Goal: Task Accomplishment & Management: Manage account settings

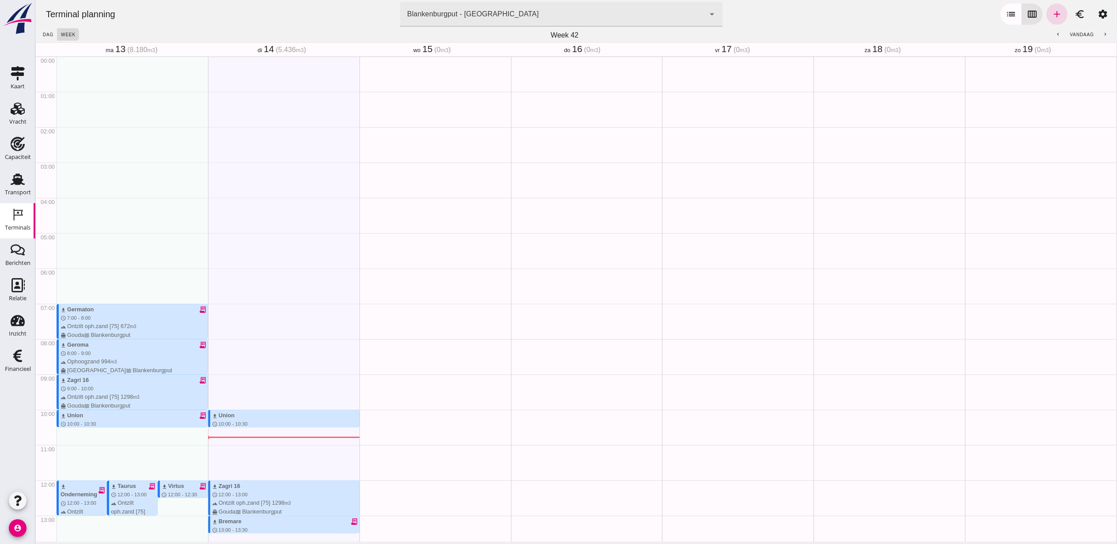
scroll to position [294, 0]
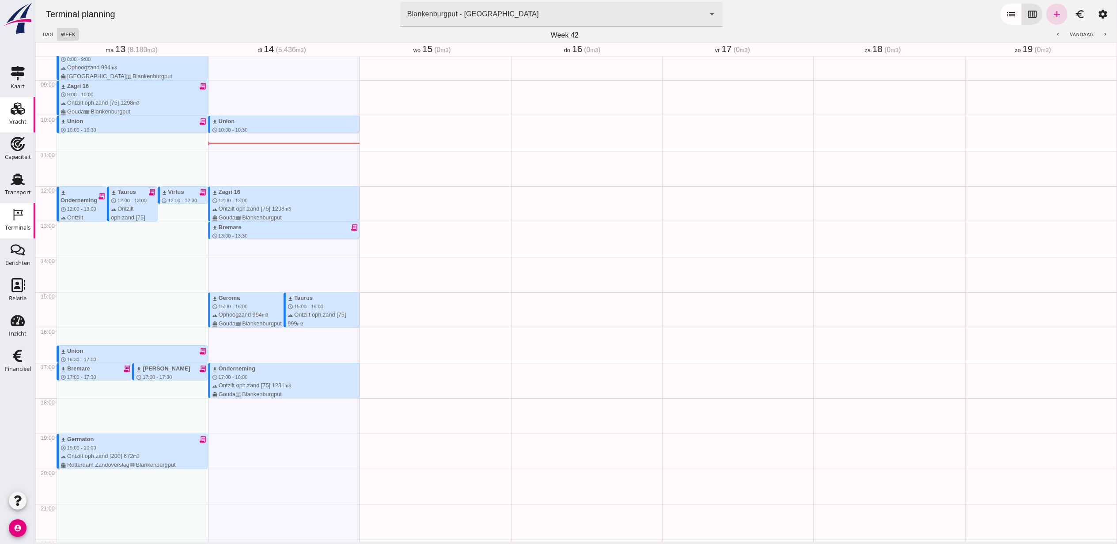
click at [4, 106] on link "Vracht Vracht" at bounding box center [17, 114] width 35 height 35
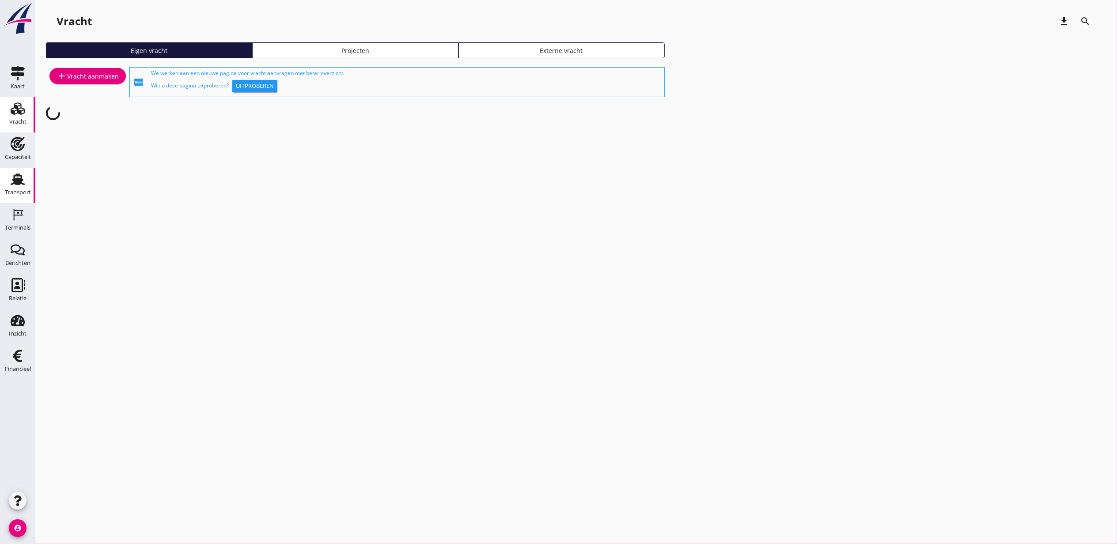
click at [22, 182] on icon "Transport" at bounding box center [18, 179] width 14 height 14
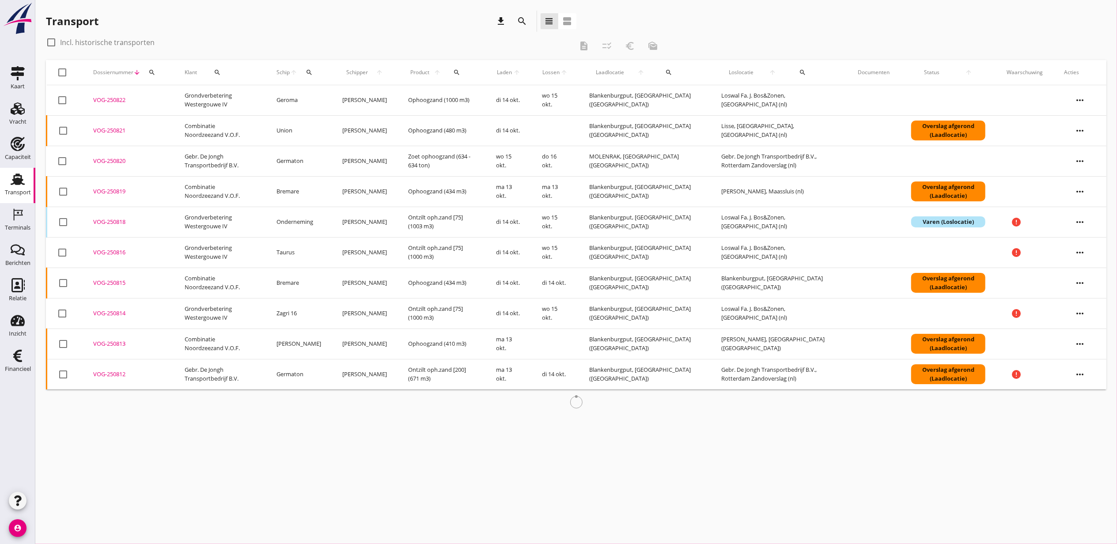
click at [525, 25] on icon "search" at bounding box center [522, 21] width 11 height 11
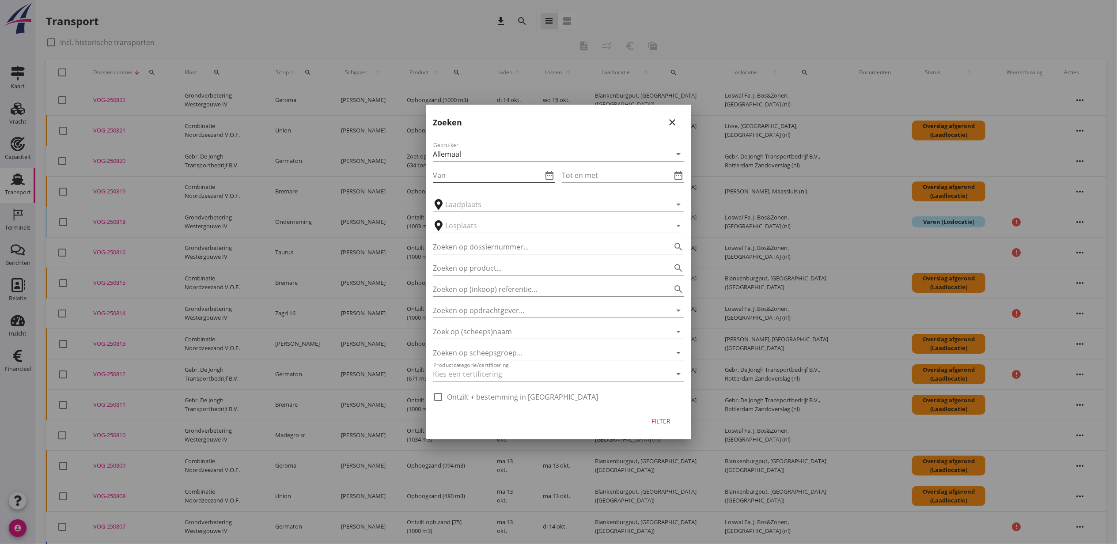
click at [547, 177] on icon "date_range" at bounding box center [550, 175] width 11 height 11
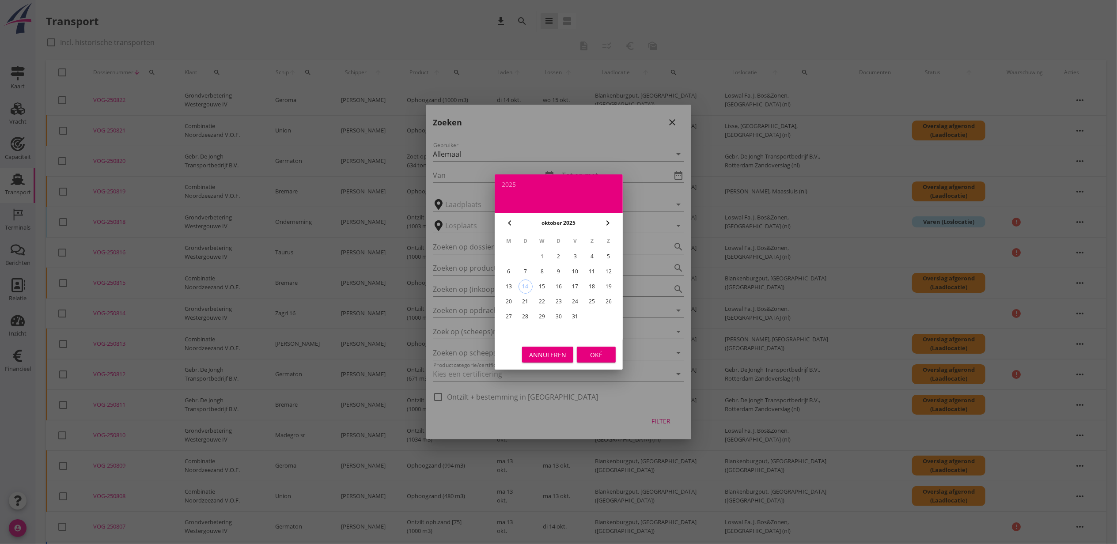
click at [592, 259] on div "4" at bounding box center [592, 257] width 14 height 14
type input "2025-10-04"
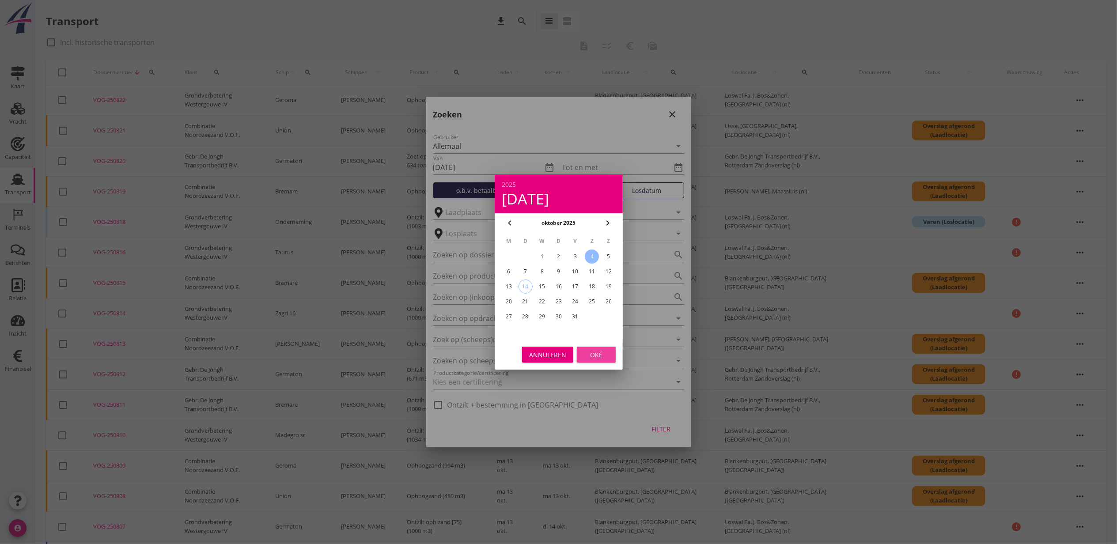
click at [604, 353] on div "Oké" at bounding box center [596, 354] width 25 height 9
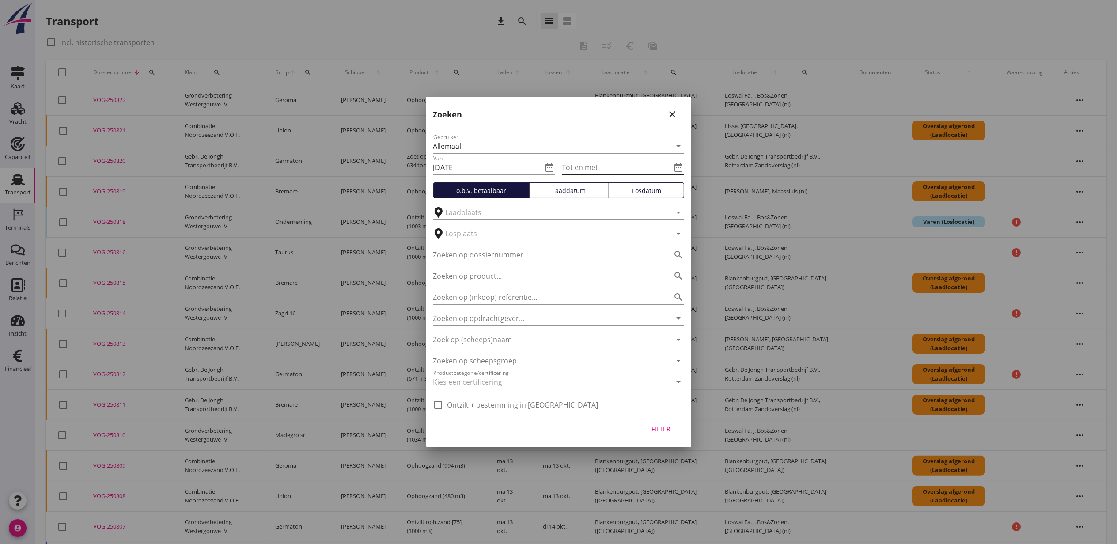
click at [674, 166] on icon "date_range" at bounding box center [679, 167] width 11 height 11
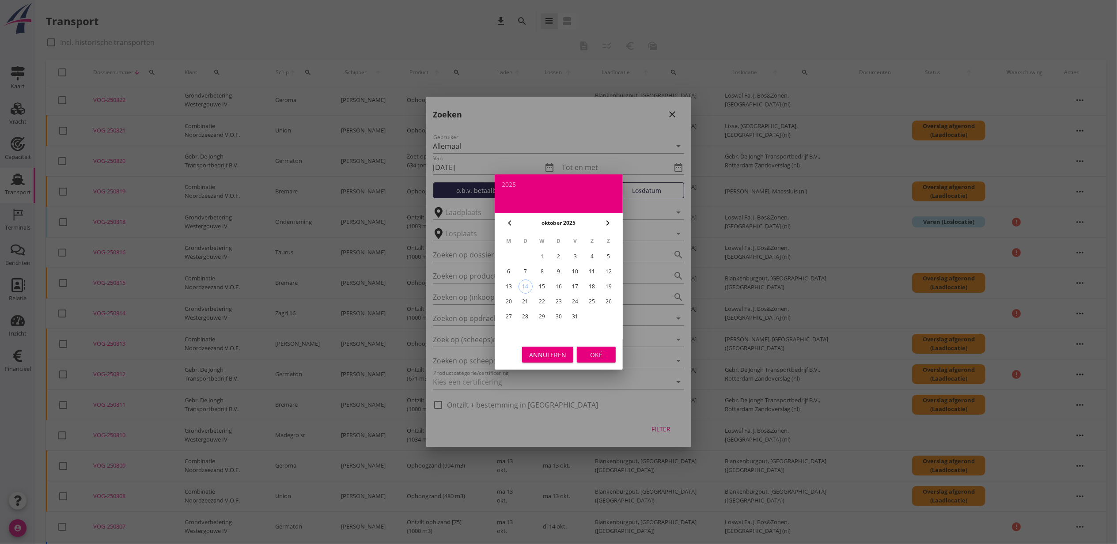
click at [608, 269] on div "12" at bounding box center [609, 272] width 14 height 14
type input "2025-10-12"
click at [595, 357] on div "Oké" at bounding box center [596, 354] width 25 height 9
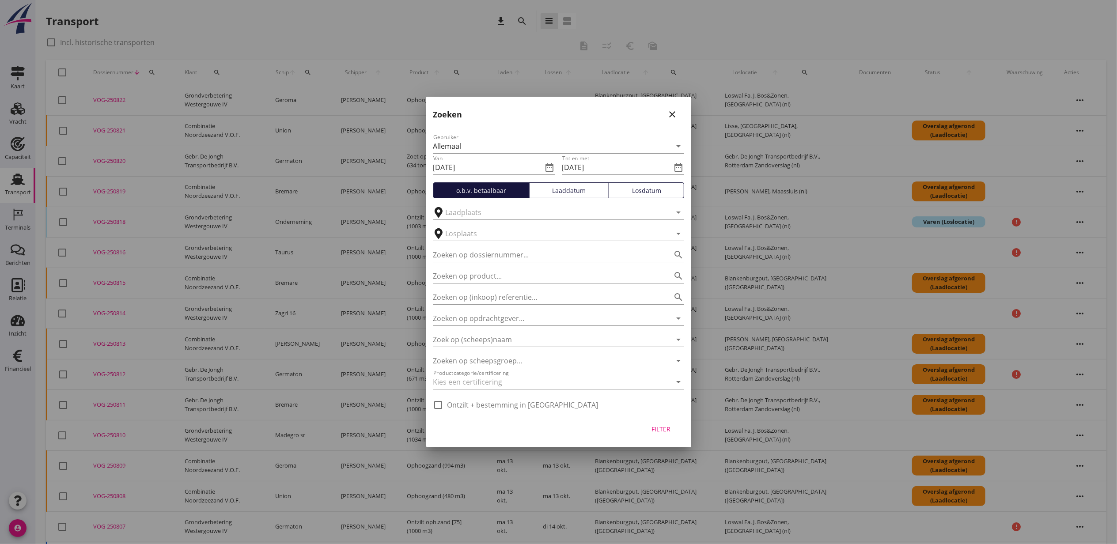
click at [579, 189] on div "Laaddatum" at bounding box center [569, 190] width 72 height 9
click at [664, 425] on div "Filter" at bounding box center [661, 429] width 25 height 9
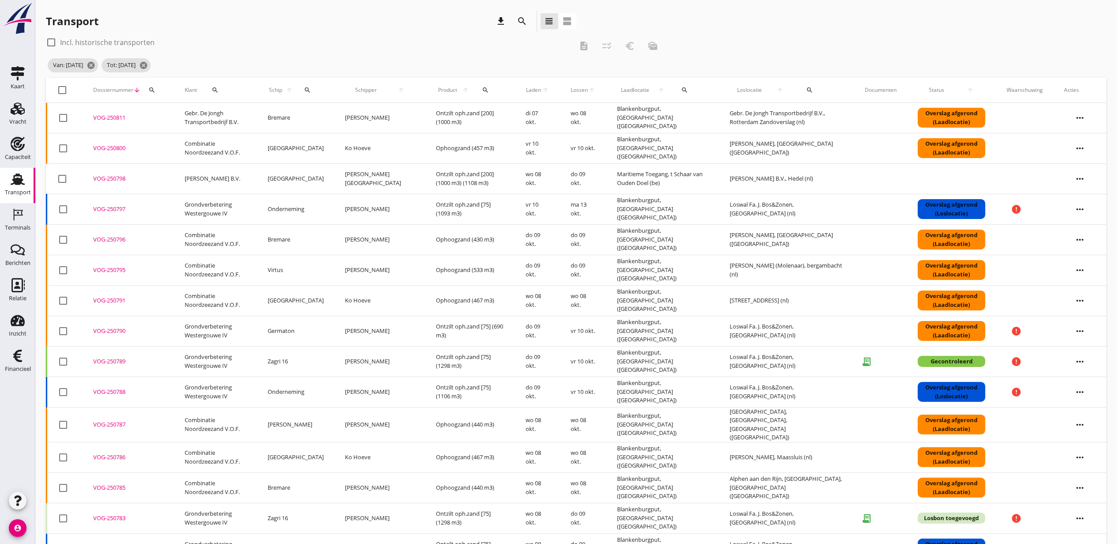
click at [526, 92] on span "Laden" at bounding box center [534, 90] width 16 height 8
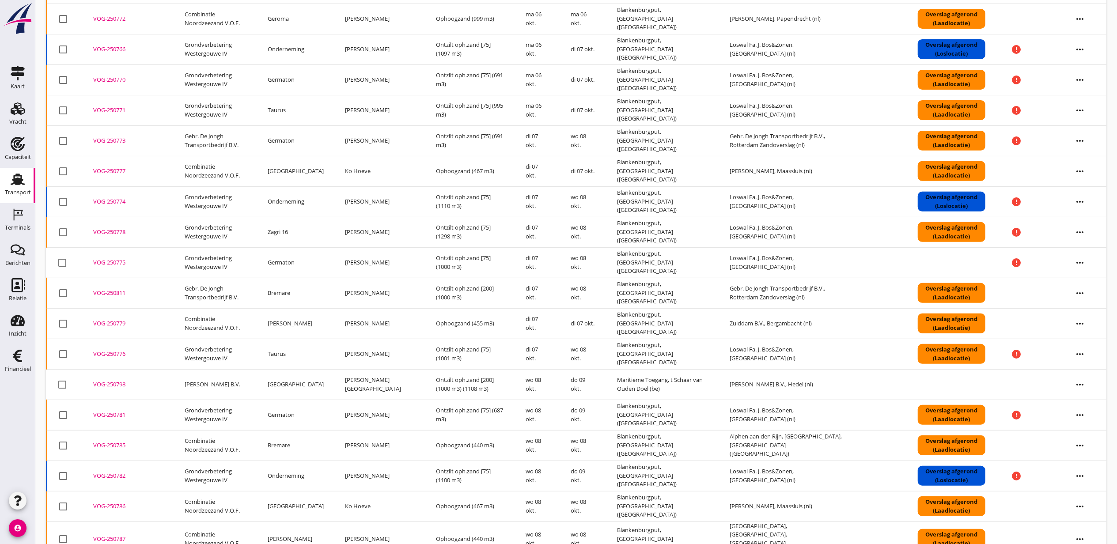
scroll to position [353, 0]
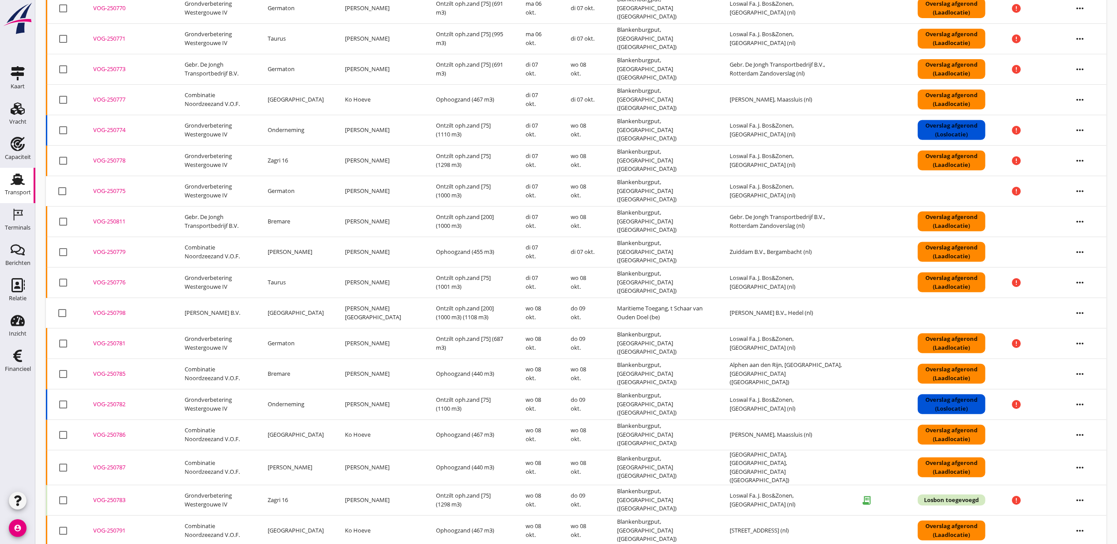
click at [769, 368] on td "Alphen aan den Rijn, South Holland, Netherlands (nl)" at bounding box center [786, 374] width 135 height 30
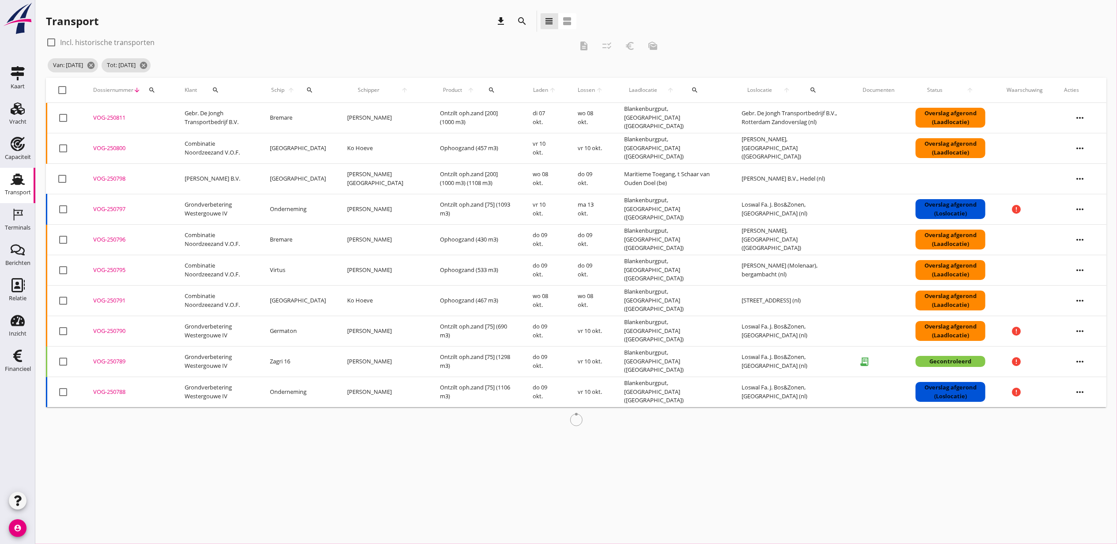
click at [533, 87] on span "Laden" at bounding box center [541, 90] width 16 height 8
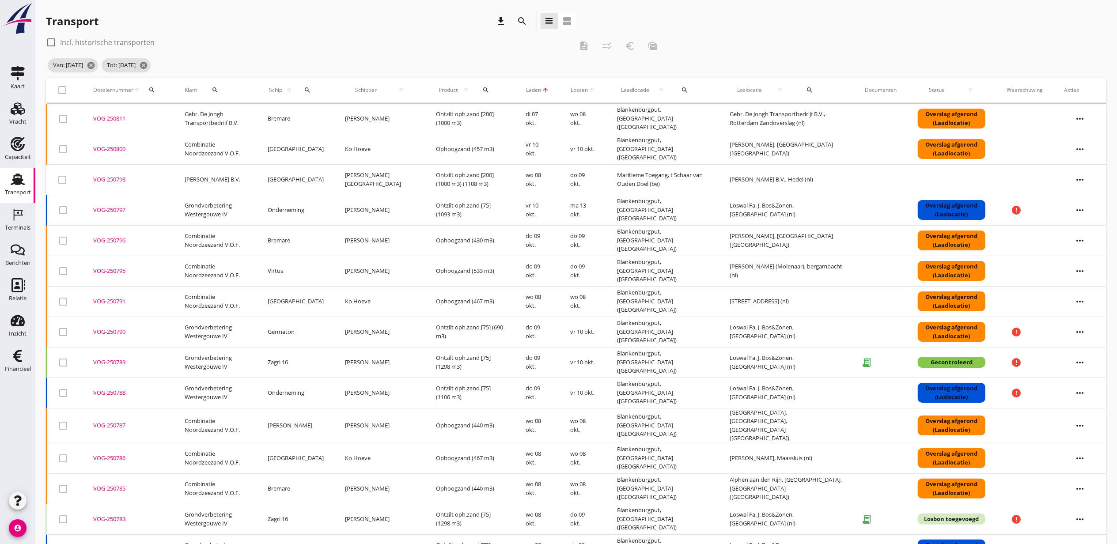
click at [526, 89] on span "Laden" at bounding box center [534, 90] width 16 height 8
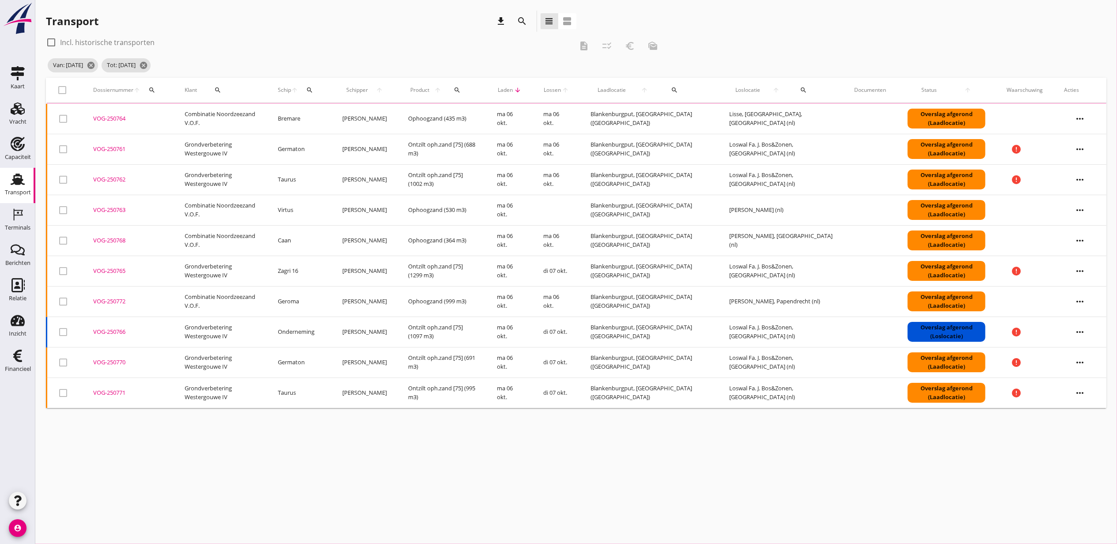
click at [554, 71] on div "Van: 04-10-2025 cancel Tot: 12-10-2025 cancel" at bounding box center [355, 66] width 619 height 18
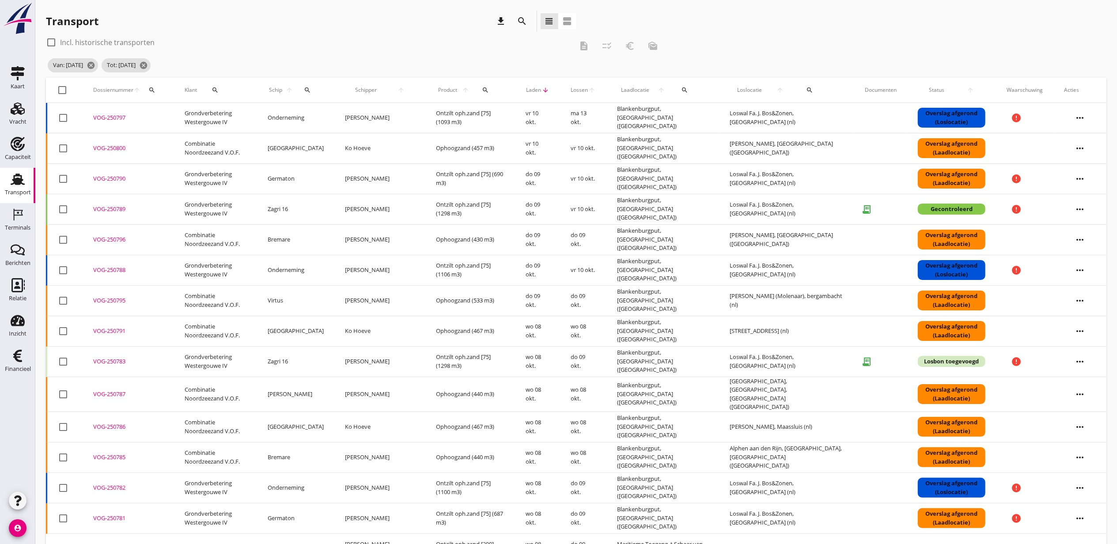
click at [309, 92] on icon "search" at bounding box center [307, 90] width 7 height 7
click at [342, 115] on input "Zoek op (scheeps)naam" at bounding box center [352, 116] width 92 height 14
click at [376, 135] on div "Taurus" at bounding box center [384, 133] width 93 height 11
click at [426, 119] on icon "check" at bounding box center [431, 115] width 11 height 11
type input "Taurus"
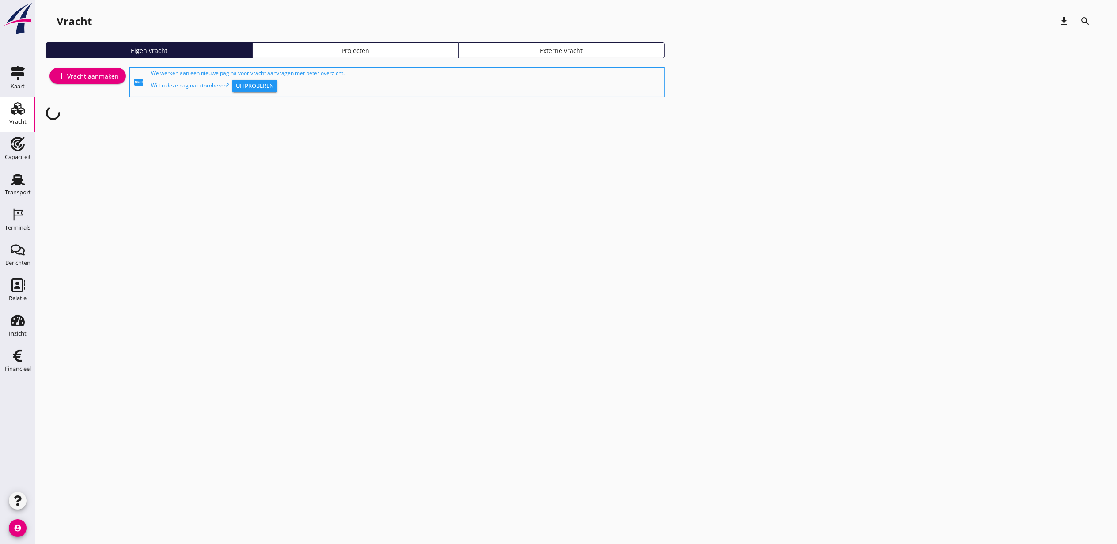
click at [332, 54] on div "Projecten" at bounding box center [355, 50] width 198 height 9
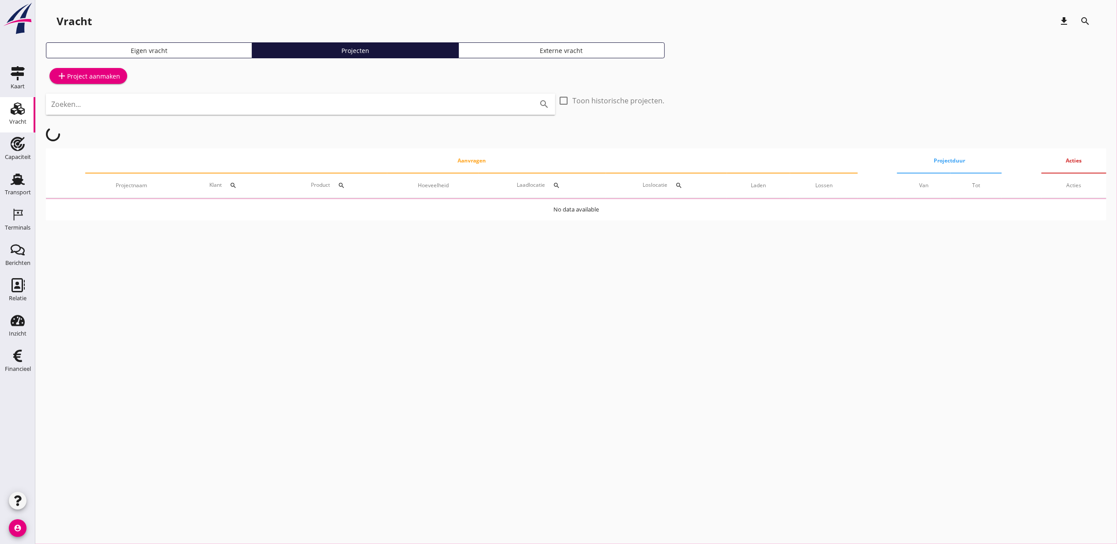
click at [329, 106] on input "Zoeken..." at bounding box center [288, 104] width 474 height 14
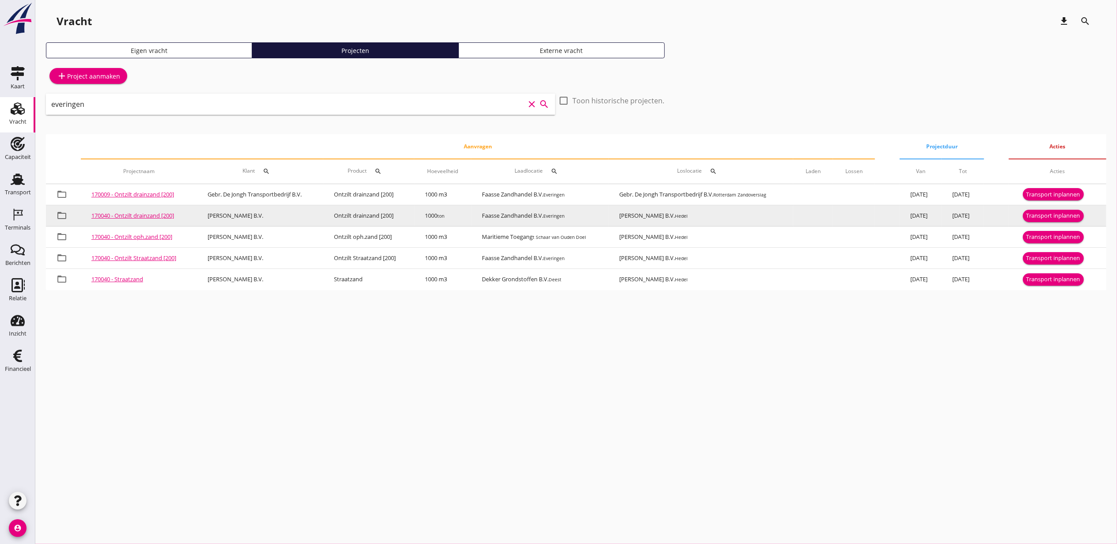
type input "everingen"
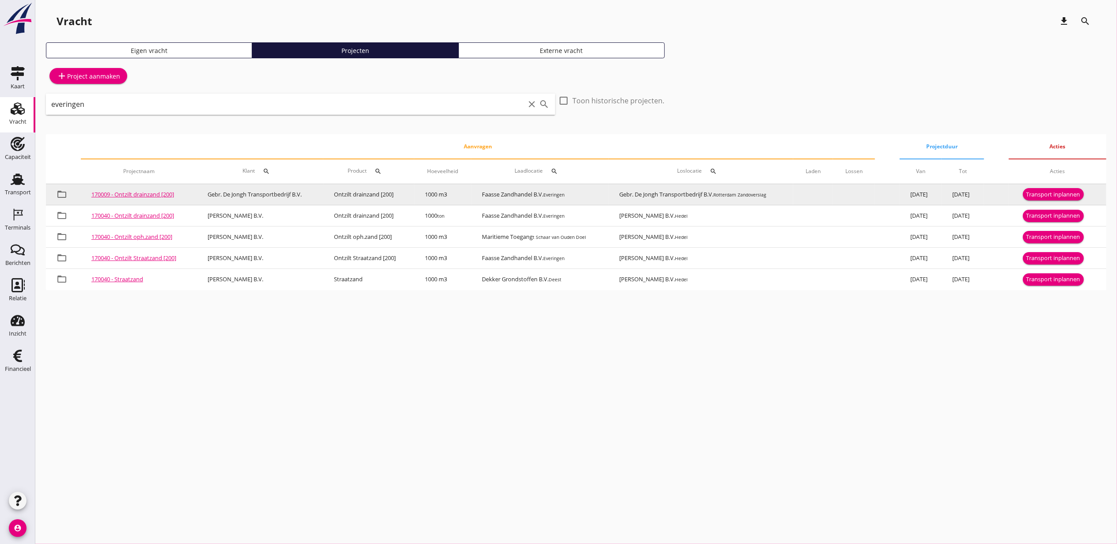
click at [1053, 195] on div "Transport inplannen" at bounding box center [1054, 194] width 54 height 9
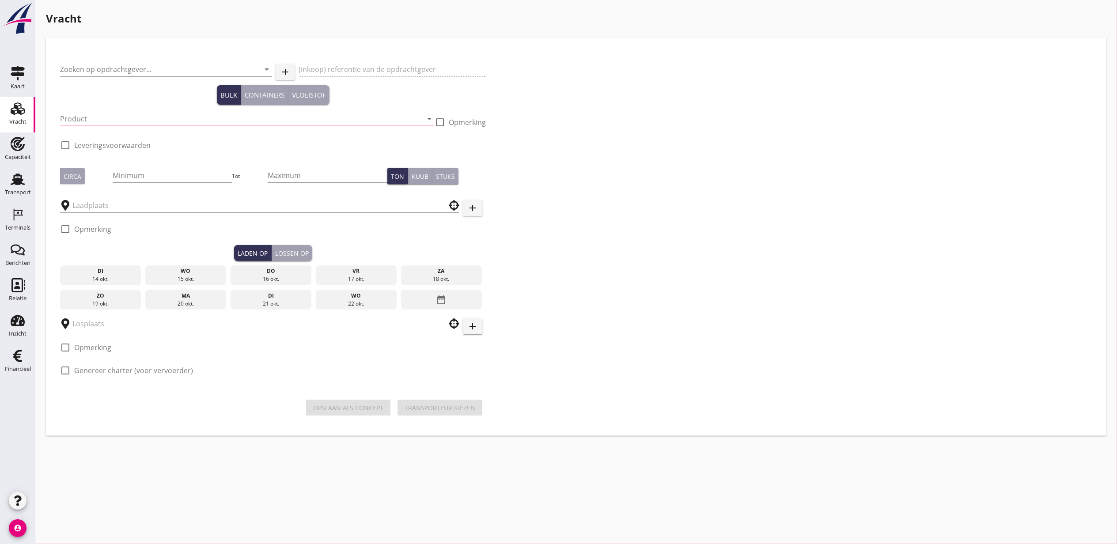
type input "Gebr. De Jongh Transportbedrijf B.V."
type input "Ontzilt drainzand [200] (6120)"
type input "1000"
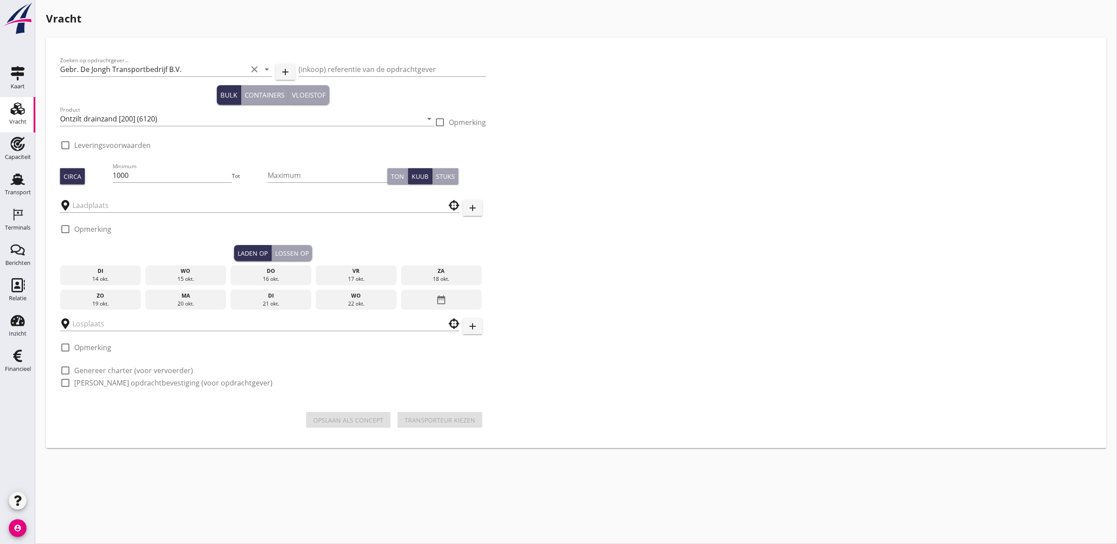
checkbox input "true"
type input "Faasse Zandhandel B.V."
type input "Gebr. De Jongh Transportbedrijf B.V."
checkbox input "true"
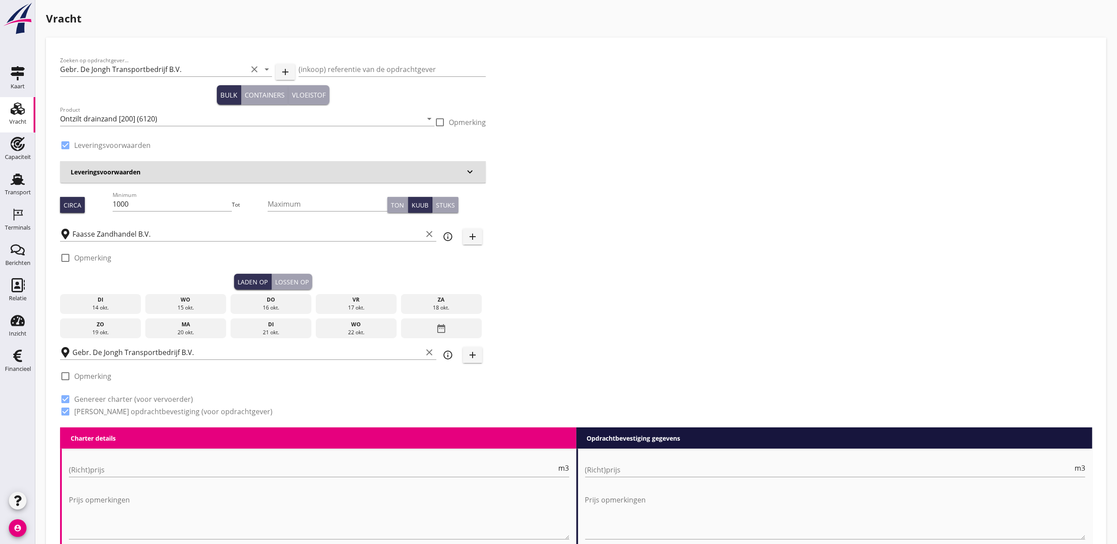
type input "4.75"
radio input "false"
type input "16.85"
radio input "false"
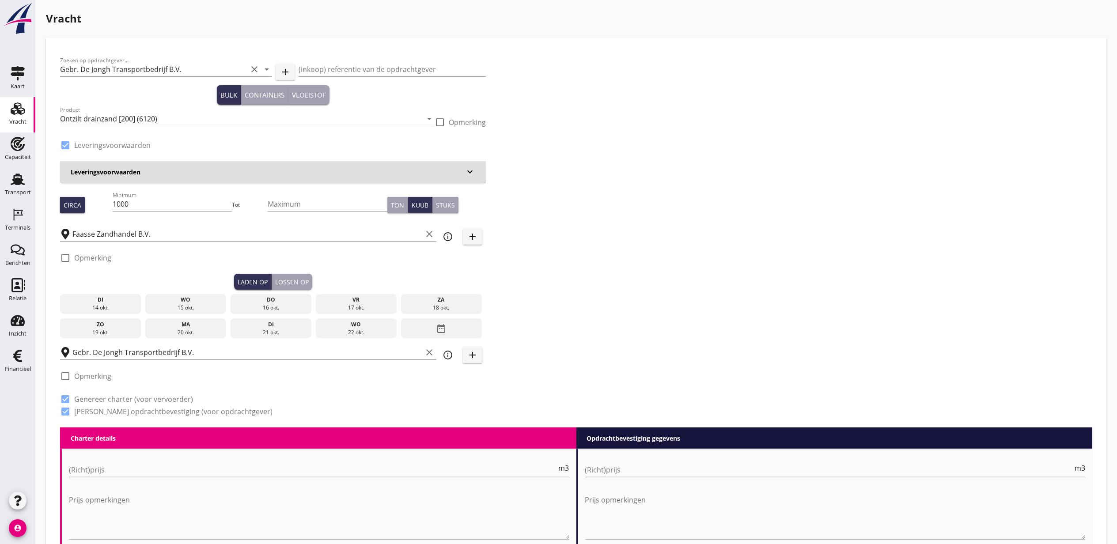
radio input "false"
click at [432, 329] on div "date_range" at bounding box center [441, 328] width 81 height 20
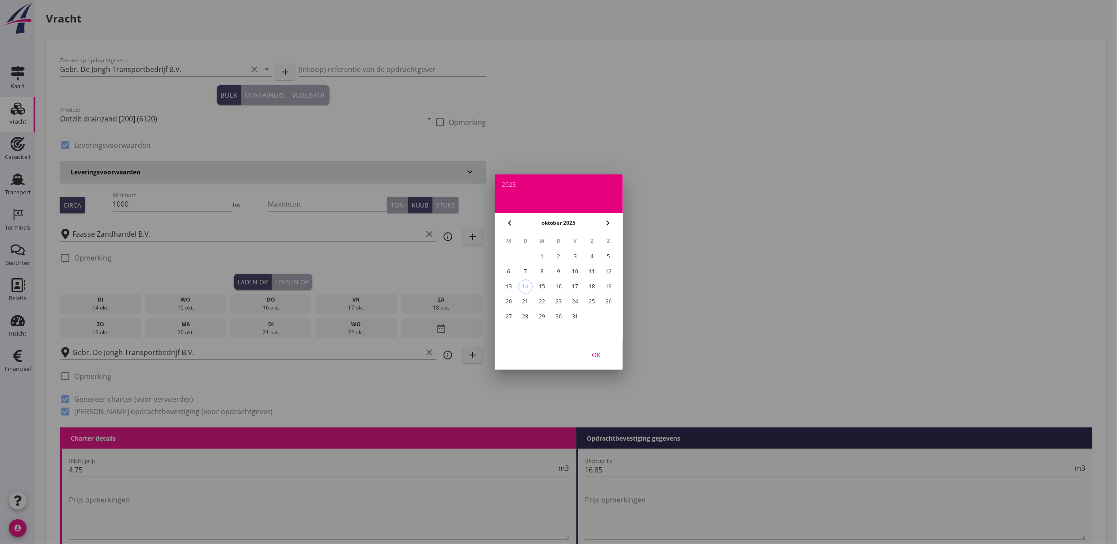
click at [564, 271] on div "9" at bounding box center [558, 272] width 14 height 14
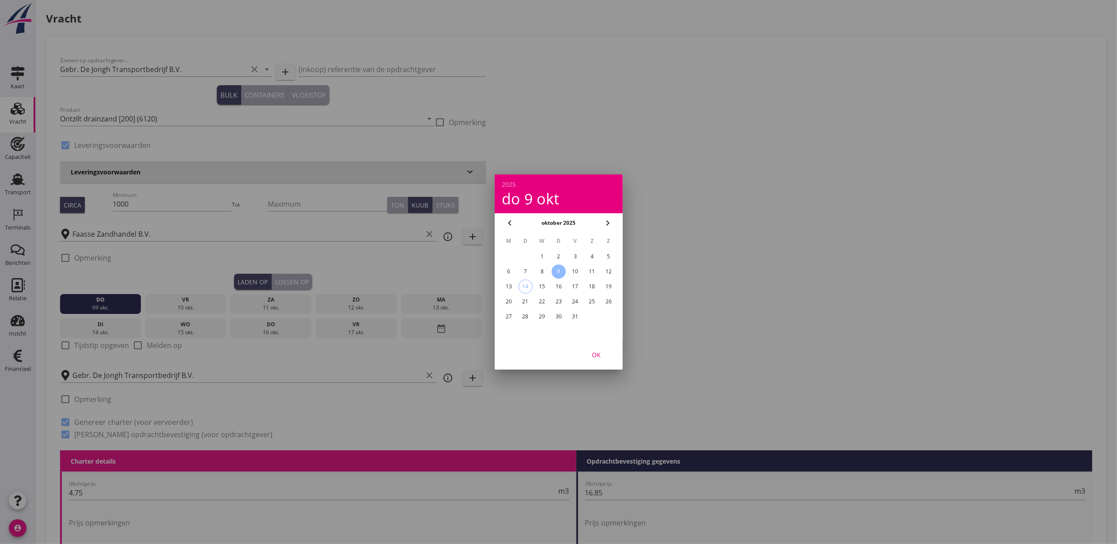
click at [601, 350] on div "OK" at bounding box center [596, 354] width 25 height 9
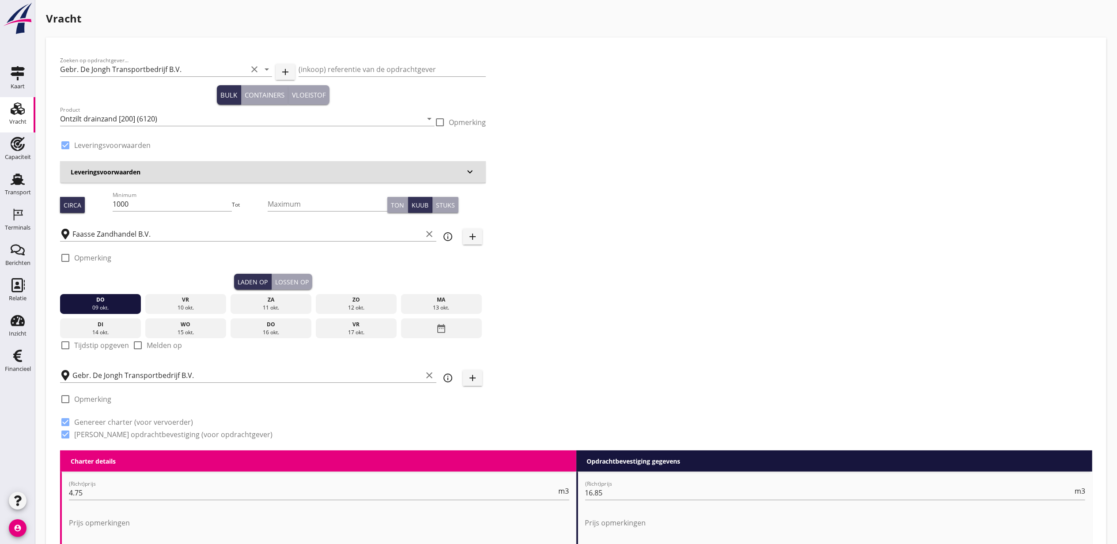
click at [306, 286] on div "Lossen op" at bounding box center [292, 281] width 34 height 9
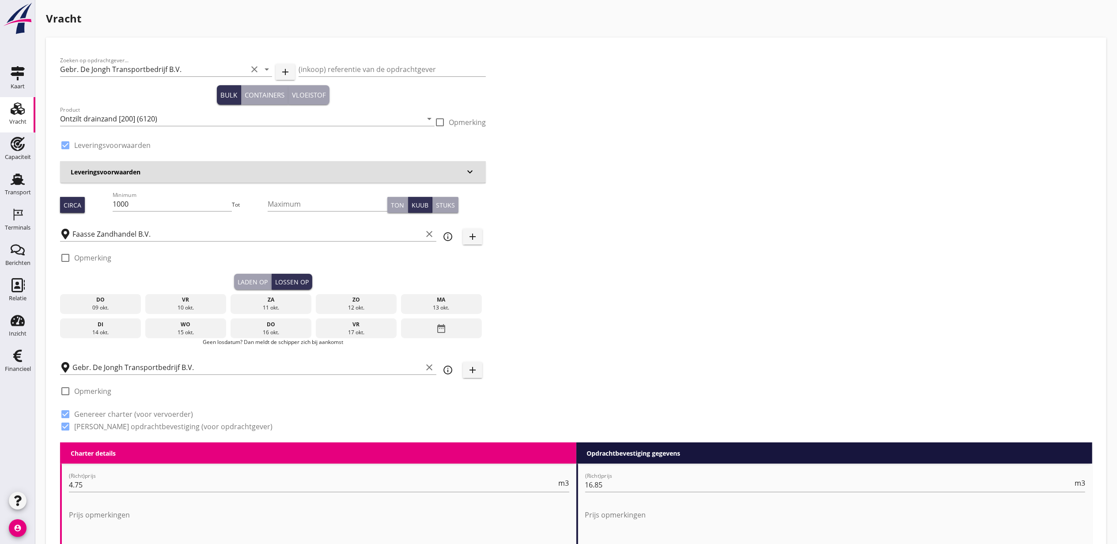
click at [432, 306] on div "13 okt." at bounding box center [441, 308] width 77 height 8
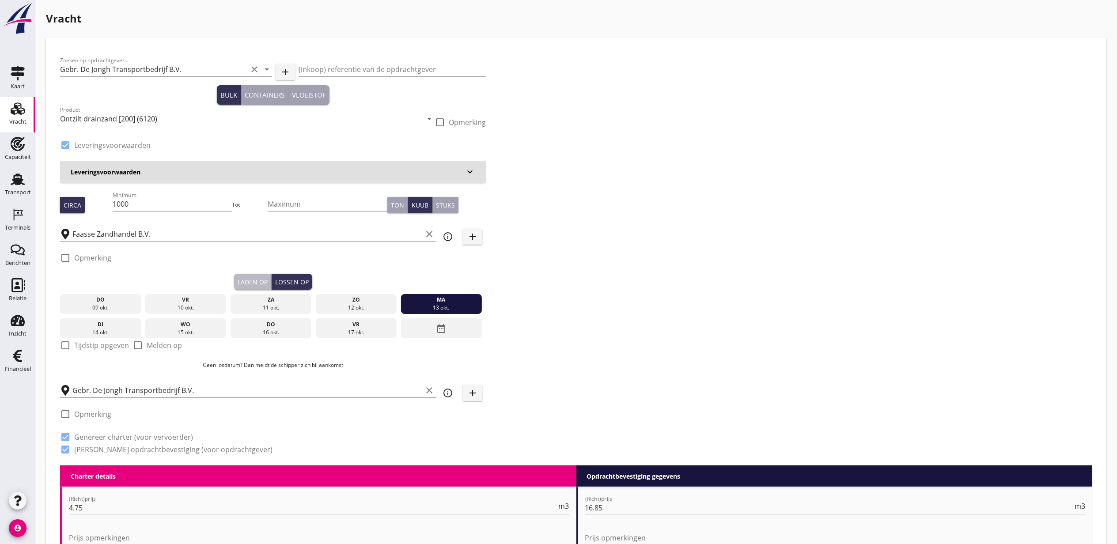
click at [257, 285] on div "Laden op" at bounding box center [253, 281] width 30 height 9
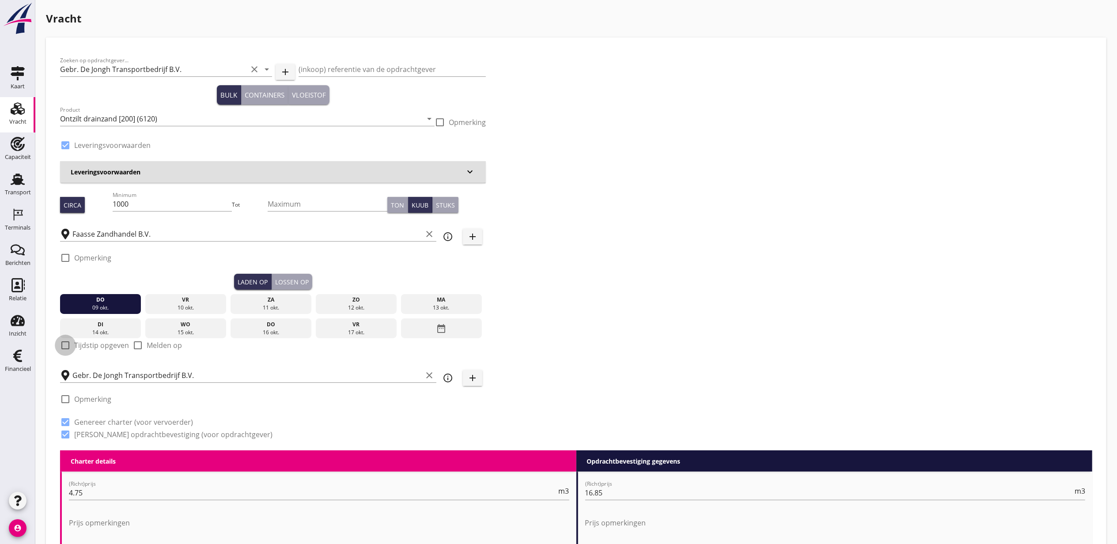
click at [68, 344] on div at bounding box center [65, 345] width 15 height 15
checkbox input "true"
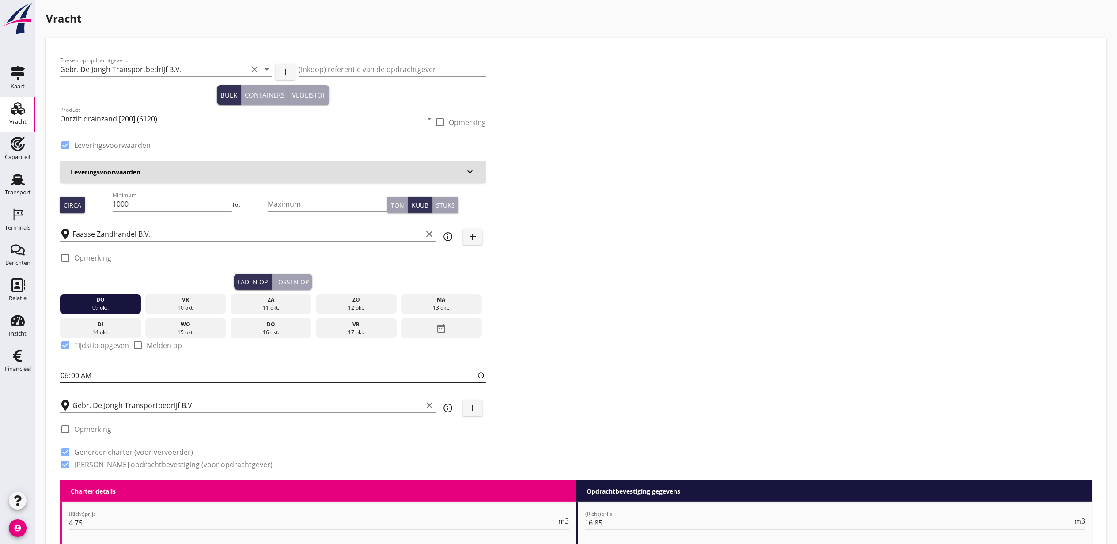
click at [62, 373] on input "06:00" at bounding box center [273, 375] width 426 height 14
type input "16:40"
click at [287, 281] on div "Lossen op" at bounding box center [292, 281] width 34 height 9
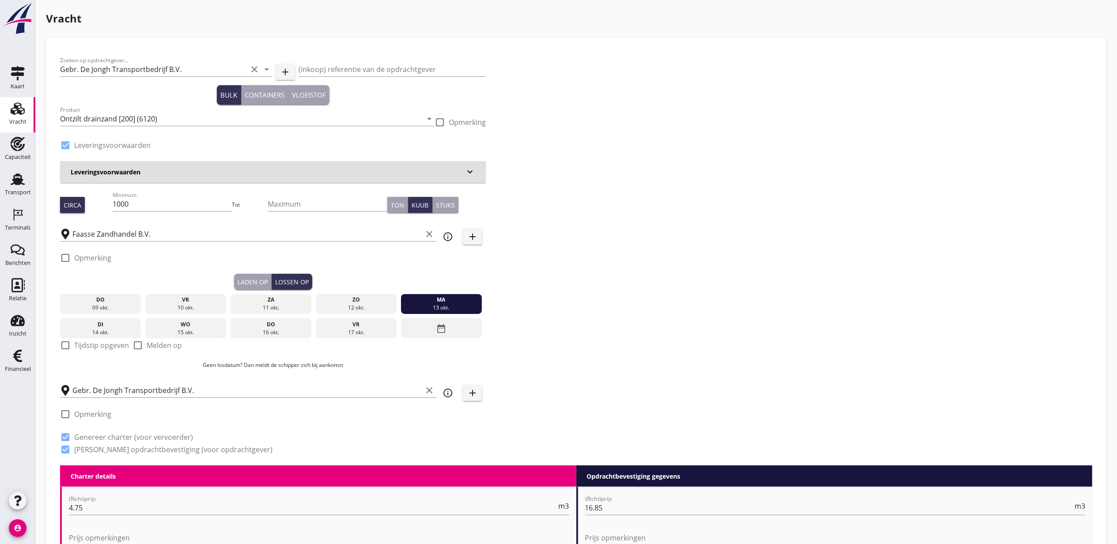
drag, startPoint x: 83, startPoint y: 344, endPoint x: 80, endPoint y: 352, distance: 8.5
click at [83, 344] on label "Tijdstip opgeven" at bounding box center [101, 345] width 55 height 9
checkbox input "true"
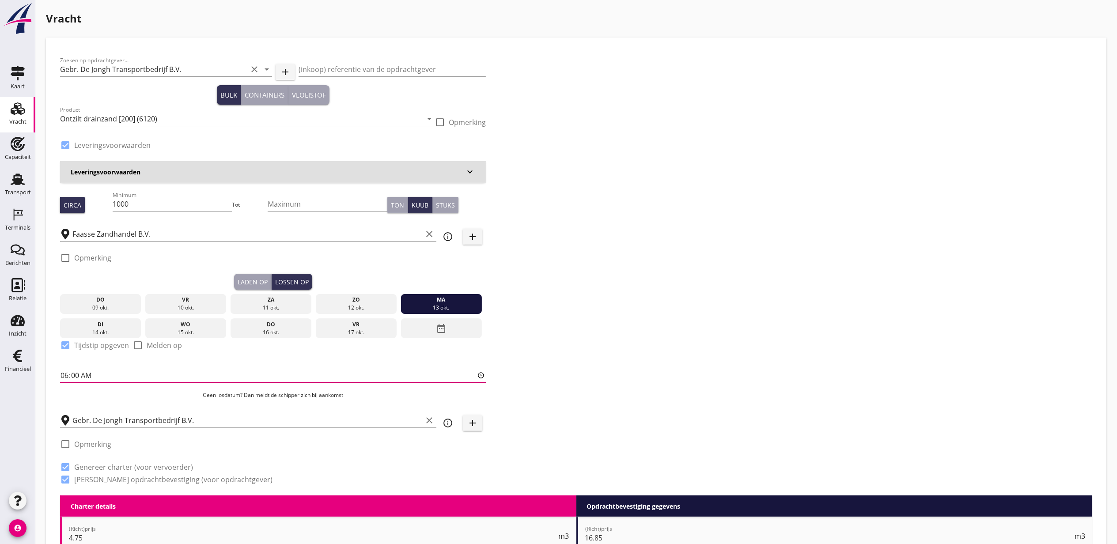
click at [64, 375] on input "06:00" at bounding box center [273, 375] width 426 height 14
type input "06:15"
click at [645, 276] on div "Zoeken op opdrachtgever... Gebr. De Jongh Transportbedrijf B.V. clear arrow_dro…" at bounding box center [576, 274] width 1039 height 444
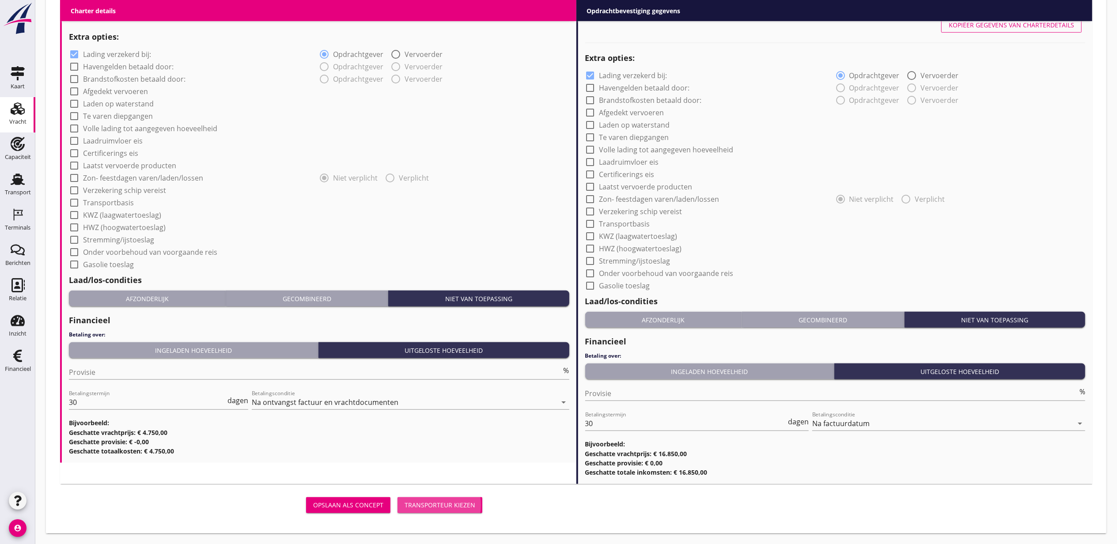
click at [450, 507] on div "Transporteur kiezen" at bounding box center [440, 504] width 71 height 9
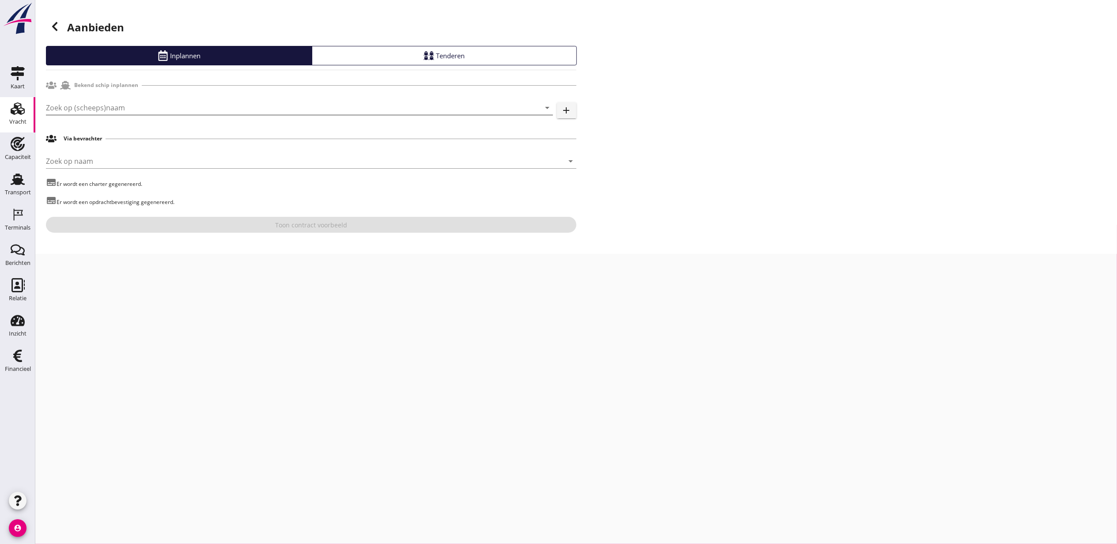
click at [170, 106] on input "Zoek op (scheeps)naam" at bounding box center [287, 108] width 482 height 14
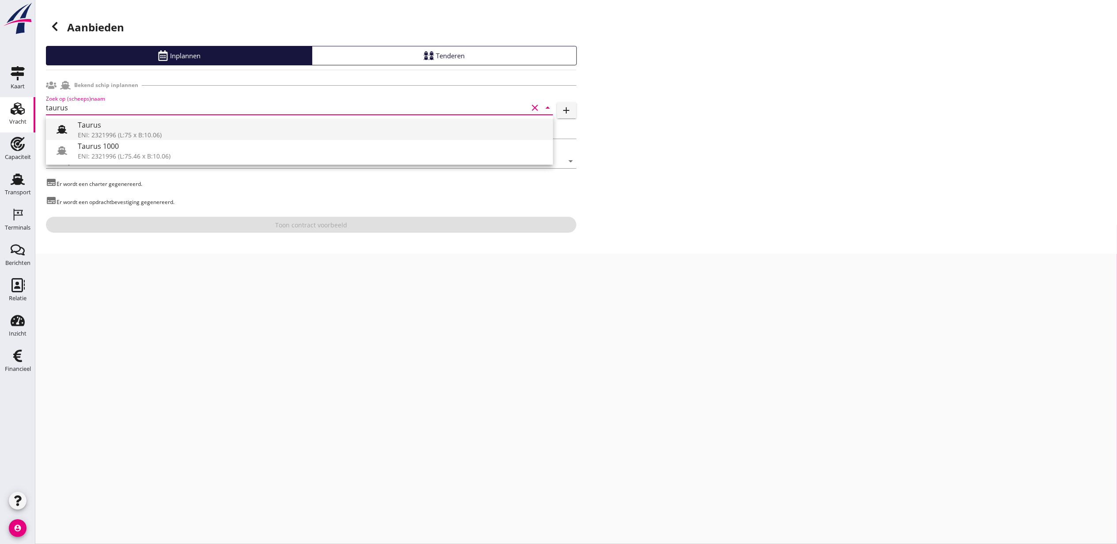
click at [167, 129] on div "Taurus" at bounding box center [312, 125] width 468 height 11
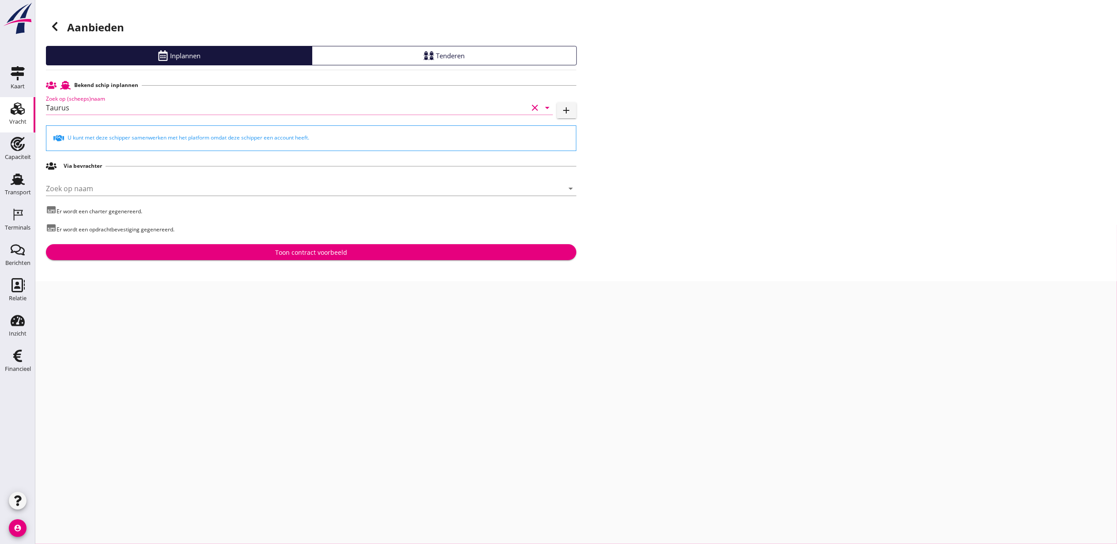
type input "Taurus"
click at [344, 251] on div "Toon contract voorbeeld" at bounding box center [311, 252] width 72 height 9
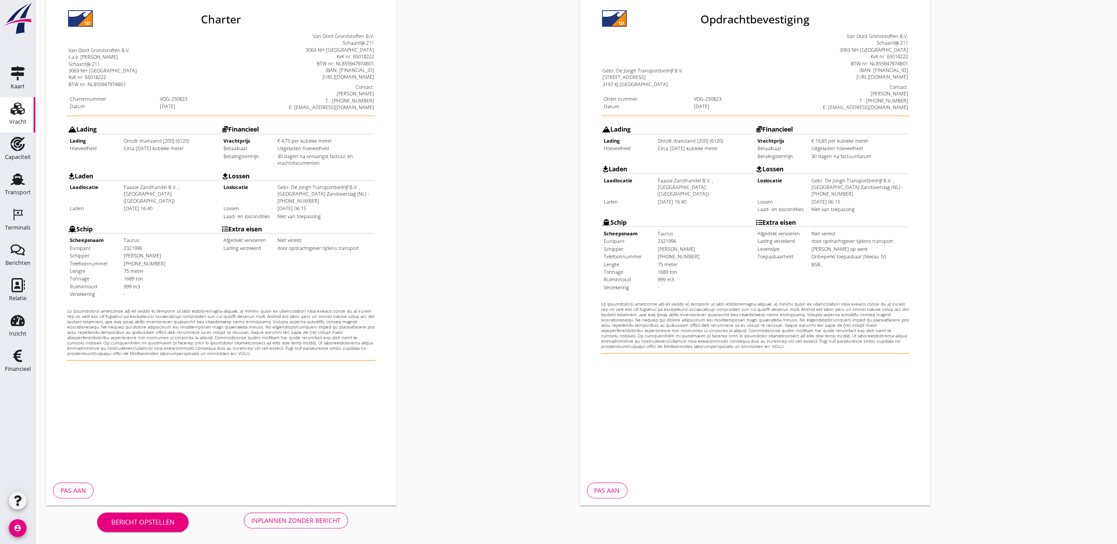
scroll to position [110, 0]
click at [285, 519] on div "Inplannen zonder bericht" at bounding box center [295, 519] width 89 height 9
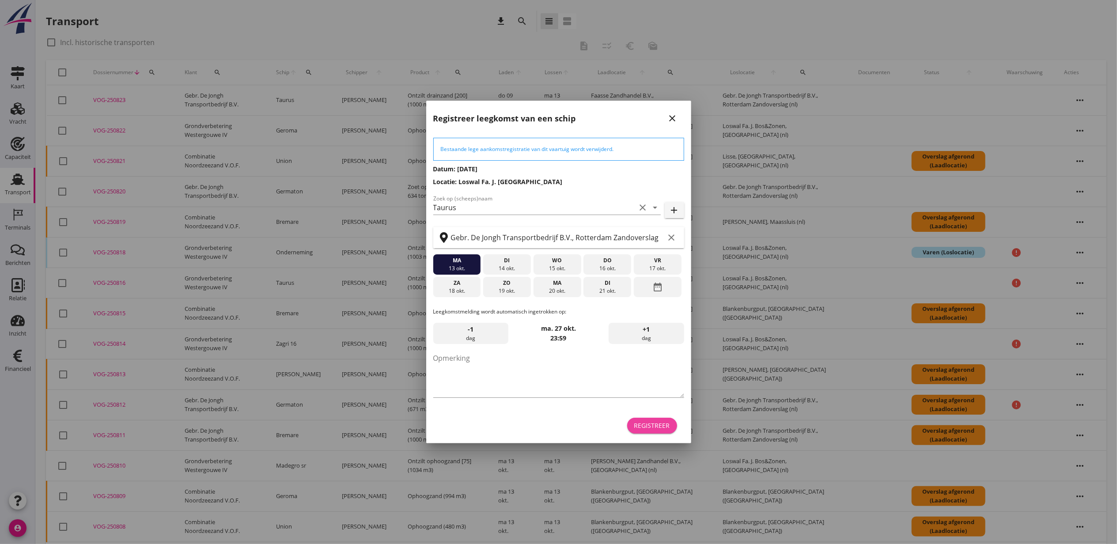
click at [661, 426] on div "Registreer" at bounding box center [652, 425] width 36 height 9
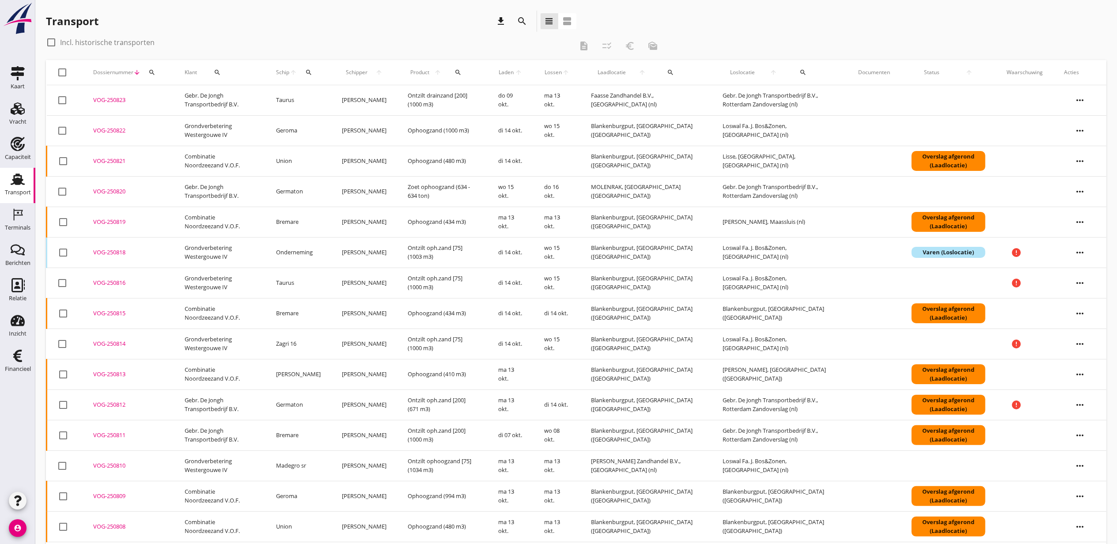
click at [113, 97] on div "VOG-250823" at bounding box center [128, 100] width 70 height 9
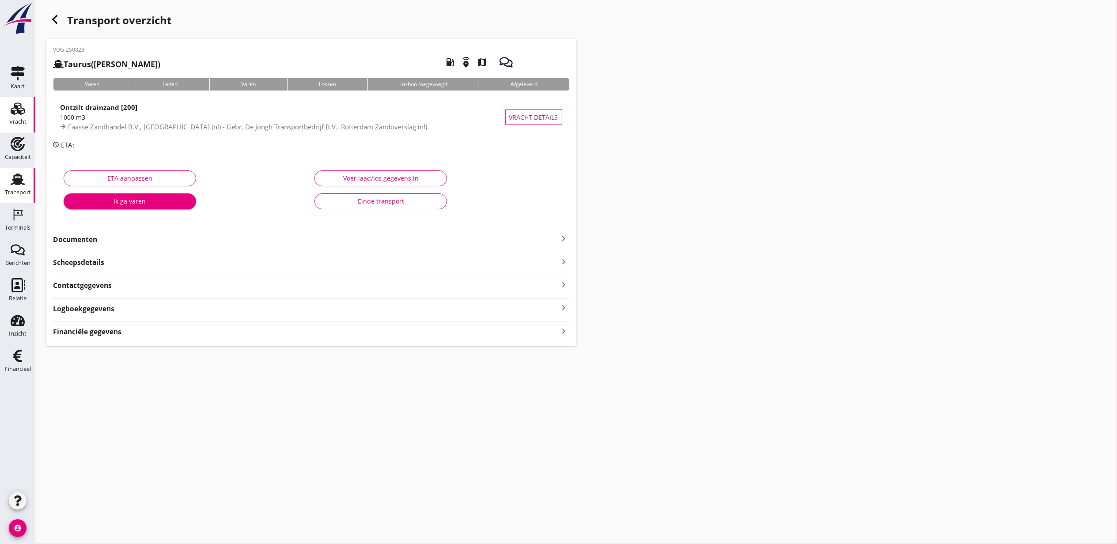
click at [4, 100] on link "Vracht Vracht" at bounding box center [17, 114] width 35 height 35
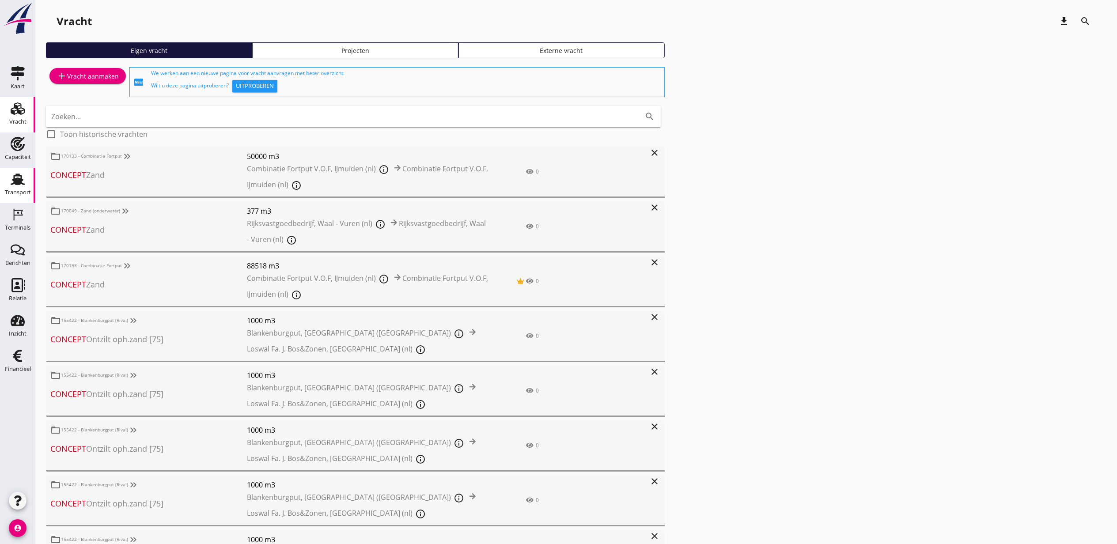
click at [10, 180] on div "Transport" at bounding box center [17, 179] width 21 height 14
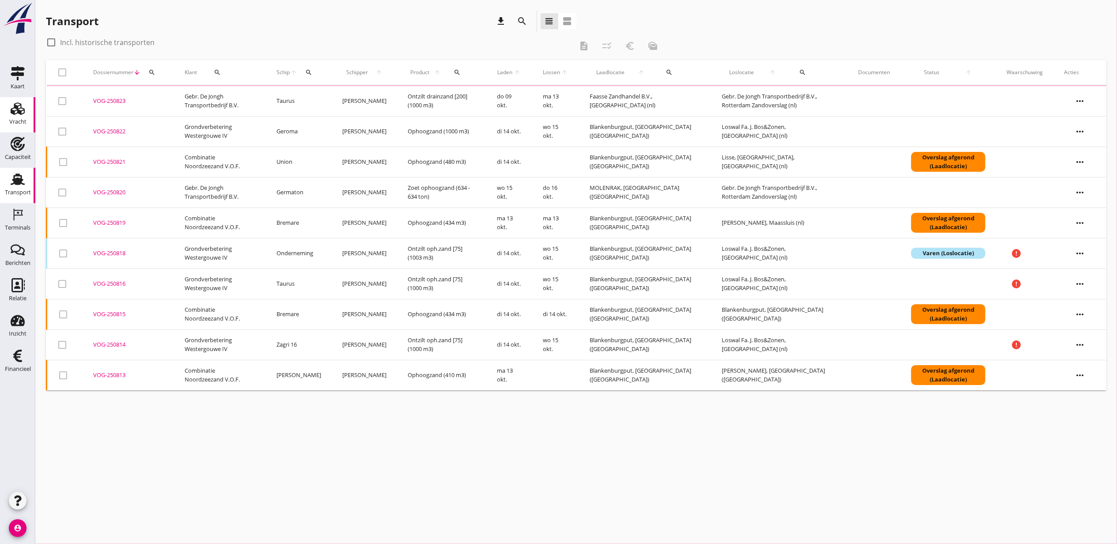
click at [4, 106] on link "Vracht Vracht" at bounding box center [17, 114] width 35 height 35
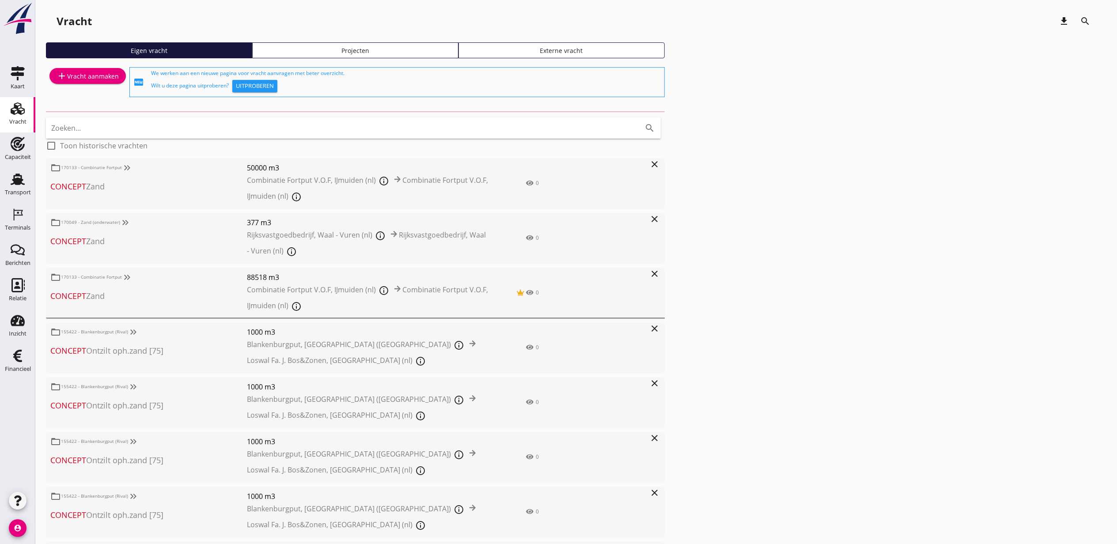
click at [383, 46] on div "Projecten" at bounding box center [355, 50] width 198 height 9
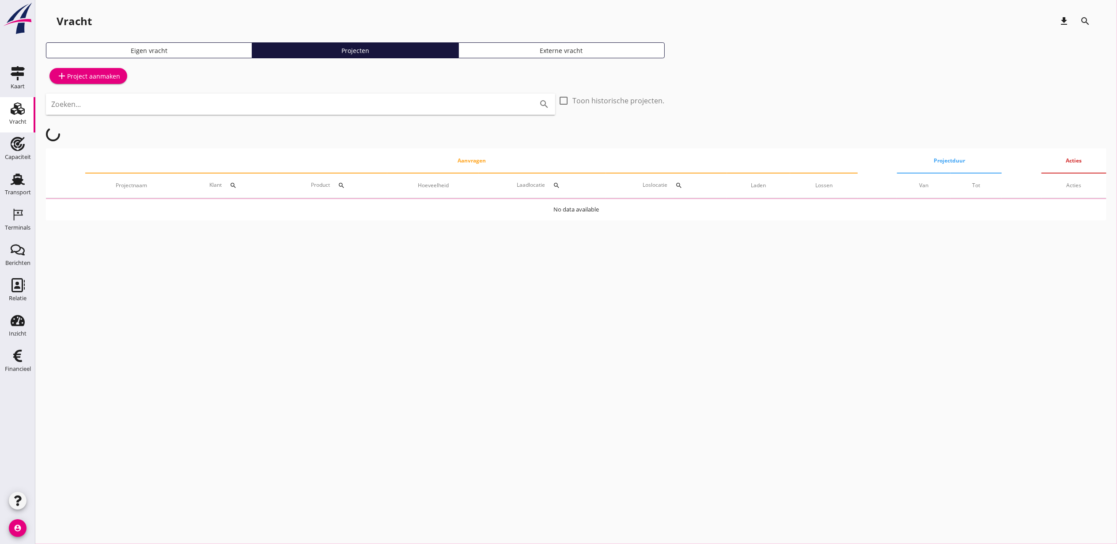
click at [422, 115] on div "Zoeken... search" at bounding box center [300, 111] width 509 height 34
click at [416, 111] on div "Zoeken... search" at bounding box center [300, 104] width 509 height 21
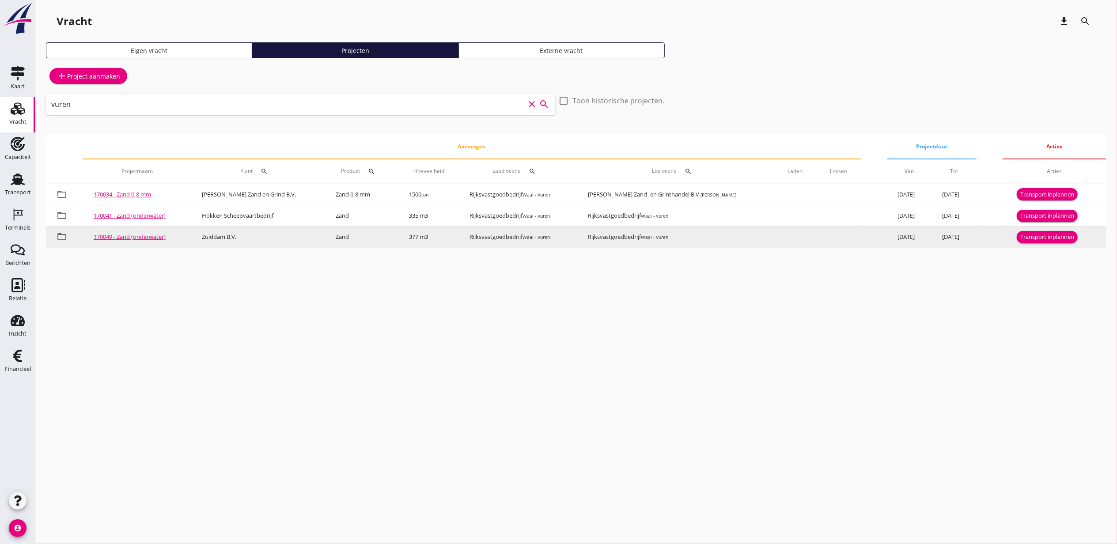
type input "vuren"
click at [1059, 239] on div "Transport inplannen" at bounding box center [1047, 237] width 54 height 9
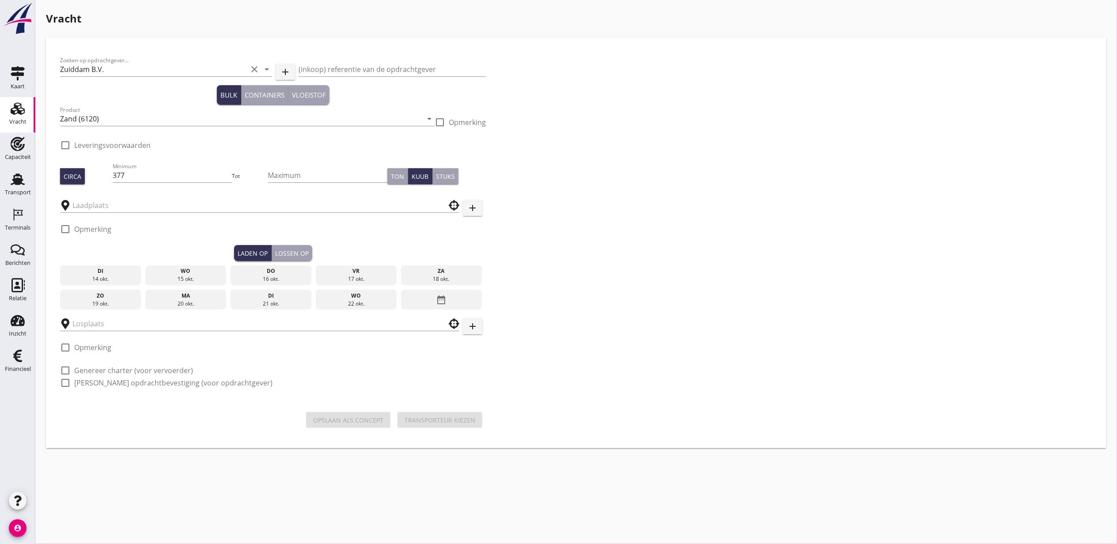
type input "Rijksvastgoedbedrijf"
checkbox input "true"
type input "Rijksvastgoedbedrijf"
checkbox input "true"
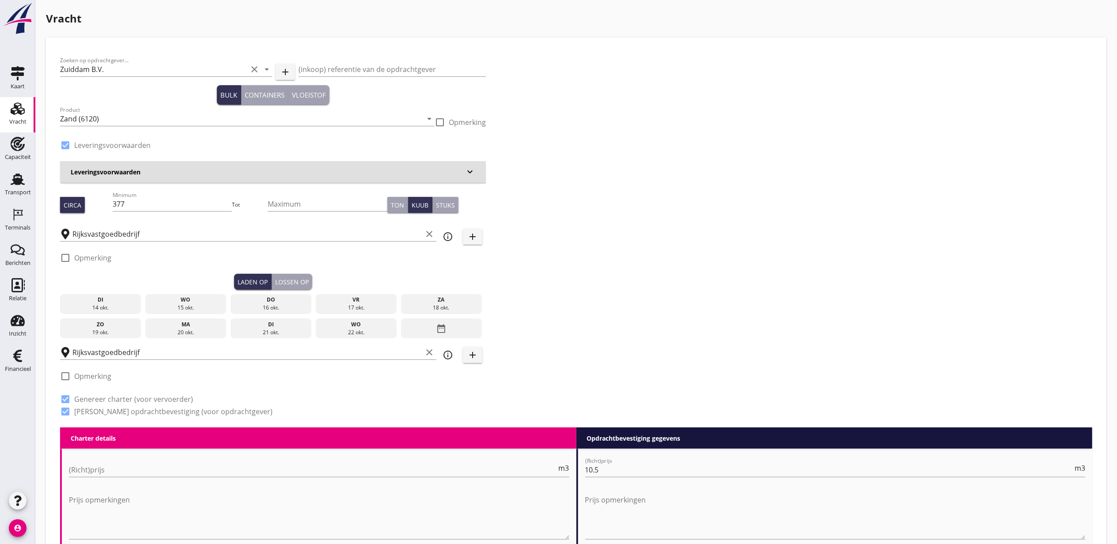
click at [443, 331] on icon "date_range" at bounding box center [441, 329] width 11 height 16
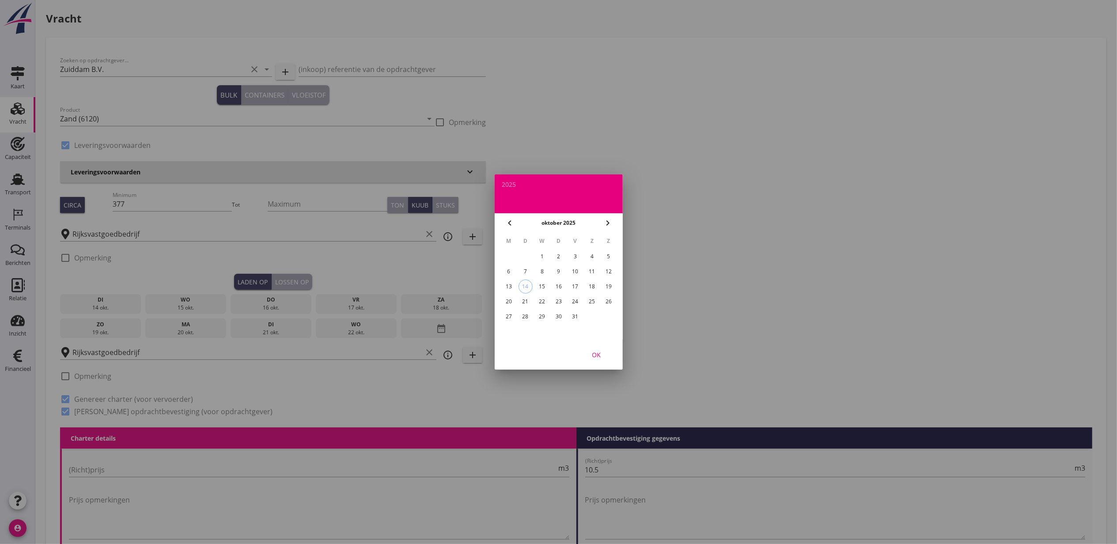
click at [512, 284] on div "13" at bounding box center [508, 287] width 14 height 14
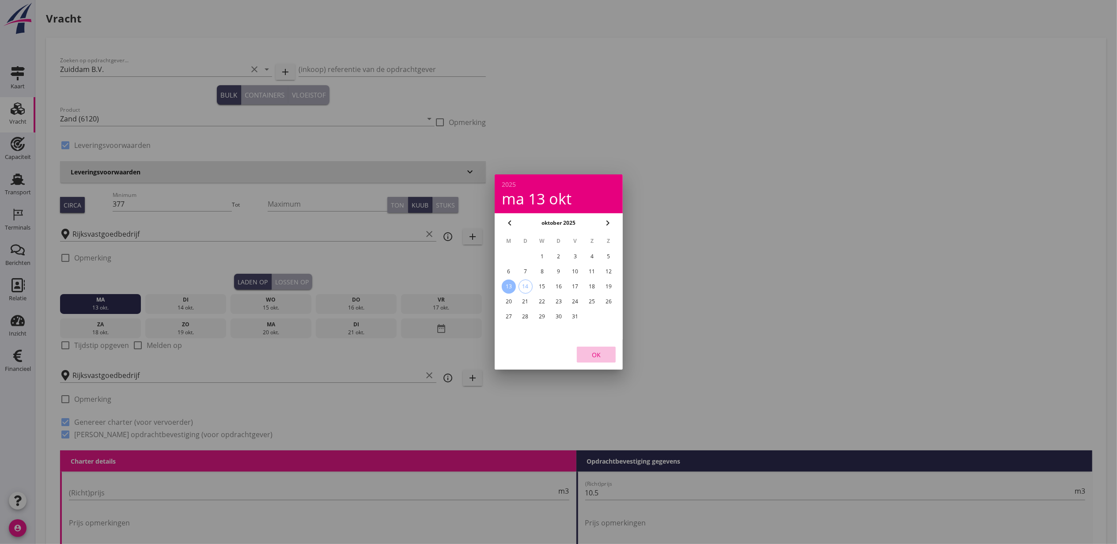
click at [594, 347] on button "OK" at bounding box center [596, 355] width 39 height 16
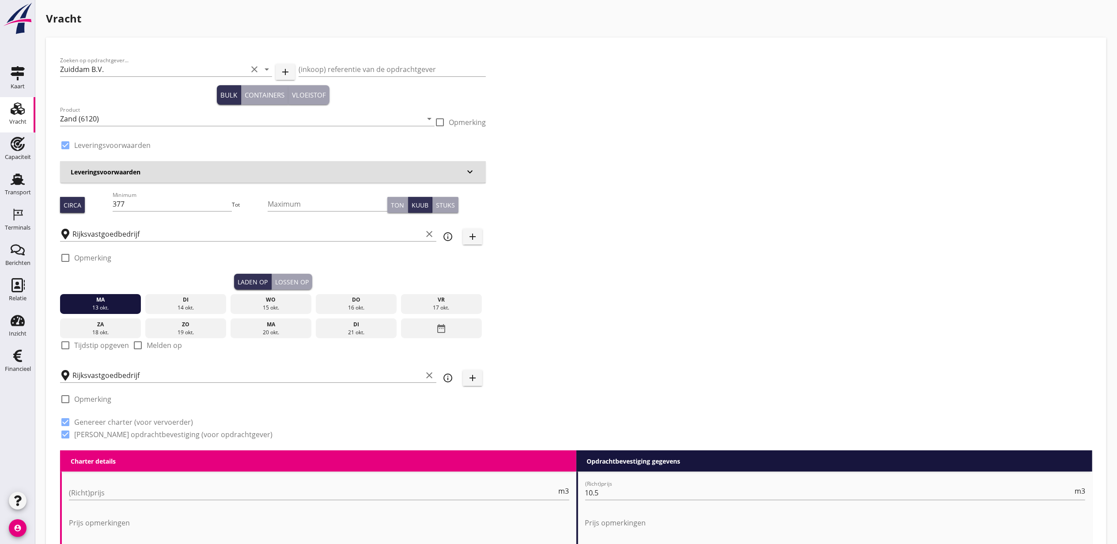
click at [284, 285] on div "Lossen op" at bounding box center [292, 281] width 34 height 9
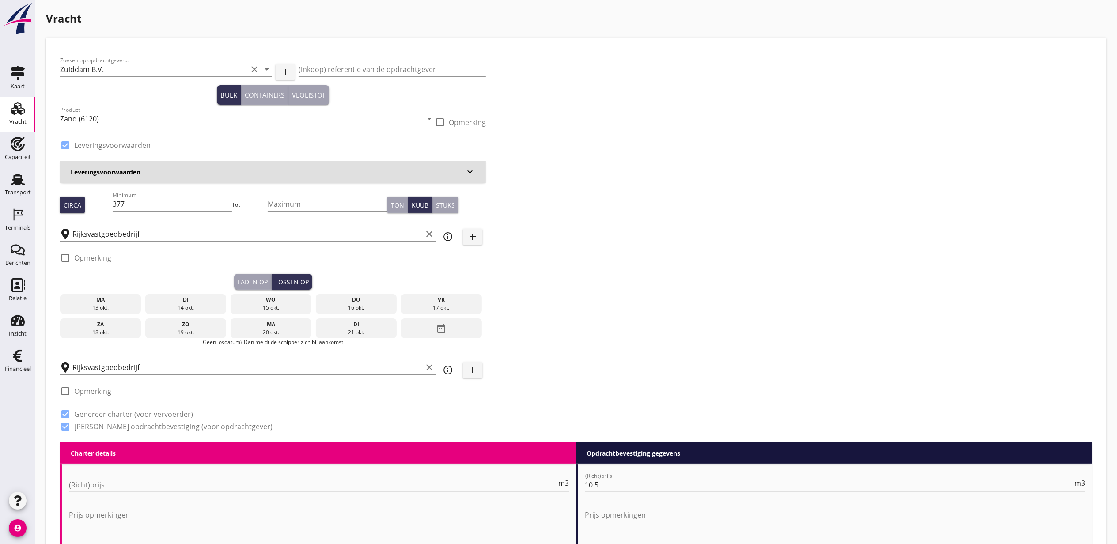
click at [118, 304] on div "13 okt." at bounding box center [100, 308] width 77 height 8
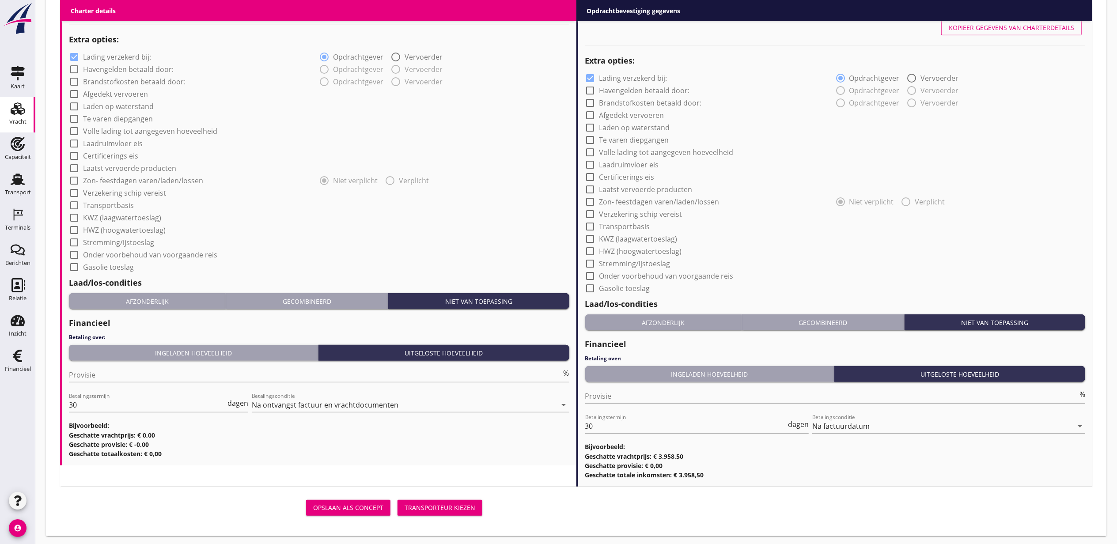
scroll to position [665, 0]
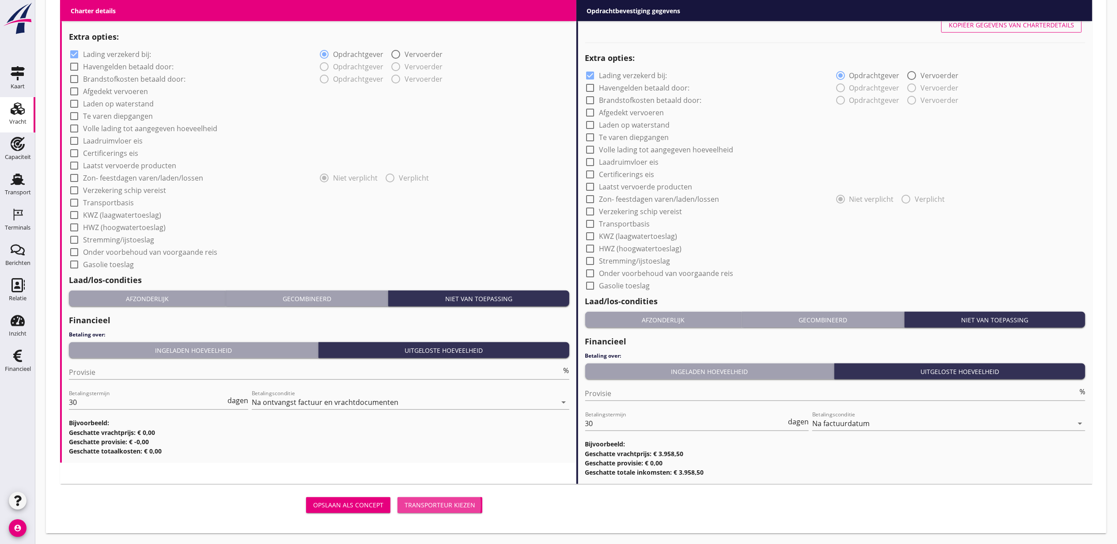
click at [434, 504] on div "Transporteur kiezen" at bounding box center [440, 504] width 71 height 9
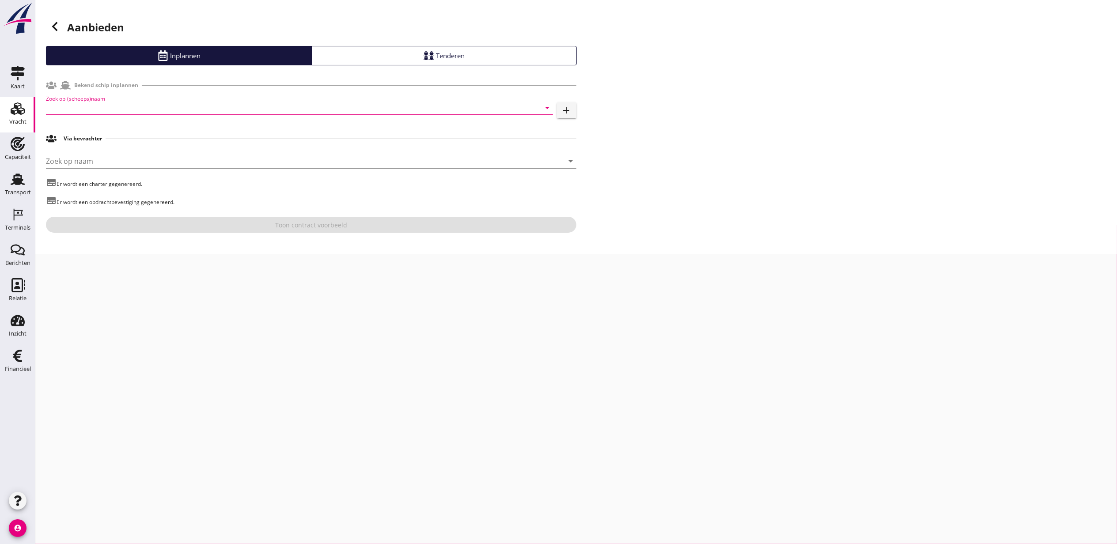
click at [158, 108] on input "Zoek op (scheeps)naam" at bounding box center [287, 108] width 482 height 14
drag, startPoint x: 156, startPoint y: 133, endPoint x: 177, endPoint y: 147, distance: 25.5
click at [156, 133] on div "ENI: 2104334 (L:10 x B:1.00)" at bounding box center [312, 134] width 468 height 9
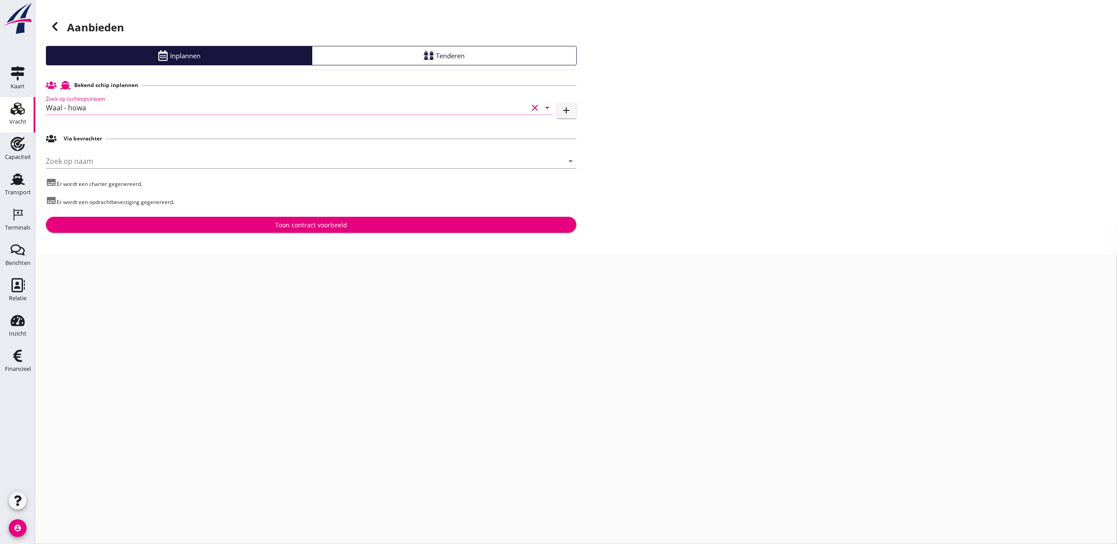
type input "Waal - howa"
click at [338, 234] on div "Aanbieden Inplannen Tenderen Bekend schip inplannen Zoek op (scheeps)naam Waal …" at bounding box center [576, 127] width 1082 height 254
click at [326, 221] on div "Toon contract voorbeeld" at bounding box center [311, 224] width 72 height 9
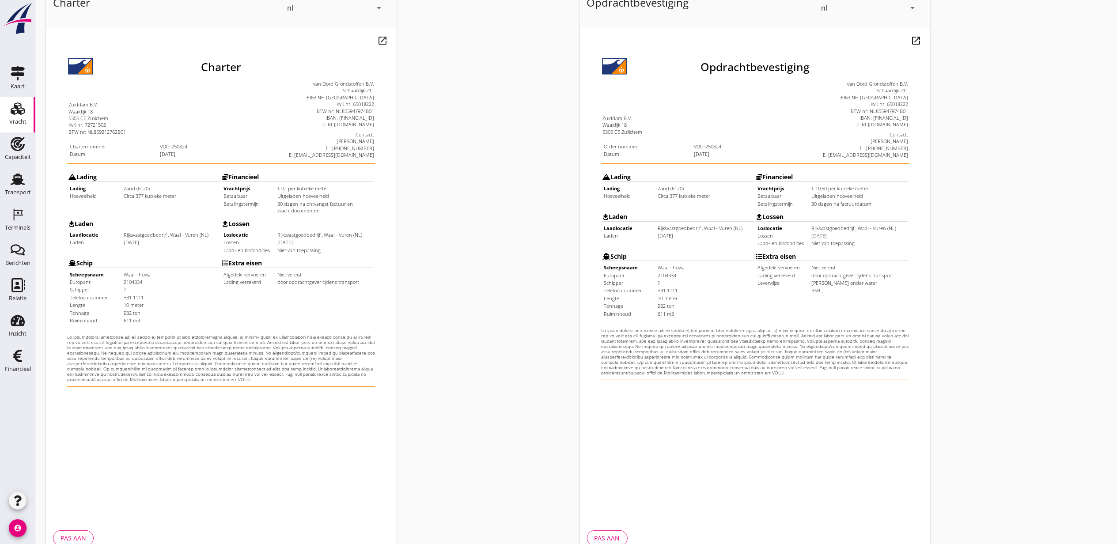
scroll to position [110, 0]
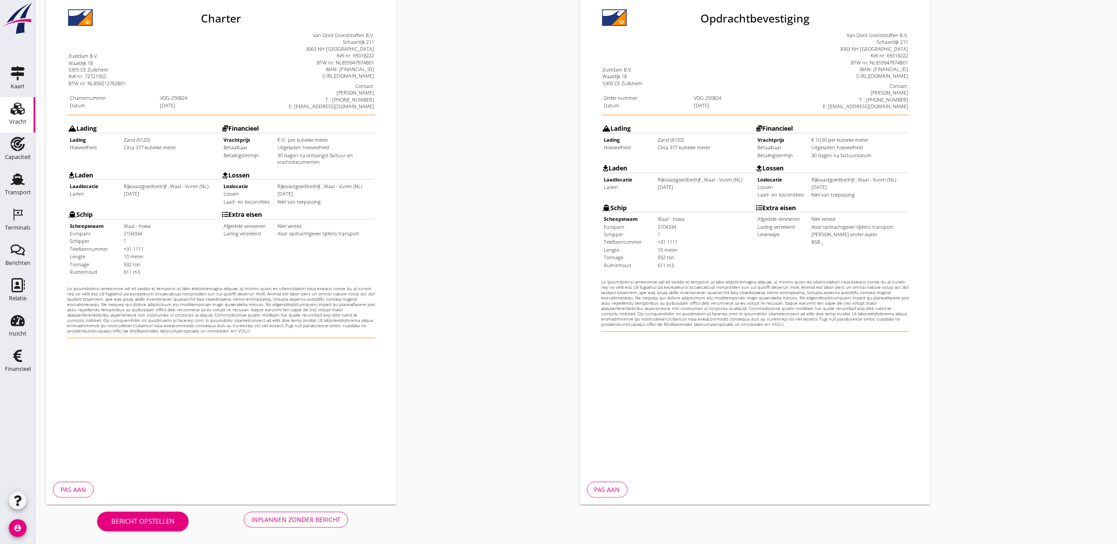
click at [346, 529] on div "Bericht opstellen Inplannen zonder bericht" at bounding box center [222, 519] width 353 height 29
click at [330, 518] on div "Inplannen zonder bericht" at bounding box center [295, 519] width 89 height 9
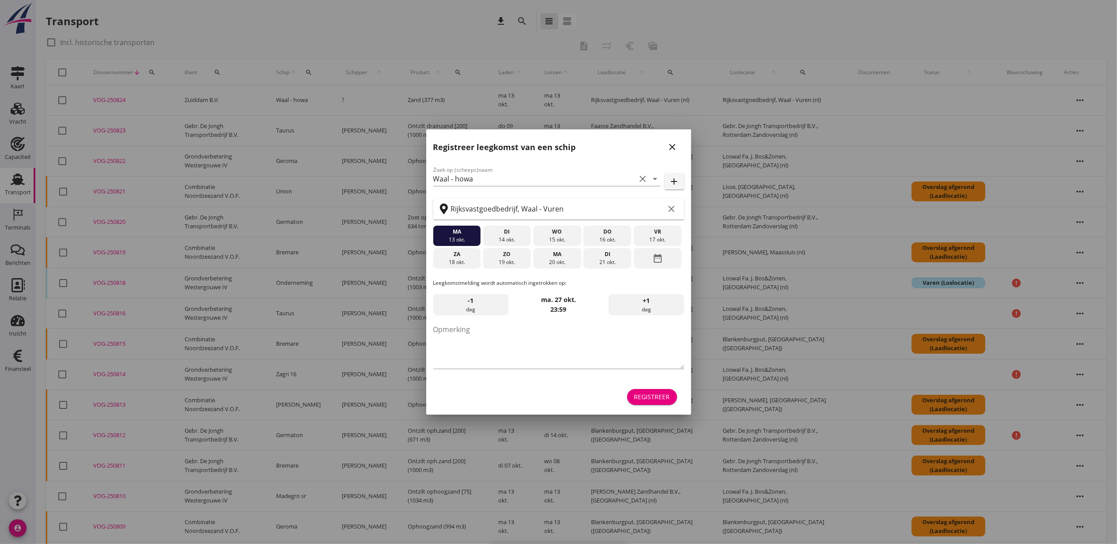
click at [662, 399] on div "Registreer" at bounding box center [652, 396] width 36 height 9
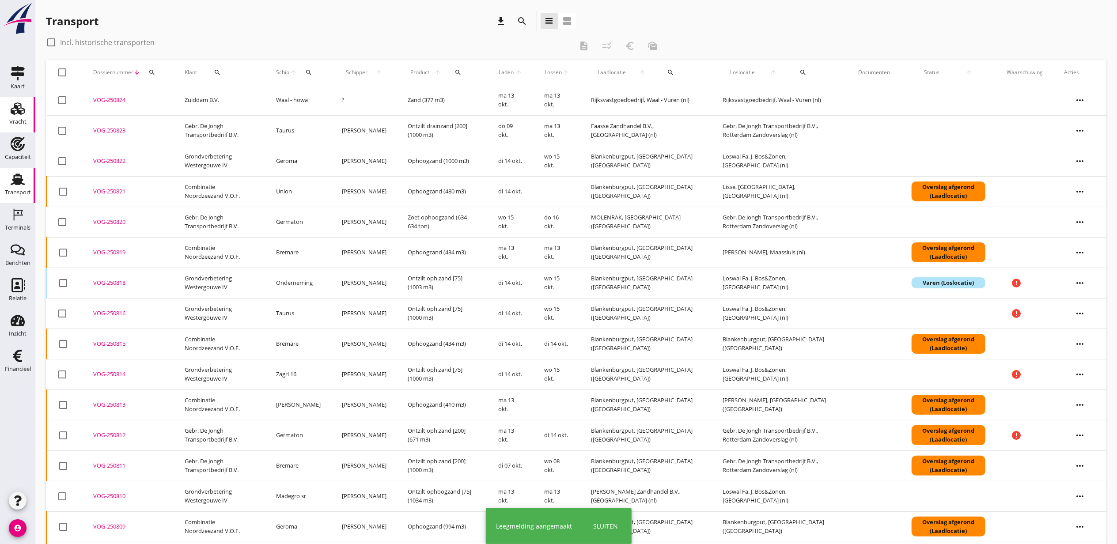
click at [8, 108] on div "Vracht" at bounding box center [17, 109] width 21 height 14
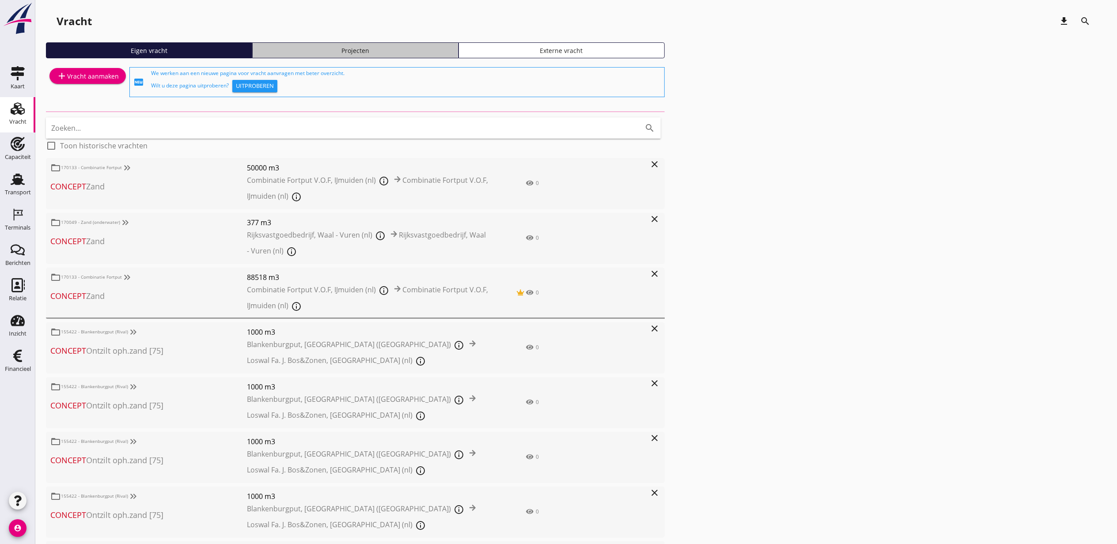
click at [323, 53] on div "Projecten" at bounding box center [355, 50] width 198 height 9
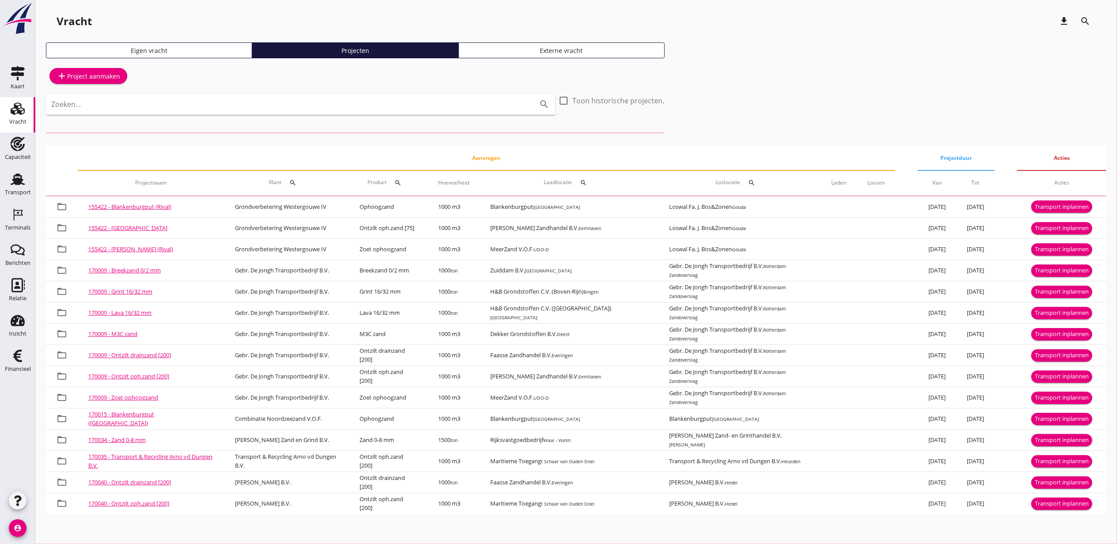
click at [342, 111] on div "Zoeken... search" at bounding box center [300, 104] width 509 height 21
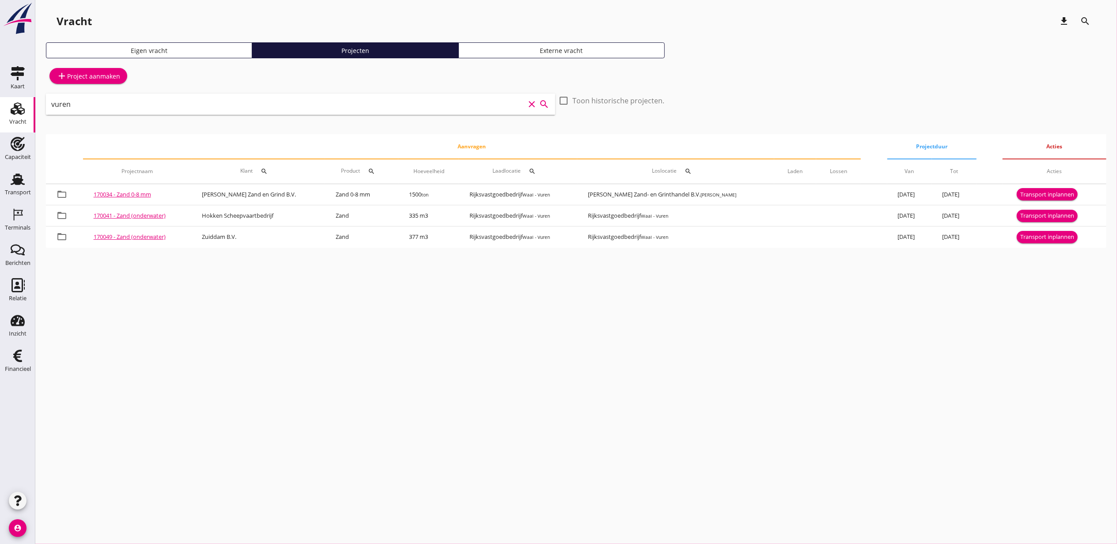
type input "vuren"
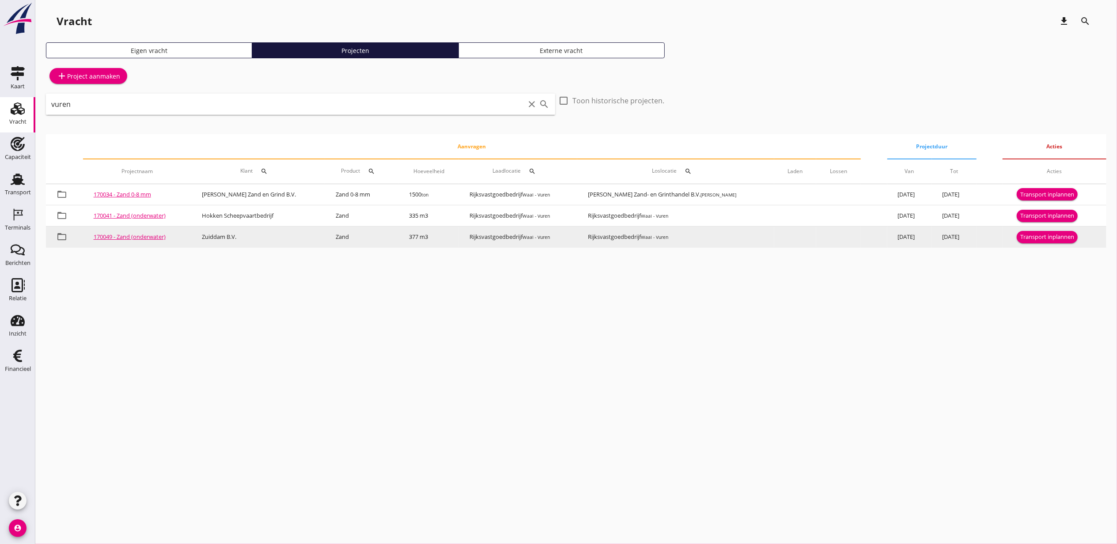
click at [1045, 237] on div "Transport inplannen" at bounding box center [1047, 237] width 54 height 9
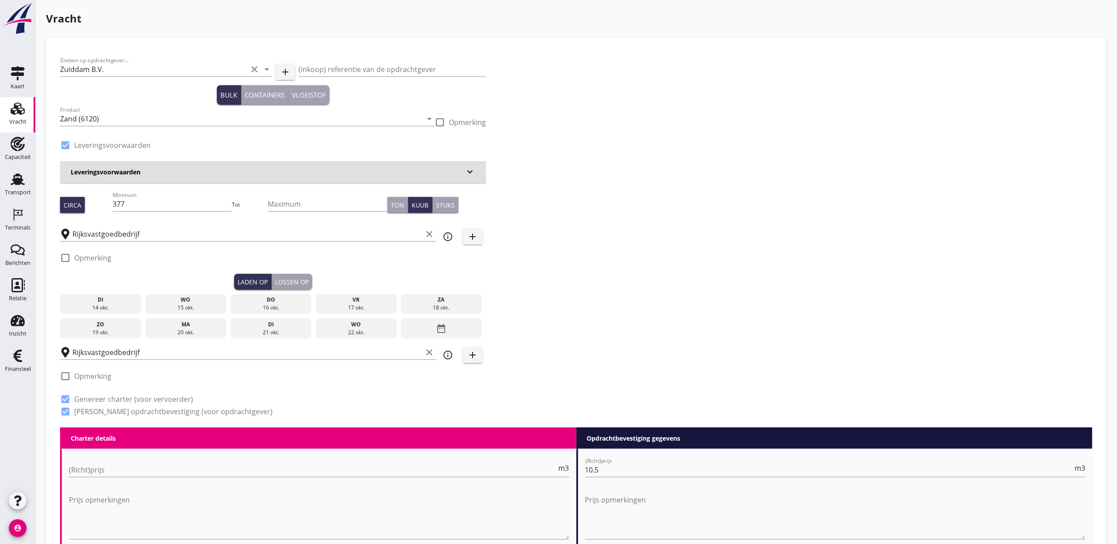
click at [212, 304] on div "15 okt." at bounding box center [186, 308] width 77 height 8
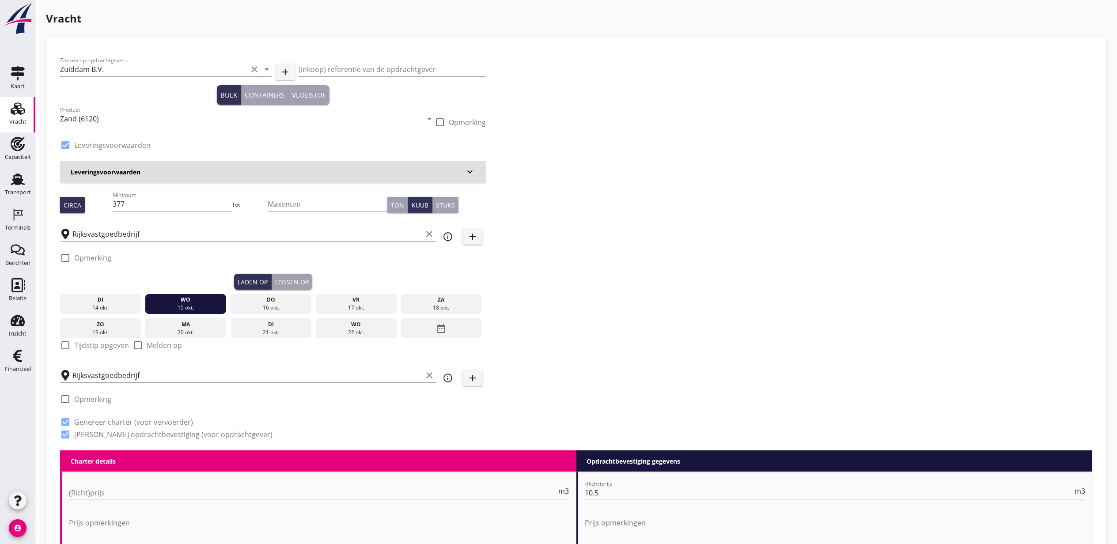
click at [290, 271] on div "check_box_outline_blank Opmerking" at bounding box center [273, 260] width 426 height 27
click at [290, 278] on div "Lossen op" at bounding box center [292, 281] width 34 height 9
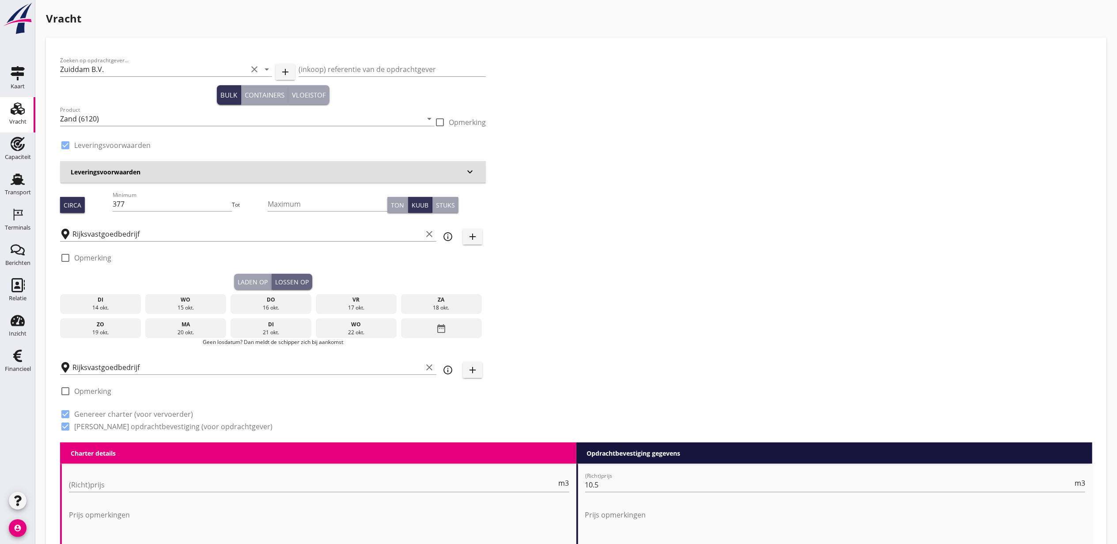
click at [193, 294] on div "wo 15 okt." at bounding box center [185, 304] width 81 height 20
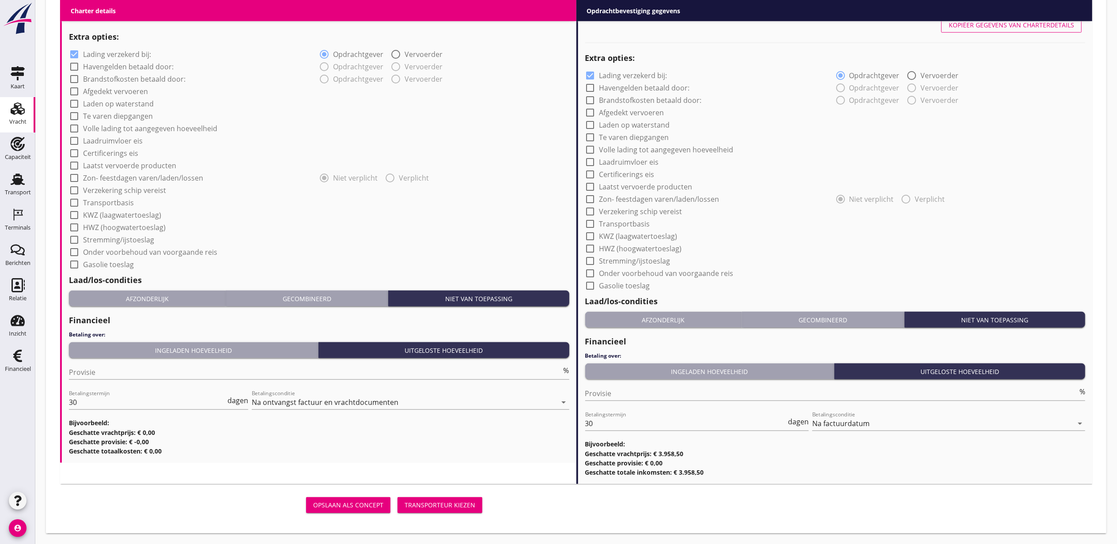
click at [460, 499] on button "Transporteur kiezen" at bounding box center [440, 505] width 85 height 16
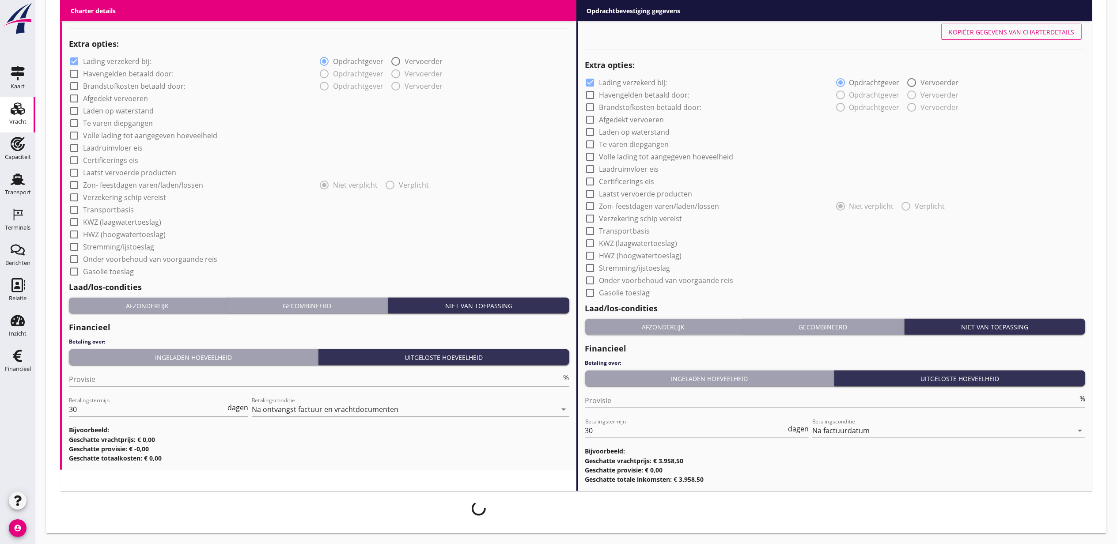
scroll to position [658, 0]
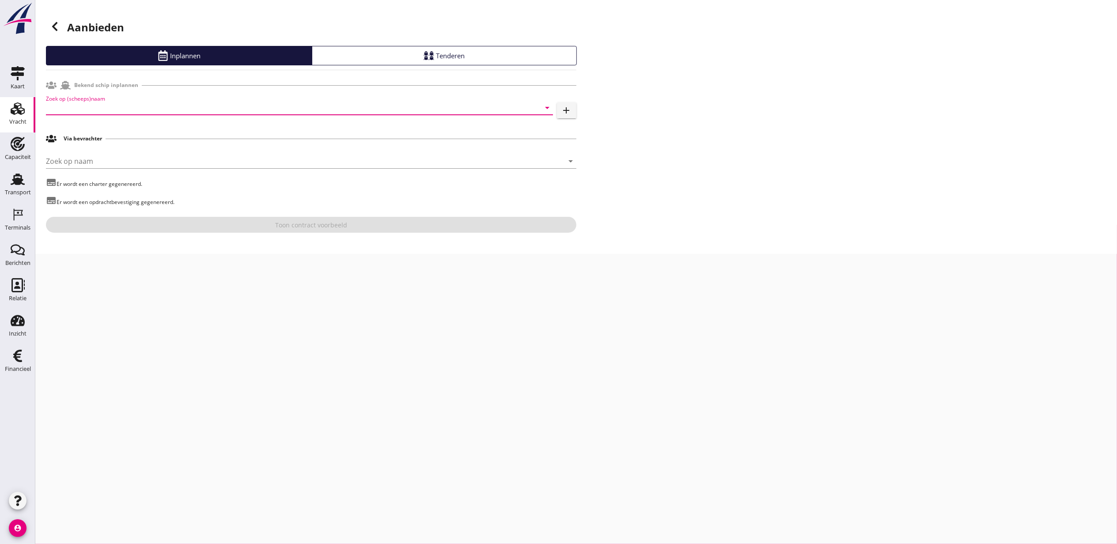
click at [156, 110] on input "Zoek op (scheeps)naam" at bounding box center [287, 108] width 482 height 14
click at [156, 129] on div "Ventjager" at bounding box center [312, 125] width 468 height 11
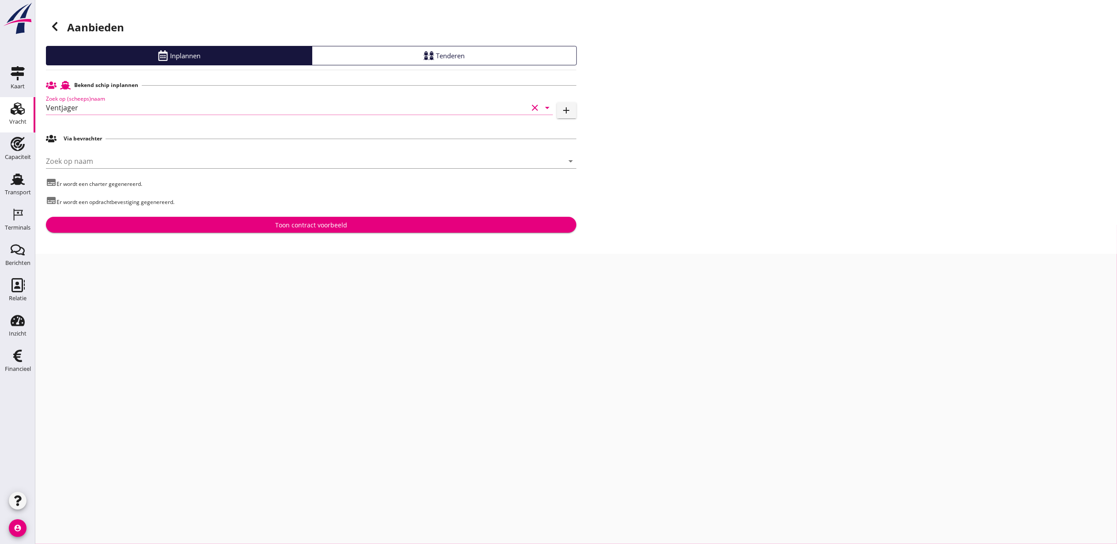
type input "Ventjager"
click at [435, 236] on div "Aanbieden Inplannen Tenderen Bekend schip inplannen Zoek op (scheeps)naam Ventj…" at bounding box center [576, 127] width 1082 height 254
click at [435, 231] on button "Toon contract voorbeeld" at bounding box center [311, 225] width 531 height 16
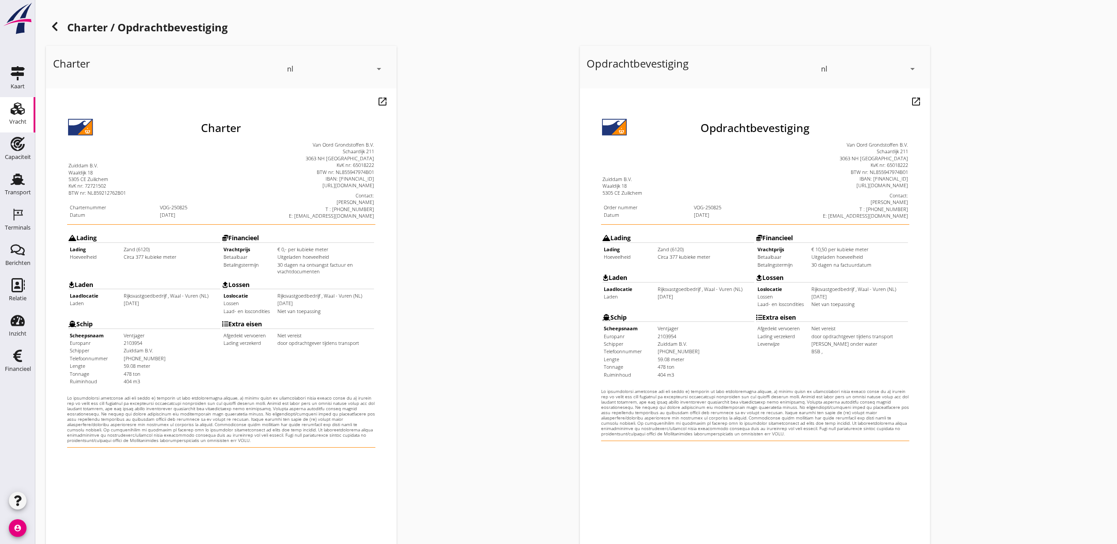
scroll to position [110, 0]
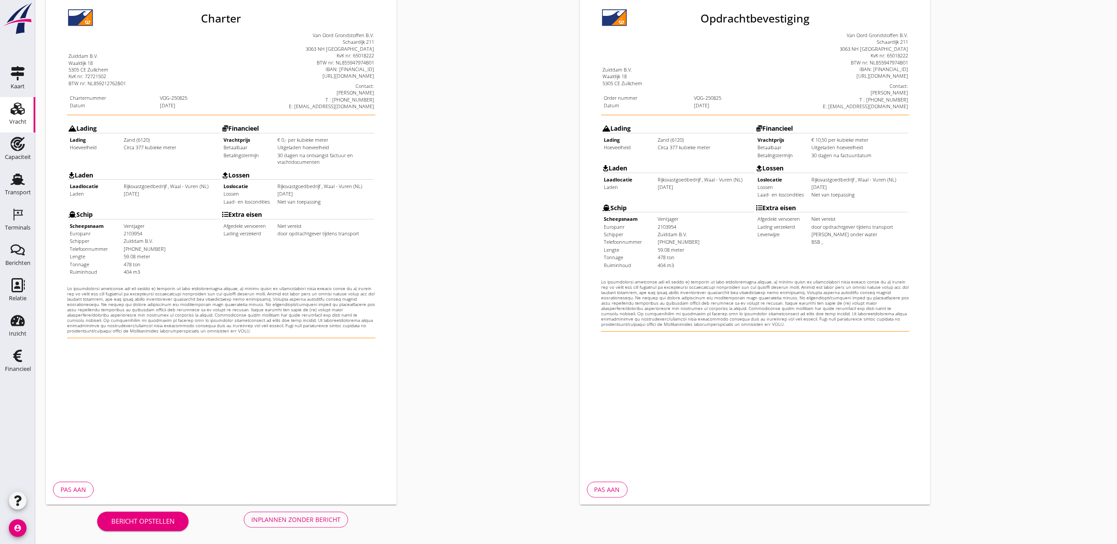
click at [343, 516] on button "Inplannen zonder bericht" at bounding box center [296, 520] width 104 height 16
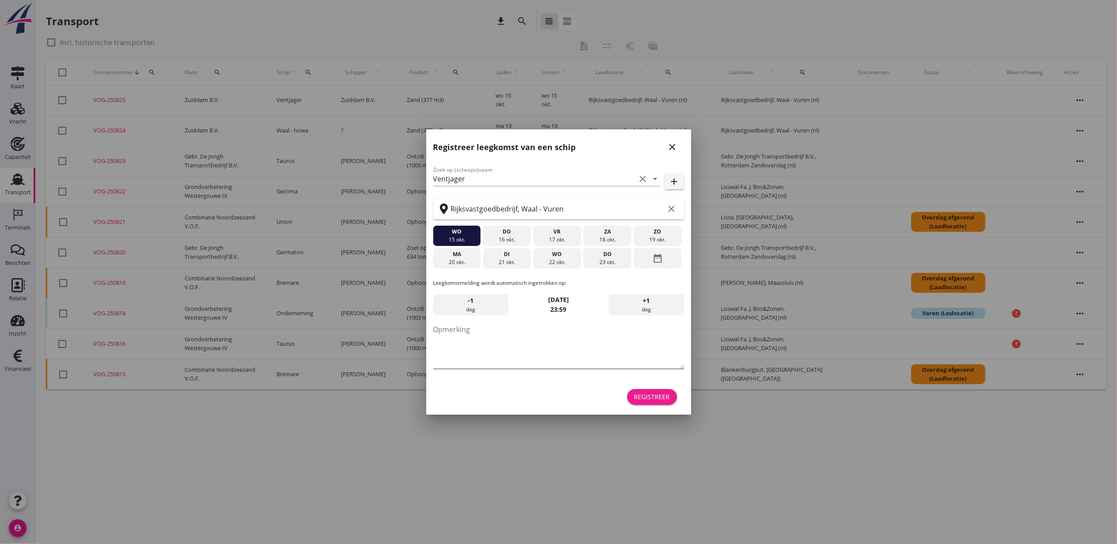
click at [655, 392] on div "Registreer" at bounding box center [652, 396] width 36 height 9
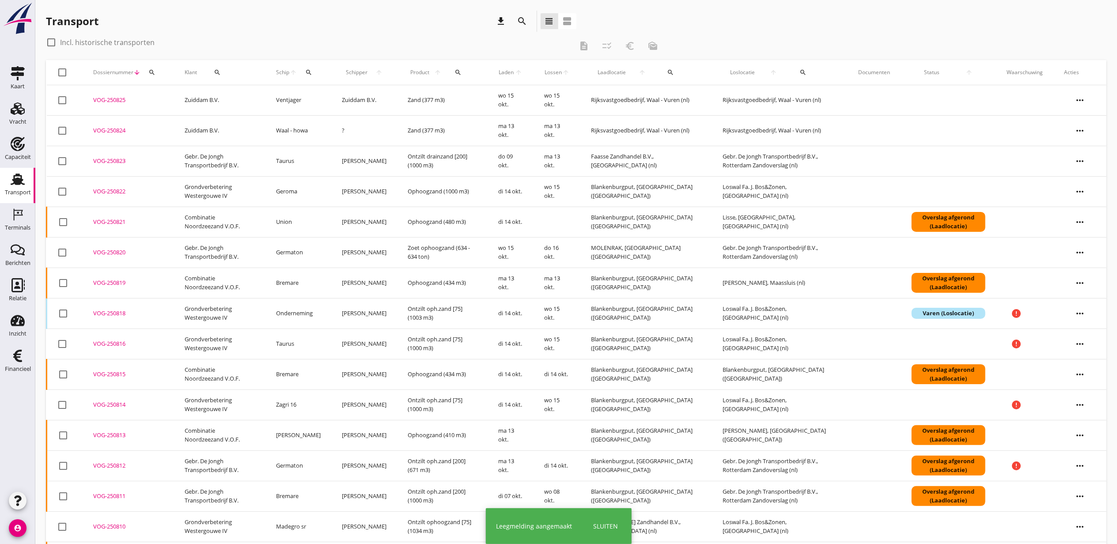
click at [108, 129] on div "VOG-250824" at bounding box center [128, 130] width 70 height 9
click at [108, 99] on div "VOG-250825" at bounding box center [128, 100] width 70 height 9
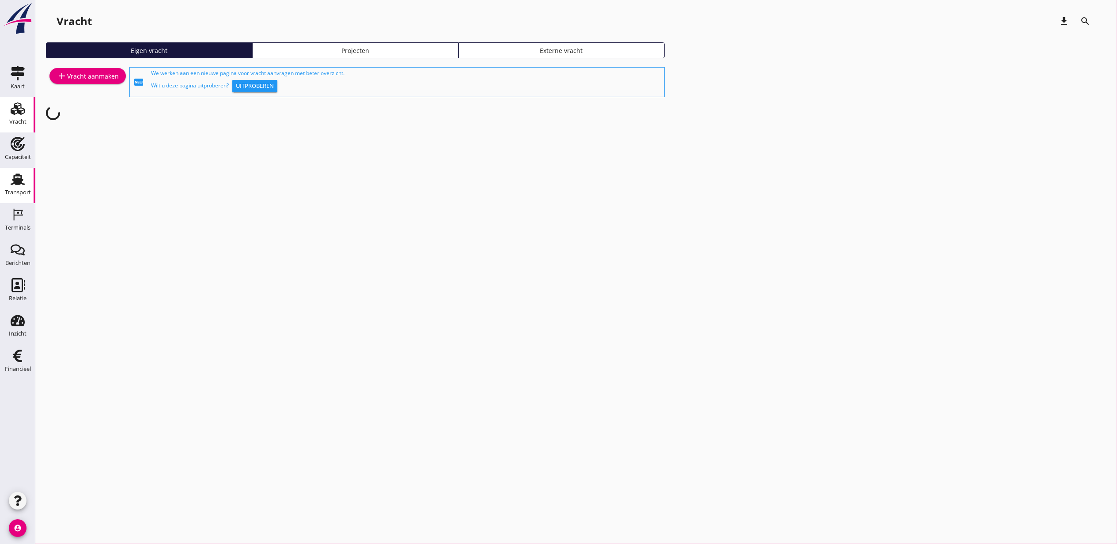
click at [12, 179] on use at bounding box center [18, 179] width 14 height 11
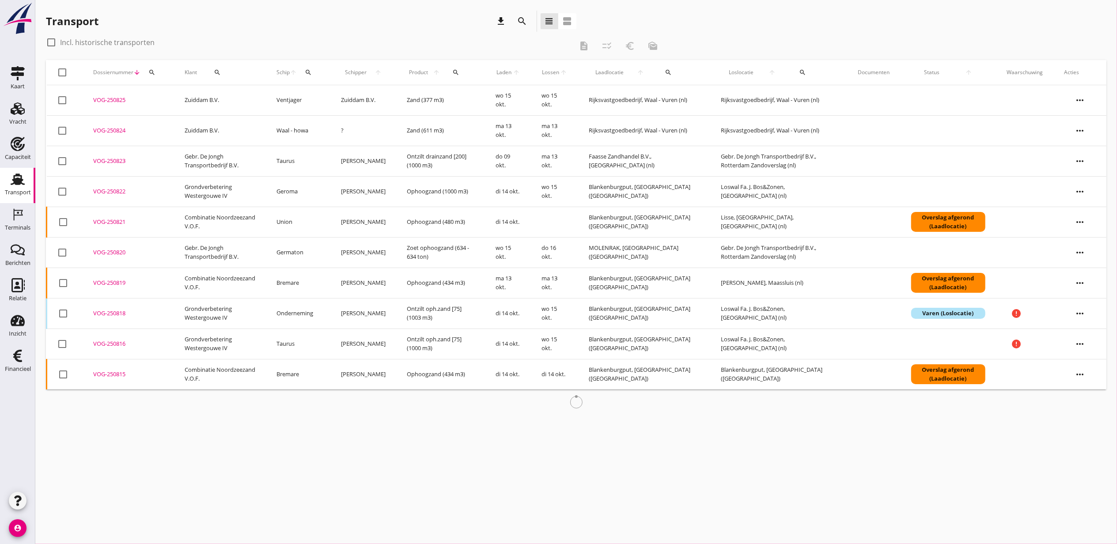
click at [312, 73] on icon "search" at bounding box center [308, 72] width 7 height 7
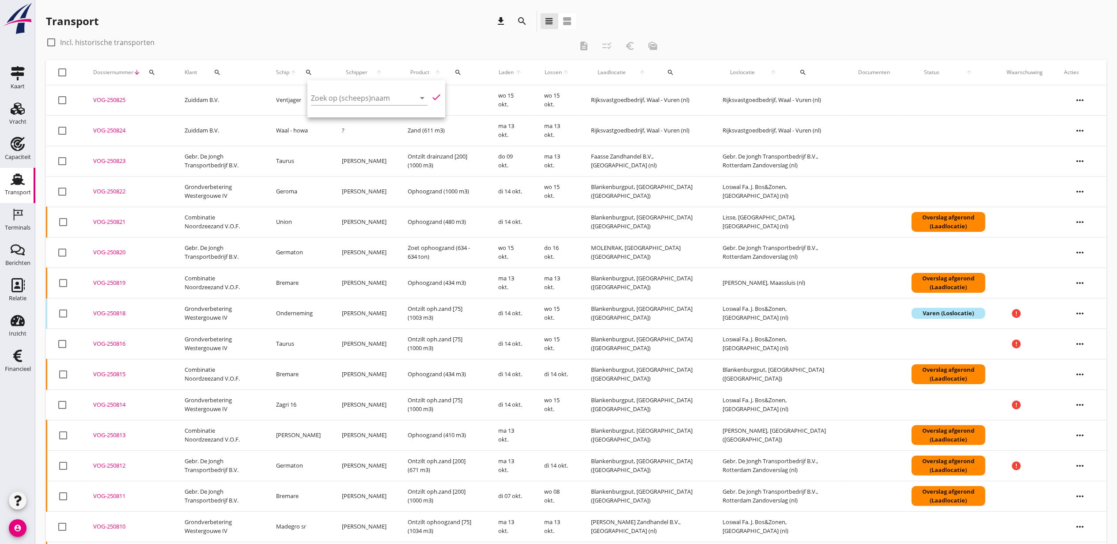
click at [443, 38] on div "check_box_outline_blank Incl. historische transporten" at bounding box center [309, 42] width 527 height 14
click at [462, 76] on button "search" at bounding box center [457, 72] width 21 height 16
click at [518, 94] on input "Zoeken op product..." at bounding box center [499, 98] width 92 height 14
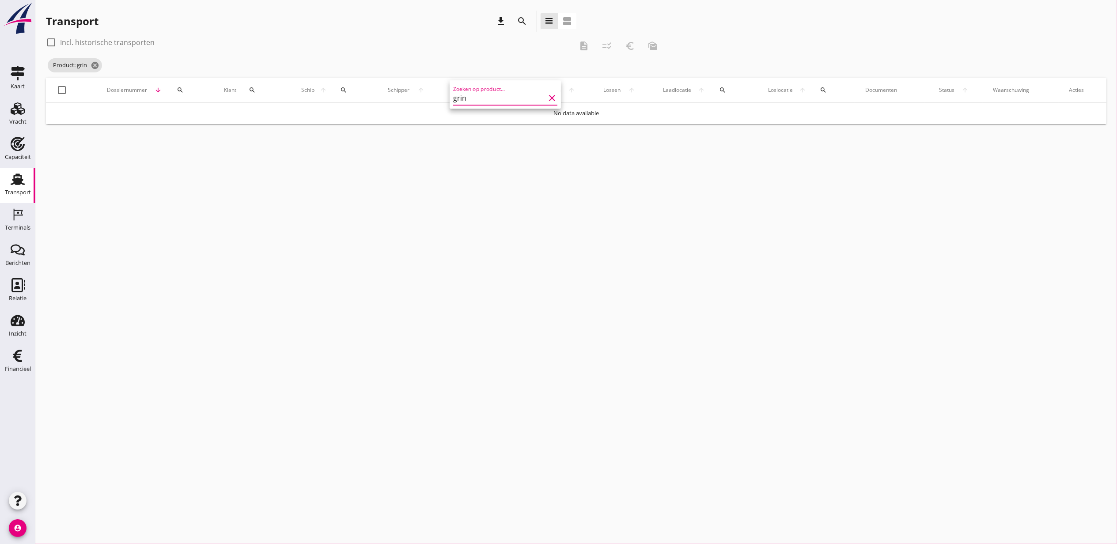
type input "grin"
click at [516, 211] on div "cancel You are impersonating another user. Transport download search view_headl…" at bounding box center [576, 272] width 1082 height 544
click at [99, 62] on icon "cancel" at bounding box center [95, 65] width 9 height 9
click at [26, 101] on link "Vracht Vracht" at bounding box center [17, 114] width 35 height 35
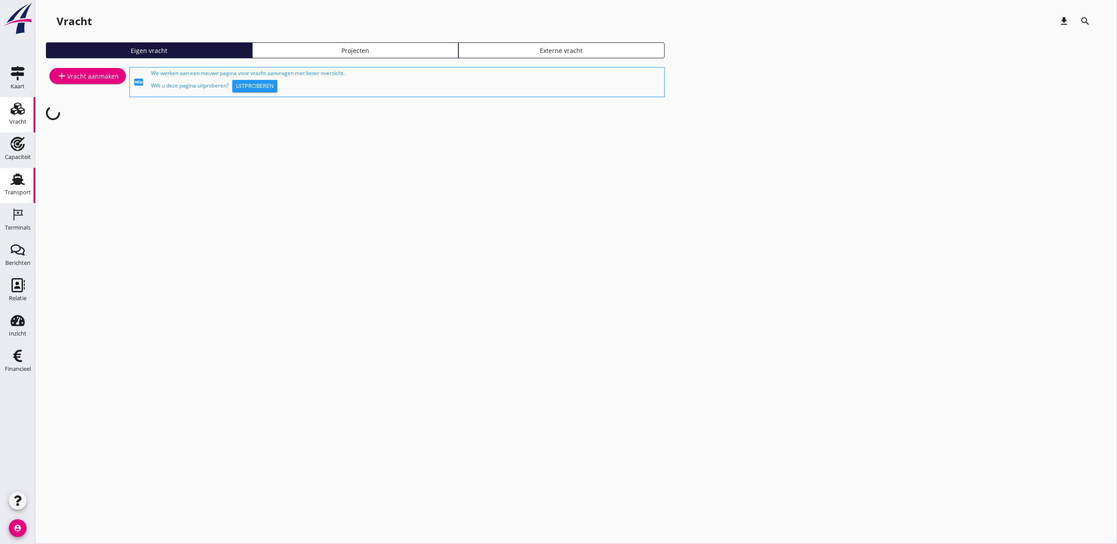
click at [14, 186] on icon "Transport" at bounding box center [18, 179] width 14 height 14
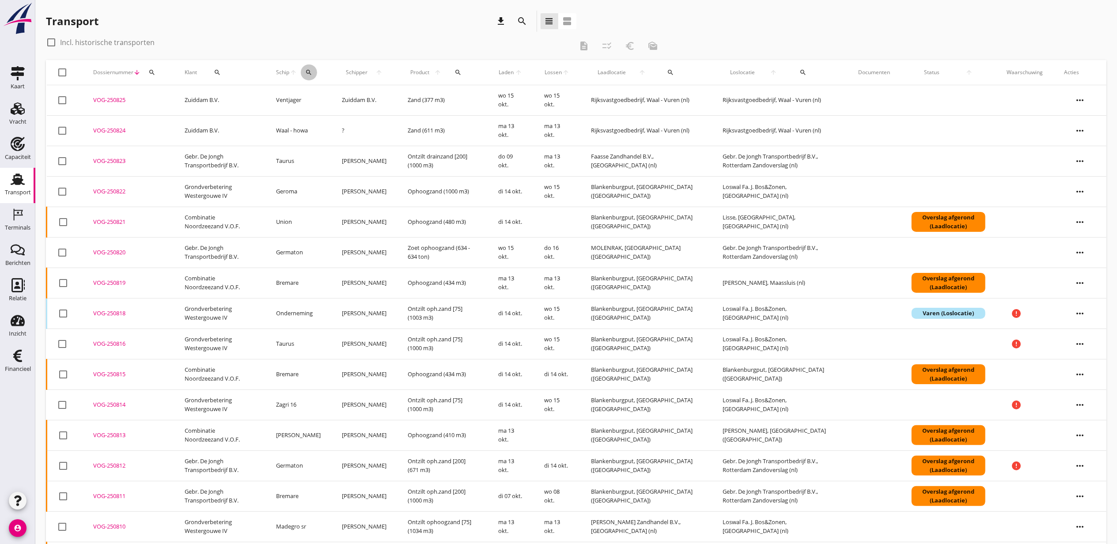
click at [312, 72] on icon "search" at bounding box center [308, 72] width 7 height 7
click at [339, 47] on div "check_box_outline_blank Incl. historische transporten" at bounding box center [309, 42] width 527 height 14
click at [525, 23] on icon "search" at bounding box center [522, 21] width 11 height 11
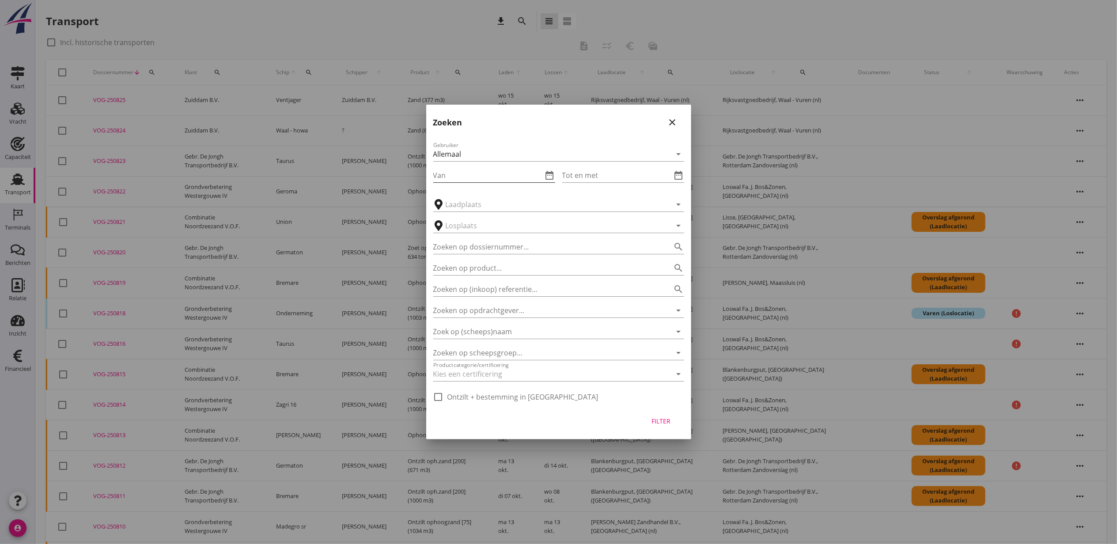
click at [547, 177] on icon "date_range" at bounding box center [550, 175] width 11 height 11
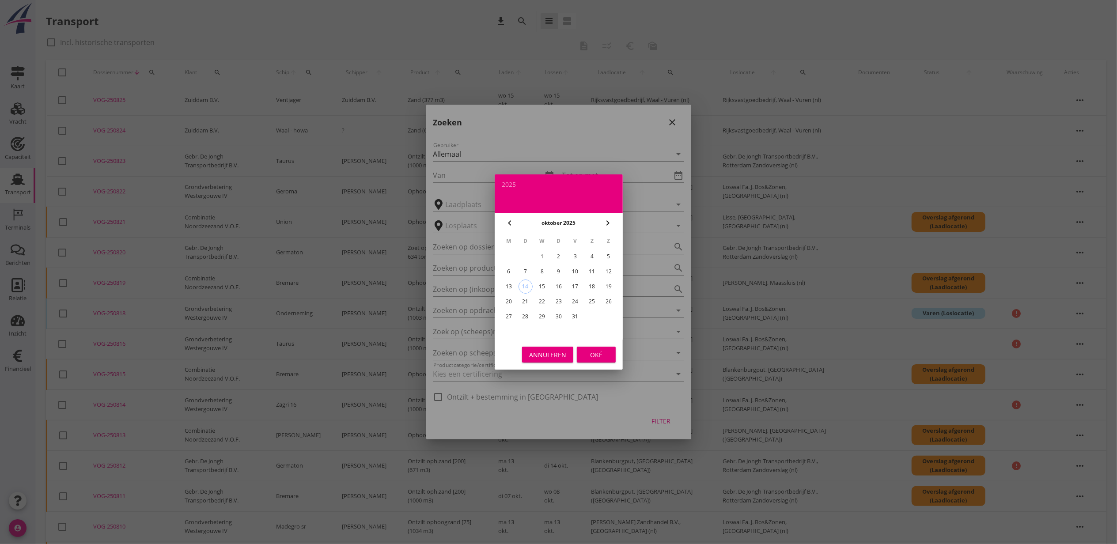
click at [587, 254] on div "4" at bounding box center [592, 257] width 14 height 14
type input "2025-10-04"
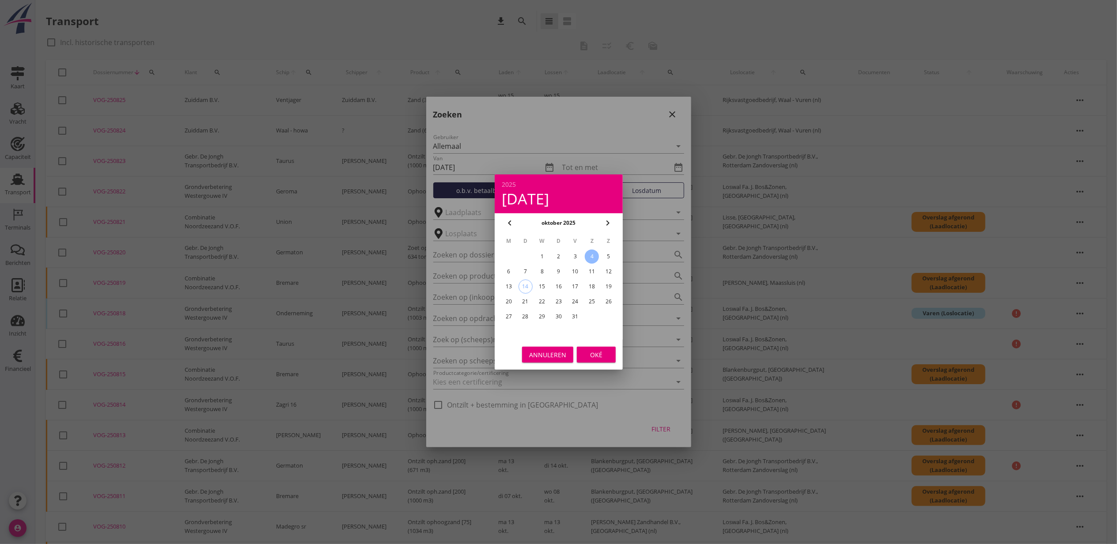
click at [594, 348] on button "Oké" at bounding box center [596, 355] width 39 height 16
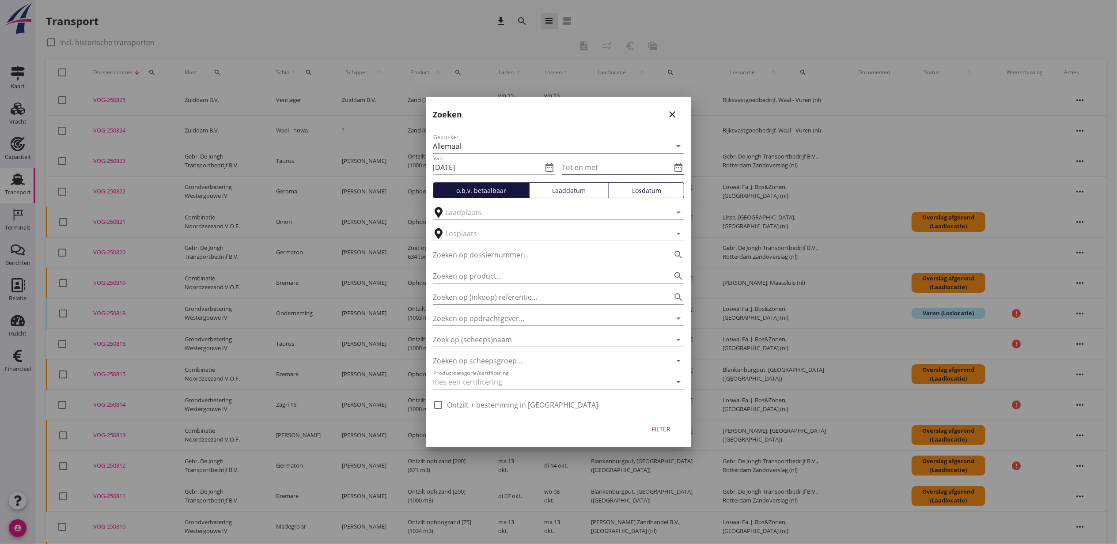
click at [682, 166] on icon "date_range" at bounding box center [679, 167] width 11 height 11
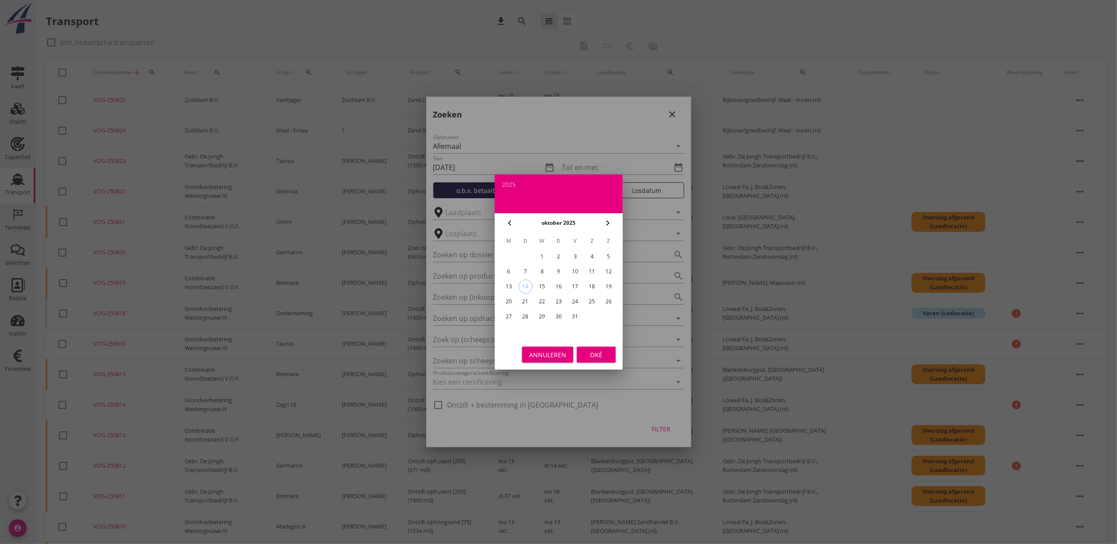
click at [612, 267] on div "12" at bounding box center [609, 272] width 14 height 14
type input "2025-10-12"
click at [594, 354] on div "Oké" at bounding box center [596, 354] width 25 height 9
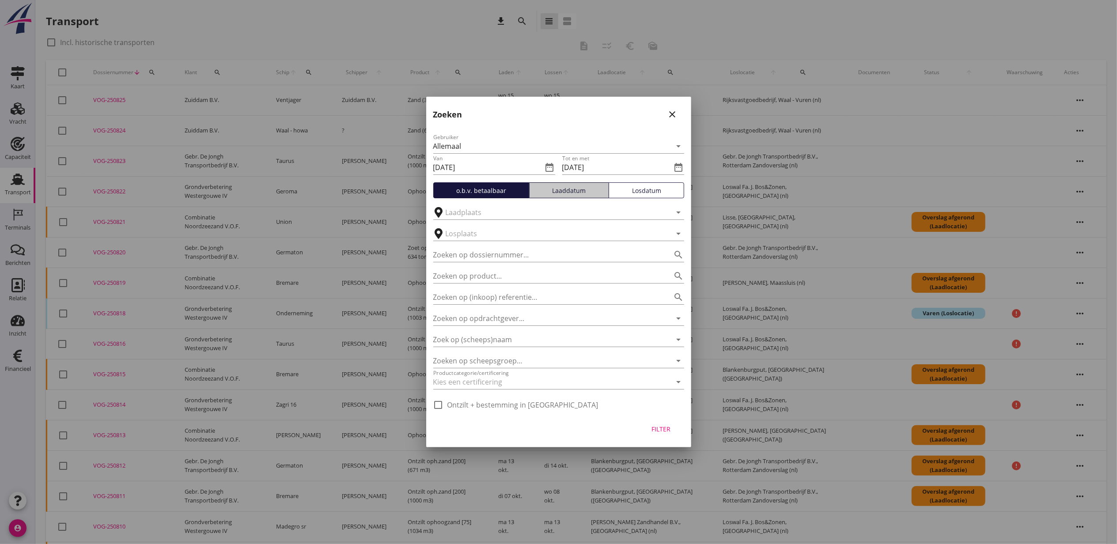
click at [575, 189] on div "Laaddatum" at bounding box center [569, 190] width 72 height 9
click at [670, 435] on button "Filter" at bounding box center [661, 429] width 39 height 16
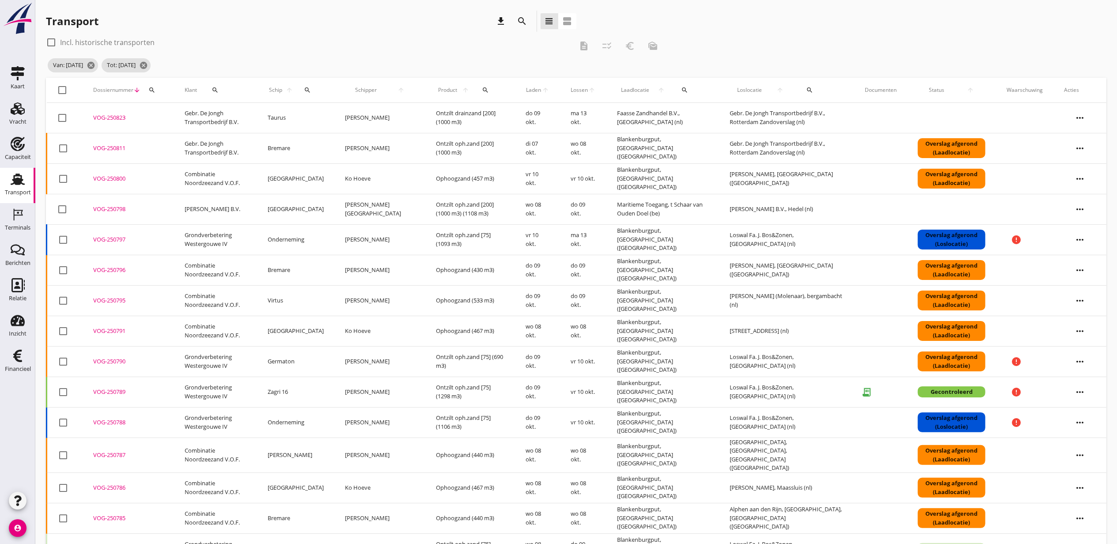
click at [325, 47] on div "check_box_outline_blank Incl. historische transporten" at bounding box center [309, 42] width 527 height 14
click at [526, 91] on span "Laden" at bounding box center [534, 90] width 16 height 8
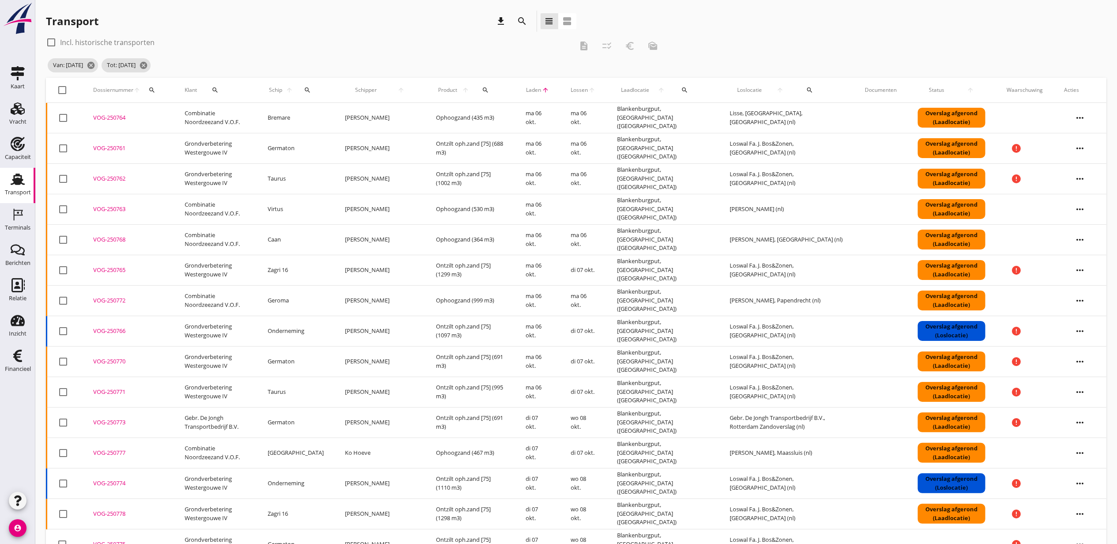
click at [52, 43] on div at bounding box center [51, 42] width 15 height 15
checkbox input "true"
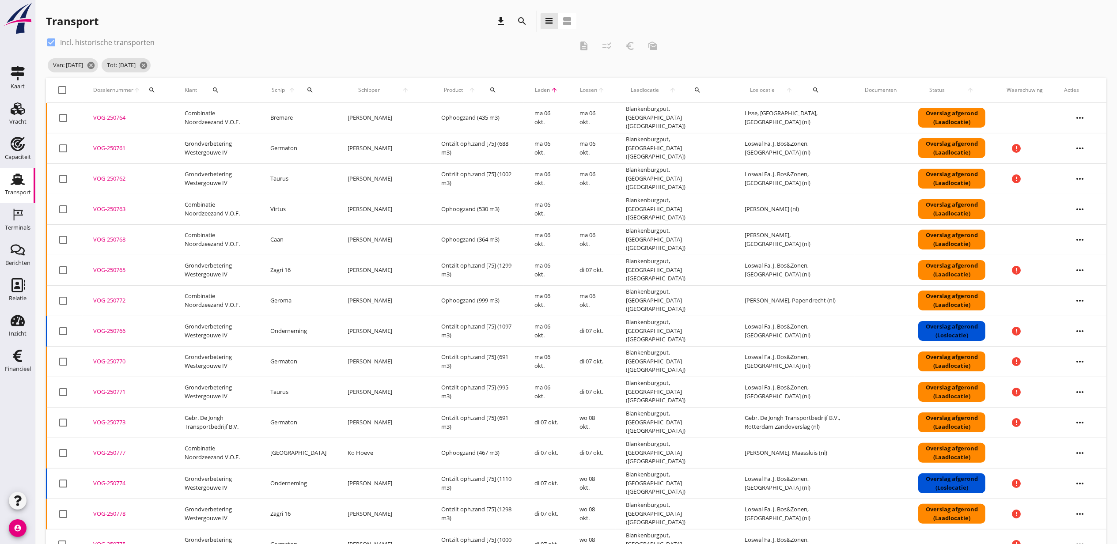
click at [62, 89] on div at bounding box center [62, 90] width 15 height 15
checkbox input "true"
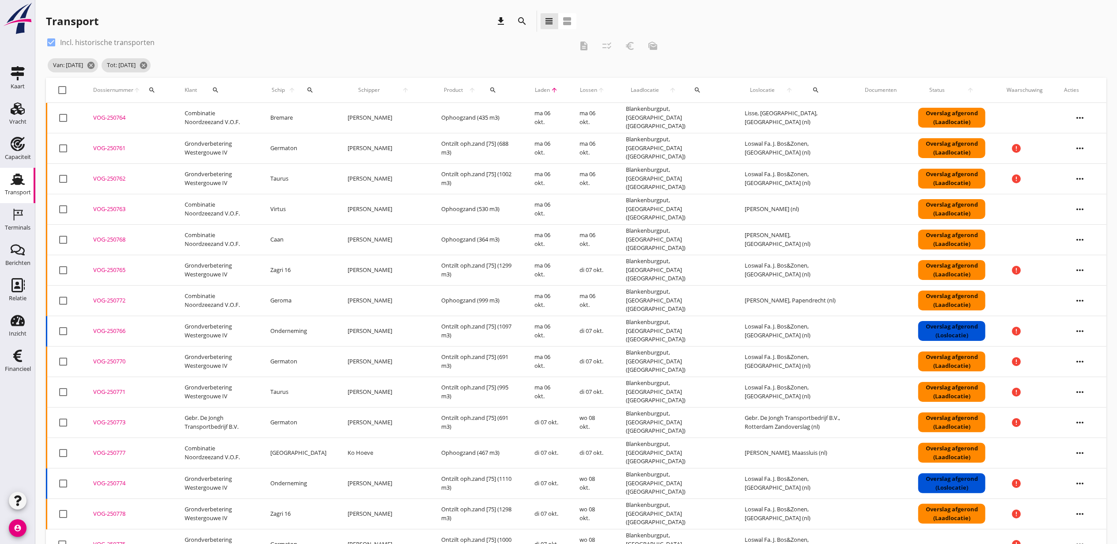
checkbox input "true"
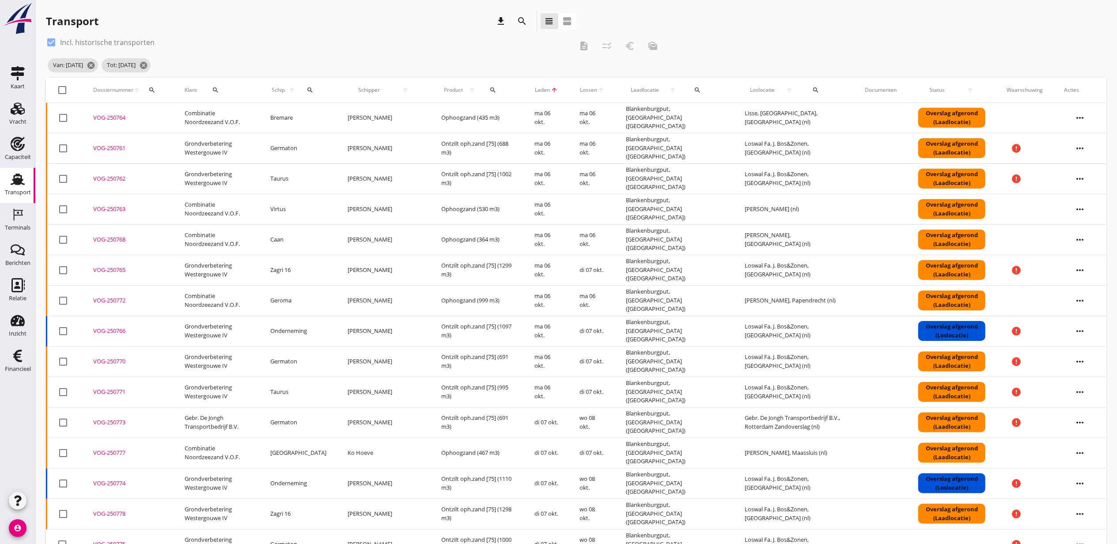
checkbox input "true"
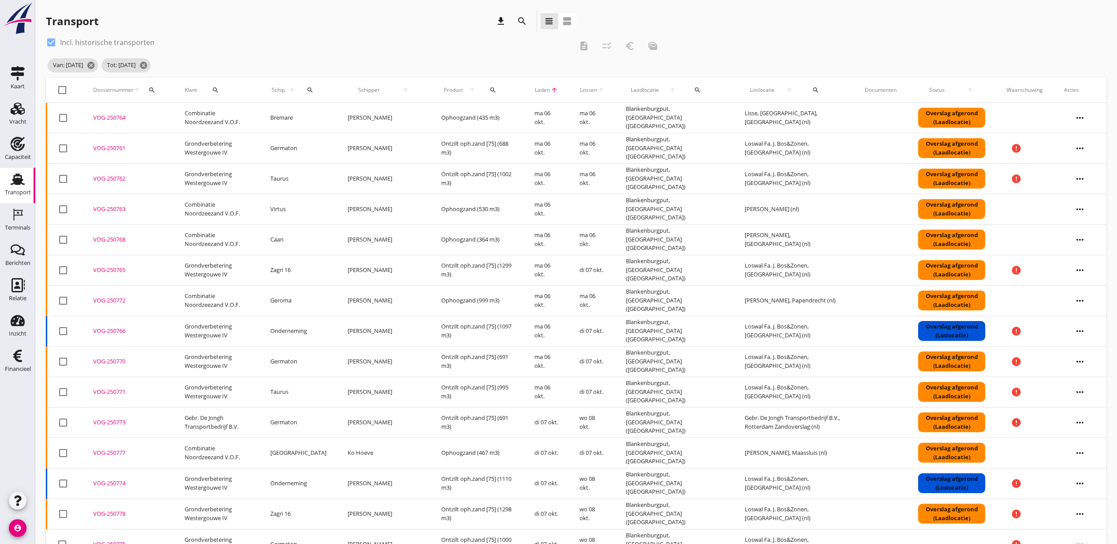
checkbox input "true"
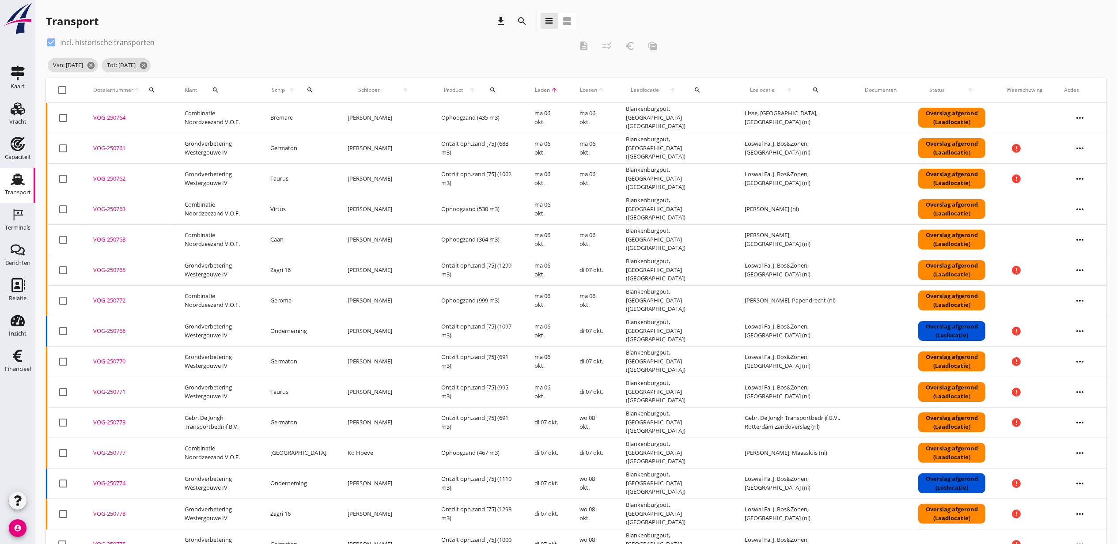
checkbox input "true"
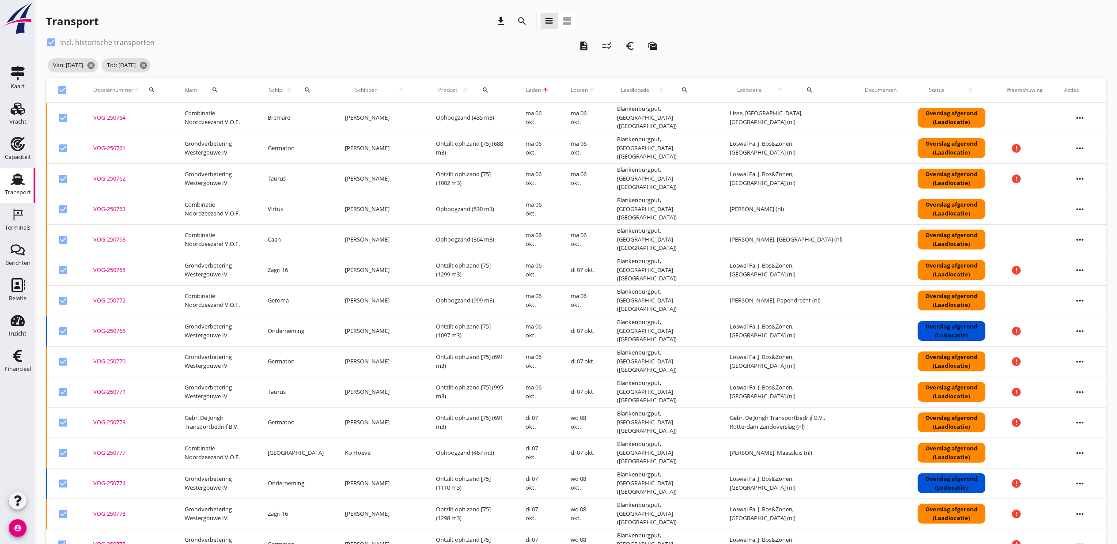
click at [61, 92] on div at bounding box center [62, 90] width 15 height 15
checkbox input "false"
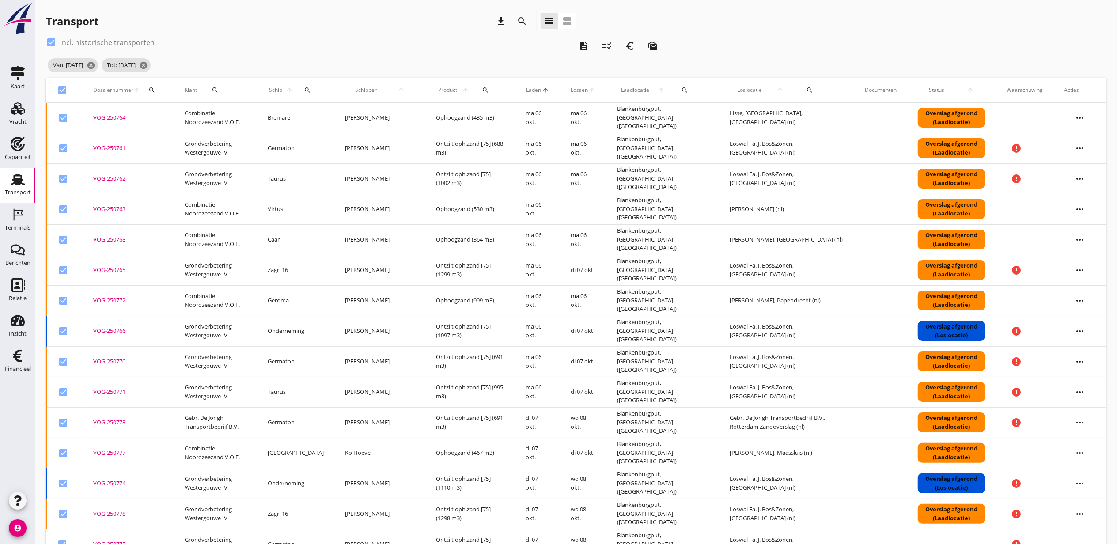
checkbox input "false"
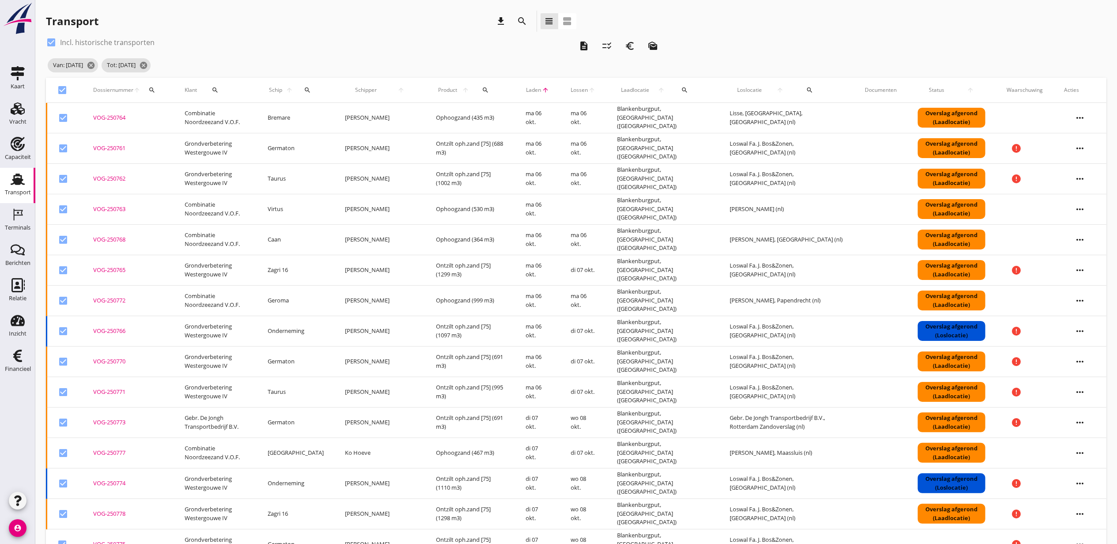
checkbox input "false"
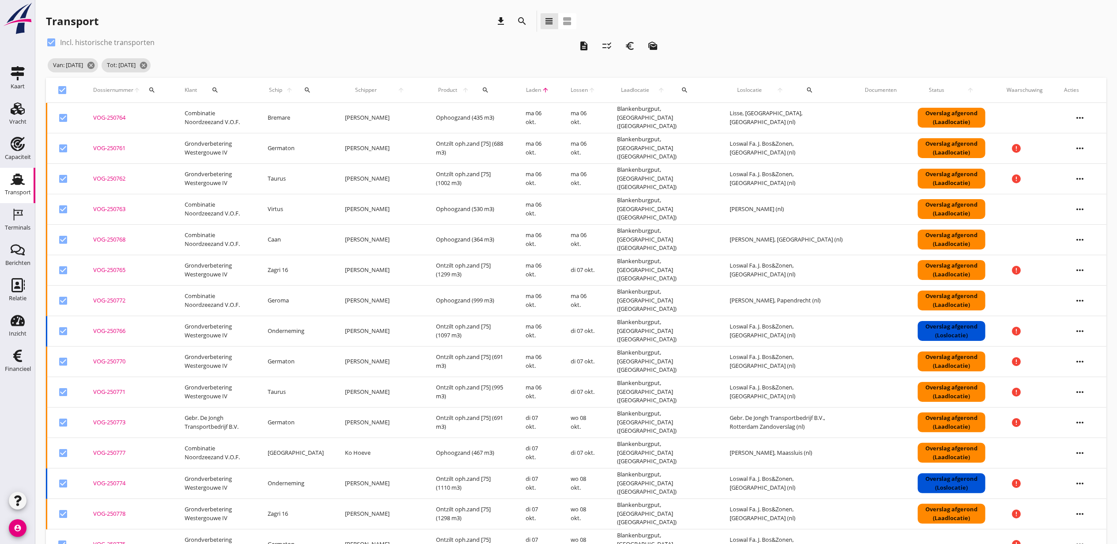
checkbox input "false"
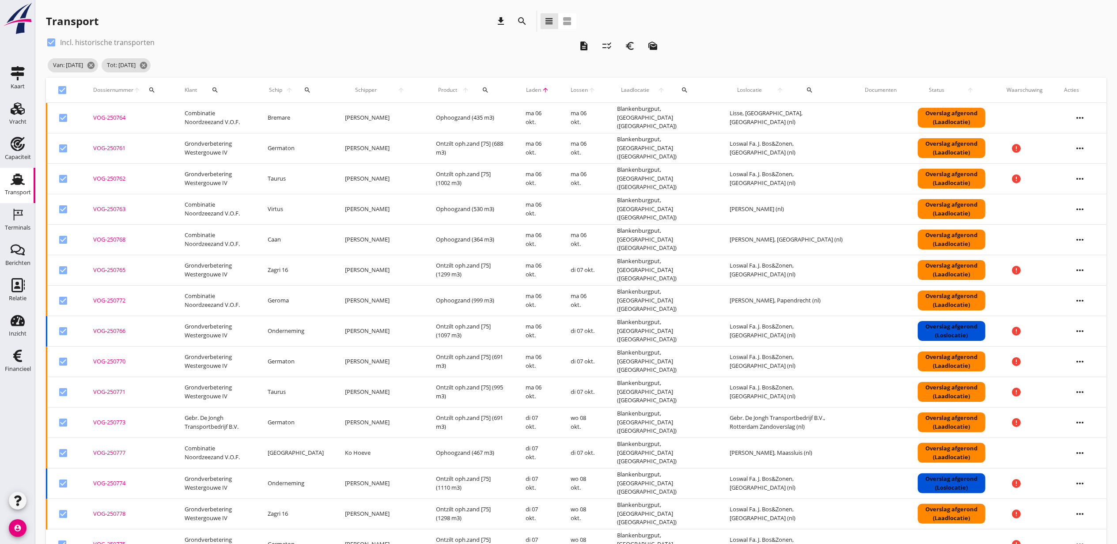
checkbox input "false"
click at [62, 92] on div at bounding box center [62, 90] width 15 height 15
checkbox input "true"
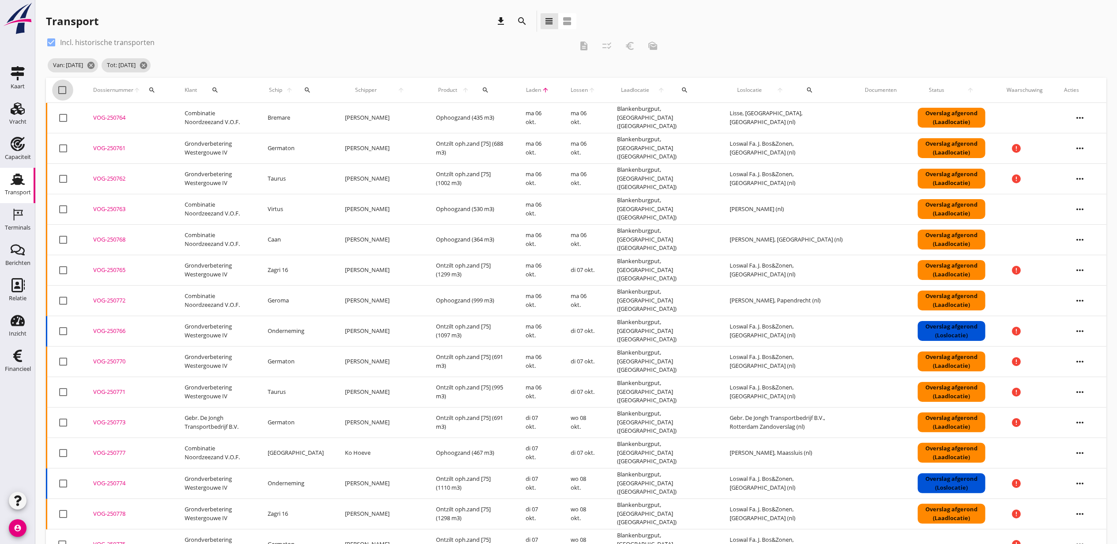
checkbox input "true"
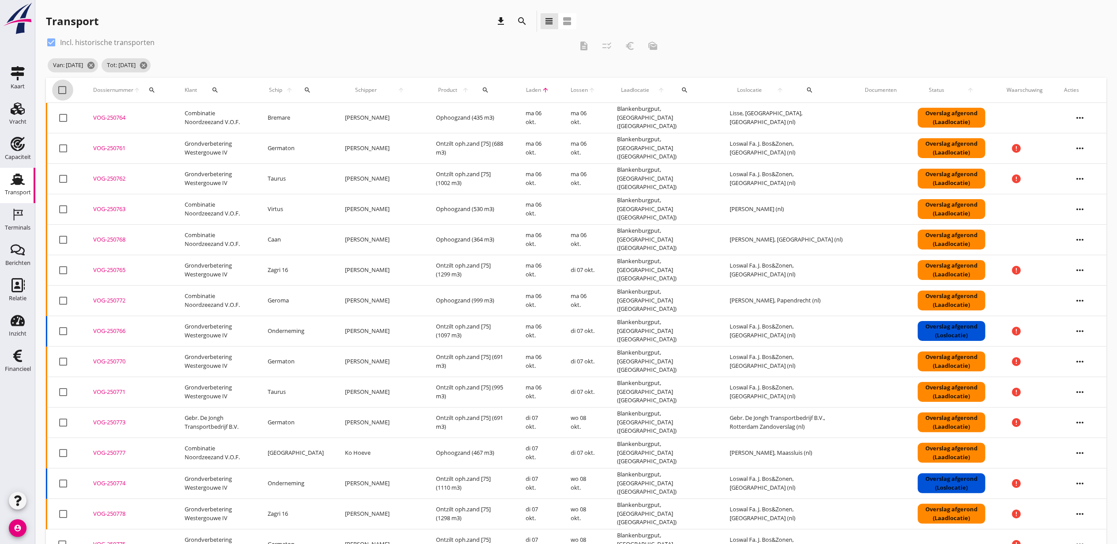
checkbox input "true"
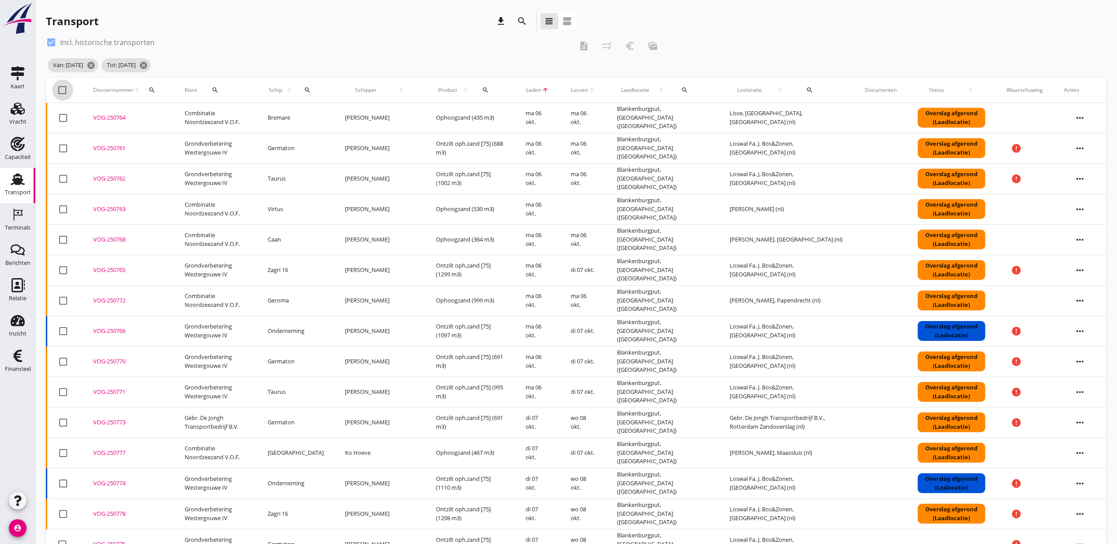
checkbox input "true"
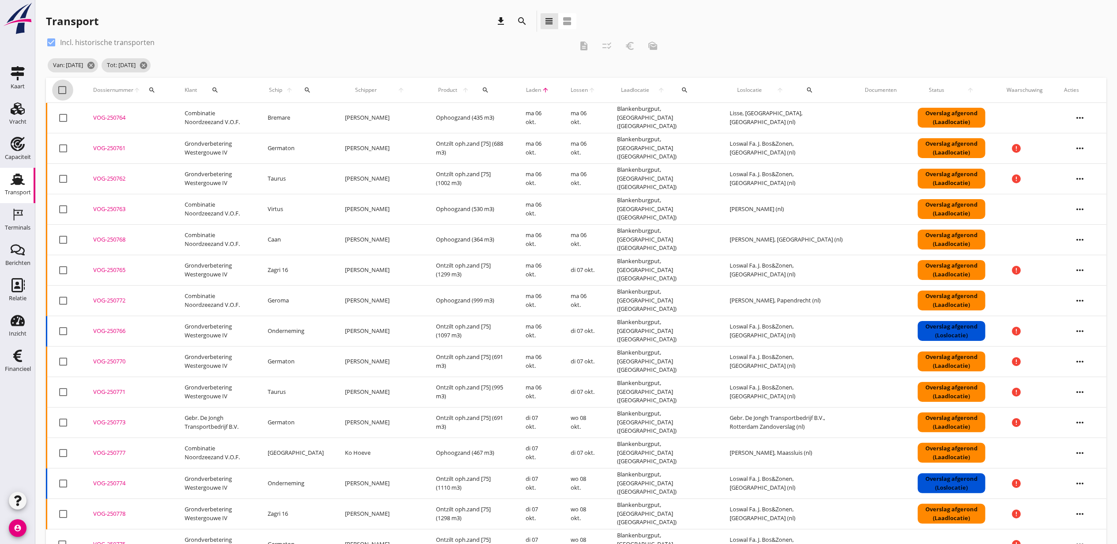
checkbox input "true"
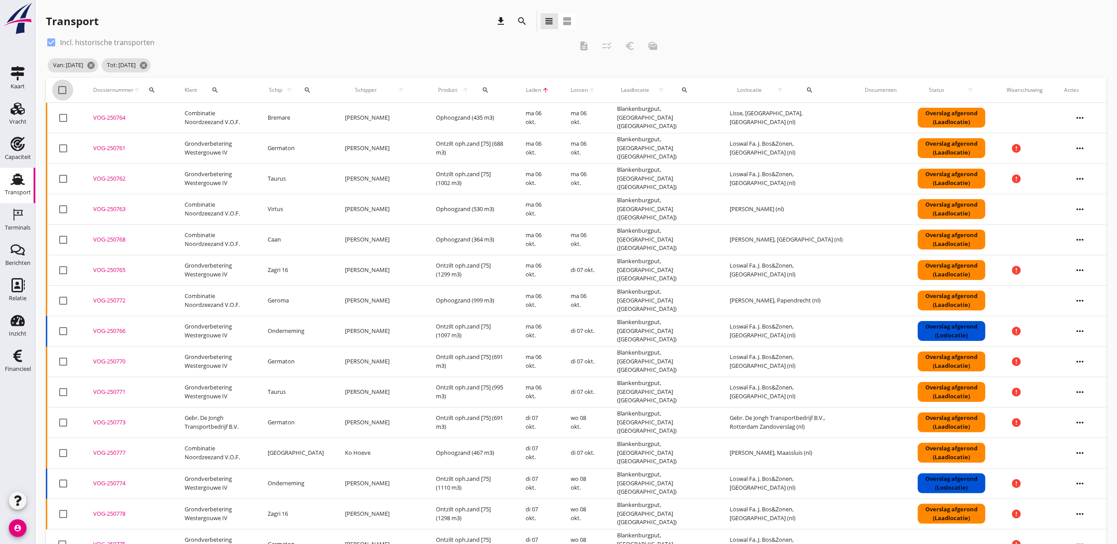
checkbox input "true"
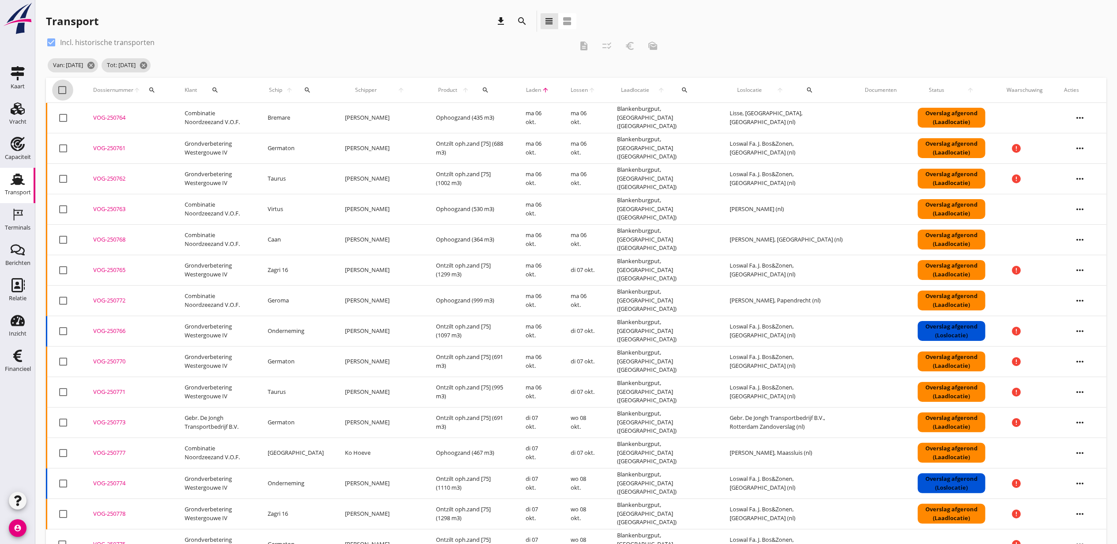
checkbox input "true"
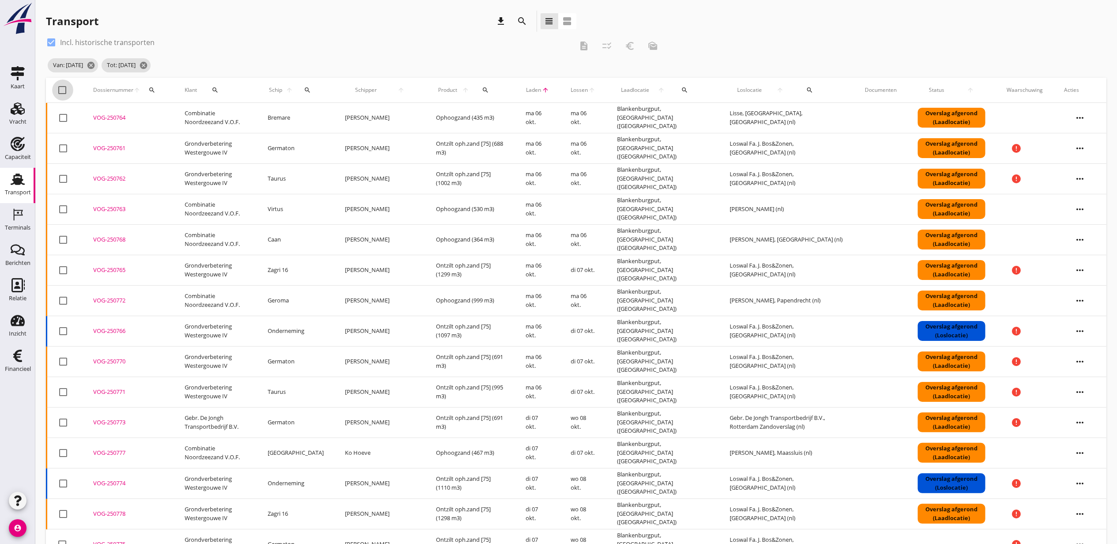
checkbox input "true"
click at [605, 46] on icon "checklist_rtl" at bounding box center [607, 46] width 11 height 11
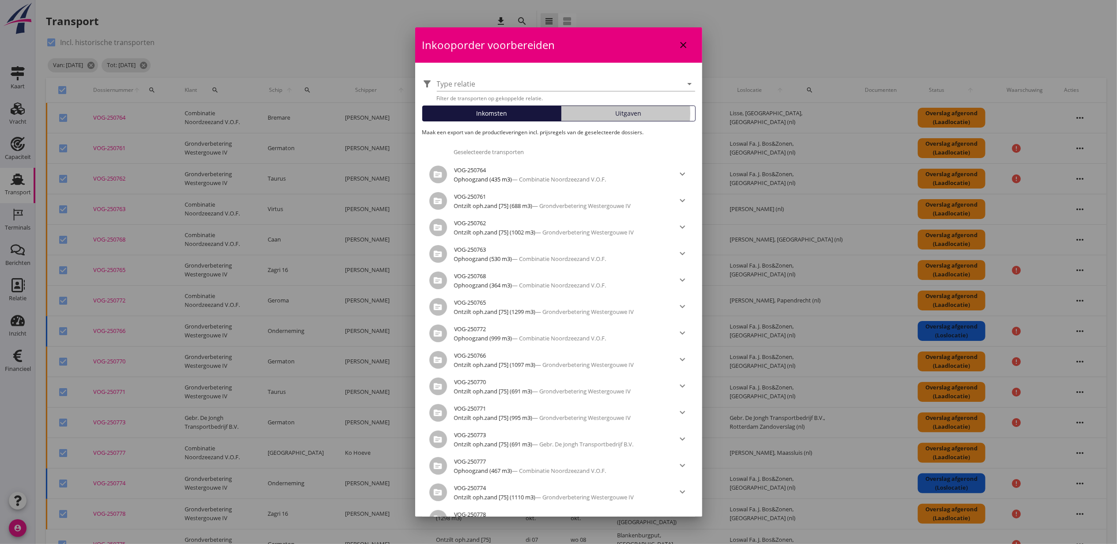
click at [587, 108] on button "Uitgaven" at bounding box center [628, 114] width 135 height 16
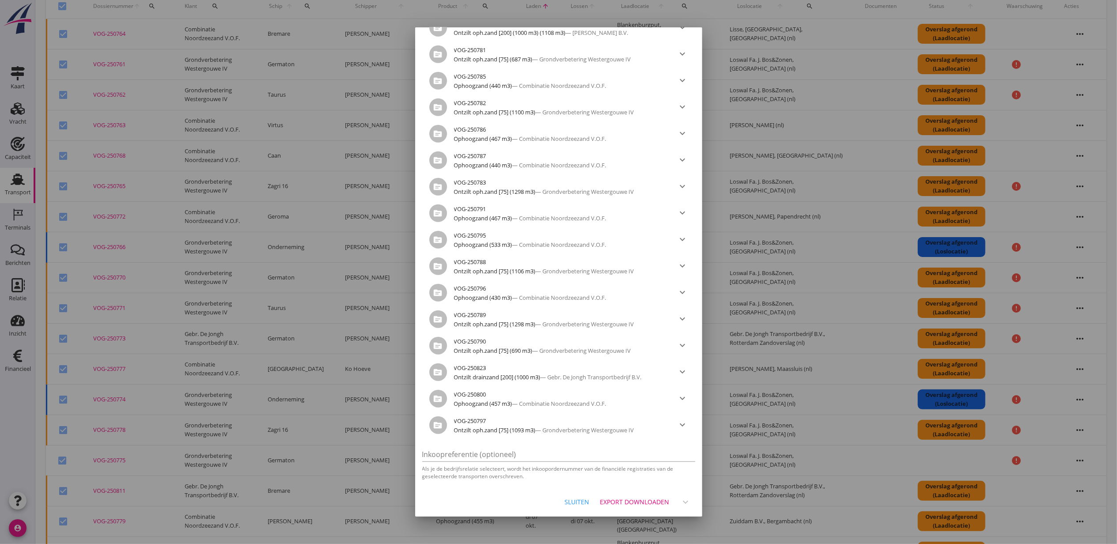
scroll to position [118, 0]
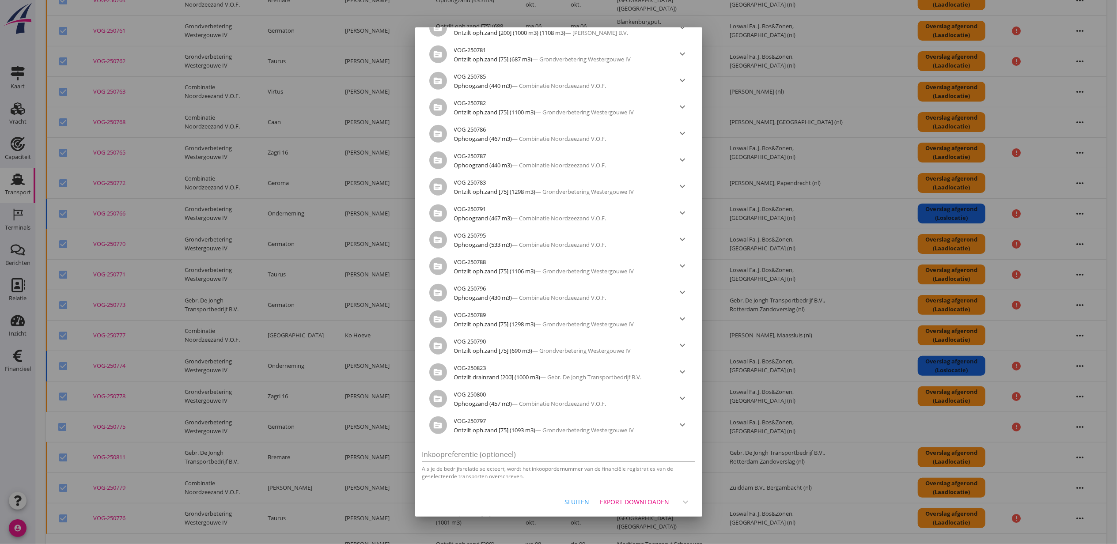
click at [635, 498] on div "Export downloaden" at bounding box center [634, 501] width 69 height 9
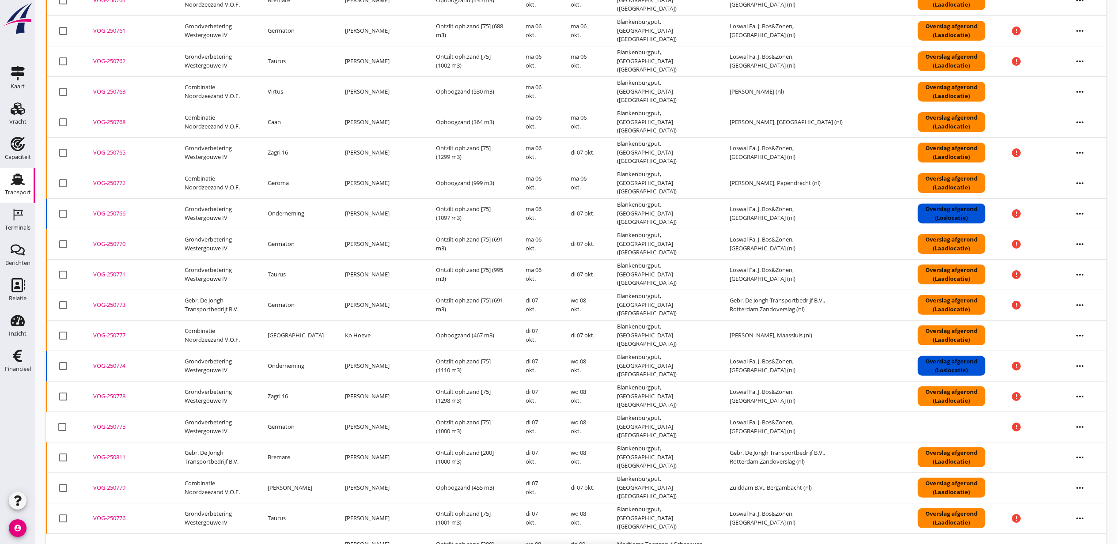
checkbox input "false"
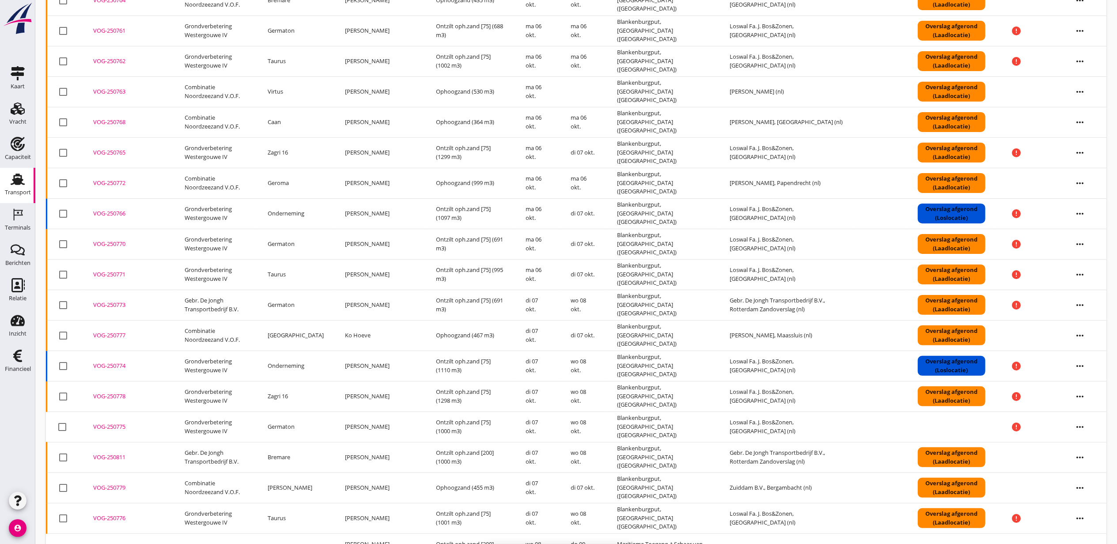
checkbox input "false"
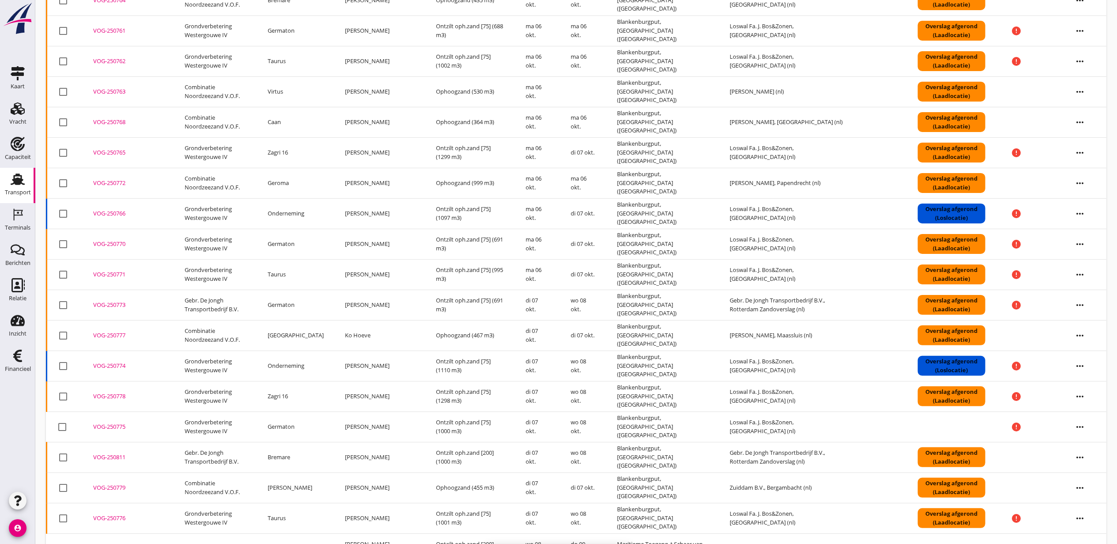
checkbox input "false"
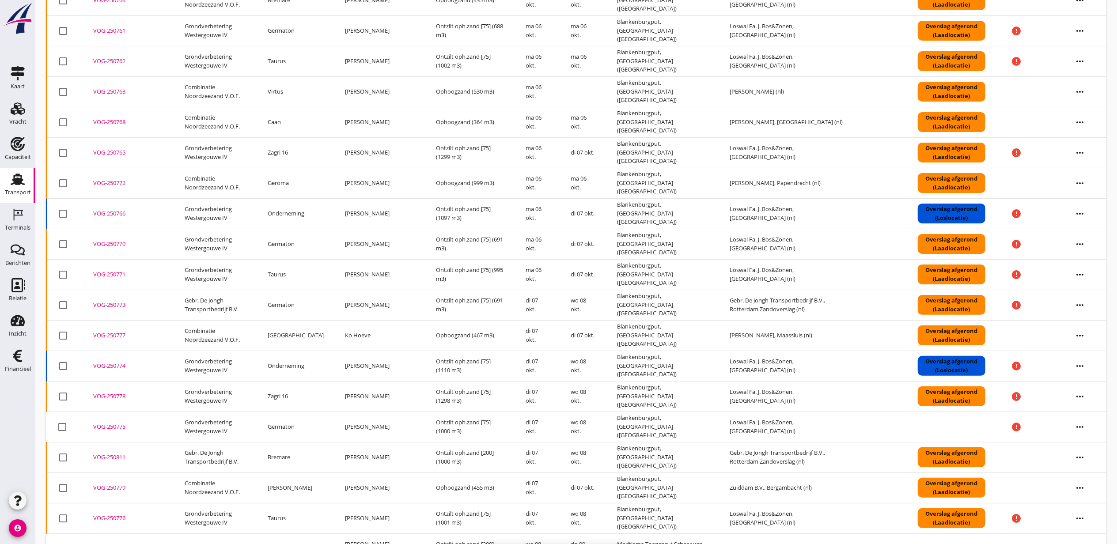
checkbox input "false"
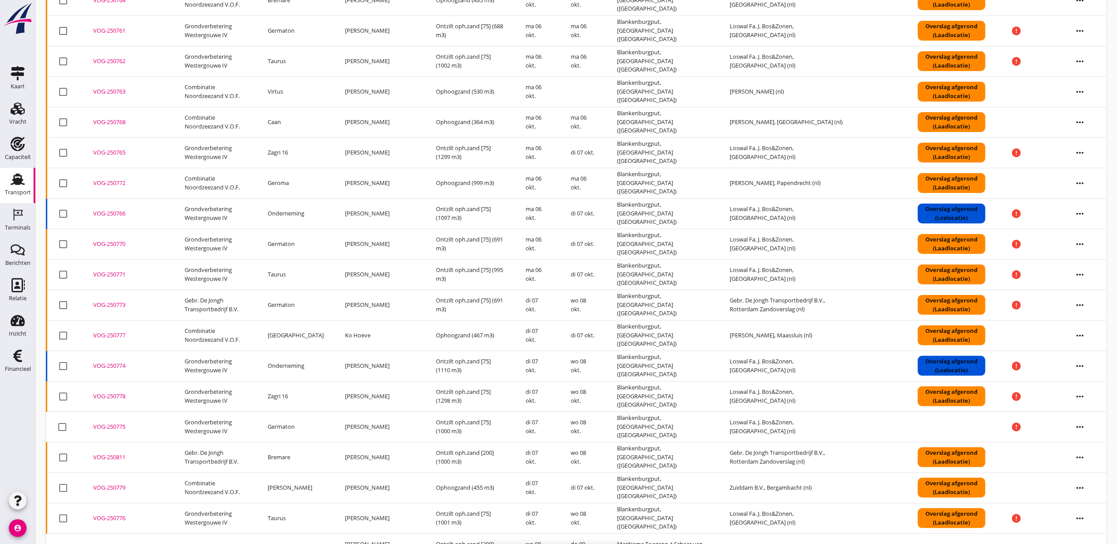
checkbox input "false"
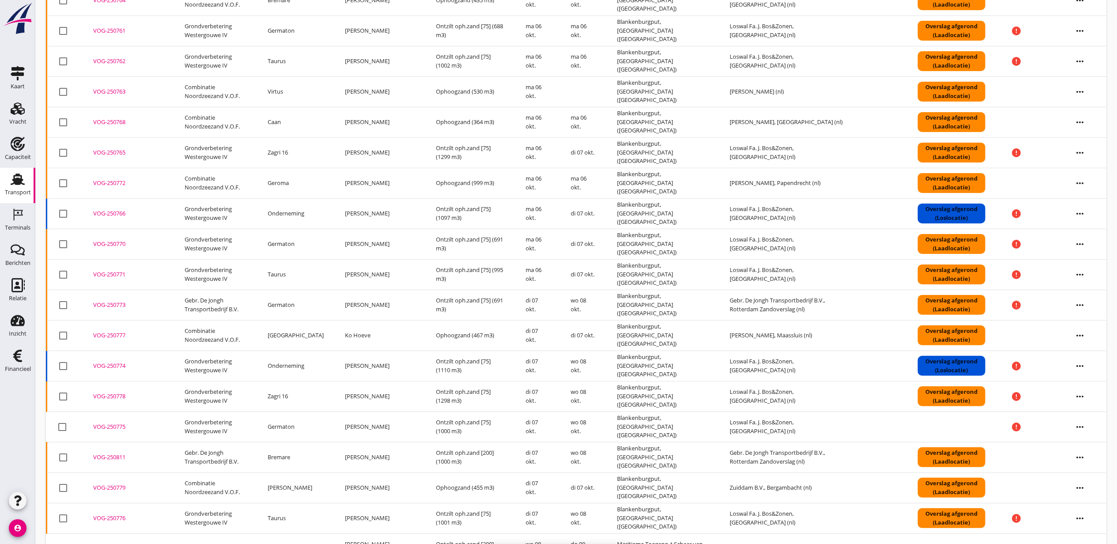
checkbox input "false"
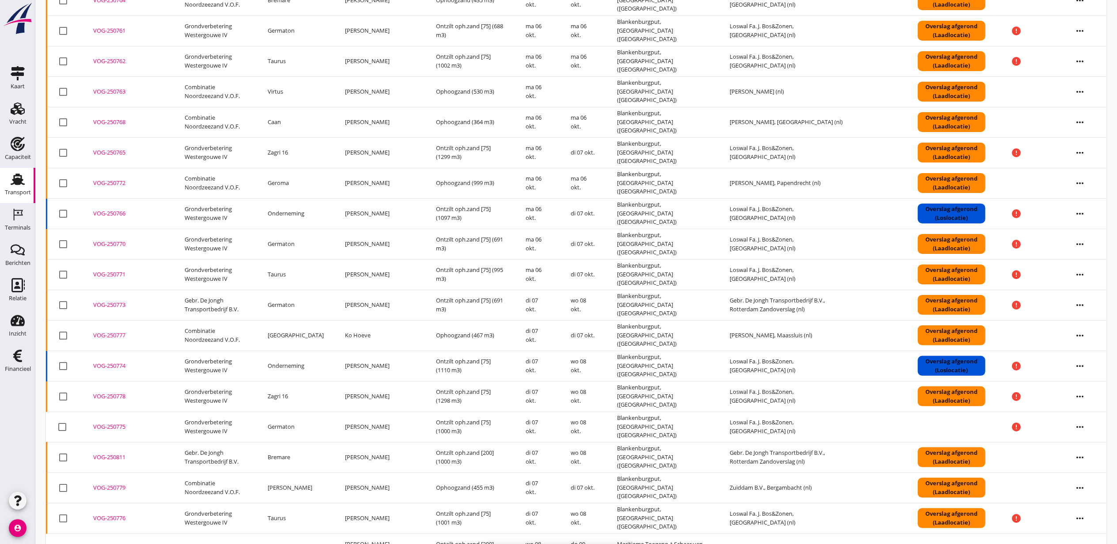
checkbox input "false"
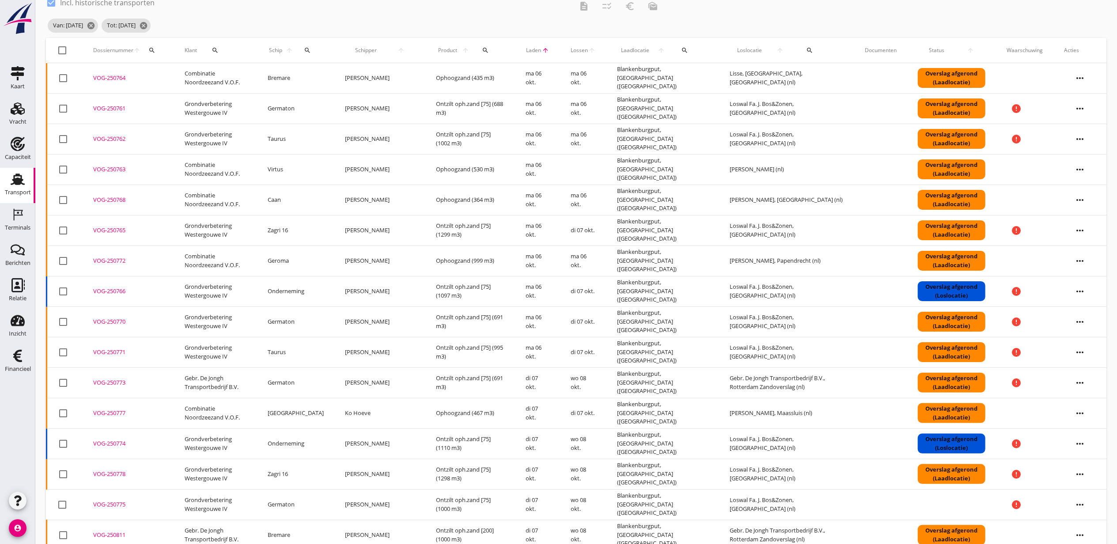
scroll to position [0, 0]
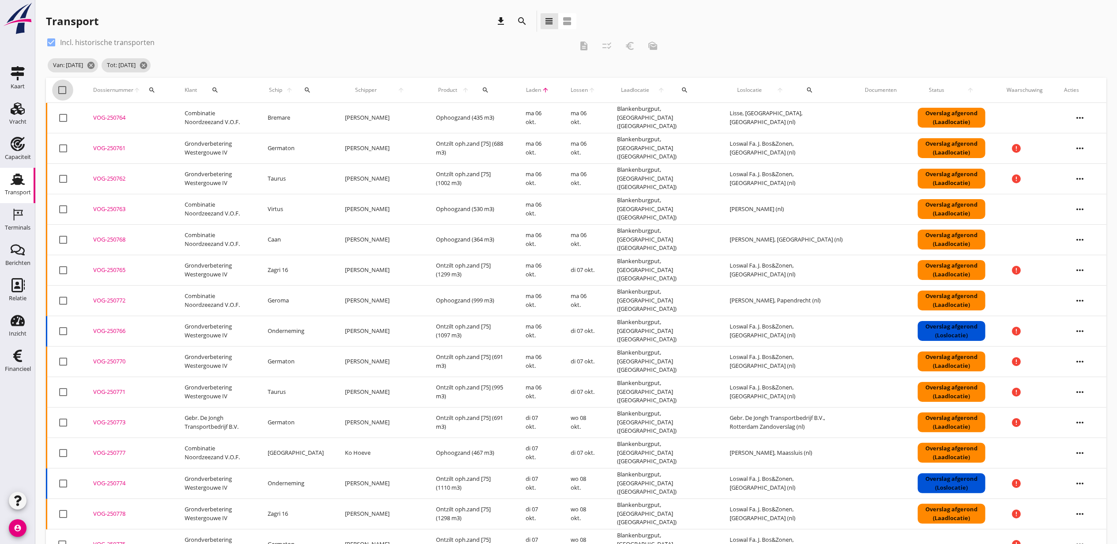
click at [67, 91] on div at bounding box center [62, 90] width 15 height 15
checkbox input "true"
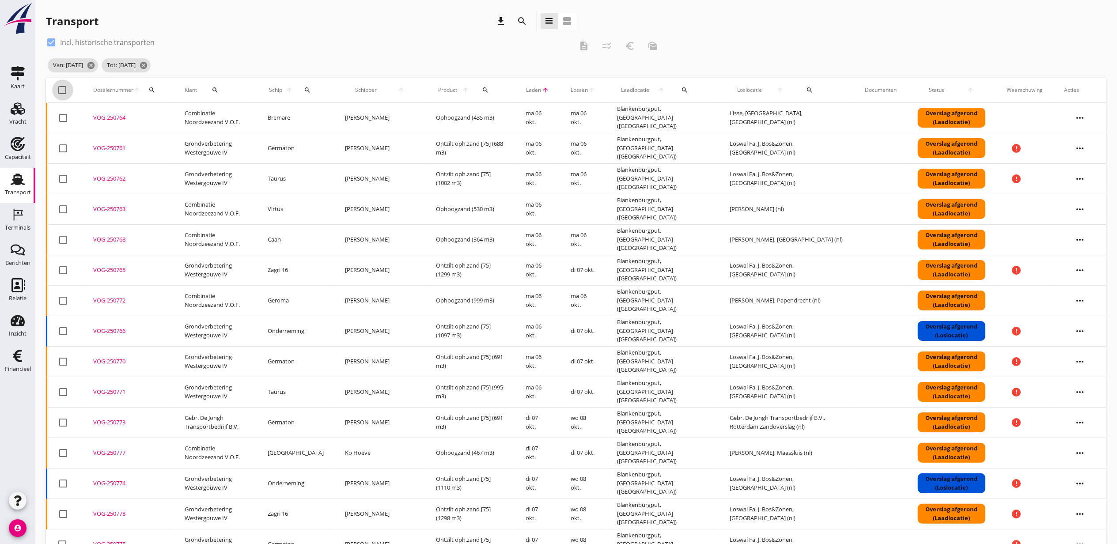
checkbox input "true"
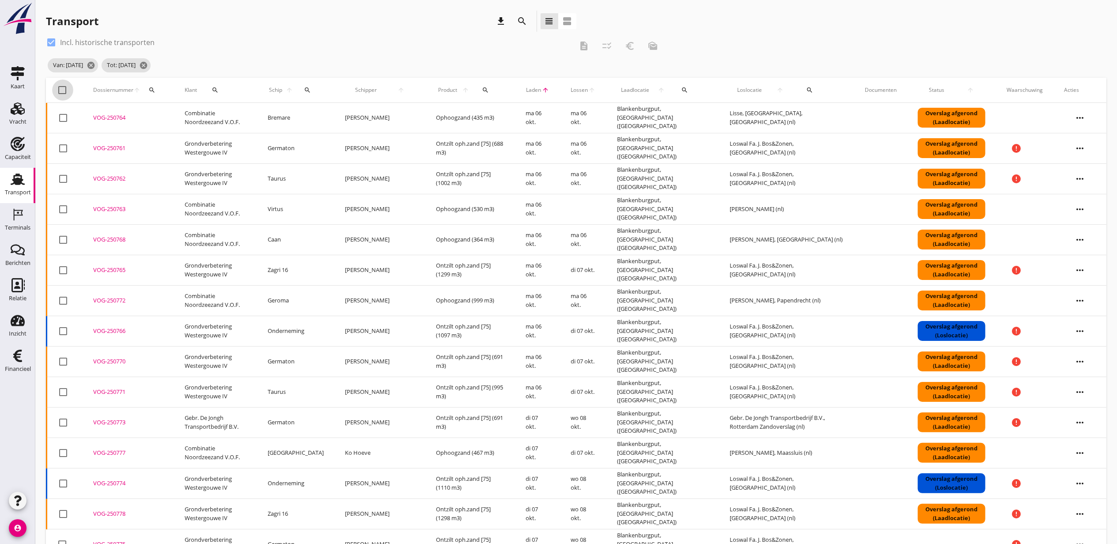
checkbox input "true"
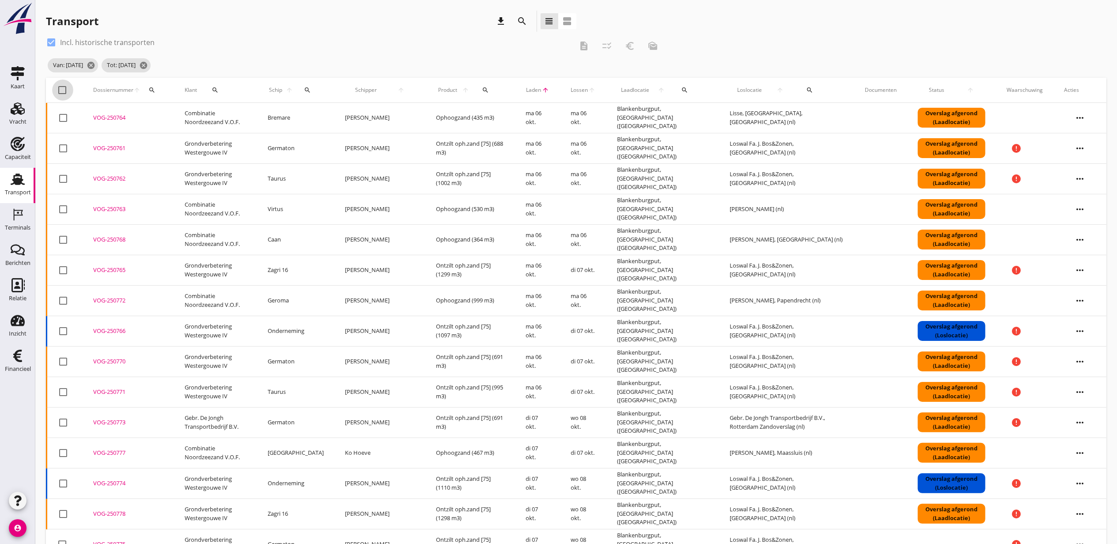
checkbox input "true"
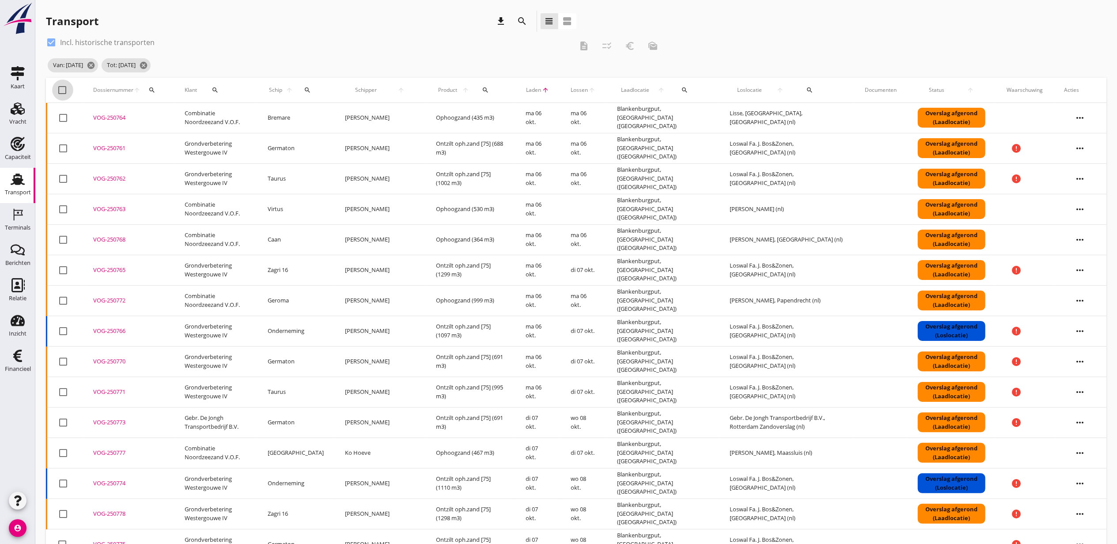
checkbox input "true"
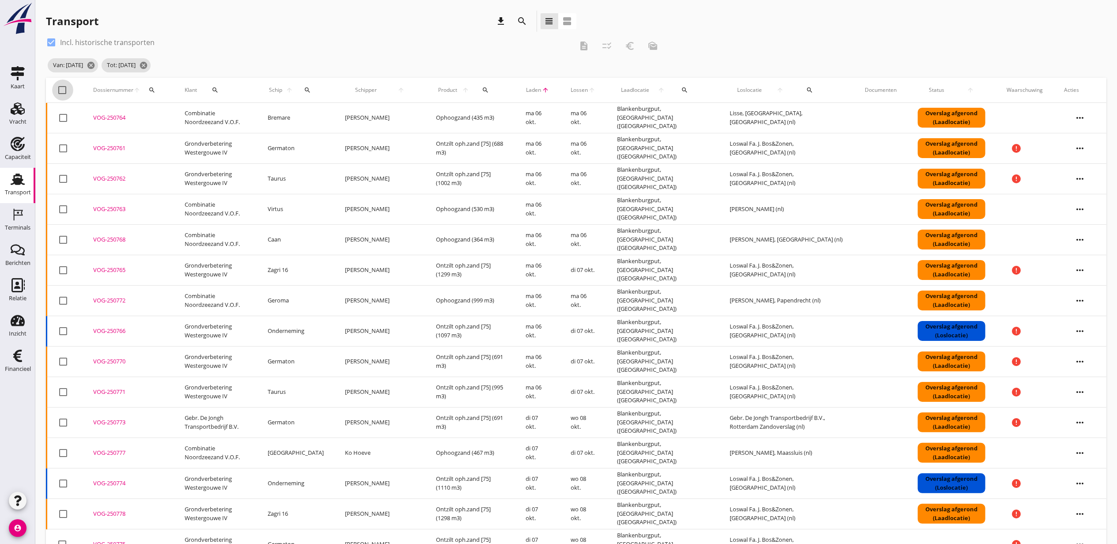
checkbox input "true"
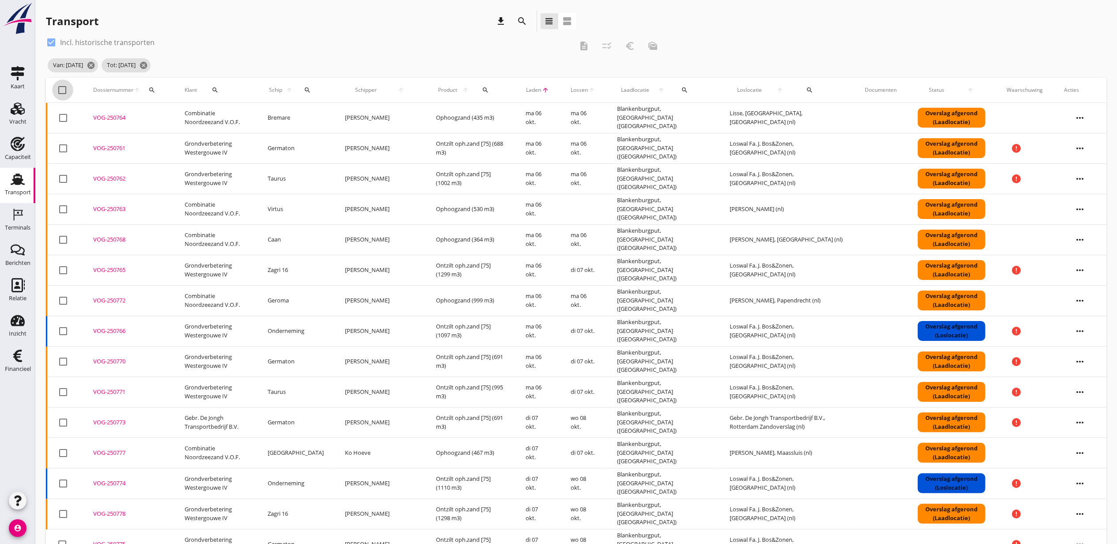
checkbox input "true"
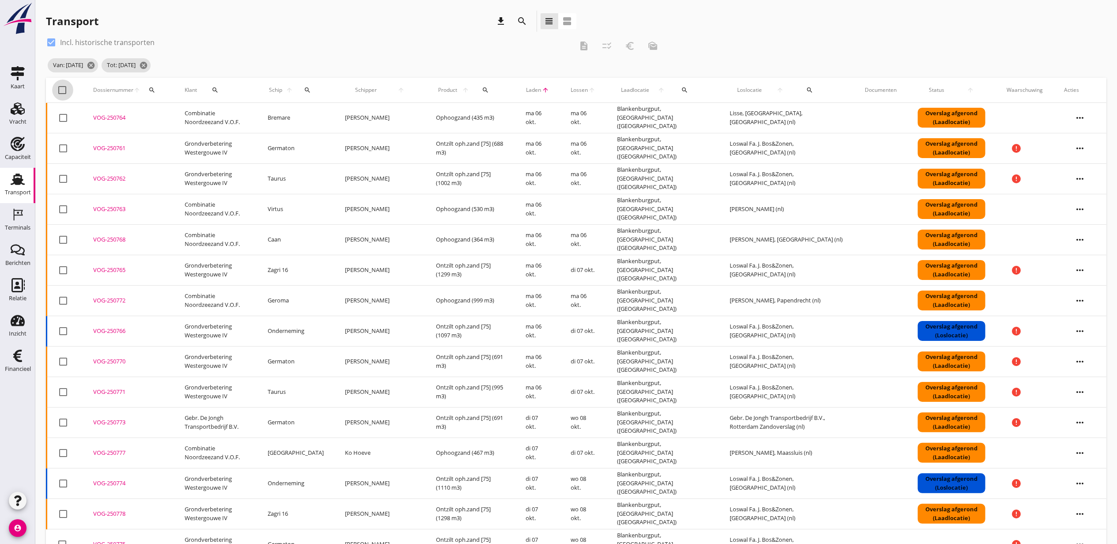
checkbox input "true"
click at [610, 49] on icon "checklist_rtl" at bounding box center [607, 46] width 11 height 11
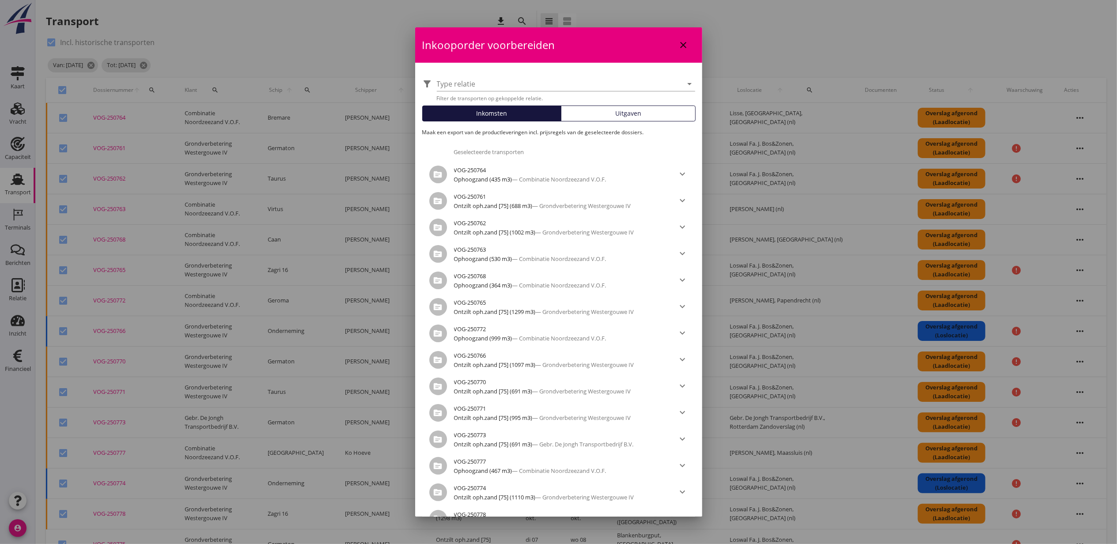
click at [622, 113] on span "Uitgaven" at bounding box center [628, 113] width 26 height 9
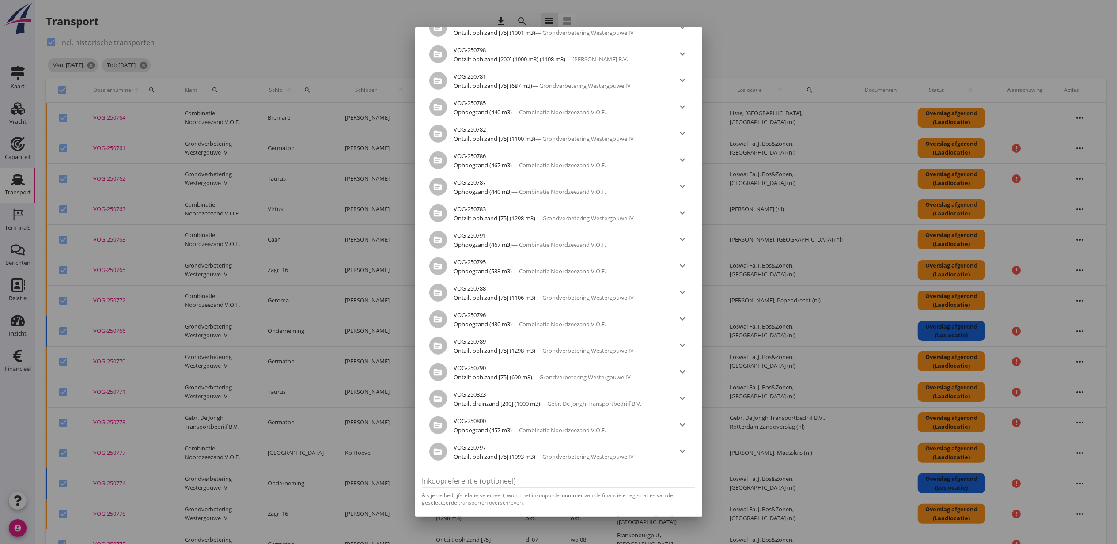
scroll to position [624, 0]
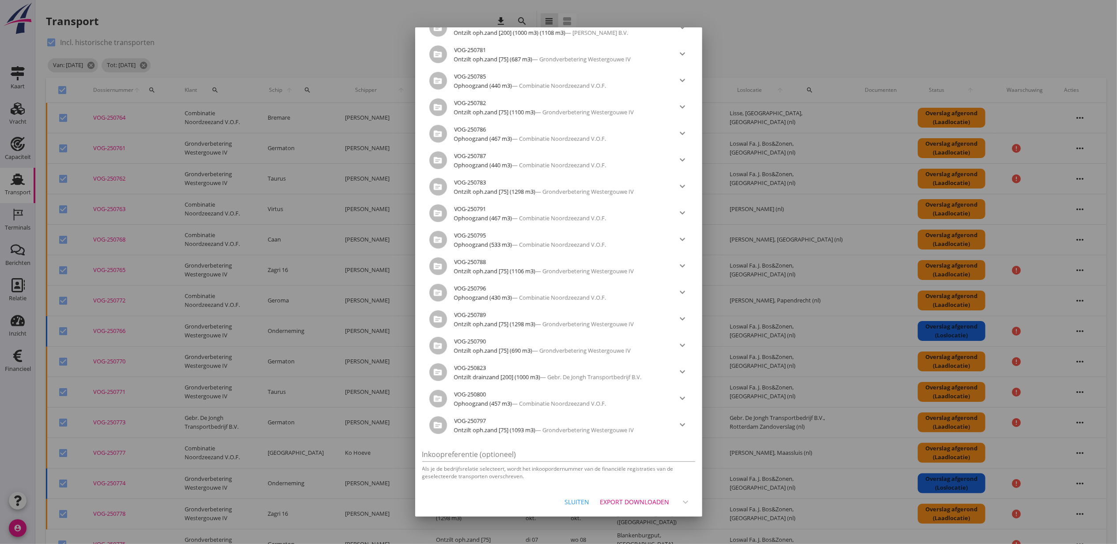
click at [647, 501] on div "Export downloaden" at bounding box center [634, 501] width 69 height 9
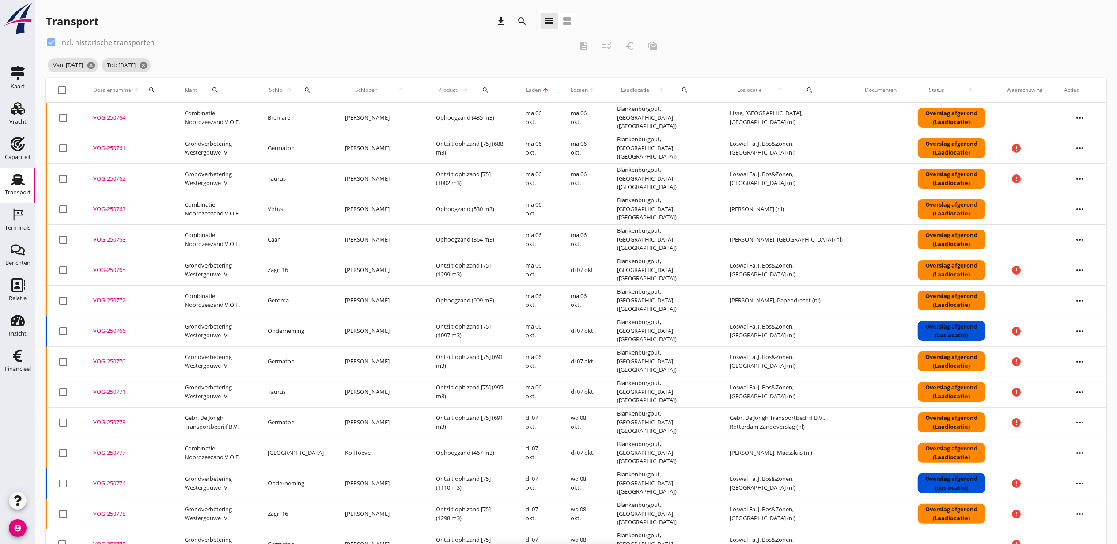
checkbox input "false"
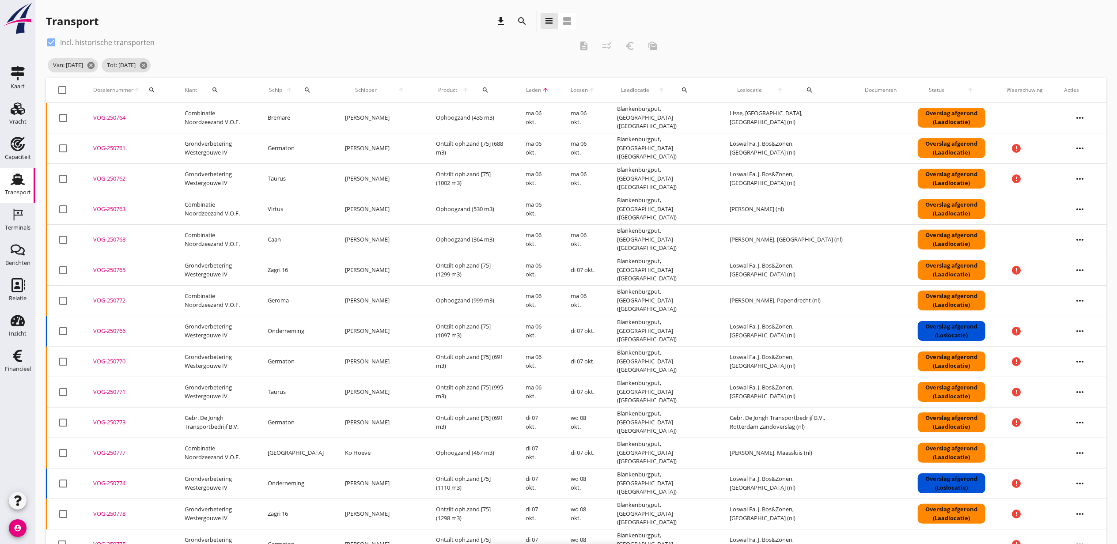
checkbox input "false"
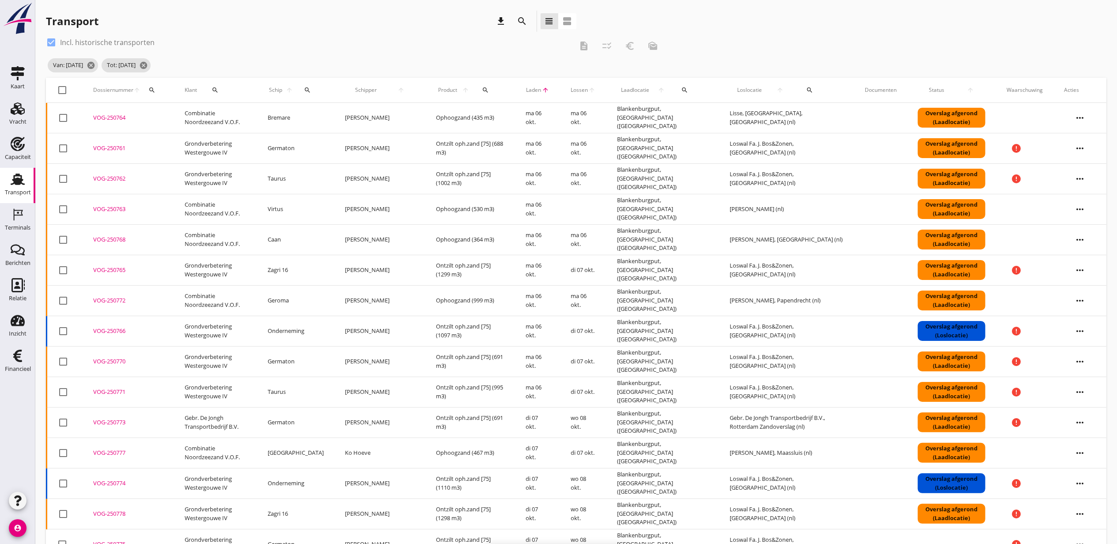
checkbox input "false"
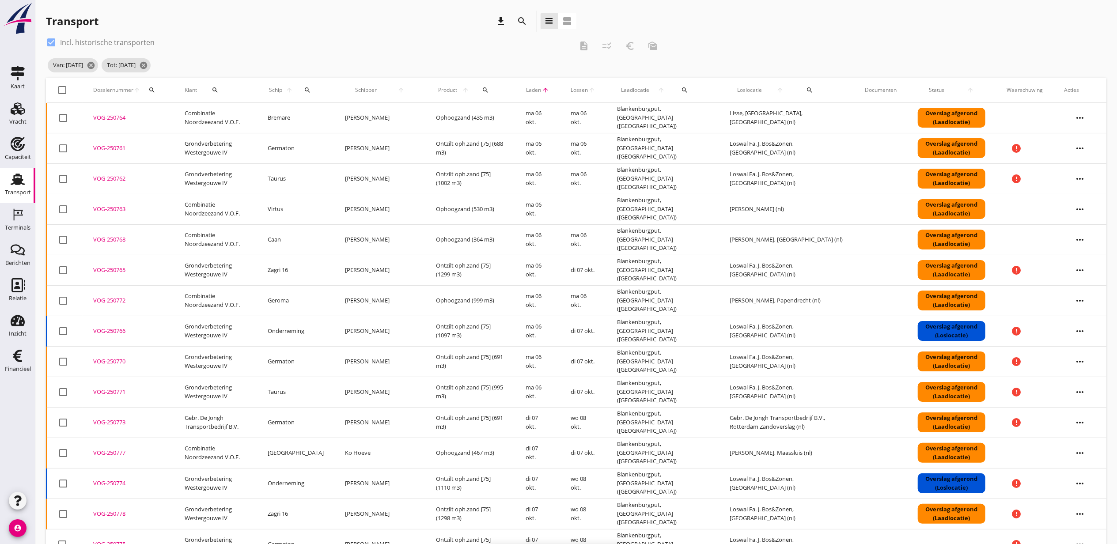
checkbox input "false"
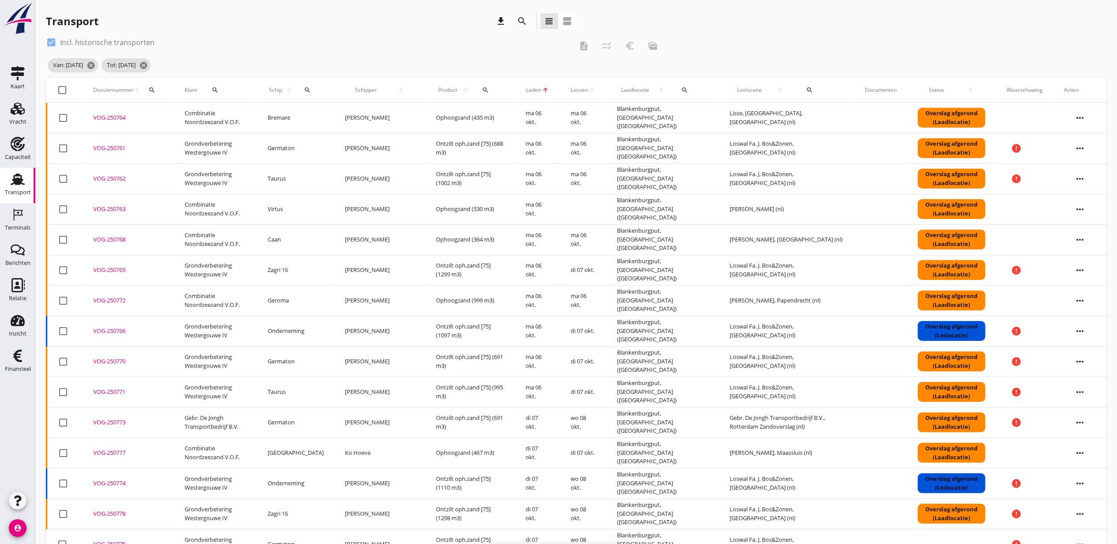
checkbox input "false"
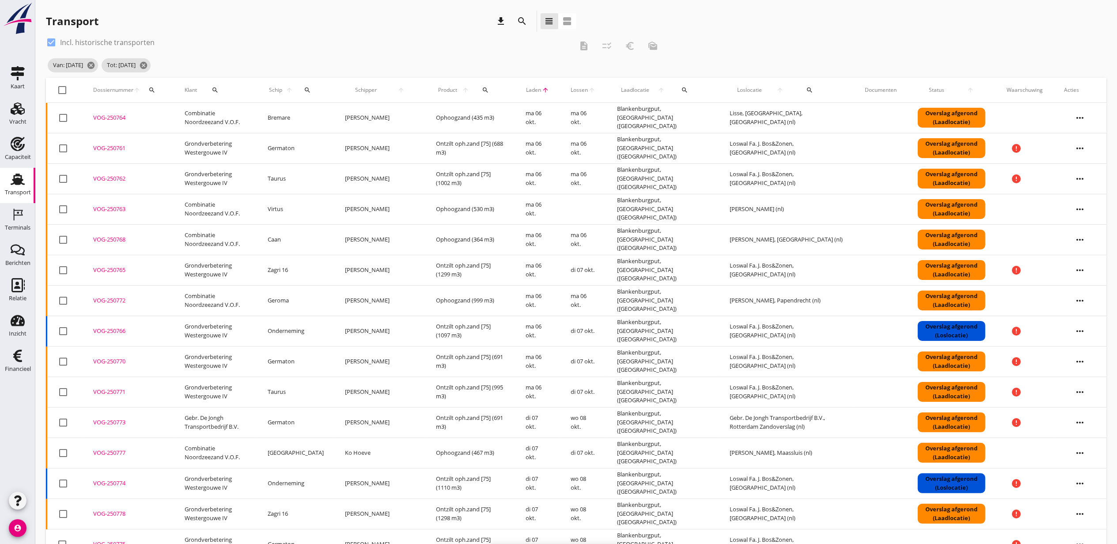
checkbox input "false"
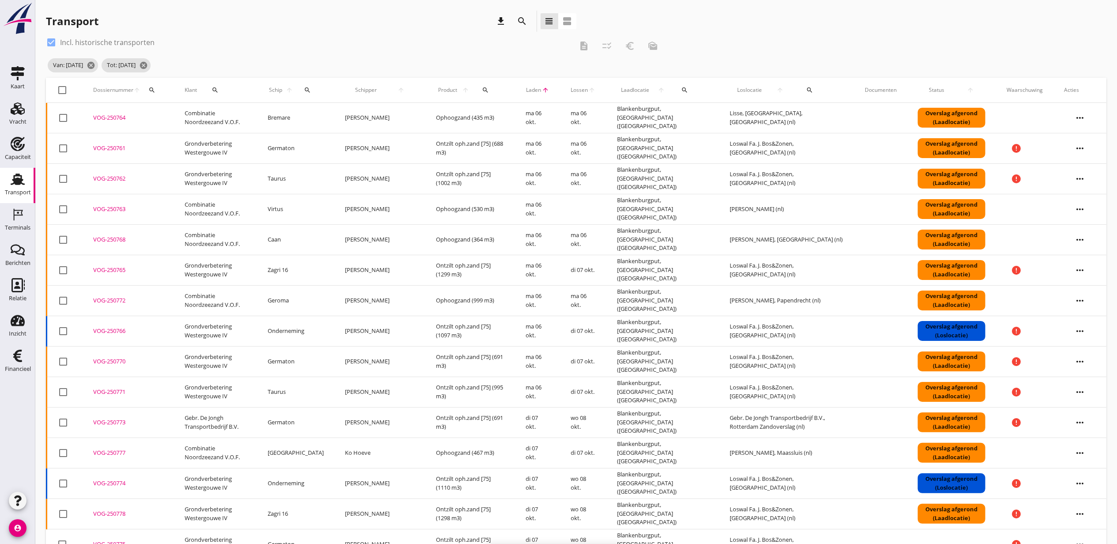
checkbox input "false"
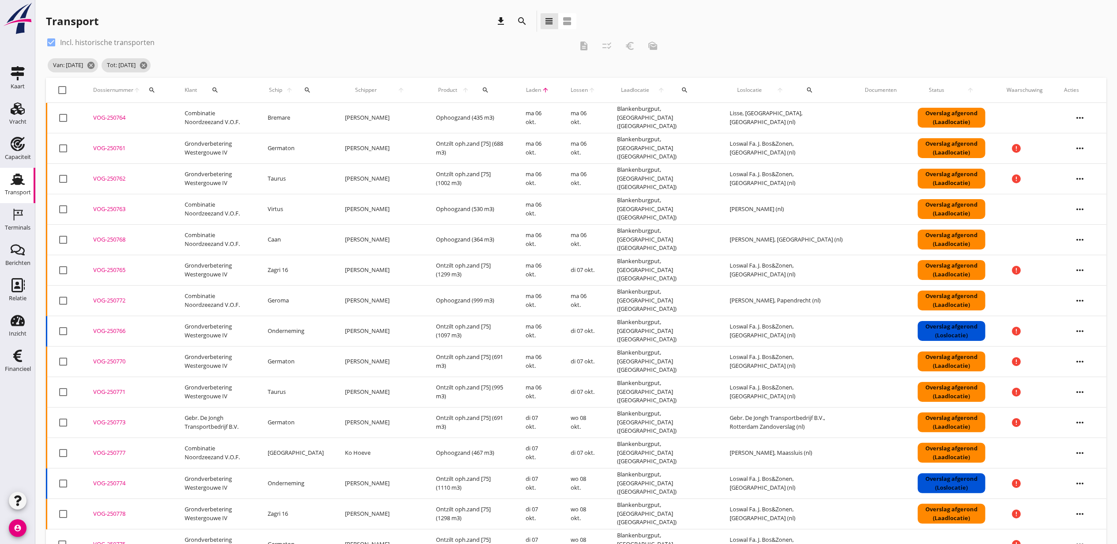
click at [1096, 17] on div "Transport download search view_headline view_agenda" at bounding box center [576, 23] width 1061 height 25
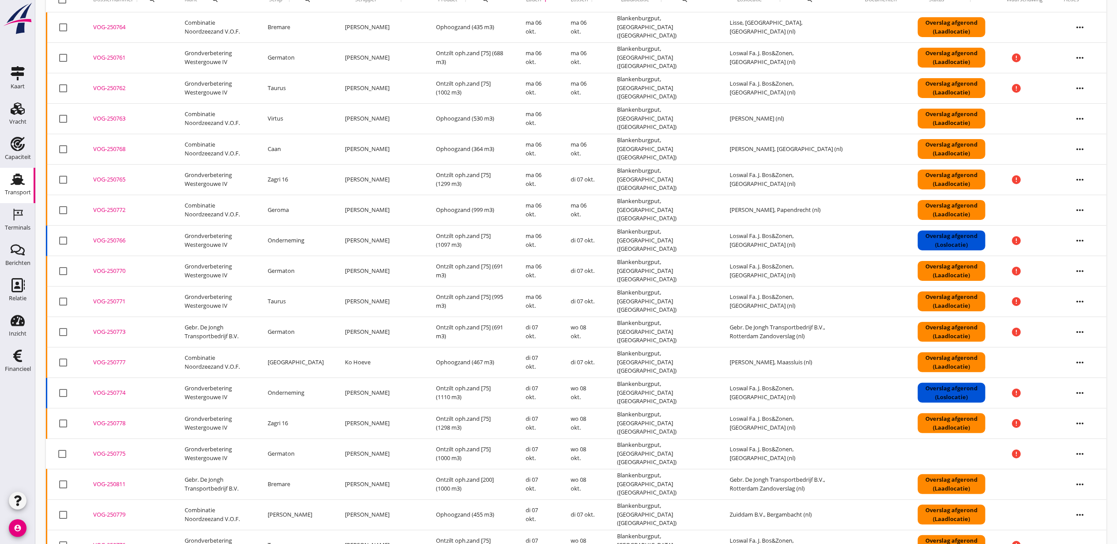
scroll to position [0, 0]
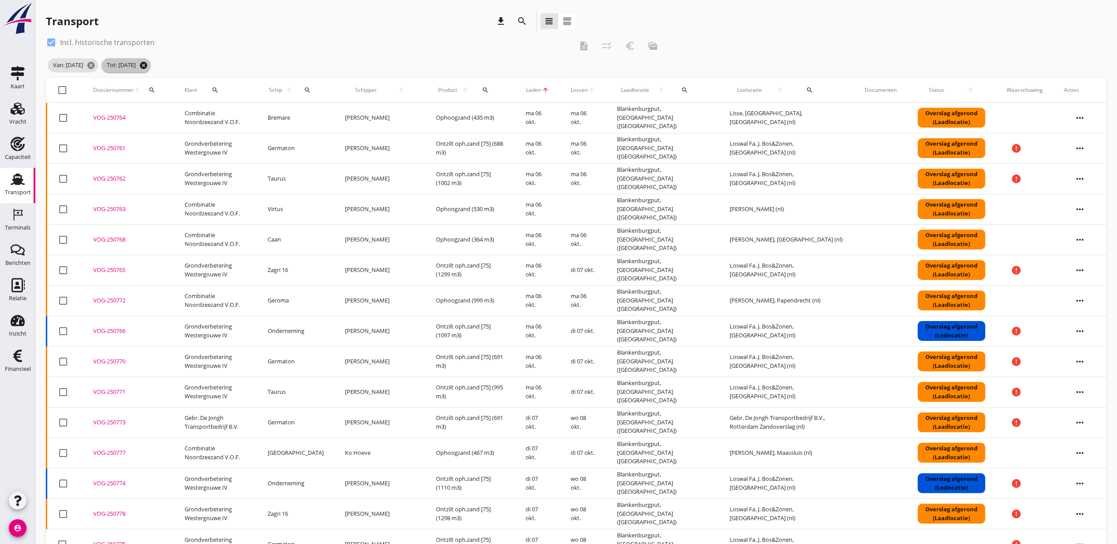
click at [148, 66] on icon "cancel" at bounding box center [143, 65] width 9 height 9
click at [95, 65] on icon "cancel" at bounding box center [91, 65] width 9 height 9
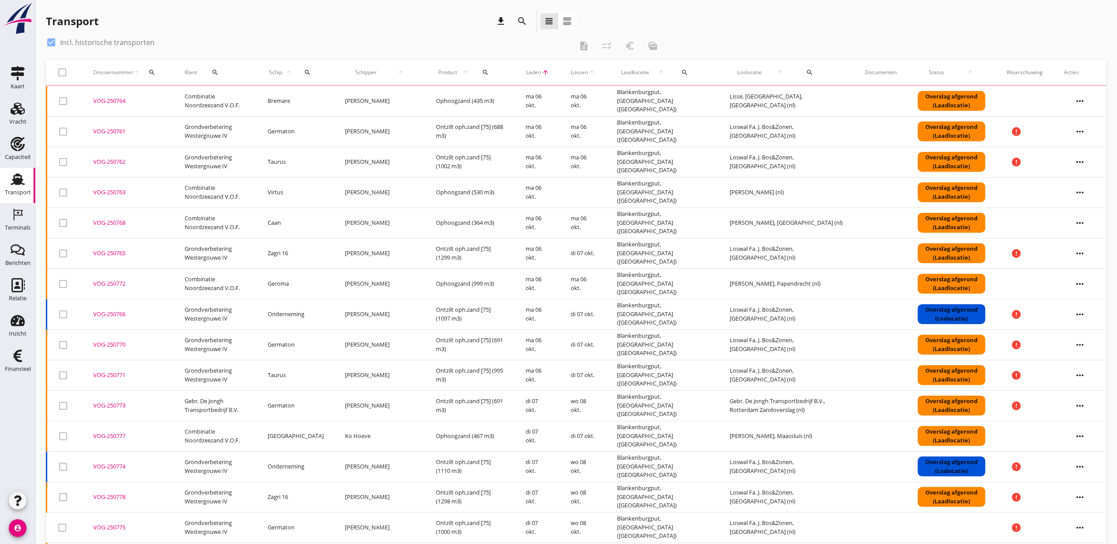
click at [150, 67] on button "search" at bounding box center [152, 72] width 16 height 16
click at [195, 95] on input "Zoeken op dossiernummer..." at bounding box center [193, 98] width 92 height 14
paste input "VOG-250811"
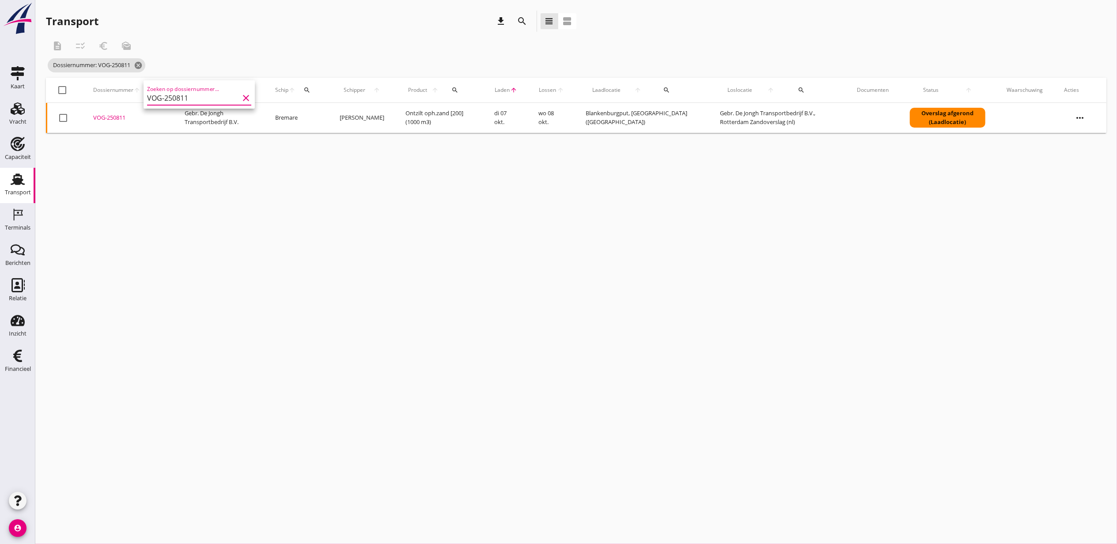
type input "VOG-250811"
click at [117, 118] on div "VOG-250811" at bounding box center [128, 118] width 70 height 9
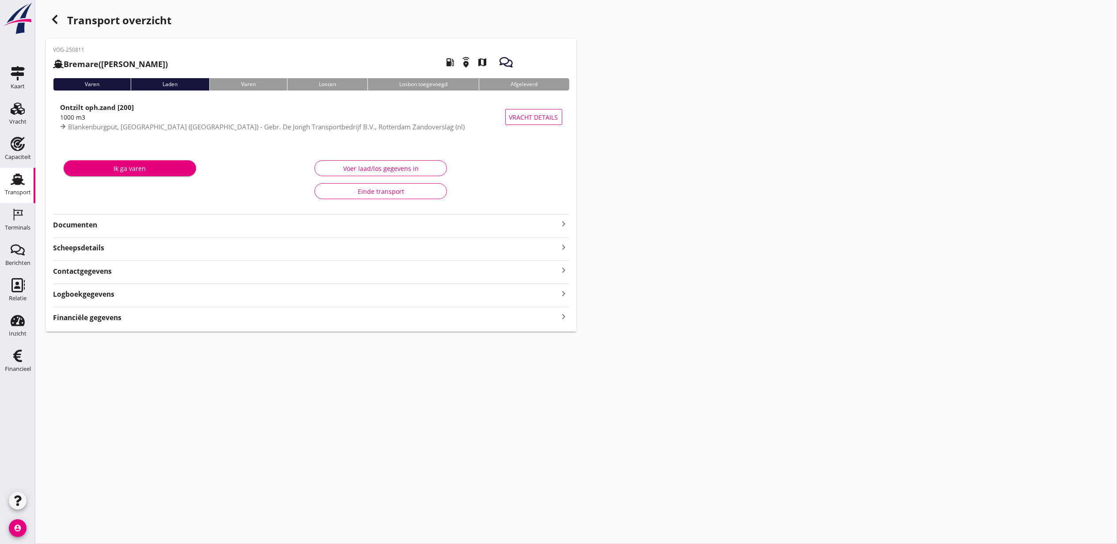
click at [394, 168] on div "Voer laad/los gegevens in" at bounding box center [381, 168] width 118 height 9
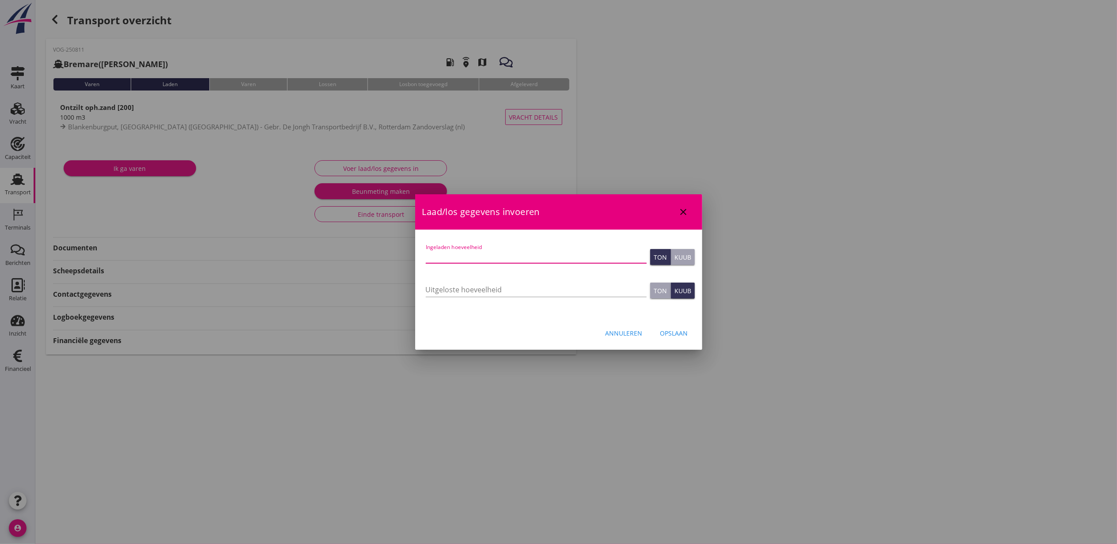
click at [518, 258] on input "Ingeladen hoeveelheid" at bounding box center [536, 256] width 221 height 14
type input "440"
type button "ton"
type button "cubic"
type input "440"
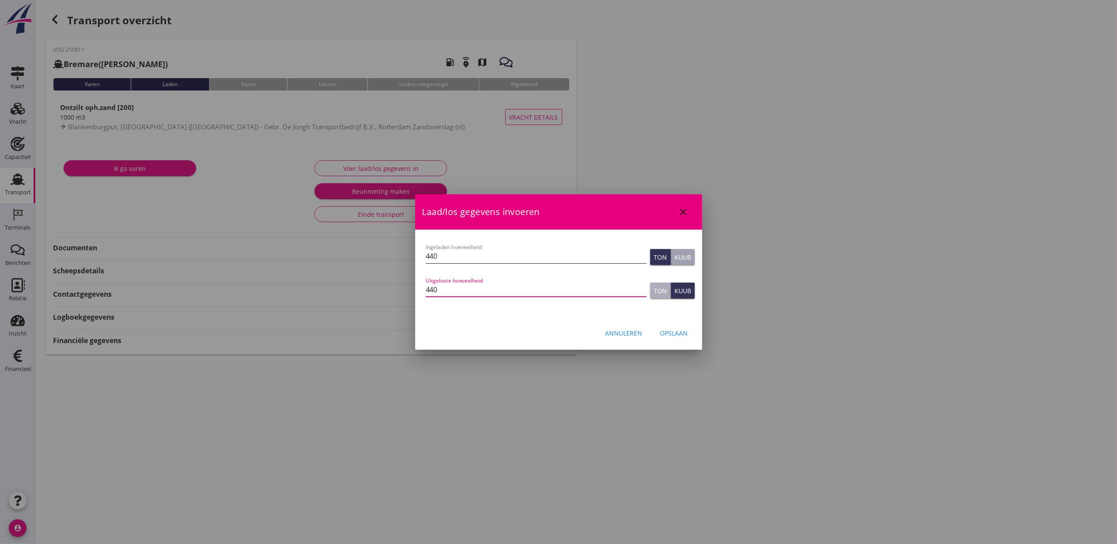
type button "ton"
drag, startPoint x: 490, startPoint y: 262, endPoint x: 340, endPoint y: 243, distance: 151.8
click at [340, 243] on div "administratie@gebrdejongh.nl Klant emailadres lex.volker@live.nl Schipper email…" at bounding box center [558, 272] width 1117 height 544
type input "434"
click at [686, 253] on div "Kuub" at bounding box center [683, 257] width 17 height 9
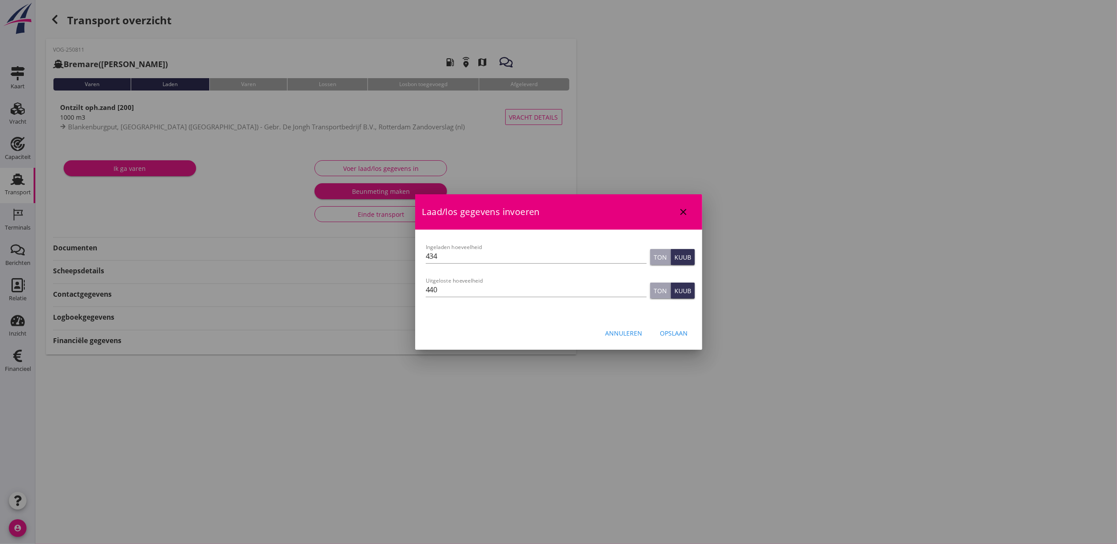
click at [678, 335] on div "Opslaan" at bounding box center [674, 333] width 28 height 9
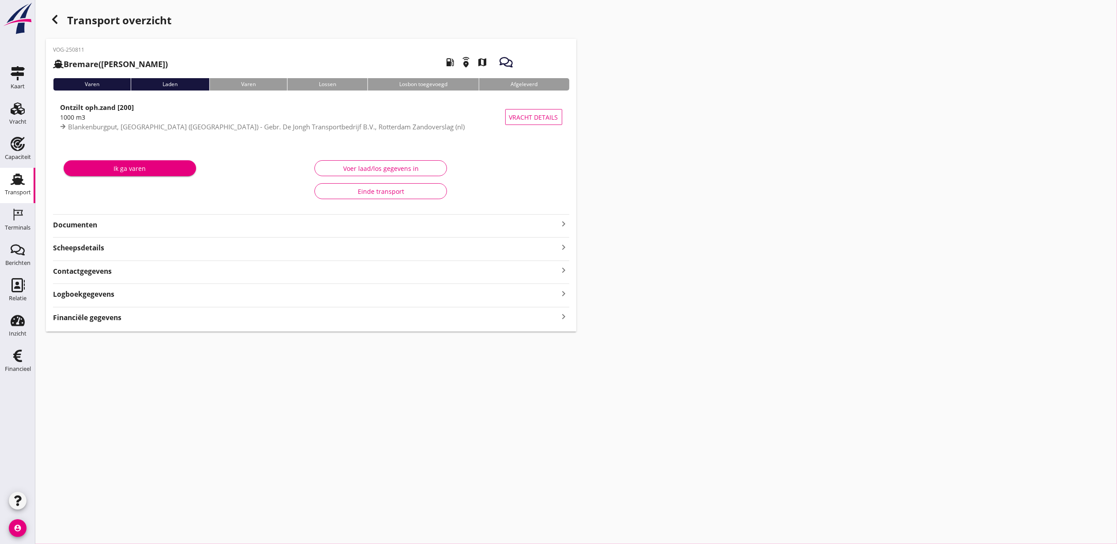
click at [184, 318] on div "Financiële gegevens keyboard_arrow_right" at bounding box center [311, 317] width 516 height 12
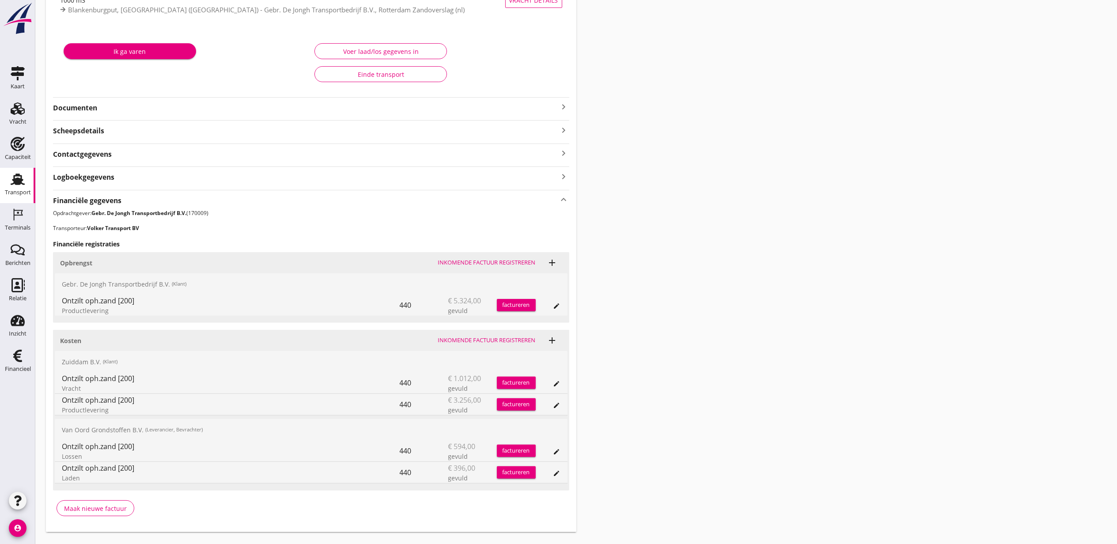
scroll to position [138, 0]
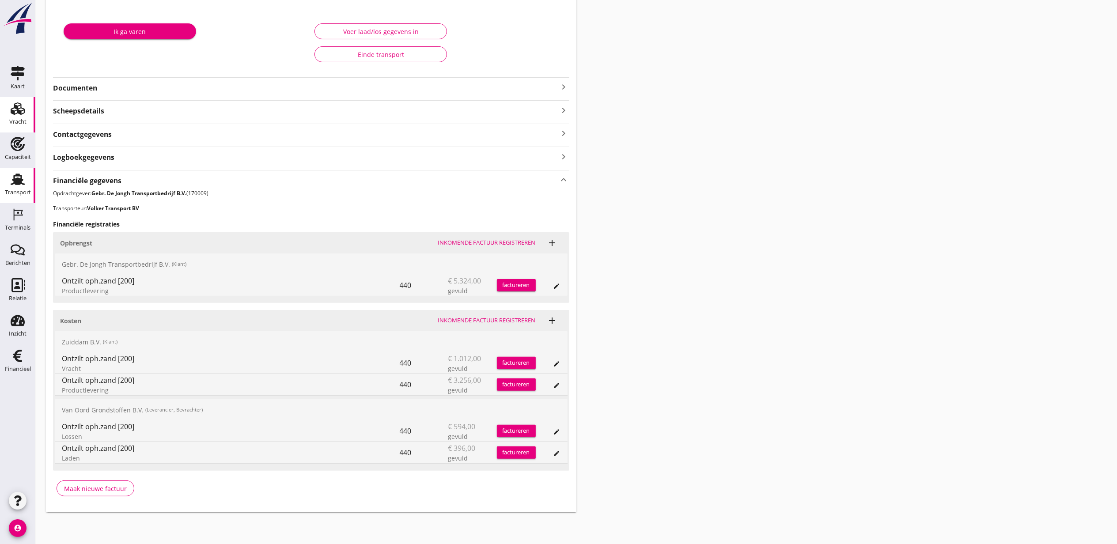
click at [25, 114] on div "Vracht" at bounding box center [17, 109] width 21 height 14
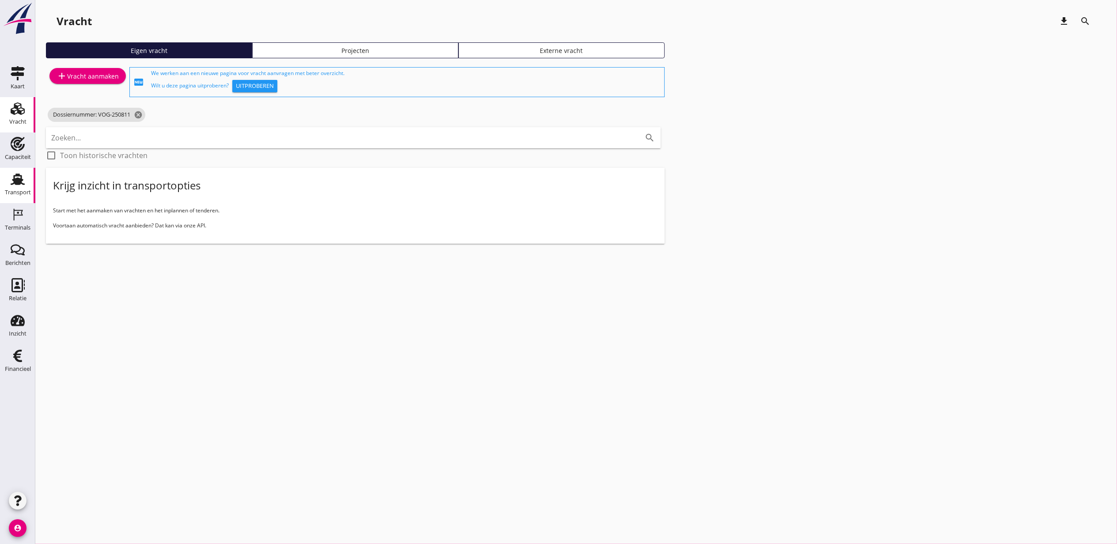
click at [19, 186] on div "Transport" at bounding box center [18, 192] width 26 height 12
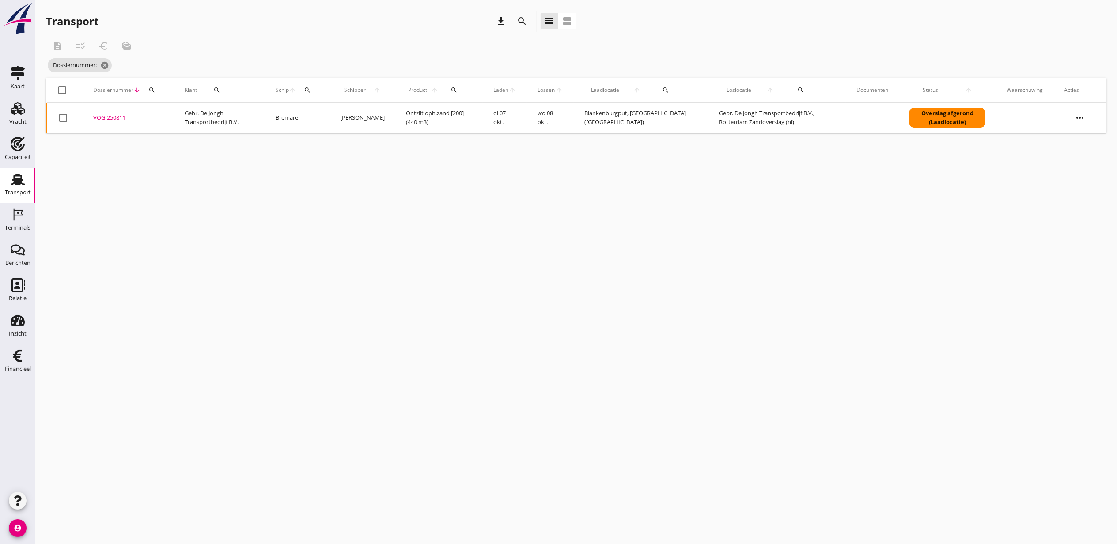
click at [148, 87] on icon "search" at bounding box center [151, 90] width 7 height 7
click at [195, 117] on input "Zoeken op dossiernummer..." at bounding box center [193, 116] width 92 height 14
paste input "VOG-250823"
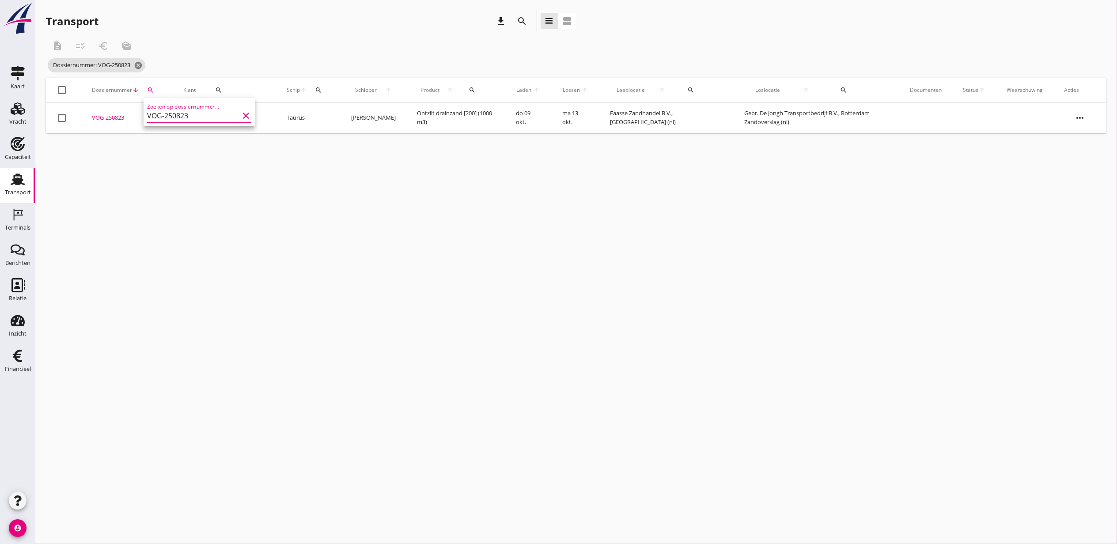
type input "VOG-250823"
click at [119, 118] on div "VOG-250823" at bounding box center [127, 118] width 70 height 9
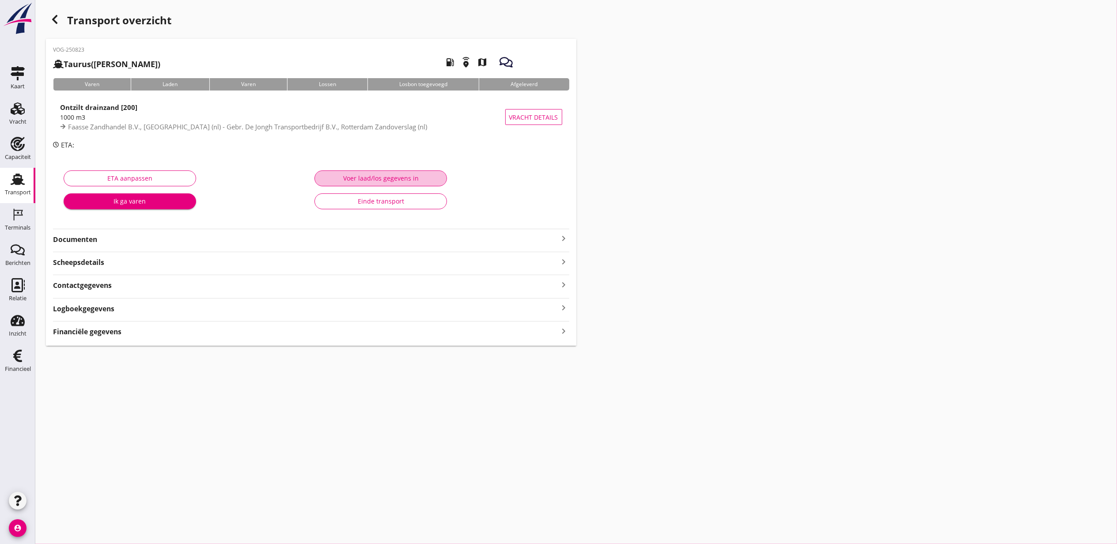
click at [375, 171] on button "Voer laad/los gegevens in" at bounding box center [381, 179] width 133 height 16
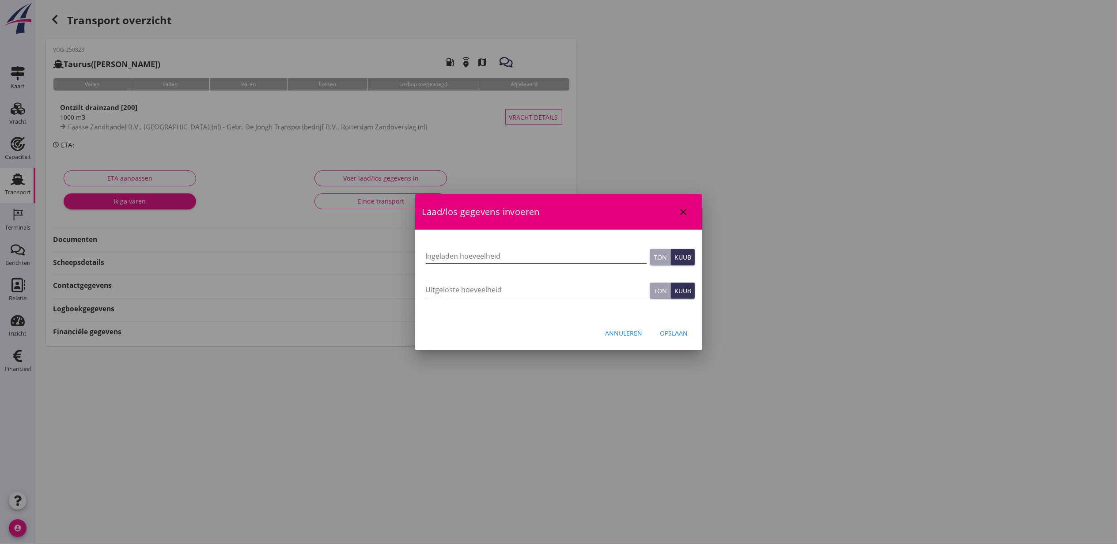
click at [458, 262] on input "Ingeladen hoeveelheid" at bounding box center [536, 256] width 221 height 14
type input "1000"
type button "ton"
type button "cubic"
type input "1000"
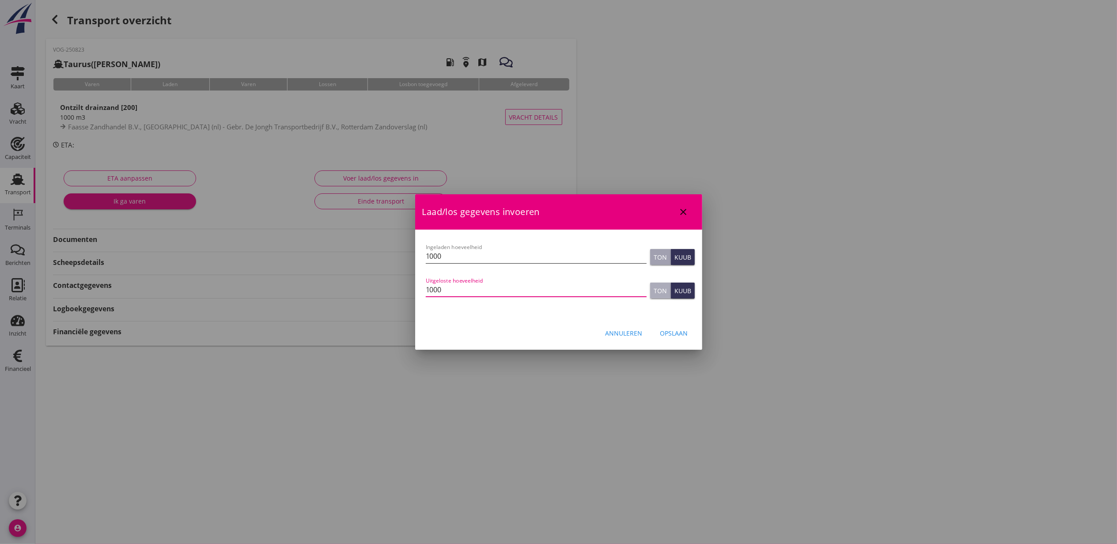
type button "ton"
click at [676, 333] on div "Opslaan" at bounding box center [674, 333] width 28 height 9
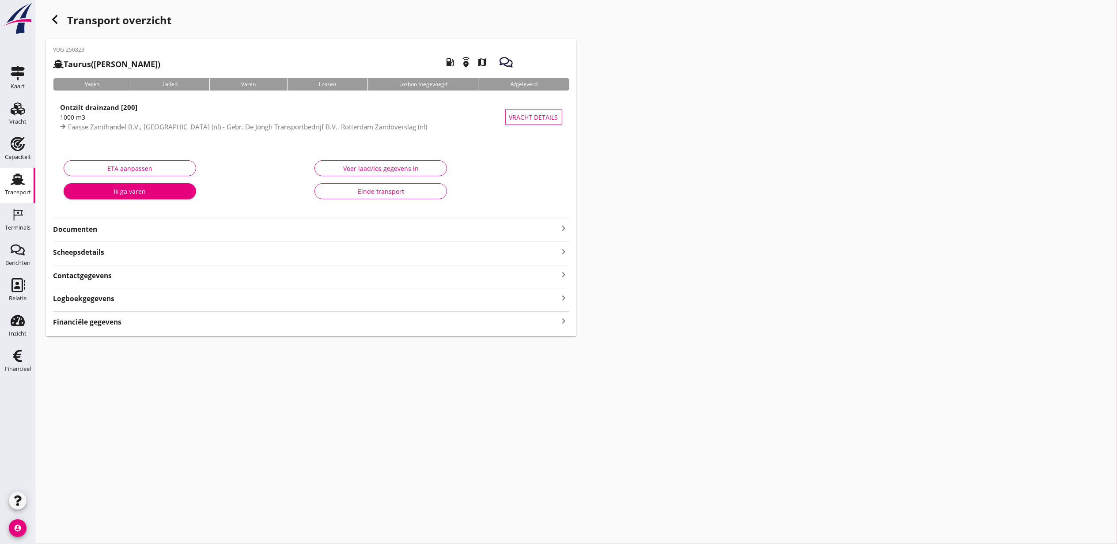
click at [502, 322] on div "Financiële gegevens keyboard_arrow_right" at bounding box center [311, 321] width 516 height 12
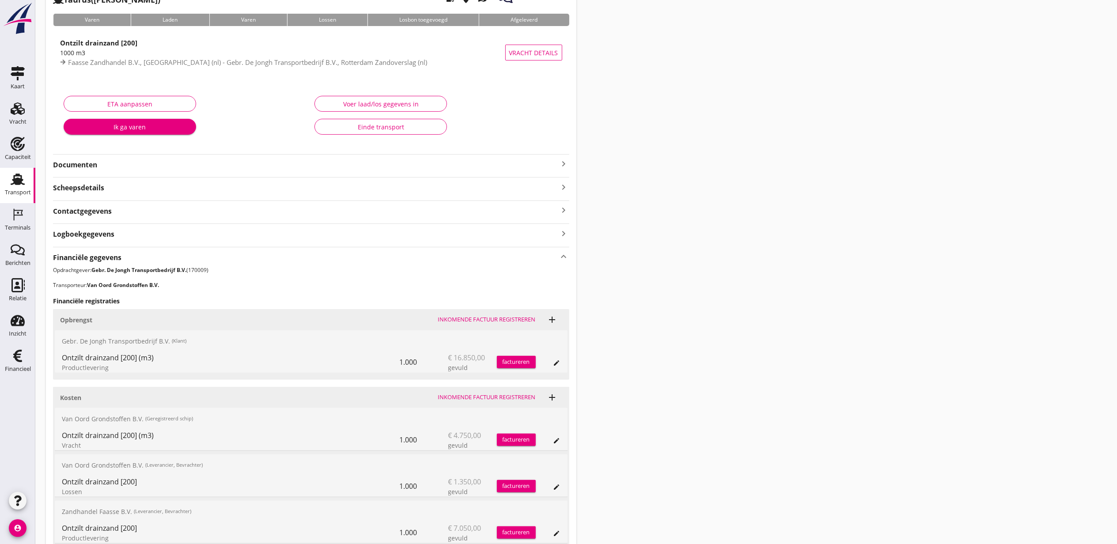
scroll to position [145, 0]
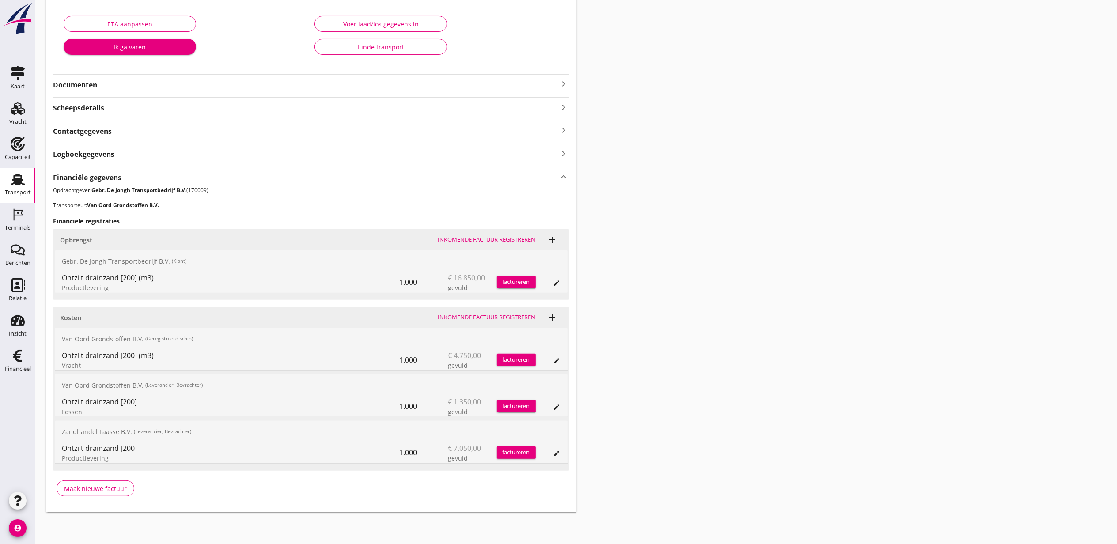
drag, startPoint x: 843, startPoint y: 195, endPoint x: 506, endPoint y: 145, distance: 340.3
click at [842, 196] on div "Transport overzicht VOG-250823 Taurus (Van Oord) local_gas_station emergency_sh…" at bounding box center [576, 189] width 1082 height 667
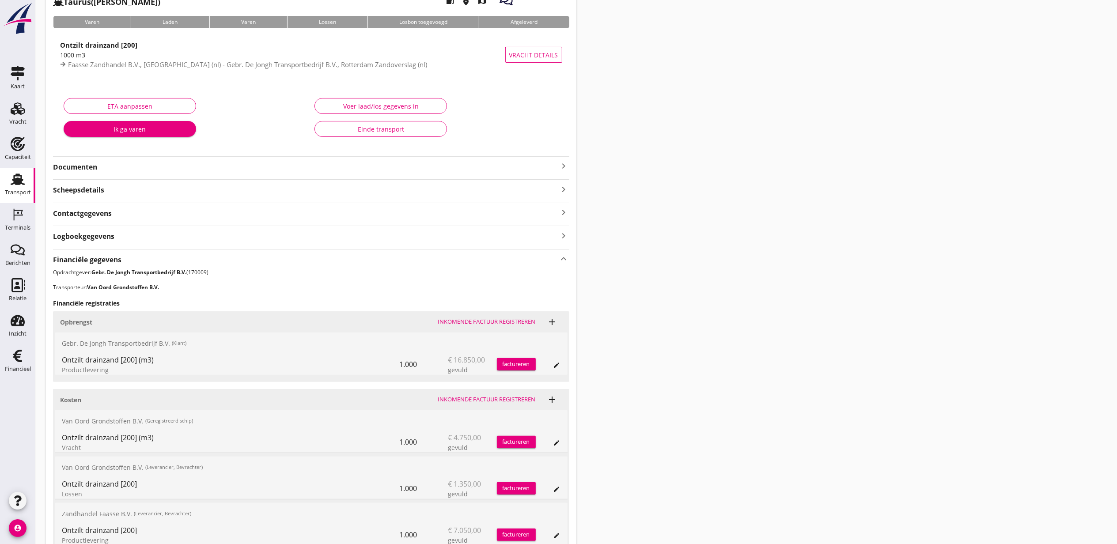
scroll to position [0, 0]
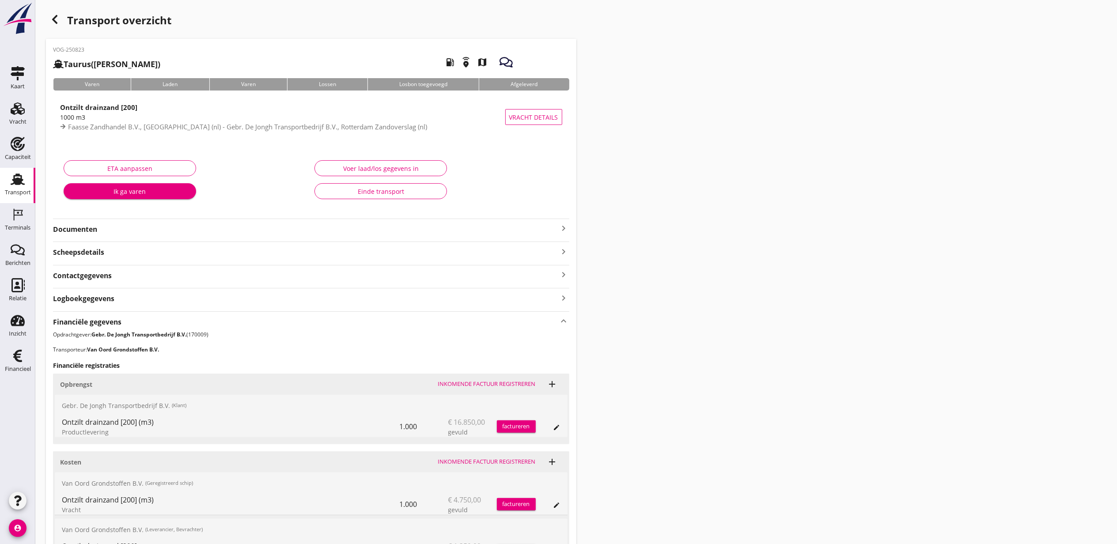
click at [61, 23] on div "button" at bounding box center [55, 20] width 18 height 18
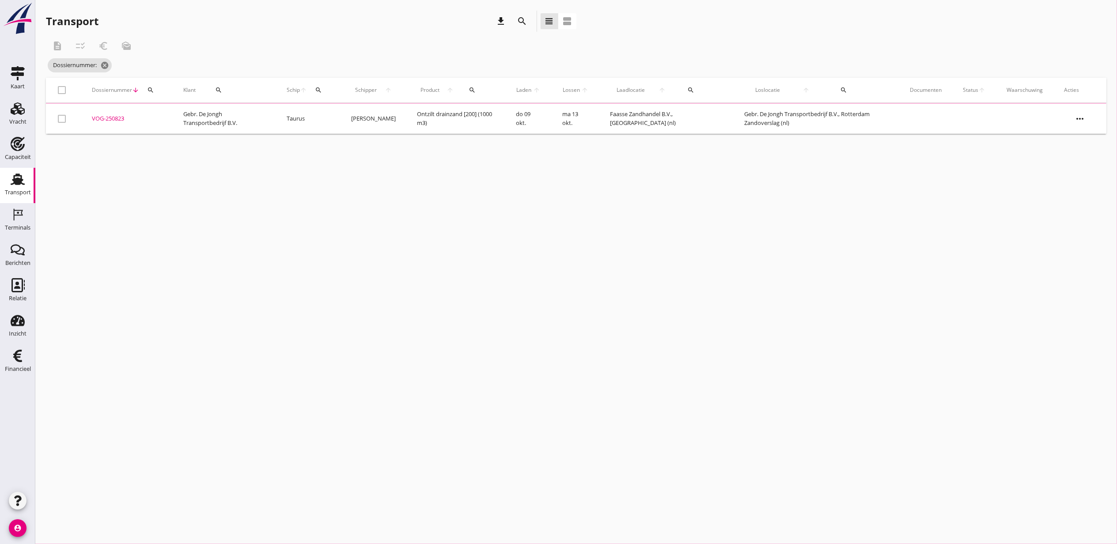
click at [152, 91] on icon "search" at bounding box center [150, 90] width 7 height 7
click at [171, 122] on input "Zoeken op dossiernummer..." at bounding box center [192, 116] width 92 height 14
paste input "VOG-250775"
type input "VOG-250775"
click at [105, 116] on div "VOG-250775" at bounding box center [127, 118] width 70 height 9
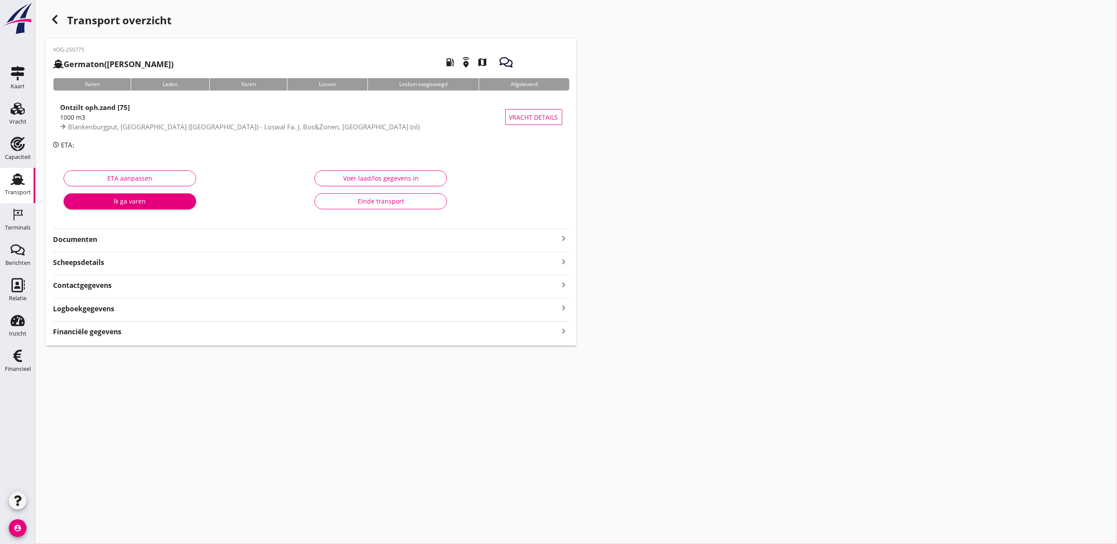
click at [353, 178] on div "Voer laad/los gegevens in" at bounding box center [381, 178] width 118 height 9
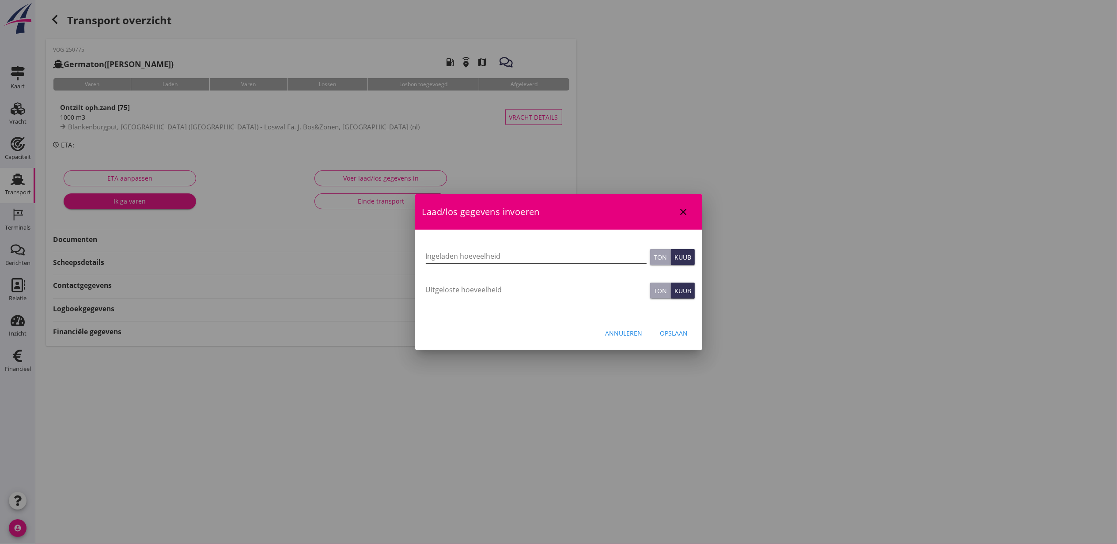
click at [464, 258] on input "Ingeladen hoeveelheid" at bounding box center [536, 256] width 221 height 14
click at [665, 324] on div "Annuleren Opslaan" at bounding box center [558, 333] width 287 height 30
click at [671, 327] on button "Opslaan" at bounding box center [674, 333] width 42 height 16
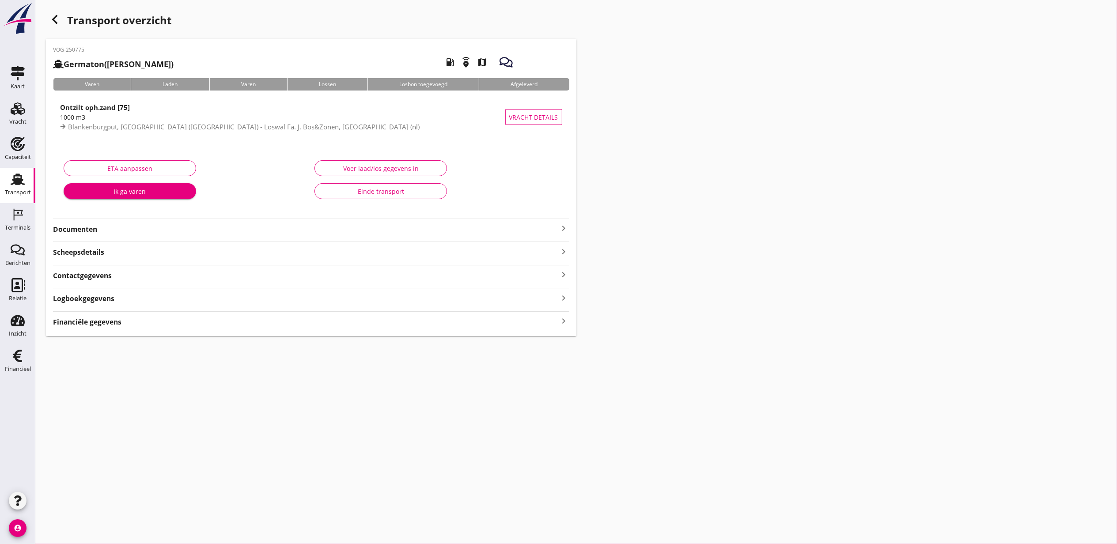
click at [419, 337] on div "Transport overzicht VOG-250775 Germaton (Tonny Busker) local_gas_station emerge…" at bounding box center [576, 173] width 1082 height 347
click at [430, 325] on div "Financiële gegevens keyboard_arrow_right" at bounding box center [311, 321] width 516 height 12
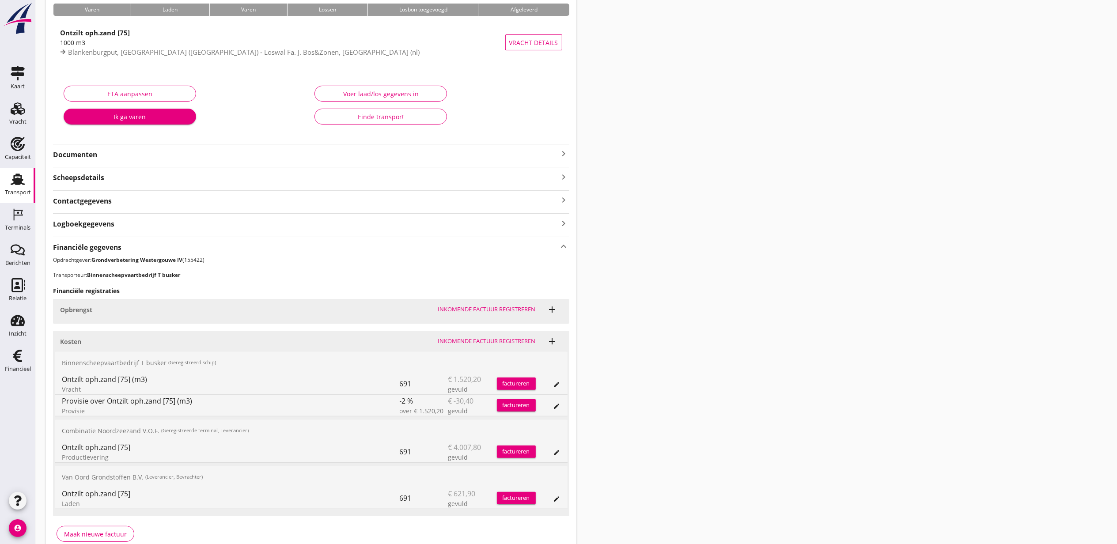
scroll to position [121, 0]
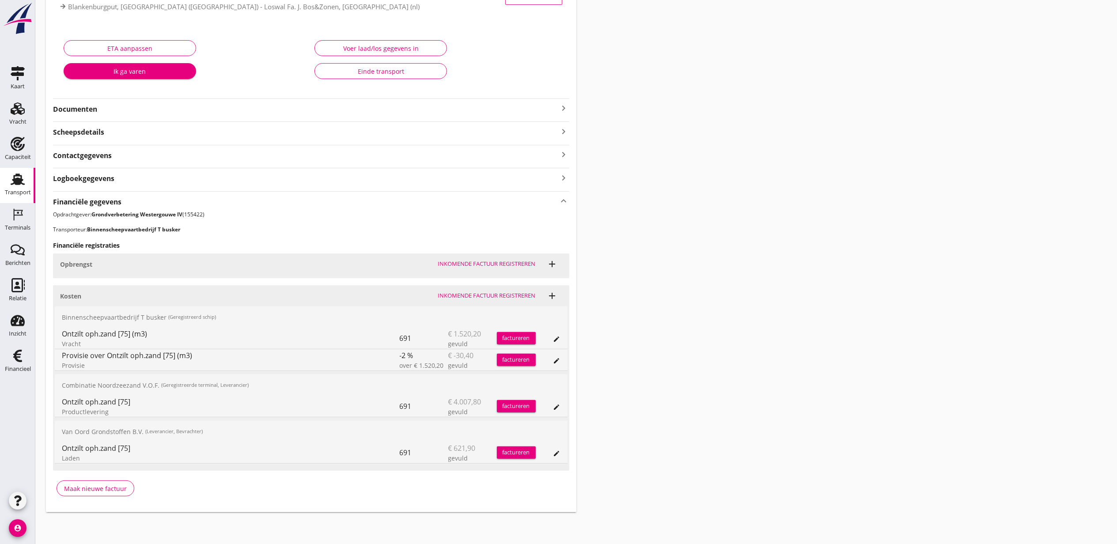
click at [657, 262] on div "Transport overzicht VOG-250775 Germaton (Tonny Busker) local_gas_station emerge…" at bounding box center [576, 201] width 1082 height 643
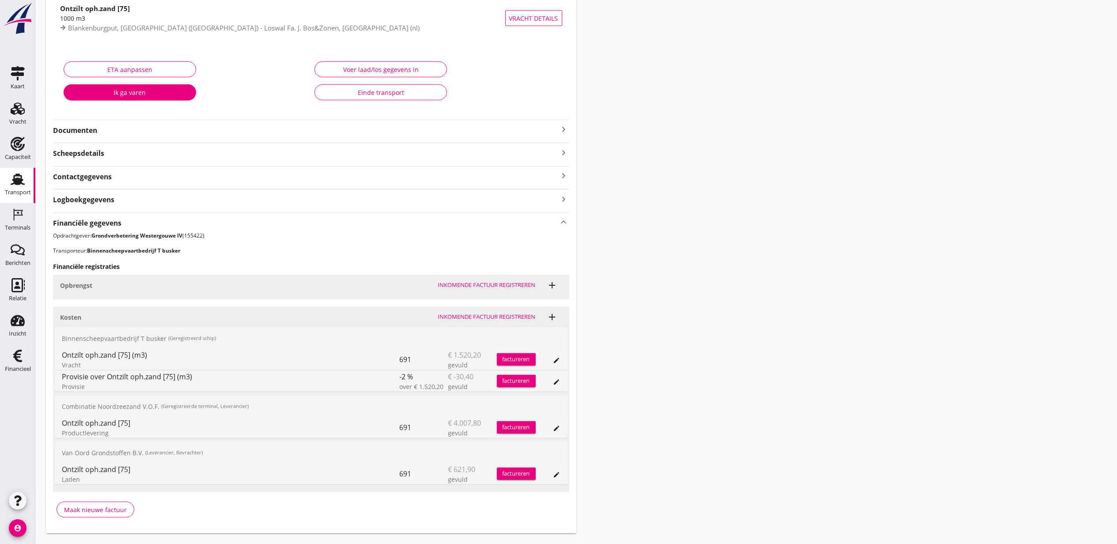
scroll to position [118, 0]
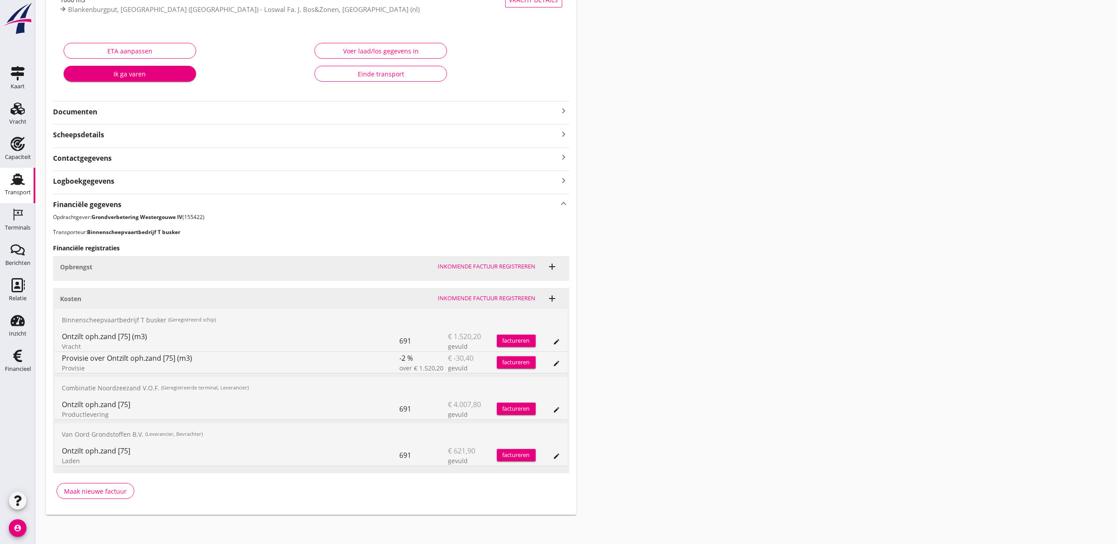
click at [560, 453] on icon "edit" at bounding box center [556, 456] width 7 height 7
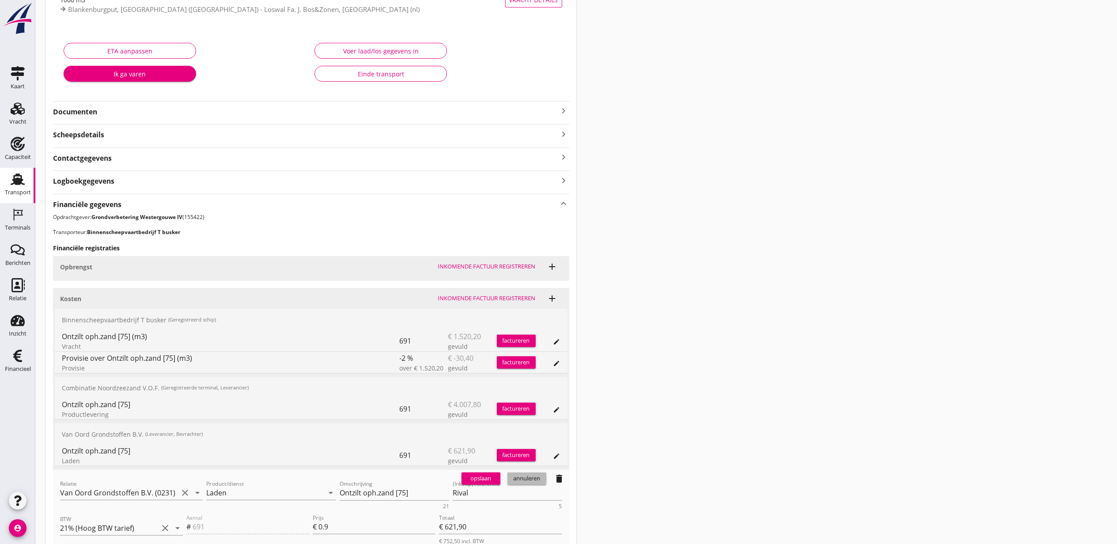
click at [545, 477] on button "annuleren" at bounding box center [527, 479] width 39 height 12
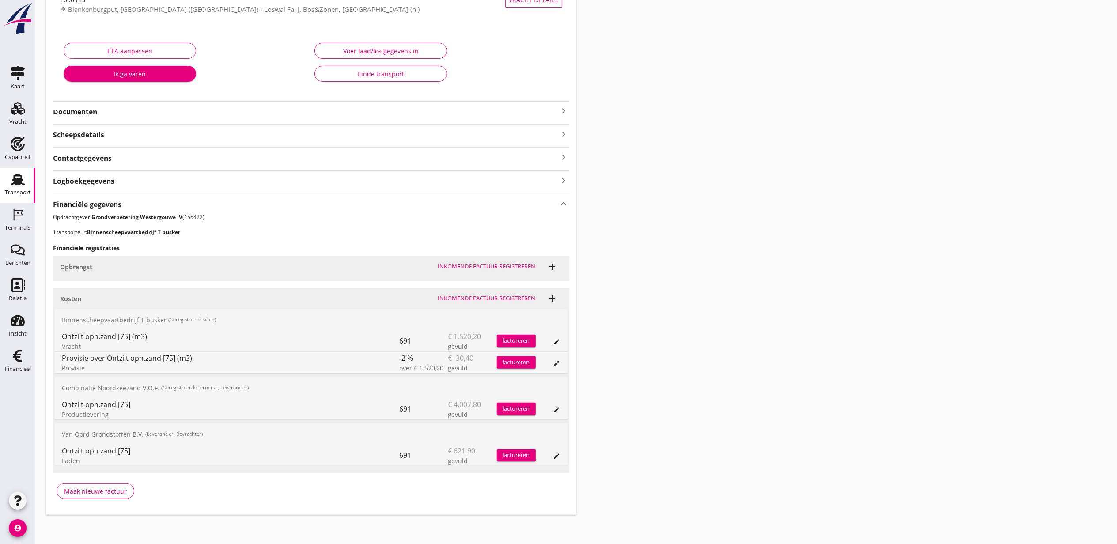
click at [709, 381] on div "Transport overzicht VOG-250775 Germaton (Tonny Busker) local_gas_station emerge…" at bounding box center [576, 203] width 1082 height 643
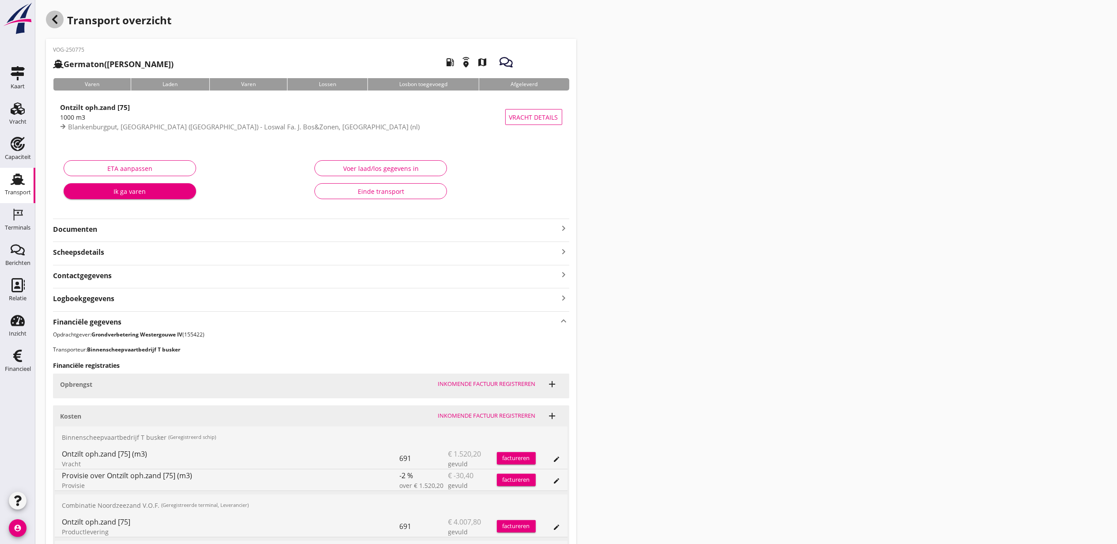
click at [58, 19] on icon "button" at bounding box center [54, 19] width 11 height 11
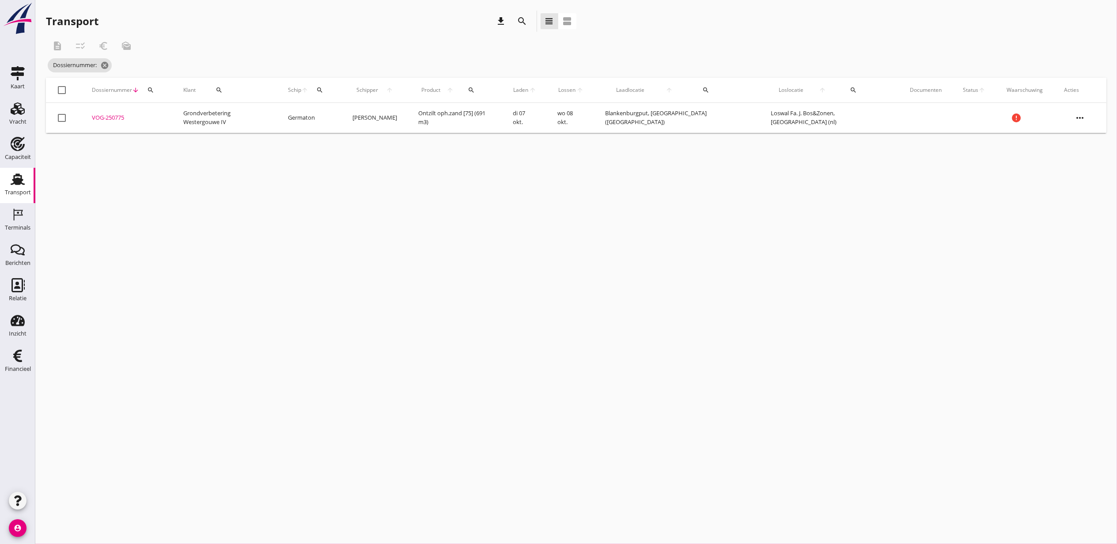
click at [631, 290] on div "cancel You are impersonating another user. Transport download search view_headl…" at bounding box center [576, 272] width 1082 height 544
click at [11, 105] on icon "Vracht" at bounding box center [18, 109] width 14 height 14
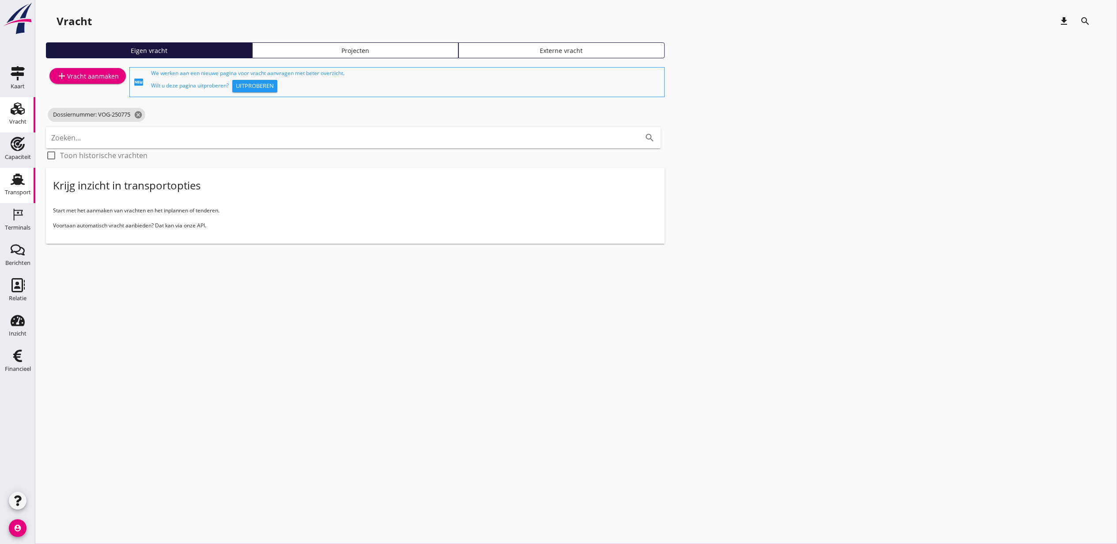
click at [15, 189] on div "Transport" at bounding box center [18, 192] width 26 height 12
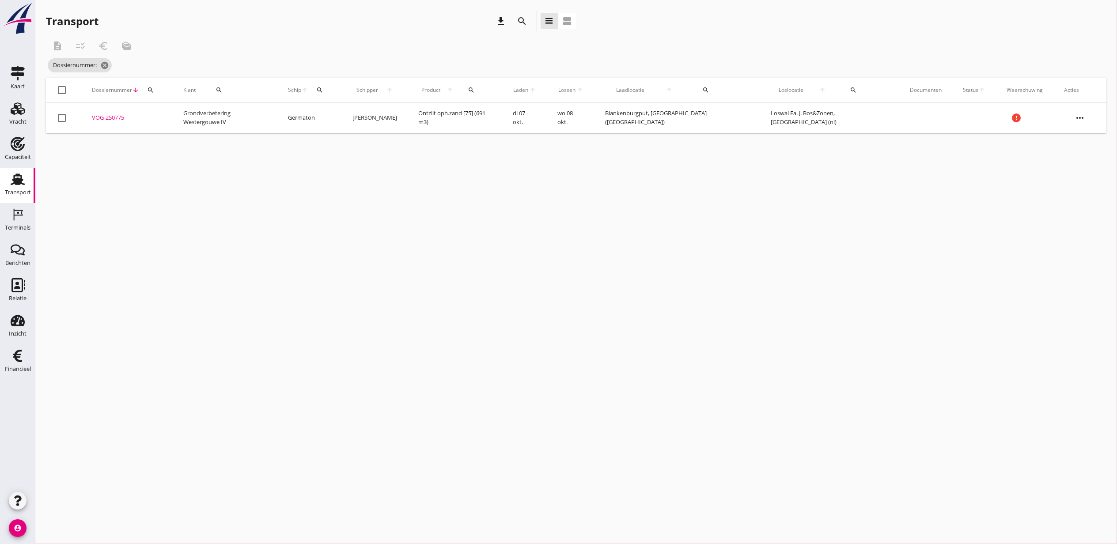
click at [161, 97] on div "Dossiernummer arrow_downward search" at bounding box center [127, 90] width 70 height 21
click at [154, 92] on icon "search" at bounding box center [150, 90] width 7 height 7
click at [171, 122] on input "Zoeken op dossiernummer..." at bounding box center [198, 116] width 92 height 14
paste input "VOG-250779"
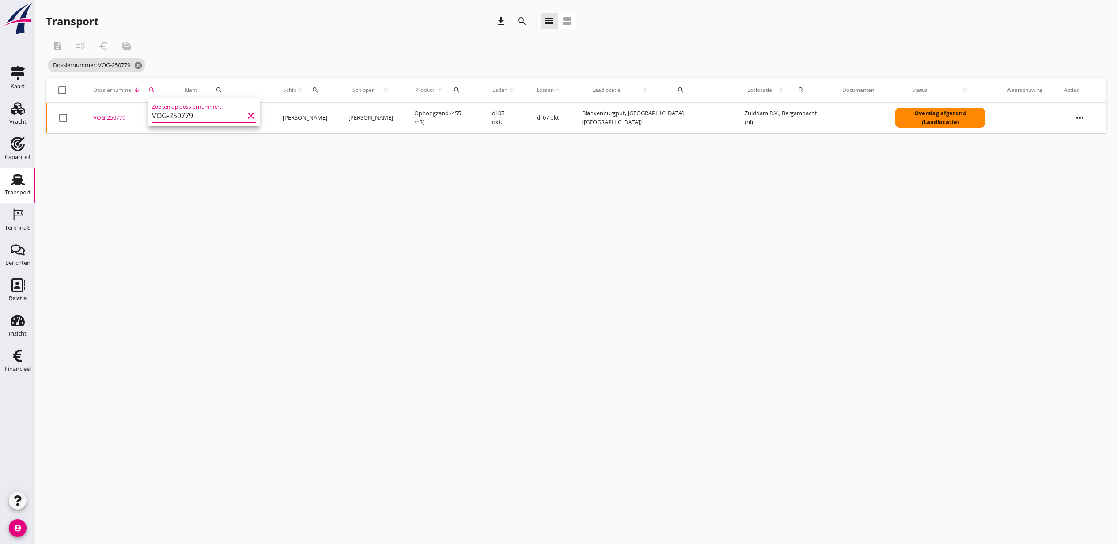
click at [115, 119] on div "VOG-250779" at bounding box center [128, 118] width 70 height 9
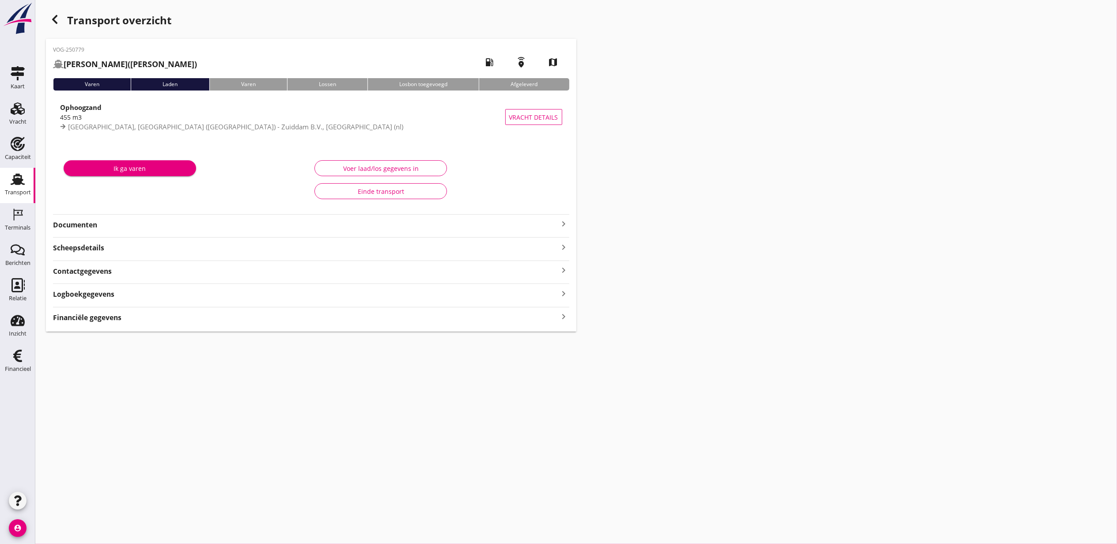
click at [122, 315] on div "Financiële gegevens keyboard_arrow_right" at bounding box center [311, 317] width 516 height 12
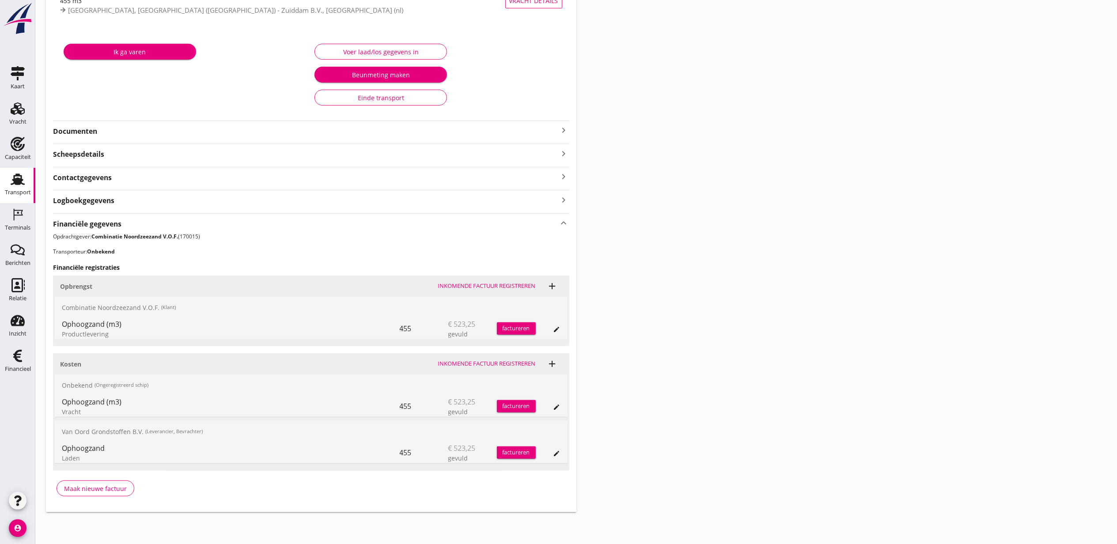
scroll to position [118, 0]
click at [557, 404] on icon "edit" at bounding box center [556, 407] width 7 height 7
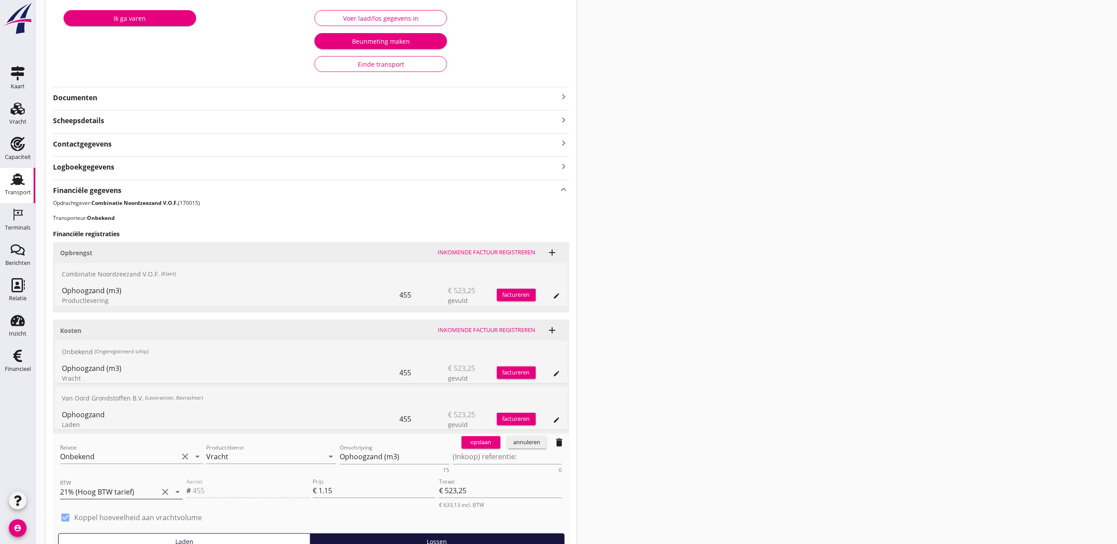
scroll to position [177, 0]
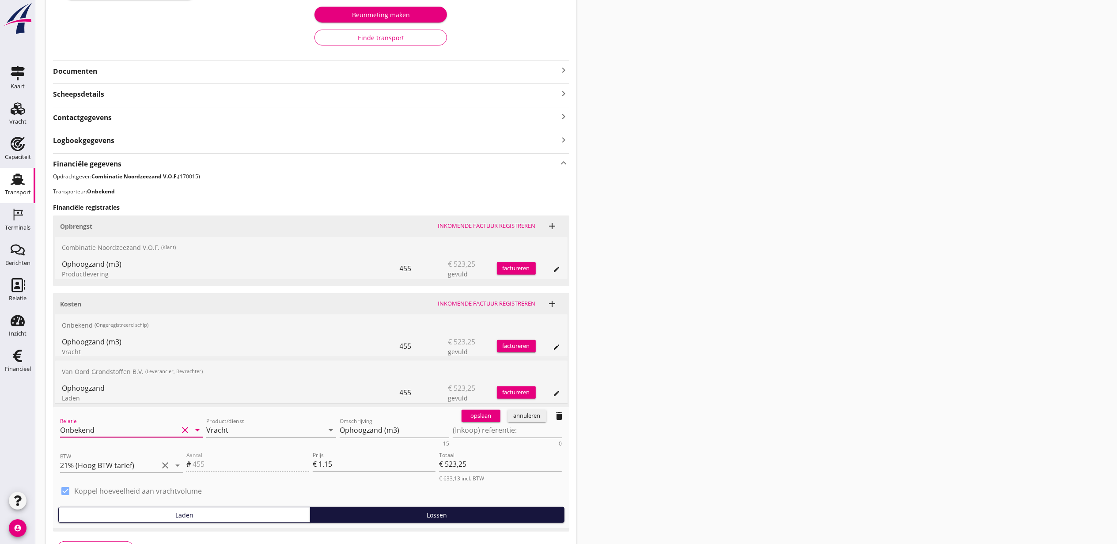
click at [105, 433] on input "Onbekend" at bounding box center [119, 430] width 118 height 14
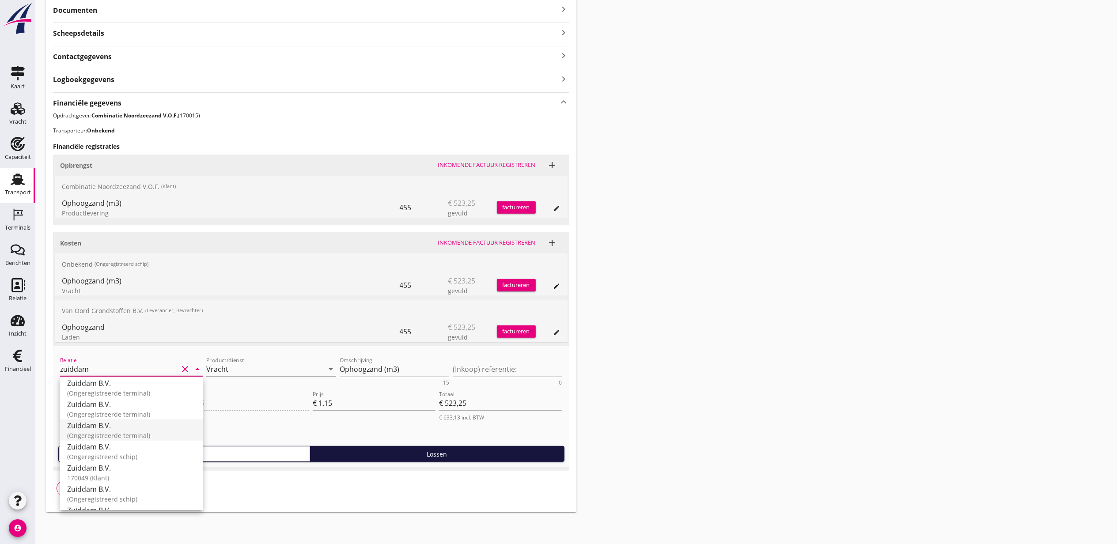
scroll to position [614, 0]
click at [158, 437] on div "170049 (Klant)" at bounding box center [131, 440] width 129 height 9
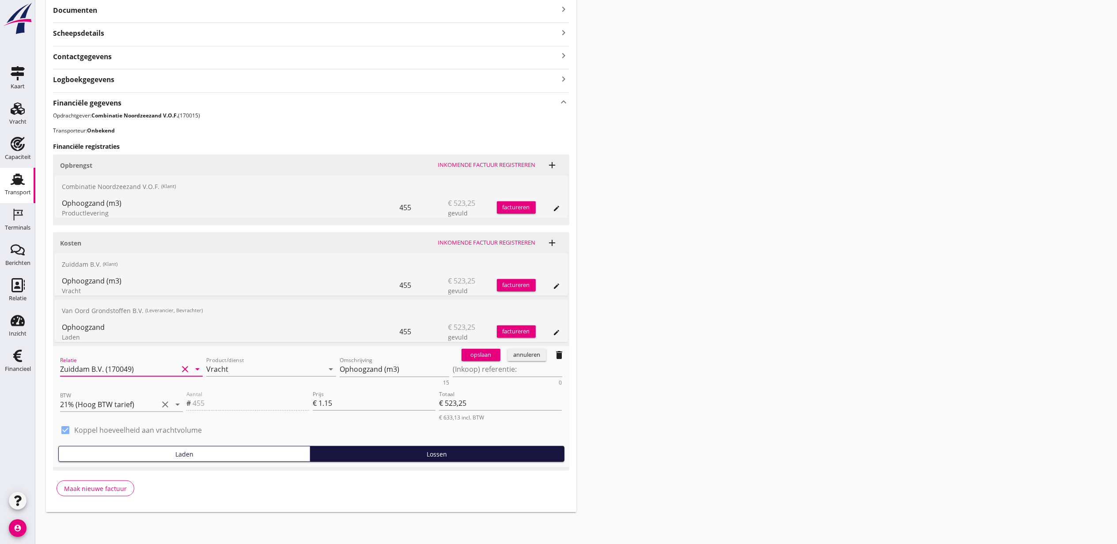
click at [479, 351] on div "opslaan" at bounding box center [481, 355] width 32 height 9
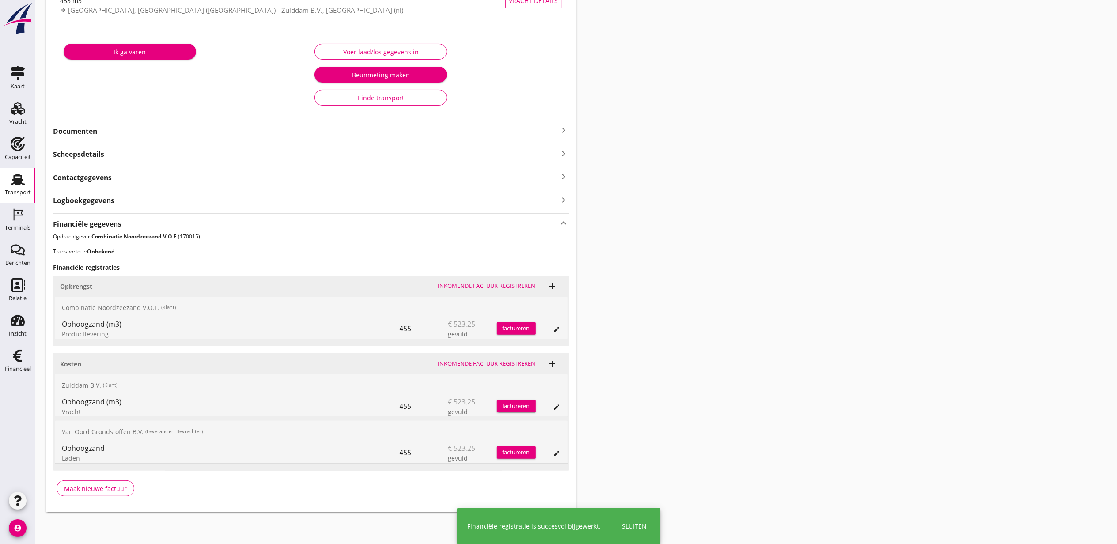
scroll to position [118, 0]
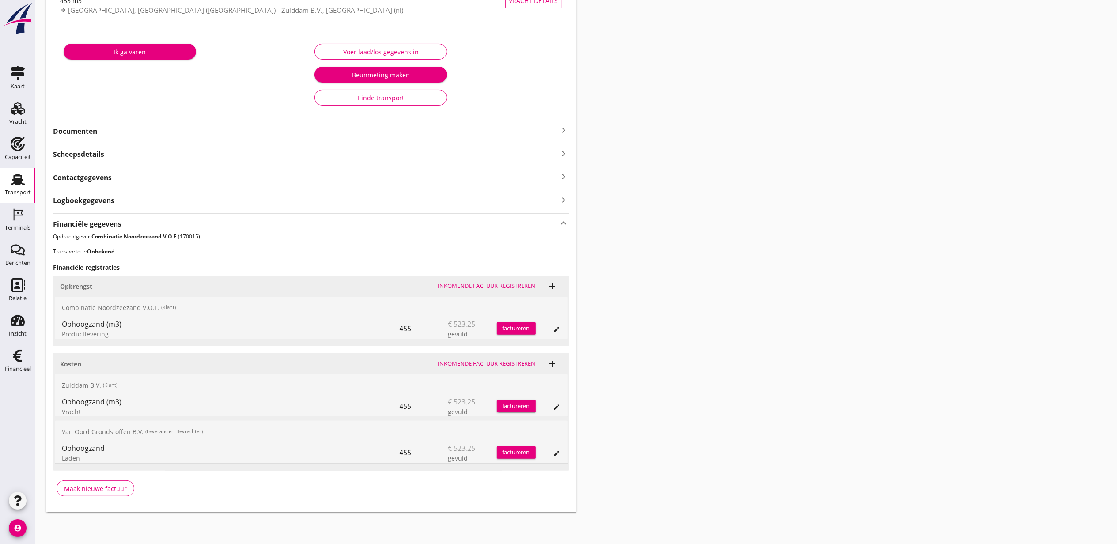
click at [693, 241] on div "Transport overzicht VOG-250779 Eben Haezer (Klaas Ooms) local_gas_station emerg…" at bounding box center [576, 203] width 1082 height 640
click at [553, 405] on icon "edit" at bounding box center [556, 407] width 7 height 7
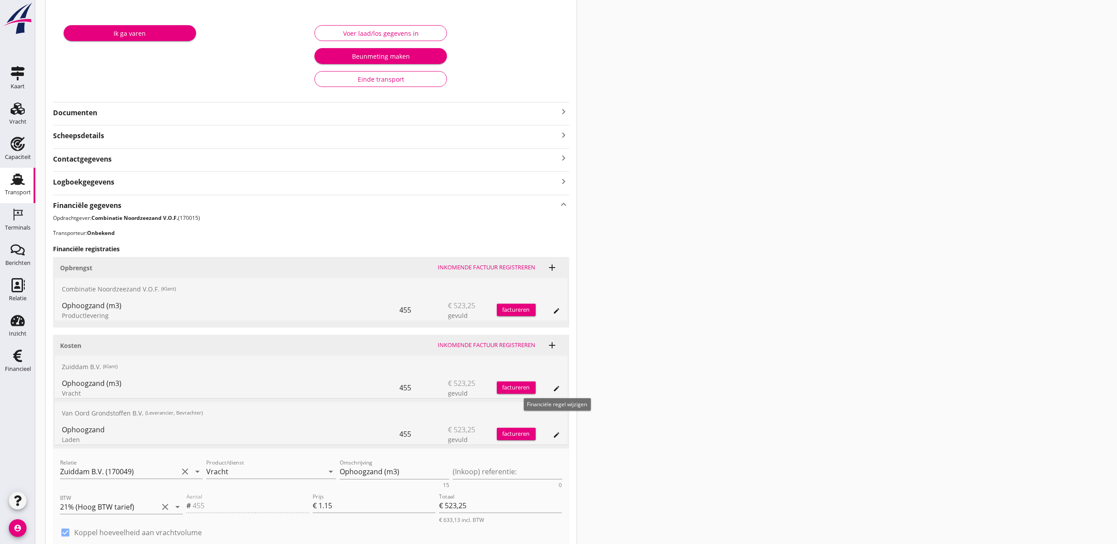
scroll to position [239, 0]
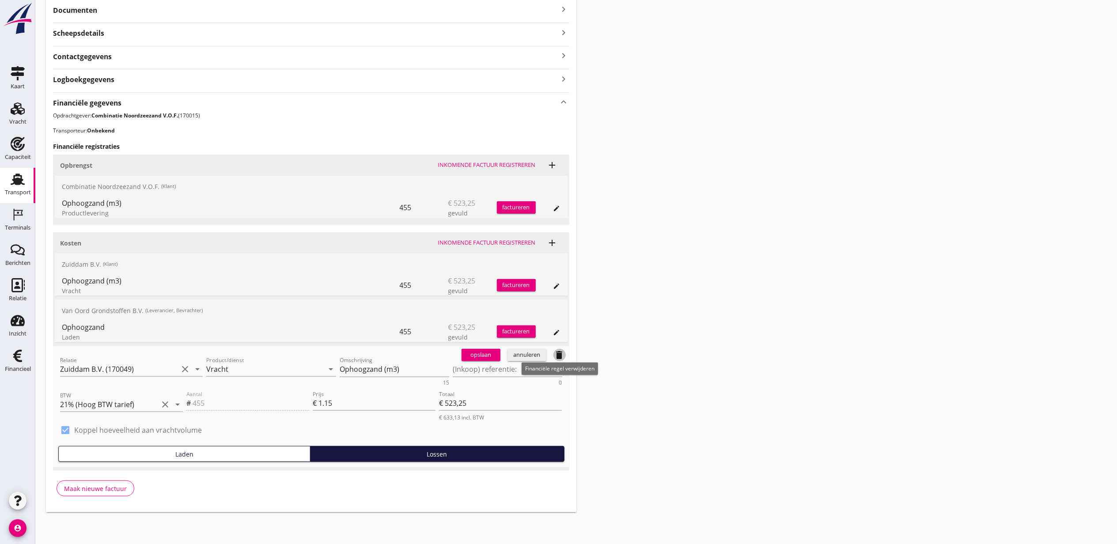
click at [555, 359] on icon "delete" at bounding box center [559, 355] width 11 height 11
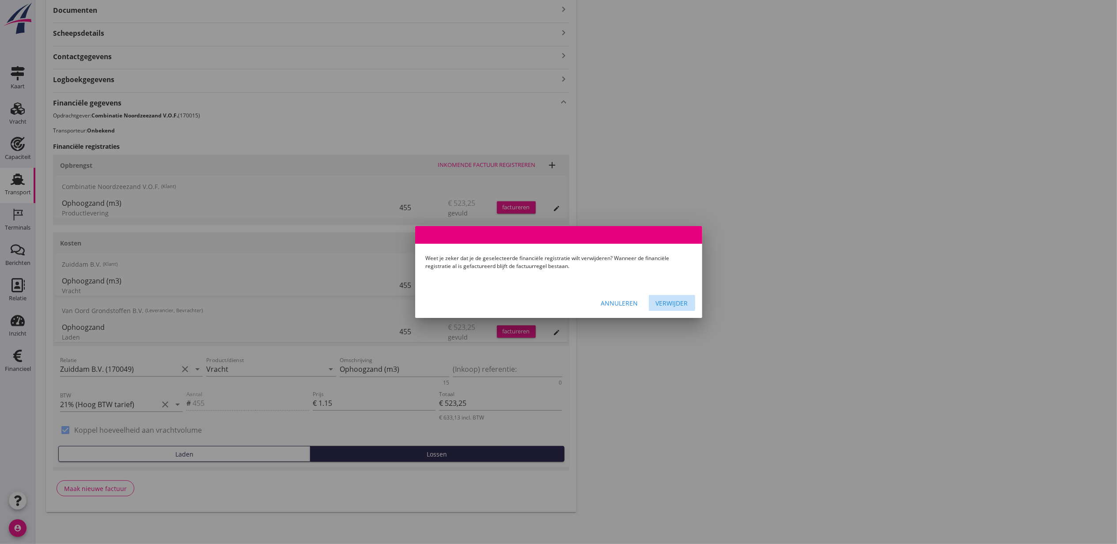
click at [675, 303] on div "Verwijder" at bounding box center [672, 303] width 32 height 9
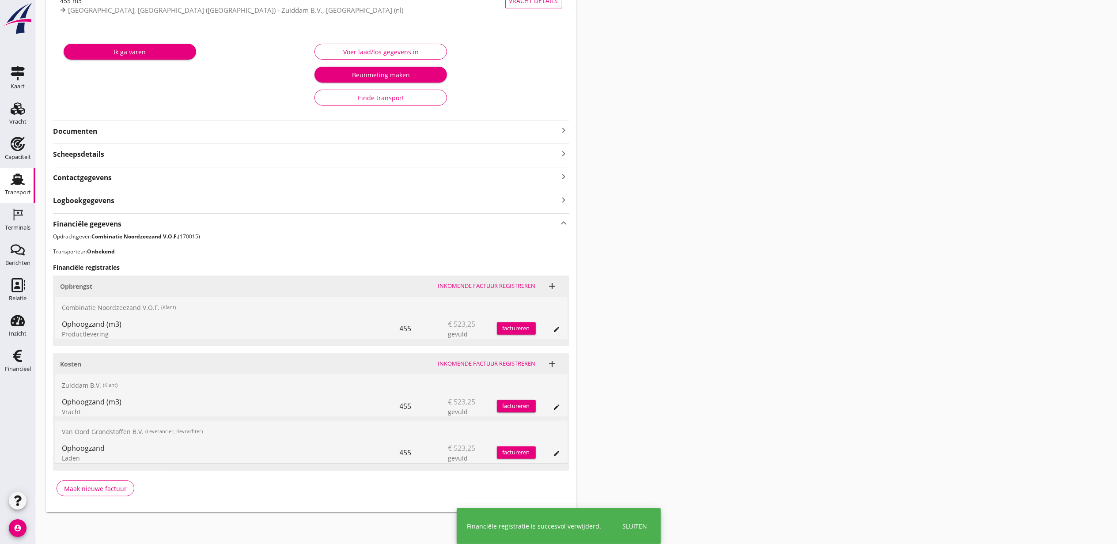
scroll to position [71, 0]
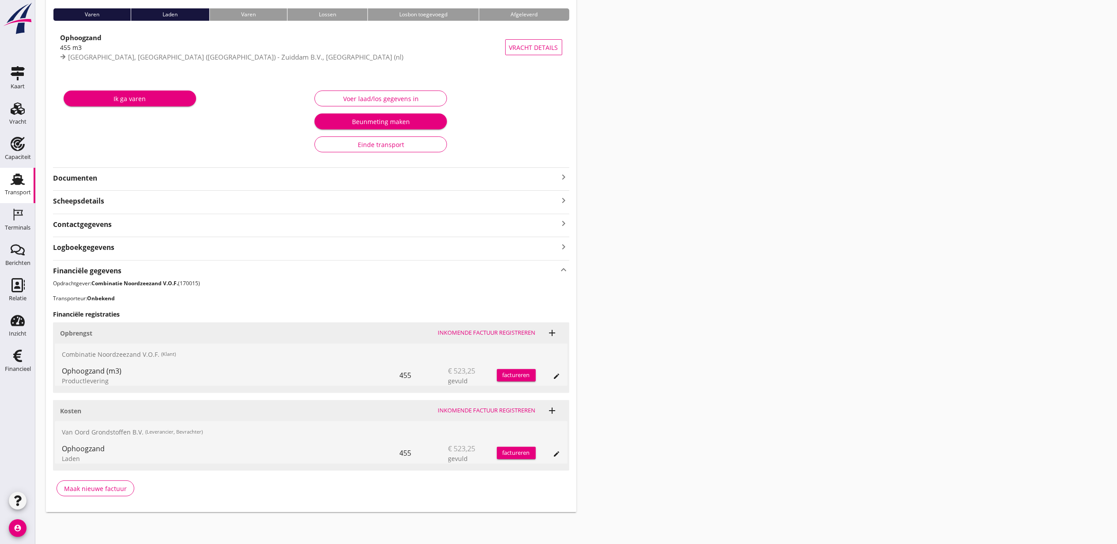
drag, startPoint x: 794, startPoint y: 322, endPoint x: 764, endPoint y: 312, distance: 31.9
click at [794, 322] on div "Transport overzicht VOG-250779 Eben Haezer (Klaas Ooms) local_gas_station emerg…" at bounding box center [576, 226] width 1082 height 593
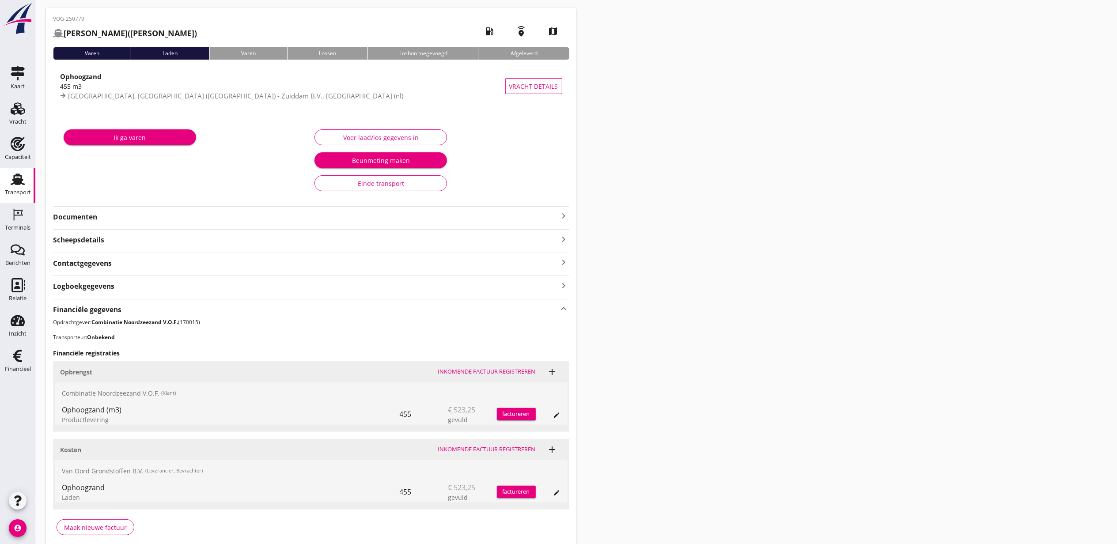
scroll to position [0, 0]
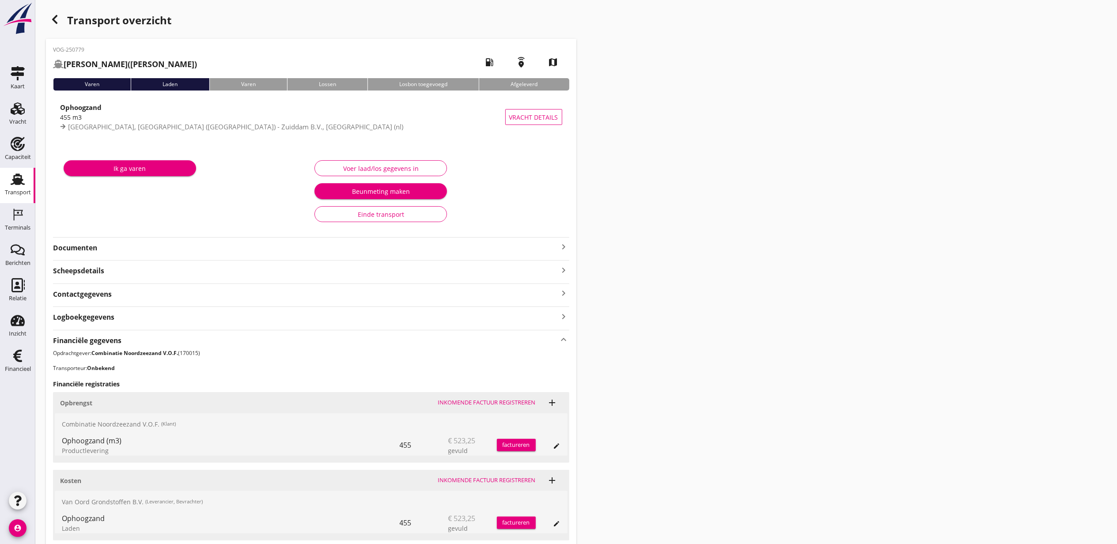
click at [53, 23] on icon "button" at bounding box center [54, 19] width 11 height 11
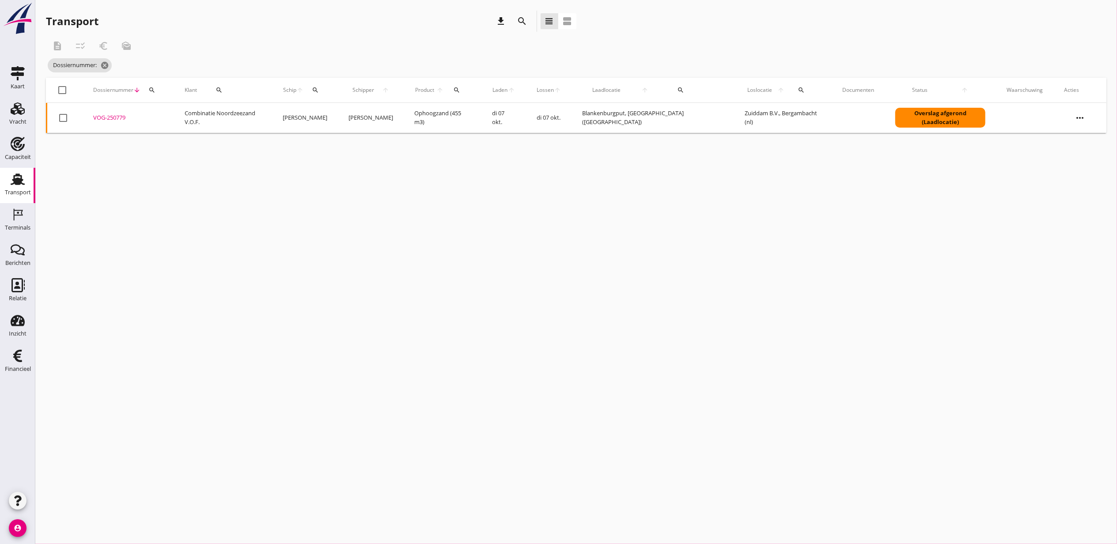
click at [163, 93] on div "Dossiernummer arrow_downward search" at bounding box center [128, 90] width 70 height 21
click at [160, 93] on button "search" at bounding box center [152, 90] width 16 height 16
click at [163, 112] on input "Zoeken op dossiernummer..." at bounding box center [196, 116] width 92 height 14
paste input "VOG-250787"
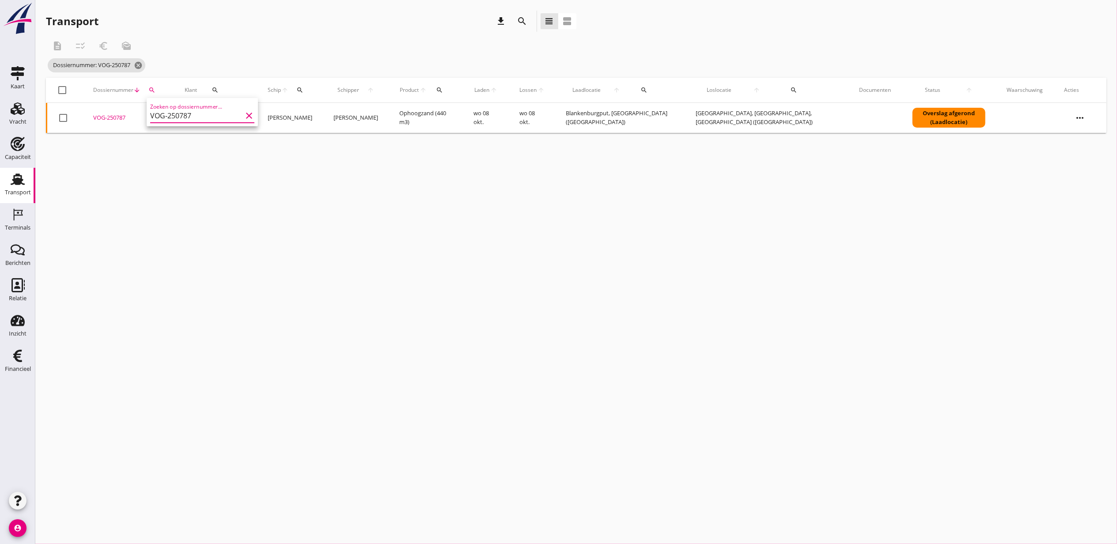
click at [114, 117] on div "VOG-250787" at bounding box center [128, 118] width 70 height 9
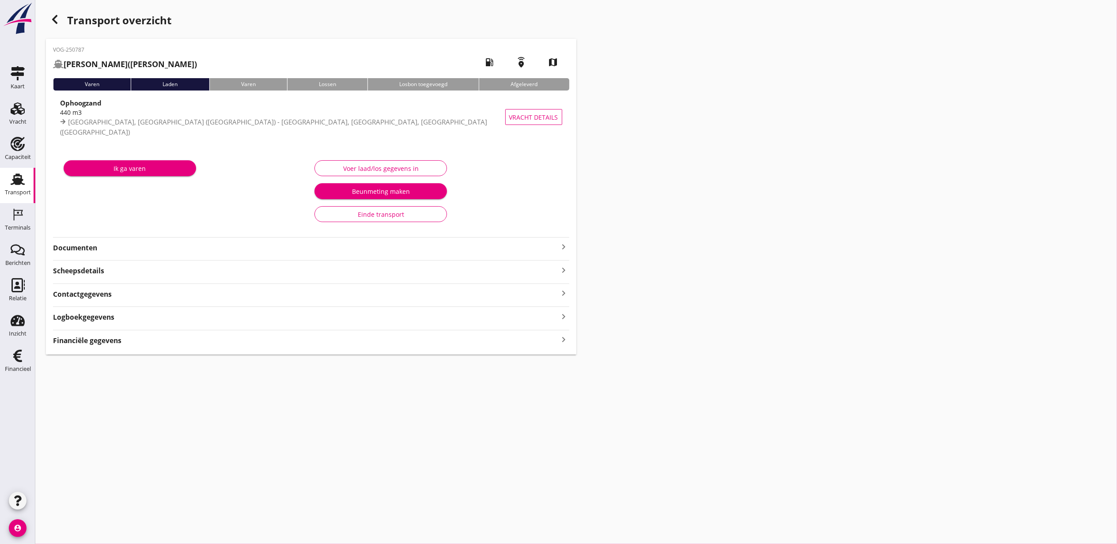
click at [152, 341] on div "Financiële gegevens keyboard_arrow_right" at bounding box center [311, 340] width 516 height 12
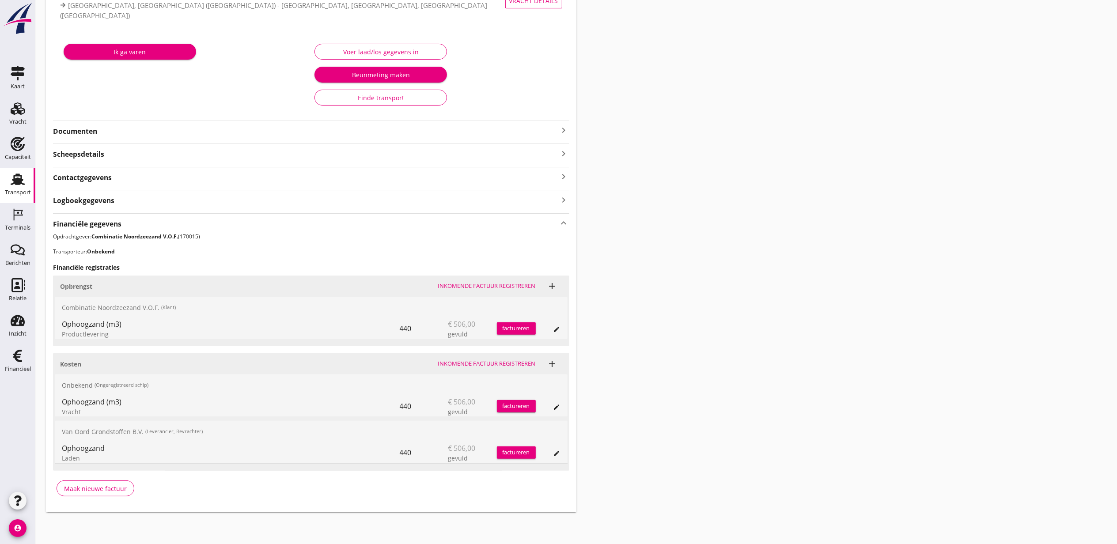
scroll to position [118, 0]
click at [556, 408] on icon "edit" at bounding box center [556, 407] width 7 height 7
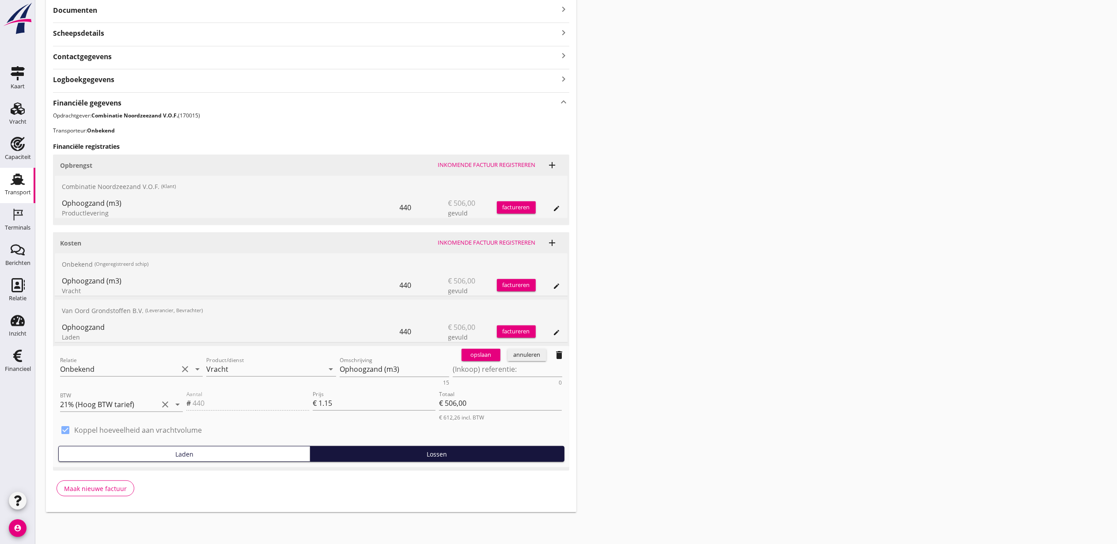
scroll to position [239, 0]
click at [560, 356] on icon "delete" at bounding box center [559, 355] width 11 height 11
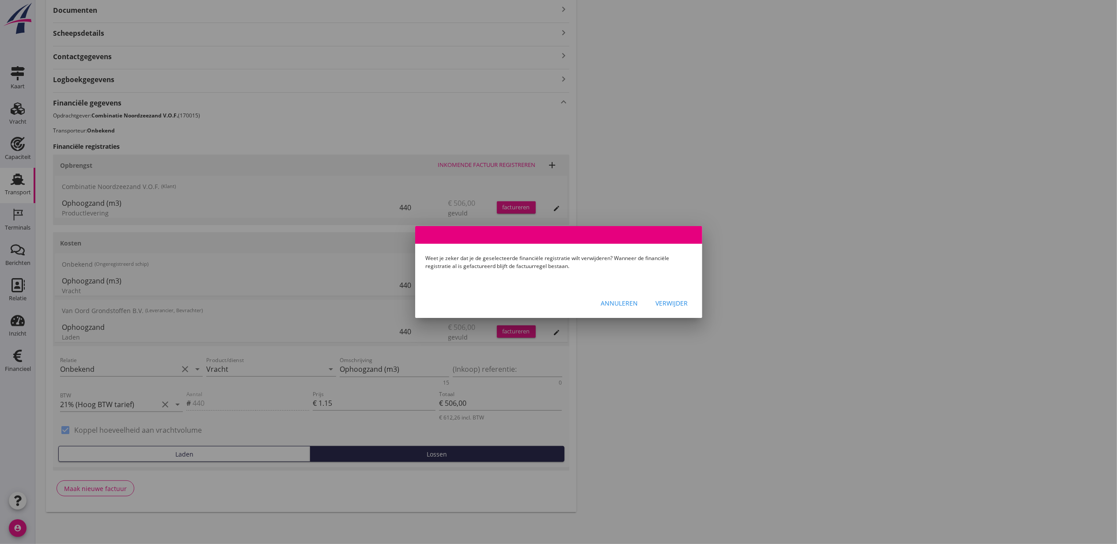
click at [648, 299] on div "Annuleren Verwijder" at bounding box center [558, 303] width 287 height 30
click at [661, 299] on div "Verwijder" at bounding box center [672, 303] width 32 height 9
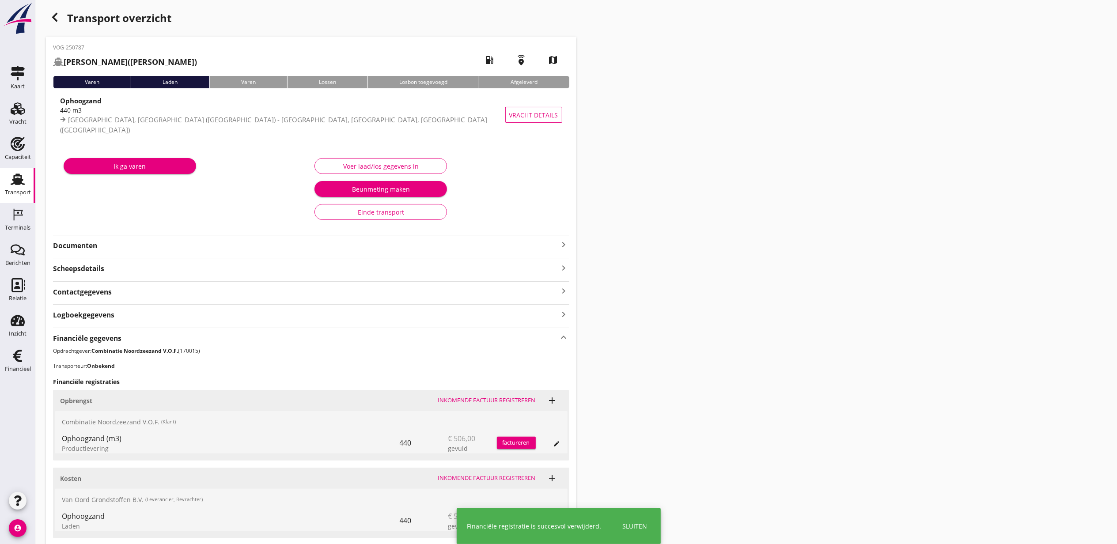
scroll to position [0, 0]
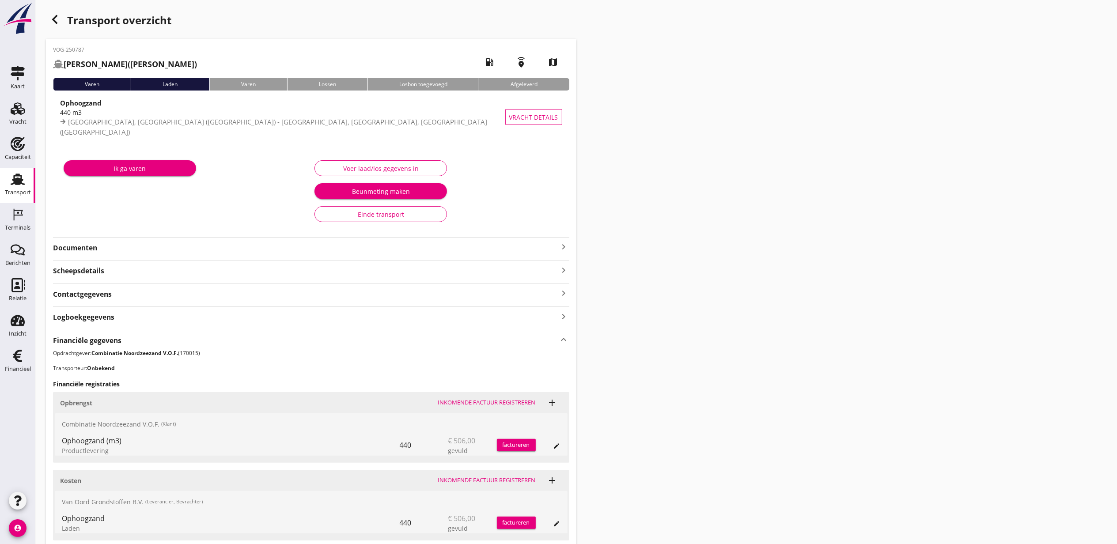
click at [58, 21] on icon "button" at bounding box center [54, 19] width 11 height 11
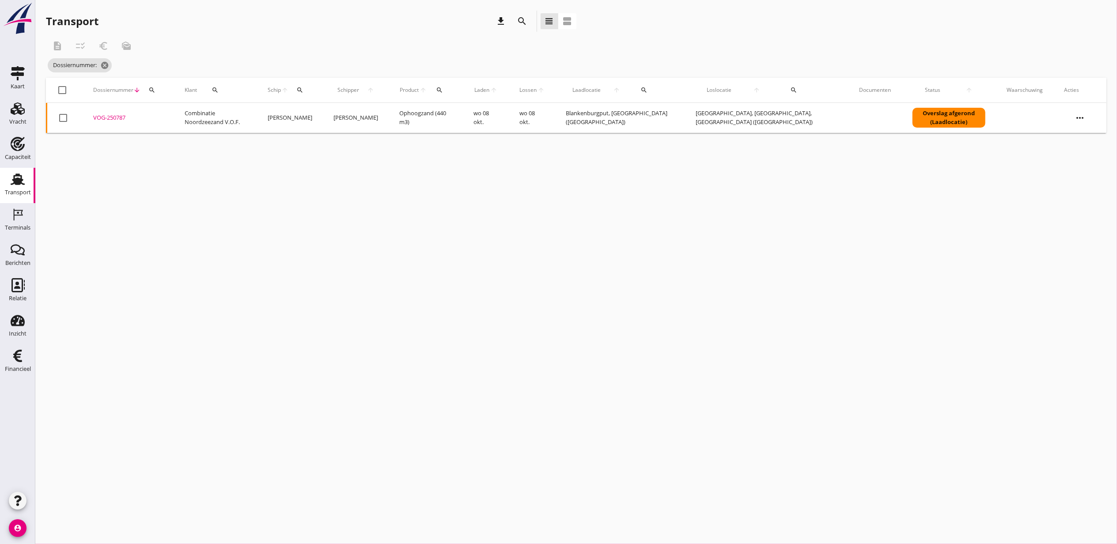
drag, startPoint x: 162, startPoint y: 87, endPoint x: 157, endPoint y: 89, distance: 4.9
click at [159, 87] on div "Dossiernummer arrow_downward search" at bounding box center [128, 90] width 70 height 21
click at [155, 89] on icon "search" at bounding box center [151, 90] width 7 height 7
click at [159, 113] on input "Zoeken op dossiernummer..." at bounding box center [195, 116] width 92 height 14
paste input "VOG-250785"
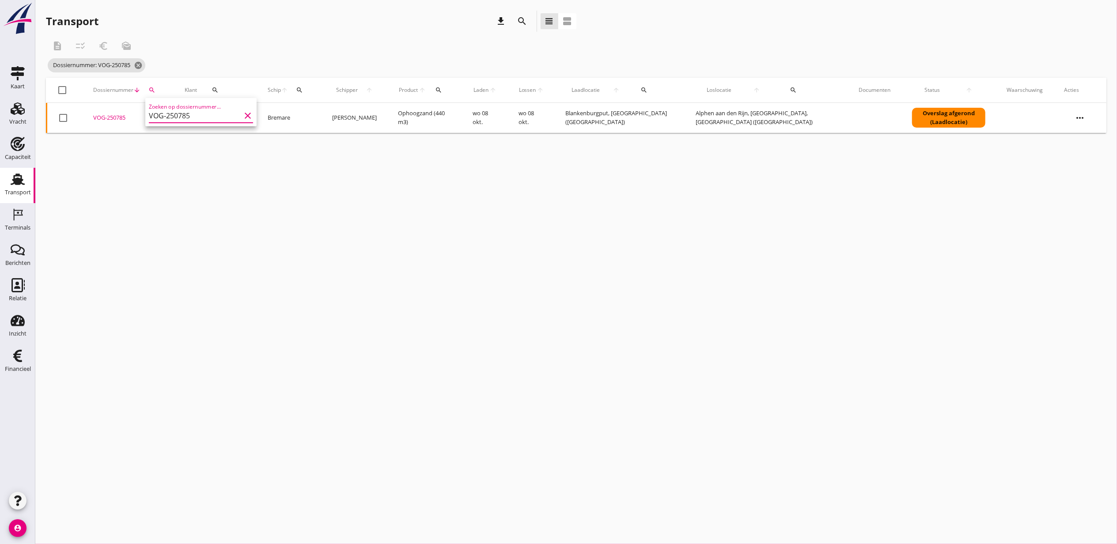
click at [121, 119] on div "VOG-250785" at bounding box center [128, 118] width 70 height 9
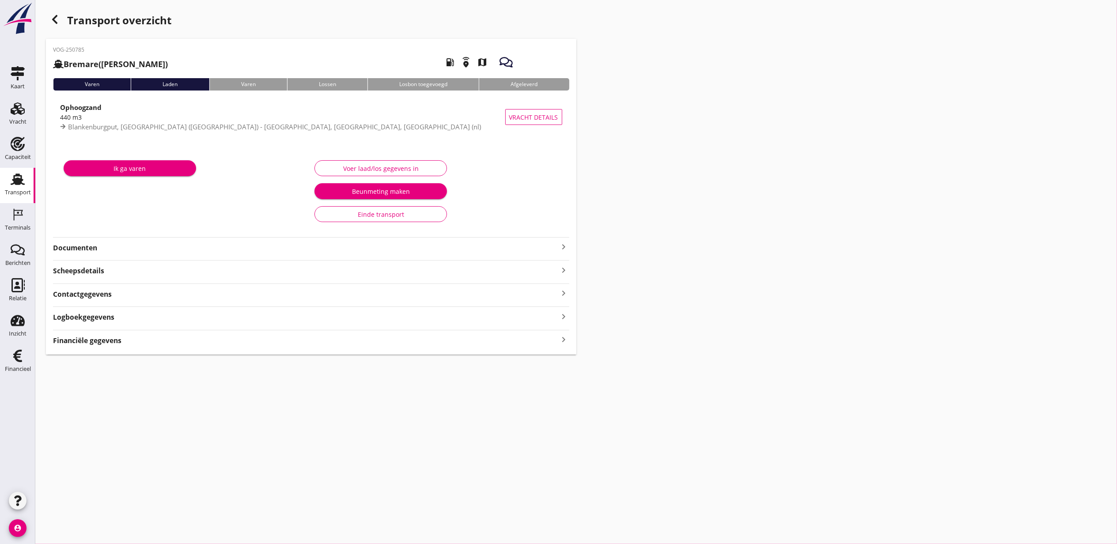
click at [114, 317] on strong "Logboekgegevens" at bounding box center [83, 317] width 61 height 10
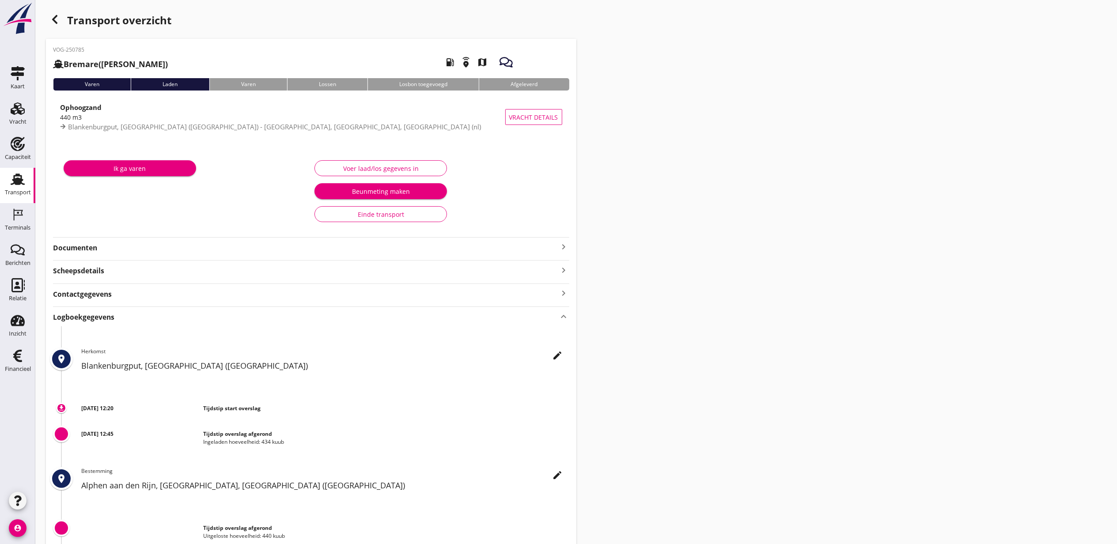
click at [114, 317] on strong "Logboekgegevens" at bounding box center [83, 317] width 61 height 10
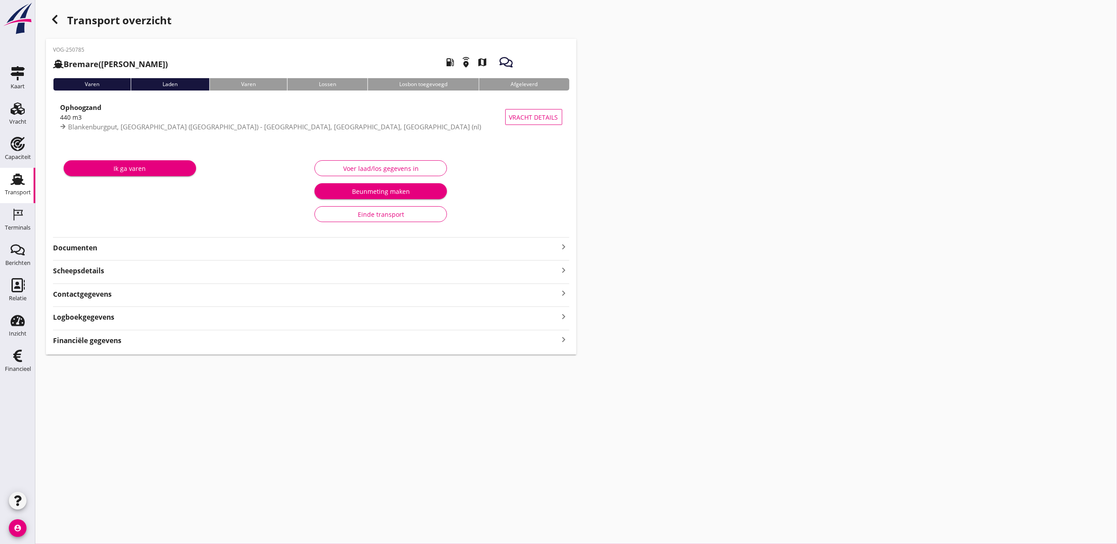
drag, startPoint x: 112, startPoint y: 350, endPoint x: 111, endPoint y: 345, distance: 4.9
click at [112, 349] on div "VOG-250785 Bremare (Lex Volker) local_gas_station emergency_share map Varen Lad…" at bounding box center [311, 197] width 531 height 316
click at [111, 345] on strong "Financiële gegevens" at bounding box center [87, 341] width 68 height 10
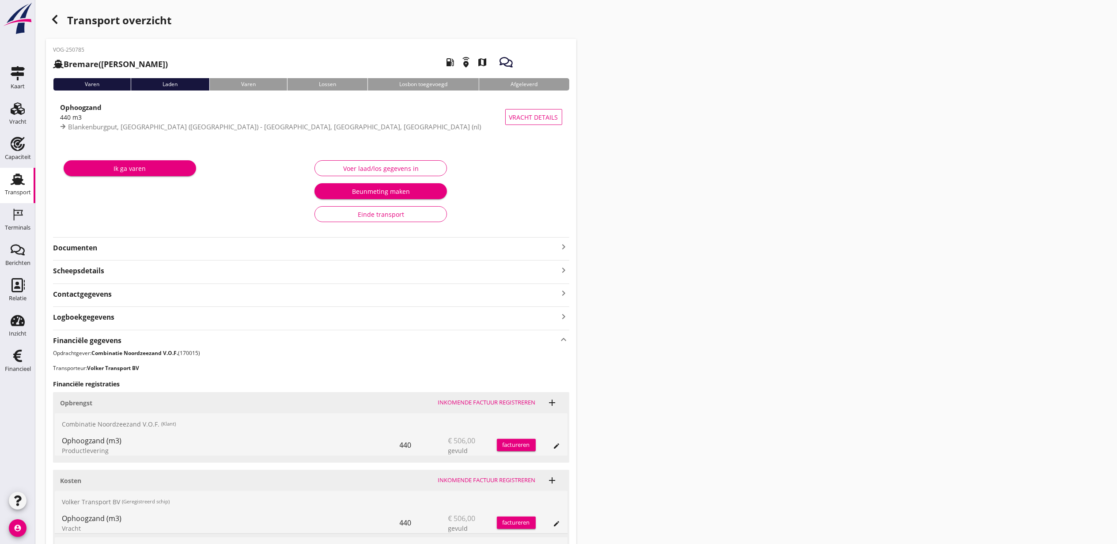
scroll to position [118, 0]
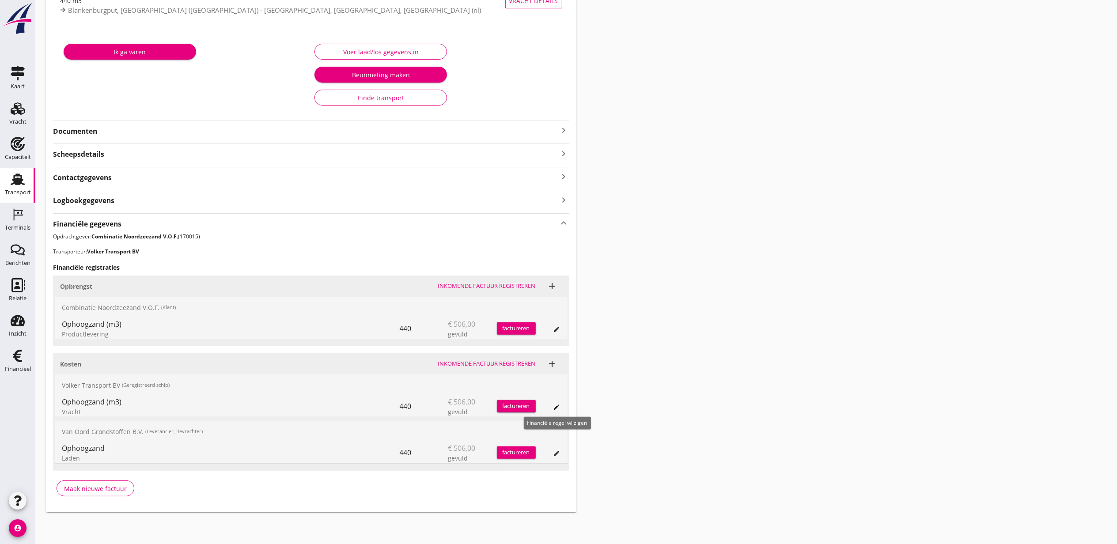
click at [554, 405] on icon "edit" at bounding box center [556, 407] width 7 height 7
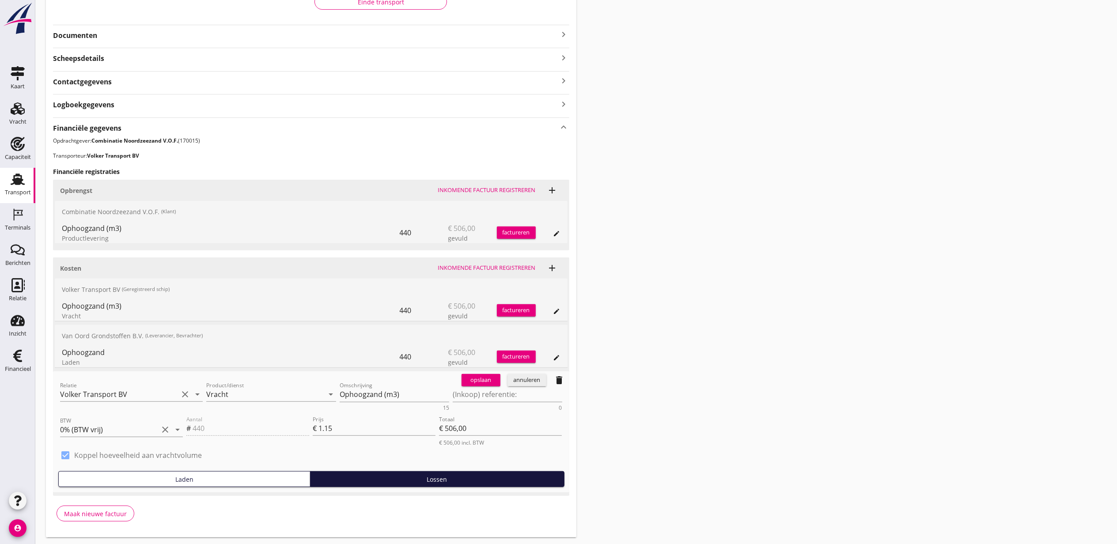
scroll to position [239, 0]
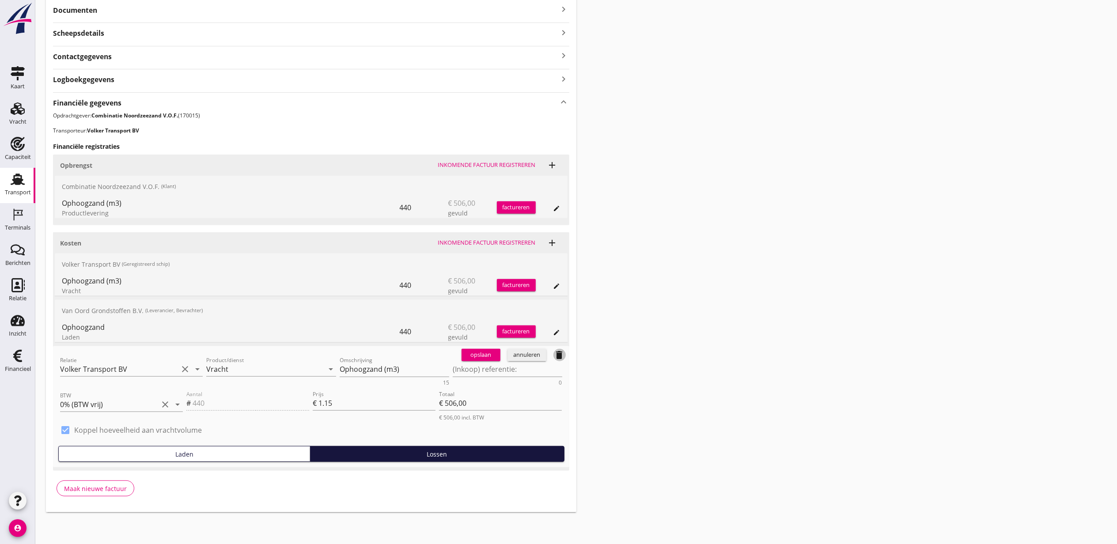
click at [557, 356] on icon "delete" at bounding box center [559, 355] width 11 height 11
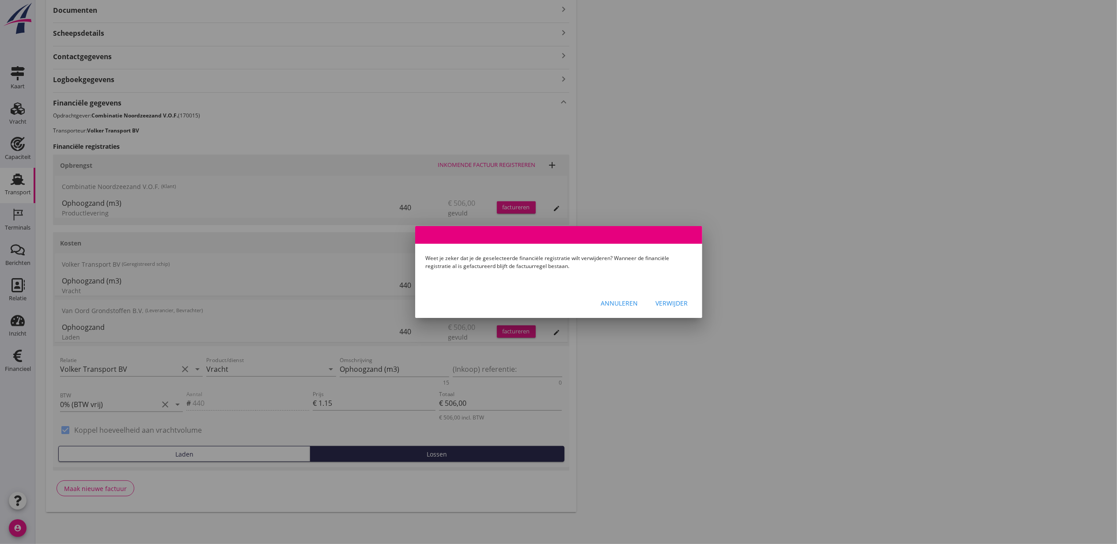
click at [682, 300] on div "Verwijder" at bounding box center [672, 303] width 32 height 9
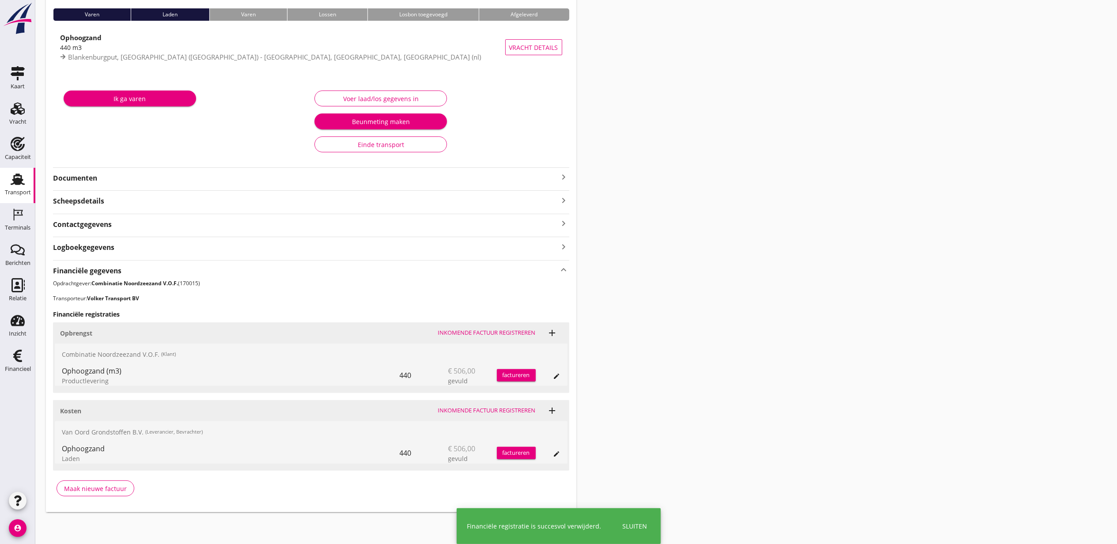
scroll to position [71, 0]
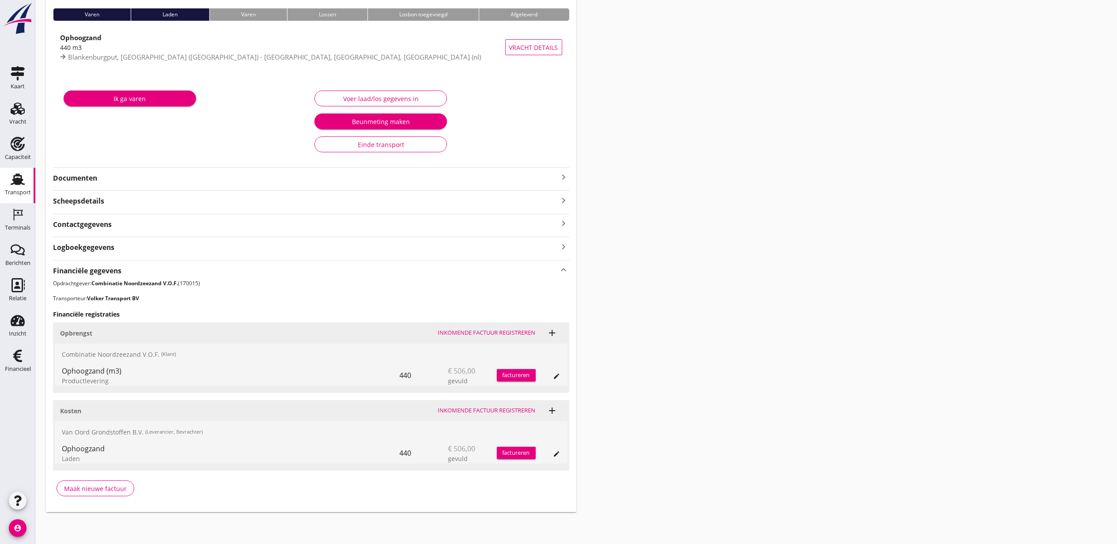
drag, startPoint x: 832, startPoint y: 294, endPoint x: 649, endPoint y: 273, distance: 184.1
click at [832, 294] on div "Transport overzicht VOG-250785 Bremare (Lex Volker) local_gas_station emergency…" at bounding box center [576, 226] width 1082 height 593
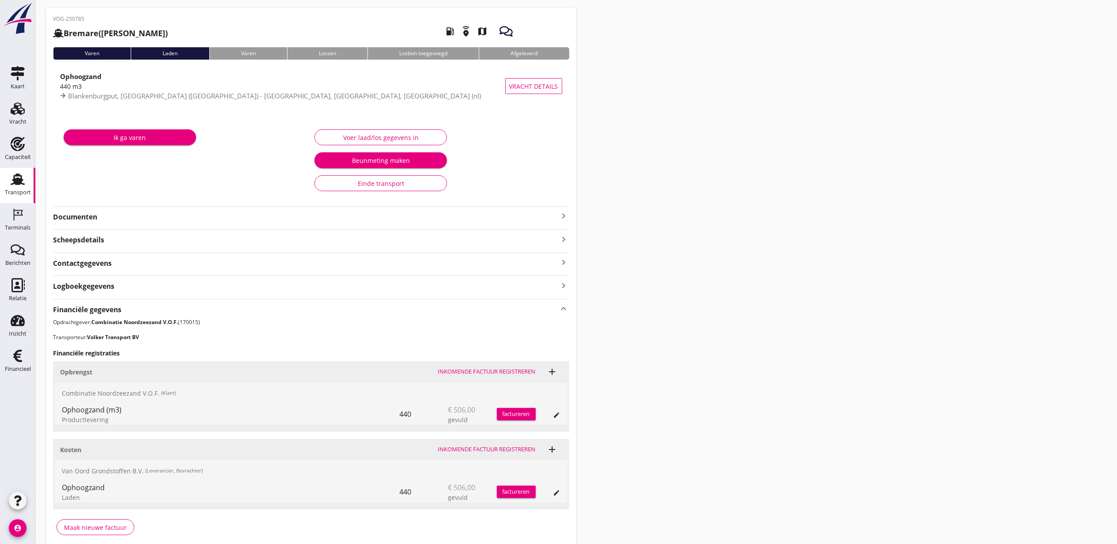
scroll to position [0, 0]
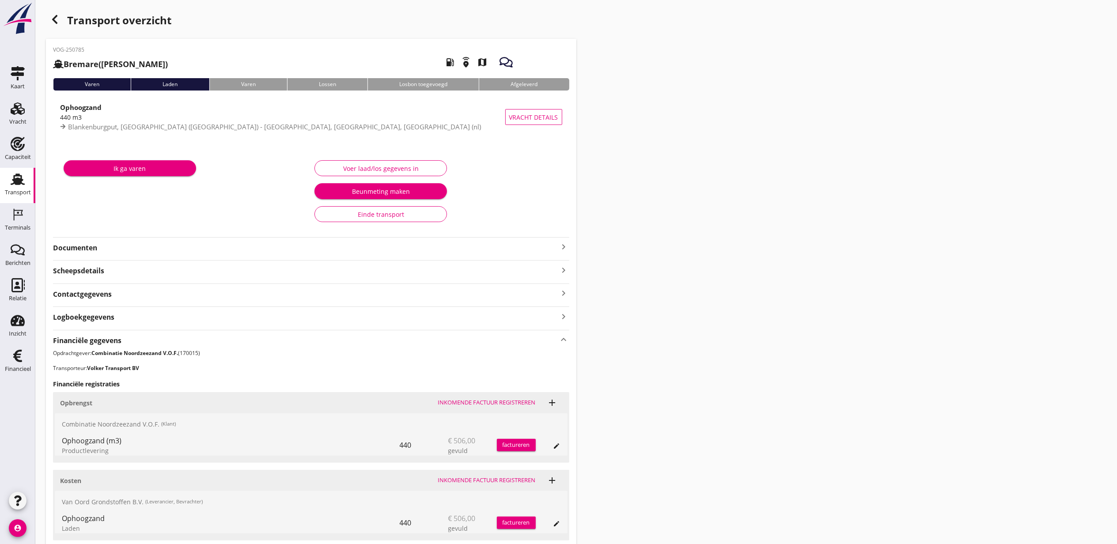
click at [43, 8] on div "Transport overzicht VOG-250785 Bremare (Lex Volker) local_gas_station emergency…" at bounding box center [576, 296] width 1082 height 593
click at [48, 15] on div "button" at bounding box center [55, 20] width 18 height 18
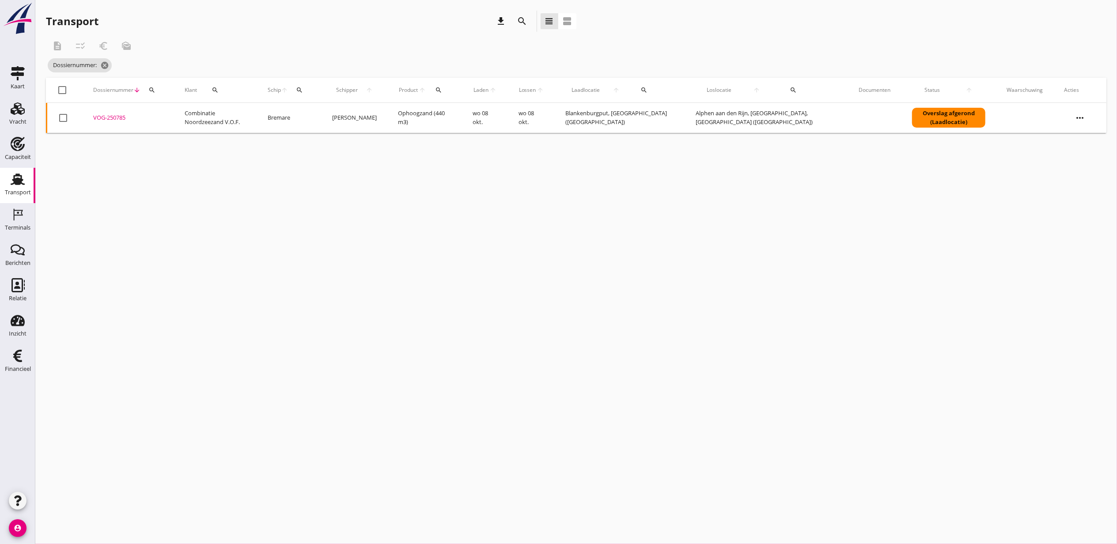
click at [154, 92] on icon "search" at bounding box center [151, 90] width 7 height 7
click at [195, 121] on input "Zoeken op dossiernummer..." at bounding box center [193, 116] width 92 height 14
paste input "VOG-250795"
click at [117, 115] on div "VOG-250795" at bounding box center [128, 118] width 70 height 9
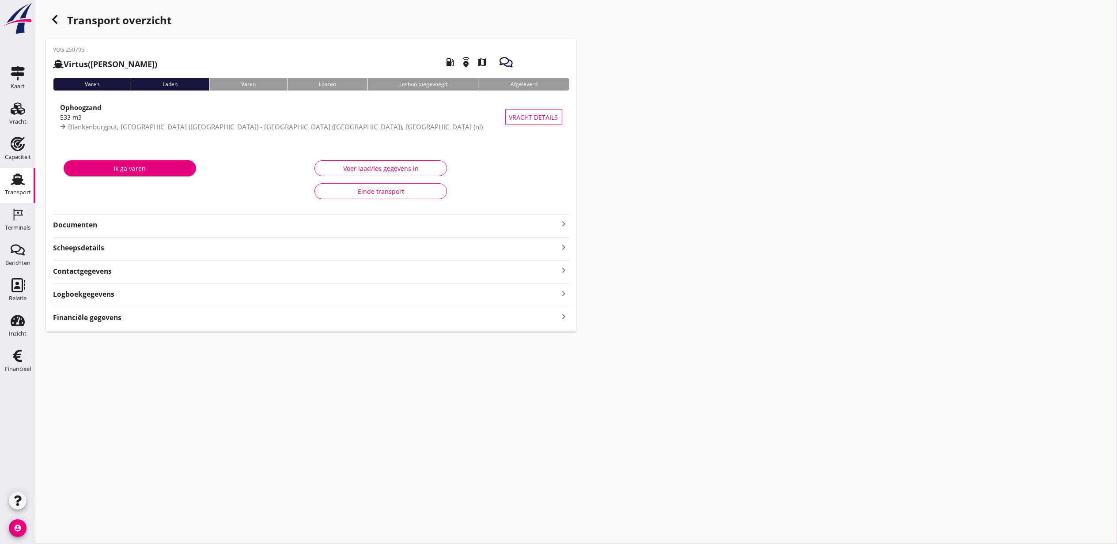
click at [121, 316] on div "VOG-250795 Virtus (J Pulleman) local_gas_station emergency_share map Varen Lade…" at bounding box center [311, 185] width 531 height 293
click at [121, 336] on strong "Financiële gegevens" at bounding box center [87, 341] width 68 height 10
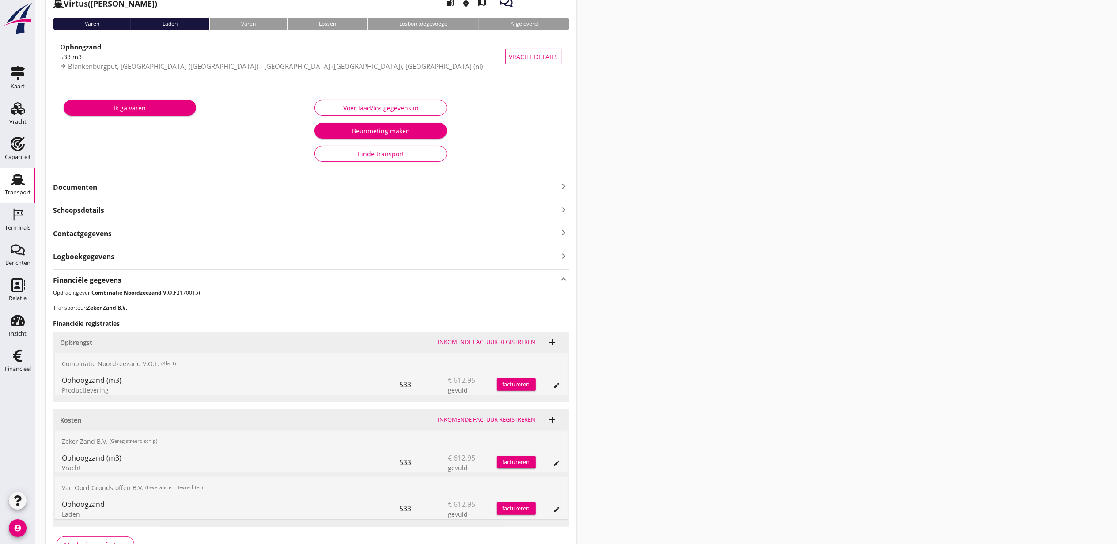
scroll to position [118, 0]
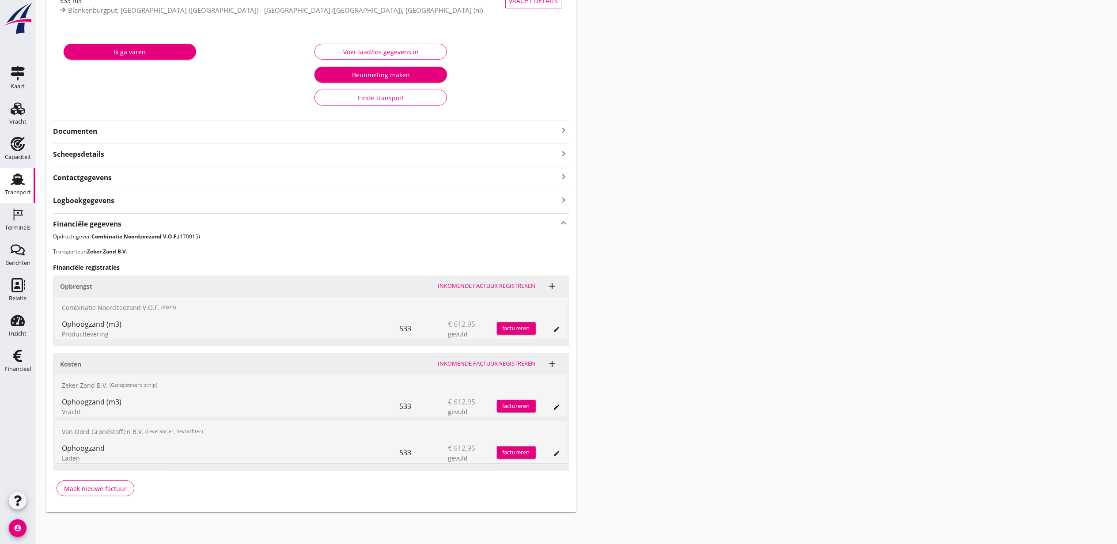
click at [552, 410] on button "edit" at bounding box center [557, 407] width 12 height 12
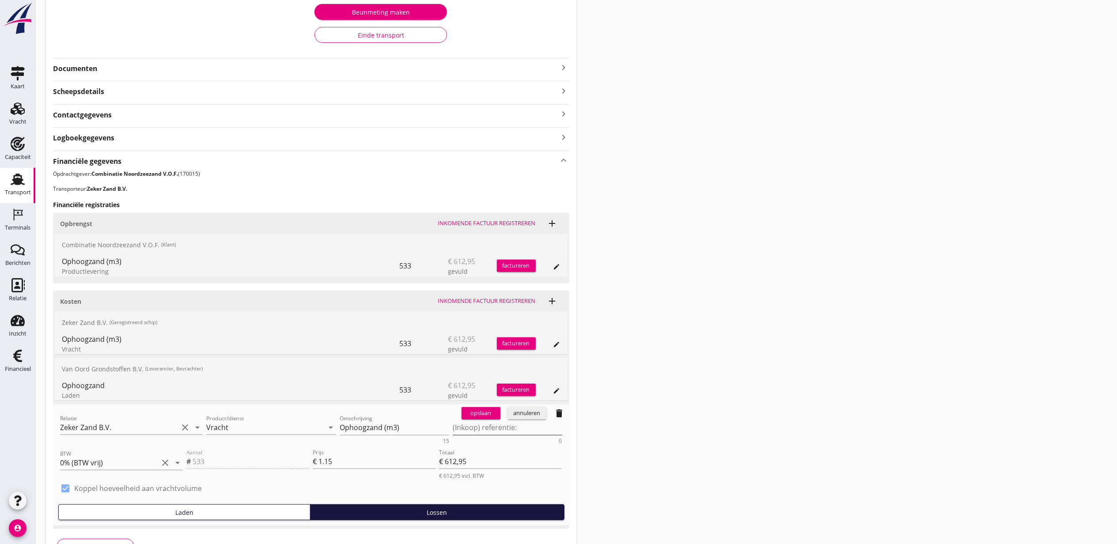
scroll to position [239, 0]
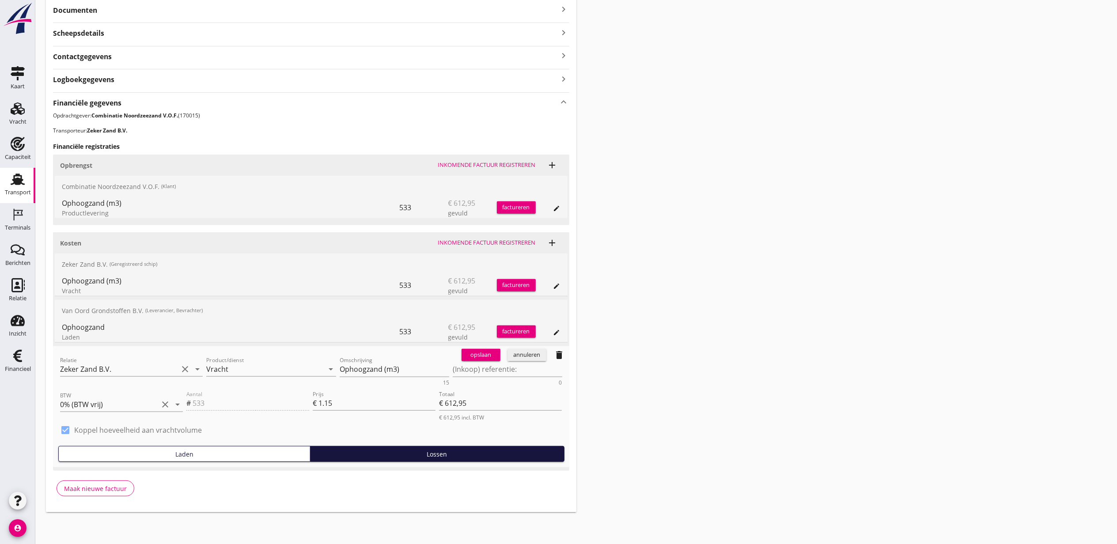
click at [565, 359] on span "delete" at bounding box center [559, 355] width 19 height 18
click at [562, 359] on icon "delete" at bounding box center [559, 355] width 11 height 11
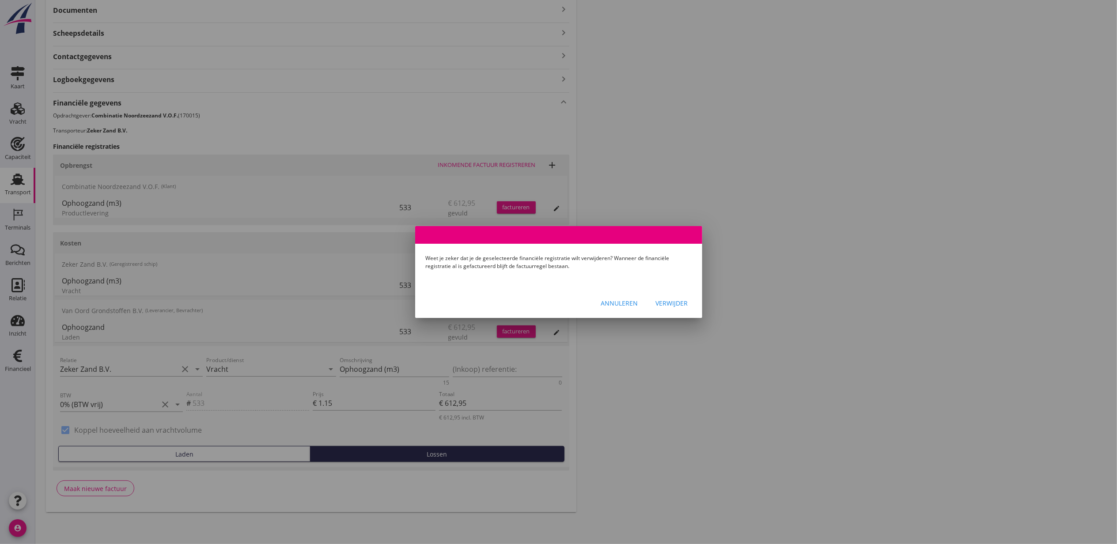
click at [678, 299] on div "Verwijder" at bounding box center [672, 303] width 32 height 9
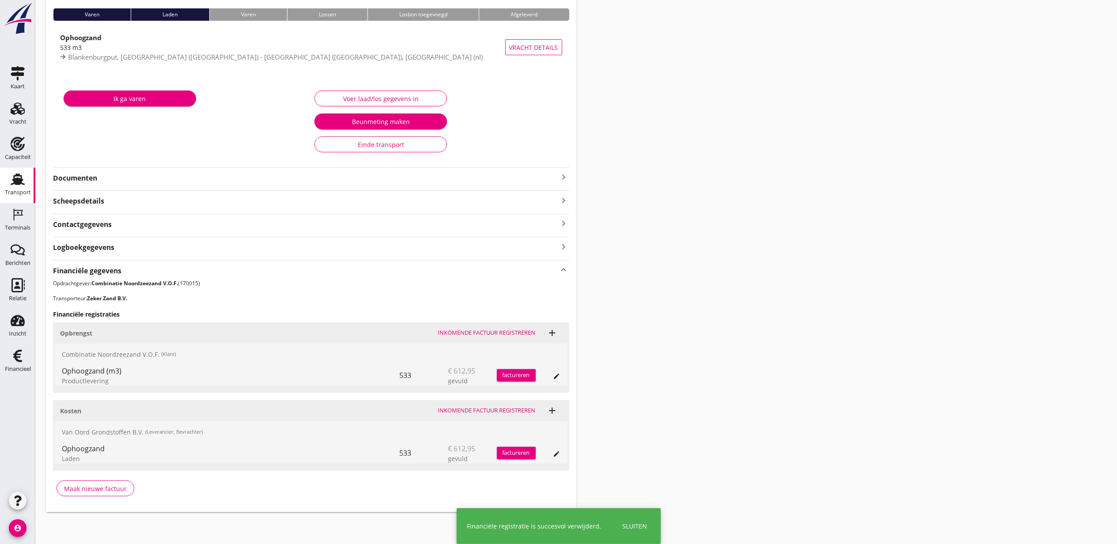
scroll to position [71, 0]
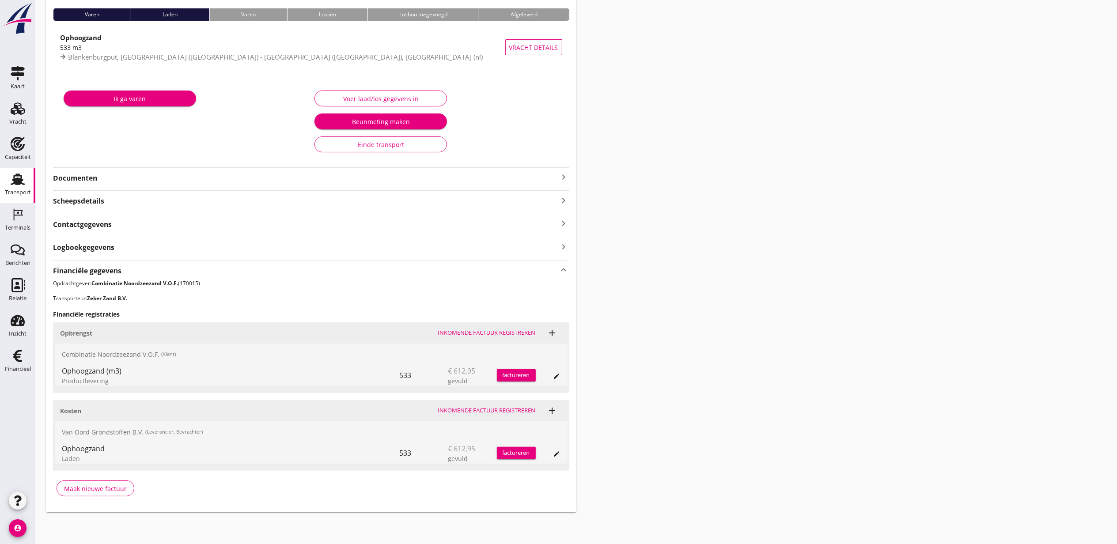
click at [792, 315] on div "Transport overzicht VOG-250795 Virtus (J Pulleman) local_gas_station emergency_…" at bounding box center [576, 226] width 1082 height 593
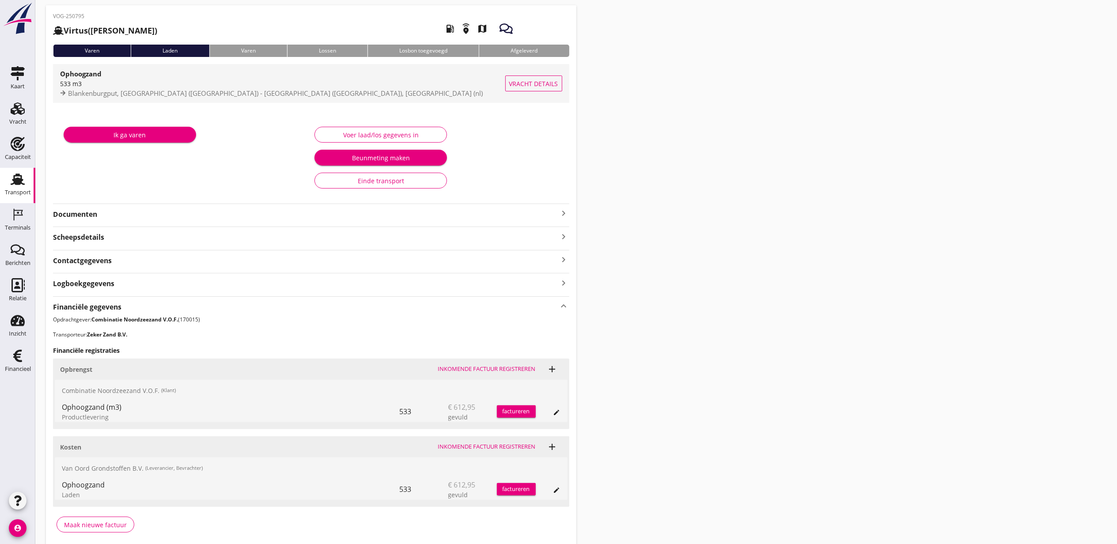
scroll to position [0, 0]
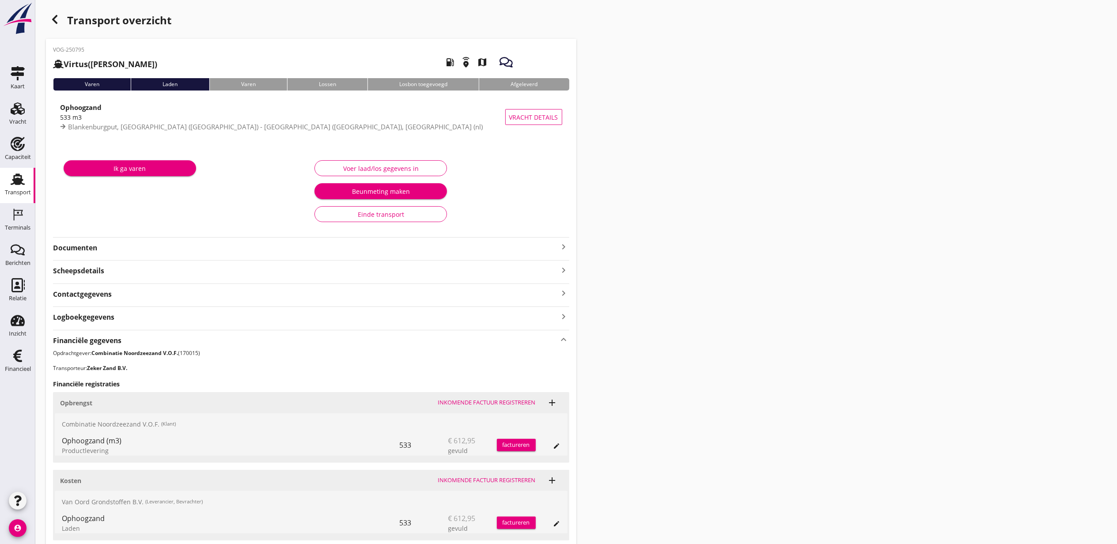
click at [62, 21] on div "button" at bounding box center [55, 20] width 18 height 18
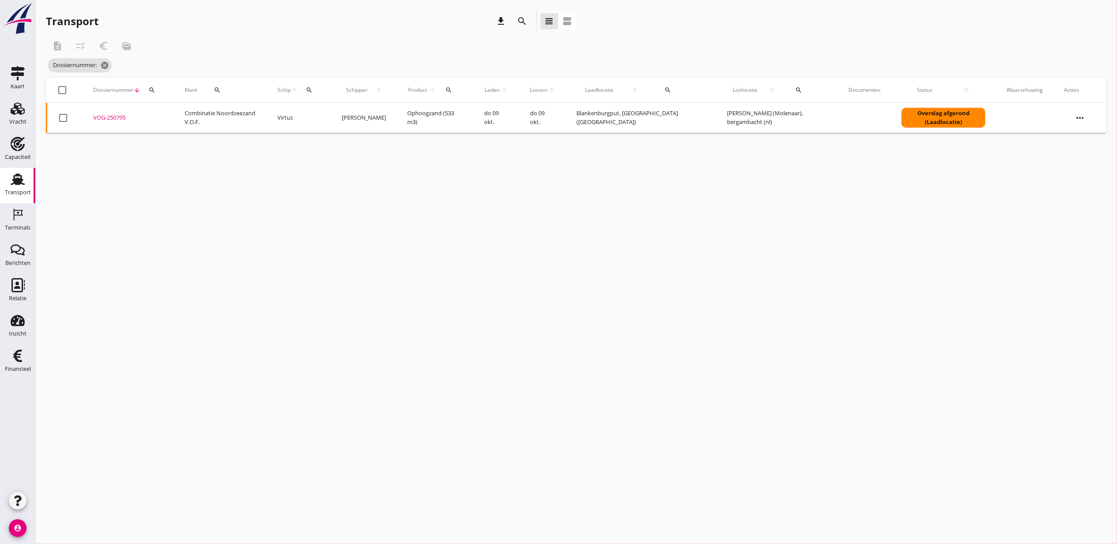
click at [158, 92] on div "search" at bounding box center [152, 90] width 16 height 7
click at [192, 115] on input "Zoeken op dossiernummer..." at bounding box center [194, 116] width 92 height 14
paste input "VOG-250796"
click at [115, 117] on div "VOG-250796" at bounding box center [128, 118] width 70 height 9
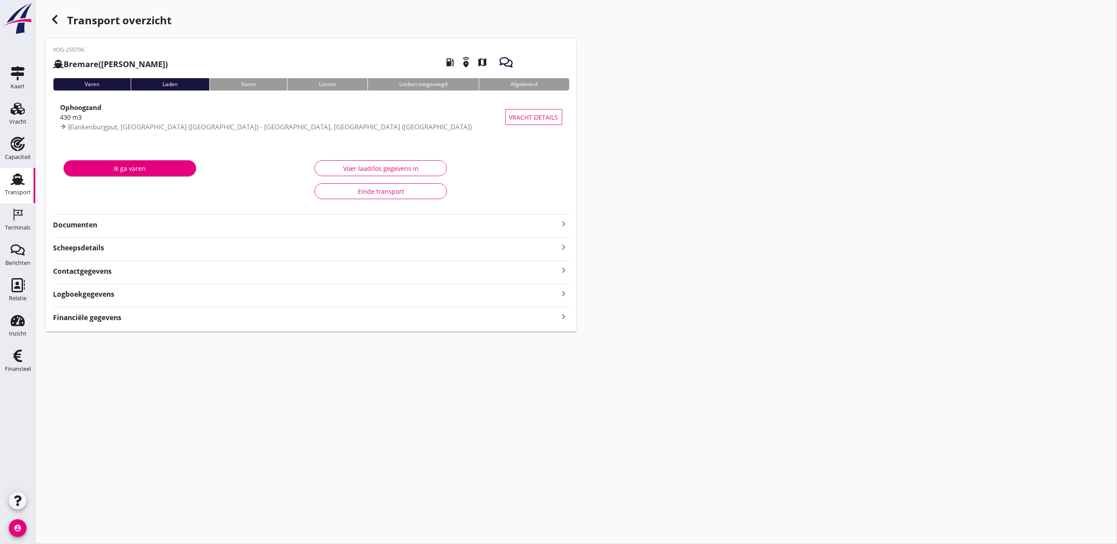
click at [87, 322] on strong "Financiële gegevens" at bounding box center [87, 318] width 68 height 10
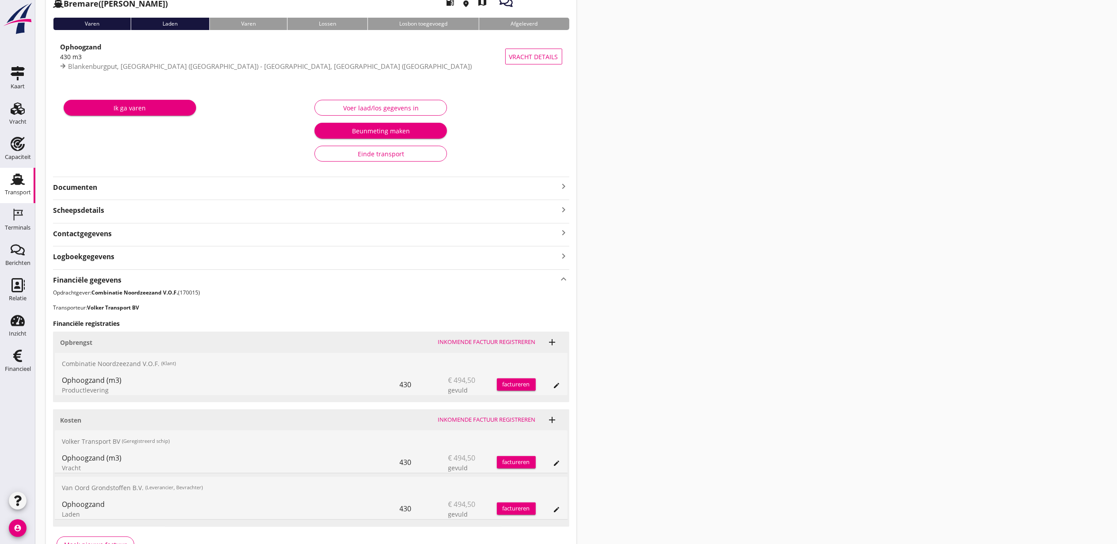
scroll to position [118, 0]
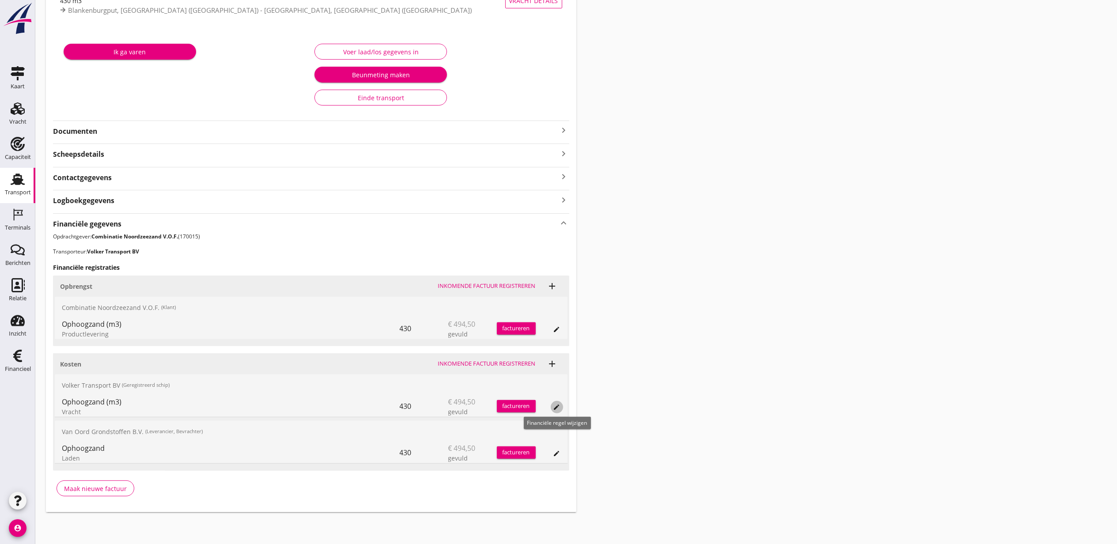
click at [556, 411] on button "edit" at bounding box center [557, 407] width 12 height 12
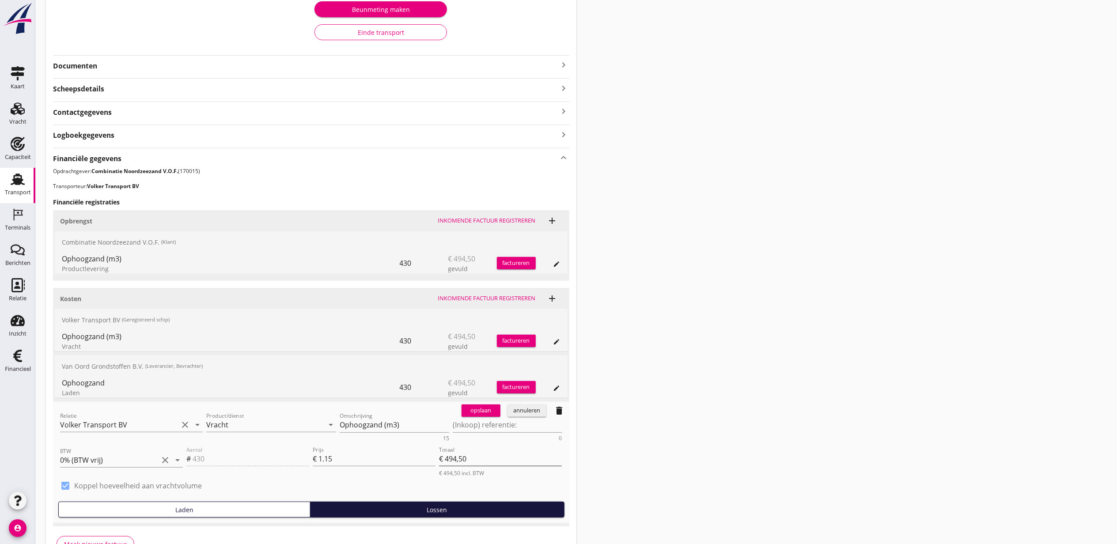
scroll to position [235, 0]
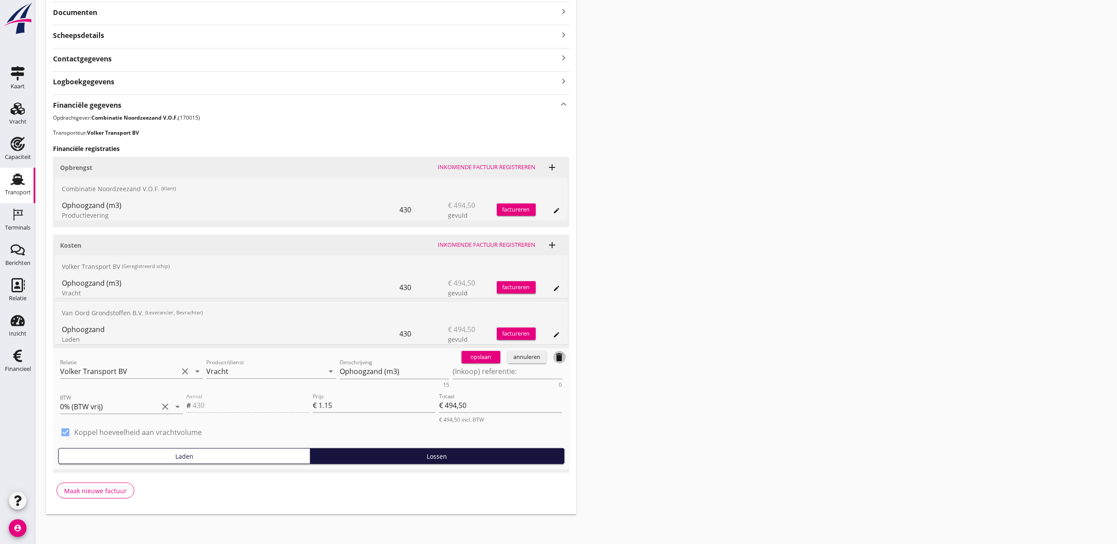
click at [557, 361] on icon "delete" at bounding box center [559, 357] width 11 height 11
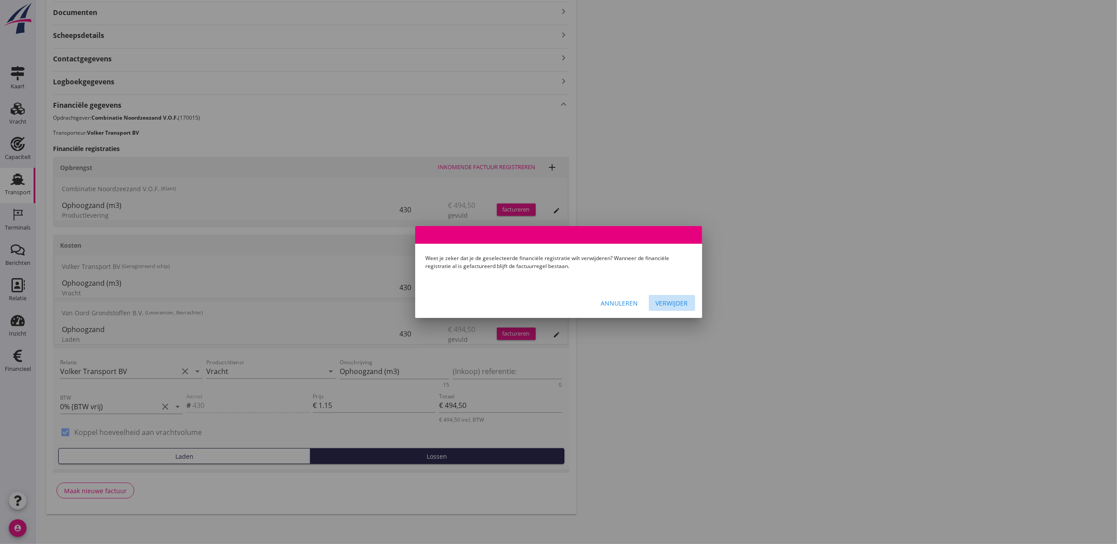
click at [674, 301] on div "Verwijder" at bounding box center [672, 303] width 32 height 9
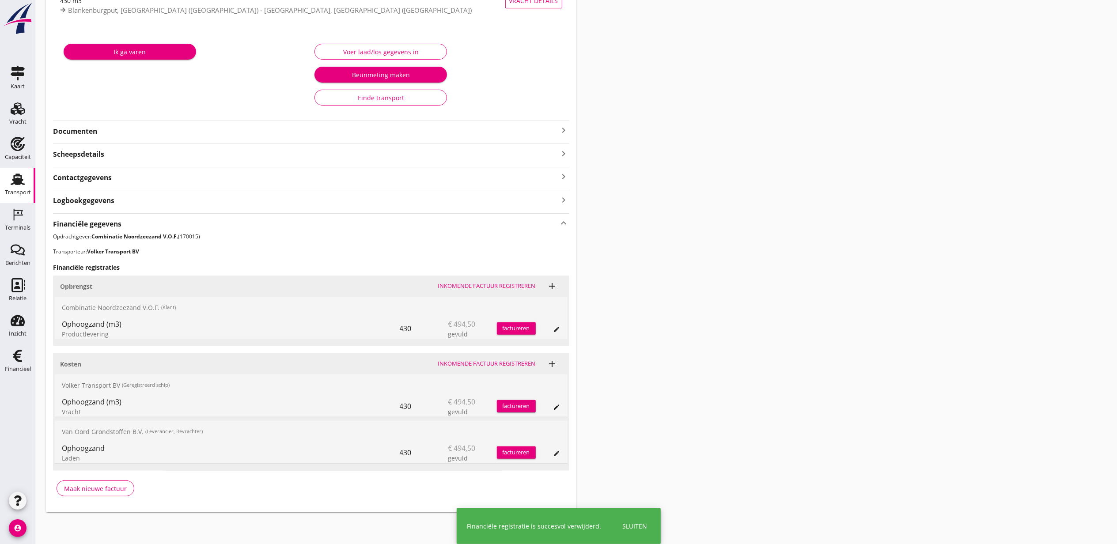
scroll to position [71, 0]
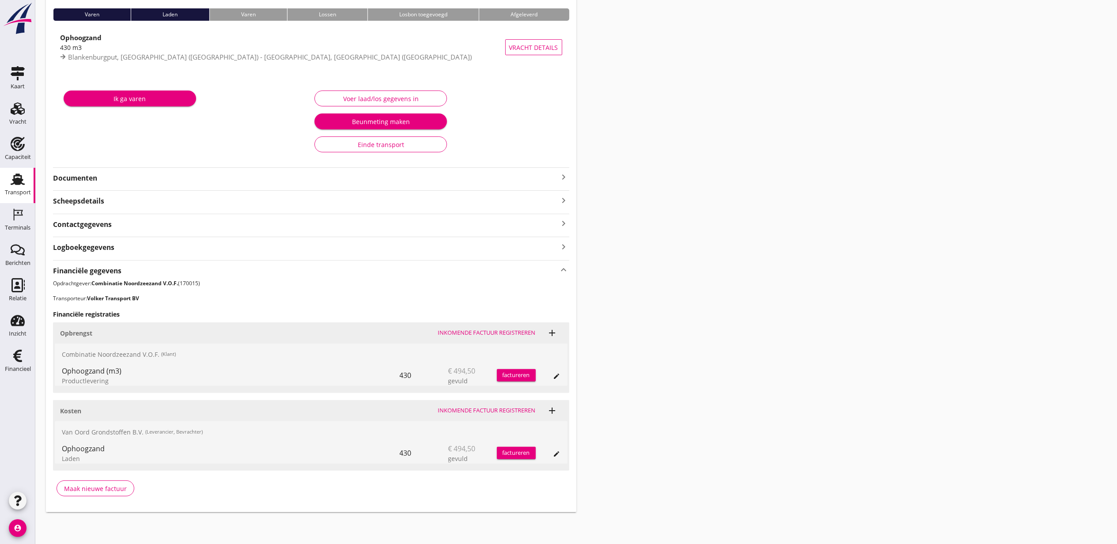
click at [804, 296] on div "Transport overzicht VOG-250796 Bremare (Lex Volker) local_gas_station emergency…" at bounding box center [576, 226] width 1082 height 593
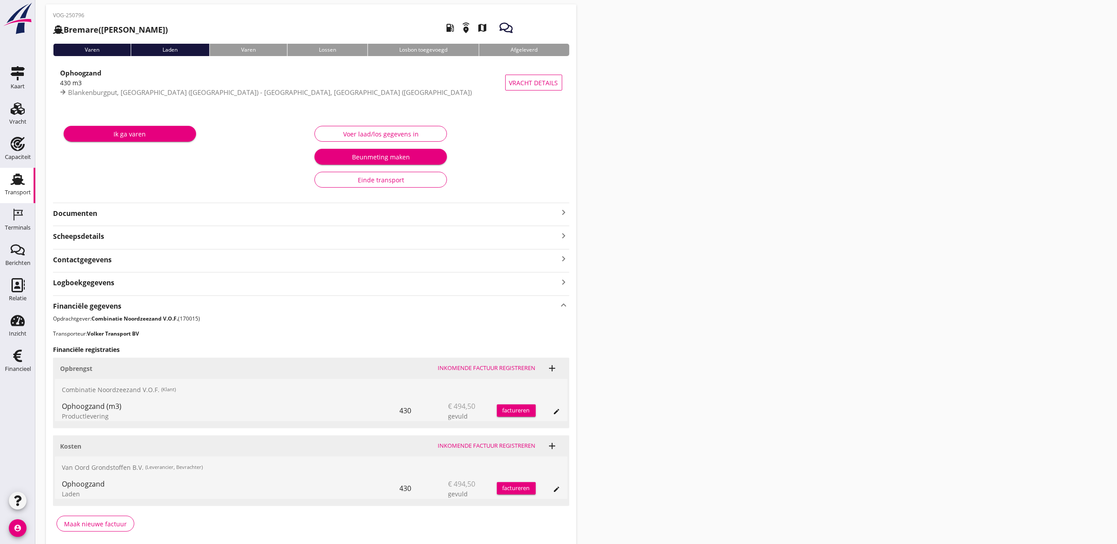
scroll to position [0, 0]
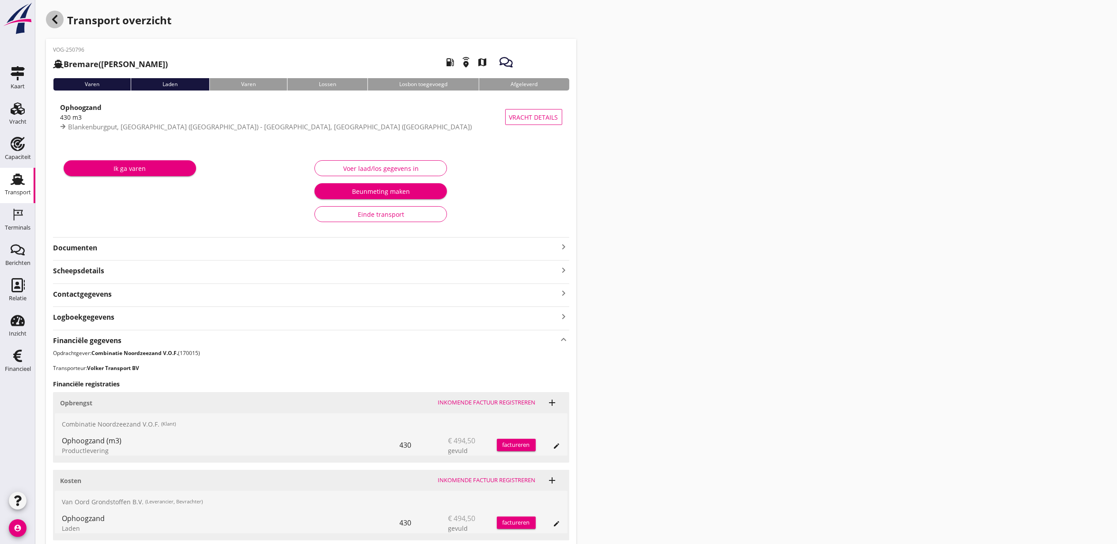
click at [62, 17] on div "button" at bounding box center [55, 20] width 18 height 18
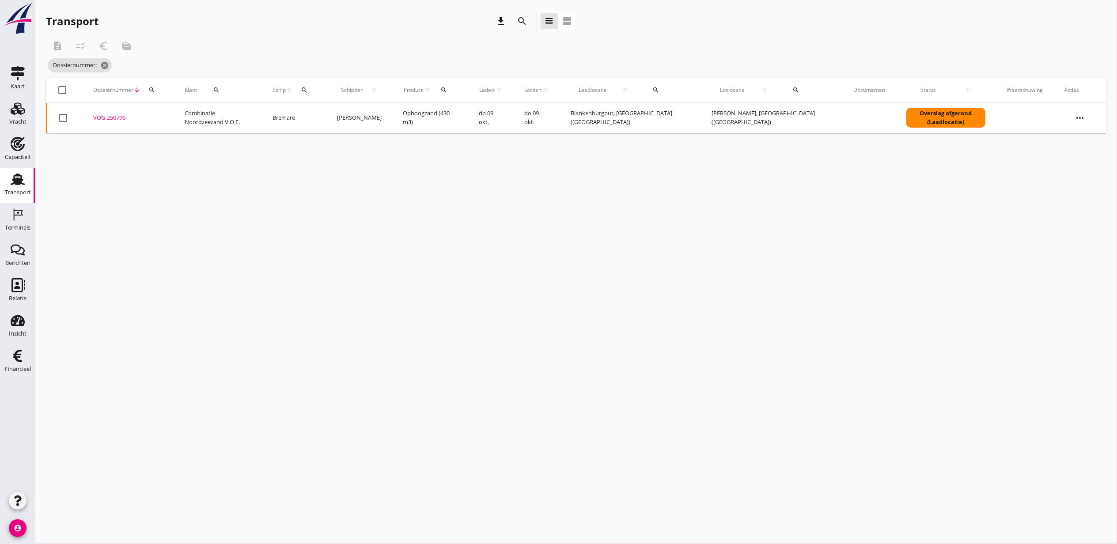
click at [155, 93] on icon "search" at bounding box center [151, 90] width 7 height 7
click at [169, 103] on div "Zoeken op dossiernummer..." at bounding box center [204, 112] width 111 height 28
click at [177, 108] on div "Zoeken op dossiernummer..." at bounding box center [204, 112] width 104 height 19
click at [181, 114] on input "Zoeken op dossiernummer..." at bounding box center [198, 116] width 92 height 14
paste input "VOG-250800"
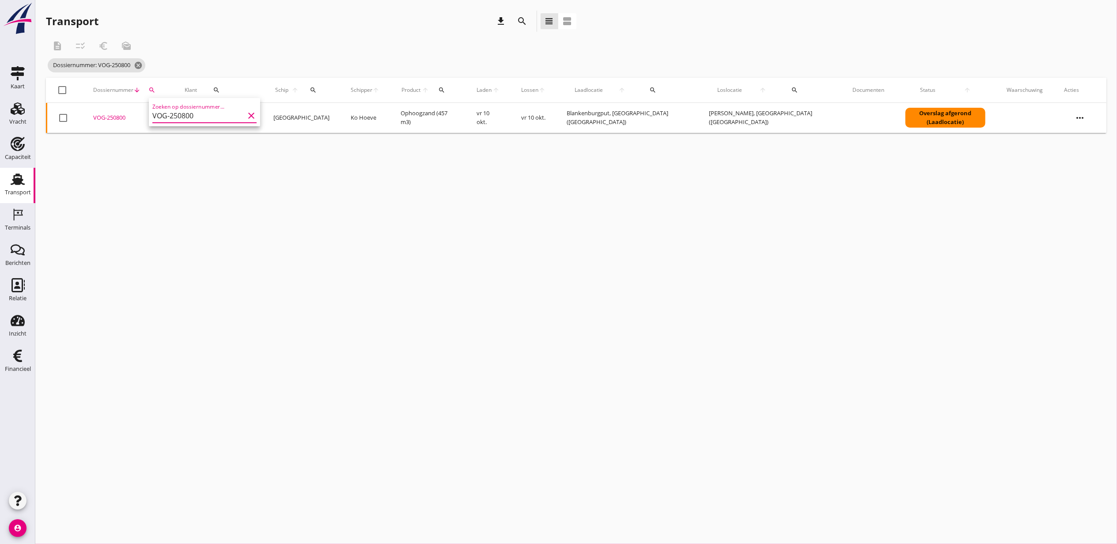
click at [112, 117] on div "VOG-250800" at bounding box center [128, 118] width 70 height 9
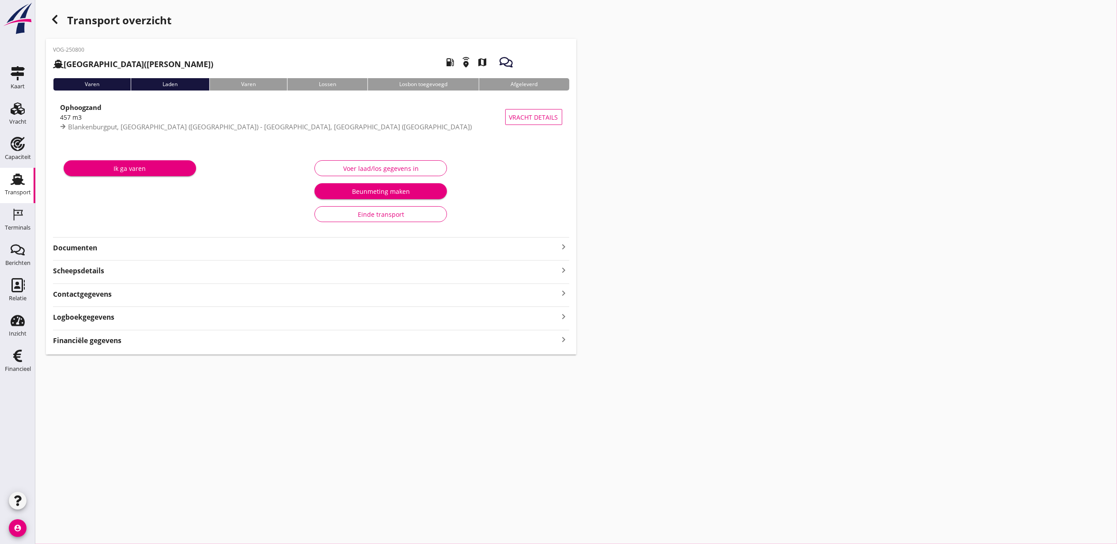
click at [102, 315] on strong "Logboekgegevens" at bounding box center [83, 317] width 61 height 10
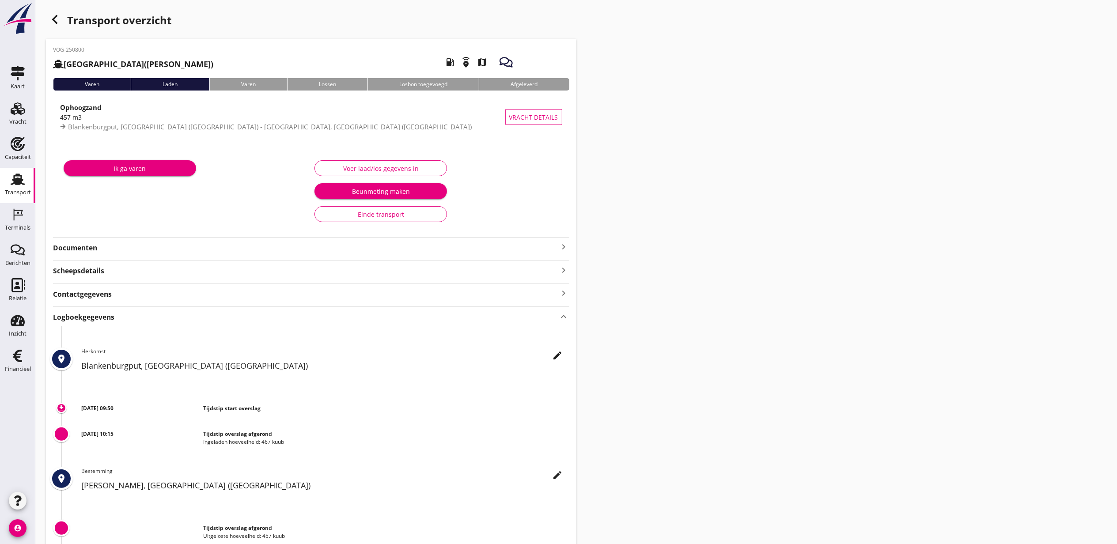
click at [102, 315] on strong "Logboekgegevens" at bounding box center [83, 317] width 61 height 10
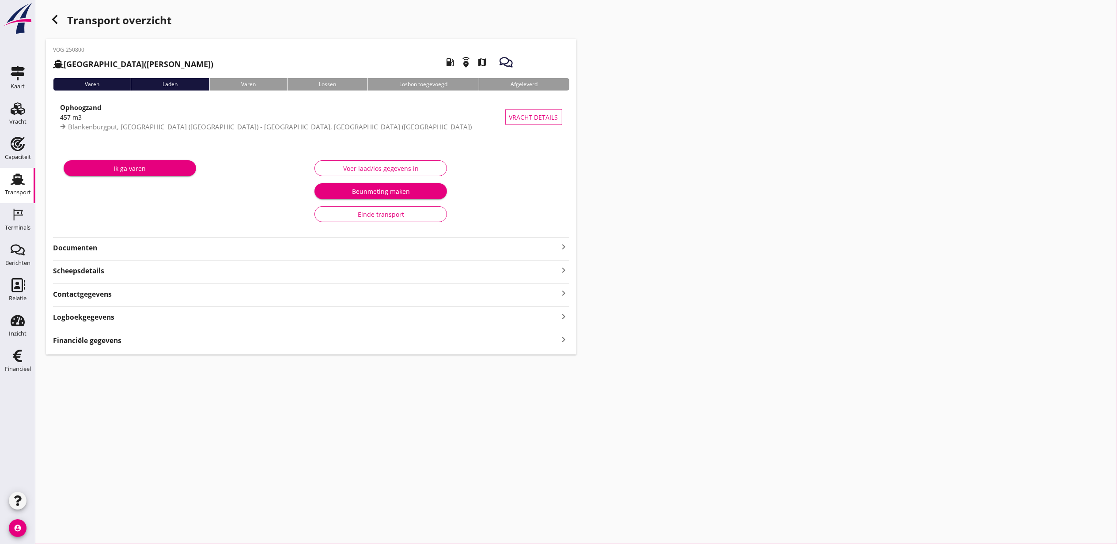
drag, startPoint x: 102, startPoint y: 315, endPoint x: 110, endPoint y: 335, distance: 21.0
click at [110, 335] on div "Financiële gegevens keyboard_arrow_right" at bounding box center [311, 340] width 516 height 12
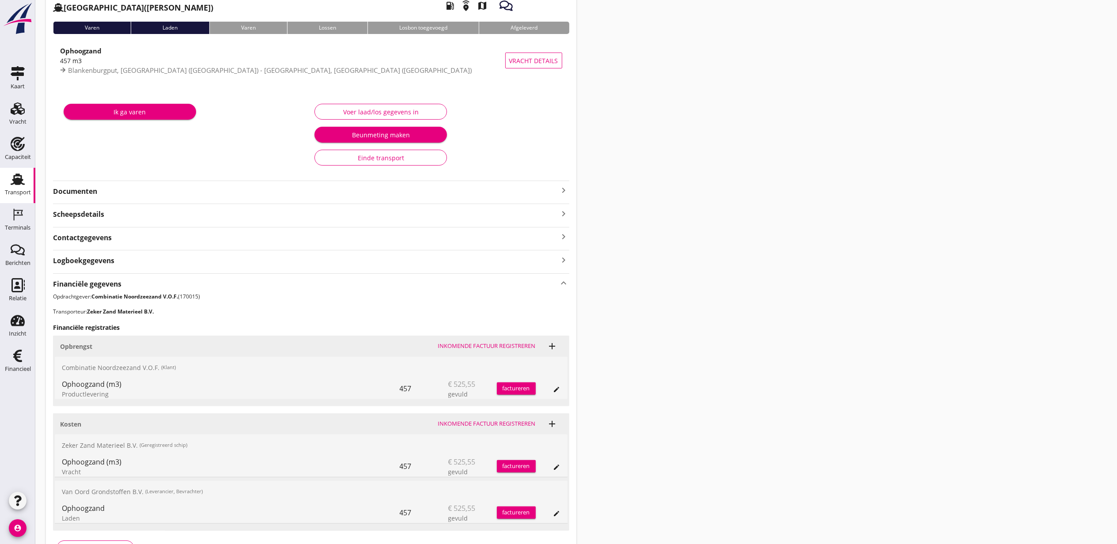
scroll to position [118, 0]
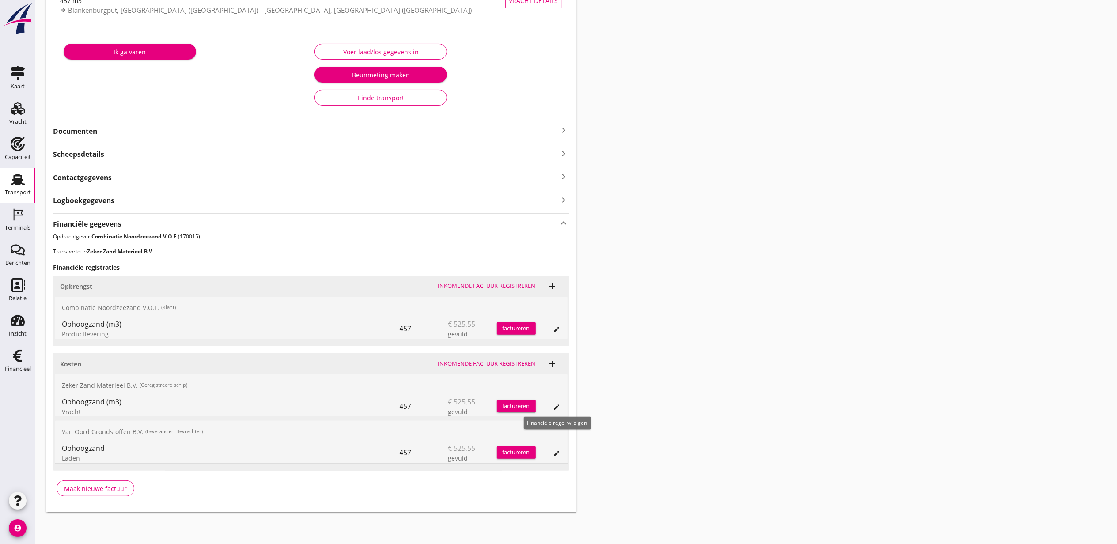
click at [554, 404] on icon "edit" at bounding box center [556, 407] width 7 height 7
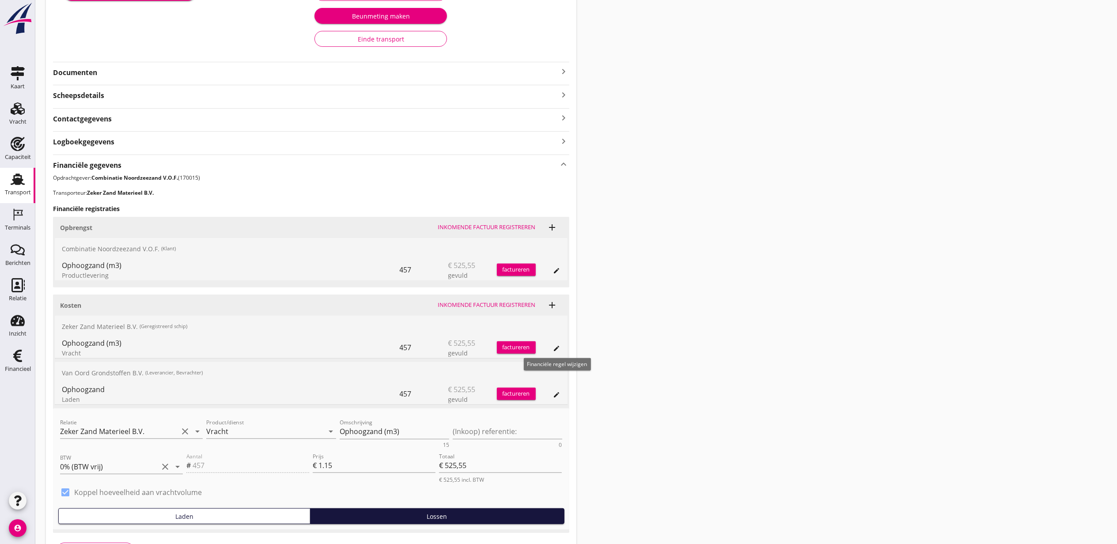
scroll to position [239, 0]
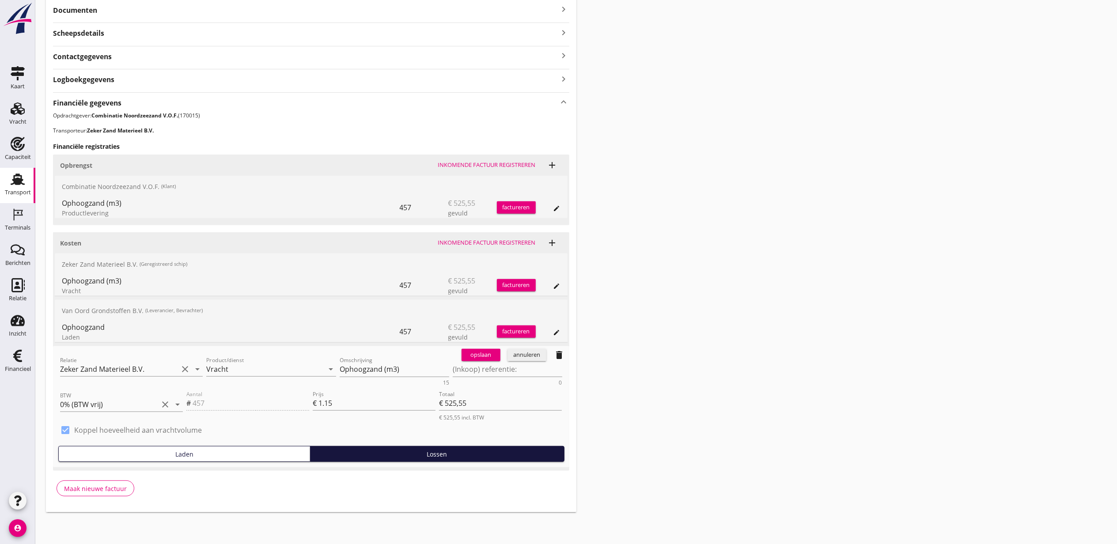
click at [561, 359] on icon "delete" at bounding box center [559, 355] width 11 height 11
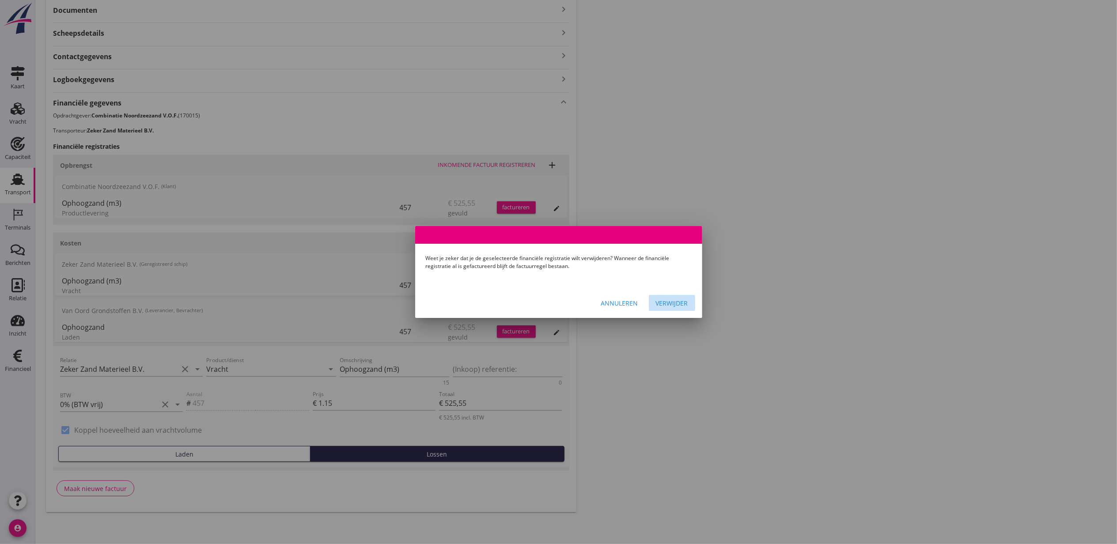
click at [687, 297] on button "Verwijder" at bounding box center [672, 303] width 46 height 16
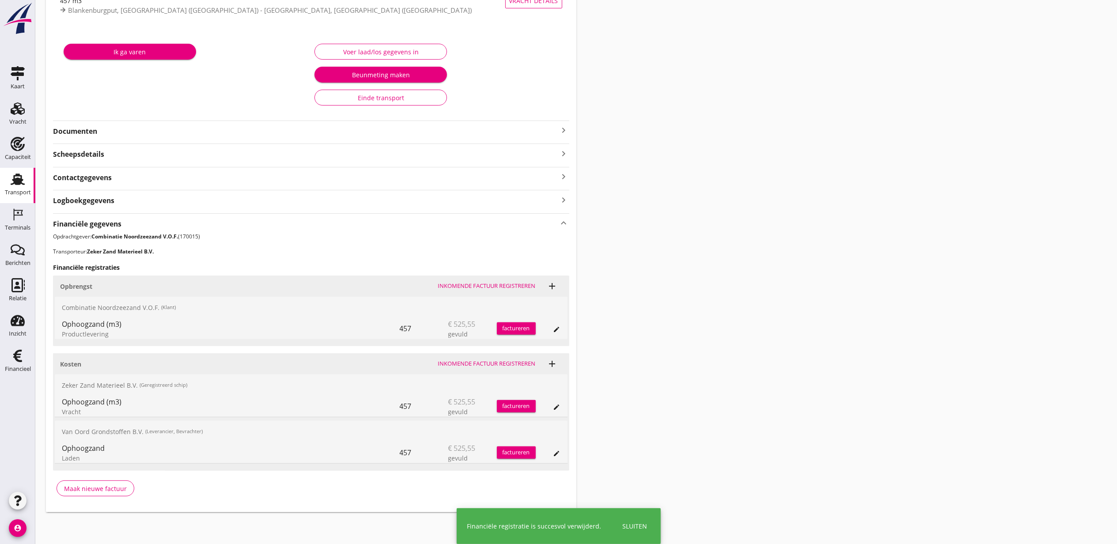
scroll to position [71, 0]
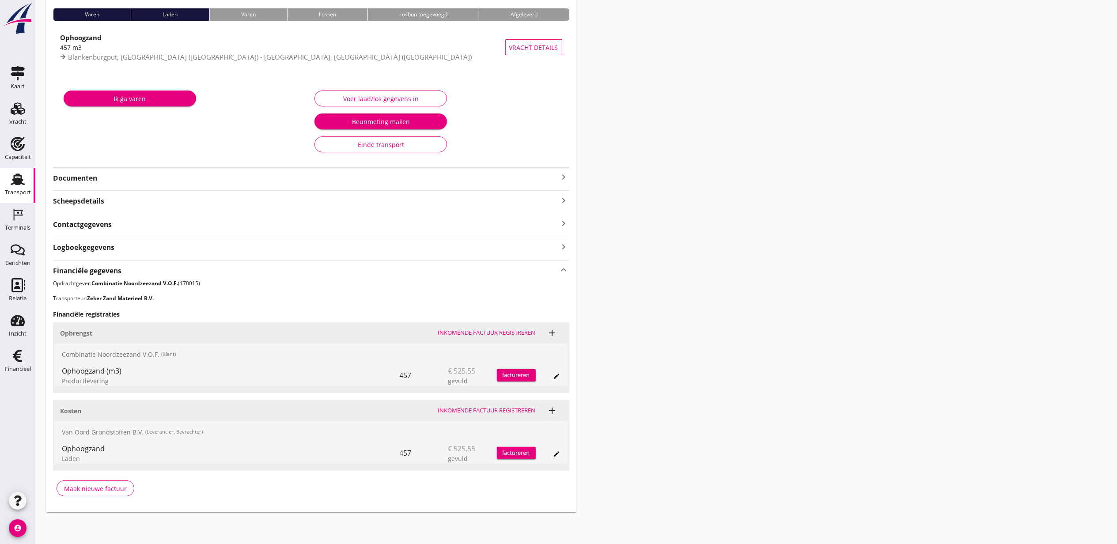
click at [575, 269] on div "VOG-250800 Sonora (Ko Hoeve) local_gas_station emergency_share map Varen Laden …" at bounding box center [311, 240] width 531 height 543
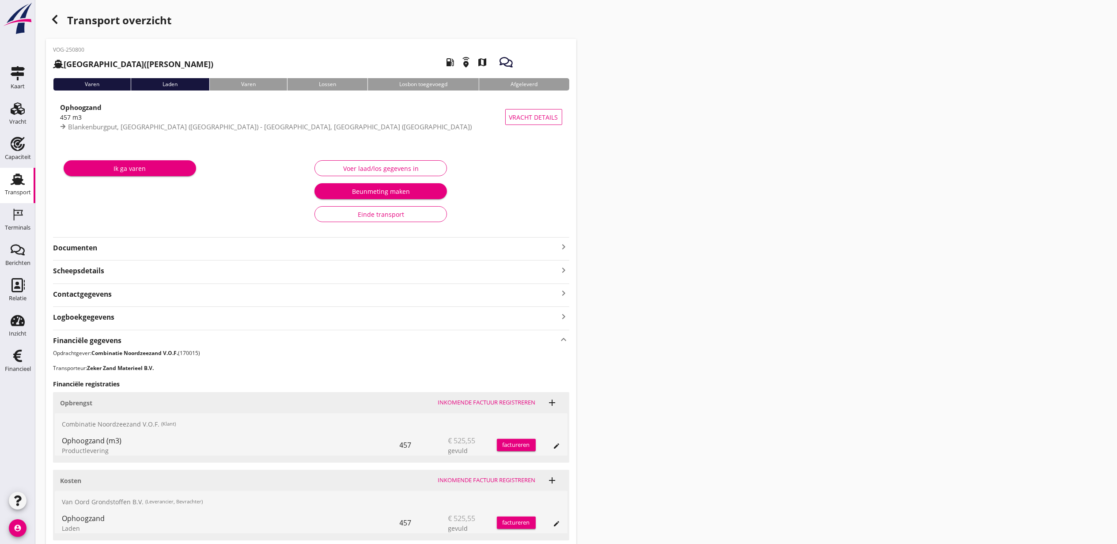
click at [57, 20] on icon "button" at bounding box center [54, 19] width 11 height 11
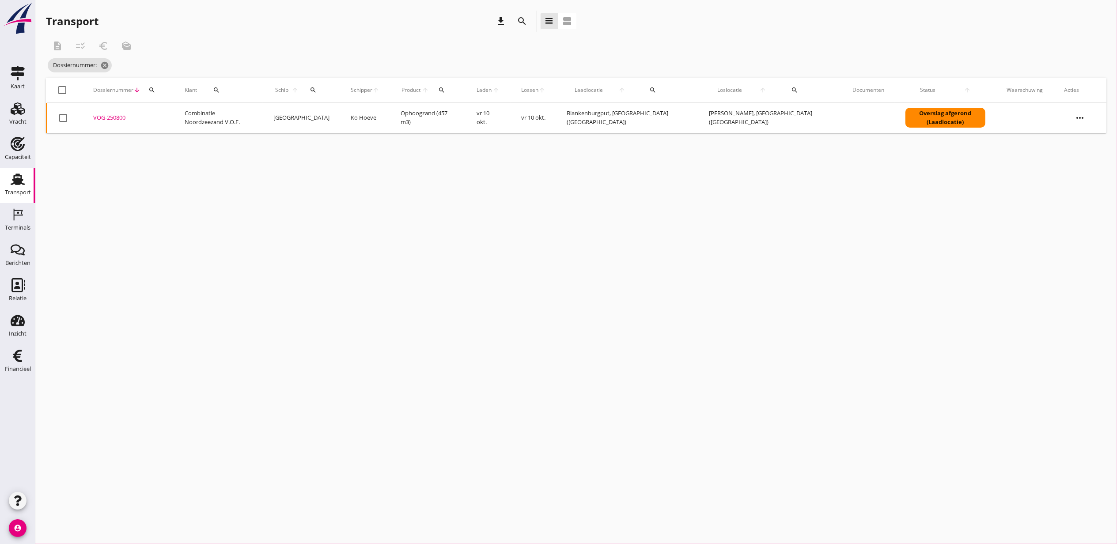
click at [174, 88] on th "Dossiernummer arrow_downward search" at bounding box center [128, 90] width 91 height 25
click at [155, 92] on icon "search" at bounding box center [151, 90] width 7 height 7
drag, startPoint x: 219, startPoint y: 113, endPoint x: 164, endPoint y: 115, distance: 54.8
click at [218, 113] on input "Zoeken op dossiernummer..." at bounding box center [199, 116] width 92 height 14
paste input "VOG-250763"
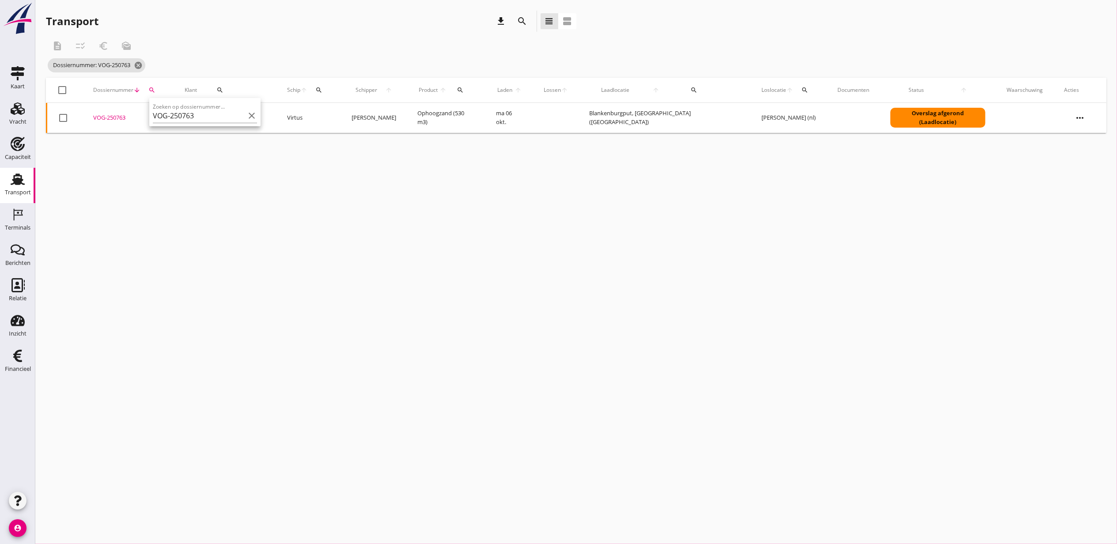
click at [114, 117] on div "VOG-250763" at bounding box center [128, 118] width 70 height 9
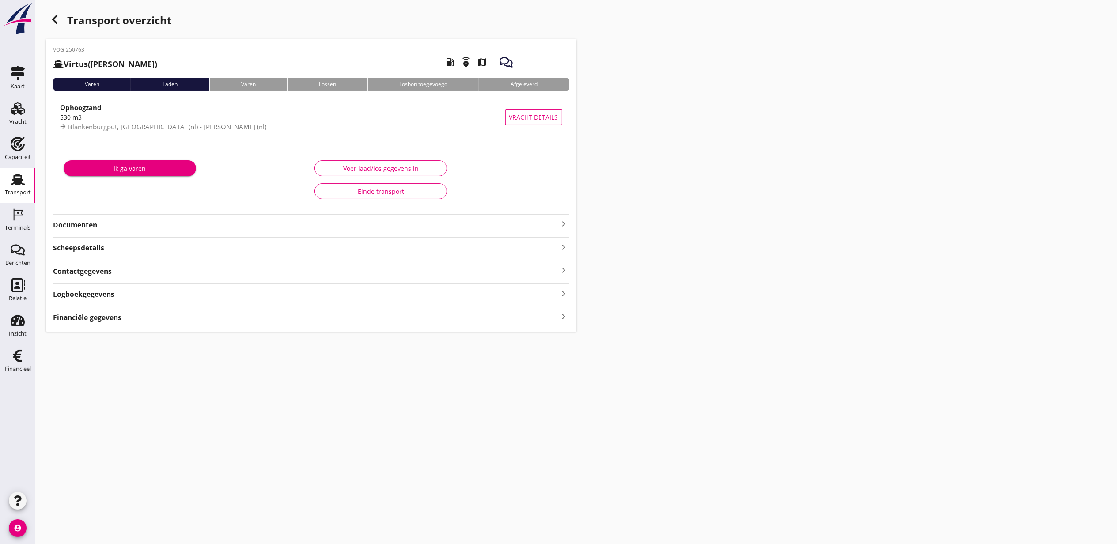
click at [119, 323] on strong "Financiële gegevens" at bounding box center [87, 318] width 68 height 10
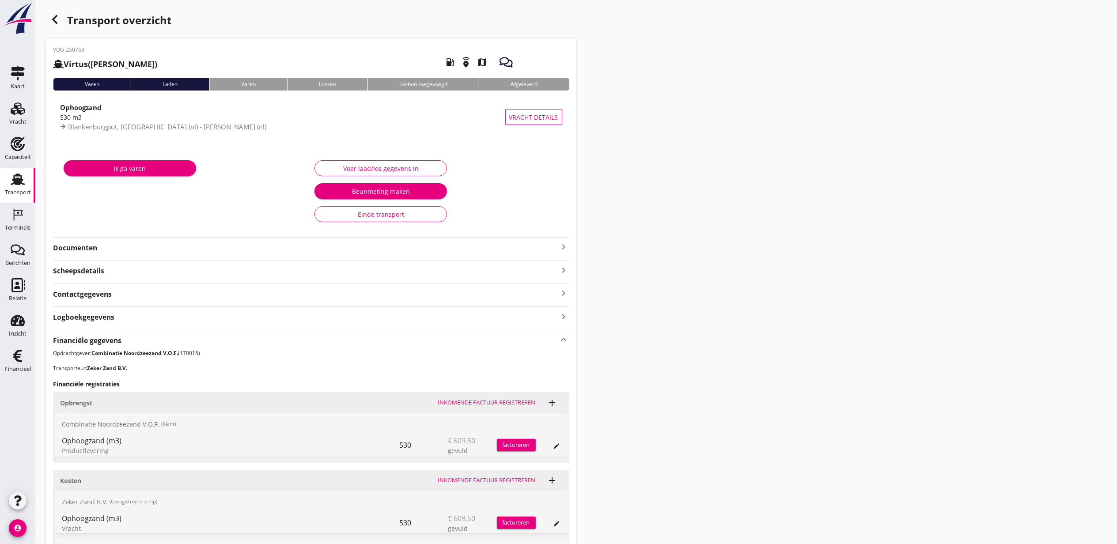
scroll to position [118, 0]
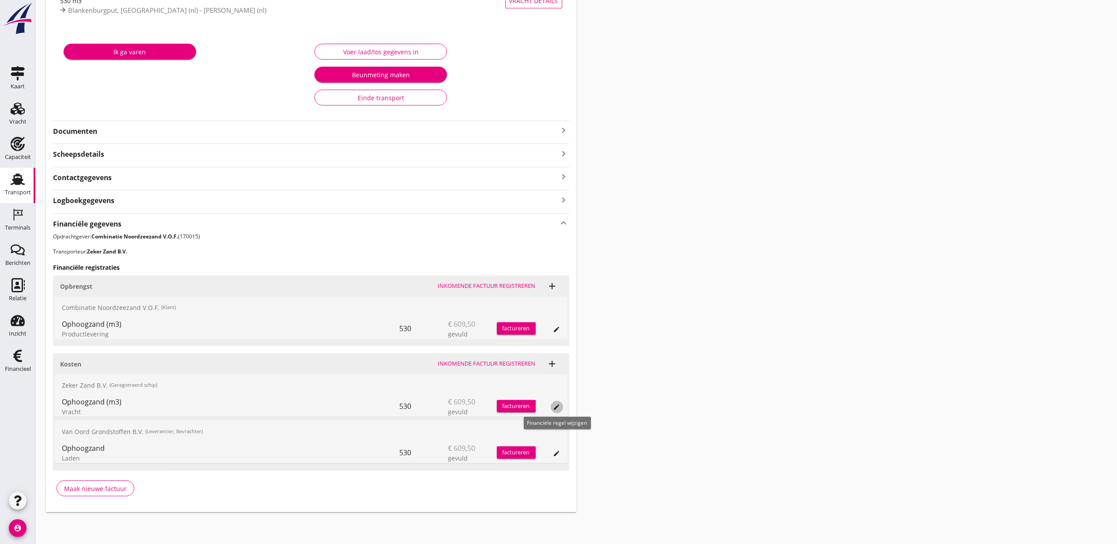
click at [557, 409] on icon "edit" at bounding box center [556, 407] width 7 height 7
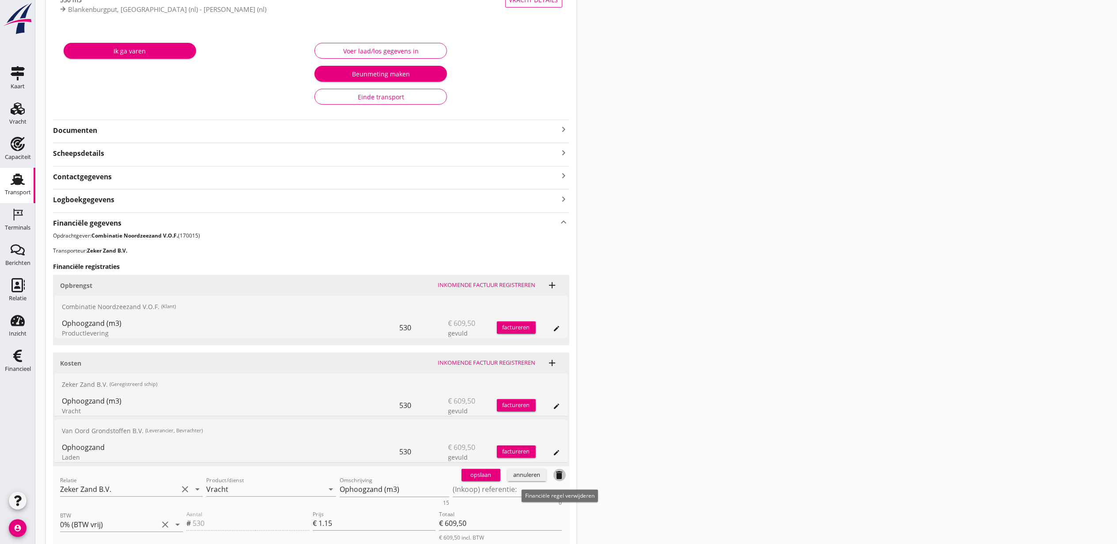
click at [557, 476] on icon "delete" at bounding box center [559, 475] width 11 height 11
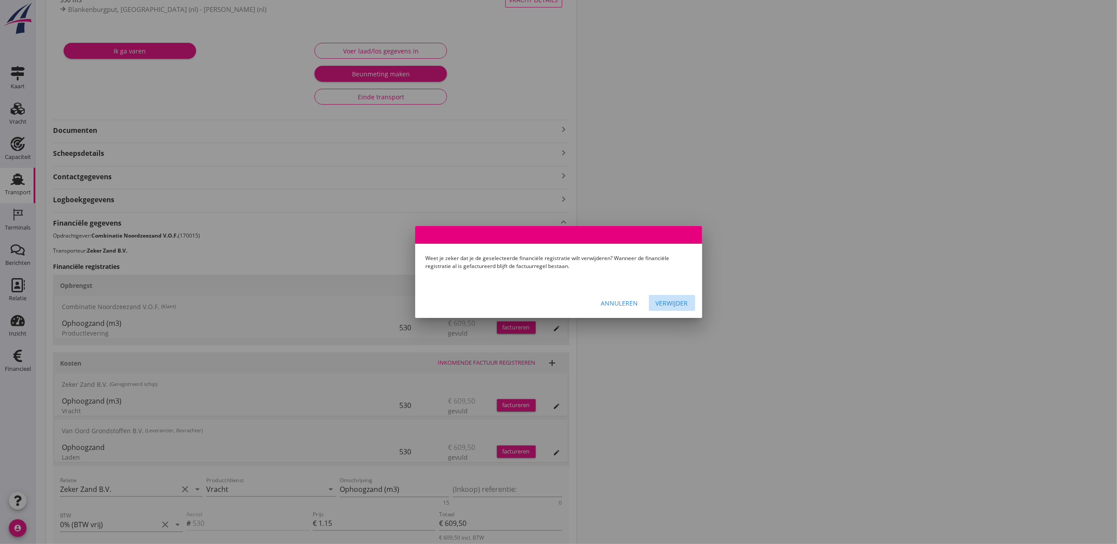
click at [651, 306] on button "Verwijder" at bounding box center [672, 303] width 46 height 16
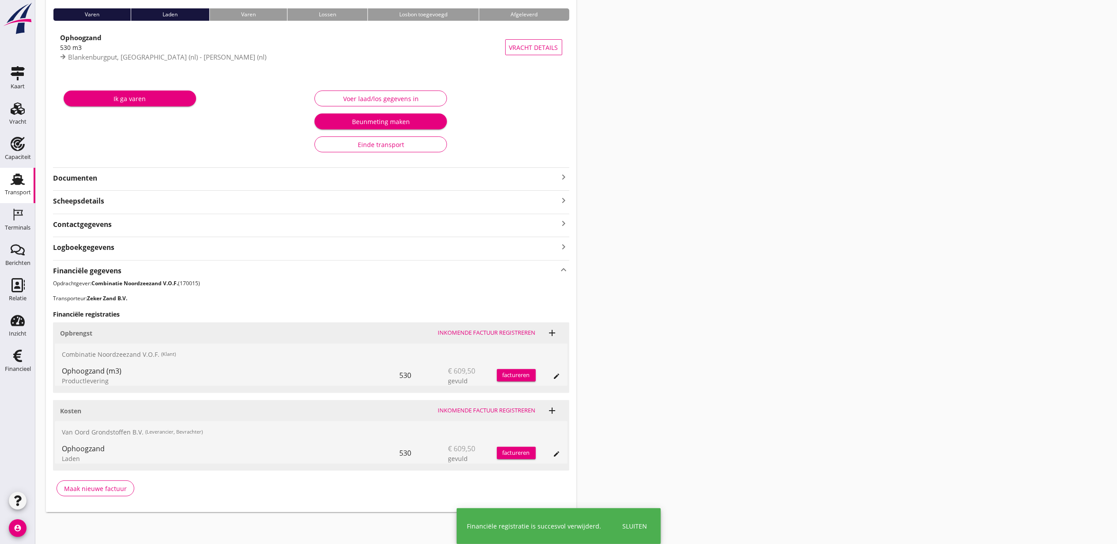
scroll to position [71, 0]
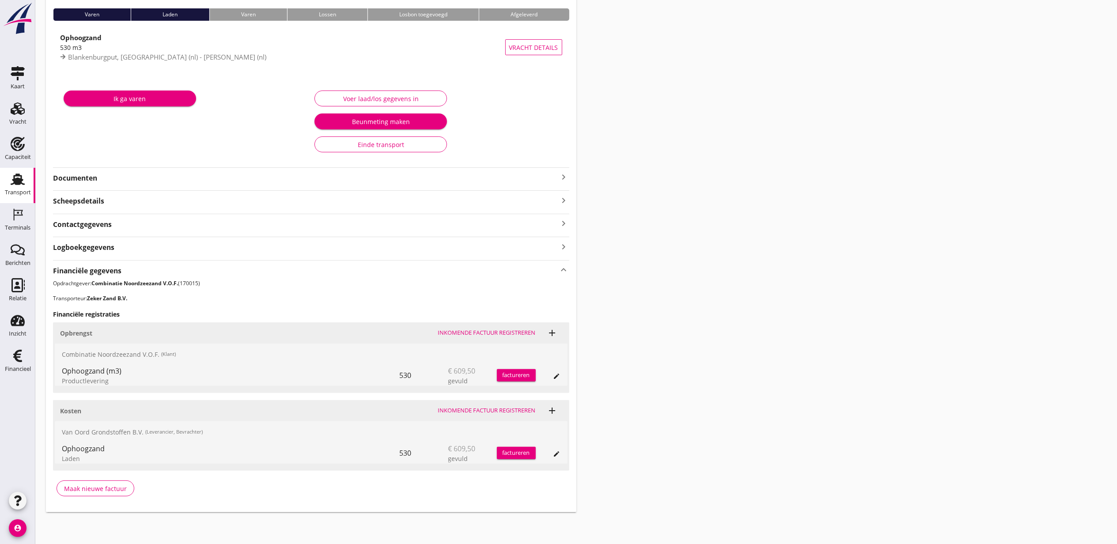
click at [766, 277] on div "Transport overzicht VOG-250763 Virtus (J Pulleman) local_gas_station emergency_…" at bounding box center [576, 226] width 1082 height 593
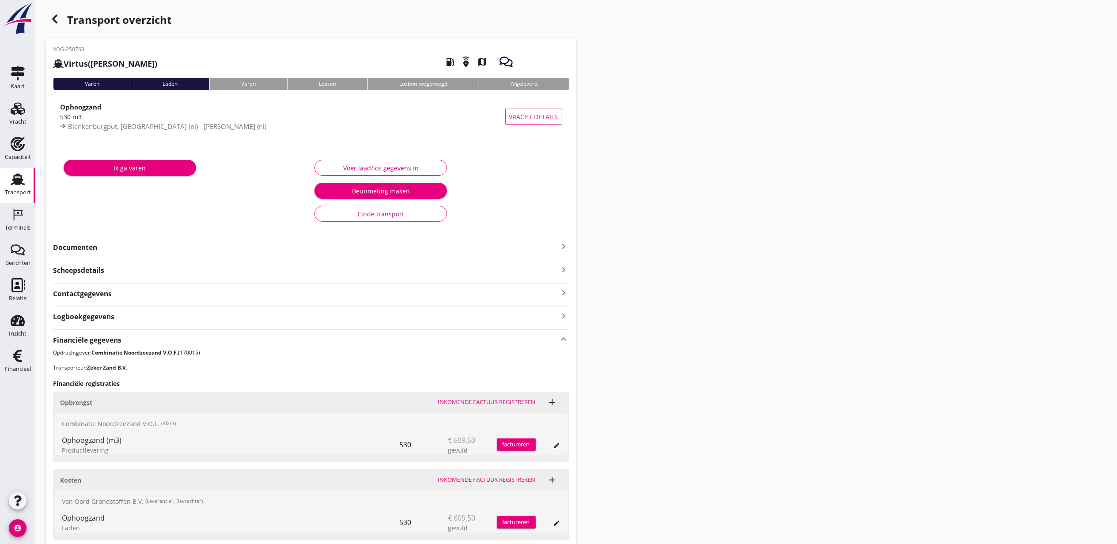
scroll to position [0, 0]
click at [62, 20] on div "button" at bounding box center [55, 20] width 18 height 18
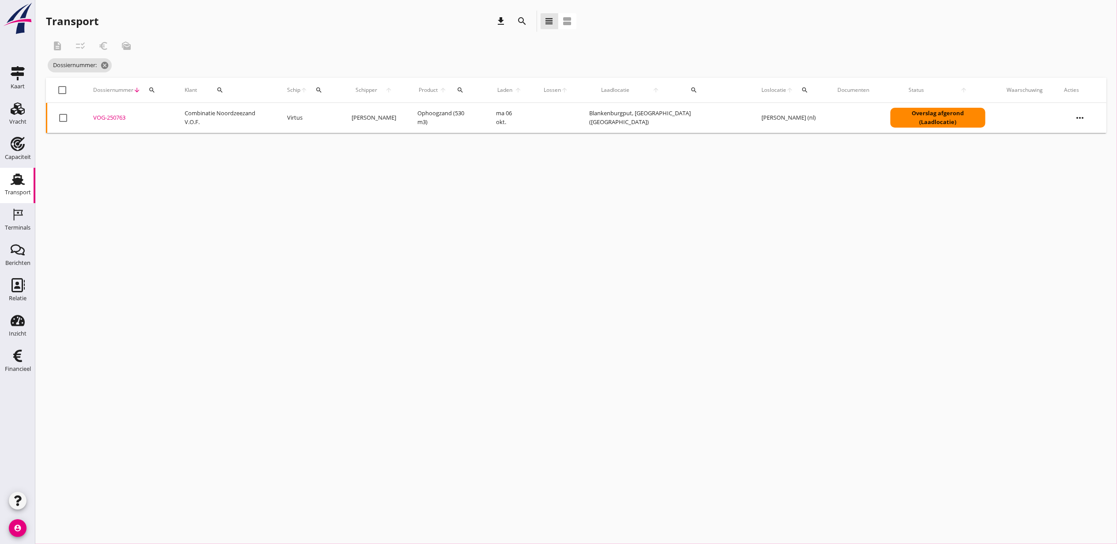
click at [174, 87] on th "Dossiernummer arrow_downward search" at bounding box center [128, 90] width 91 height 25
click at [163, 91] on div "Dossiernummer arrow_downward search" at bounding box center [128, 90] width 70 height 21
click at [155, 92] on icon "search" at bounding box center [151, 90] width 7 height 7
click at [180, 110] on input "Zoeken op dossiernummer..." at bounding box center [195, 116] width 92 height 14
paste input "VOG-250764"
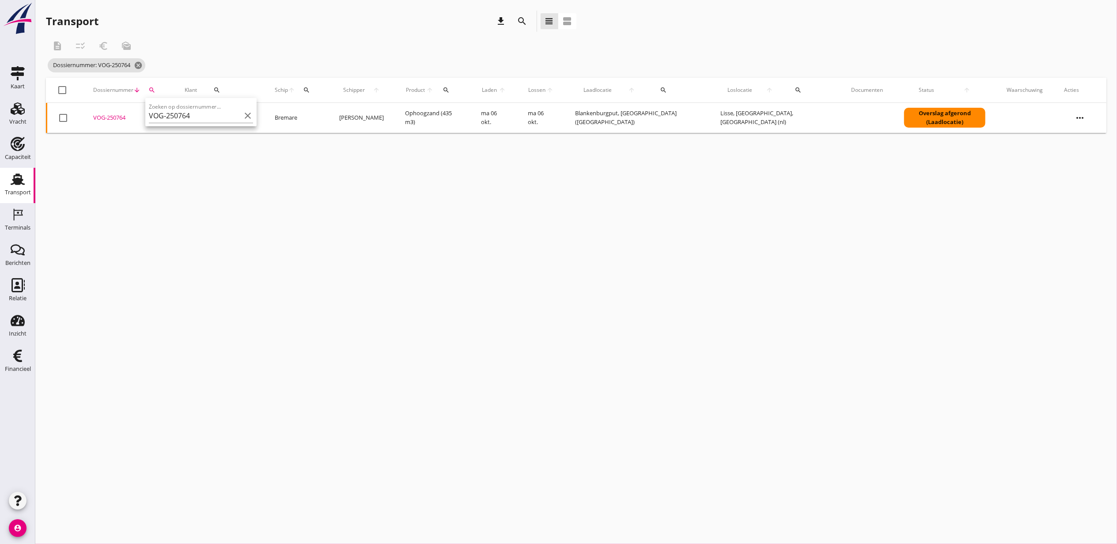
click at [118, 118] on div "VOG-250764" at bounding box center [128, 118] width 70 height 9
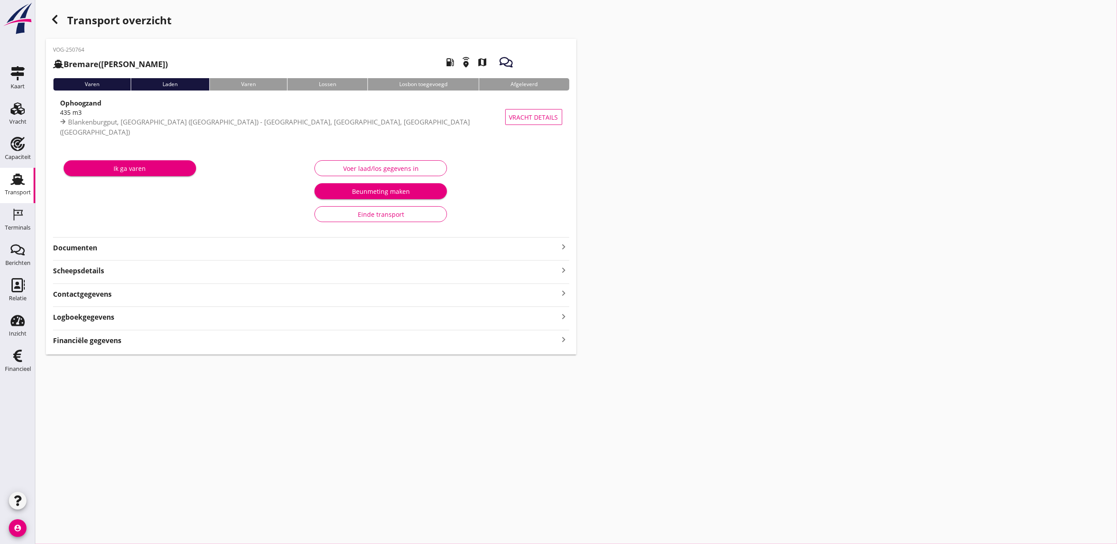
click at [110, 342] on strong "Financiële gegevens" at bounding box center [87, 341] width 68 height 10
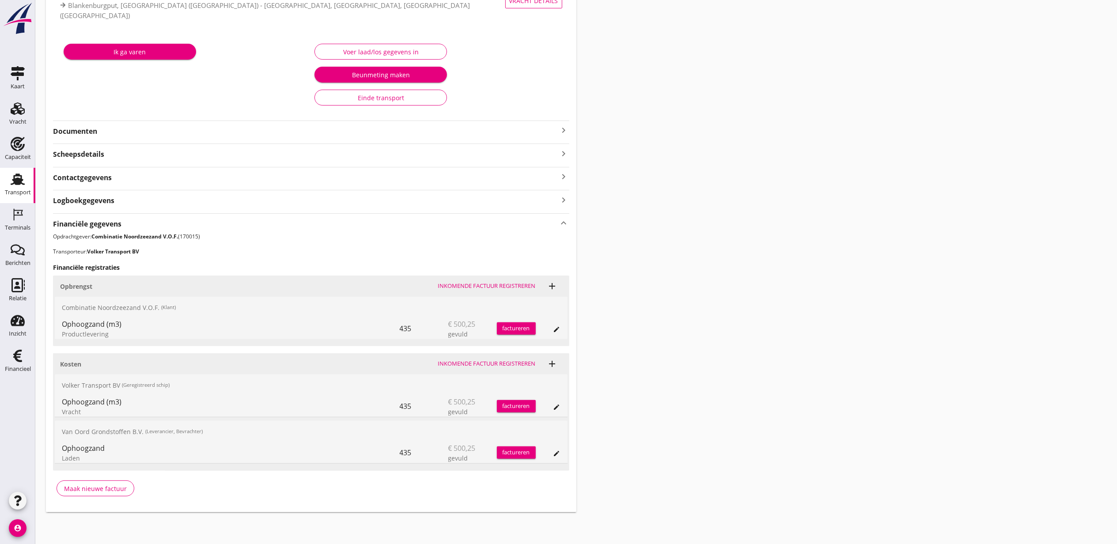
click at [553, 411] on button "edit" at bounding box center [557, 407] width 12 height 12
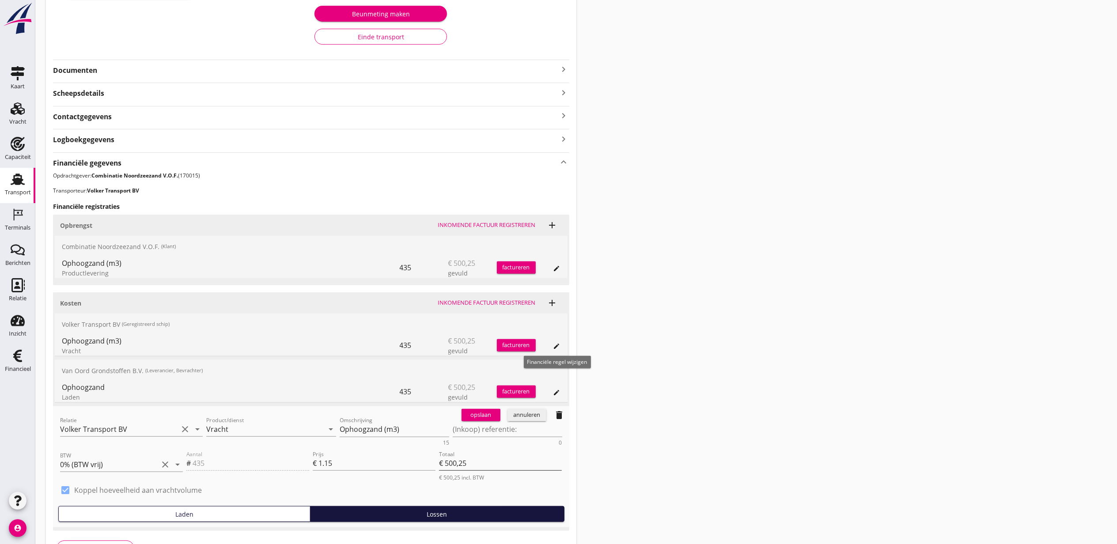
scroll to position [239, 0]
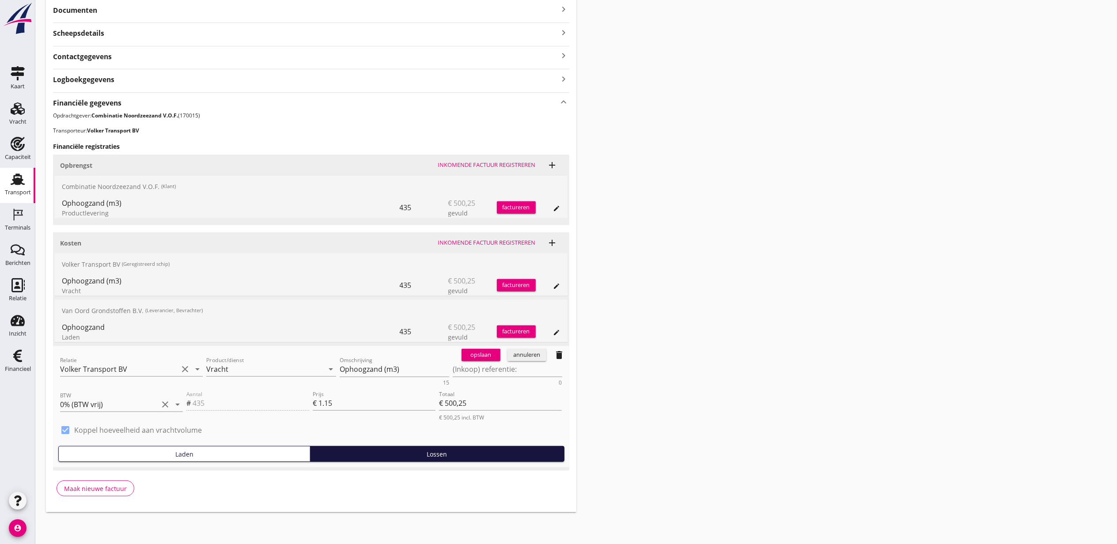
click at [552, 357] on span "delete" at bounding box center [559, 355] width 19 height 18
click at [555, 356] on icon "delete" at bounding box center [559, 355] width 11 height 11
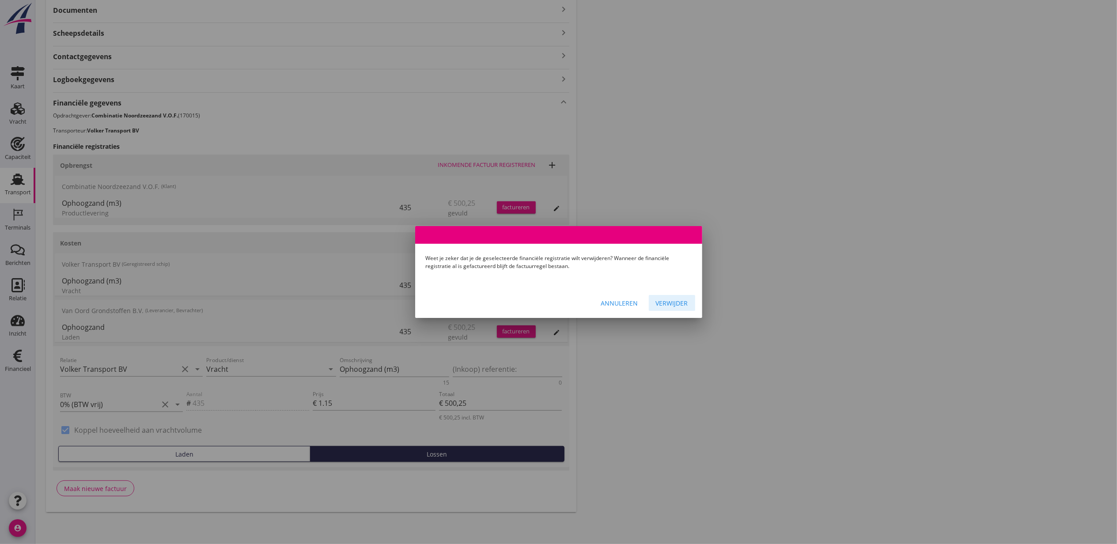
drag, startPoint x: 669, startPoint y: 307, endPoint x: 731, endPoint y: 315, distance: 62.4
click at [670, 307] on div "Verwijder" at bounding box center [672, 303] width 32 height 9
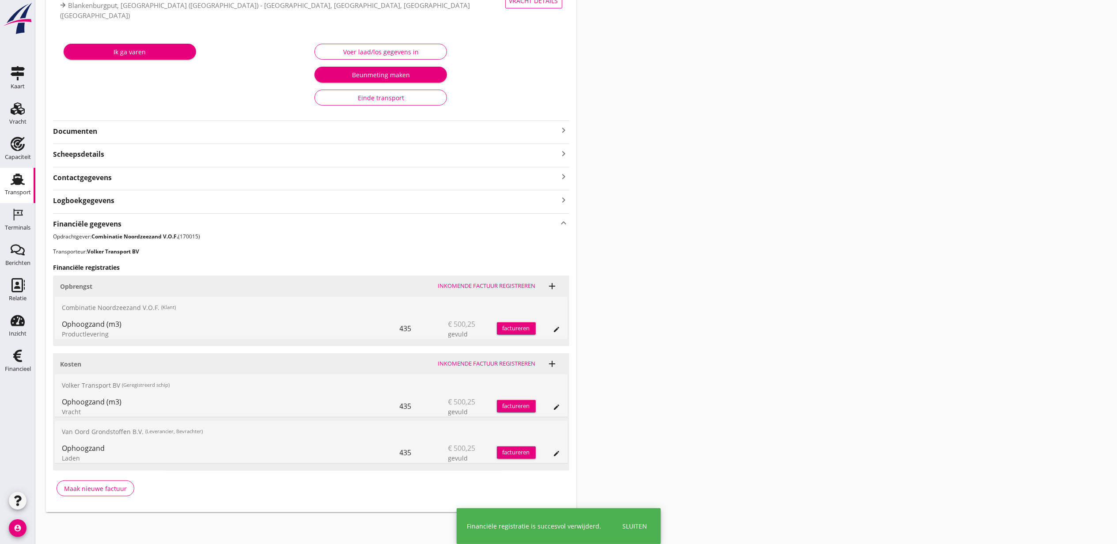
scroll to position [71, 0]
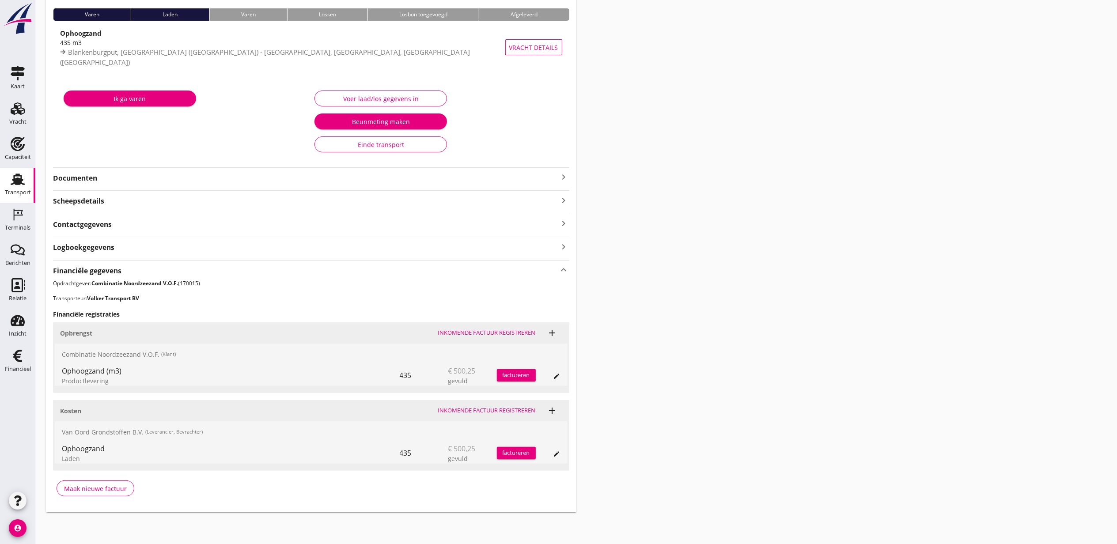
drag, startPoint x: 856, startPoint y: 330, endPoint x: 842, endPoint y: 325, distance: 14.8
click at [856, 330] on div "Transport overzicht VOG-250764 Bremare (Lex Volker) local_gas_station emergency…" at bounding box center [576, 226] width 1082 height 593
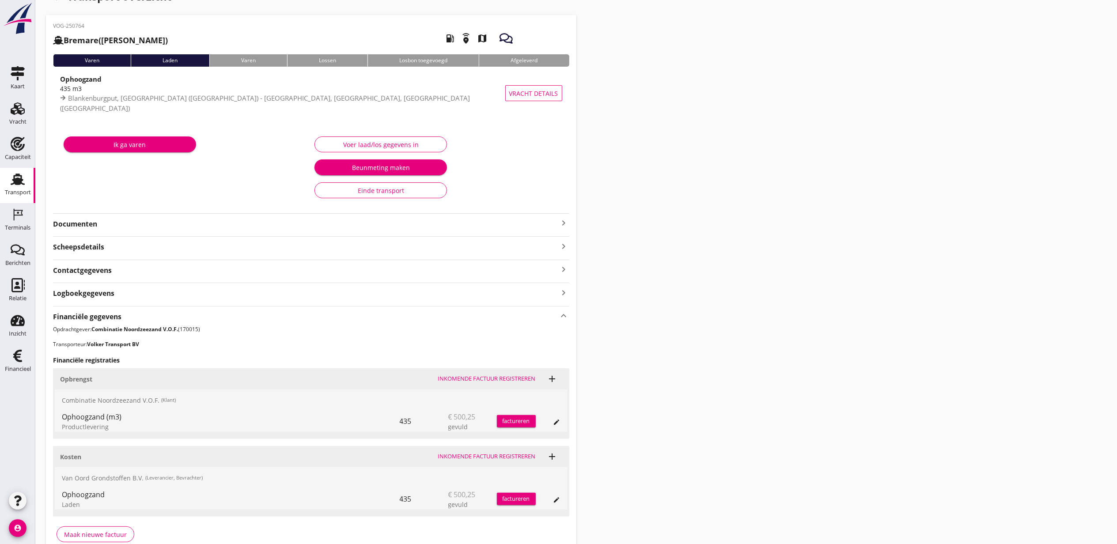
scroll to position [0, 0]
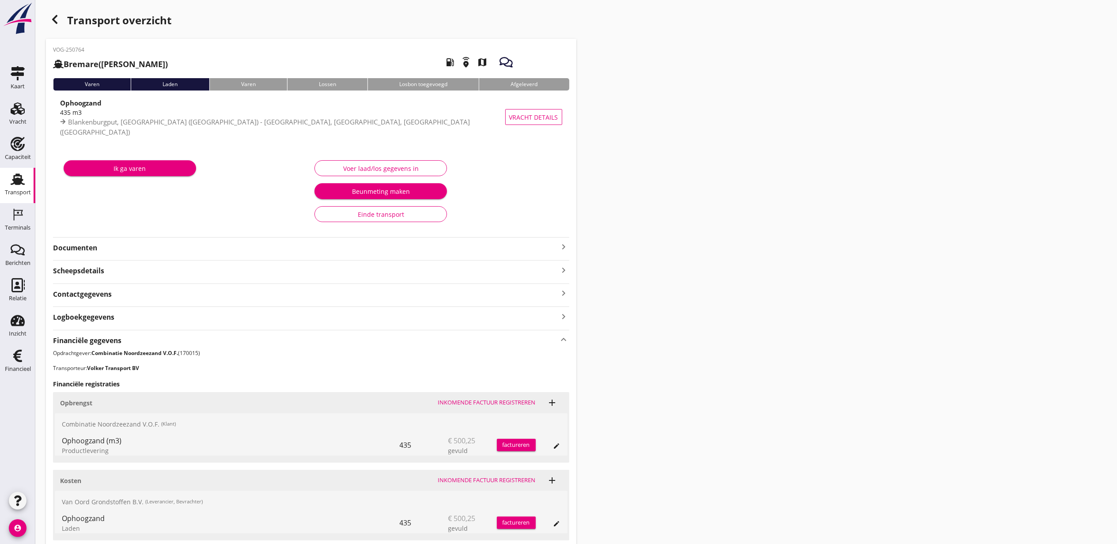
click at [58, 25] on div "button" at bounding box center [55, 20] width 18 height 18
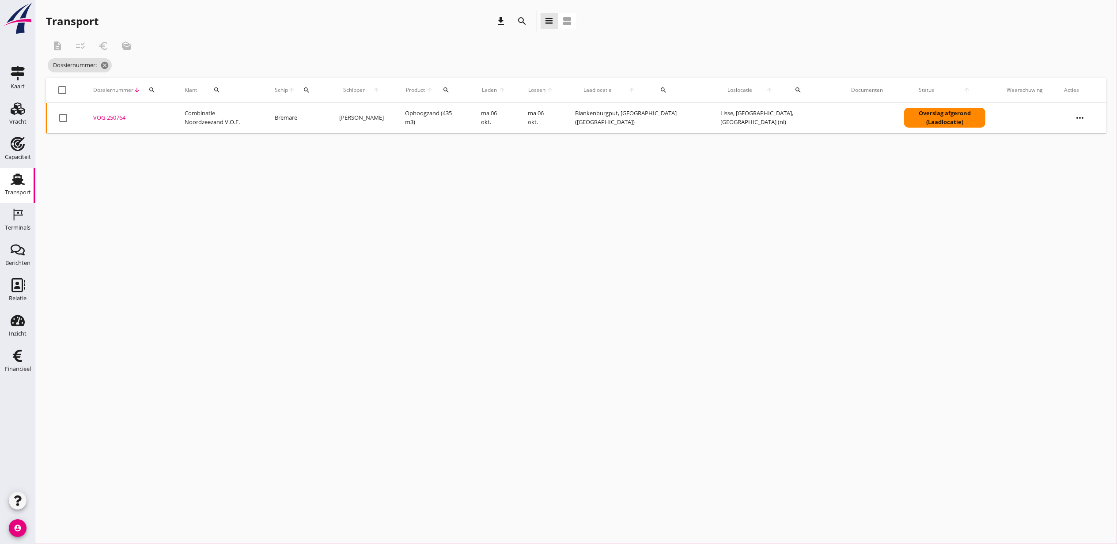
click at [154, 89] on icon "search" at bounding box center [151, 90] width 7 height 7
click at [173, 112] on input "Zoeken op dossiernummer..." at bounding box center [194, 116] width 92 height 14
paste input "VOG-250777"
click at [117, 117] on div "VOG-250777" at bounding box center [128, 118] width 70 height 9
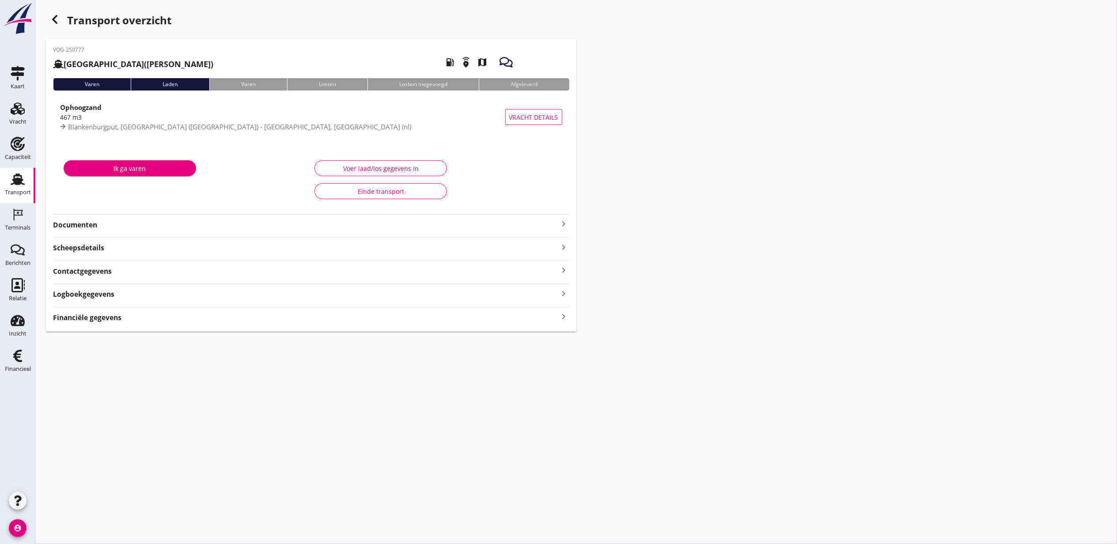
click at [112, 299] on strong "Logboekgegevens" at bounding box center [83, 294] width 61 height 10
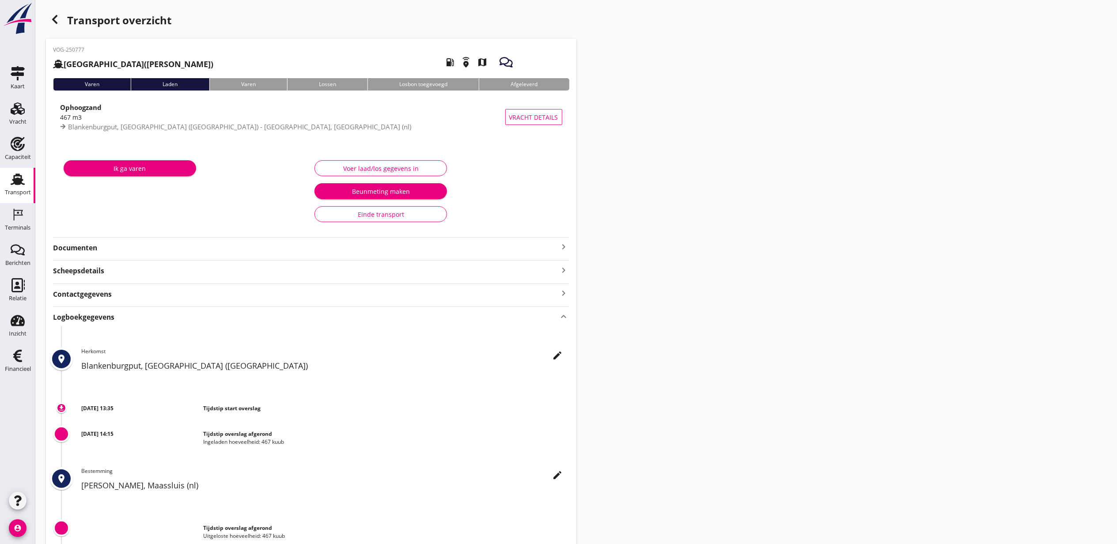
click at [119, 319] on div "Logboekgegevens keyboard_arrow_up" at bounding box center [311, 317] width 516 height 12
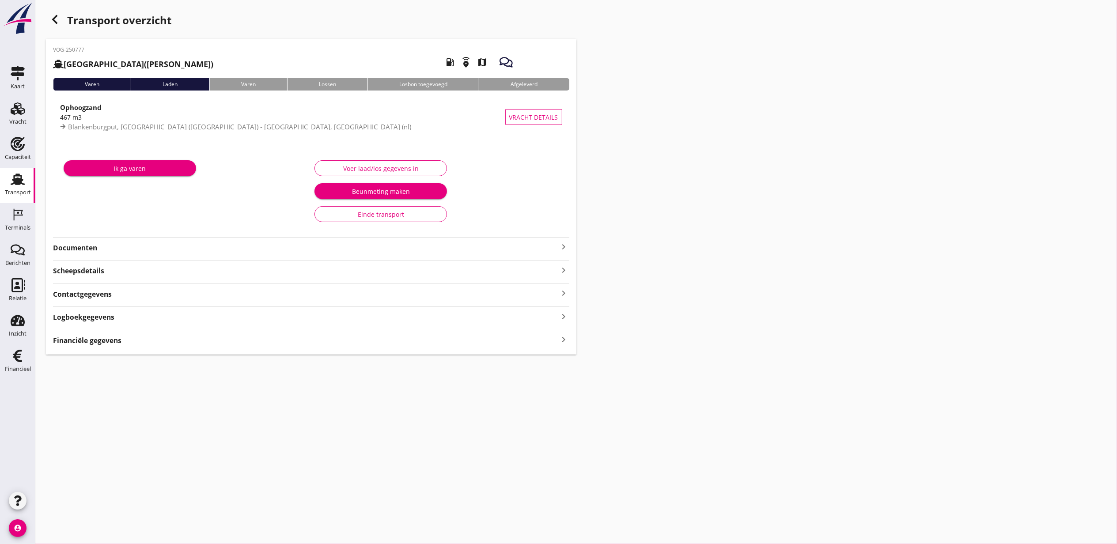
click at [122, 340] on div "Financiële gegevens keyboard_arrow_right" at bounding box center [311, 340] width 516 height 12
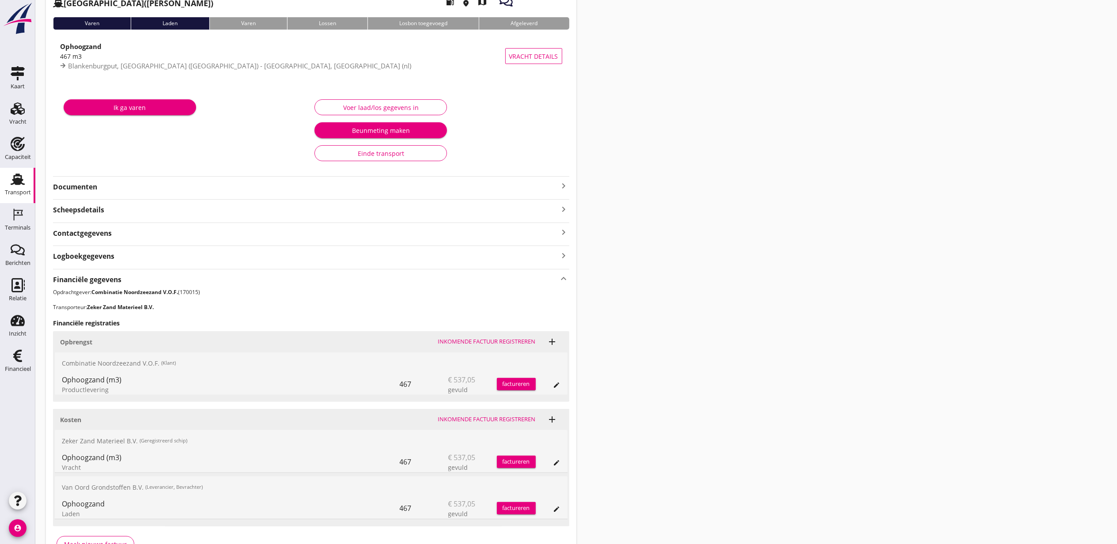
scroll to position [118, 0]
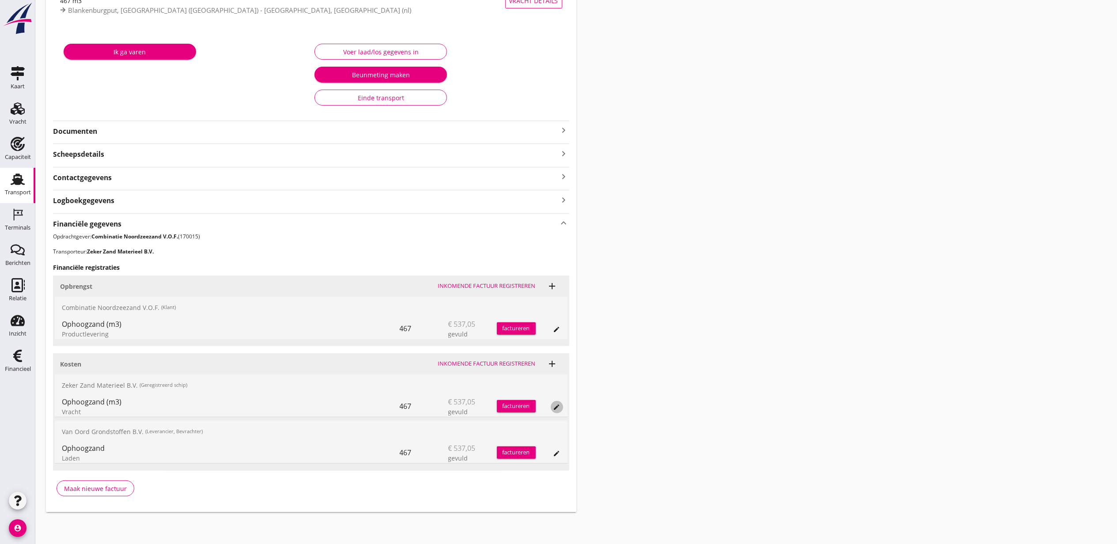
click at [557, 405] on icon "edit" at bounding box center [556, 407] width 7 height 7
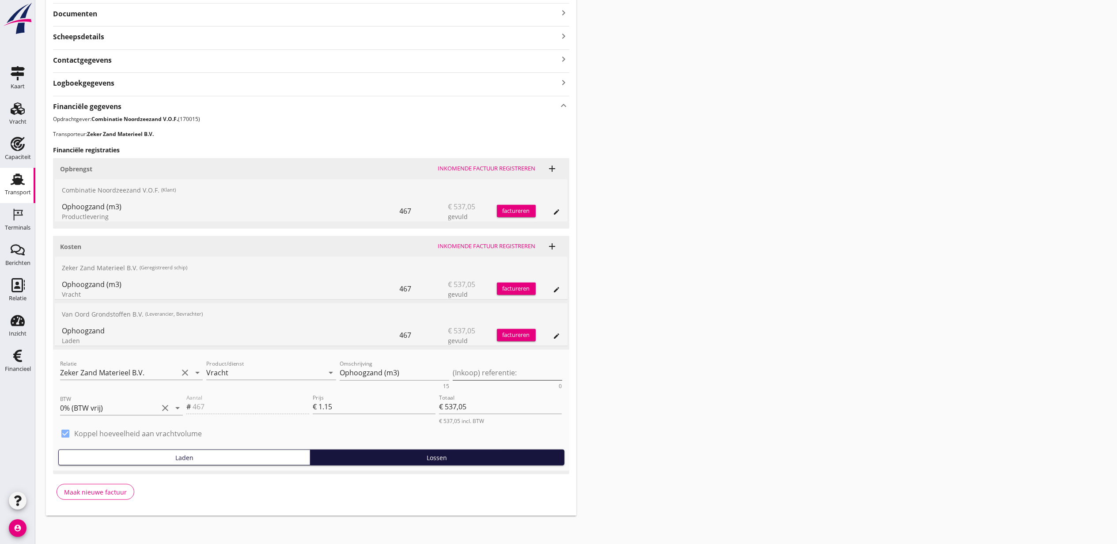
scroll to position [239, 0]
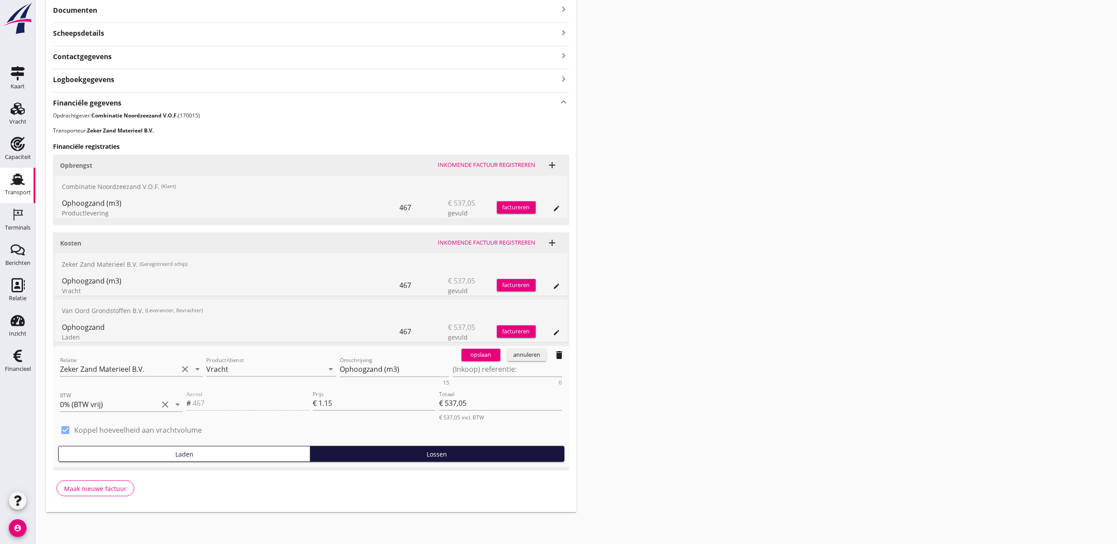
click at [557, 356] on icon "delete" at bounding box center [559, 355] width 11 height 11
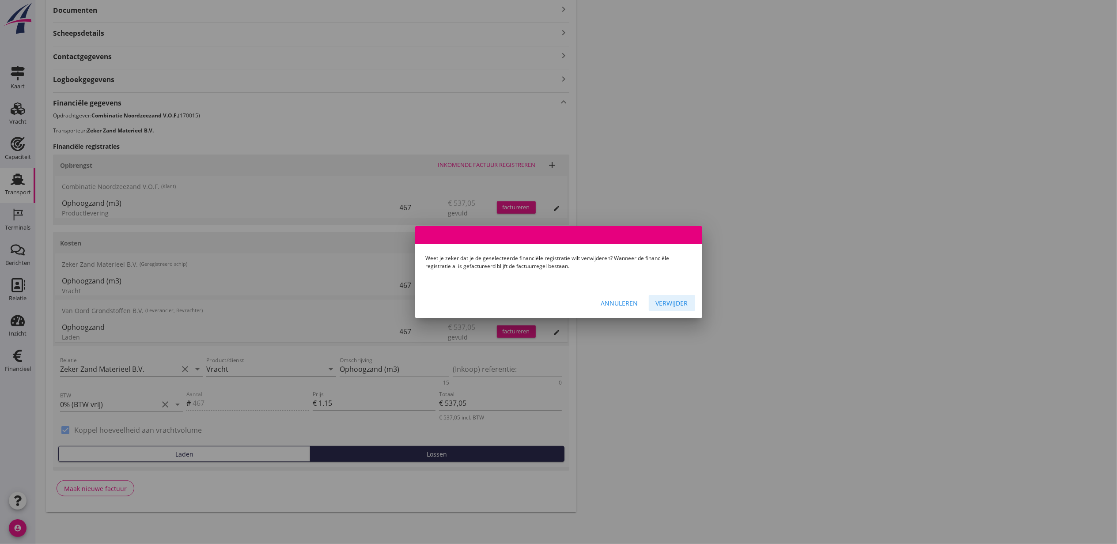
click at [672, 301] on div "Verwijder" at bounding box center [672, 303] width 32 height 9
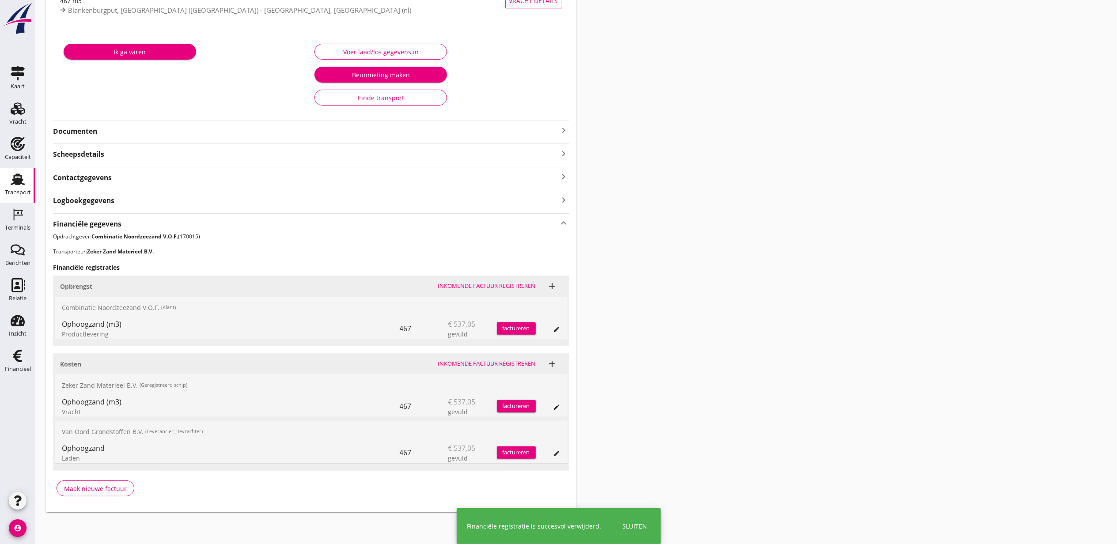
scroll to position [71, 0]
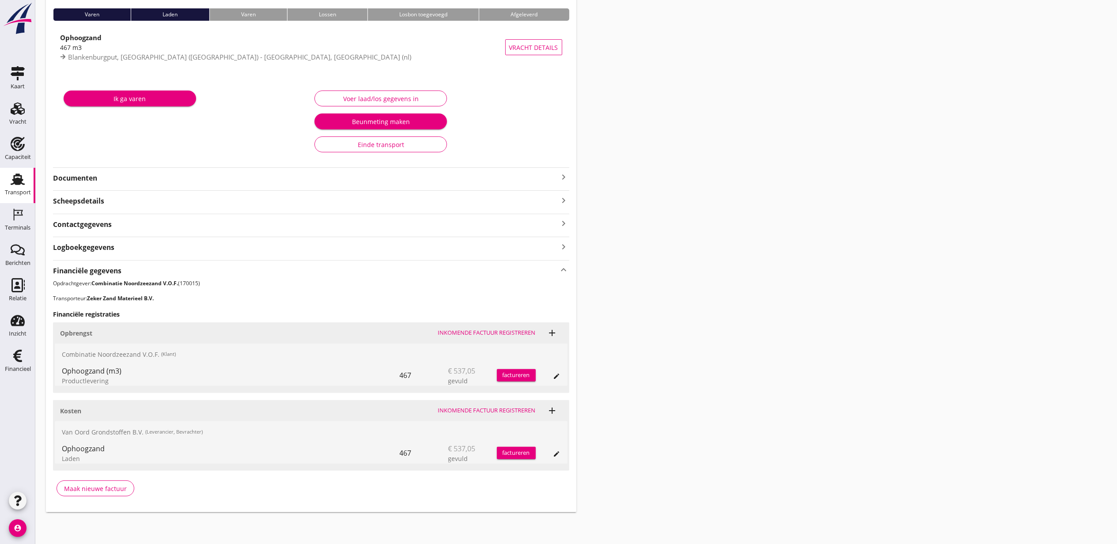
click at [784, 313] on div "Transport overzicht VOG-250777 Sonora (Ko Hoeve) local_gas_station emergency_sh…" at bounding box center [576, 226] width 1082 height 593
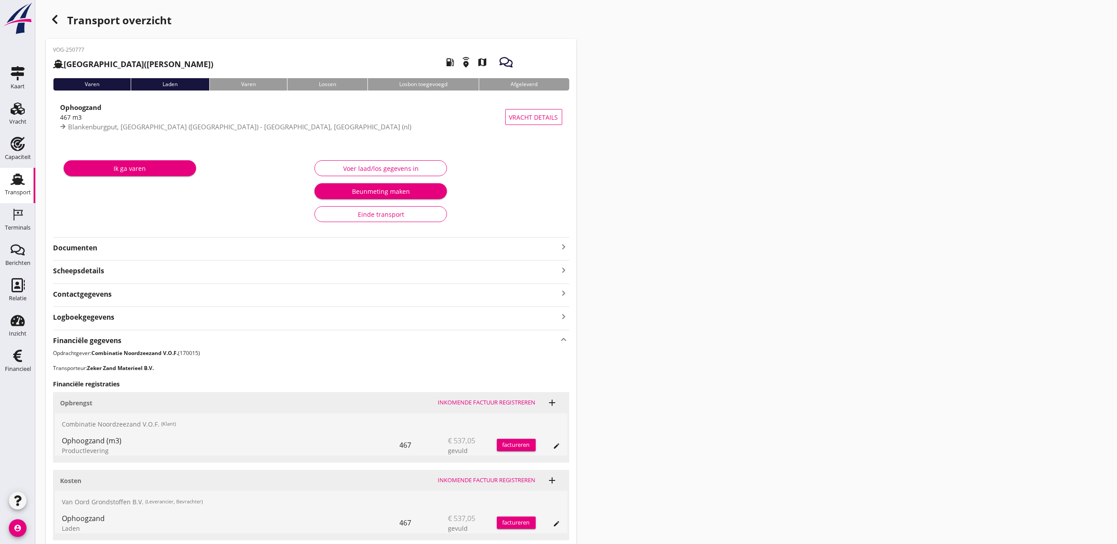
click at [58, 13] on div "button" at bounding box center [55, 20] width 18 height 18
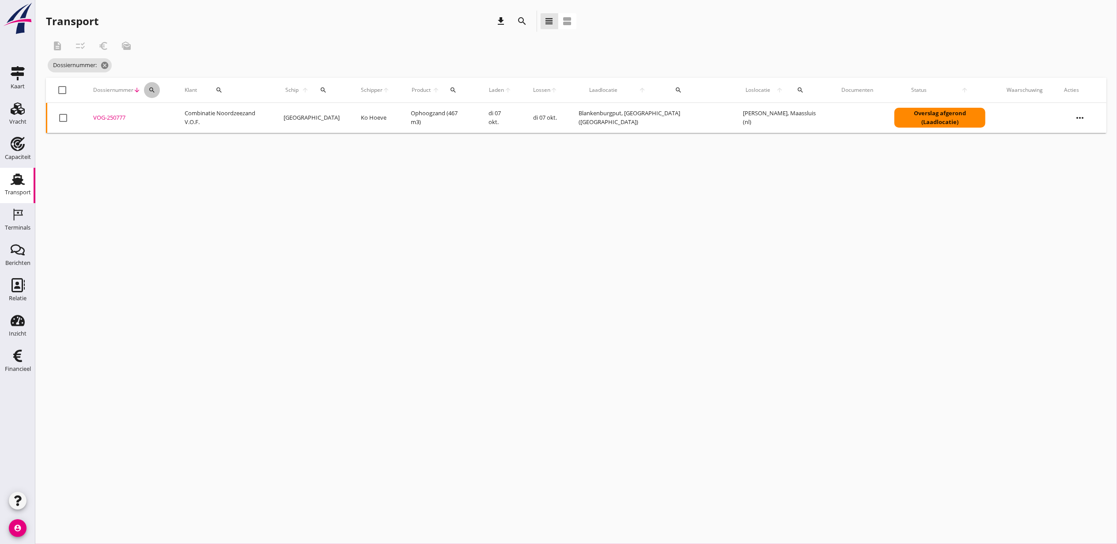
click at [174, 92] on th "Dossiernummer arrow_downward search" at bounding box center [128, 90] width 91 height 25
click at [155, 90] on icon "search" at bounding box center [151, 90] width 7 height 7
click at [186, 110] on input "Zoeken op dossiernummer..." at bounding box center [198, 116] width 92 height 14
paste input "VOG-250786"
click at [102, 119] on div "VOG-250786" at bounding box center [128, 118] width 70 height 9
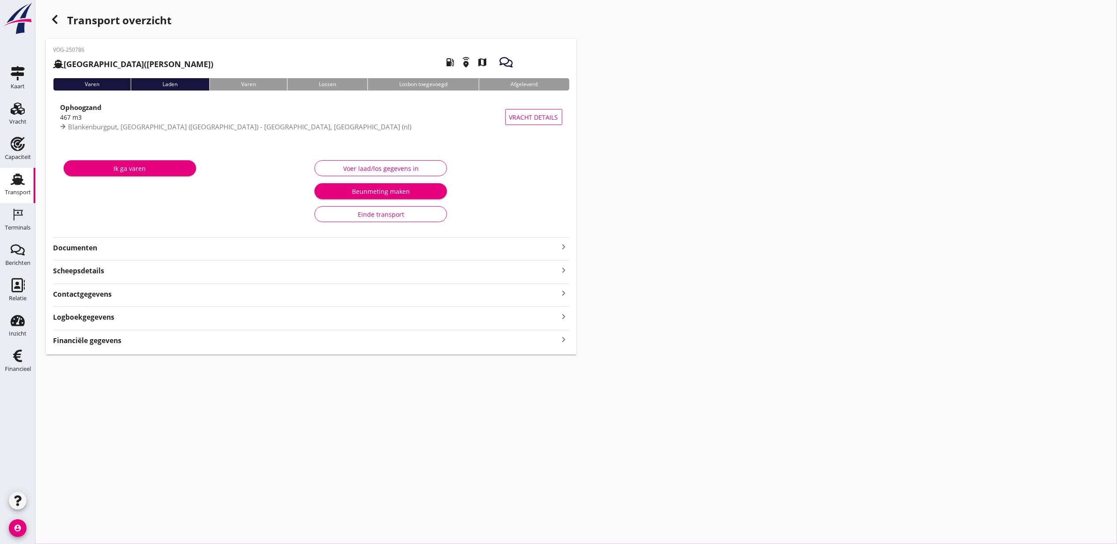
click at [118, 318] on div "Logboekgegevens keyboard_arrow_right" at bounding box center [311, 317] width 516 height 12
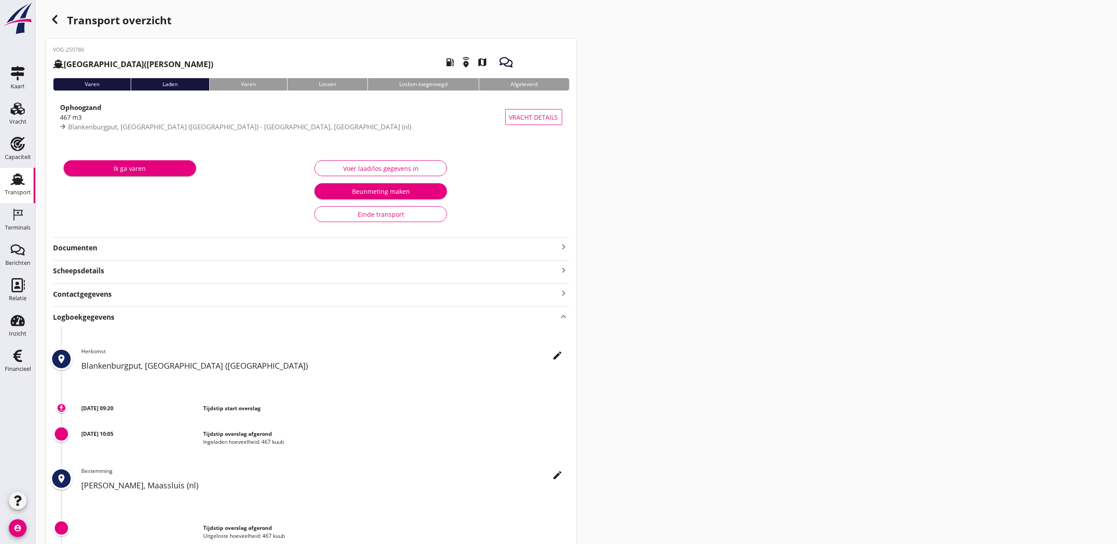
click at [119, 321] on div "Logboekgegevens keyboard_arrow_up" at bounding box center [311, 317] width 516 height 12
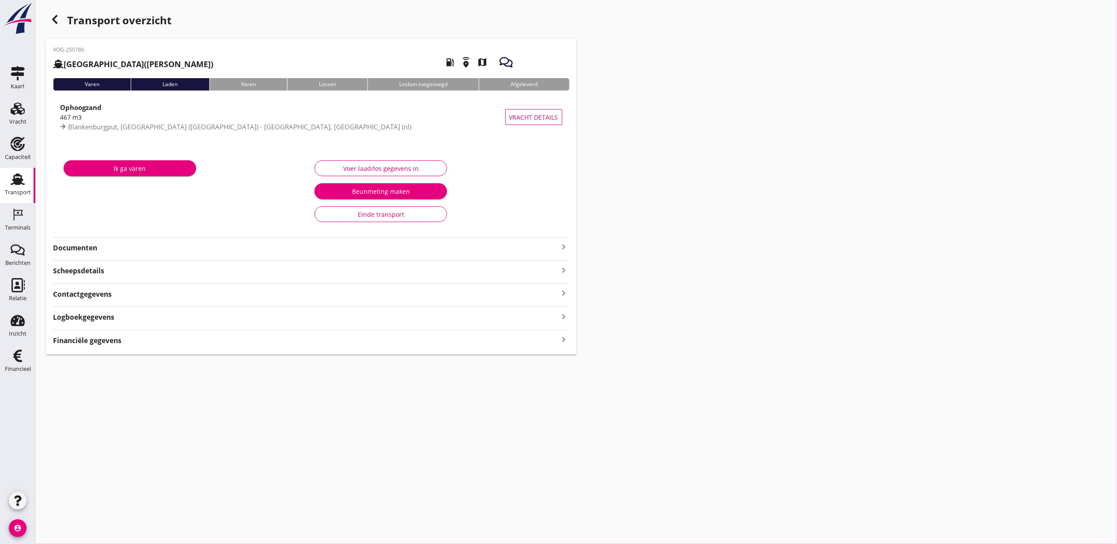
click at [119, 341] on strong "Financiële gegevens" at bounding box center [87, 341] width 68 height 10
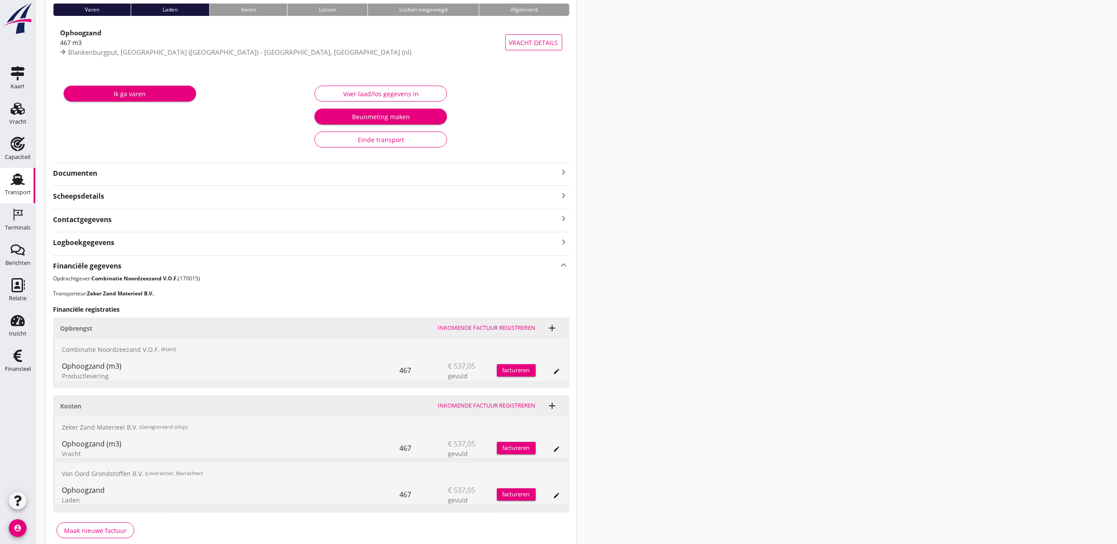
scroll to position [118, 0]
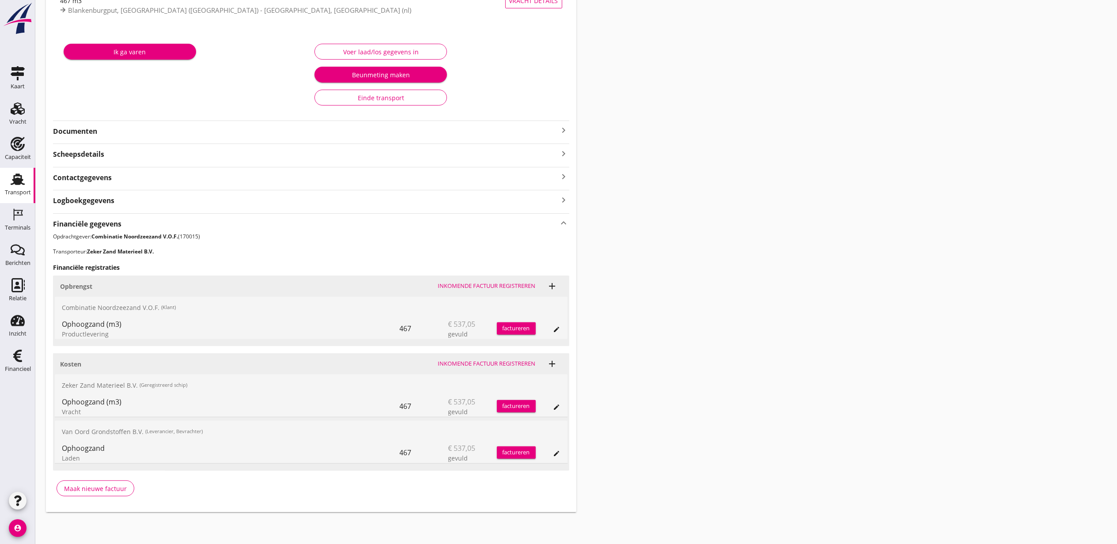
click at [560, 403] on button "edit" at bounding box center [557, 407] width 12 height 12
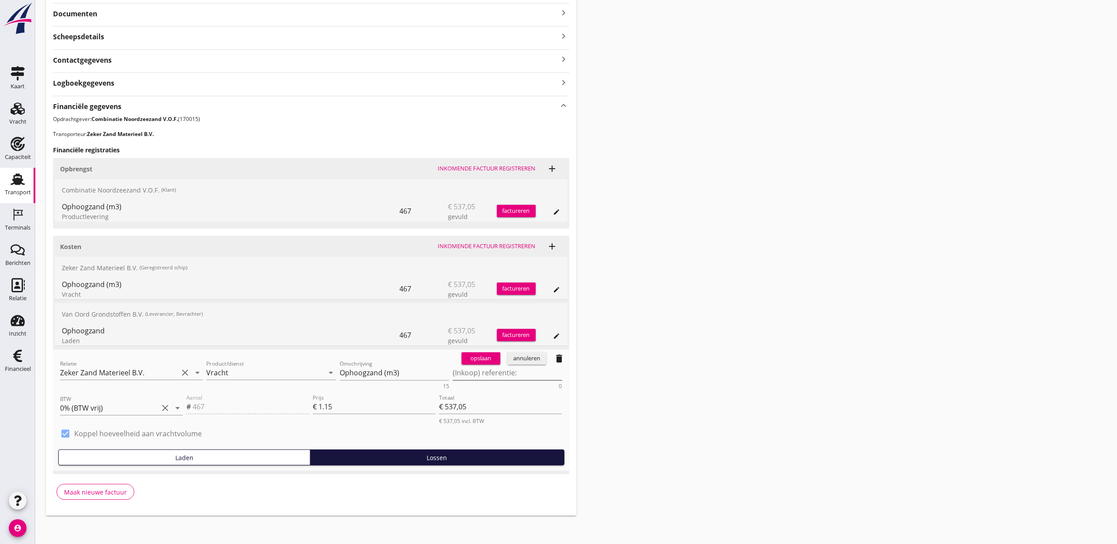
scroll to position [239, 0]
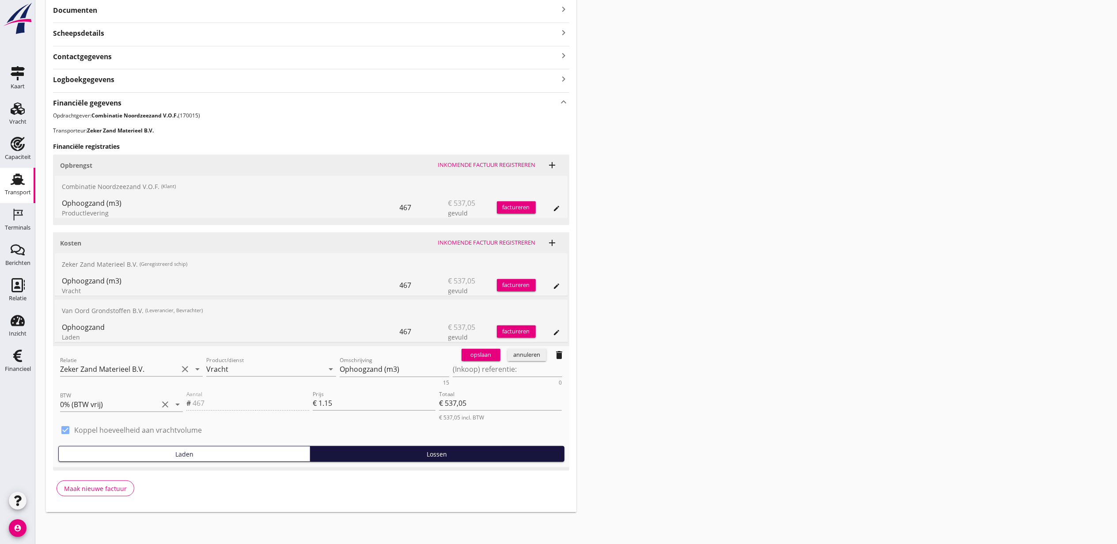
click at [557, 355] on icon "delete" at bounding box center [559, 355] width 11 height 11
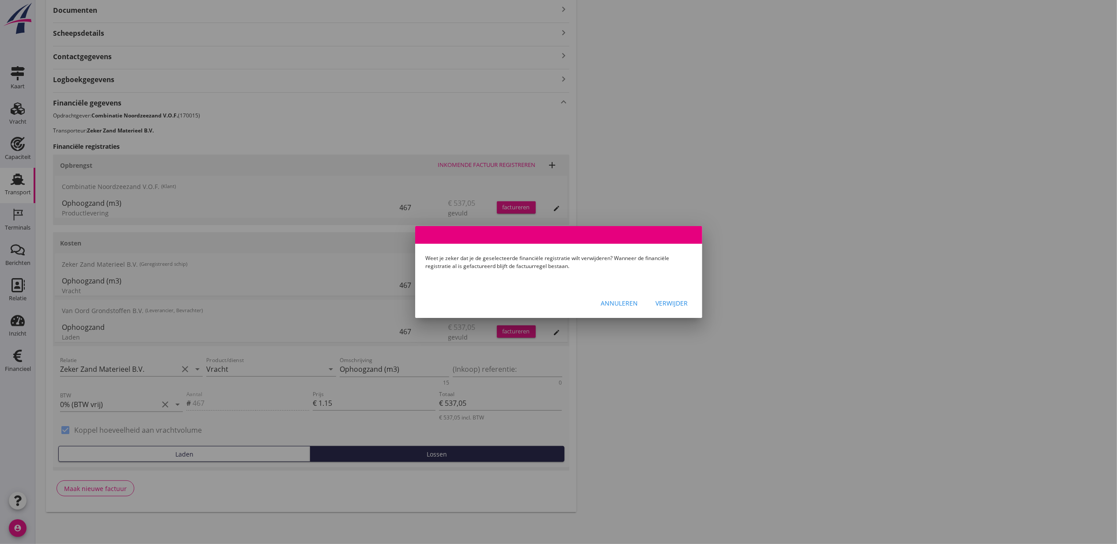
click at [670, 299] on div "Verwijder" at bounding box center [672, 303] width 32 height 9
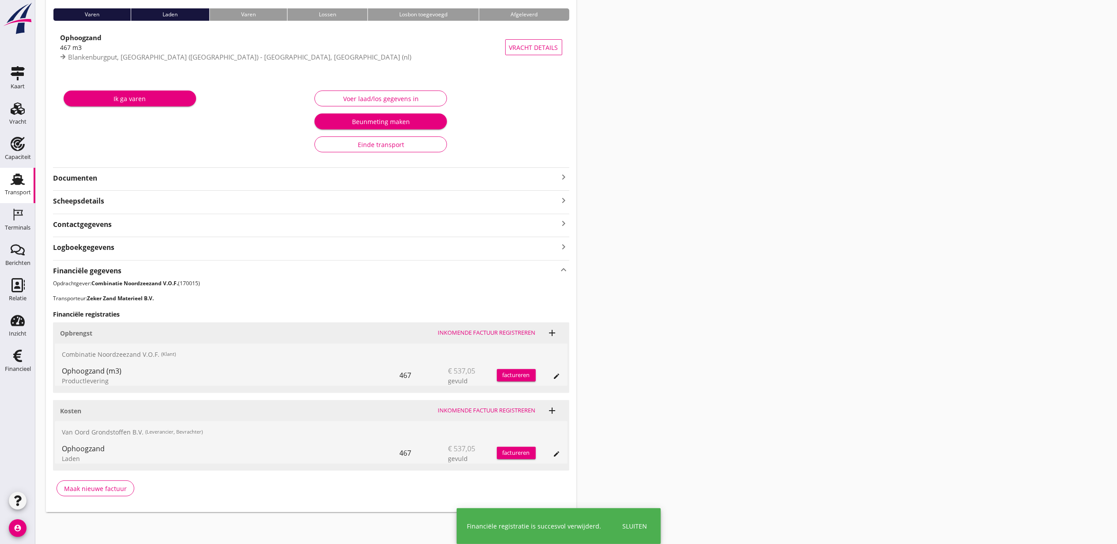
scroll to position [71, 0]
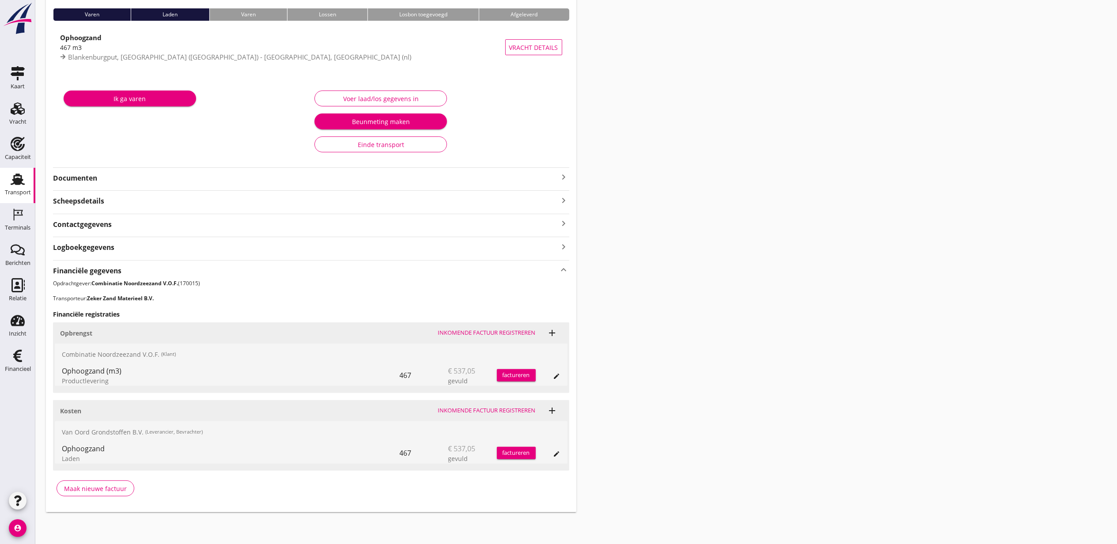
click at [863, 284] on div "Transport overzicht VOG-250786 Sonora (Ko Hoeve) local_gas_station emergency_sh…" at bounding box center [576, 226] width 1082 height 593
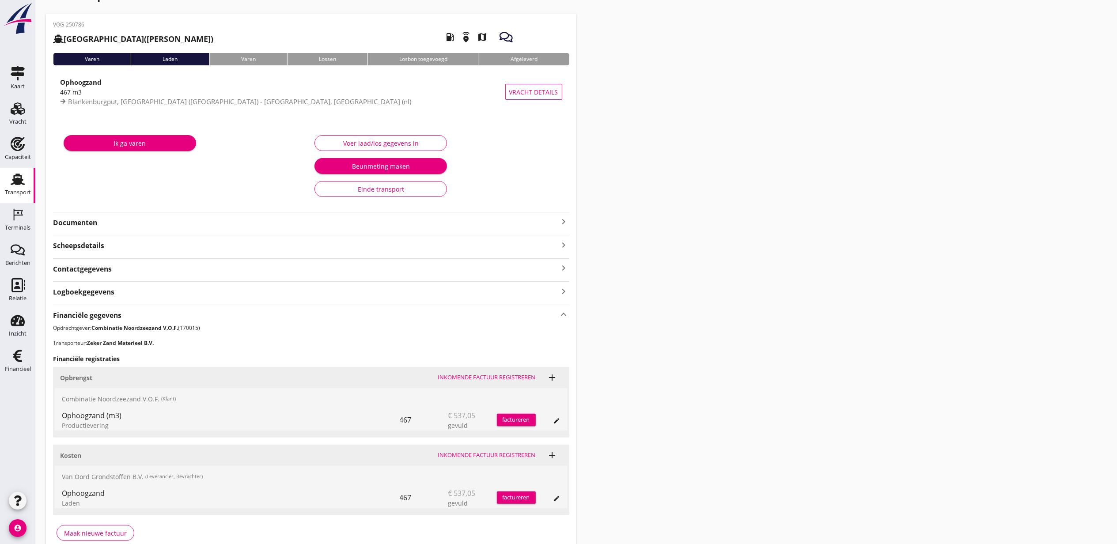
scroll to position [0, 0]
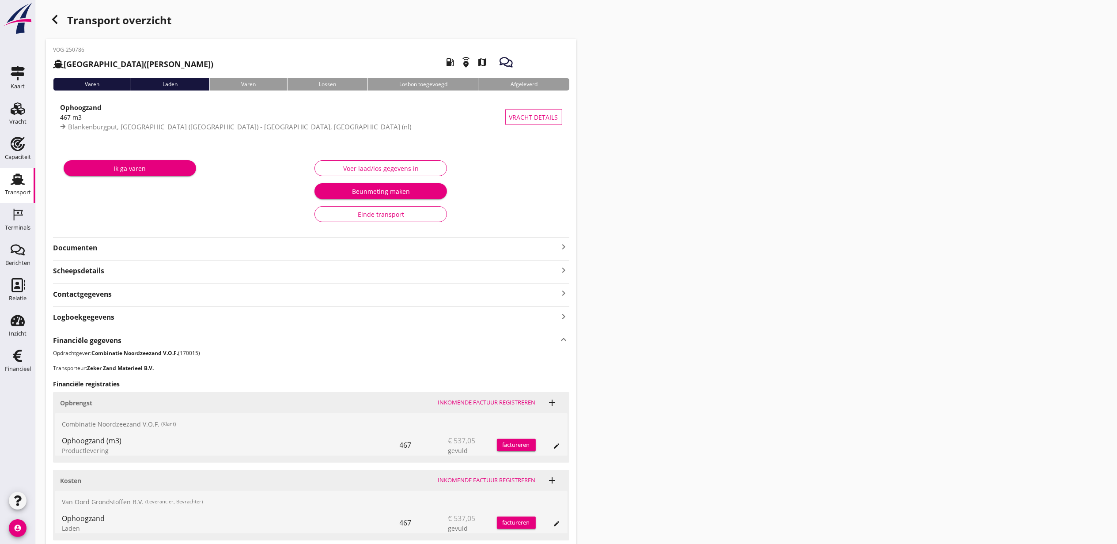
click at [64, 22] on div "Transport overzicht" at bounding box center [311, 21] width 531 height 21
click at [61, 22] on div "button" at bounding box center [55, 20] width 18 height 18
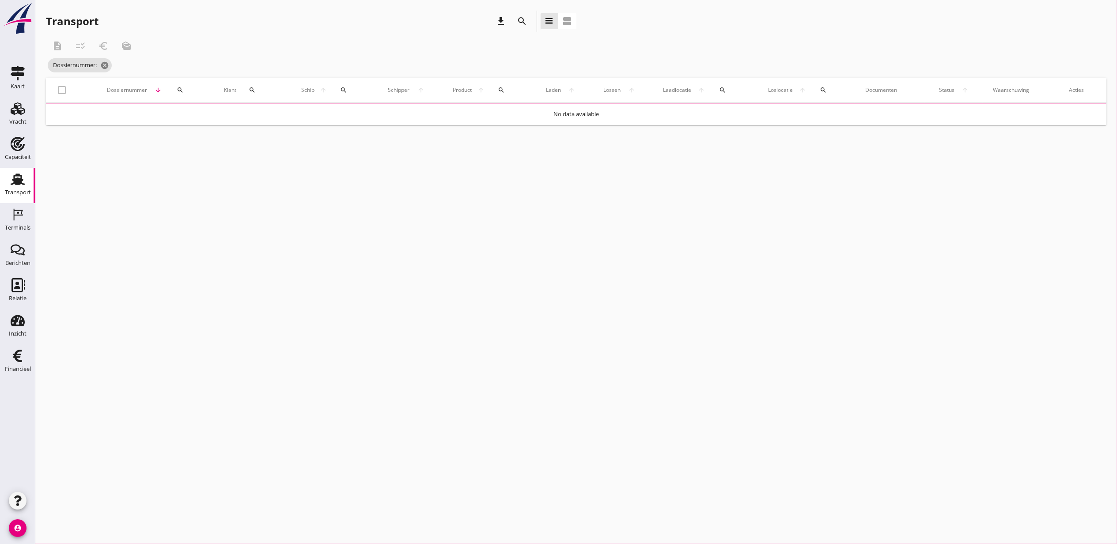
click at [172, 92] on th "Dossiernummer arrow_downward search" at bounding box center [153, 90] width 121 height 25
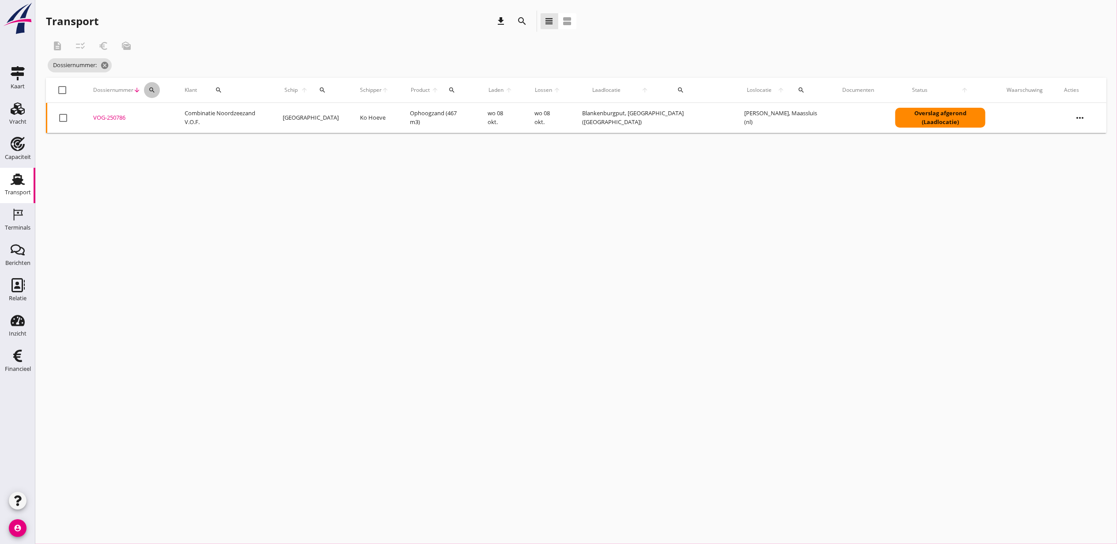
click at [155, 92] on icon "search" at bounding box center [151, 90] width 7 height 7
click at [191, 113] on input "Zoeken op dossiernummer..." at bounding box center [197, 116] width 92 height 14
paste input "VOG-250772"
click at [117, 120] on div "VOG-250772" at bounding box center [128, 118] width 70 height 9
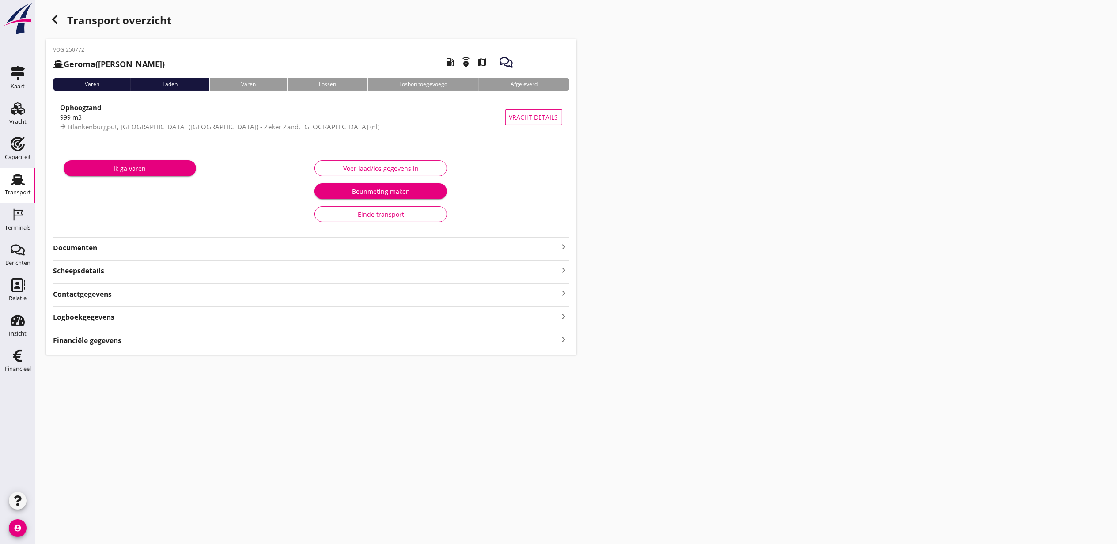
click at [257, 349] on div "VOG-250772 Geroma (Gerard Mesken) local_gas_station emergency_share map Varen L…" at bounding box center [311, 197] width 531 height 316
click at [257, 345] on div "Financiële gegevens keyboard_arrow_right" at bounding box center [311, 340] width 516 height 12
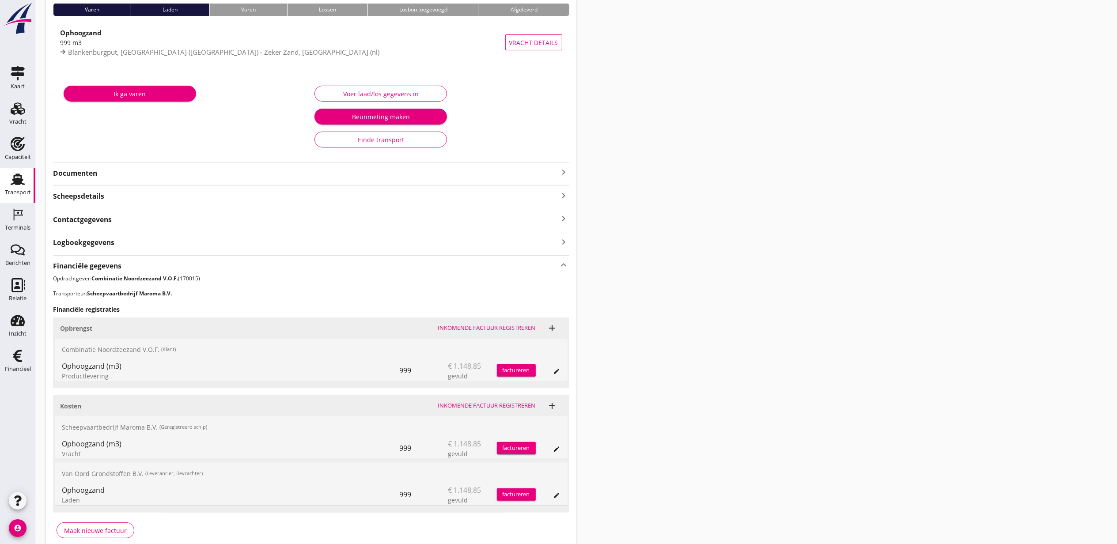
scroll to position [118, 0]
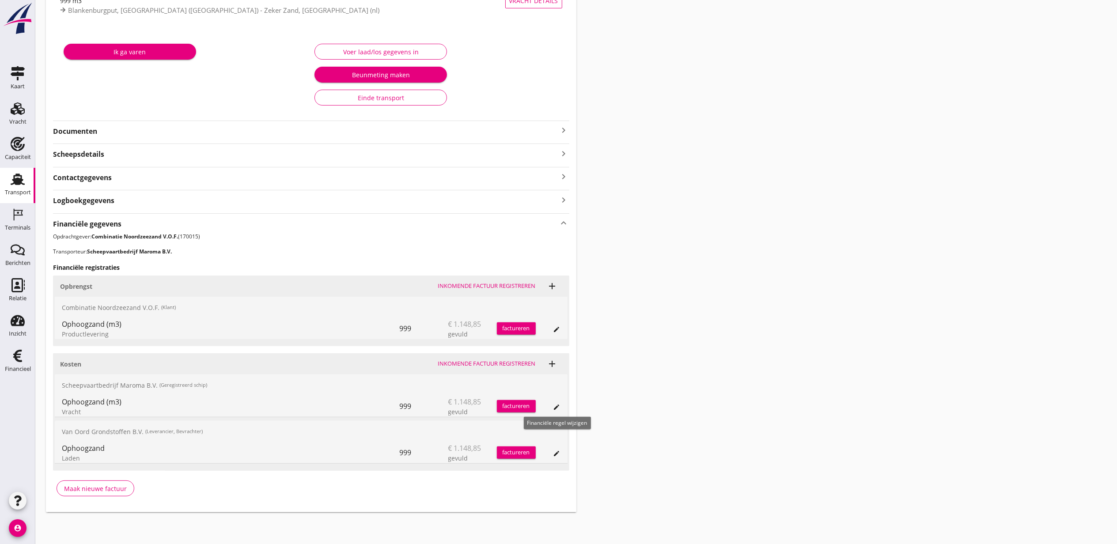
click at [560, 409] on icon "edit" at bounding box center [556, 407] width 7 height 7
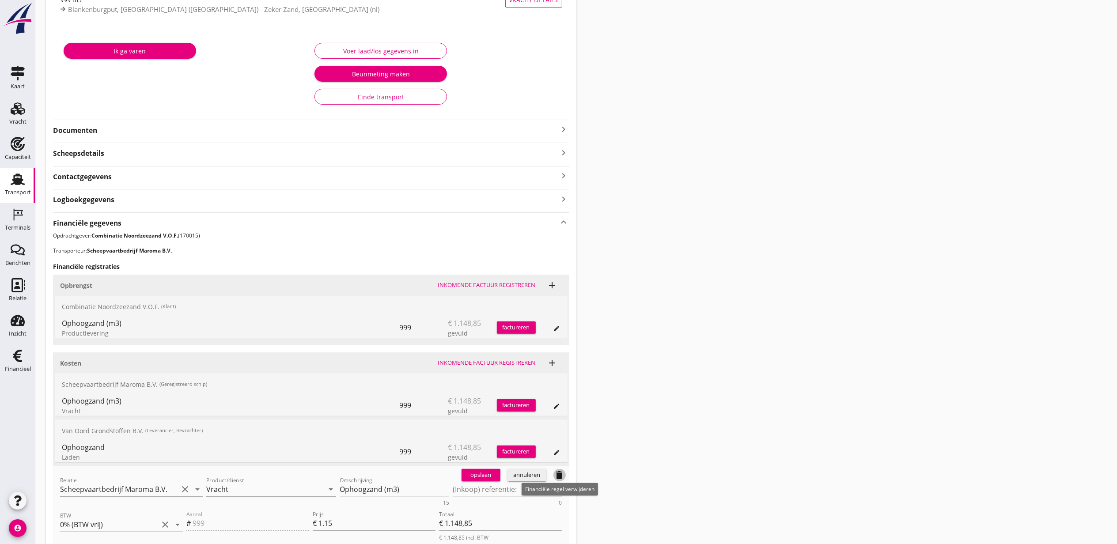
click at [556, 476] on icon "delete" at bounding box center [559, 475] width 11 height 11
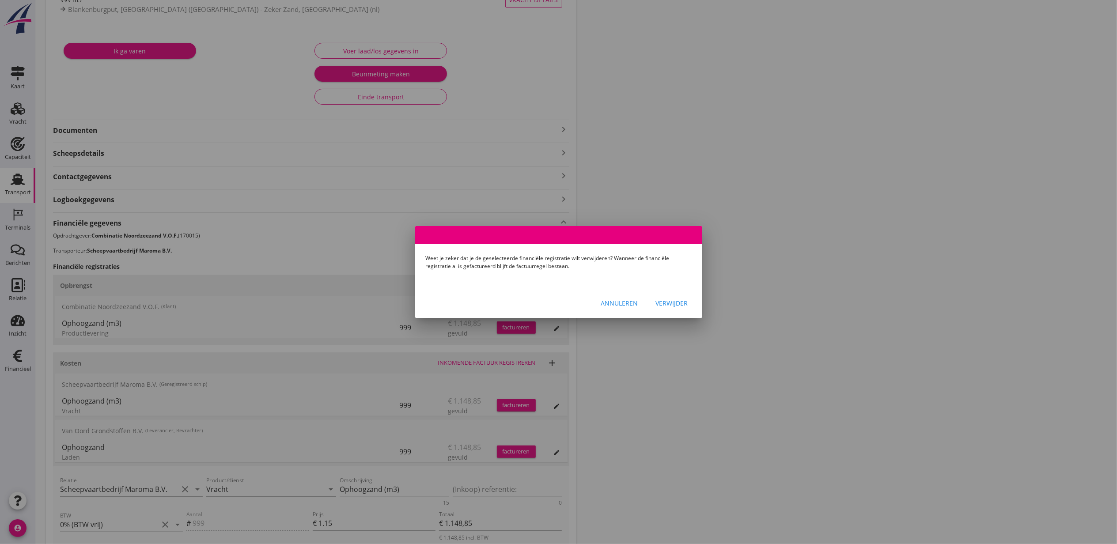
click at [668, 304] on div "Verwijder" at bounding box center [672, 303] width 32 height 9
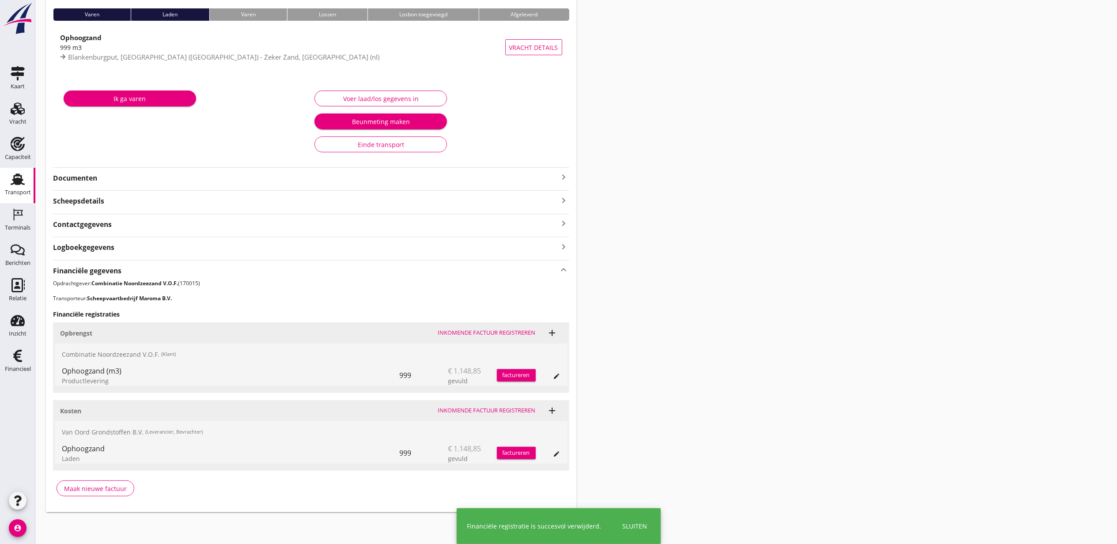
scroll to position [71, 0]
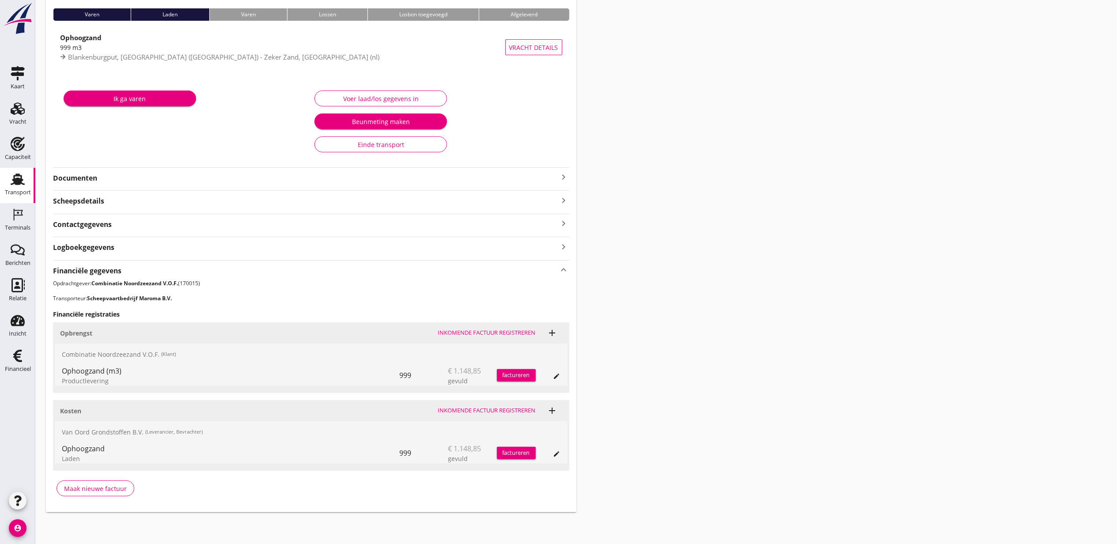
click at [861, 282] on div "Transport overzicht VOG-250772 Geroma (Gerard Mesken) local_gas_station emergen…" at bounding box center [576, 226] width 1082 height 593
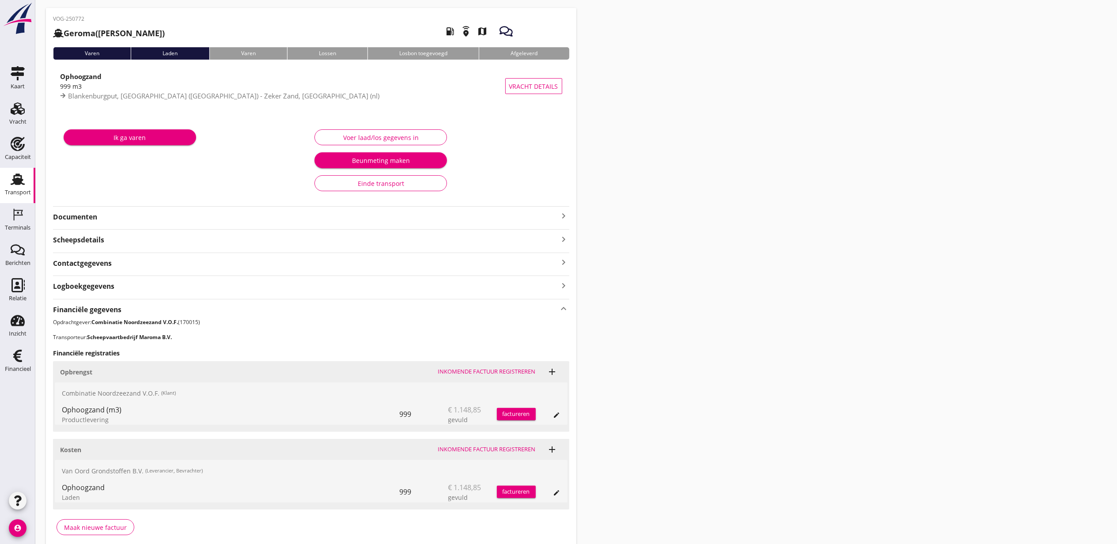
scroll to position [0, 0]
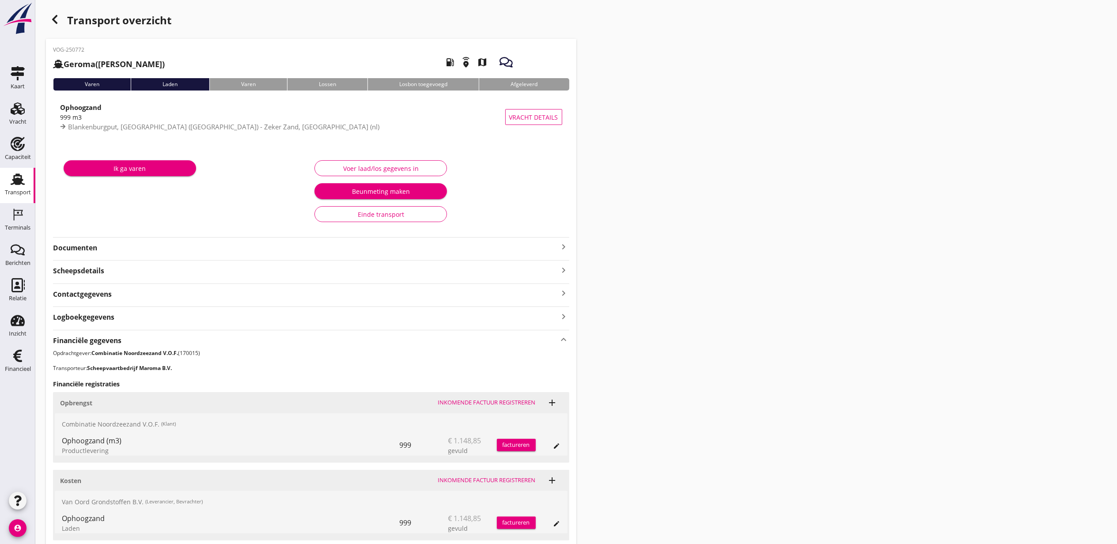
click at [59, 15] on icon "button" at bounding box center [54, 19] width 11 height 11
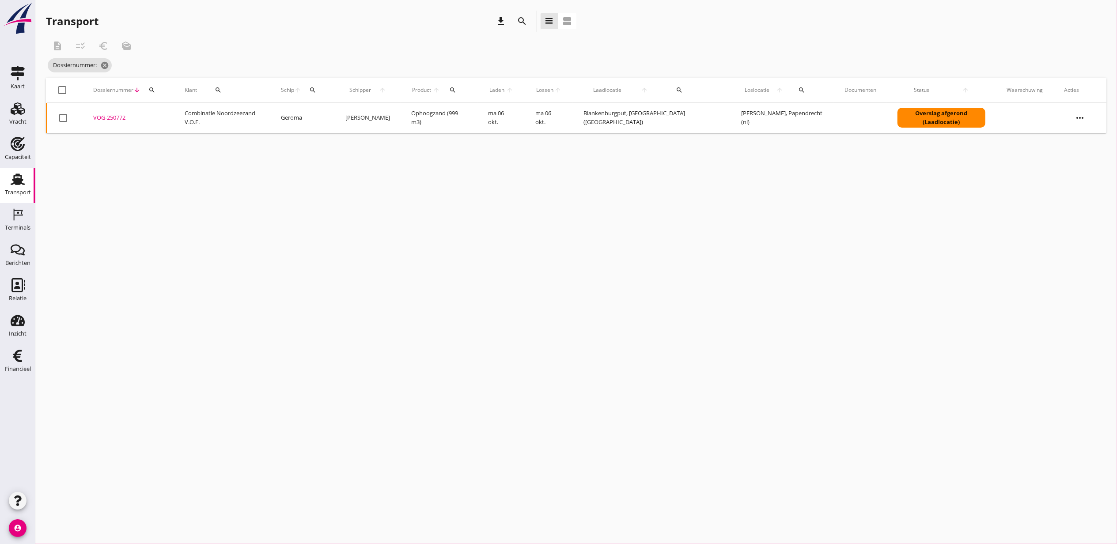
click at [174, 91] on th "Dossiernummer arrow_downward search" at bounding box center [128, 90] width 91 height 25
click at [155, 92] on icon "search" at bounding box center [151, 90] width 7 height 7
click at [219, 118] on input "Zoeken op dossiernummer..." at bounding box center [195, 116] width 92 height 14
paste input "VOG-250768"
click at [115, 118] on div "VOG-250768" at bounding box center [128, 118] width 70 height 9
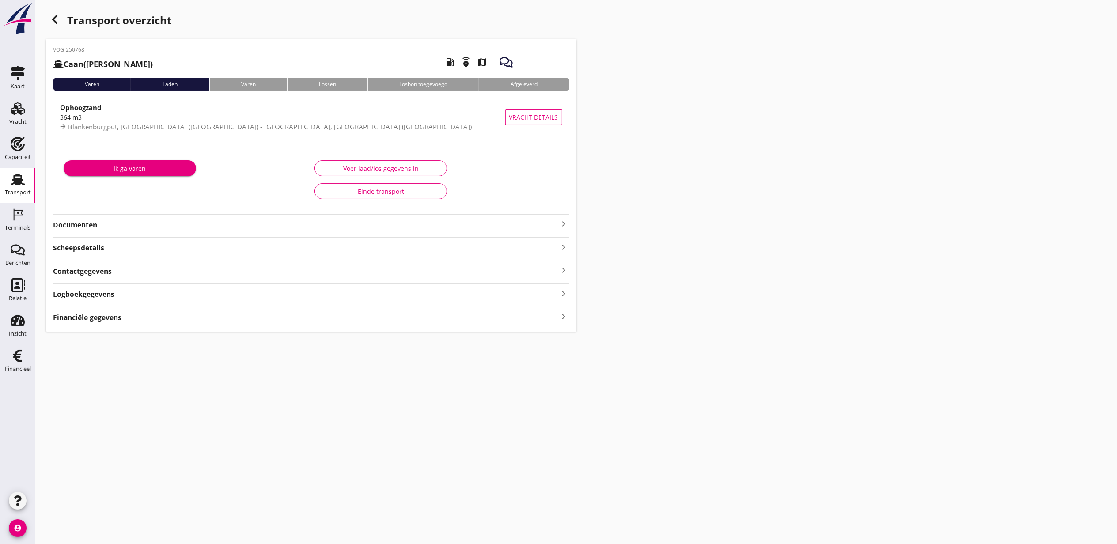
click at [124, 316] on div "Financiële gegevens keyboard_arrow_right" at bounding box center [311, 317] width 516 height 12
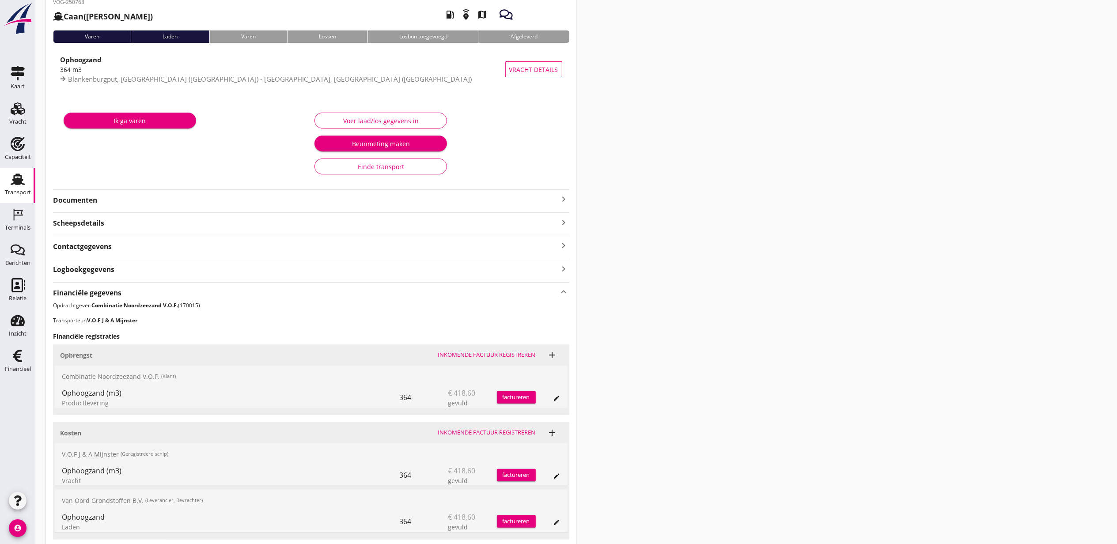
scroll to position [118, 0]
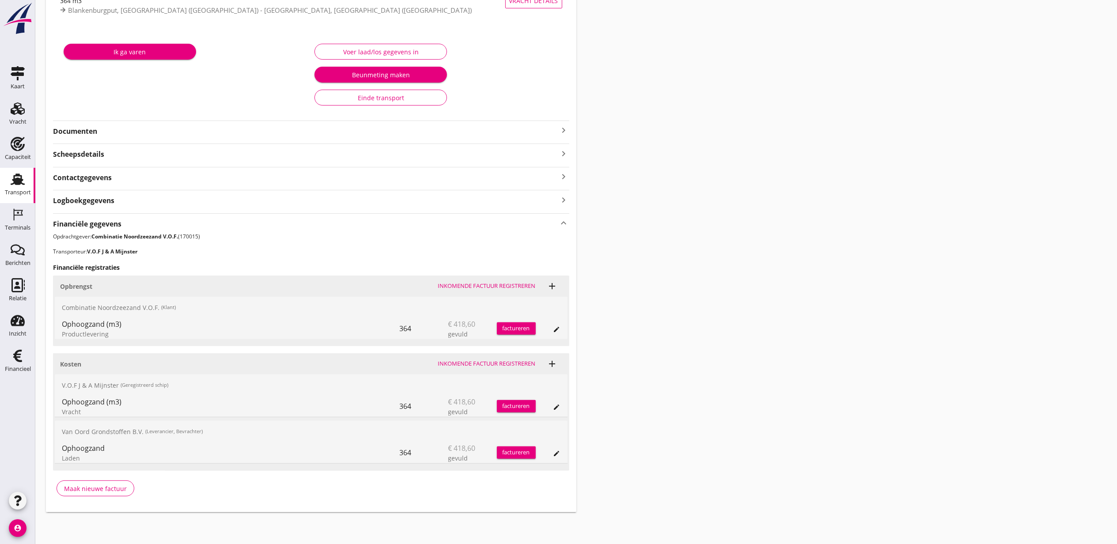
click at [558, 405] on icon "edit" at bounding box center [556, 407] width 7 height 7
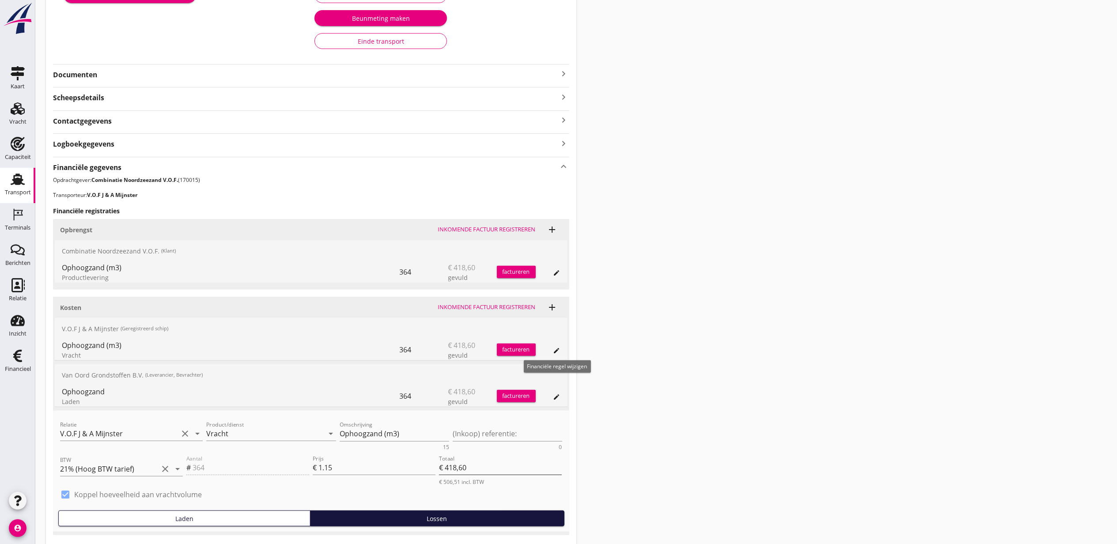
scroll to position [239, 0]
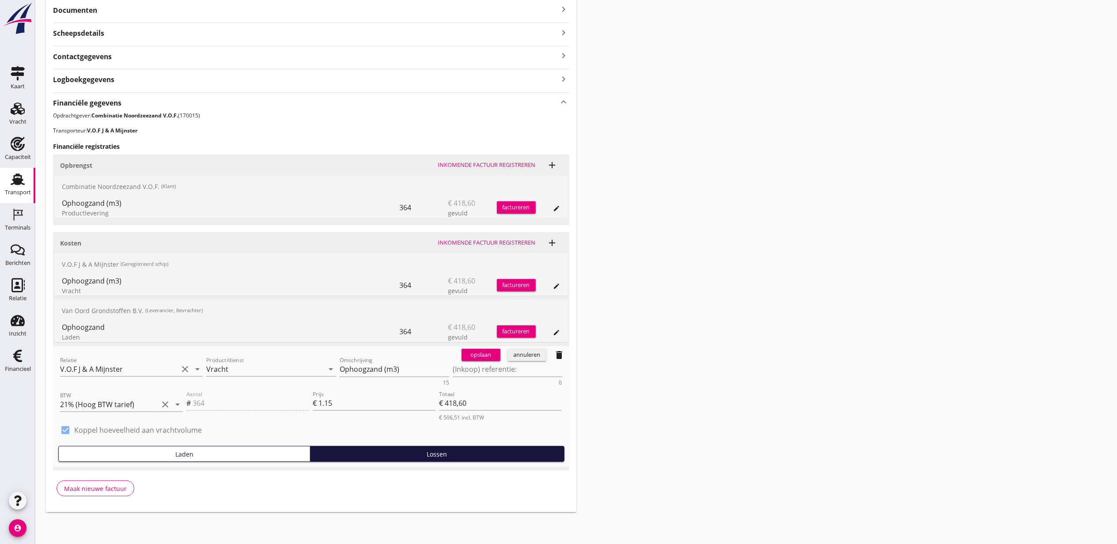
click at [562, 359] on icon "delete" at bounding box center [559, 355] width 11 height 11
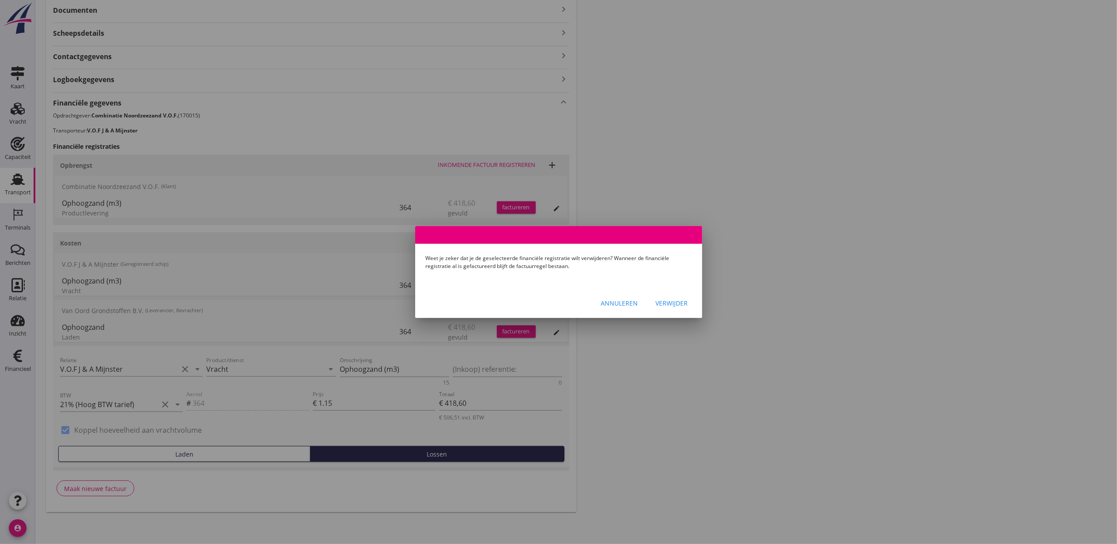
click at [692, 305] on button "Verwijder" at bounding box center [672, 303] width 46 height 16
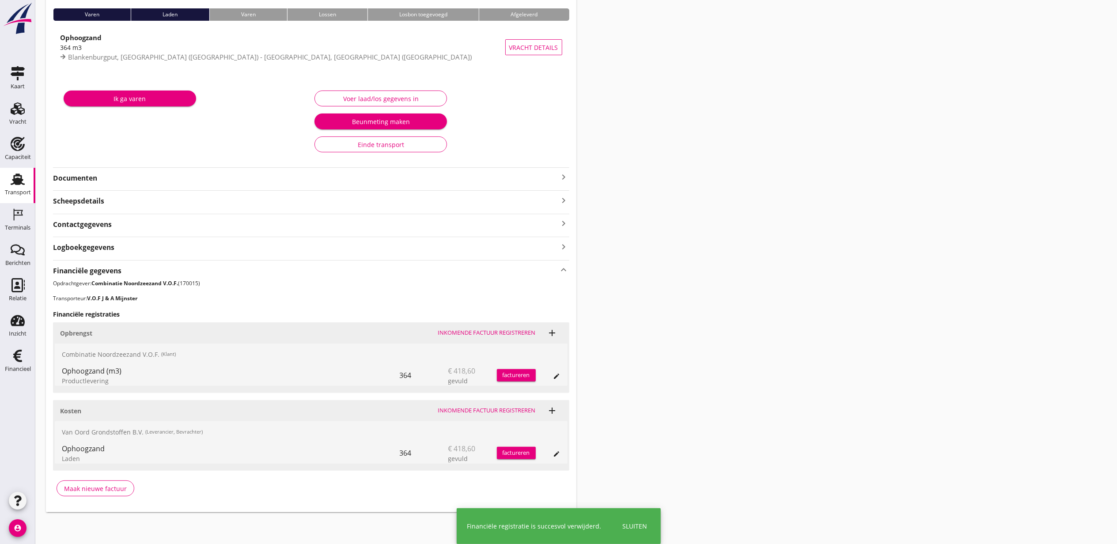
scroll to position [71, 0]
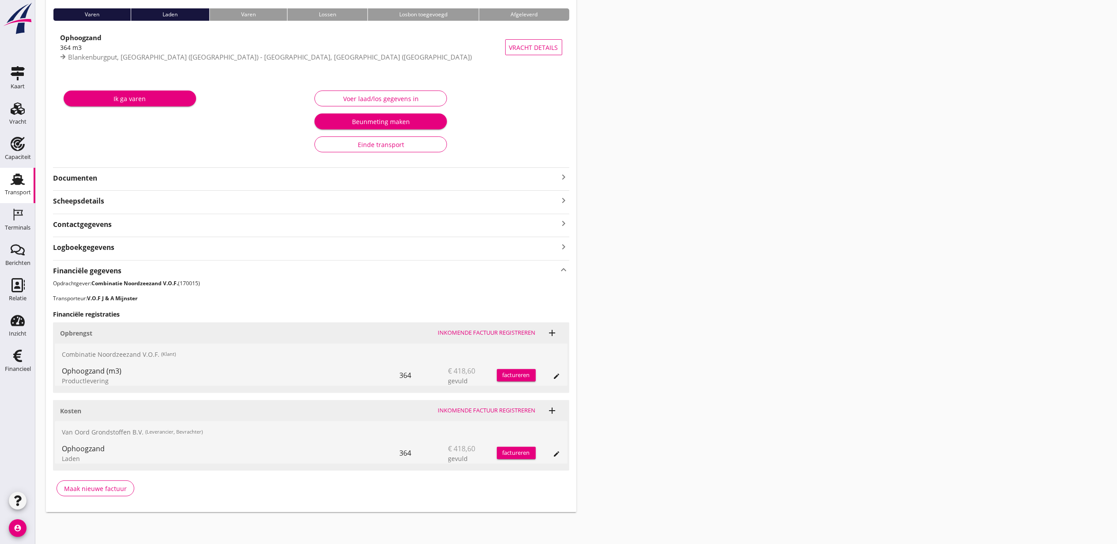
click at [891, 288] on div "Transport overzicht VOG-250768 Caan (Arjan Mijnster) local_gas_station emergenc…" at bounding box center [576, 226] width 1082 height 593
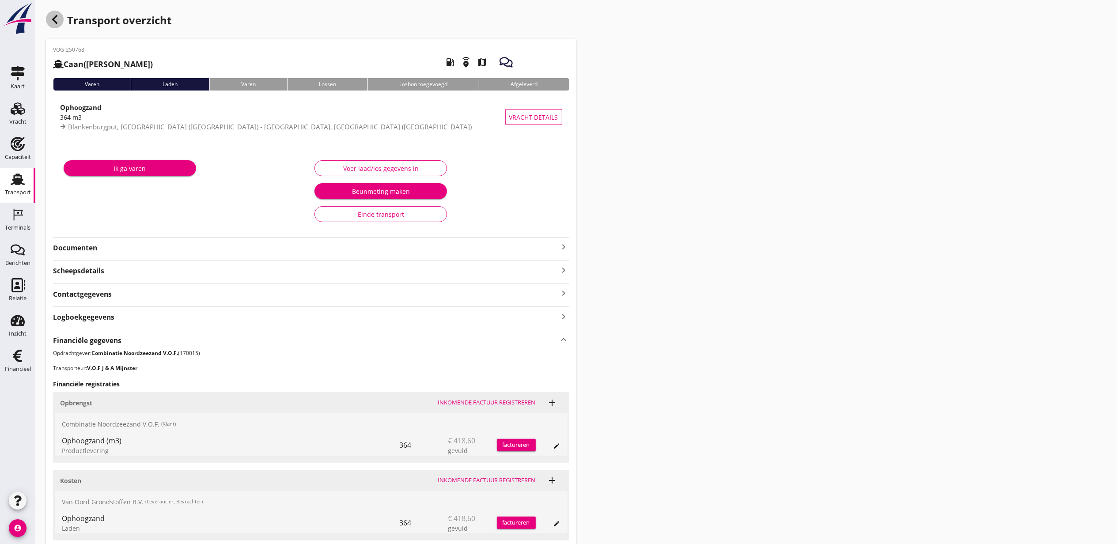
click at [57, 15] on icon "button" at bounding box center [54, 19] width 11 height 11
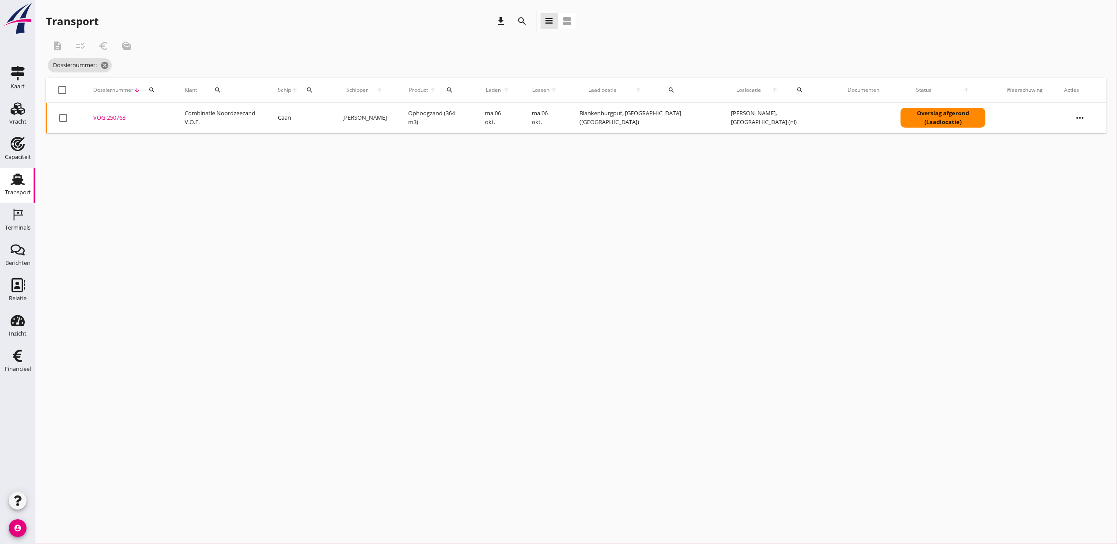
click at [154, 92] on icon "search" at bounding box center [151, 90] width 7 height 7
click at [174, 114] on input "Zoeken op dossiernummer..." at bounding box center [197, 116] width 92 height 14
paste input "VOG-250791"
click at [115, 119] on div "VOG-250791" at bounding box center [128, 118] width 70 height 9
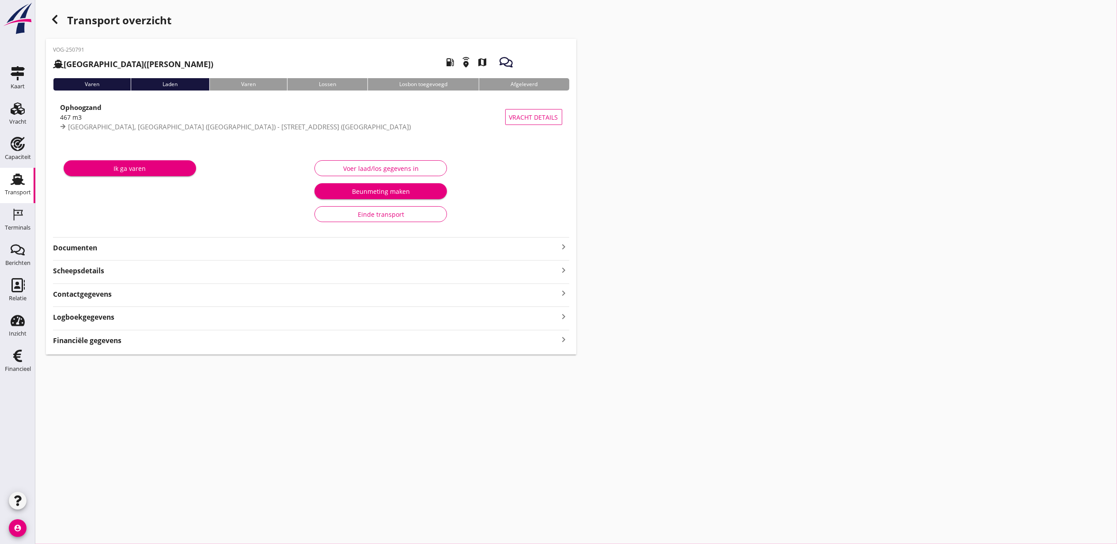
click at [133, 341] on div "Financiële gegevens keyboard_arrow_right" at bounding box center [311, 340] width 516 height 12
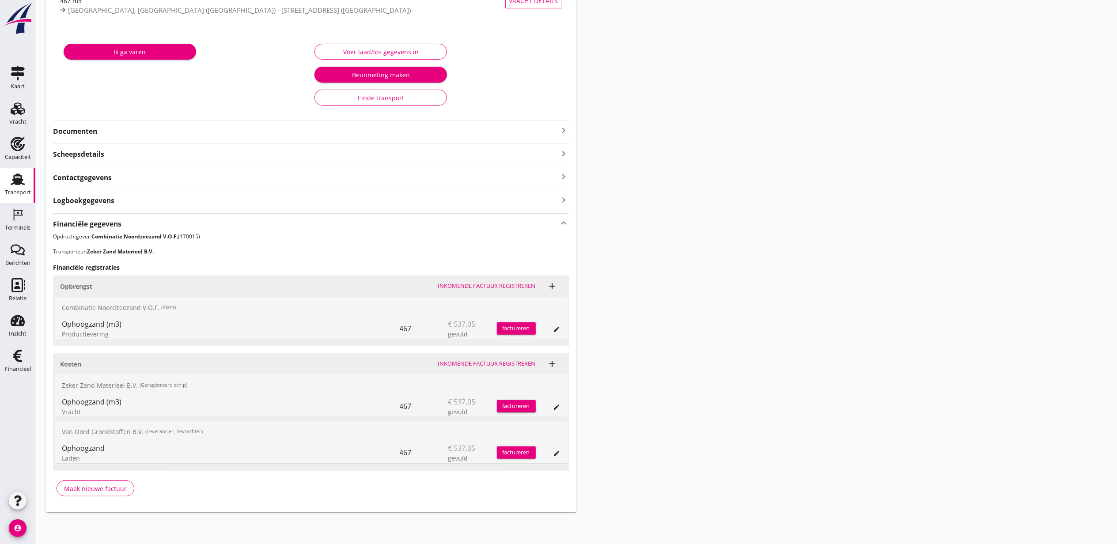
click at [557, 406] on icon "edit" at bounding box center [556, 407] width 7 height 7
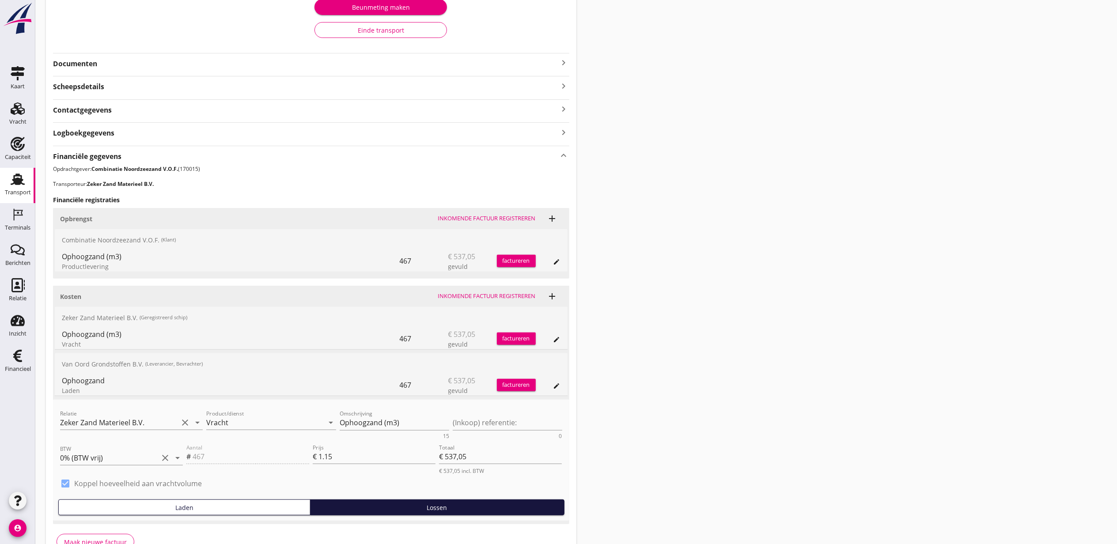
scroll to position [239, 0]
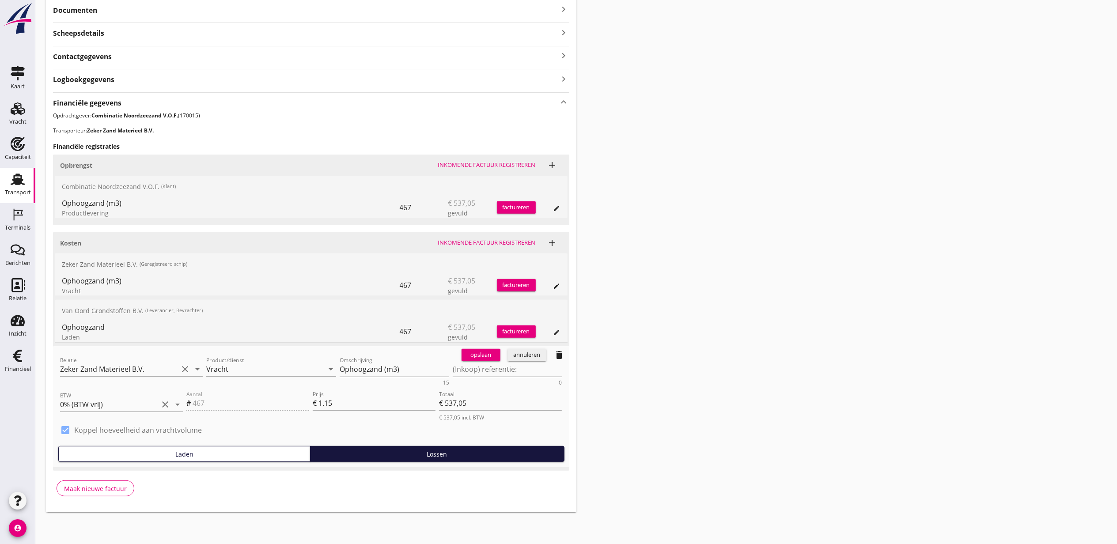
click at [552, 359] on span "delete" at bounding box center [559, 355] width 19 height 18
click at [555, 358] on icon "delete" at bounding box center [559, 355] width 11 height 11
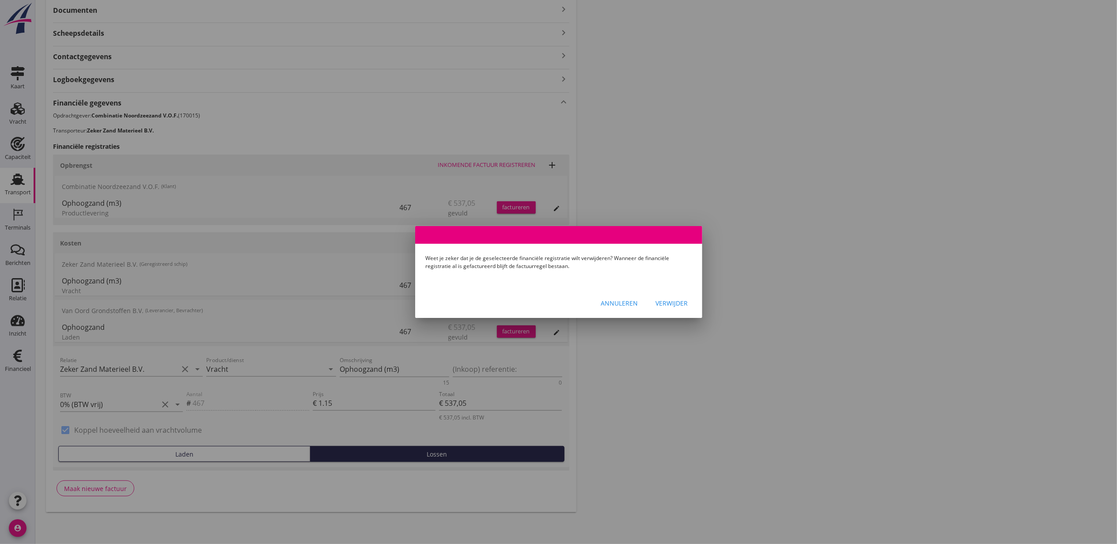
click at [669, 306] on div "Verwijder" at bounding box center [672, 303] width 32 height 9
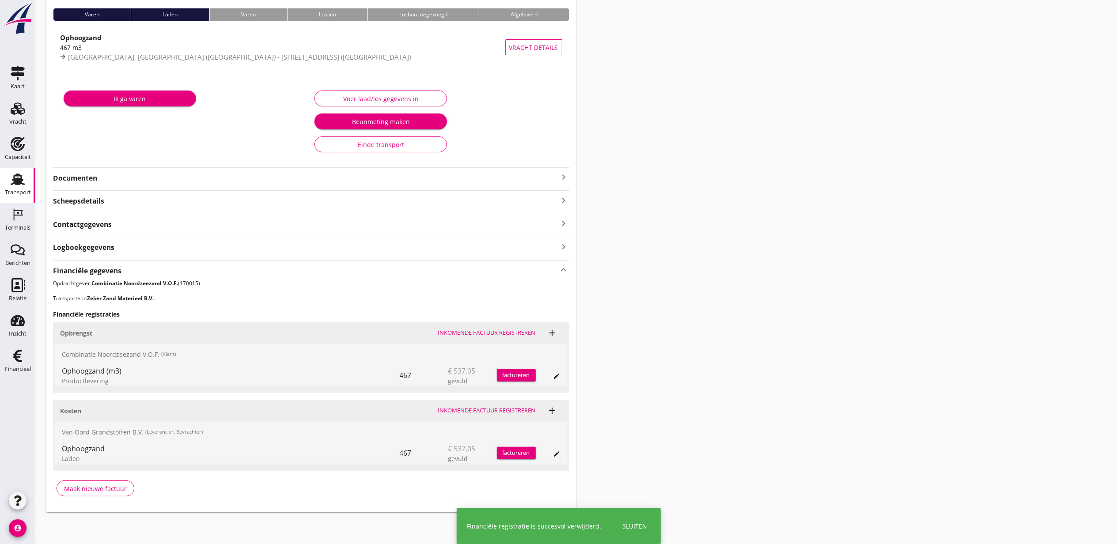
scroll to position [0, 0]
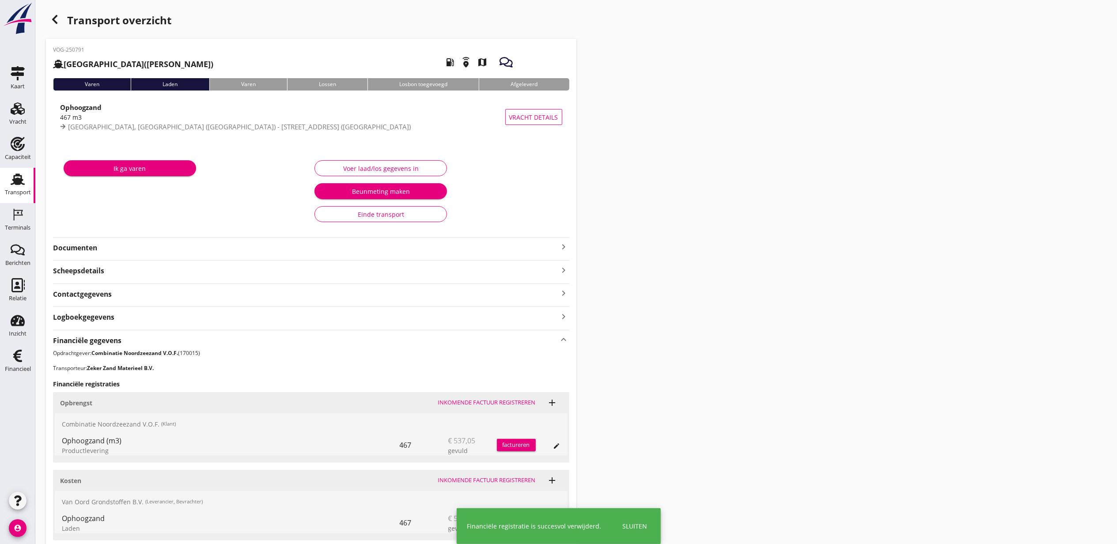
click at [55, 19] on icon "button" at bounding box center [54, 19] width 11 height 11
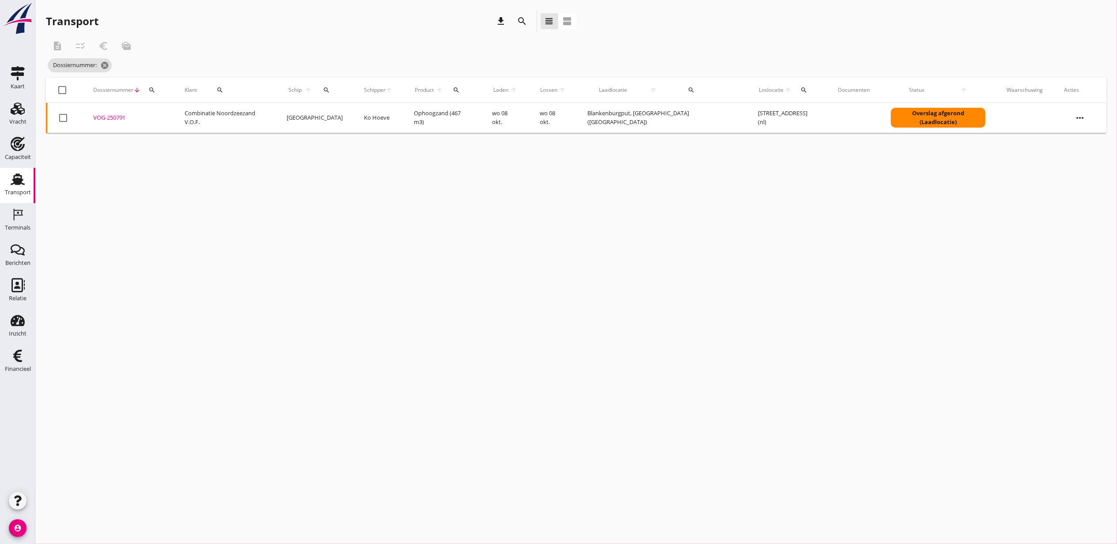
drag, startPoint x: 616, startPoint y: 285, endPoint x: 399, endPoint y: 197, distance: 233.8
click at [612, 287] on div "cancel You are impersonating another user. Transport download search view_headl…" at bounding box center [576, 272] width 1082 height 544
click at [149, 85] on button "search" at bounding box center [152, 90] width 16 height 16
click at [196, 118] on input "Zoeken op dossiernummer..." at bounding box center [193, 116] width 92 height 14
paste input "VOG-250778"
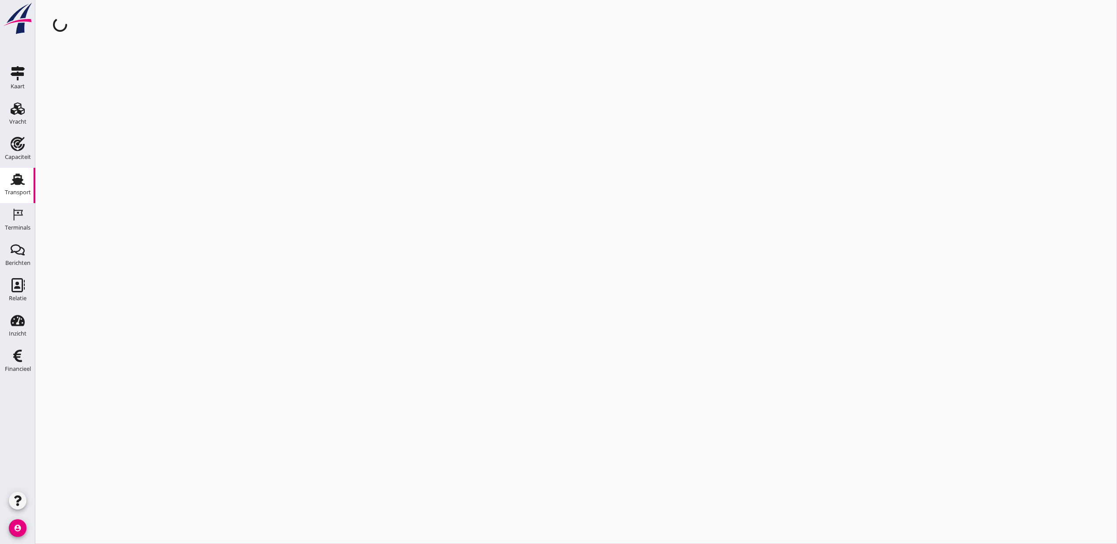
click at [112, 117] on div "cancel You are impersonating another user." at bounding box center [576, 272] width 1082 height 544
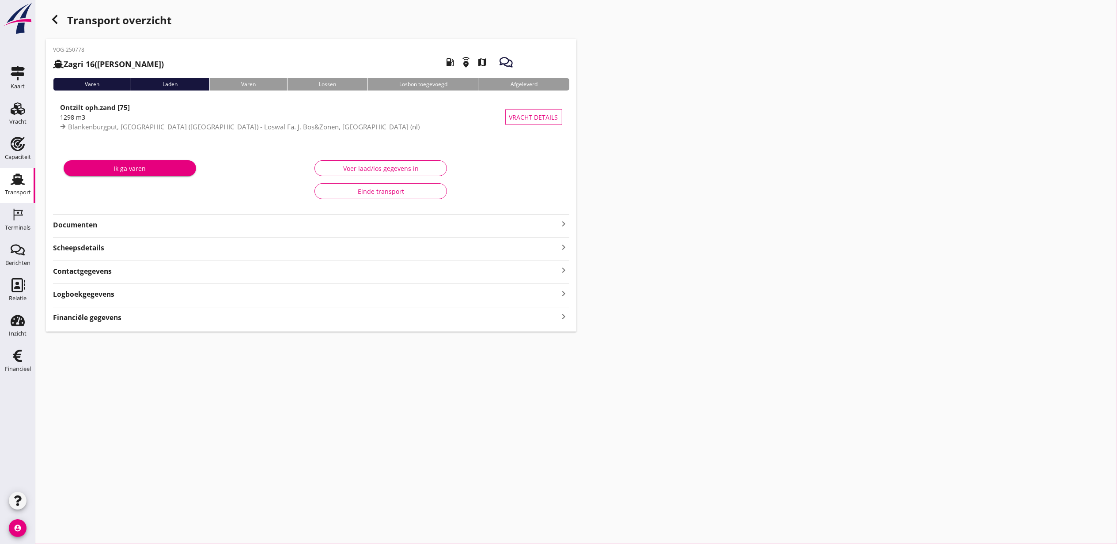
click at [114, 320] on div "VOG-250778 Zagri 16 (Maarten Bakker) local_gas_station emergency_share map Vare…" at bounding box center [311, 185] width 531 height 293
click at [112, 334] on div "Financiële gegevens keyboard_arrow_right" at bounding box center [311, 340] width 516 height 12
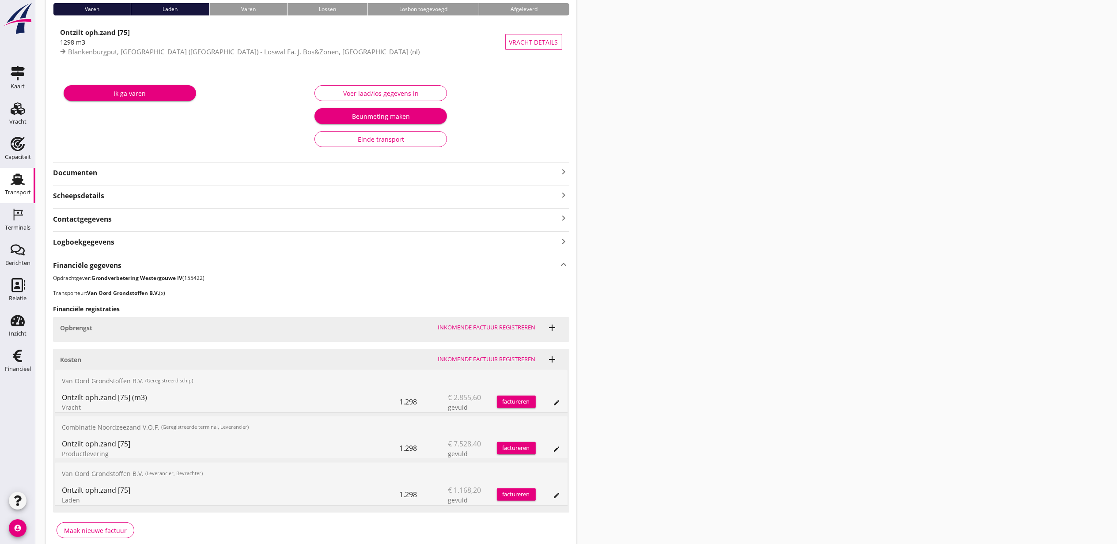
scroll to position [118, 0]
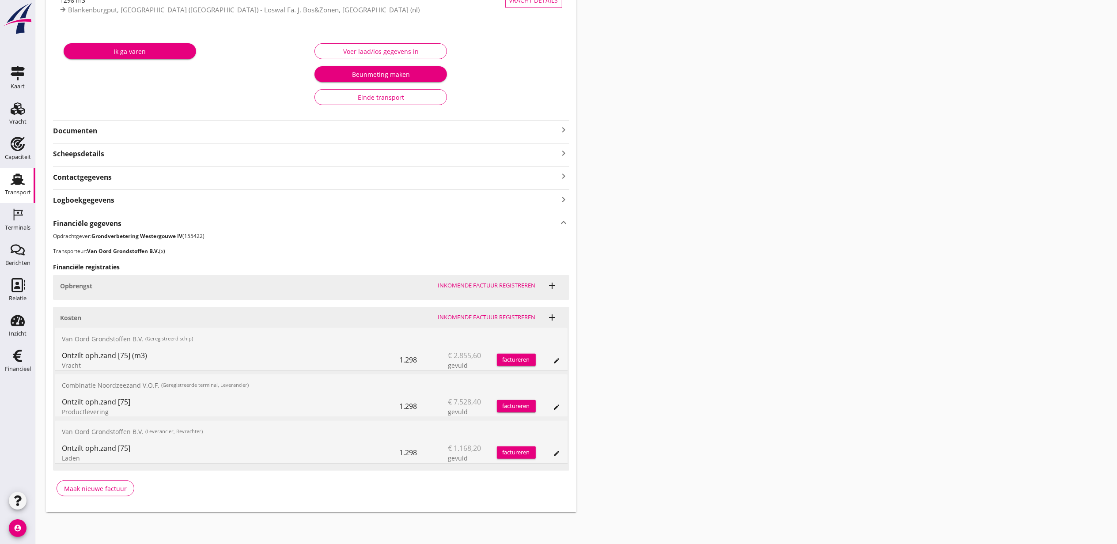
click at [555, 359] on icon "edit" at bounding box center [556, 360] width 7 height 7
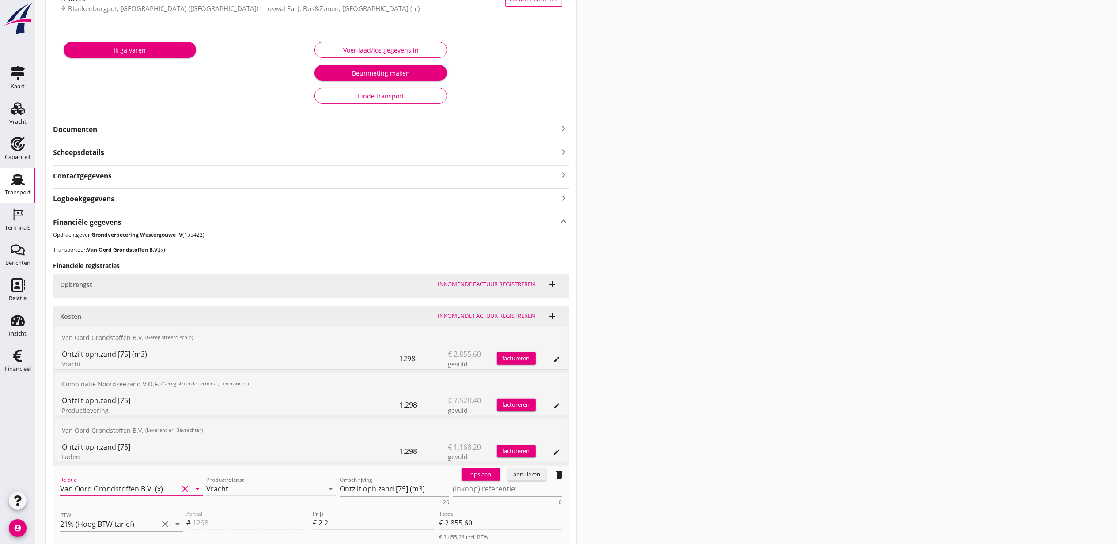
click at [138, 486] on input "Van Oord Grondstoffen B.V. (x)" at bounding box center [119, 489] width 118 height 14
click at [130, 515] on div "0231 (Leverancier, Bevrachter)" at bounding box center [131, 517] width 129 height 9
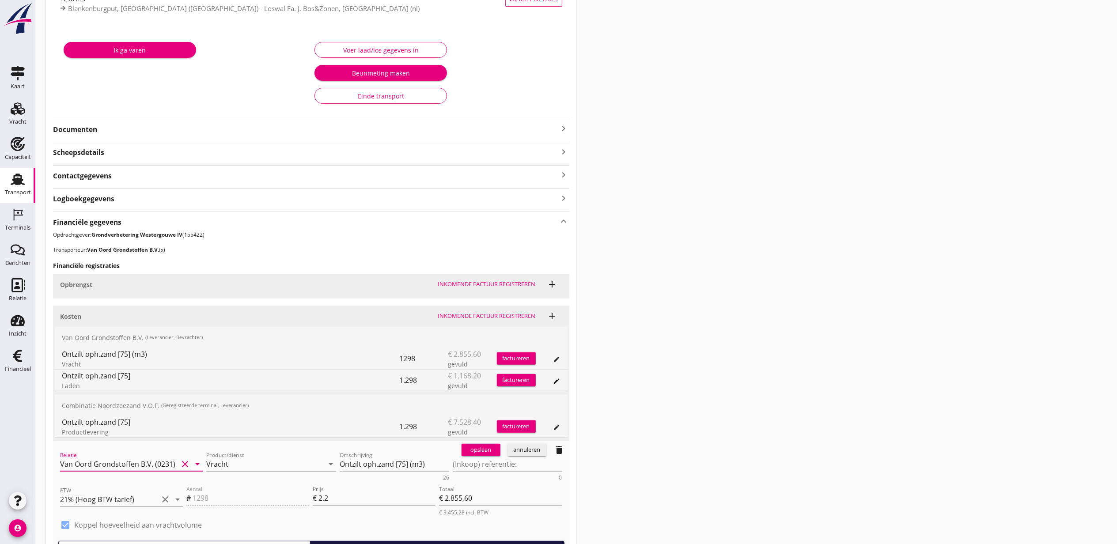
click at [479, 451] on div "opslaan" at bounding box center [481, 450] width 32 height 9
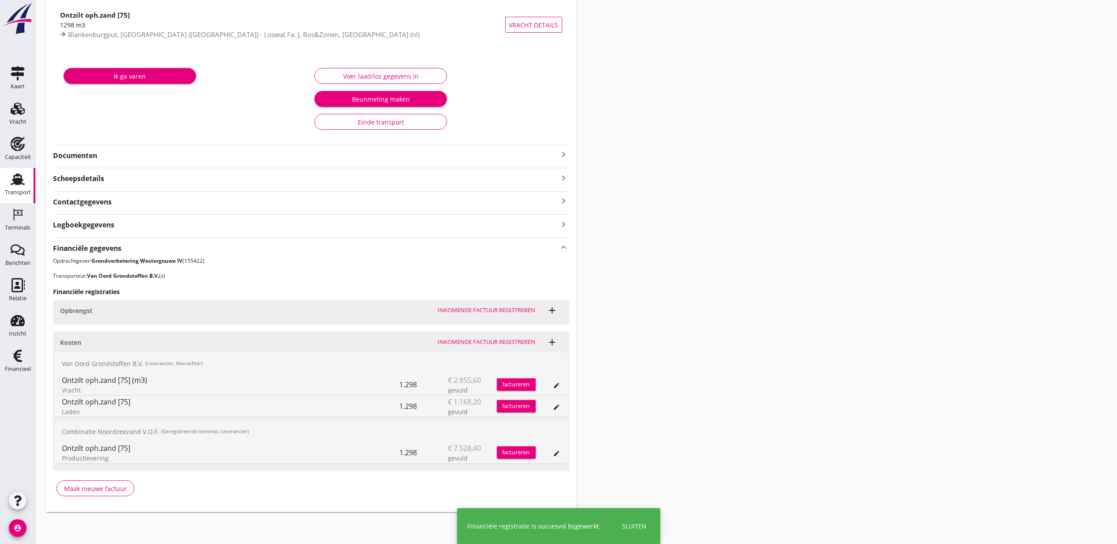
click at [829, 322] on div "Transport overzicht VOG-250778 Zagri 16 (Maarten Bakker) local_gas_station emer…" at bounding box center [576, 215] width 1082 height 615
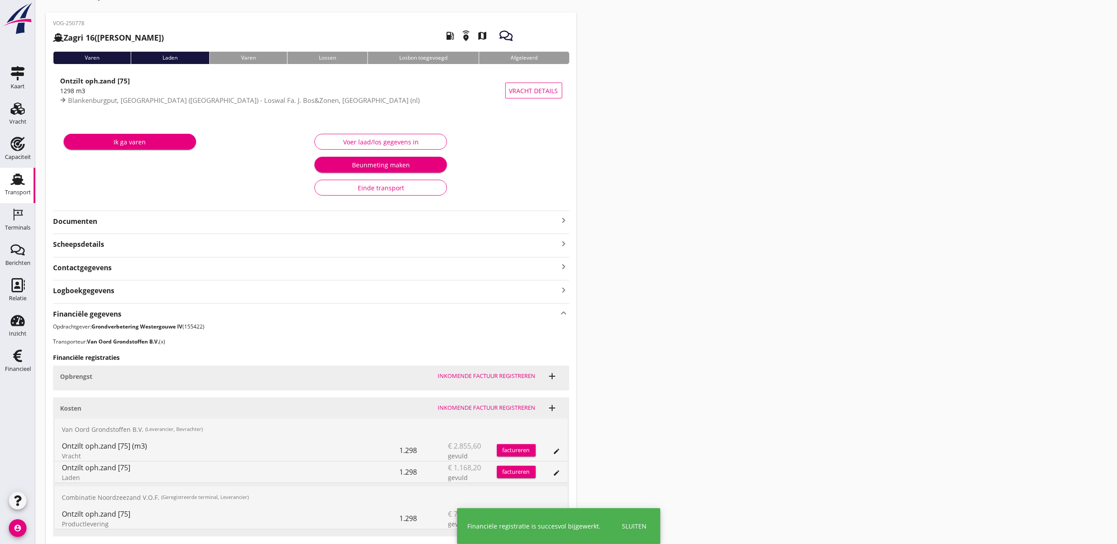
scroll to position [0, 0]
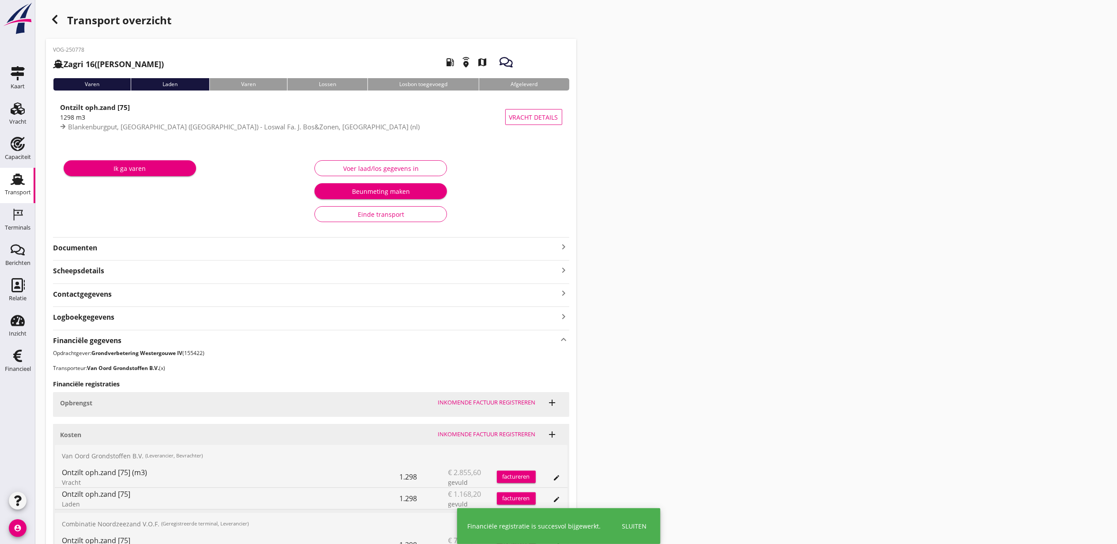
click at [55, 22] on use "button" at bounding box center [54, 19] width 5 height 9
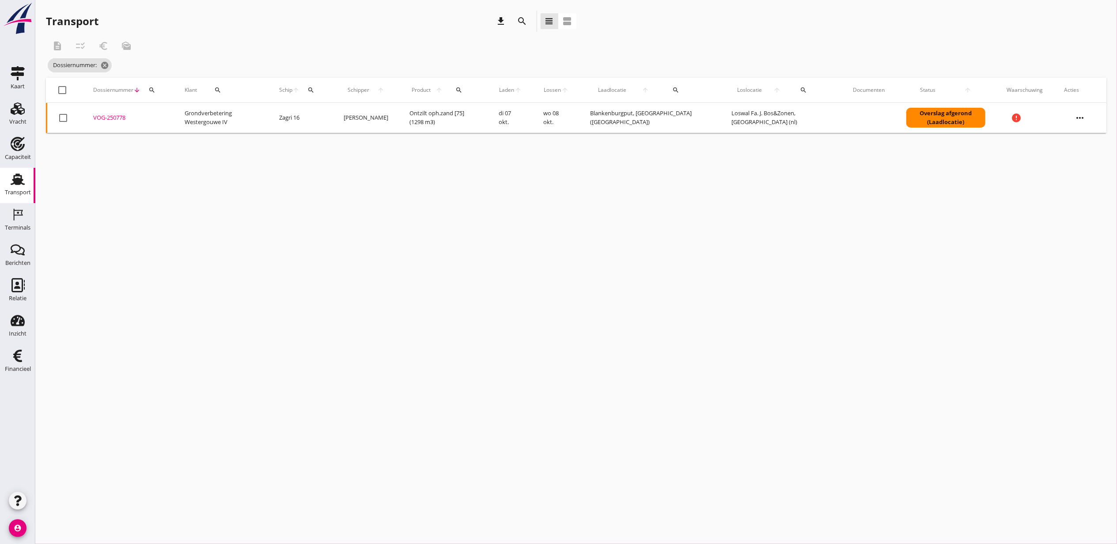
click at [149, 92] on icon "search" at bounding box center [151, 90] width 7 height 7
click at [198, 116] on input "Zoeken op dossiernummer..." at bounding box center [193, 116] width 92 height 14
paste input "VOG-250783"
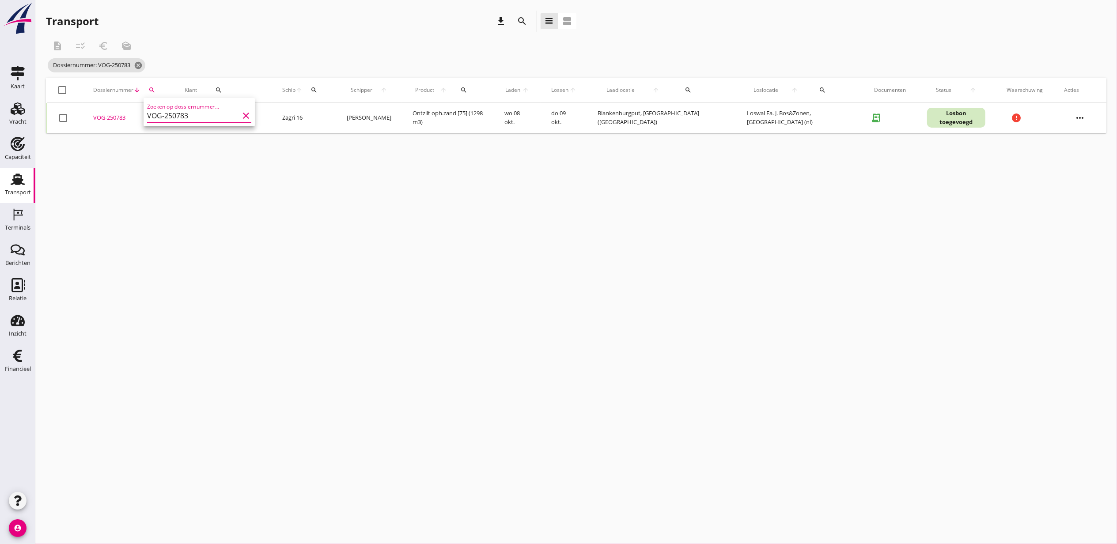
click at [112, 116] on div "VOG-250783" at bounding box center [128, 118] width 70 height 9
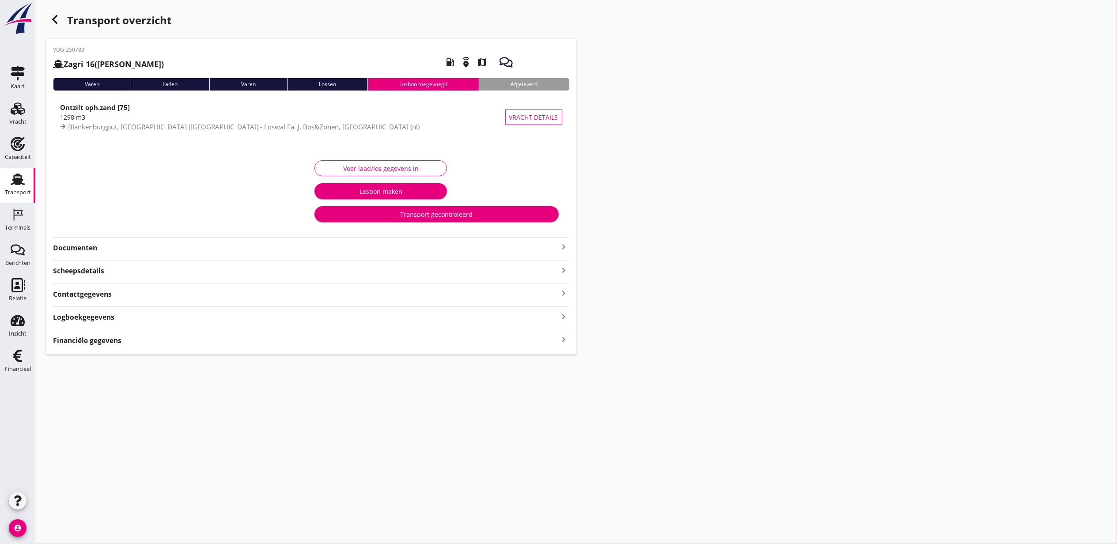
click at [106, 342] on strong "Financiële gegevens" at bounding box center [87, 341] width 68 height 10
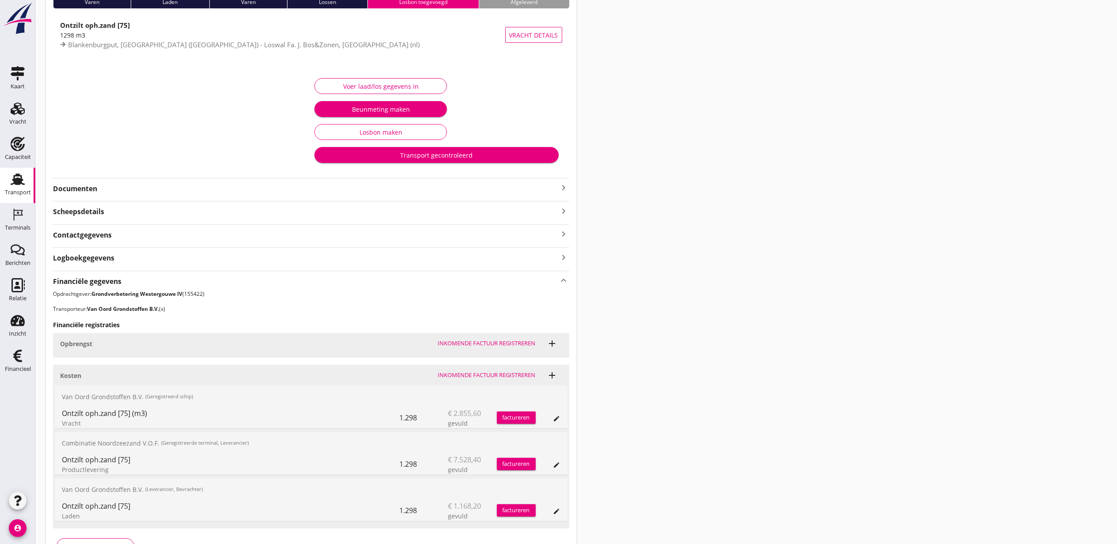
scroll to position [141, 0]
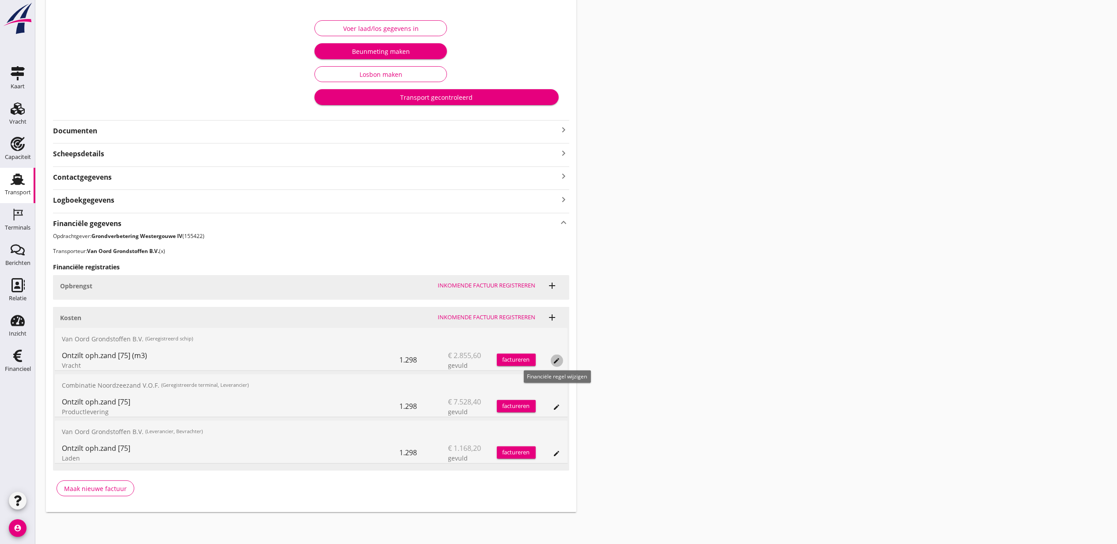
click at [562, 358] on div "edit" at bounding box center [557, 360] width 12 height 7
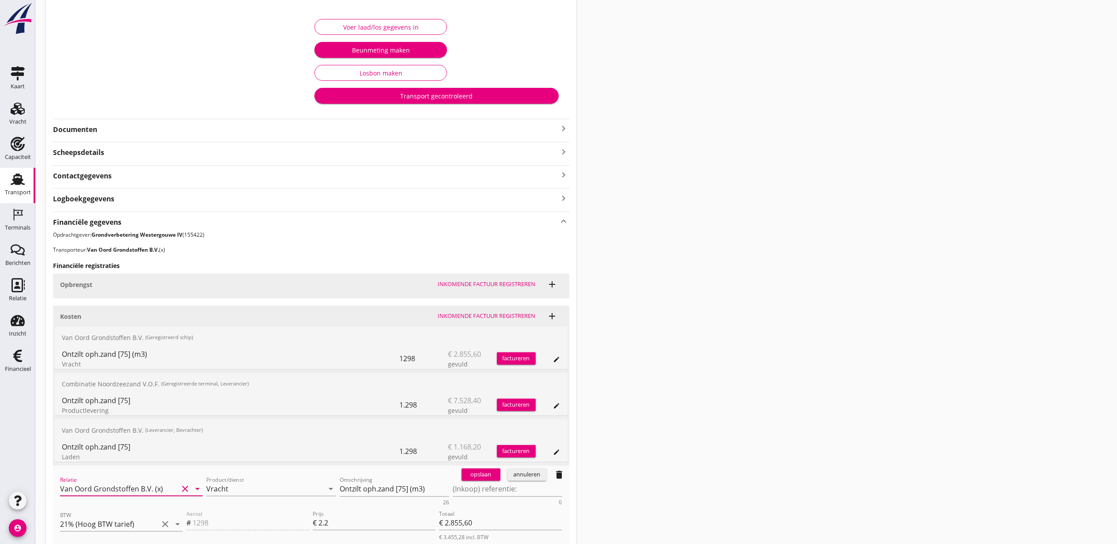
click at [142, 484] on input "Van Oord Grondstoffen B.V. (x)" at bounding box center [119, 489] width 118 height 14
click at [135, 509] on div "Van Oord Grondstoffen B.V." at bounding box center [131, 507] width 129 height 11
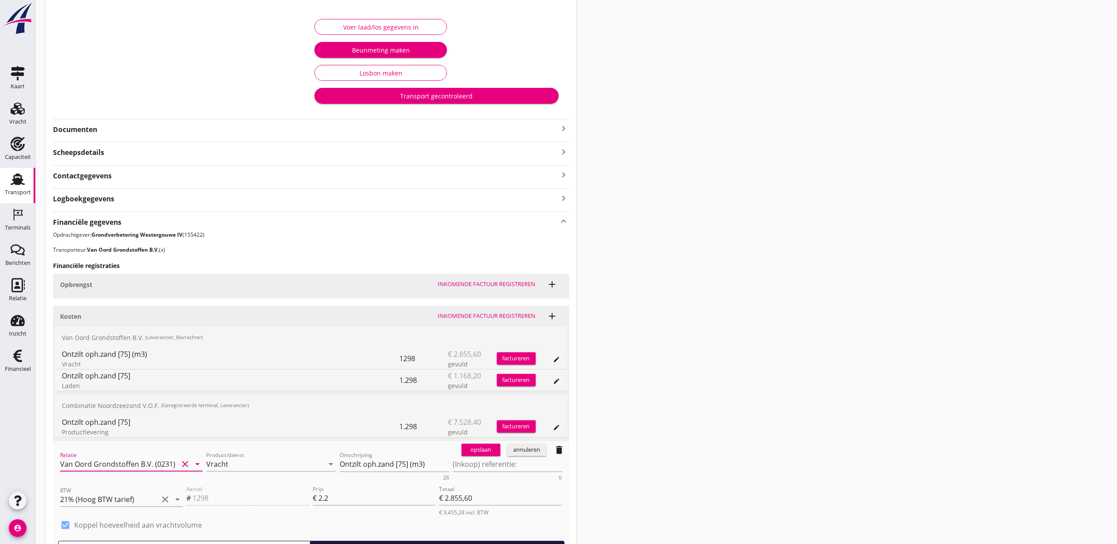
click at [483, 454] on div "opslaan" at bounding box center [481, 450] width 32 height 9
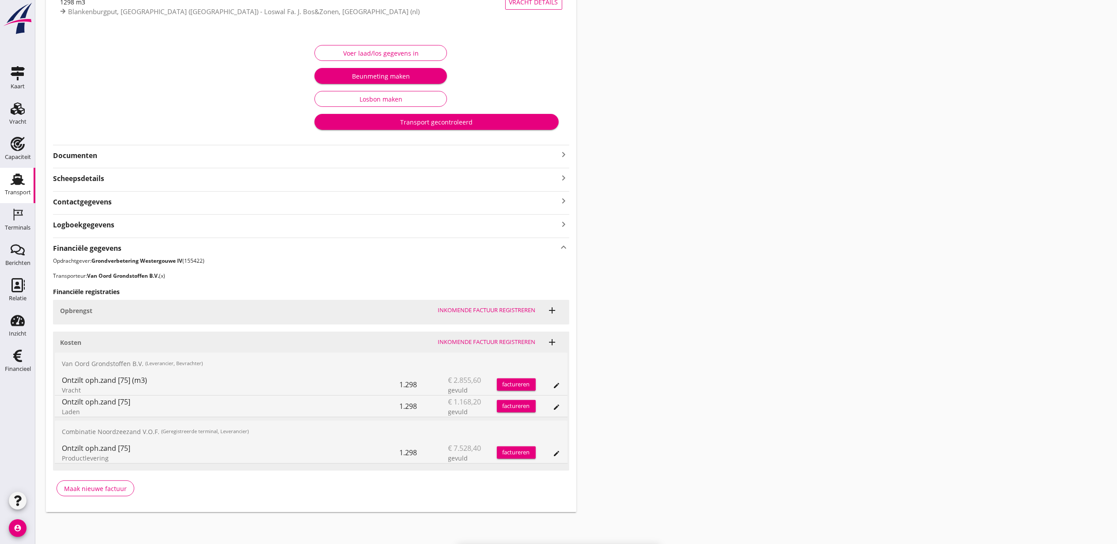
click at [756, 409] on div "Transport overzicht VOG-250783 Zagri 16 (Maarten Bakker) local_gas_station emer…" at bounding box center [576, 204] width 1082 height 638
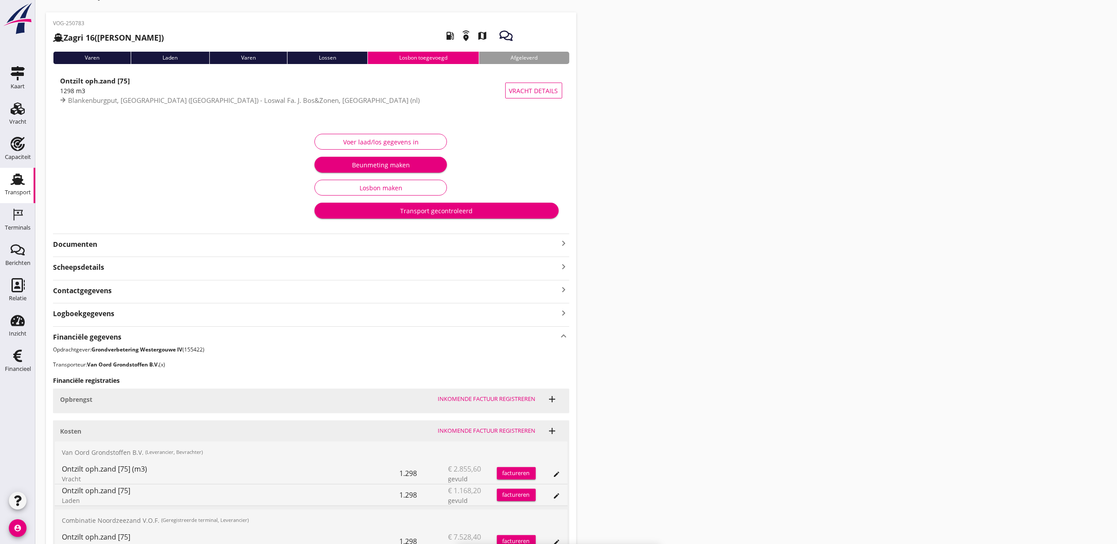
scroll to position [0, 0]
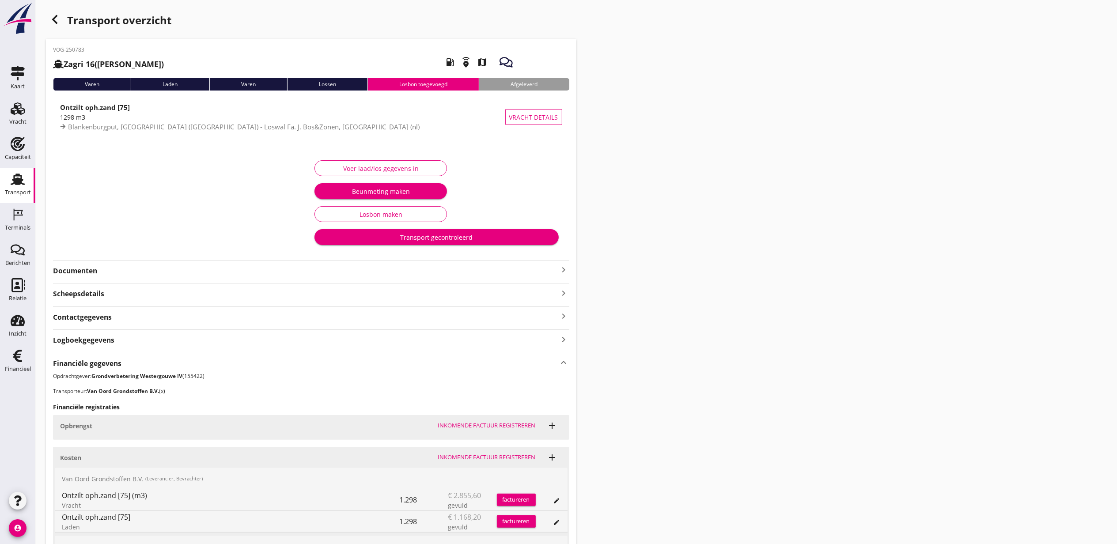
click at [60, 21] on div "button" at bounding box center [55, 20] width 18 height 18
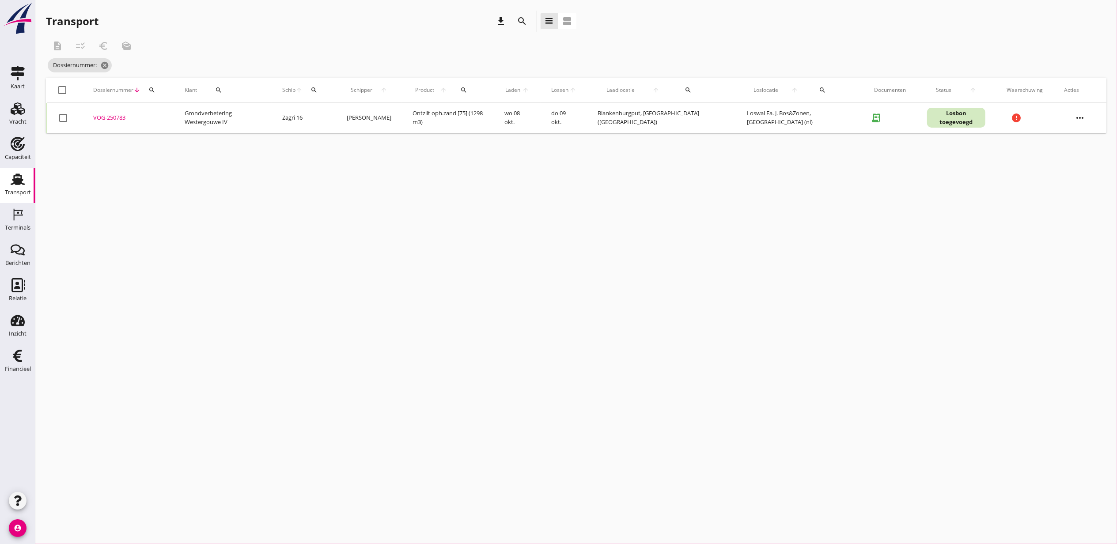
click at [154, 91] on icon "search" at bounding box center [151, 90] width 7 height 7
click at [178, 121] on input "Zoeken op dossiernummer..." at bounding box center [194, 116] width 92 height 14
paste input "VOG-250789"
click at [115, 118] on div "VOG-250789" at bounding box center [128, 118] width 70 height 9
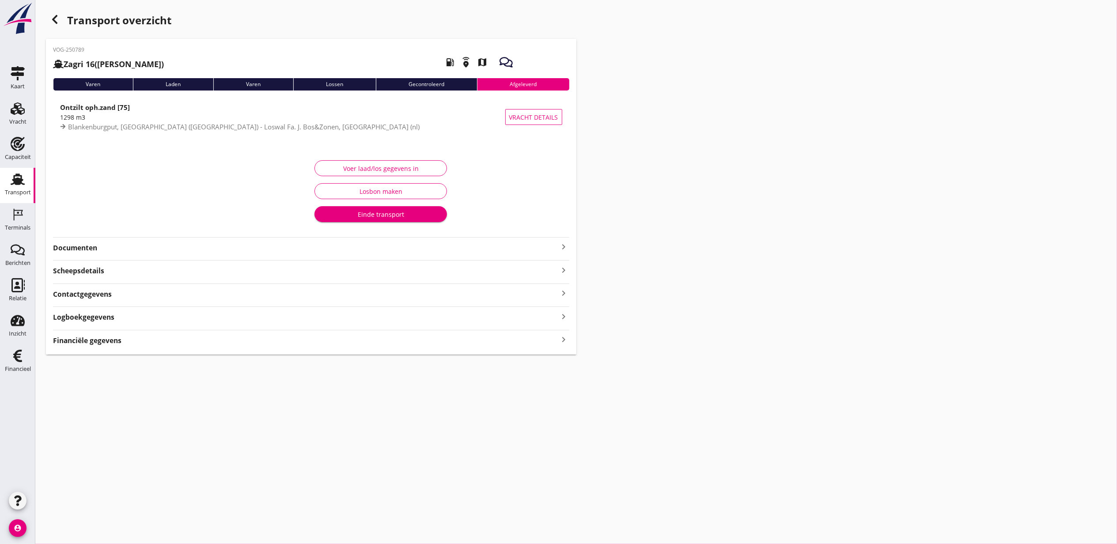
click at [129, 337] on div "VOG-250789 Zagri 16 (Maarten Bakker) local_gas_station emergency_share map Vare…" at bounding box center [311, 197] width 531 height 316
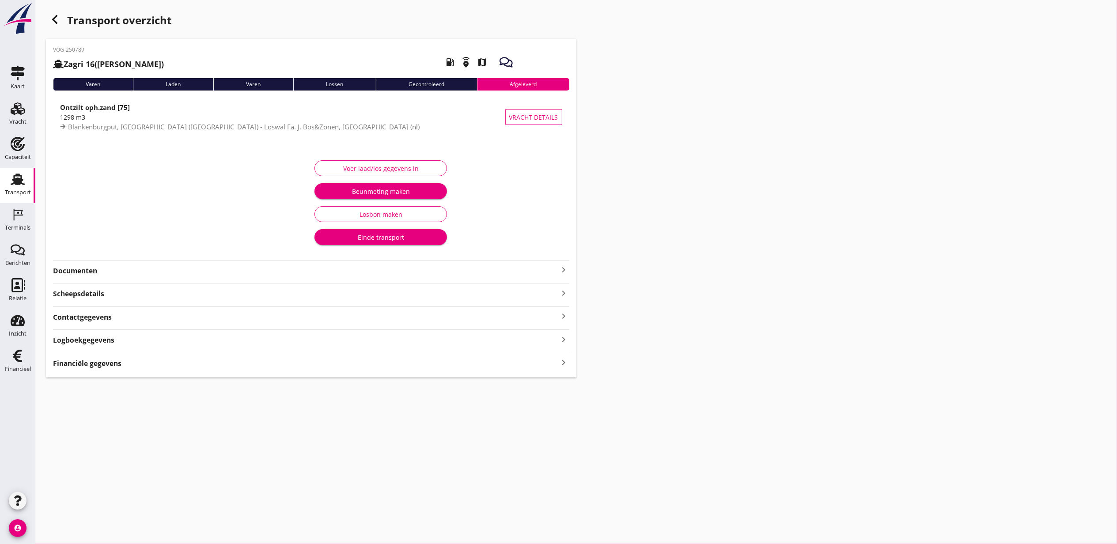
click at [131, 357] on div "Financiële gegevens keyboard_arrow_right" at bounding box center [311, 363] width 516 height 12
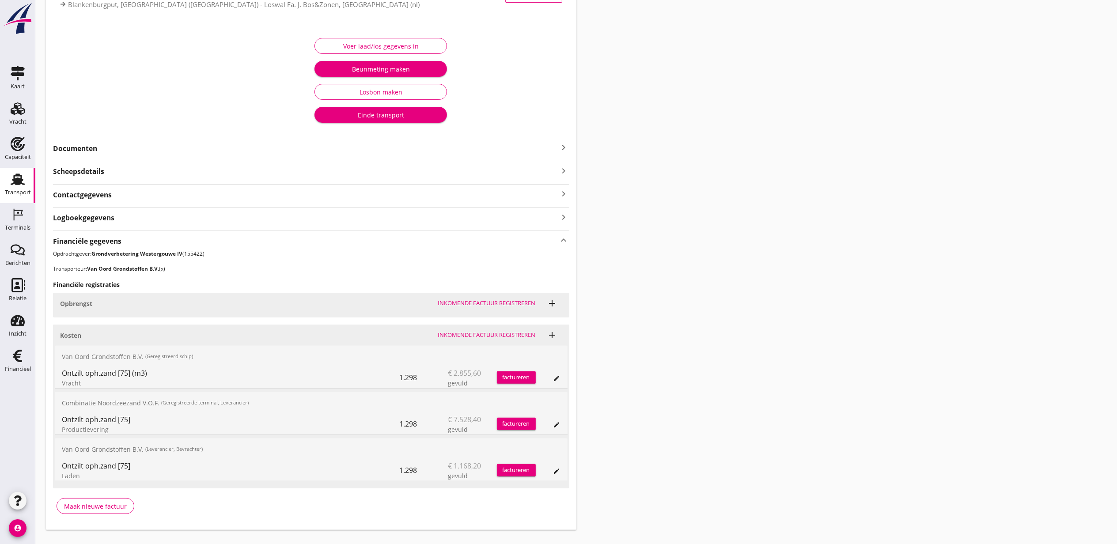
scroll to position [141, 0]
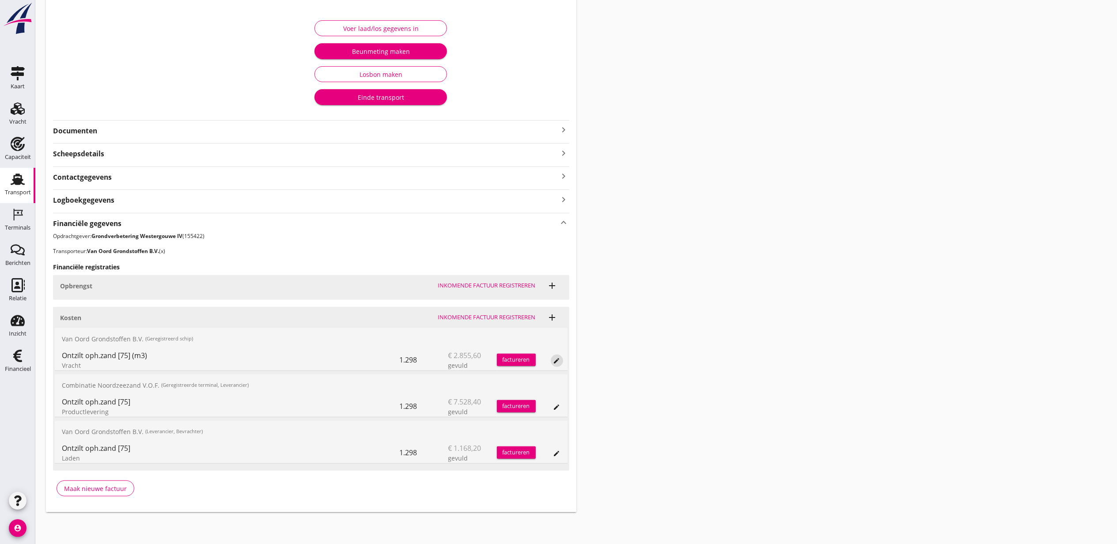
click at [555, 361] on icon "edit" at bounding box center [556, 360] width 7 height 7
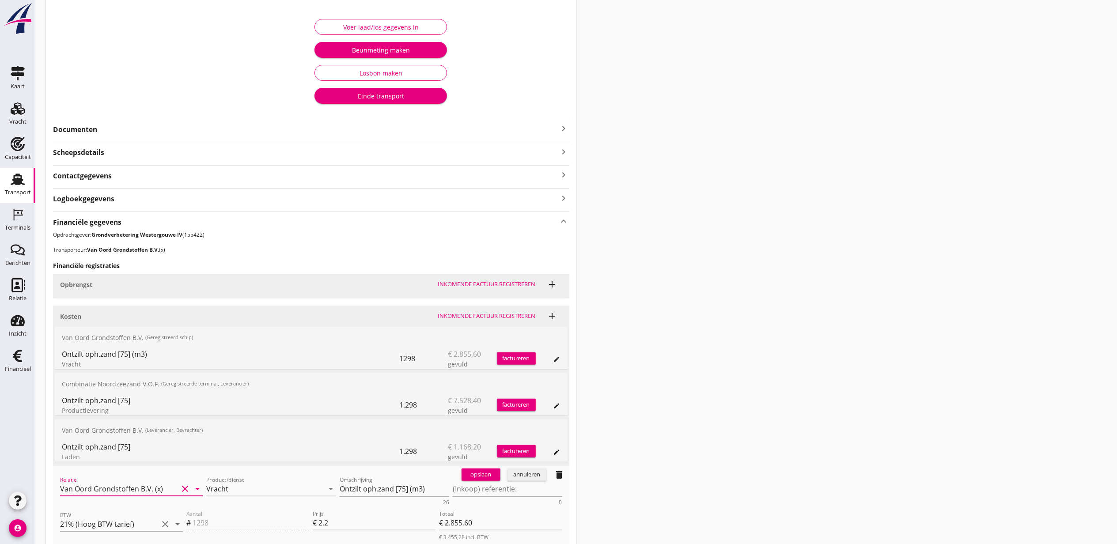
click at [138, 485] on input "Van Oord Grondstoffen B.V. (x)" at bounding box center [119, 489] width 118 height 14
click at [128, 504] on div "Van Oord Grondstoffen B.V." at bounding box center [131, 507] width 129 height 11
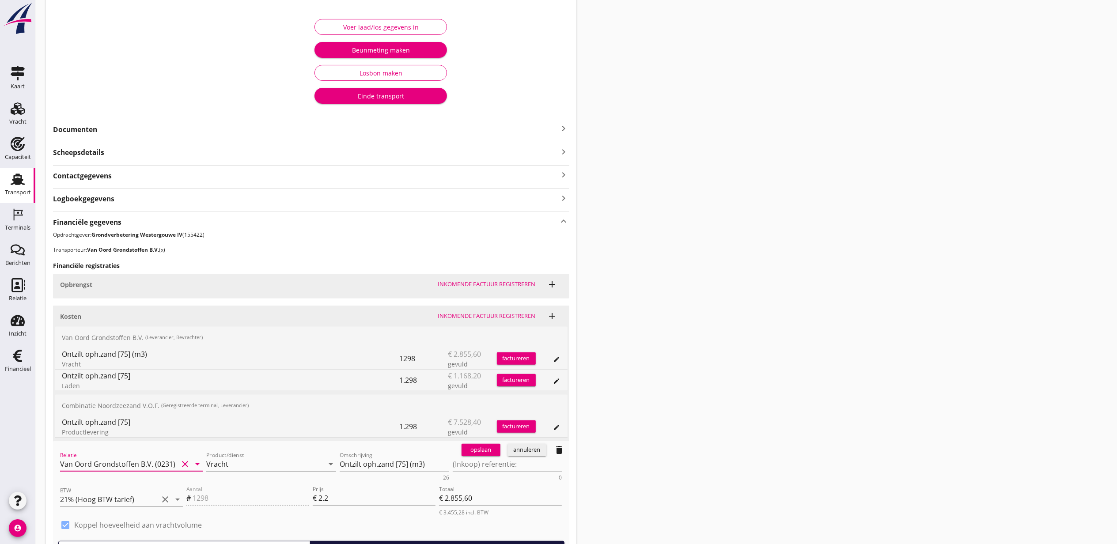
click at [499, 459] on div "opslaan annuleren delete" at bounding box center [513, 450] width 111 height 18
click at [485, 446] on button "opslaan" at bounding box center [481, 450] width 39 height 12
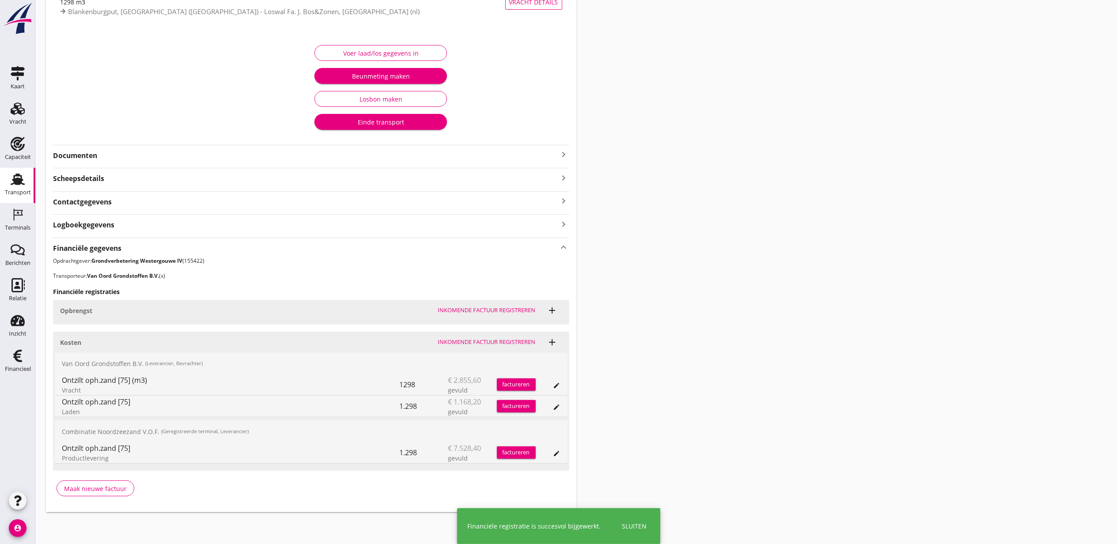
scroll to position [117, 0]
drag, startPoint x: 769, startPoint y: 294, endPoint x: 696, endPoint y: 276, distance: 74.7
click at [769, 294] on div "Transport overzicht VOG-250789 Zagri 16 (Maarten Bakker) local_gas_station emer…" at bounding box center [576, 204] width 1082 height 638
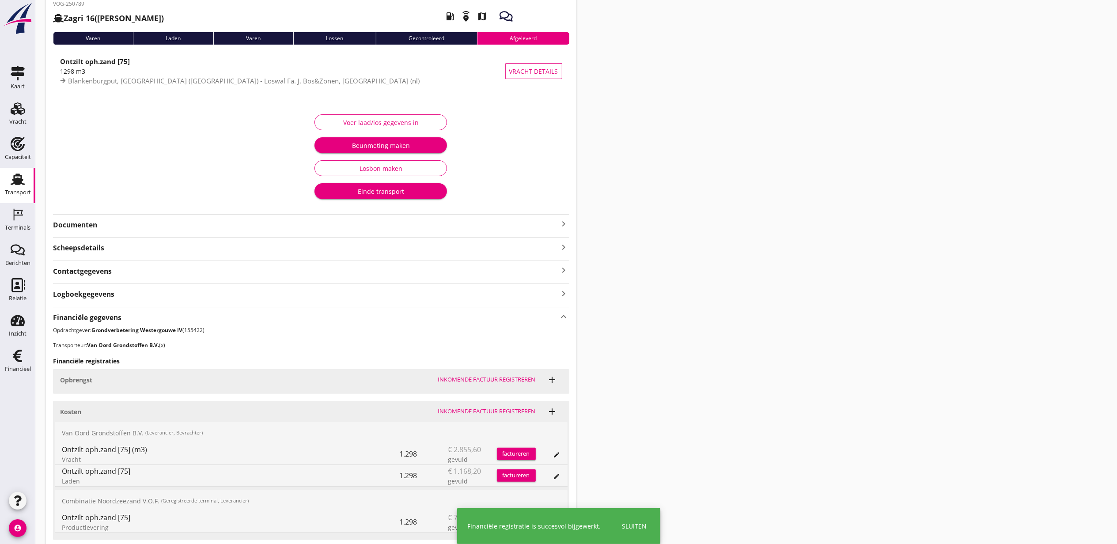
scroll to position [0, 0]
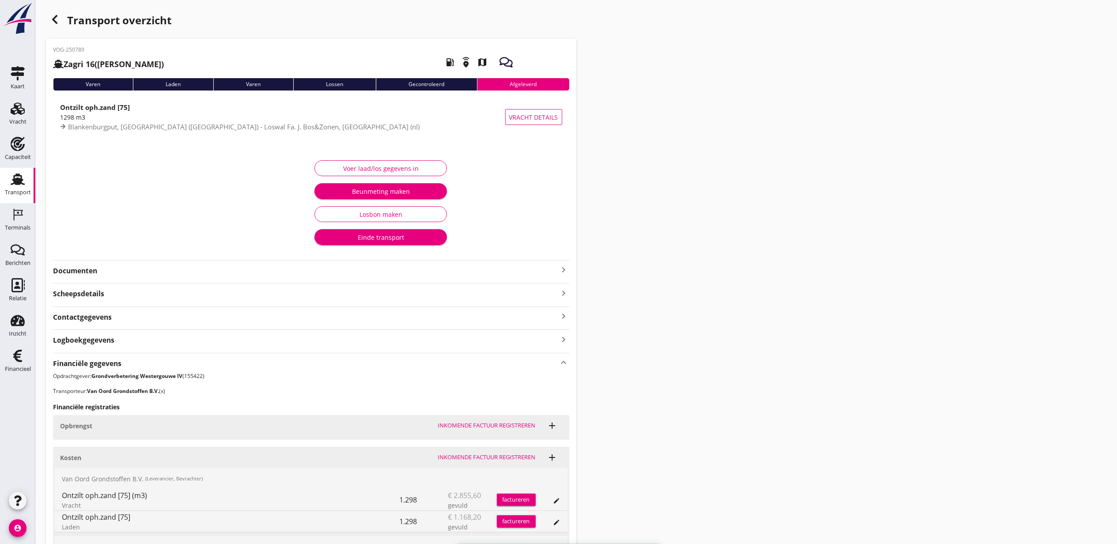
click at [56, 15] on icon "button" at bounding box center [54, 19] width 11 height 11
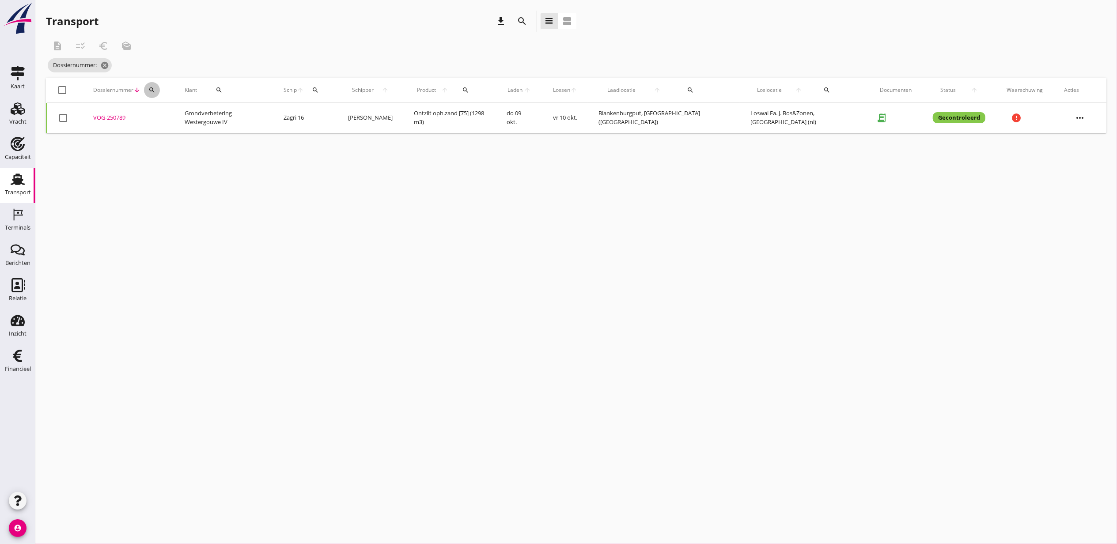
click at [155, 94] on button "search" at bounding box center [152, 90] width 16 height 16
click at [165, 123] on div "Zoeken op dossiernummer..." at bounding box center [202, 116] width 104 height 14
paste input "VOG-250765"
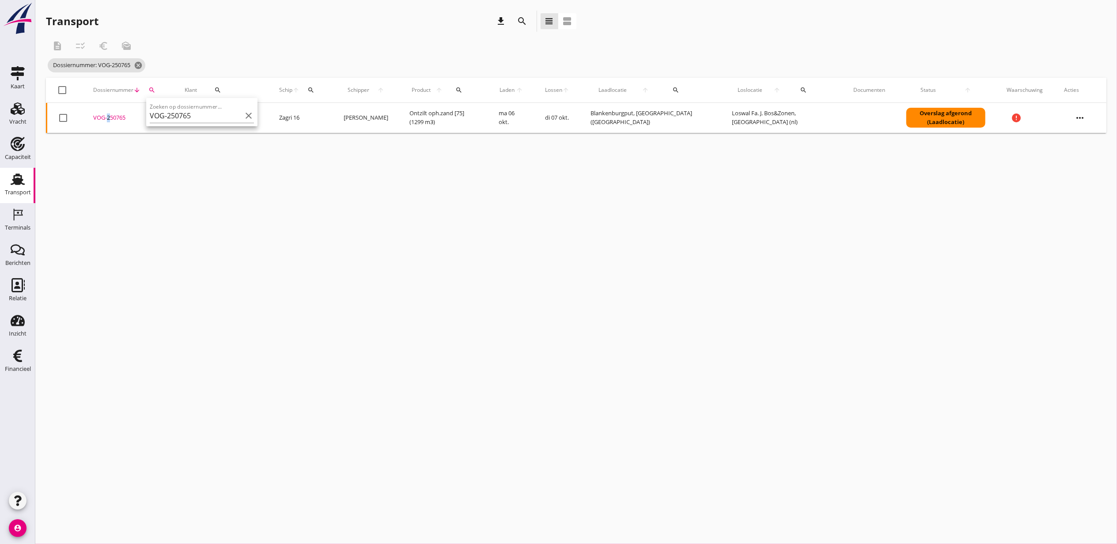
click at [108, 117] on div "VOG-250765" at bounding box center [128, 118] width 70 height 9
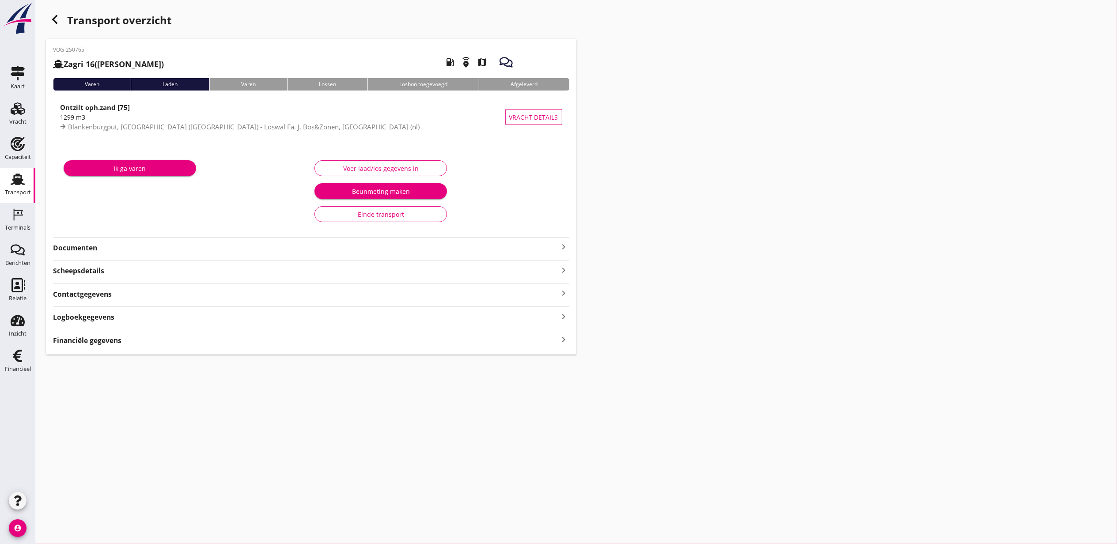
click at [119, 318] on div "Logboekgegevens keyboard_arrow_right" at bounding box center [311, 317] width 516 height 12
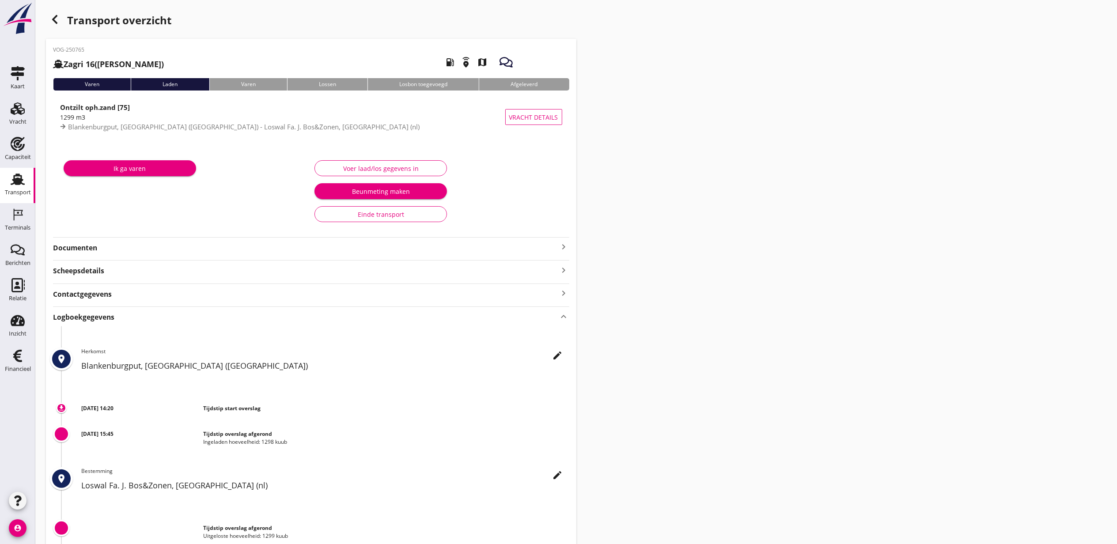
click at [117, 320] on div "Logboekgegevens keyboard_arrow_up" at bounding box center [311, 317] width 516 height 12
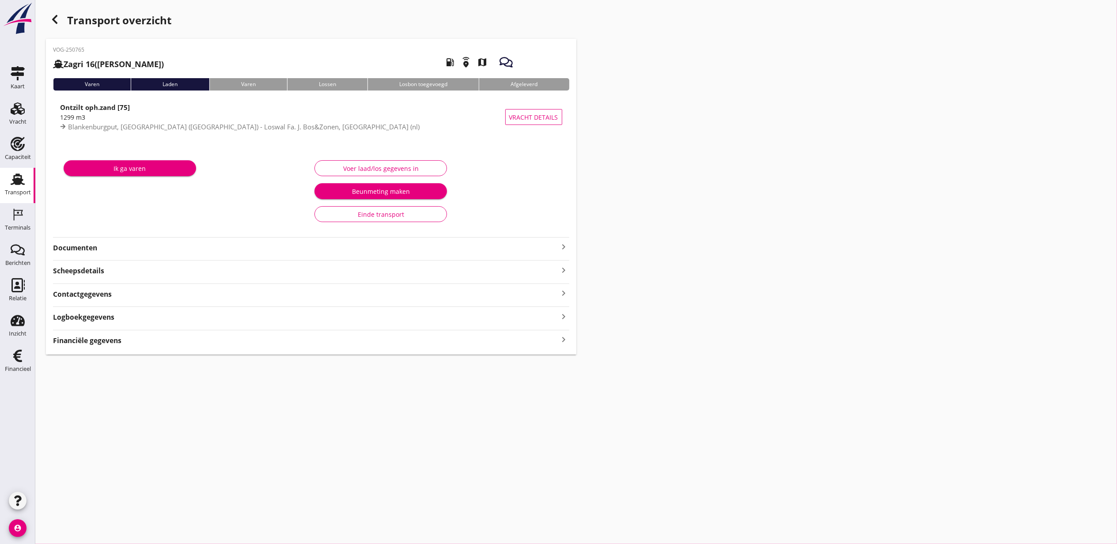
click at [125, 340] on div "Financiële gegevens keyboard_arrow_right" at bounding box center [311, 340] width 516 height 12
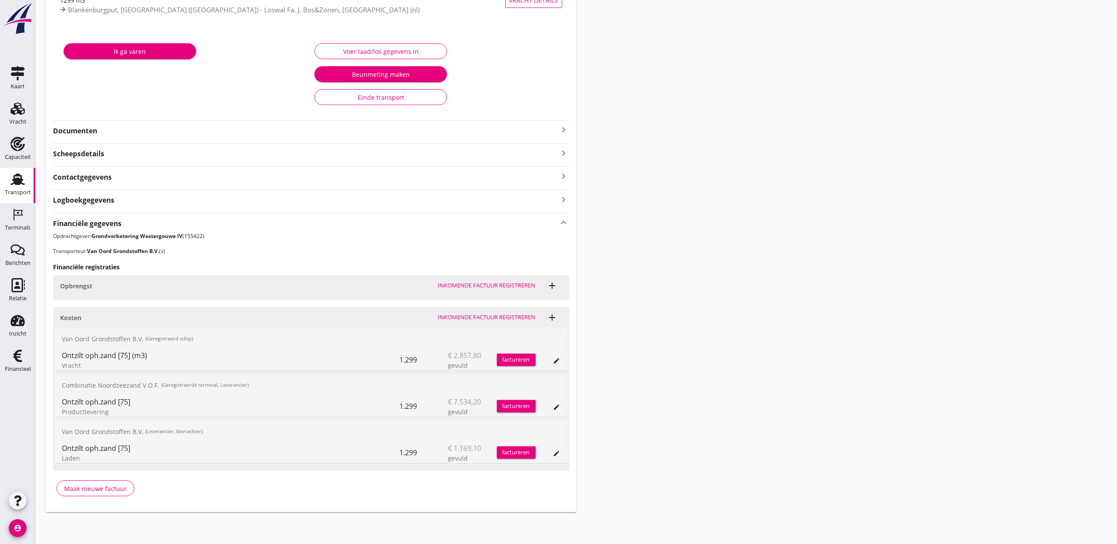
scroll to position [118, 0]
click at [553, 357] on icon "edit" at bounding box center [556, 360] width 7 height 7
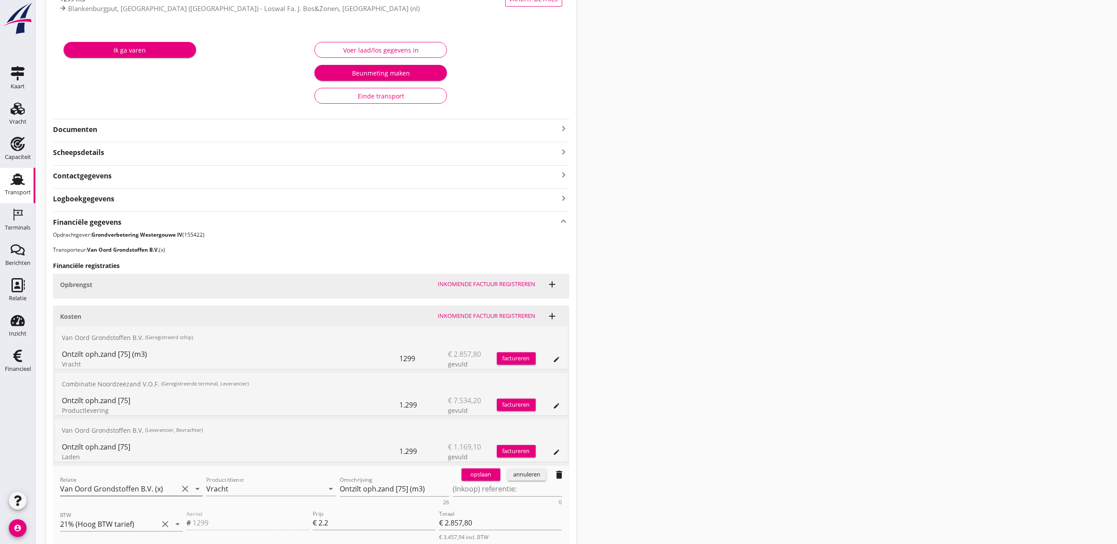
click at [154, 492] on input "Van Oord Grondstoffen B.V. (x)" at bounding box center [119, 489] width 118 height 14
click at [128, 509] on div "Van Oord Grondstoffen B.V." at bounding box center [131, 507] width 129 height 11
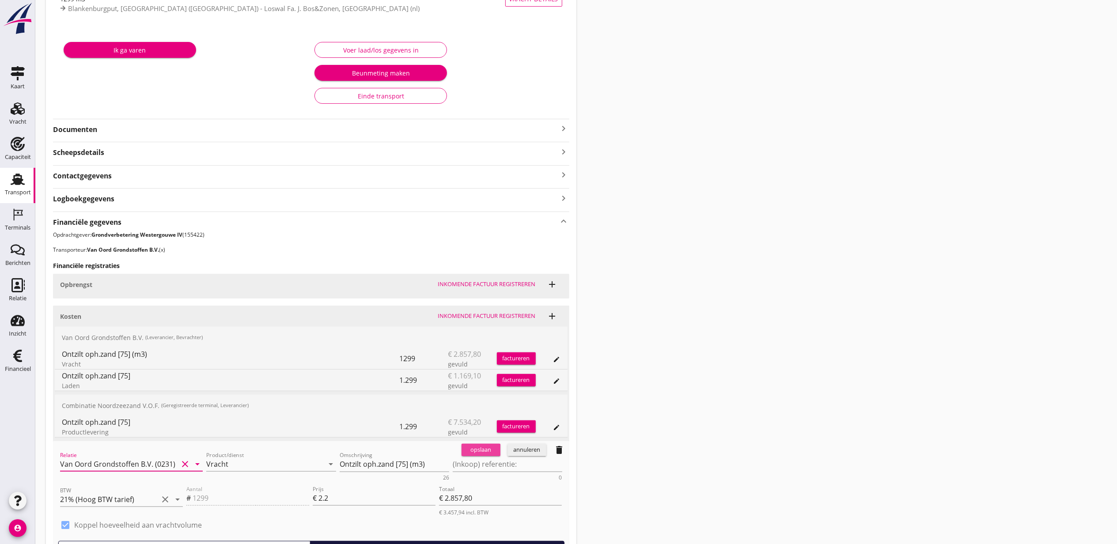
click at [479, 446] on button "opslaan" at bounding box center [481, 450] width 39 height 12
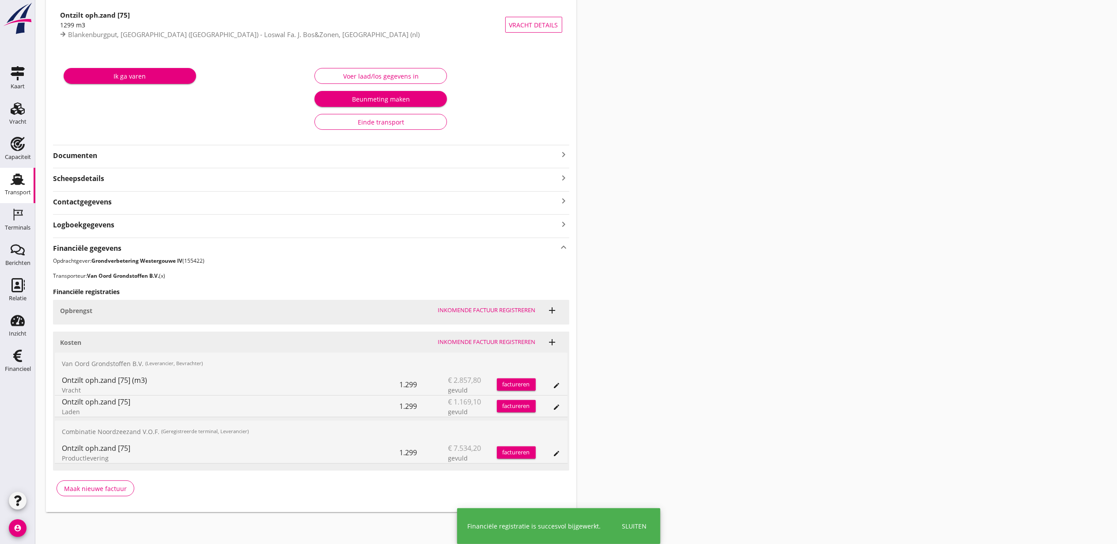
click at [679, 290] on div "Transport overzicht VOG-250765 Zagri 16 (Maarten Bakker) local_gas_station emer…" at bounding box center [576, 215] width 1082 height 615
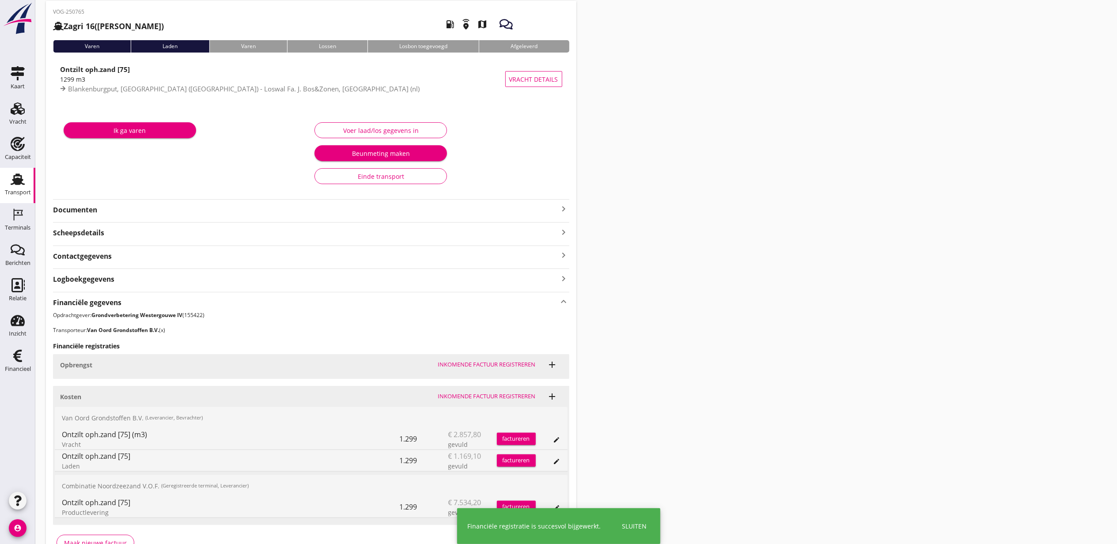
scroll to position [0, 0]
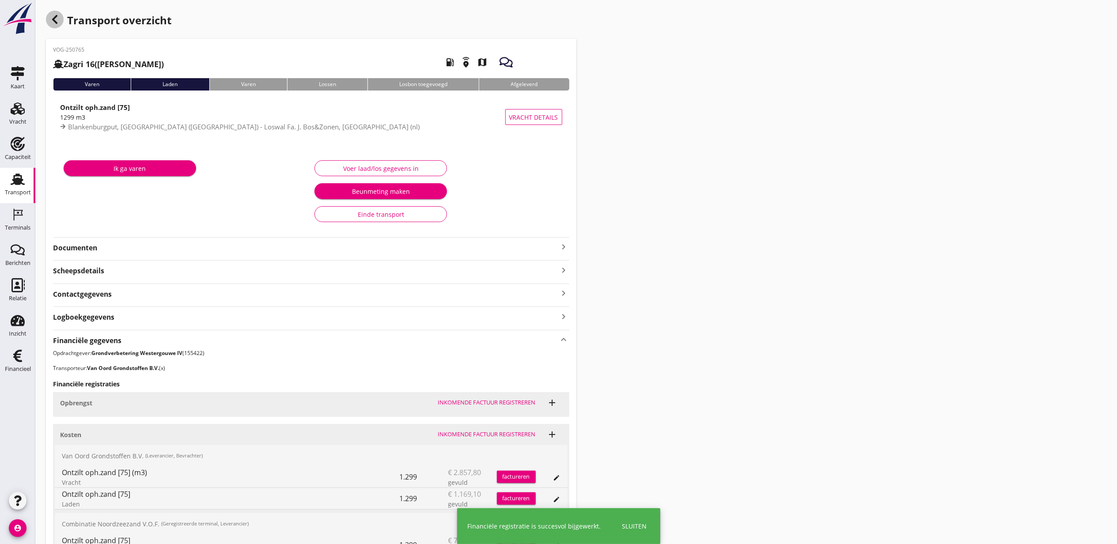
click at [58, 22] on icon "button" at bounding box center [54, 19] width 11 height 11
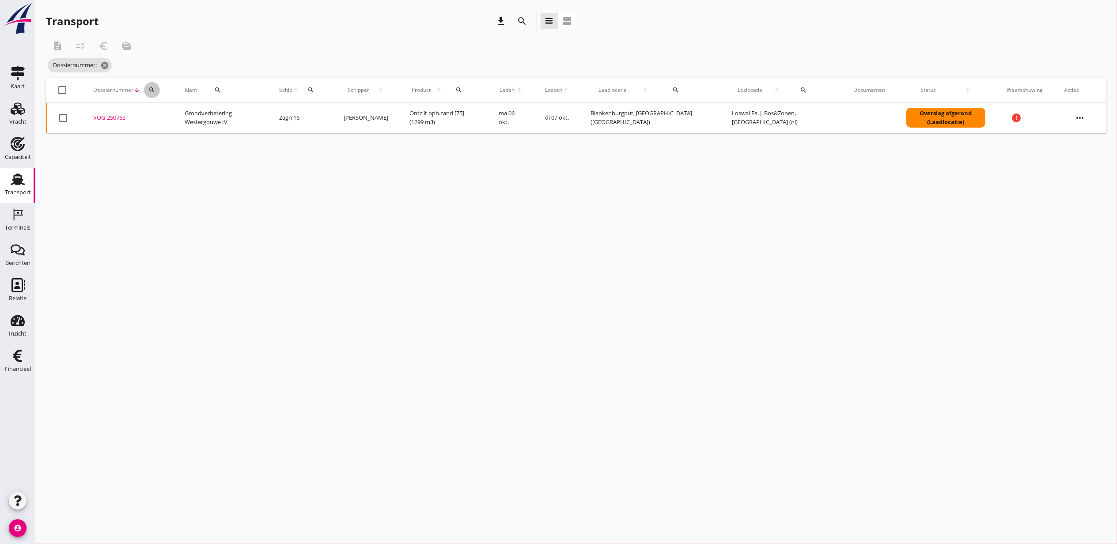
click at [152, 91] on icon "search" at bounding box center [151, 90] width 7 height 7
click at [191, 121] on input "Zoeken op dossiernummer..." at bounding box center [193, 116] width 92 height 14
paste input "VOG-250771"
click at [116, 117] on div "VOG-250771" at bounding box center [128, 118] width 70 height 9
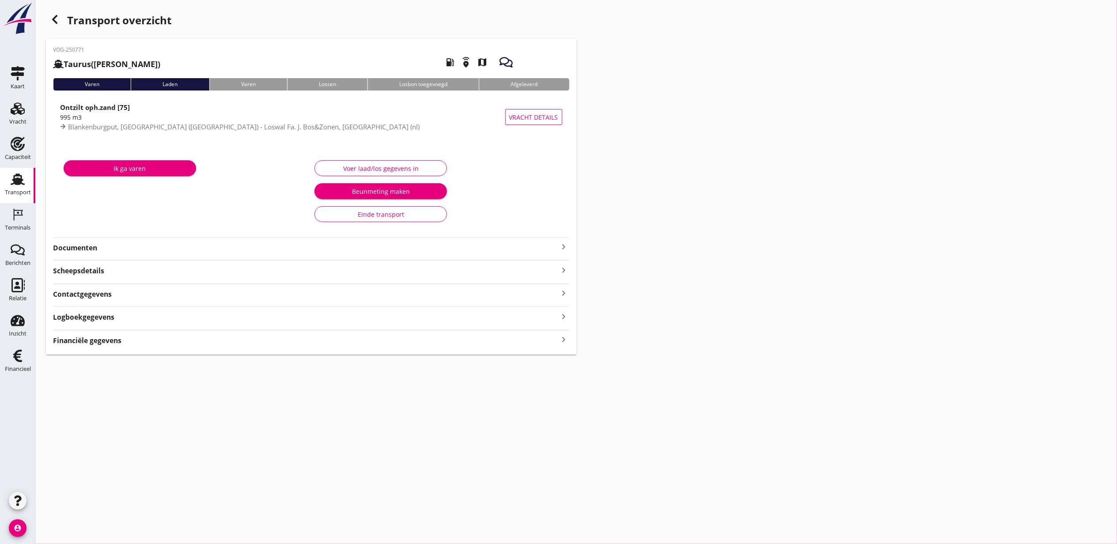
click at [103, 320] on strong "Logboekgegevens" at bounding box center [83, 317] width 61 height 10
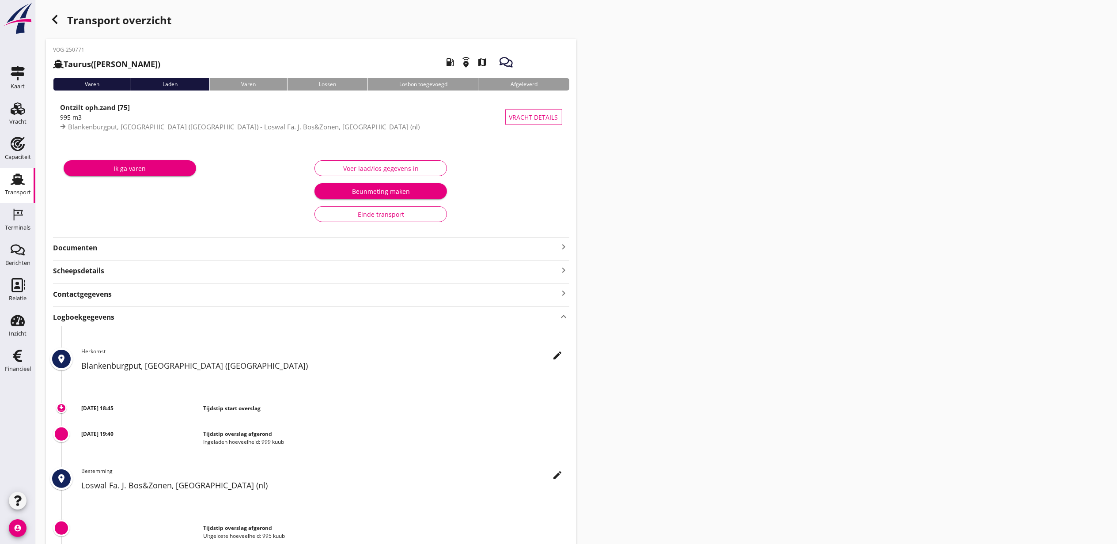
click at [102, 320] on strong "Logboekgegevens" at bounding box center [83, 317] width 61 height 10
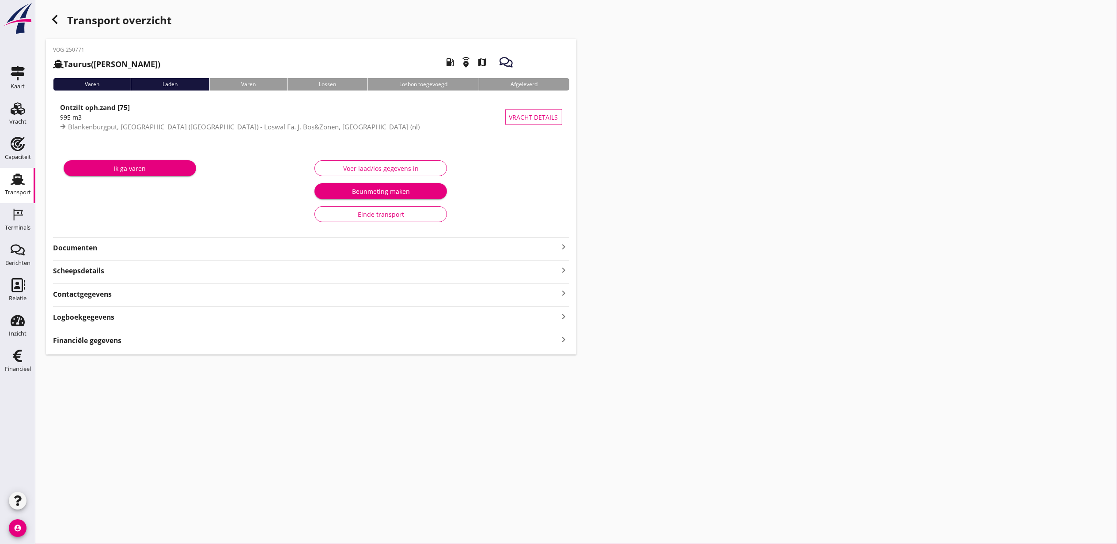
drag, startPoint x: 102, startPoint y: 320, endPoint x: 106, endPoint y: 337, distance: 16.8
click at [106, 337] on strong "Financiële gegevens" at bounding box center [87, 341] width 68 height 10
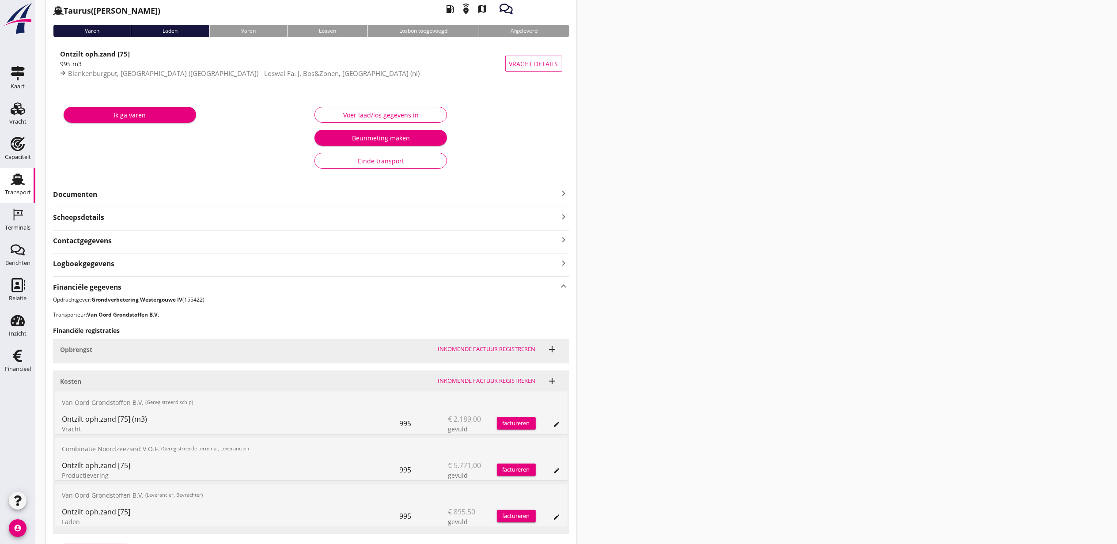
scroll to position [118, 0]
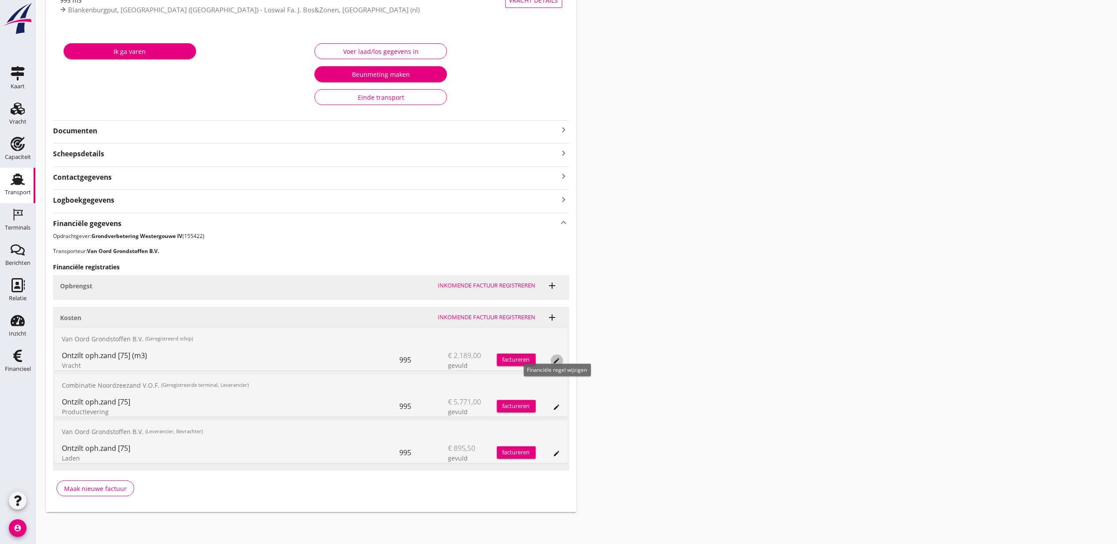
click at [556, 359] on icon "edit" at bounding box center [556, 360] width 7 height 7
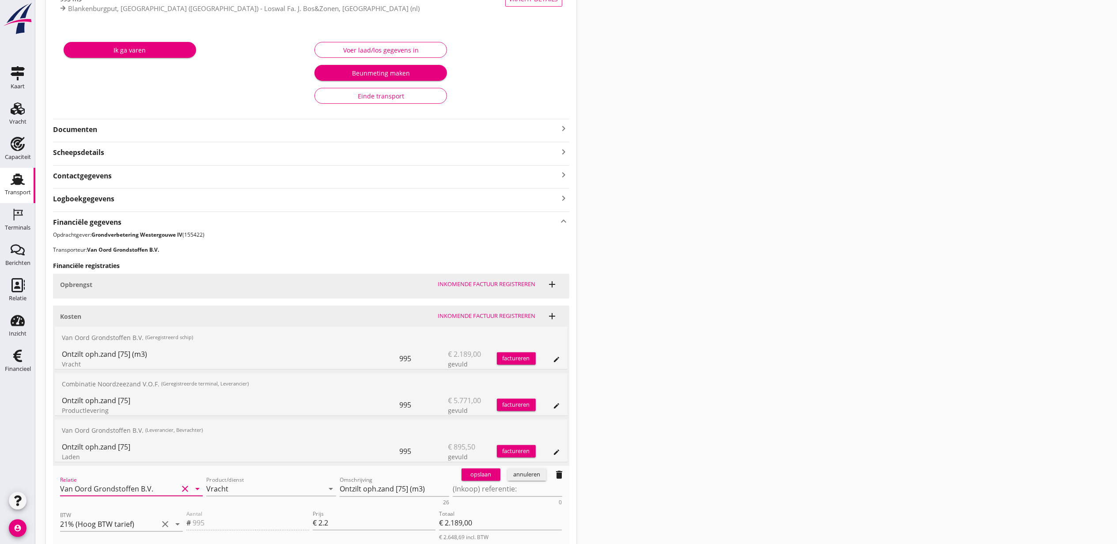
click at [158, 486] on input "Van Oord Grondstoffen B.V." at bounding box center [119, 489] width 118 height 14
click at [145, 498] on div "Van Oord Grondstoffen B.V. 0231 (Leverancier, Bevrachter)" at bounding box center [131, 512] width 143 height 28
click at [145, 505] on div "Van Oord Grondstoffen B.V." at bounding box center [131, 507] width 129 height 11
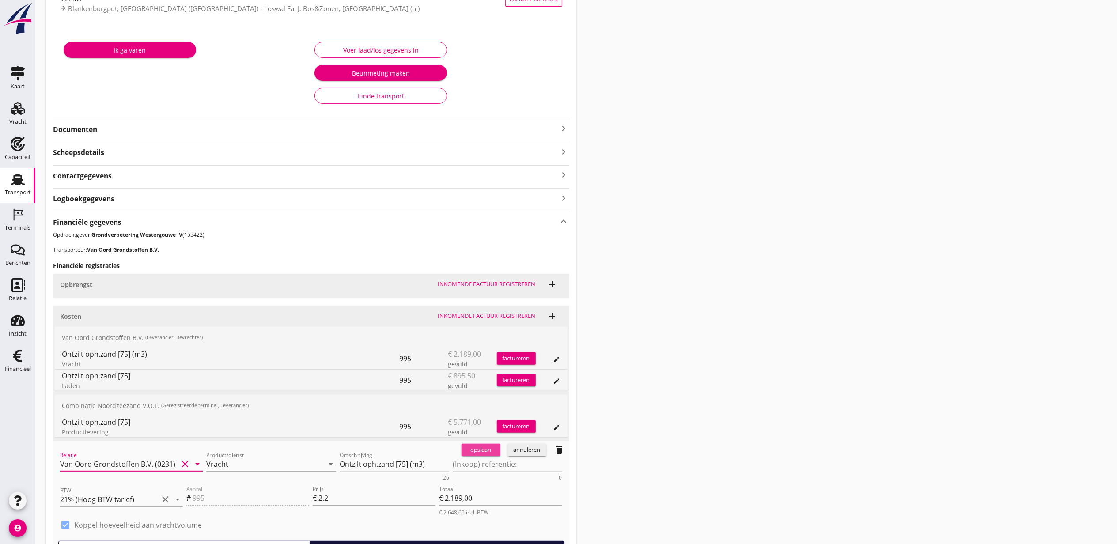
click at [476, 453] on div "opslaan" at bounding box center [481, 450] width 32 height 9
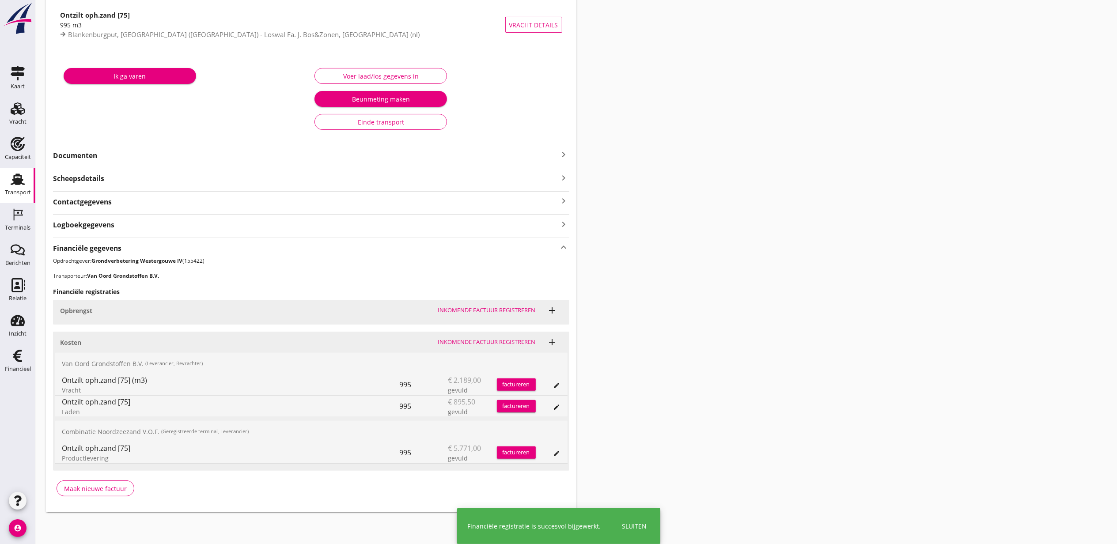
scroll to position [0, 0]
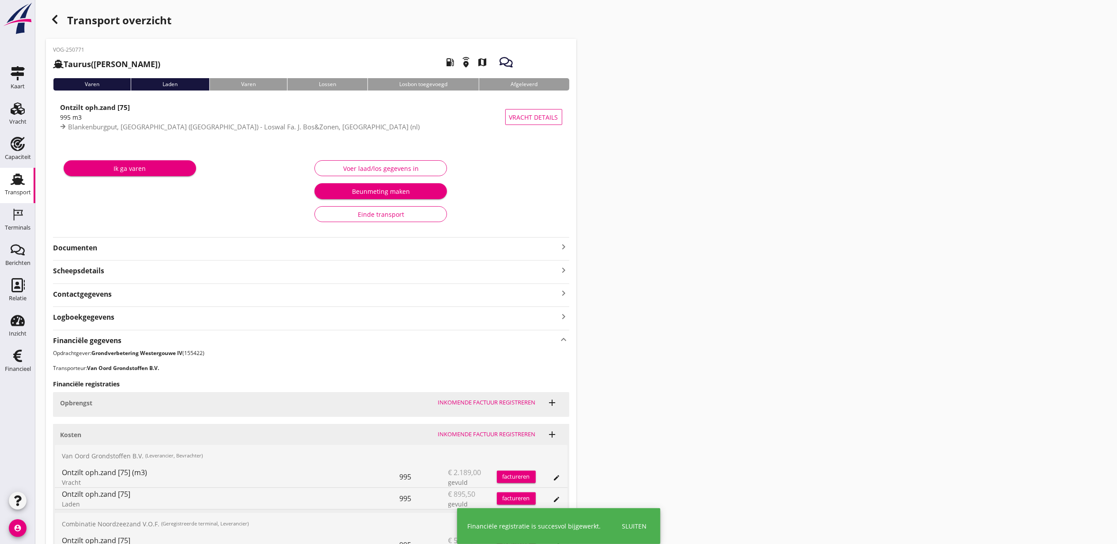
click at [51, 13] on div "button" at bounding box center [55, 20] width 18 height 18
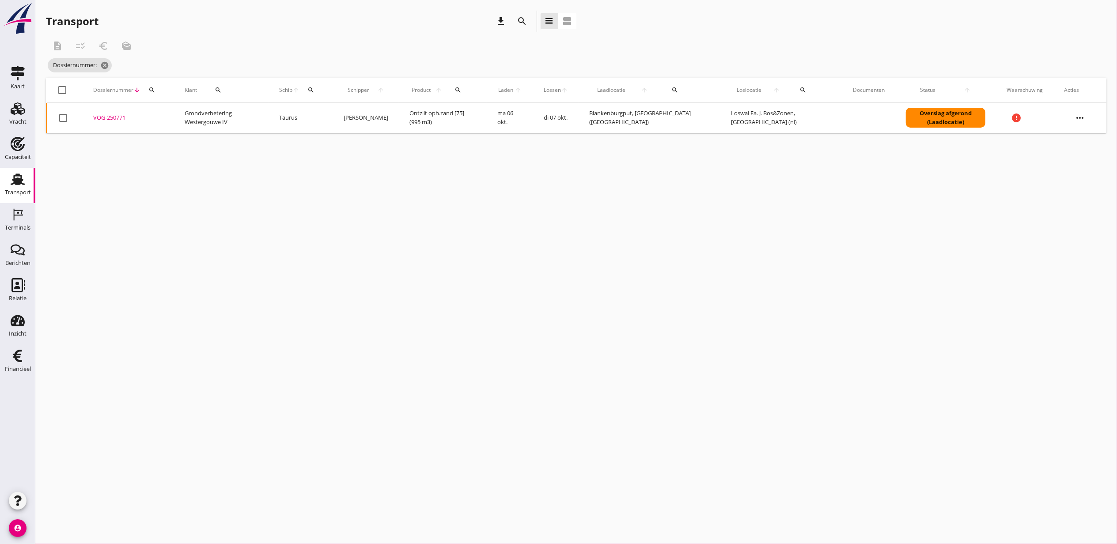
click at [676, 304] on div "cancel You are impersonating another user. Transport download search view_headl…" at bounding box center [576, 272] width 1082 height 544
click at [154, 89] on div "search" at bounding box center [152, 90] width 16 height 7
click at [173, 108] on div "Zoeken op dossiernummer..." at bounding box center [199, 112] width 104 height 19
click at [177, 111] on input "Zoeken op dossiernummer..." at bounding box center [193, 116] width 92 height 14
paste input "VOG-250776"
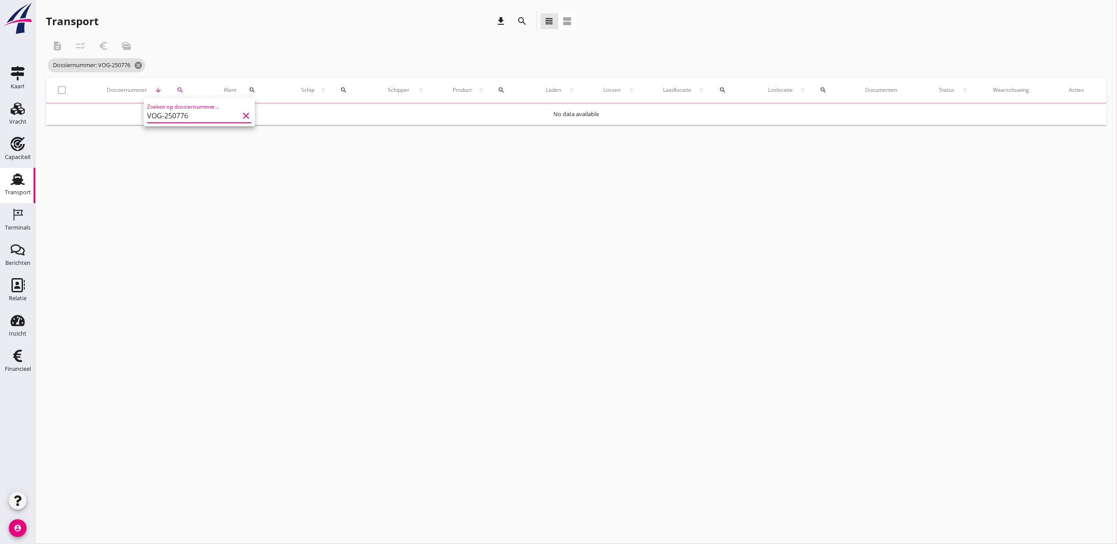
click at [118, 118] on td "No data available" at bounding box center [576, 114] width 1061 height 21
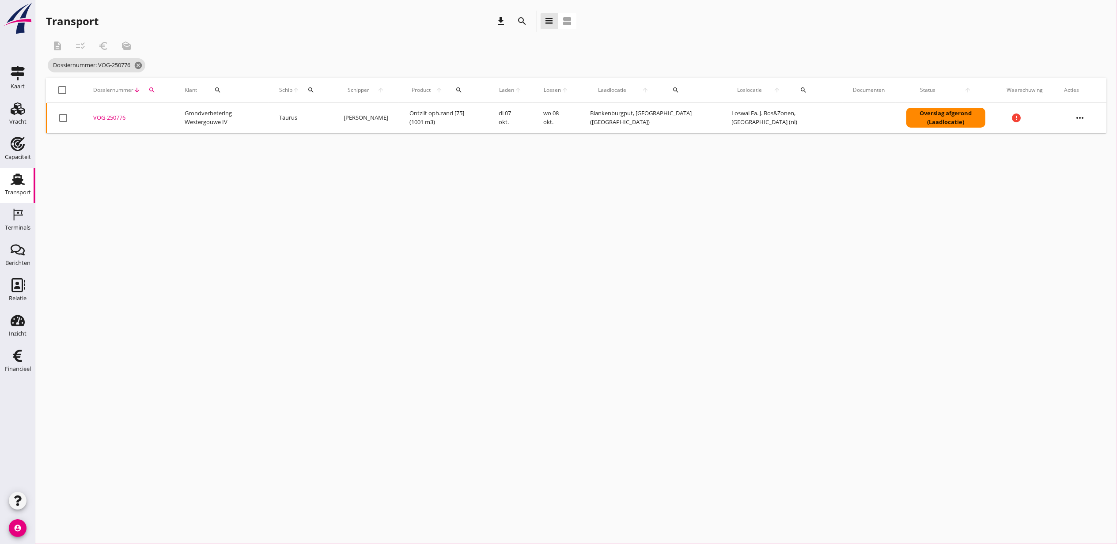
click at [118, 118] on div "VOG-250776" at bounding box center [128, 118] width 70 height 9
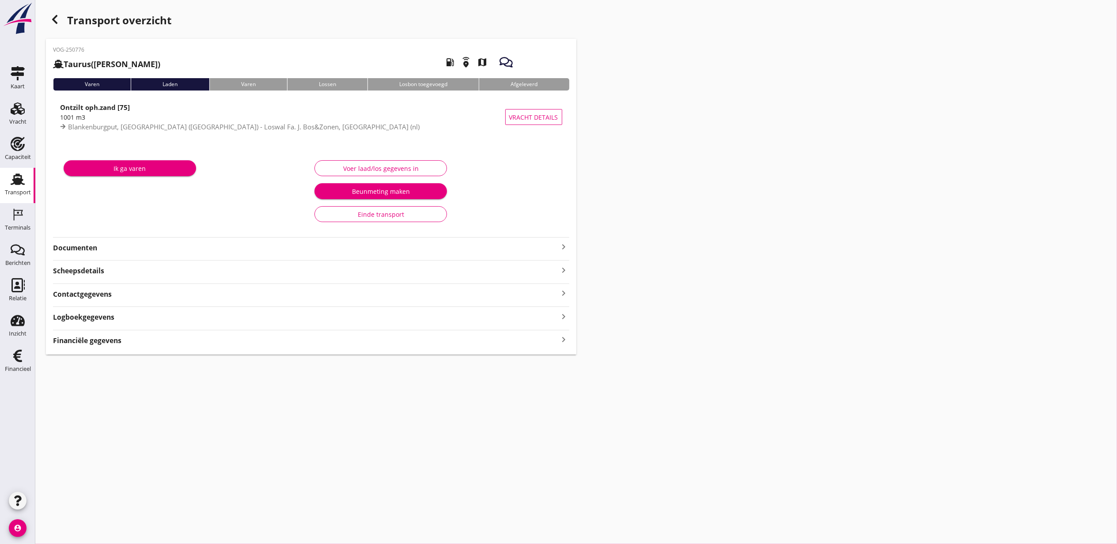
click at [115, 345] on strong "Financiële gegevens" at bounding box center [87, 341] width 68 height 10
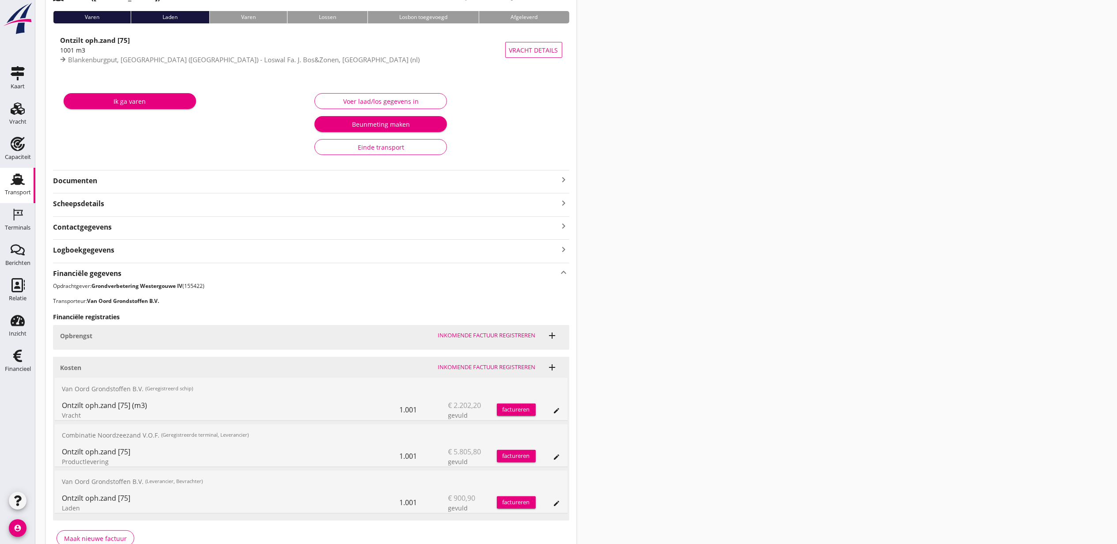
scroll to position [118, 0]
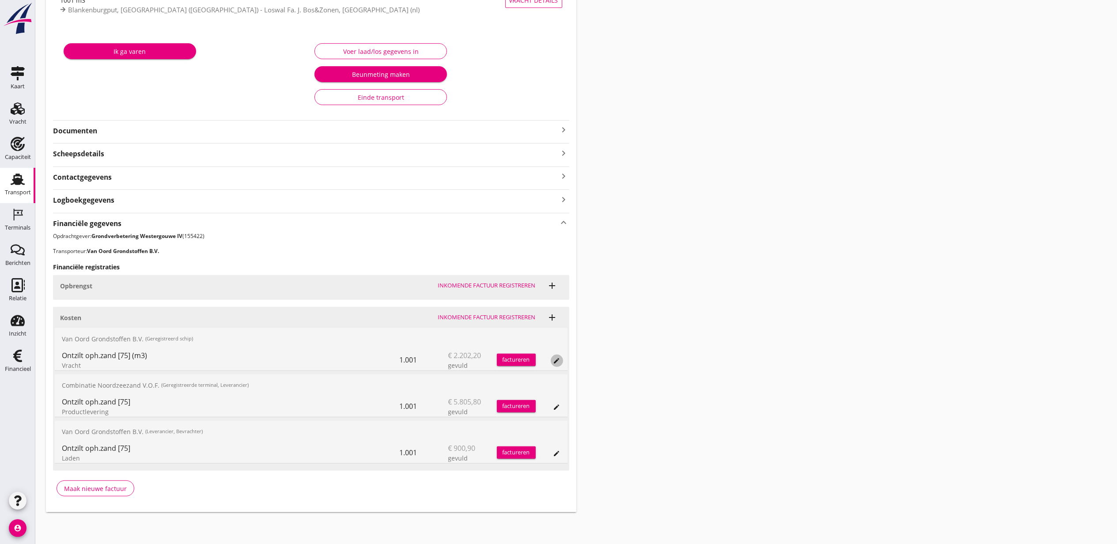
click at [559, 358] on icon "edit" at bounding box center [556, 360] width 7 height 7
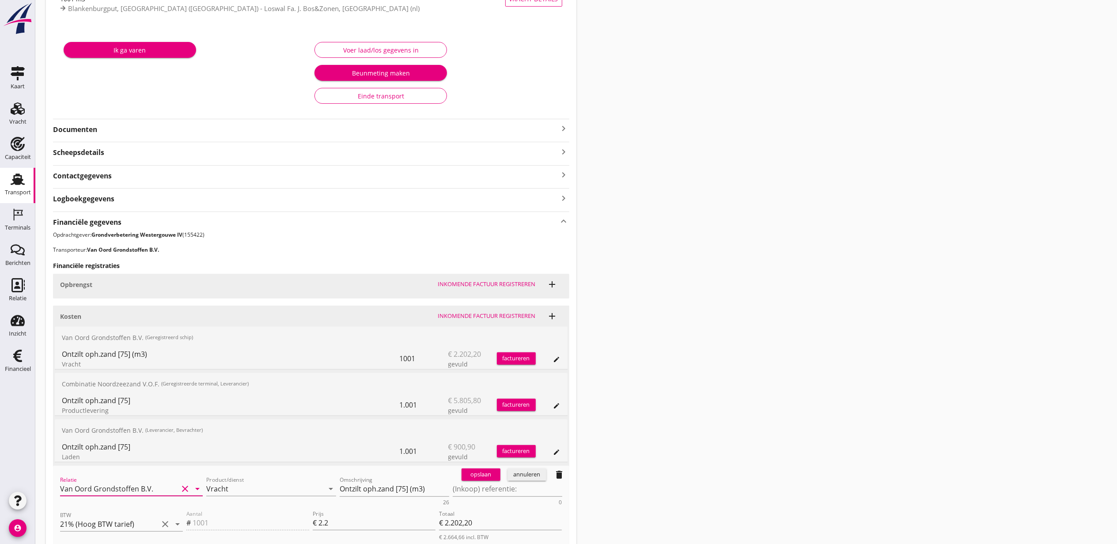
click at [153, 486] on input "Van Oord Grondstoffen B.V." at bounding box center [119, 489] width 118 height 14
click at [141, 505] on div "Van Oord Grondstoffen B.V." at bounding box center [131, 507] width 129 height 11
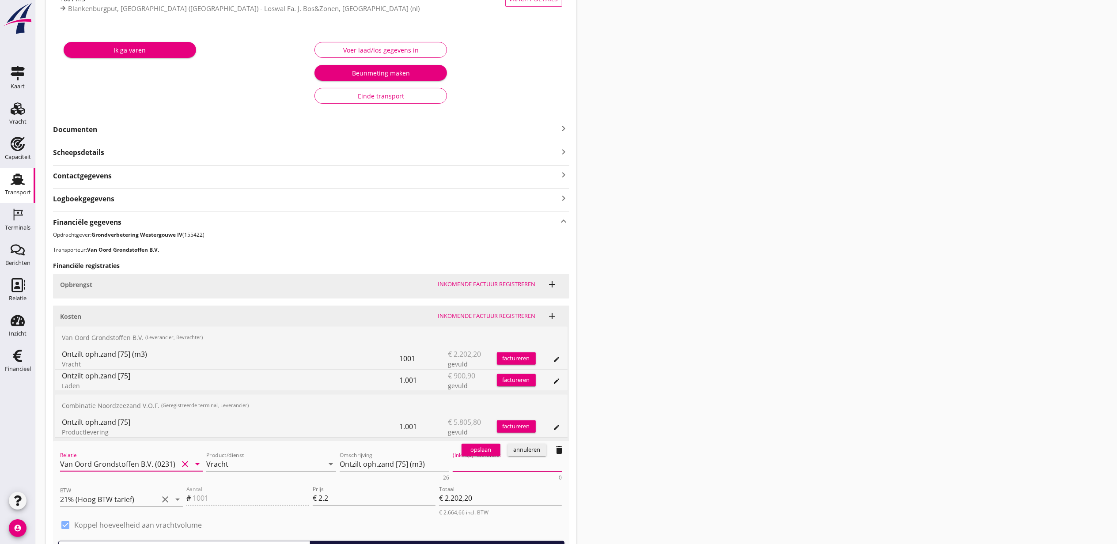
click at [471, 462] on textarea "(Inkoop) referentie:" at bounding box center [508, 464] width 110 height 15
click at [479, 455] on div "opslaan" at bounding box center [481, 450] width 32 height 9
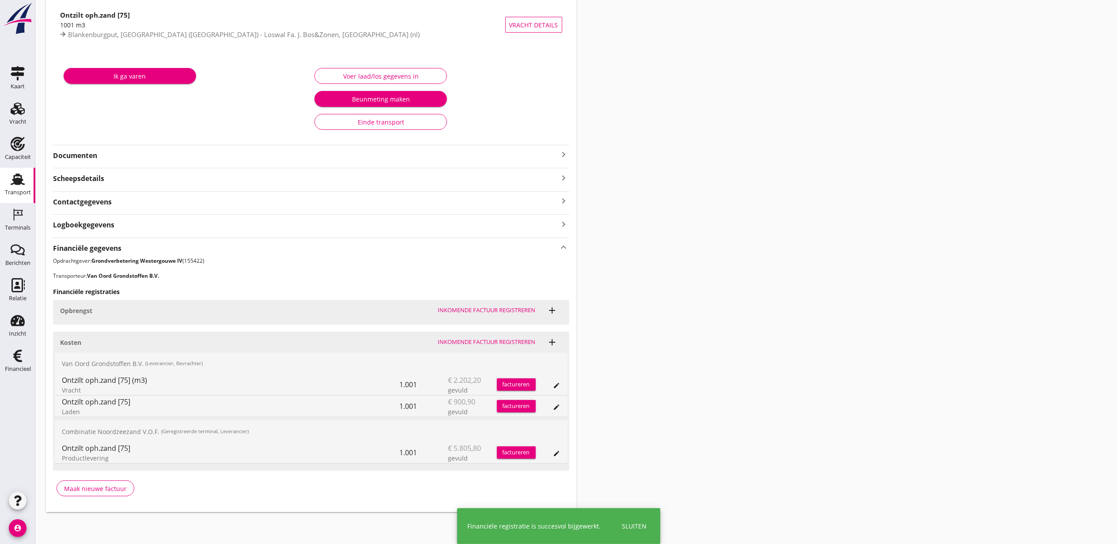
click at [869, 348] on div "Transport overzicht VOG-250776 Taurus (Van Oord) local_gas_station emergency_sh…" at bounding box center [576, 215] width 1082 height 615
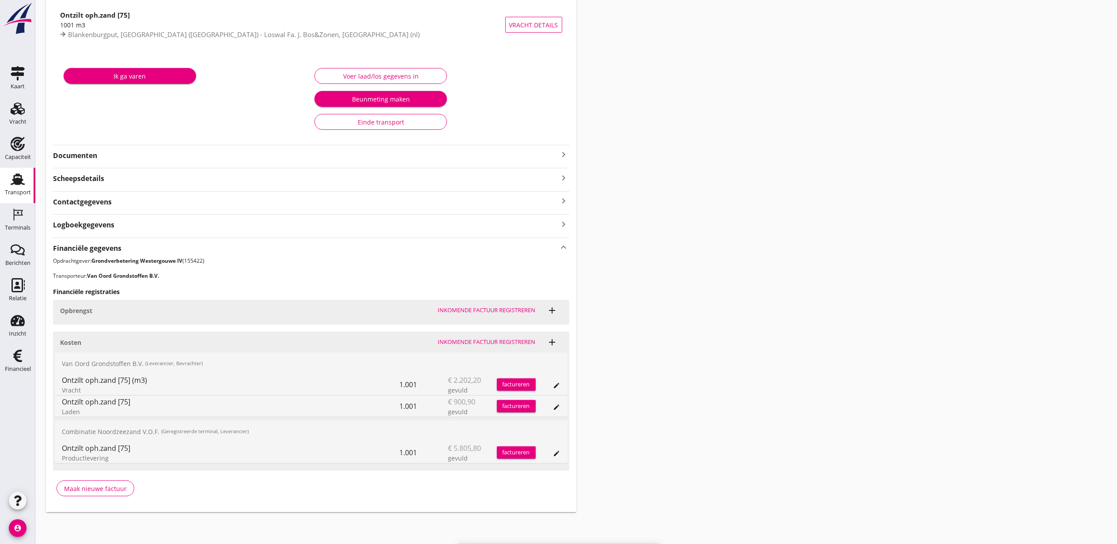
scroll to position [0, 0]
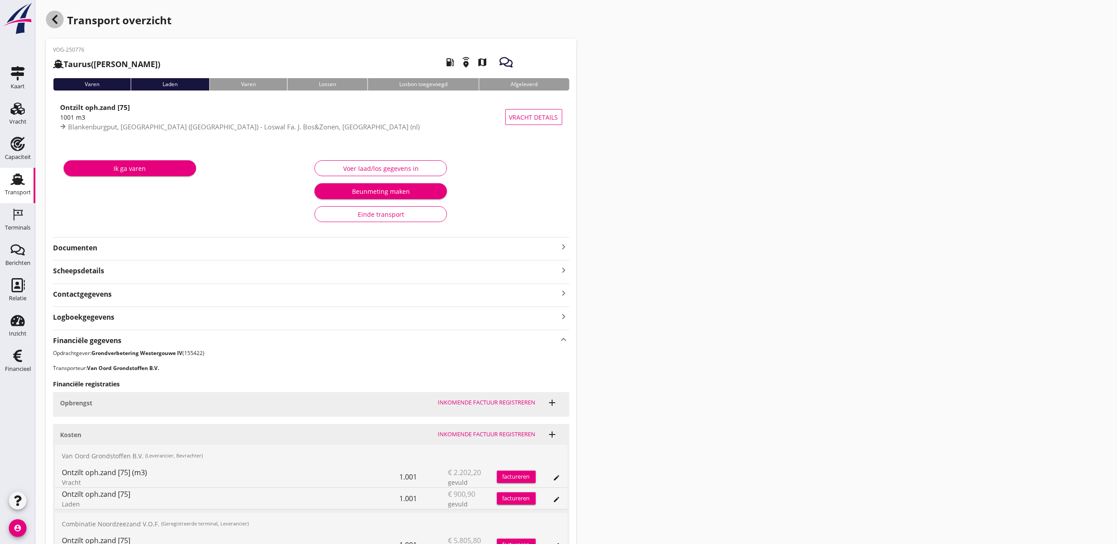
click at [59, 19] on div "button" at bounding box center [55, 20] width 18 height 18
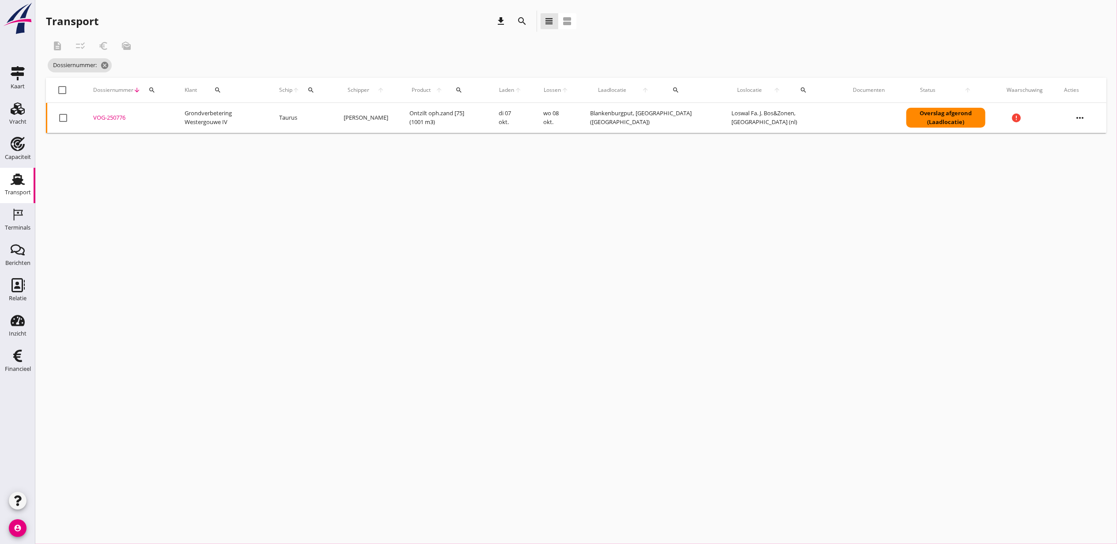
click at [153, 89] on icon "search" at bounding box center [151, 90] width 7 height 7
click at [181, 115] on input "Zoeken op dossiernummer..." at bounding box center [193, 116] width 92 height 14
paste input "VOG-250762"
click at [112, 118] on div "VOG-250762" at bounding box center [128, 118] width 70 height 9
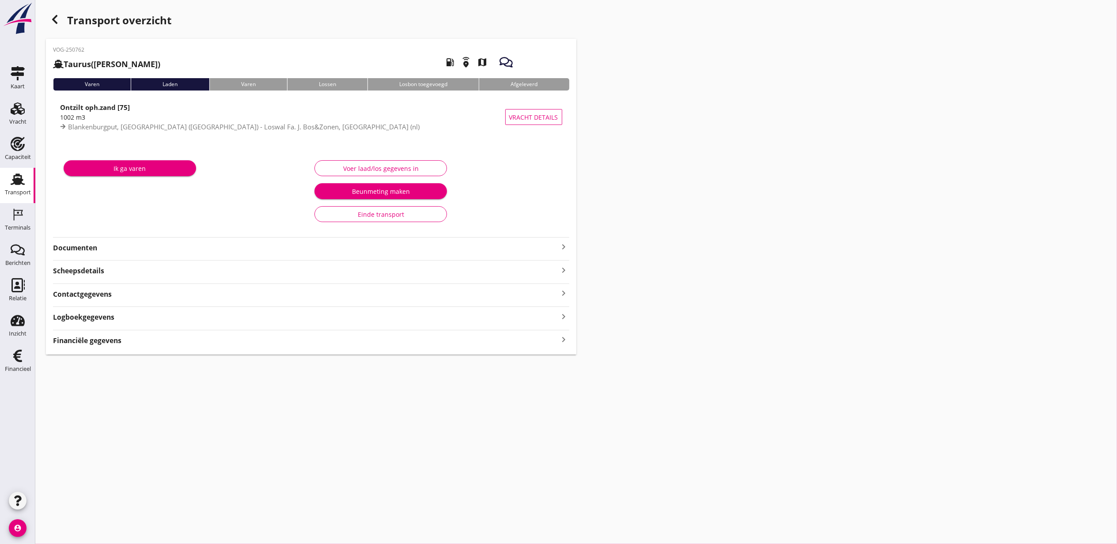
click at [100, 315] on strong "Logboekgegevens" at bounding box center [83, 317] width 61 height 10
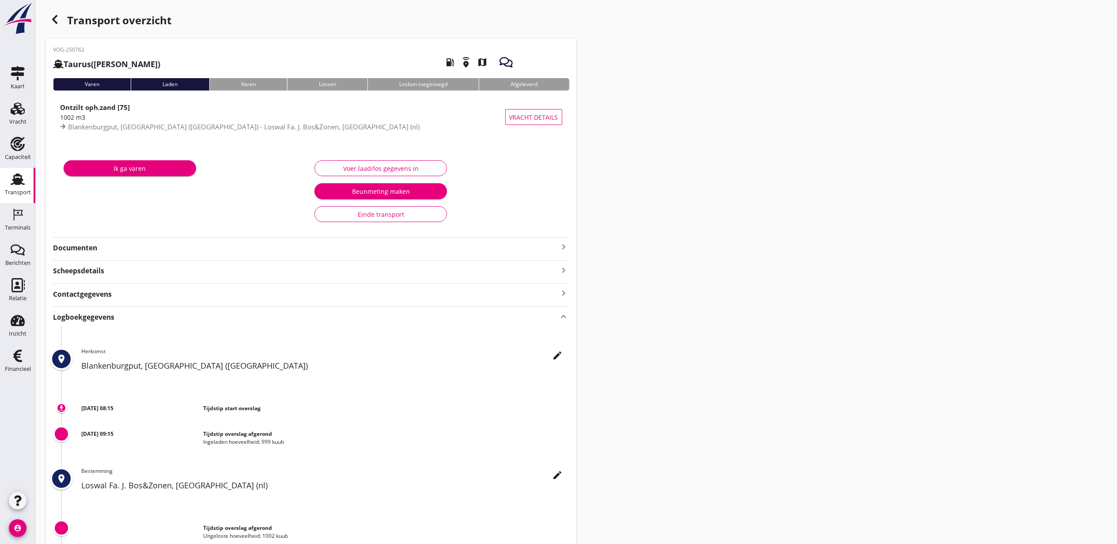
click at [100, 315] on strong "Logboekgegevens" at bounding box center [83, 317] width 61 height 10
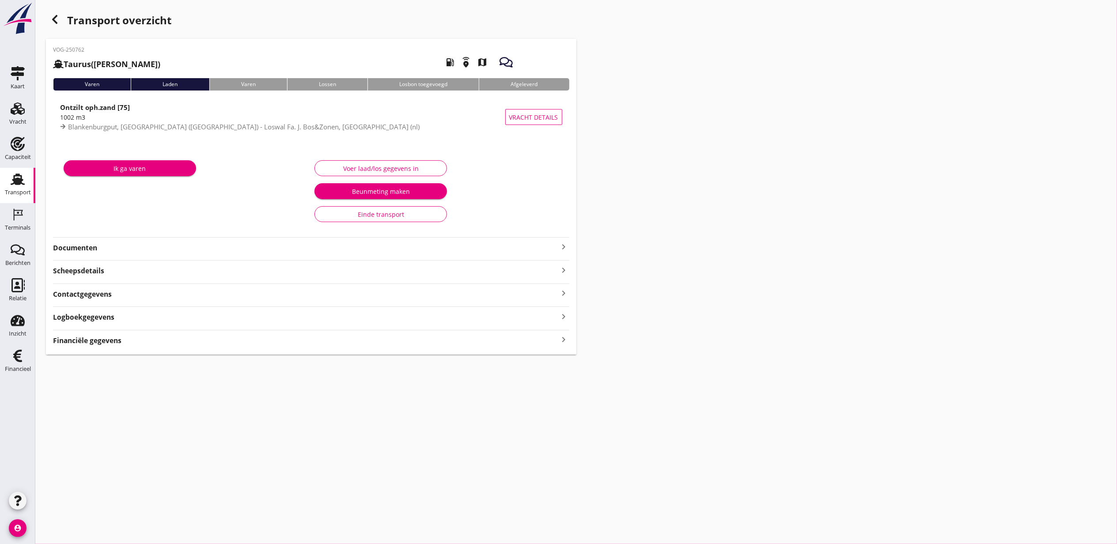
drag, startPoint x: 100, startPoint y: 315, endPoint x: 110, endPoint y: 340, distance: 27.0
click at [110, 340] on strong "Financiële gegevens" at bounding box center [87, 341] width 68 height 10
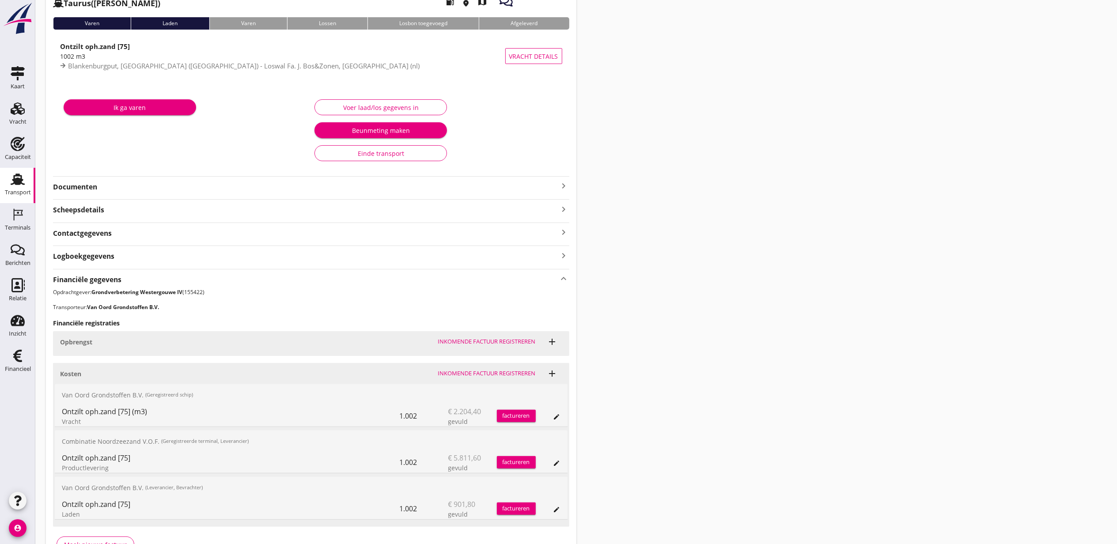
scroll to position [118, 0]
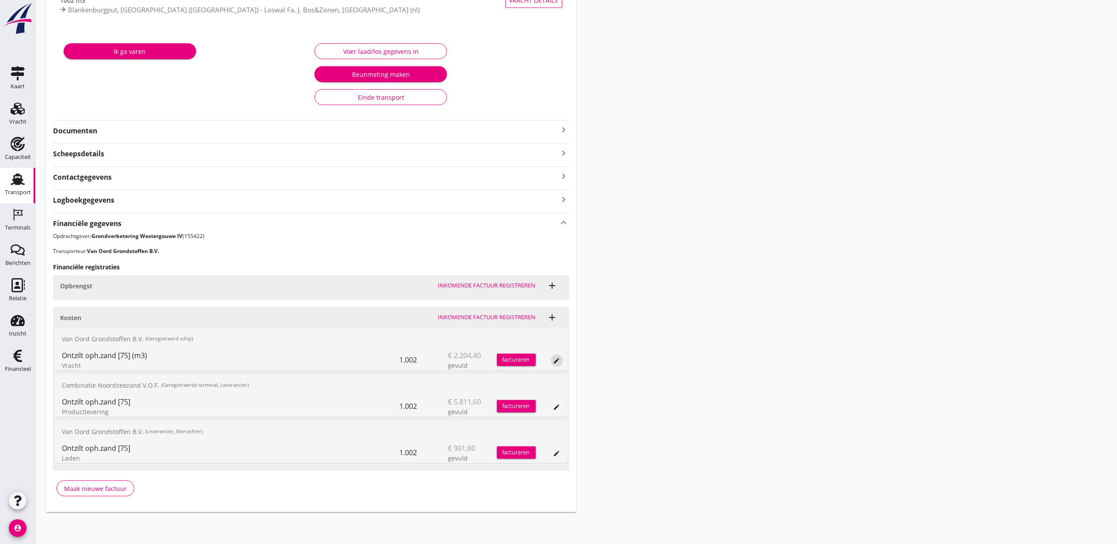
drag, startPoint x: 555, startPoint y: 361, endPoint x: 535, endPoint y: 361, distance: 19.9
click at [556, 361] on icon "edit" at bounding box center [556, 360] width 7 height 7
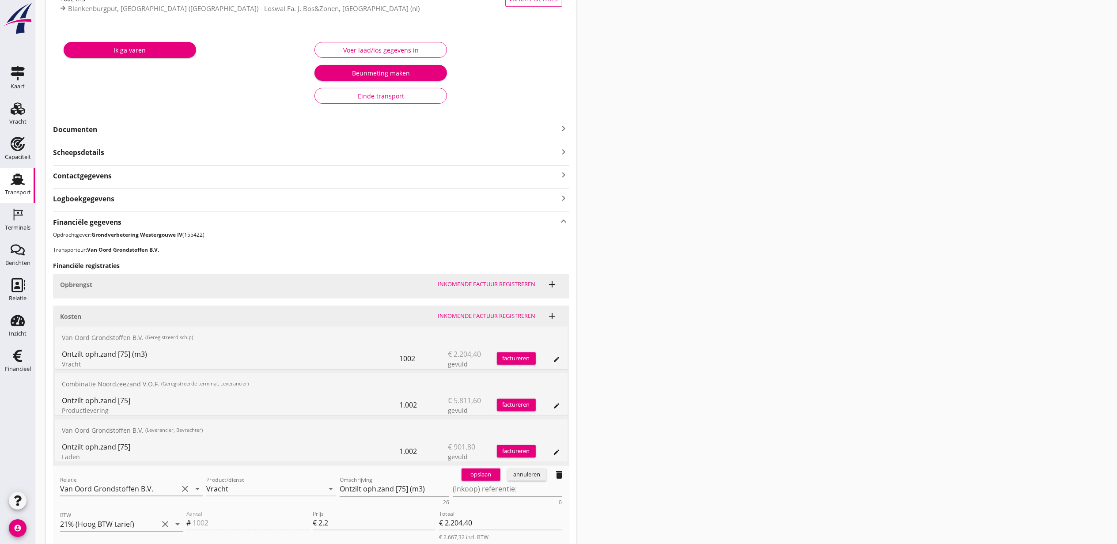
click at [136, 494] on input "Van Oord Grondstoffen B.V." at bounding box center [119, 489] width 118 height 14
click at [124, 515] on div "0231 (Leverancier, Bevrachter)" at bounding box center [131, 517] width 129 height 9
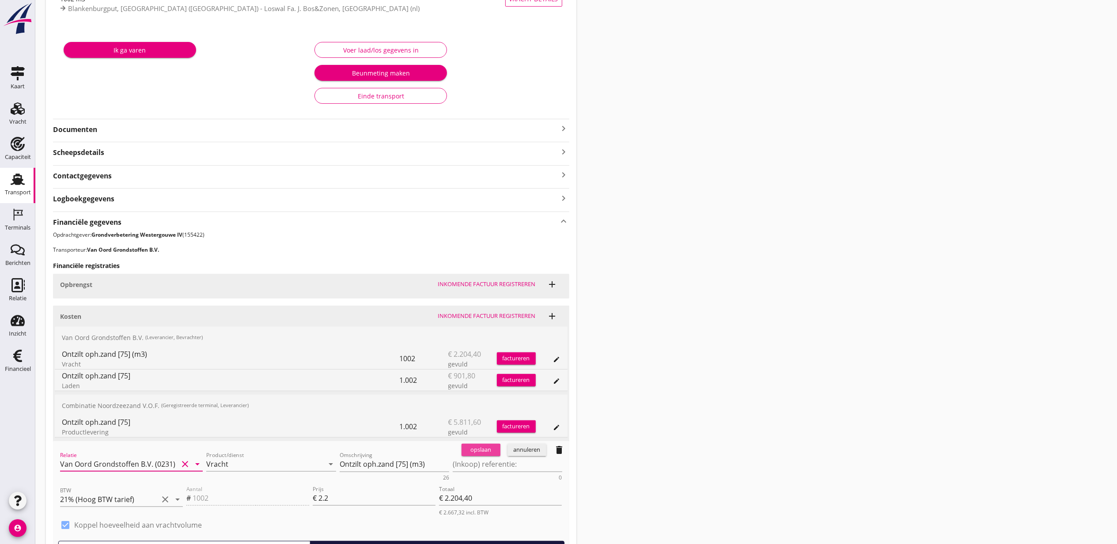
click at [493, 448] on div "opslaan" at bounding box center [481, 450] width 32 height 9
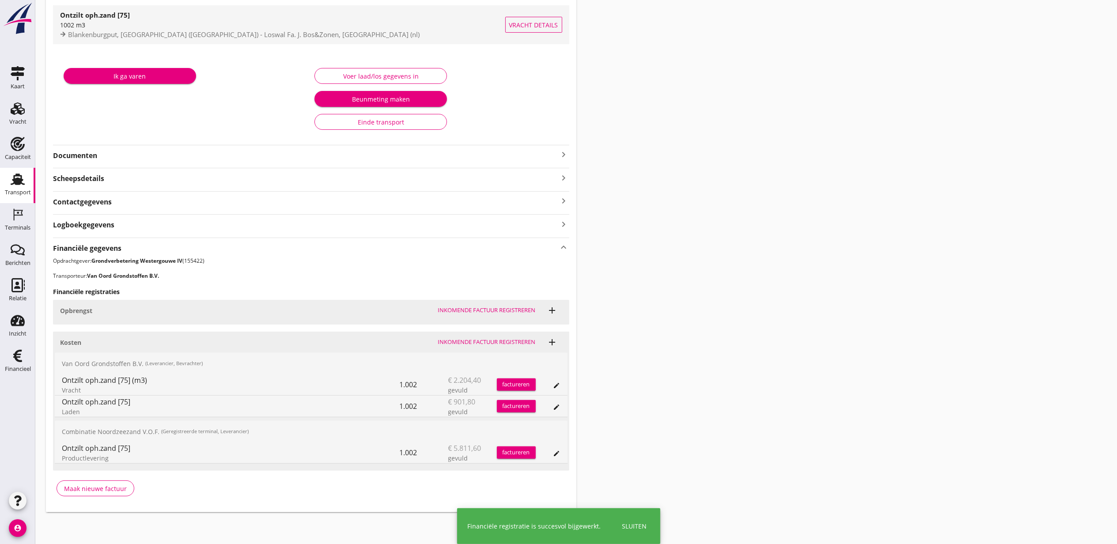
scroll to position [0, 0]
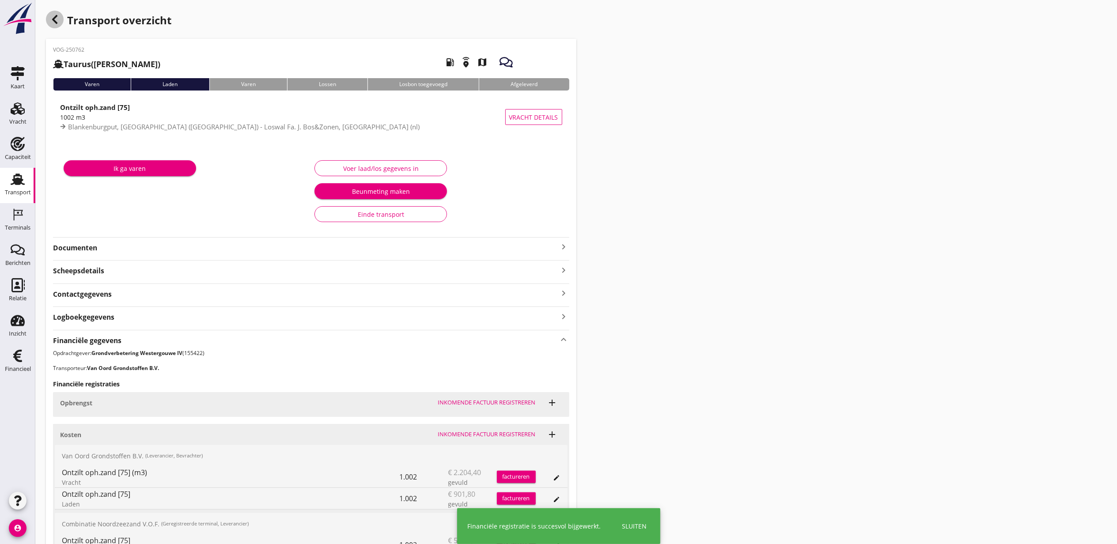
click at [62, 19] on div "button" at bounding box center [55, 20] width 18 height 18
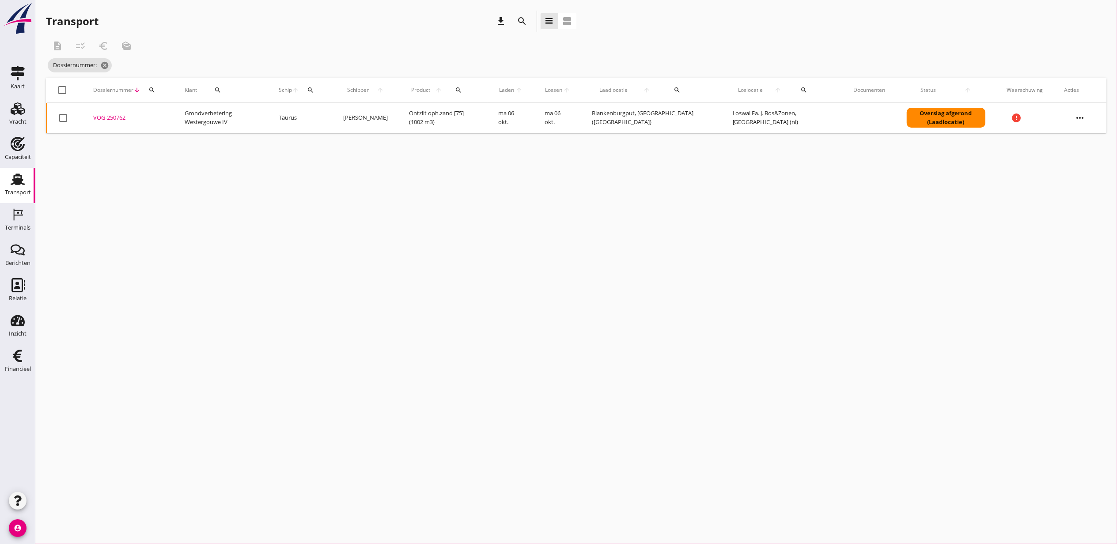
click at [819, 306] on div "cancel You are impersonating another user. Transport download search view_headl…" at bounding box center [576, 272] width 1082 height 544
click at [148, 92] on icon "search" at bounding box center [151, 90] width 7 height 7
click at [167, 114] on input "Zoeken op dossiernummer..." at bounding box center [193, 116] width 92 height 14
paste input "VOG-250797"
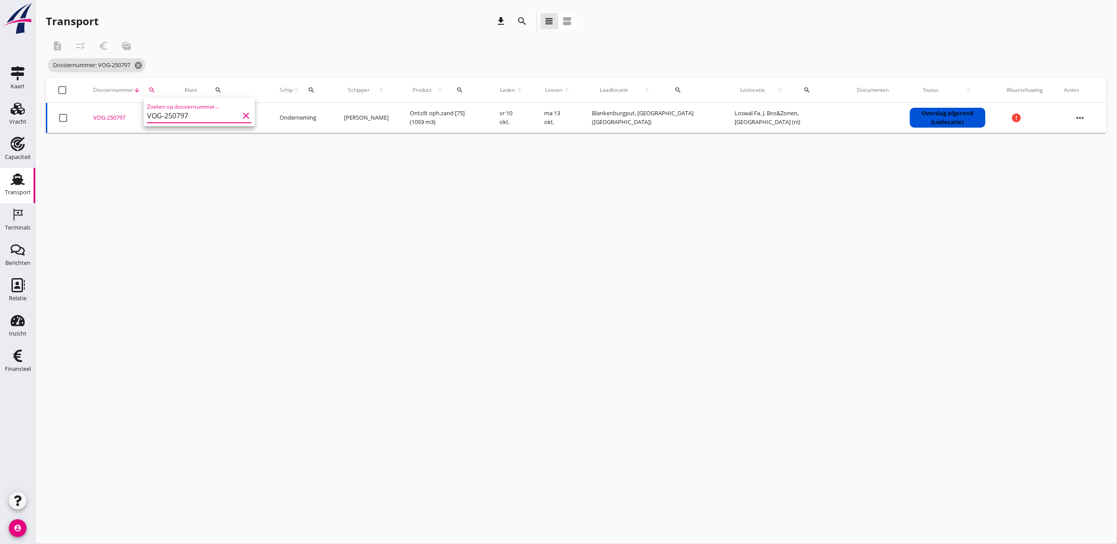
click at [115, 118] on div "VOG-250797" at bounding box center [128, 118] width 70 height 9
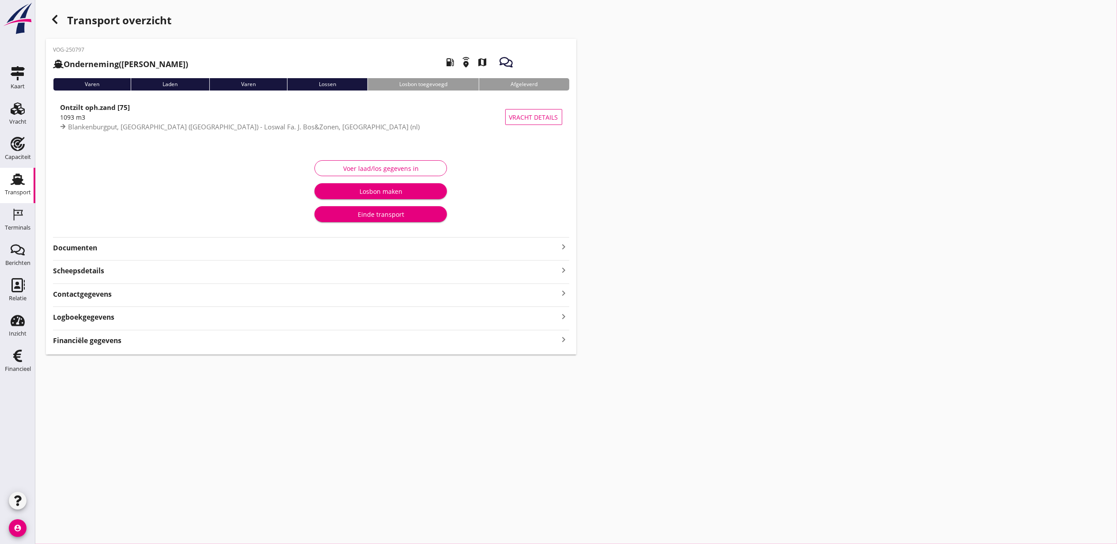
click at [126, 341] on div "Financiële gegevens keyboard_arrow_right" at bounding box center [311, 340] width 516 height 12
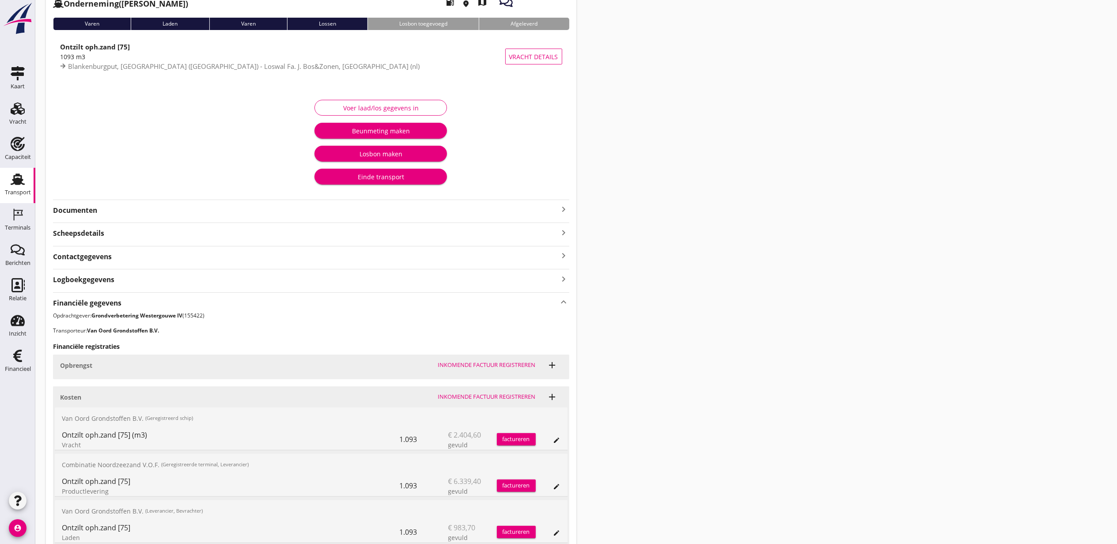
scroll to position [141, 0]
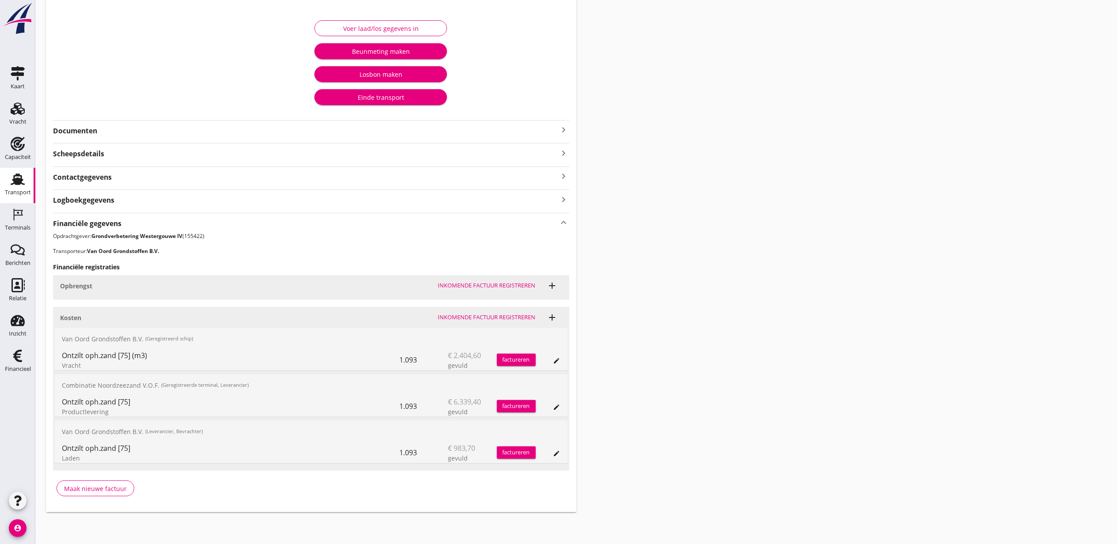
click at [555, 358] on icon "edit" at bounding box center [556, 360] width 7 height 7
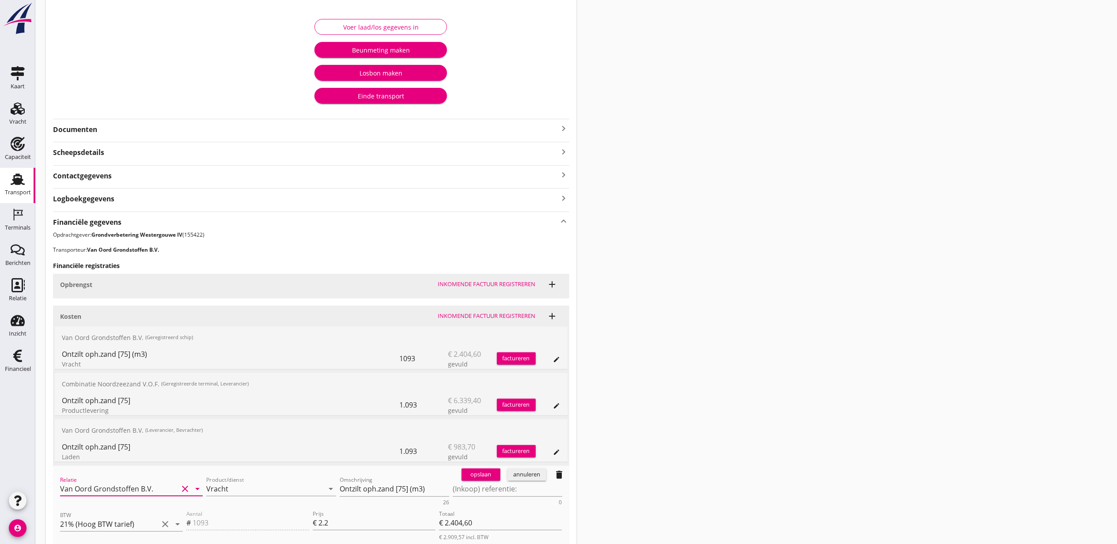
click at [136, 483] on input "Van Oord Grondstoffen B.V." at bounding box center [119, 489] width 118 height 14
click at [126, 503] on div "Van Oord Grondstoffen B.V." at bounding box center [131, 507] width 129 height 11
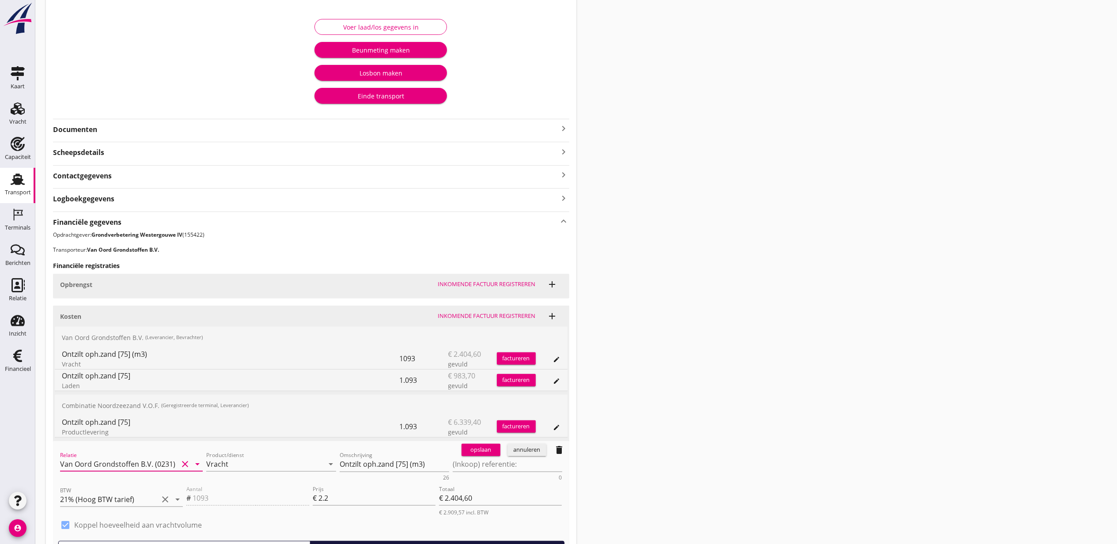
click at [486, 459] on div "opslaan annuleren delete" at bounding box center [513, 450] width 111 height 18
click at [481, 452] on div "opslaan" at bounding box center [481, 450] width 32 height 9
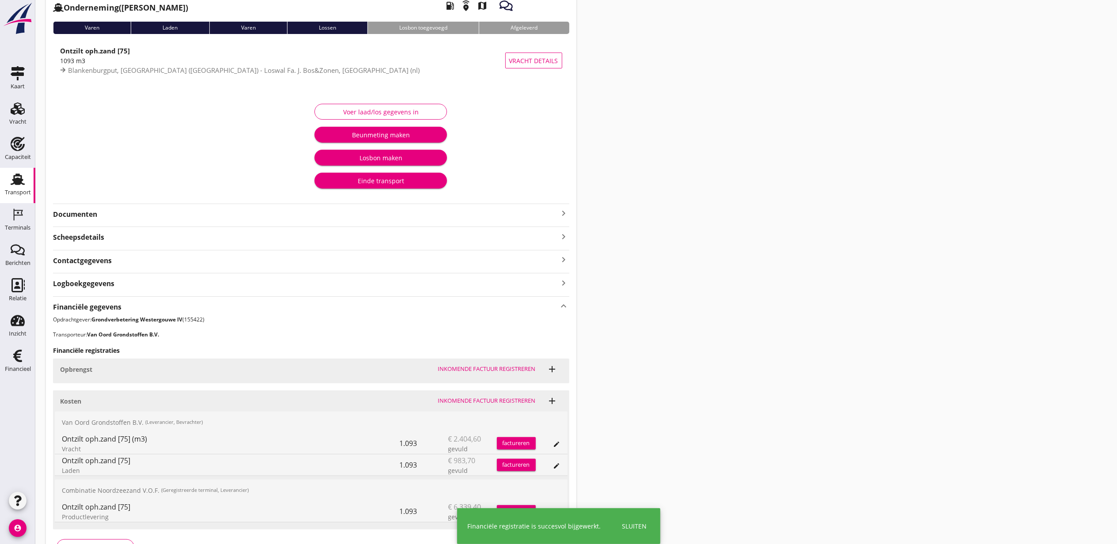
scroll to position [0, 0]
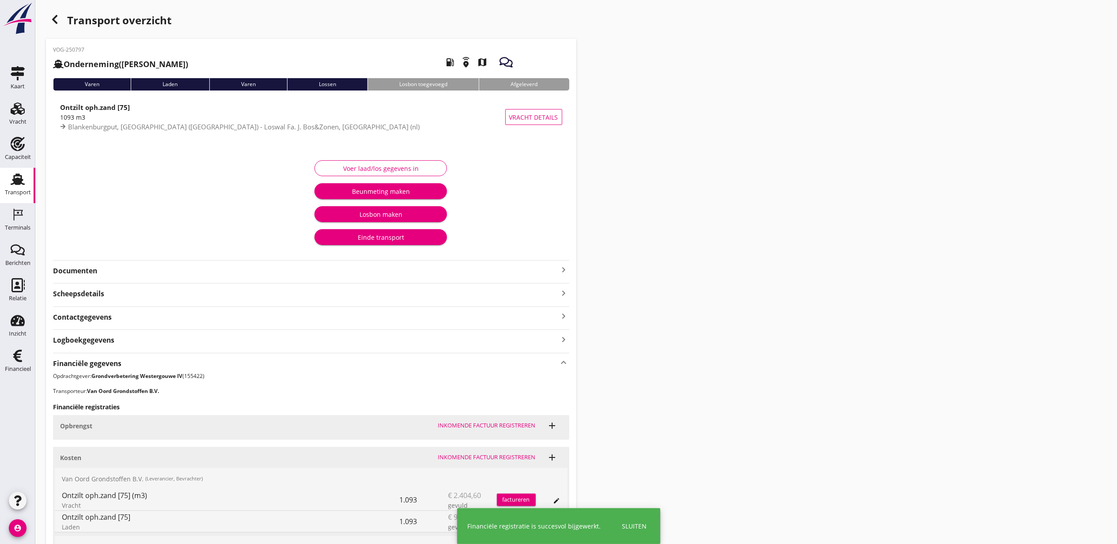
click at [62, 20] on div "button" at bounding box center [55, 20] width 18 height 18
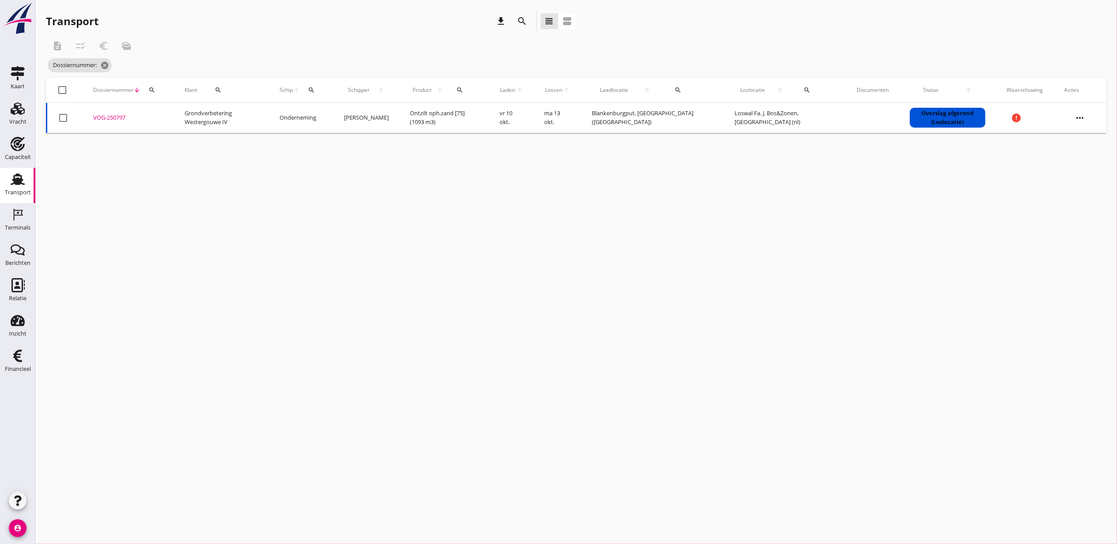
click at [599, 305] on div "cancel You are impersonating another user. Transport download search view_headl…" at bounding box center [576, 272] width 1082 height 544
click at [151, 88] on icon "search" at bounding box center [151, 90] width 7 height 7
click at [167, 115] on input "Zoeken op dossiernummer..." at bounding box center [193, 116] width 92 height 14
paste input "VOG-250766"
click at [114, 122] on td "VOG-250766 upload_file Drop hier uw bestand om het aan het dossier toe te voegen" at bounding box center [128, 118] width 91 height 30
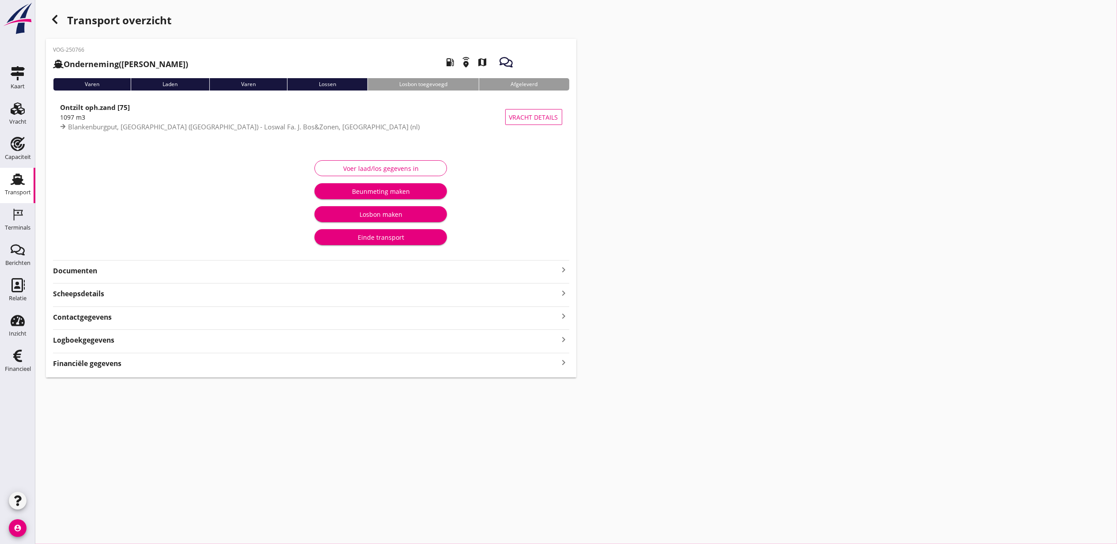
click at [129, 344] on div "Logboekgegevens keyboard_arrow_right" at bounding box center [311, 340] width 516 height 12
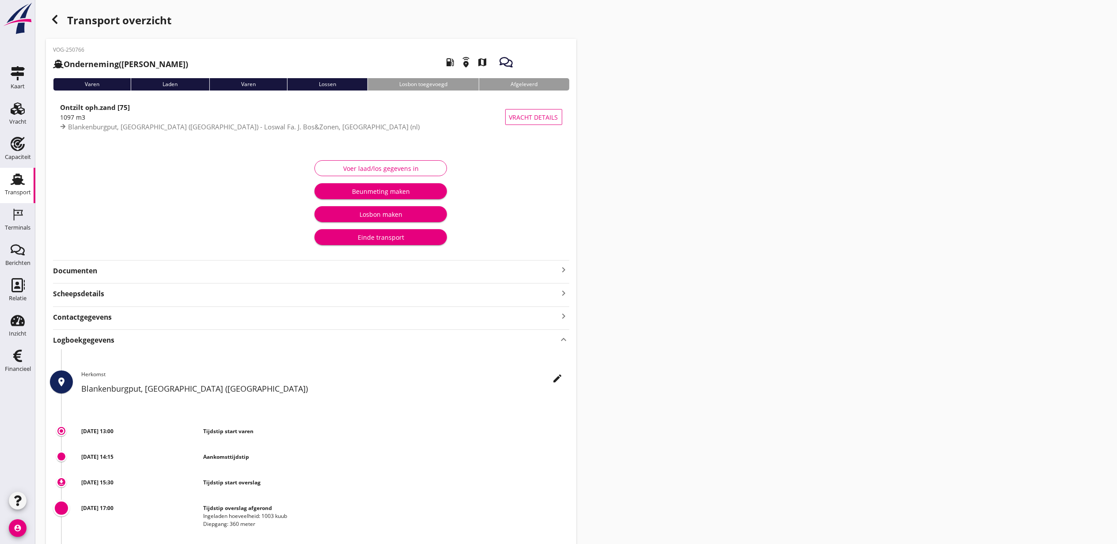
click at [129, 344] on div "Logboekgegevens keyboard_arrow_up" at bounding box center [311, 340] width 516 height 12
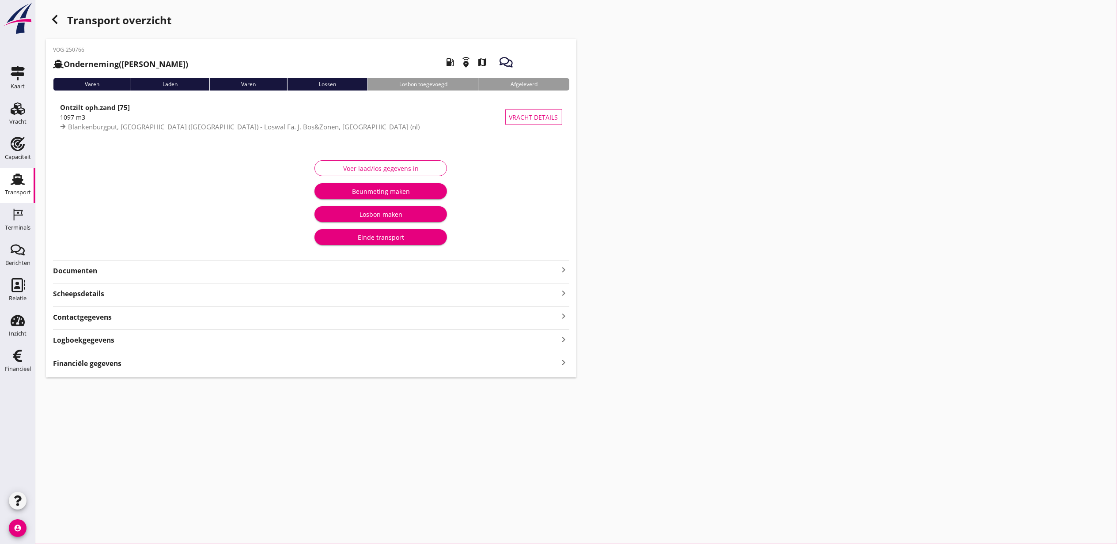
click at [128, 363] on div "Financiële gegevens keyboard_arrow_right" at bounding box center [311, 363] width 516 height 12
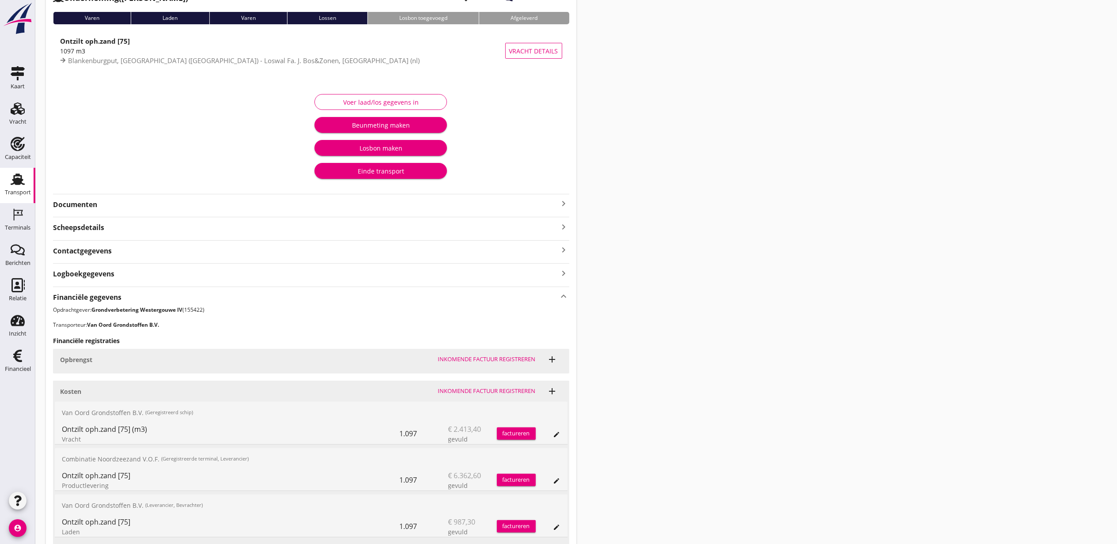
scroll to position [141, 0]
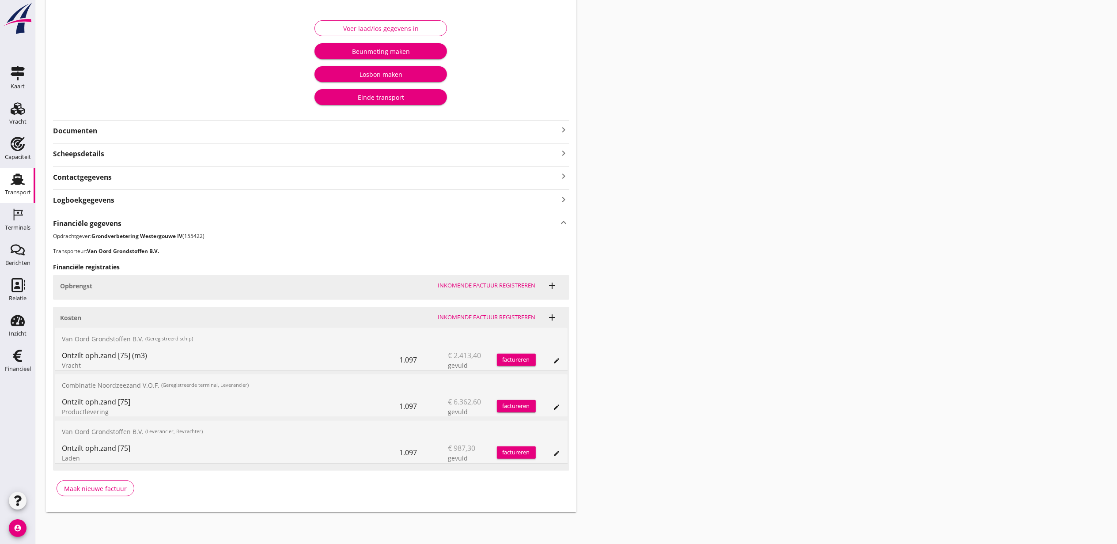
click at [559, 358] on icon "edit" at bounding box center [556, 360] width 7 height 7
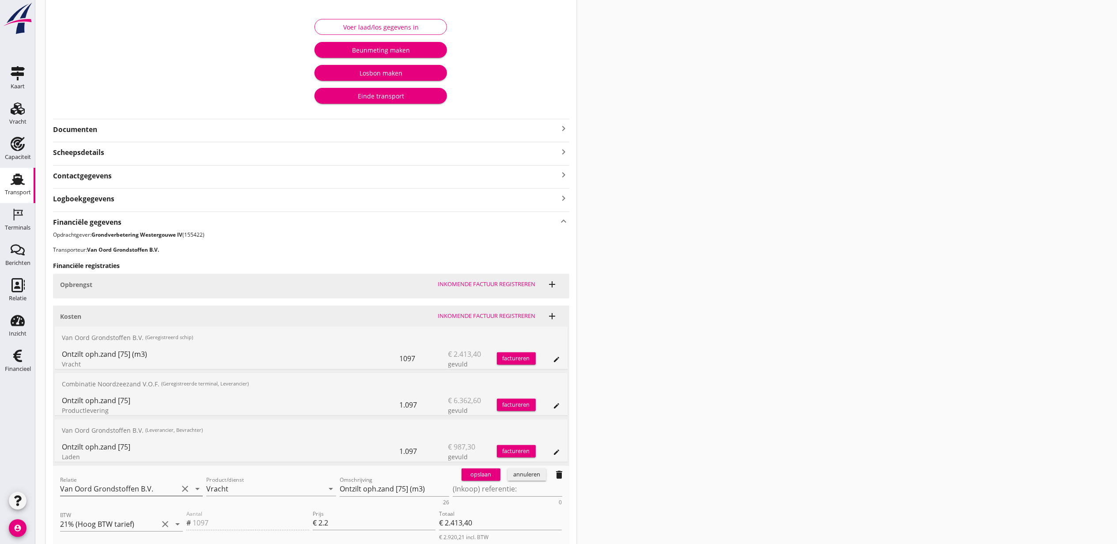
click at [140, 486] on input "Van Oord Grondstoffen B.V." at bounding box center [119, 489] width 118 height 14
click at [138, 530] on input "21% (Hoog BTW tarief)" at bounding box center [109, 524] width 98 height 14
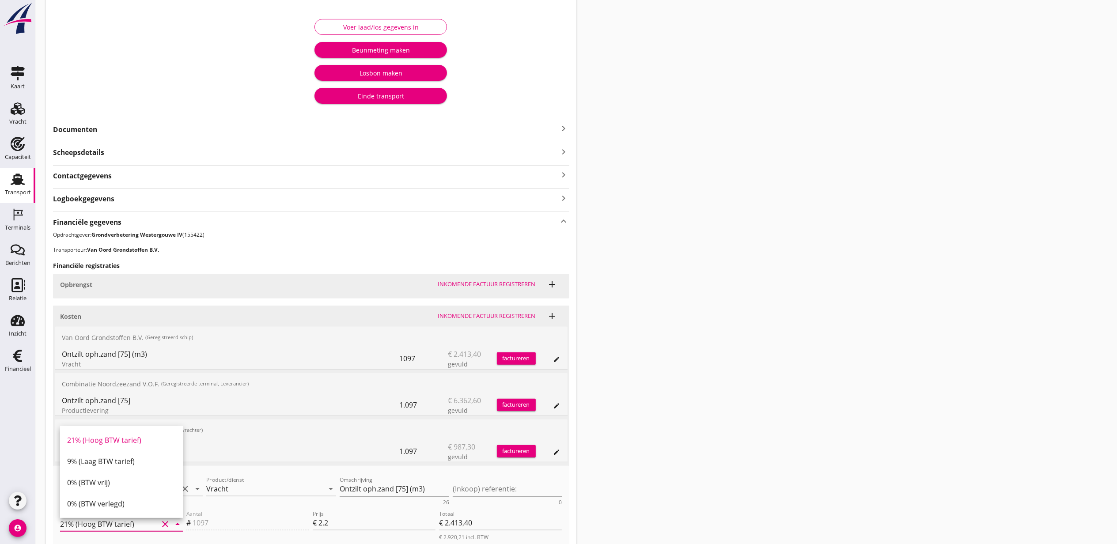
click at [730, 443] on div "Transport overzicht VOG-250766 Onderneming (Dino Martins) local_gas_station eme…" at bounding box center [576, 251] width 1082 height 784
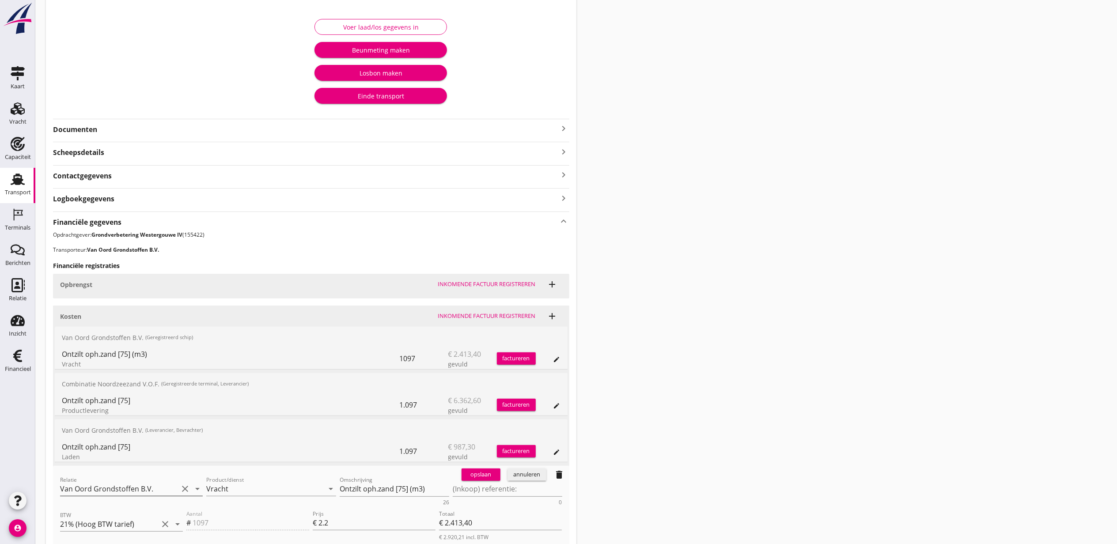
click at [148, 490] on input "Van Oord Grondstoffen B.V." at bounding box center [119, 489] width 118 height 14
click at [164, 466] on div "Van Oord Grondstoffen B.V." at bounding box center [131, 464] width 129 height 11
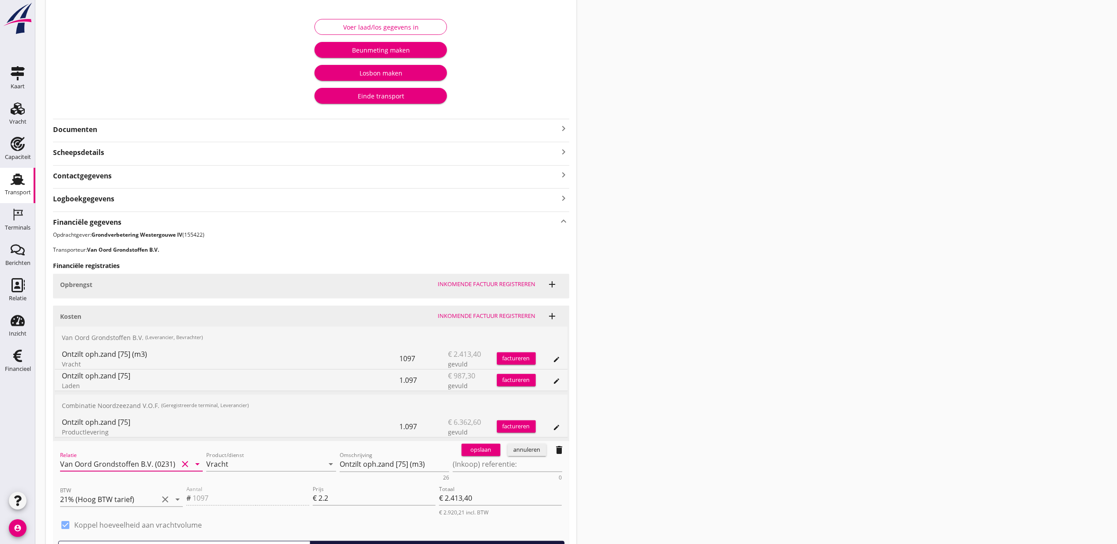
click at [476, 448] on div "opslaan" at bounding box center [481, 450] width 32 height 9
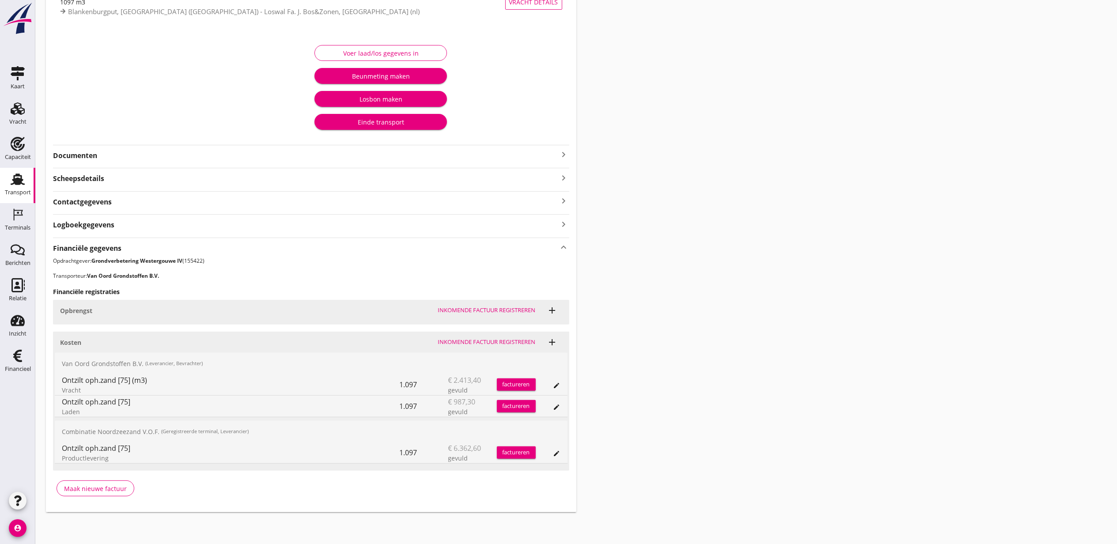
click at [838, 307] on div "Transport overzicht VOG-250766 Onderneming (Dino Martins) local_gas_station eme…" at bounding box center [576, 204] width 1082 height 638
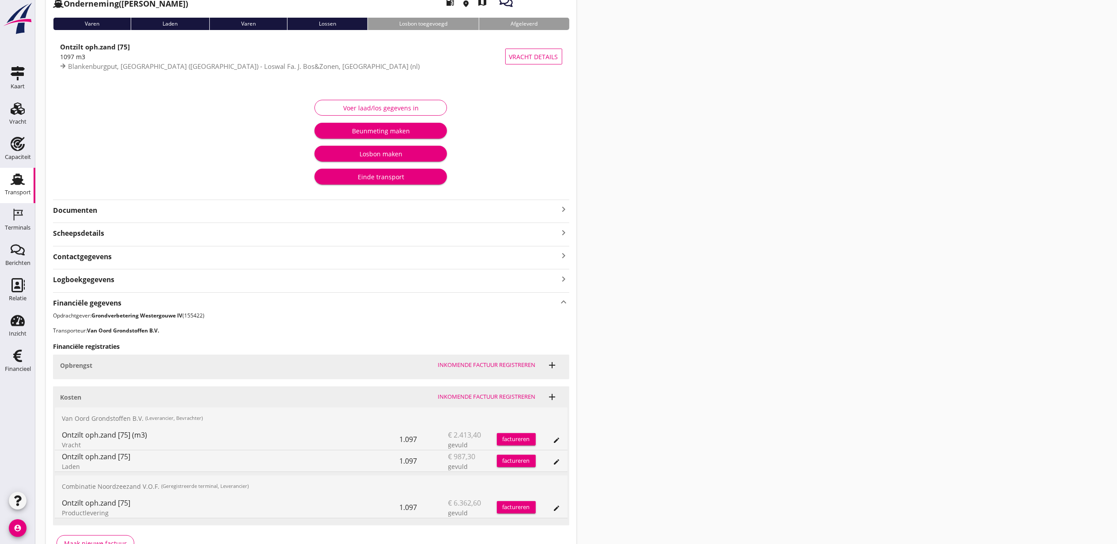
scroll to position [0, 0]
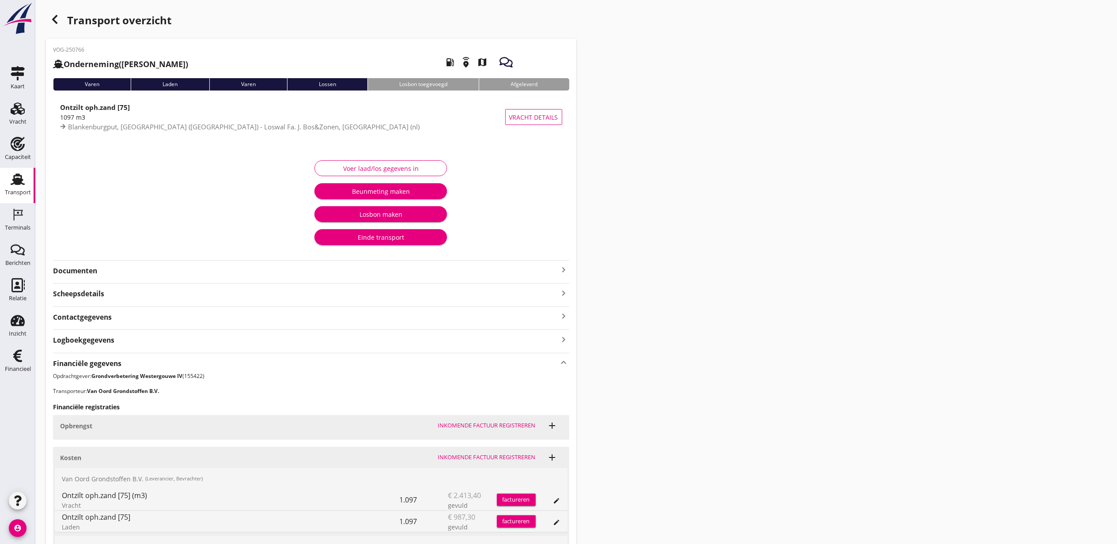
click at [57, 21] on icon "button" at bounding box center [54, 19] width 11 height 11
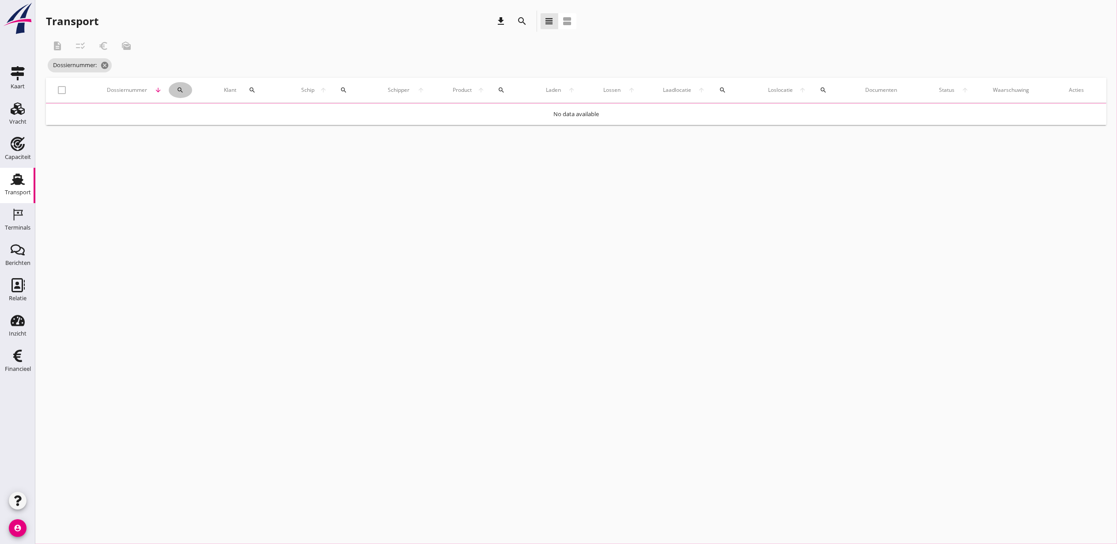
click at [175, 88] on tr "check_box_outline_blank Dossiernummer arrow_downward search Klant search Schip …" at bounding box center [576, 90] width 1061 height 25
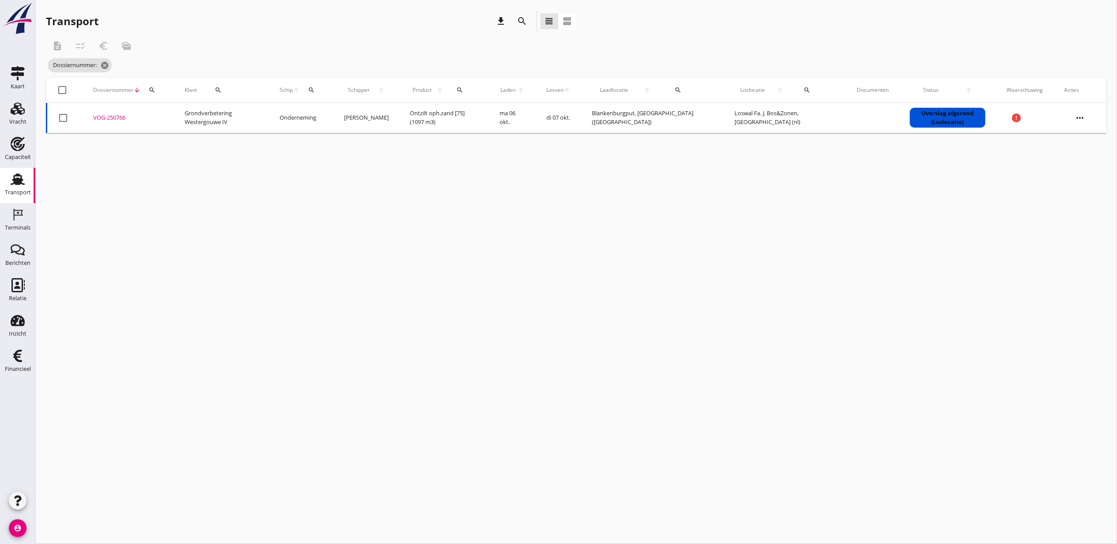
click at [151, 115] on div "VOG-250766" at bounding box center [128, 118] width 70 height 9
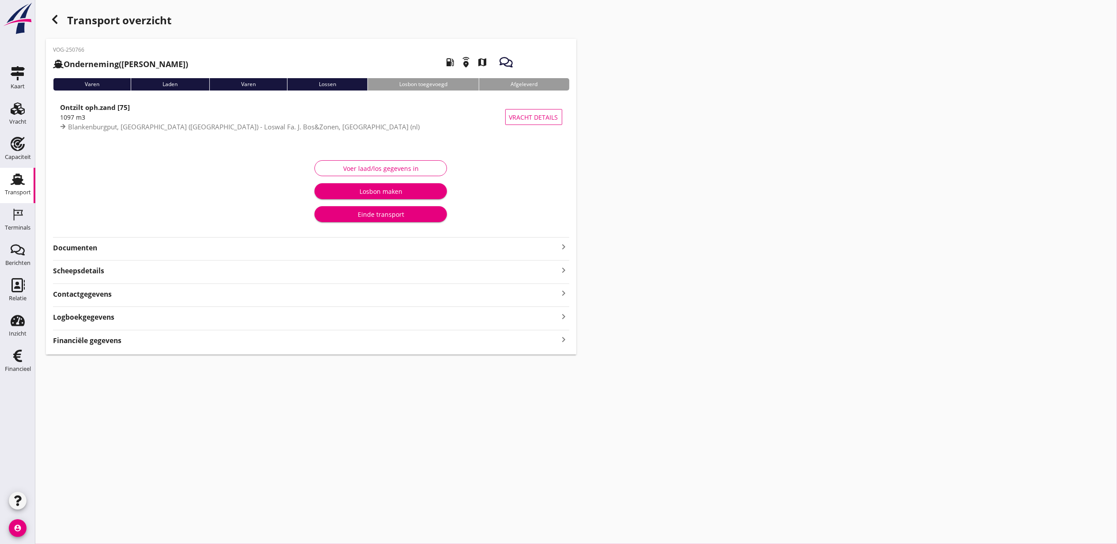
click at [57, 27] on div "button" at bounding box center [55, 20] width 18 height 18
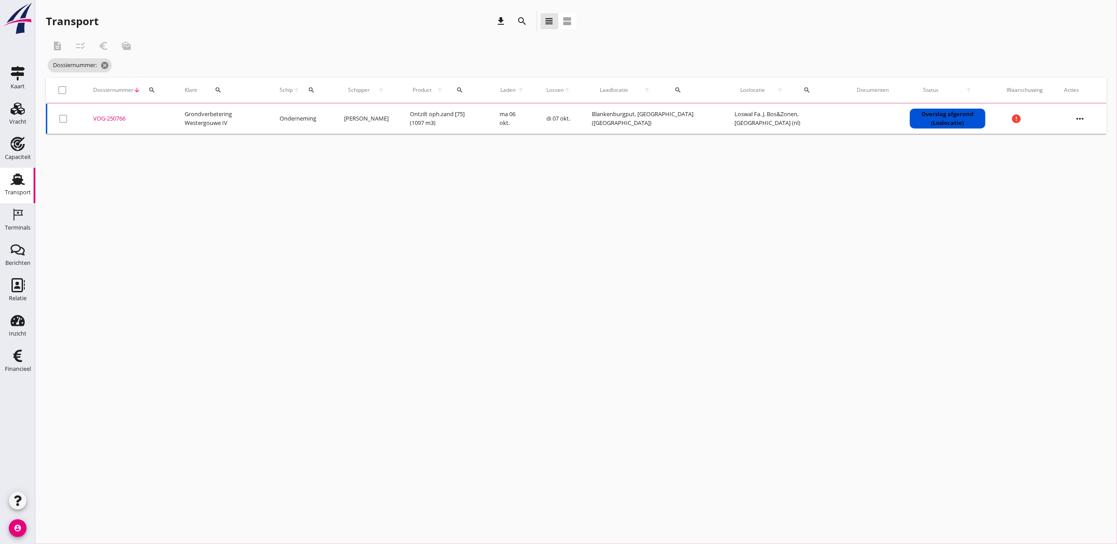
click at [151, 87] on icon "search" at bounding box center [151, 90] width 7 height 7
click at [163, 115] on input "Zoeken op dossiernummer..." at bounding box center [193, 116] width 92 height 14
paste input "VOG-250782"
click at [105, 118] on div "VOG-250782" at bounding box center [128, 118] width 70 height 9
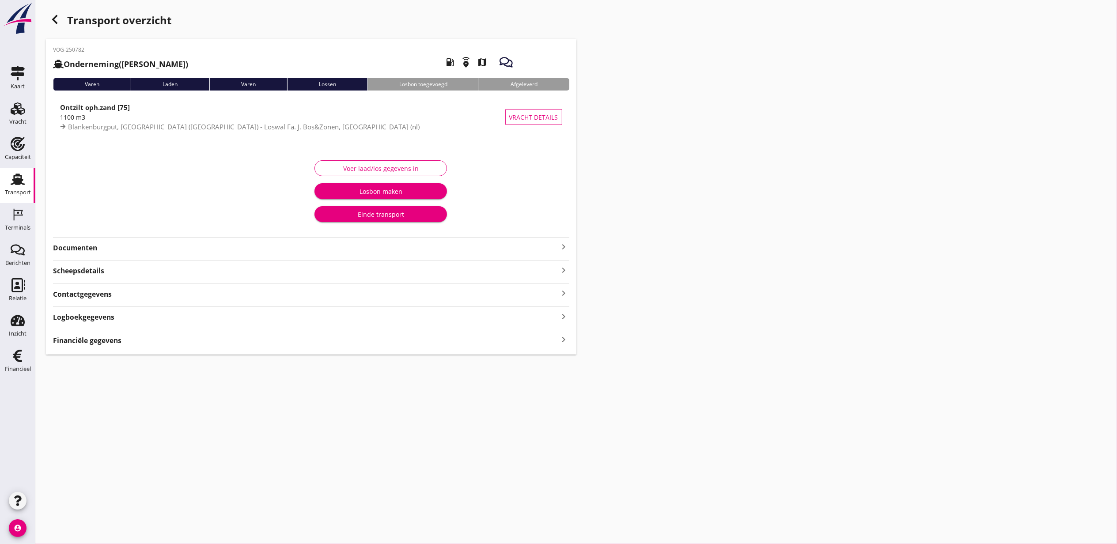
click at [126, 339] on div "VOG-250782 Onderneming (Dino Martins) local_gas_station emergency_share map Var…" at bounding box center [311, 197] width 531 height 316
click at [160, 364] on div "Financiële gegevens keyboard_arrow_right" at bounding box center [311, 363] width 516 height 12
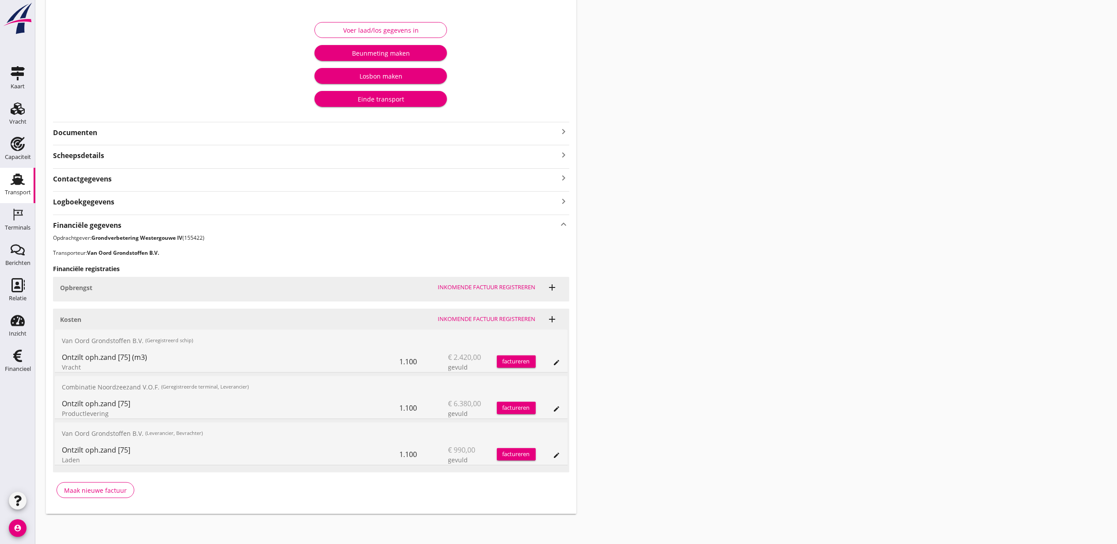
scroll to position [141, 0]
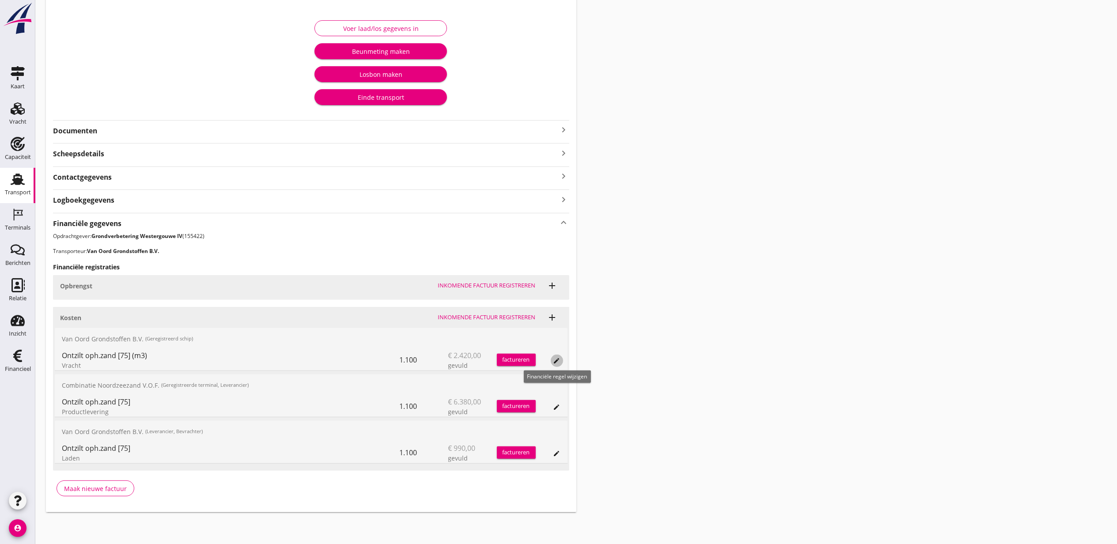
click at [553, 359] on icon "edit" at bounding box center [556, 360] width 7 height 7
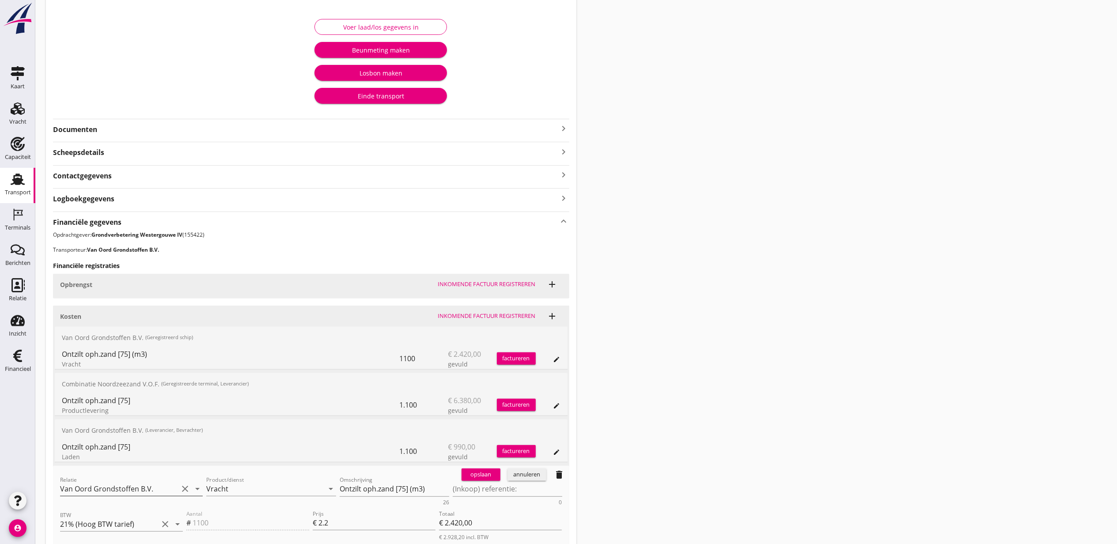
click at [122, 489] on input "Van Oord Grondstoffen B.V." at bounding box center [119, 489] width 118 height 14
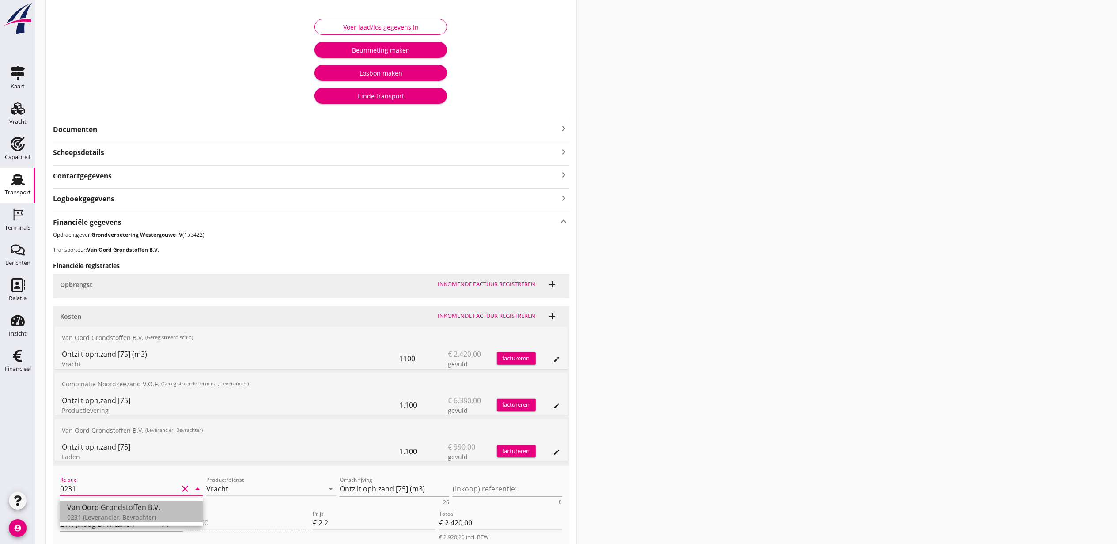
click at [157, 508] on div "Van Oord Grondstoffen B.V." at bounding box center [131, 507] width 129 height 11
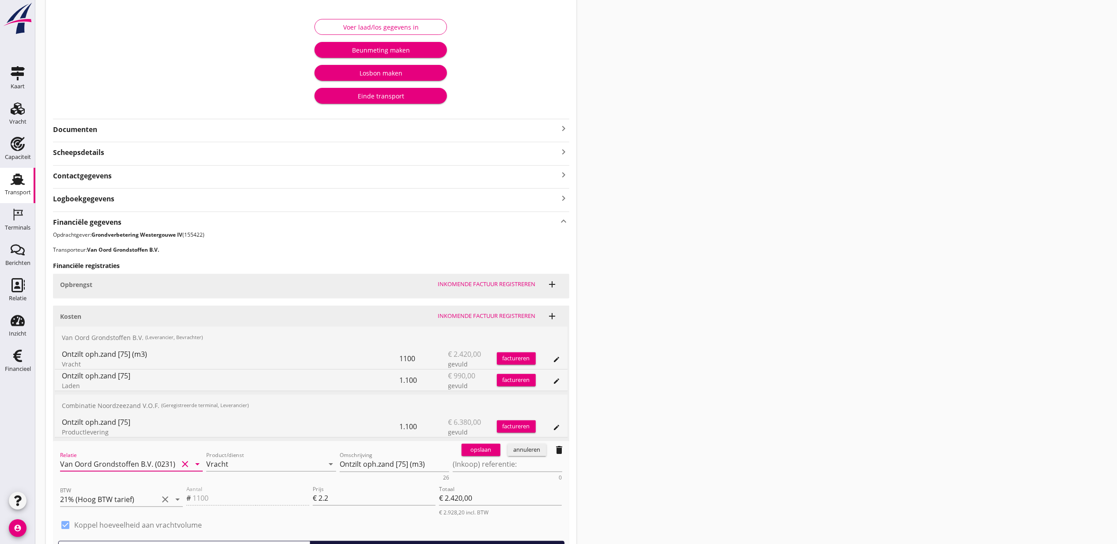
click at [481, 453] on div "opslaan" at bounding box center [481, 450] width 32 height 9
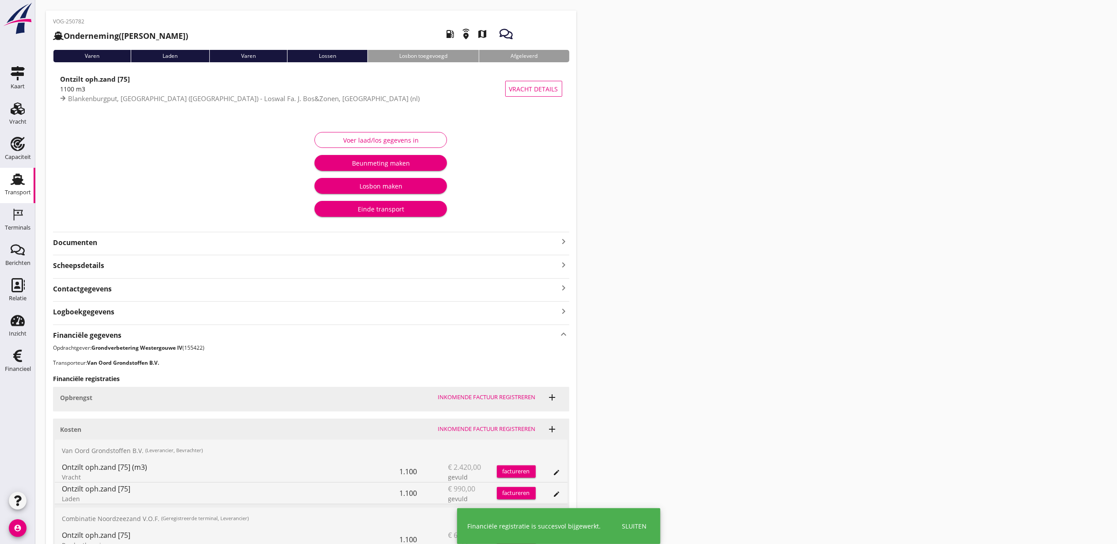
scroll to position [0, 0]
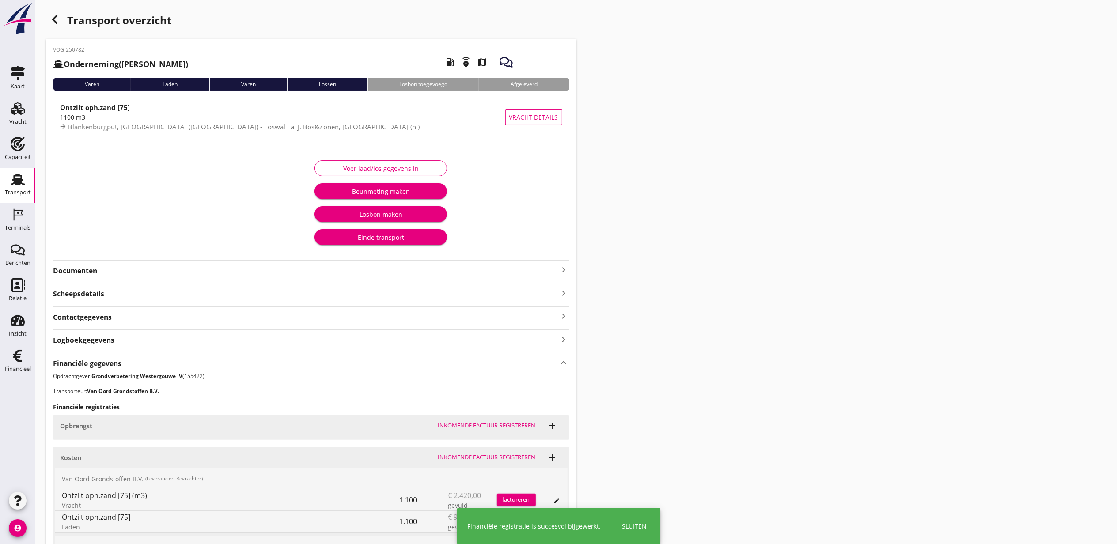
click at [55, 12] on div "button" at bounding box center [55, 20] width 18 height 18
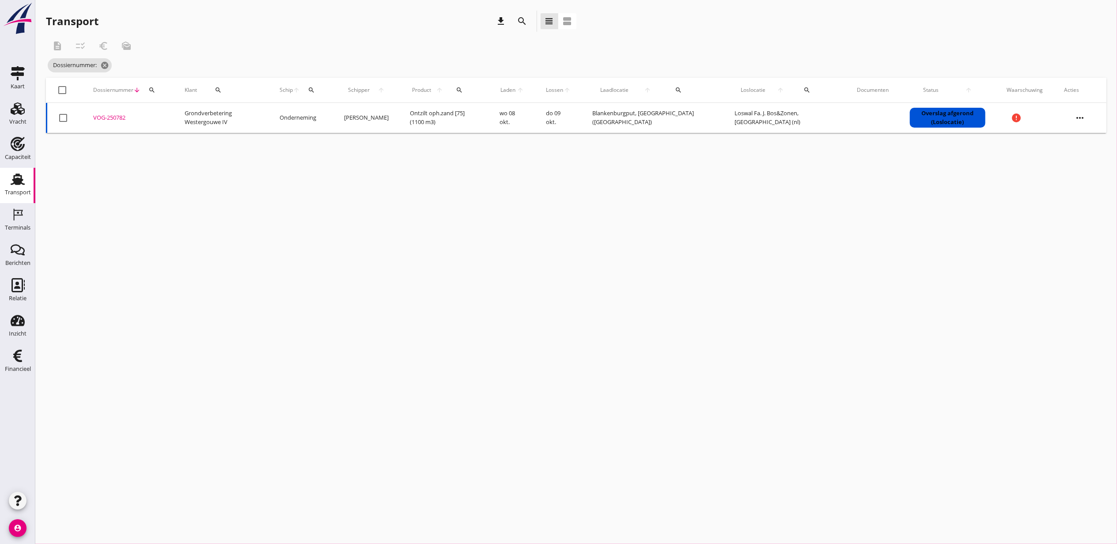
click at [387, 325] on div "cancel You are impersonating another user. Transport download search view_headl…" at bounding box center [576, 272] width 1082 height 544
click at [151, 94] on button "search" at bounding box center [152, 90] width 16 height 16
click at [170, 112] on input "Zoeken op dossiernummer..." at bounding box center [193, 116] width 92 height 14
paste input "VOG-250788"
click at [117, 118] on div "VOG-250788" at bounding box center [128, 118] width 70 height 9
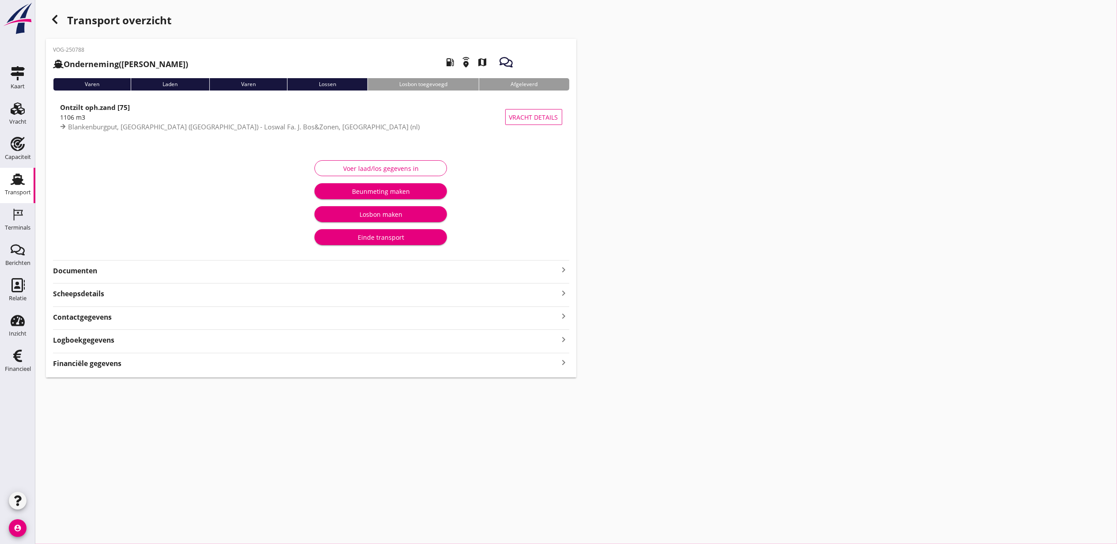
click at [129, 342] on div "Logboekgegevens keyboard_arrow_right" at bounding box center [311, 340] width 516 height 12
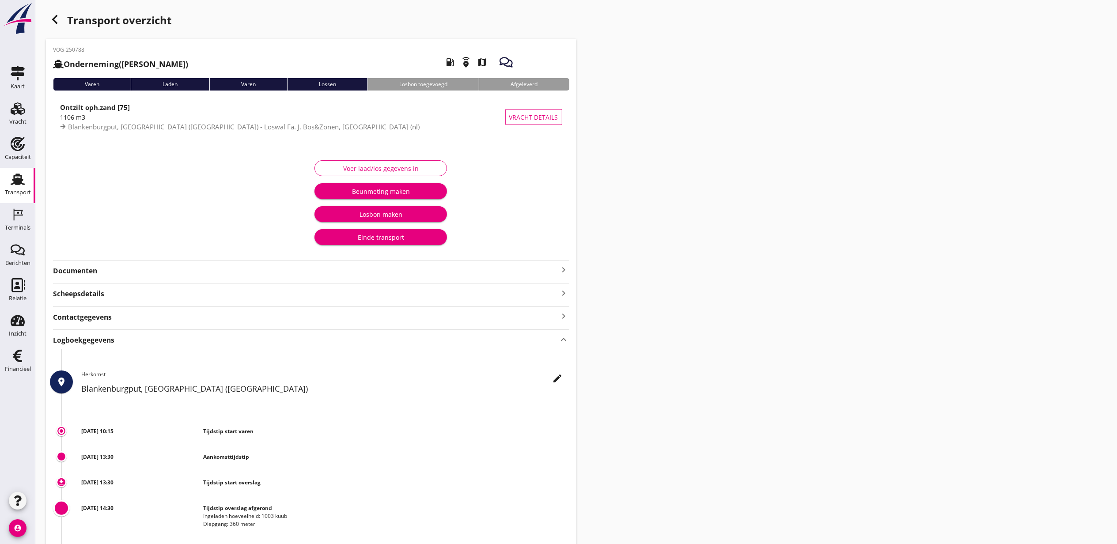
click at [130, 345] on div "Logboekgegevens keyboard_arrow_up" at bounding box center [311, 340] width 516 height 12
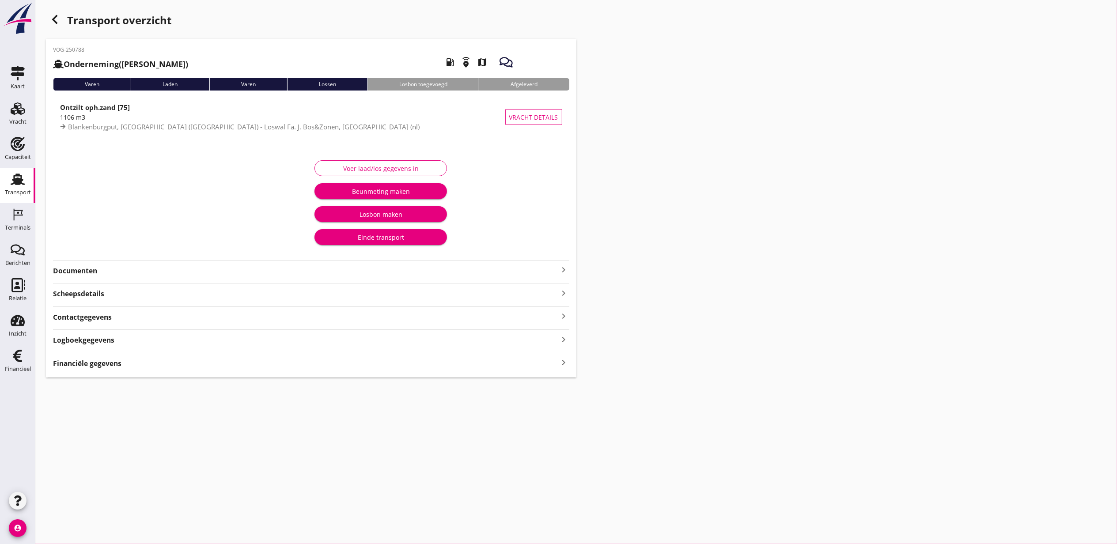
click at [126, 354] on div "Financiële gegevens keyboard_arrow_right" at bounding box center [311, 361] width 516 height 16
click at [129, 360] on div "Financiële gegevens keyboard_arrow_right" at bounding box center [311, 363] width 516 height 12
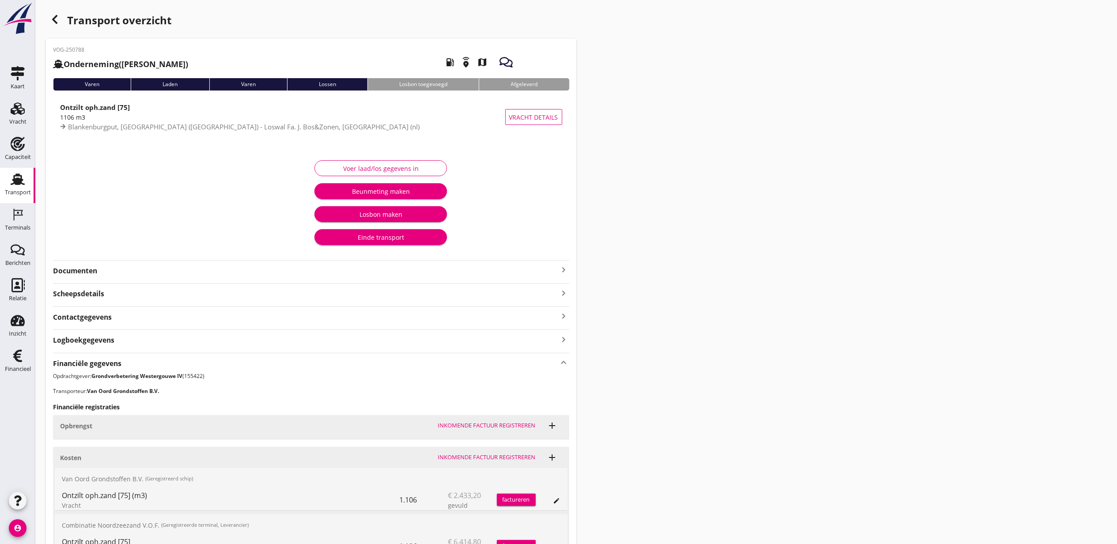
scroll to position [141, 0]
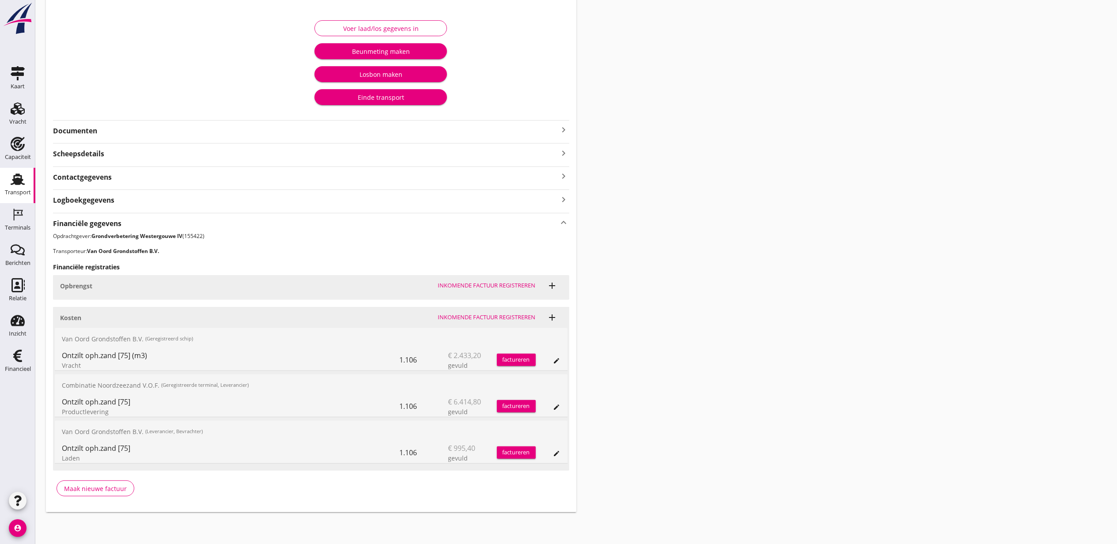
click at [561, 361] on div "edit" at bounding box center [557, 360] width 12 height 7
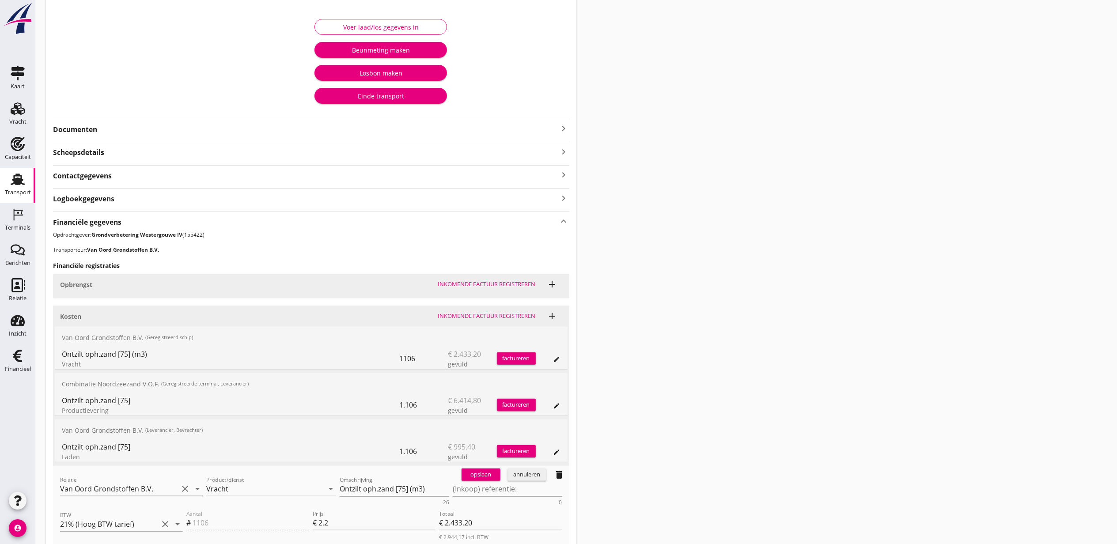
click at [136, 486] on input "Van Oord Grondstoffen B.V." at bounding box center [119, 489] width 118 height 14
click at [145, 511] on div "Van Oord Grondstoffen B.V." at bounding box center [131, 507] width 129 height 11
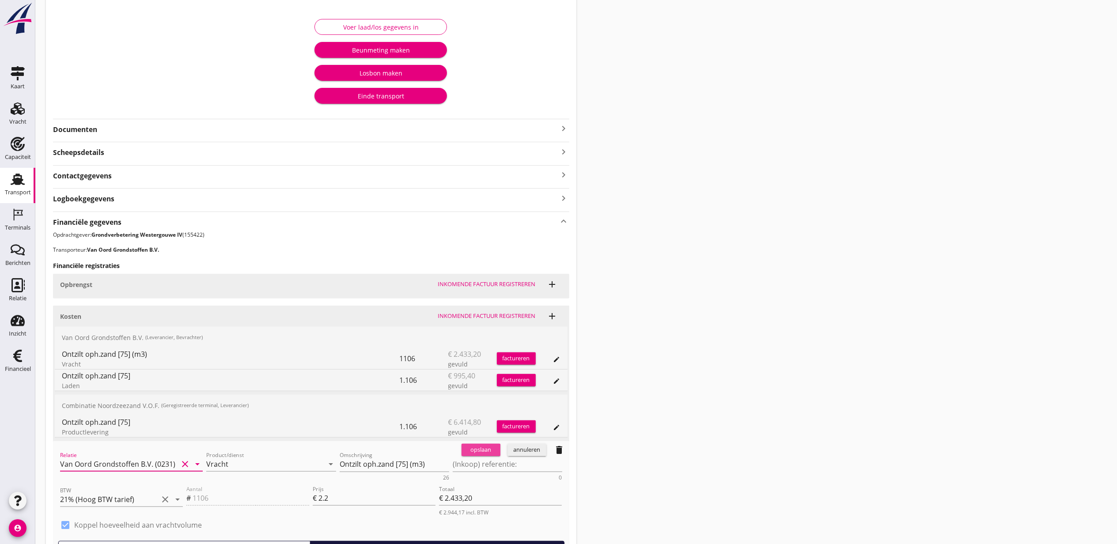
click at [480, 455] on div "opslaan" at bounding box center [481, 450] width 32 height 9
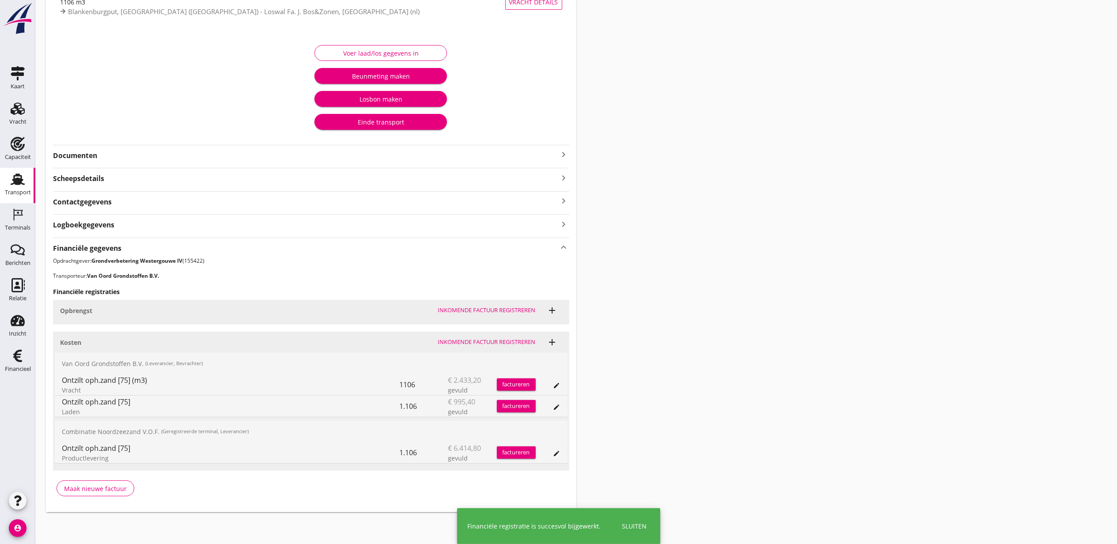
scroll to position [117, 0]
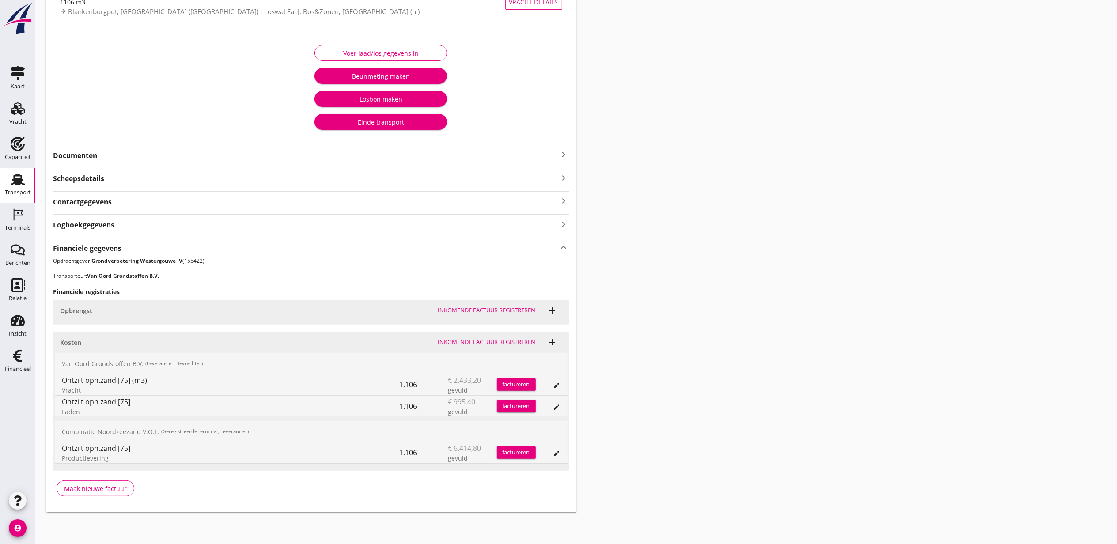
click at [804, 313] on div "Transport overzicht VOG-250788 Onderneming (Dino Martins) local_gas_station eme…" at bounding box center [576, 204] width 1082 height 638
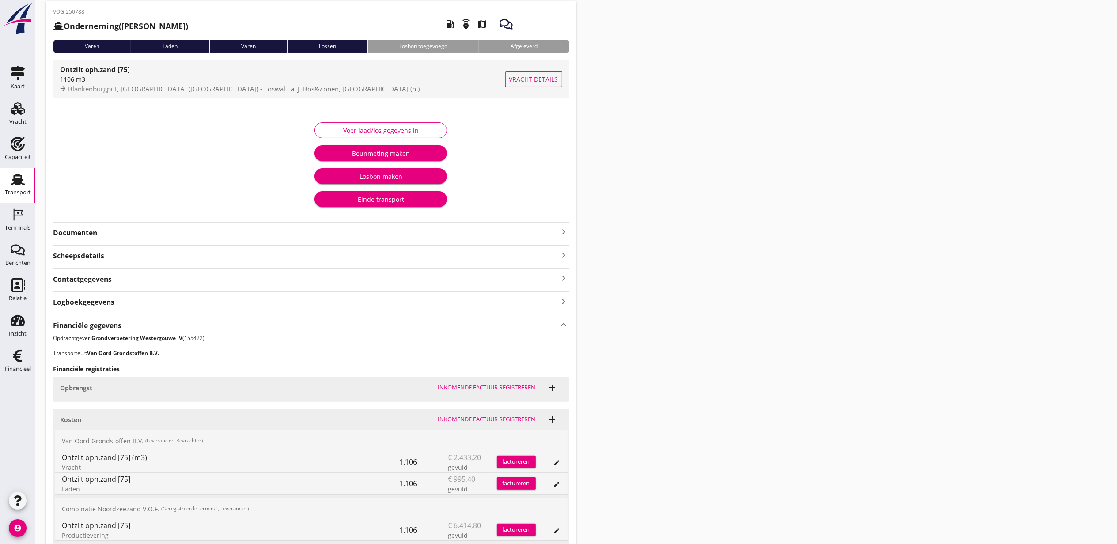
scroll to position [0, 0]
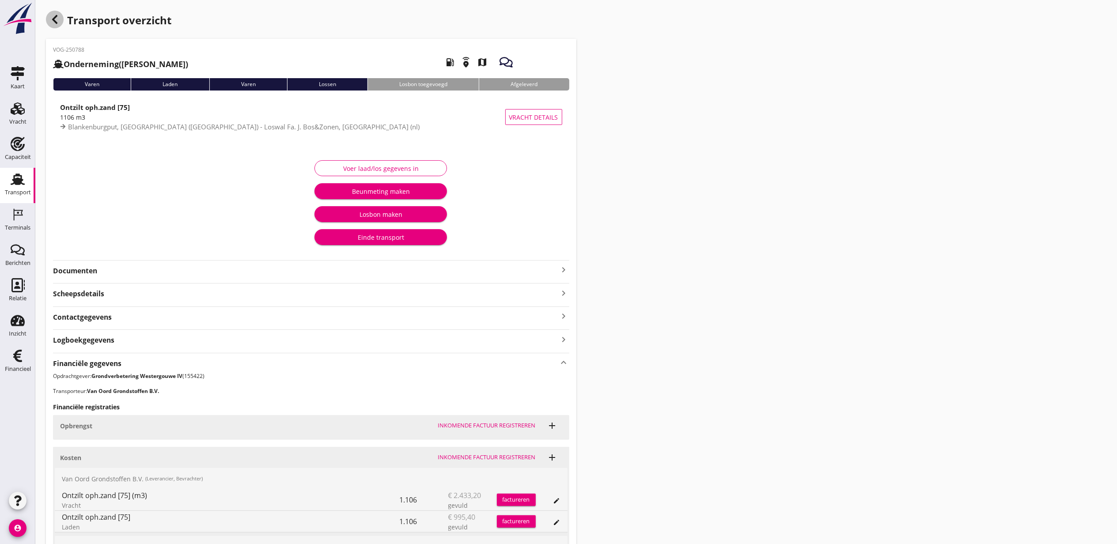
click at [59, 21] on icon "button" at bounding box center [54, 19] width 11 height 11
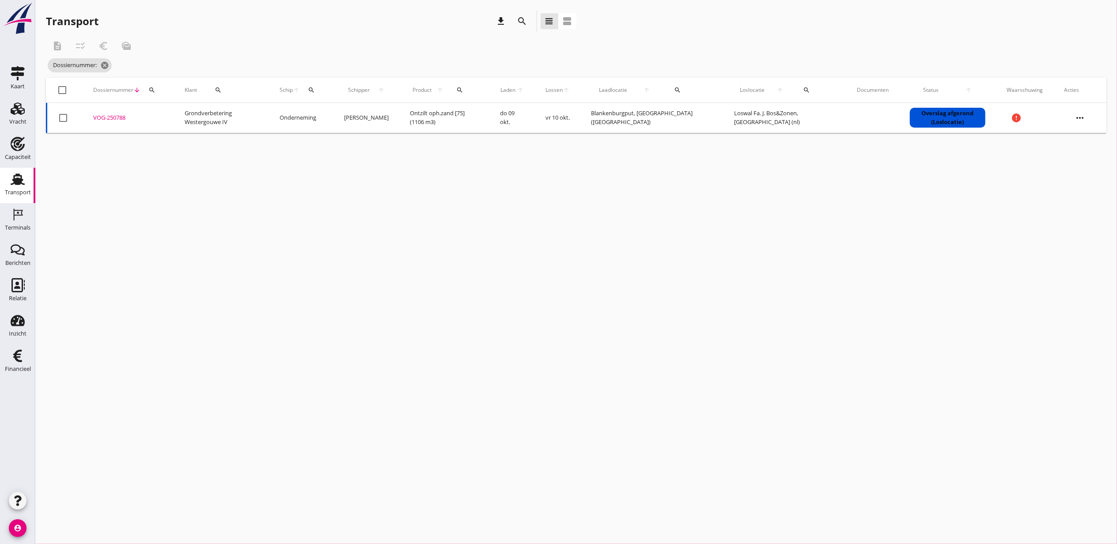
click at [154, 87] on icon "search" at bounding box center [151, 90] width 7 height 7
click at [158, 116] on input "Zoeken op dossiernummer..." at bounding box center [193, 116] width 92 height 14
paste input "VOG-250774"
click at [110, 119] on div "VOG-250774" at bounding box center [128, 118] width 70 height 9
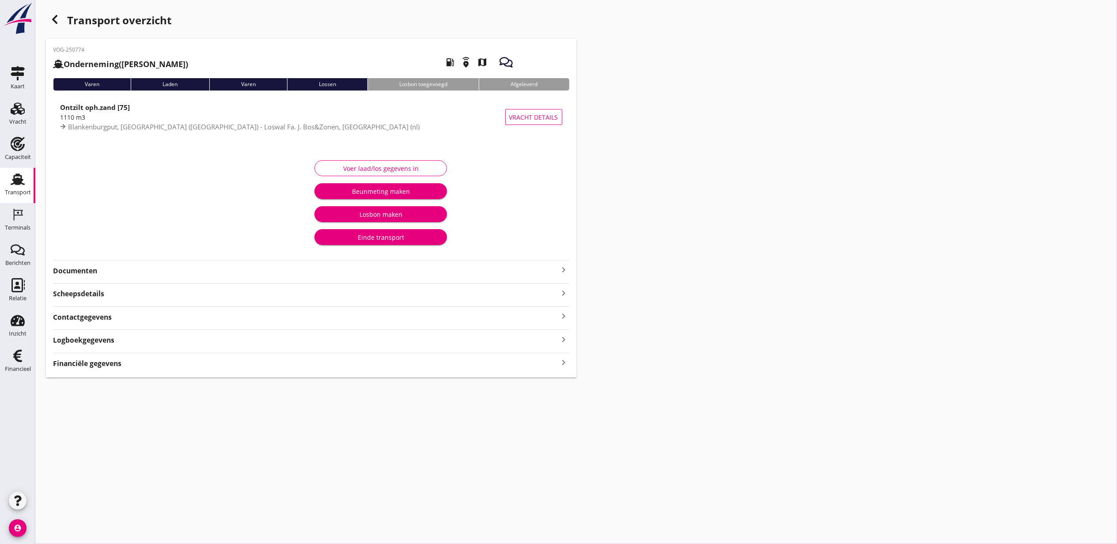
click at [198, 364] on div "Financiële gegevens keyboard_arrow_right" at bounding box center [311, 363] width 516 height 12
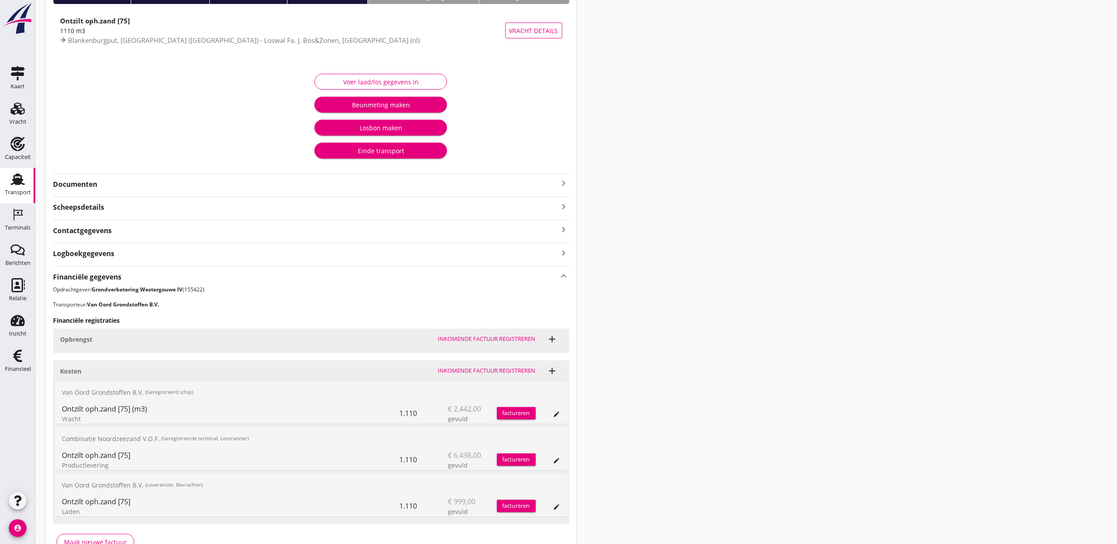
scroll to position [141, 0]
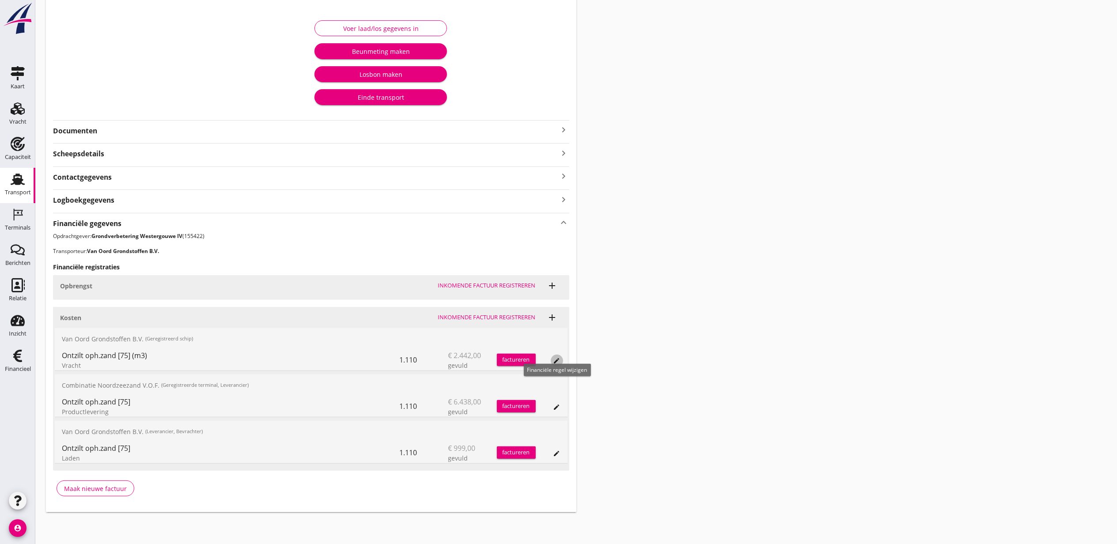
click at [557, 359] on icon "edit" at bounding box center [556, 360] width 7 height 7
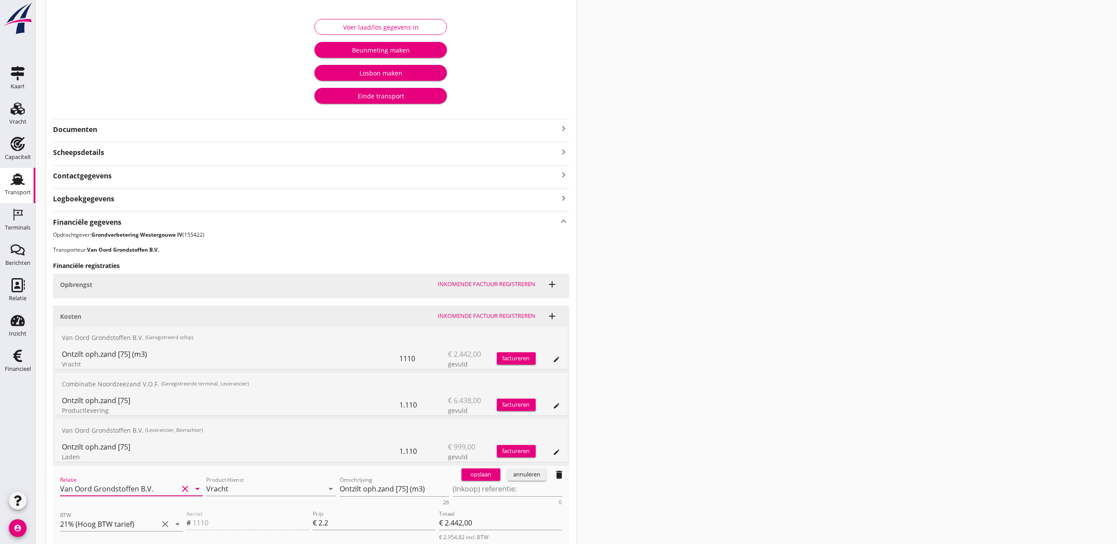
click at [130, 489] on input "Van Oord Grondstoffen B.V." at bounding box center [119, 489] width 118 height 14
drag, startPoint x: 152, startPoint y: 511, endPoint x: 180, endPoint y: 499, distance: 30.3
click at [152, 511] on div "Van Oord Grondstoffen B.V." at bounding box center [131, 507] width 129 height 11
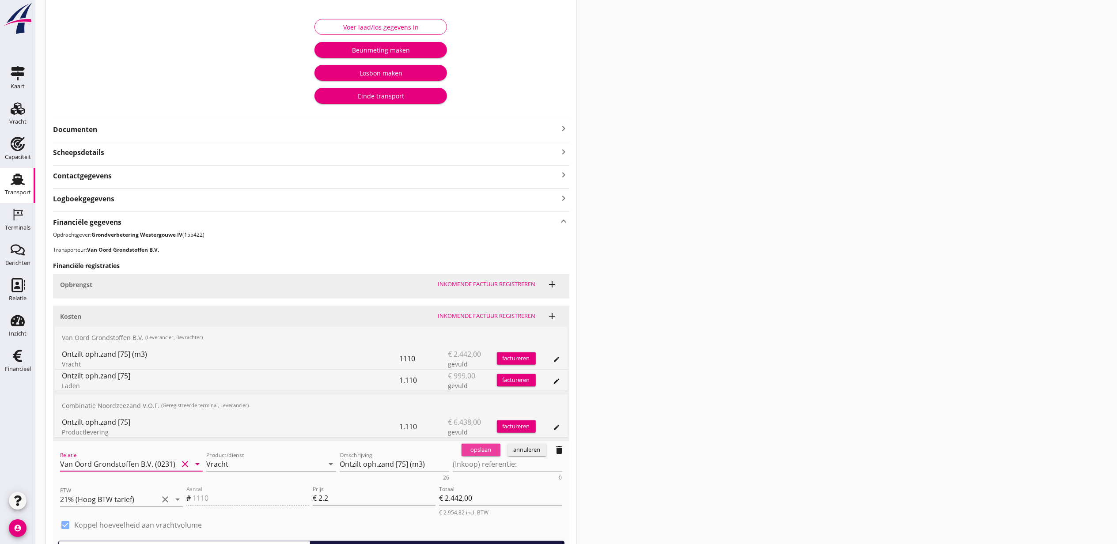
click at [483, 456] on button "opslaan" at bounding box center [481, 450] width 39 height 12
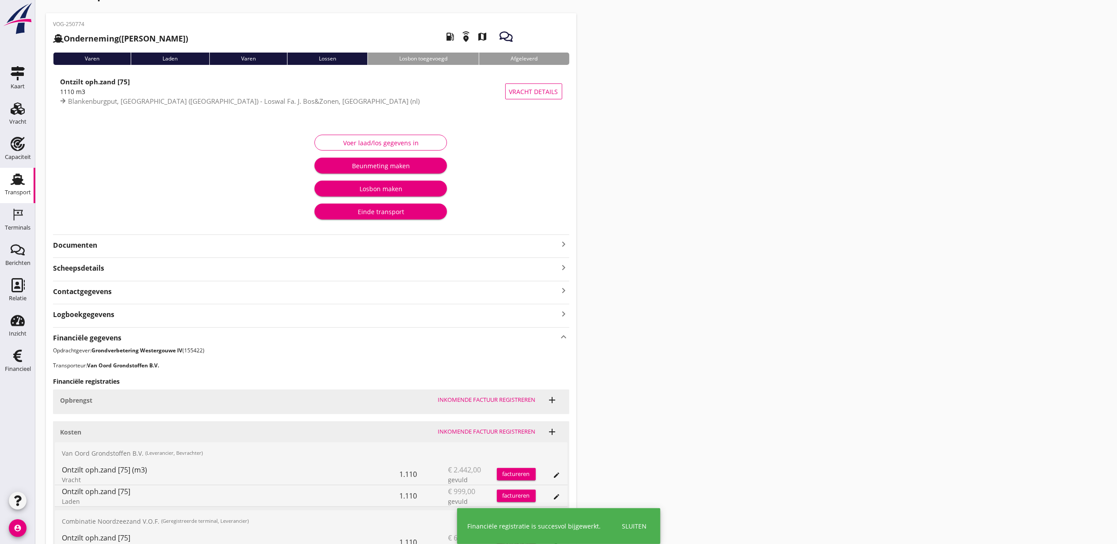
scroll to position [0, 0]
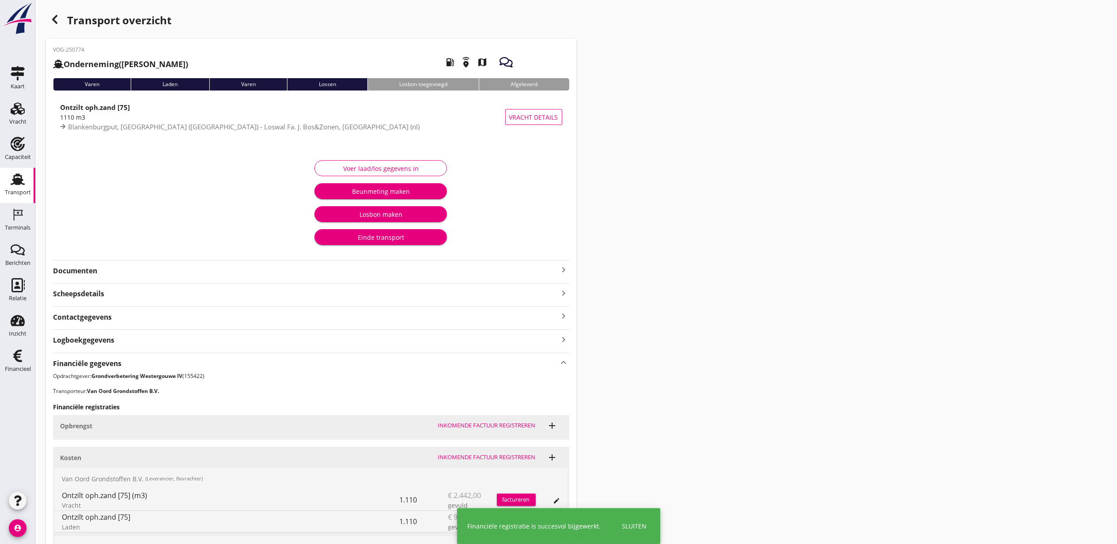
click at [53, 16] on icon "button" at bounding box center [54, 19] width 11 height 11
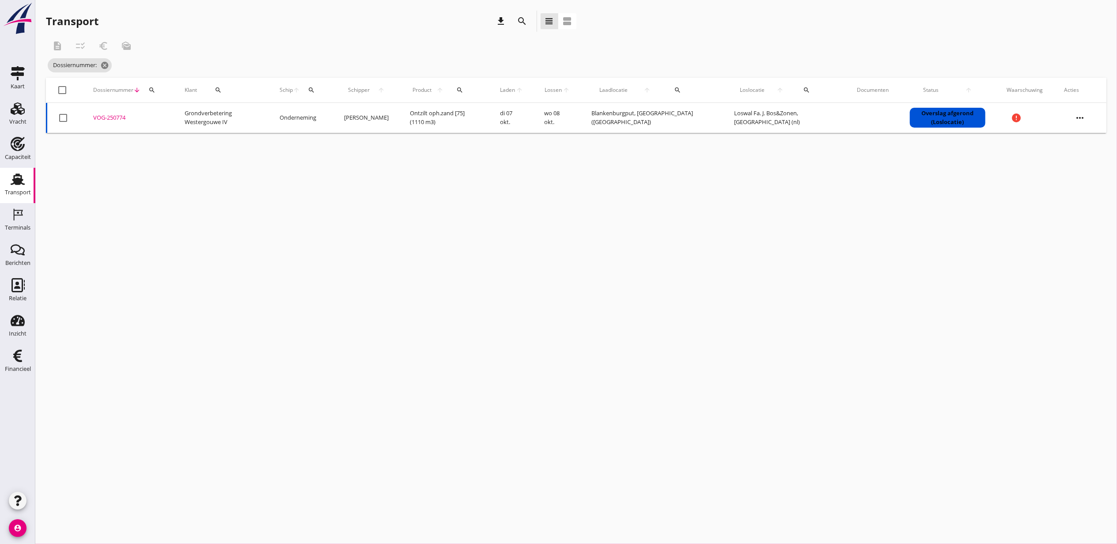
drag, startPoint x: 540, startPoint y: 334, endPoint x: 306, endPoint y: 190, distance: 275.1
click at [540, 334] on div "cancel You are impersonating another user. Transport download search view_headl…" at bounding box center [576, 272] width 1082 height 544
click at [155, 91] on div "search" at bounding box center [152, 90] width 16 height 7
click at [161, 112] on input "Zoeken op dossiernummer..." at bounding box center [193, 116] width 92 height 14
paste input "VOG-250823"
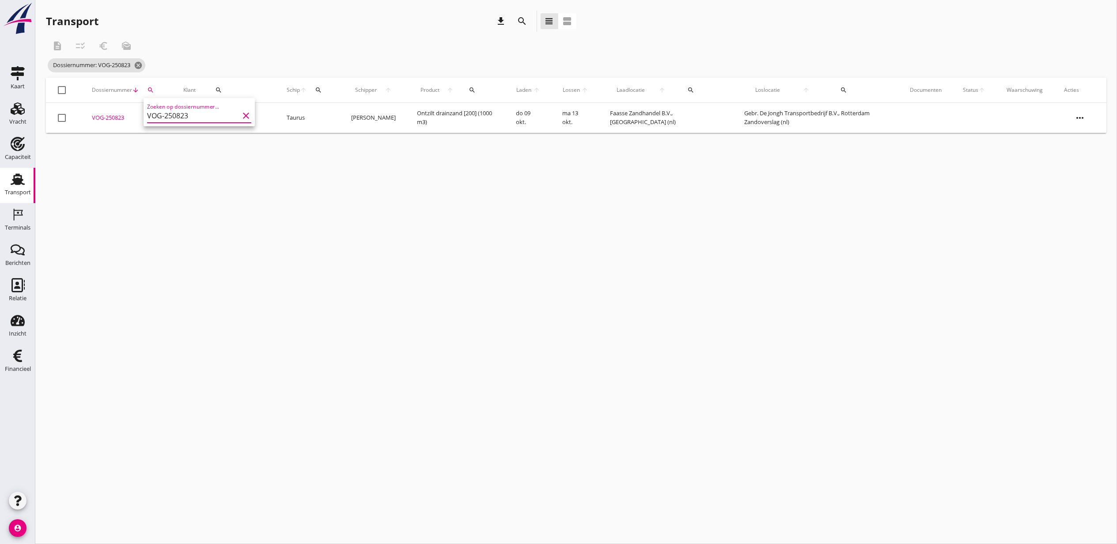
click at [110, 121] on div "VOG-250823" at bounding box center [127, 118] width 70 height 9
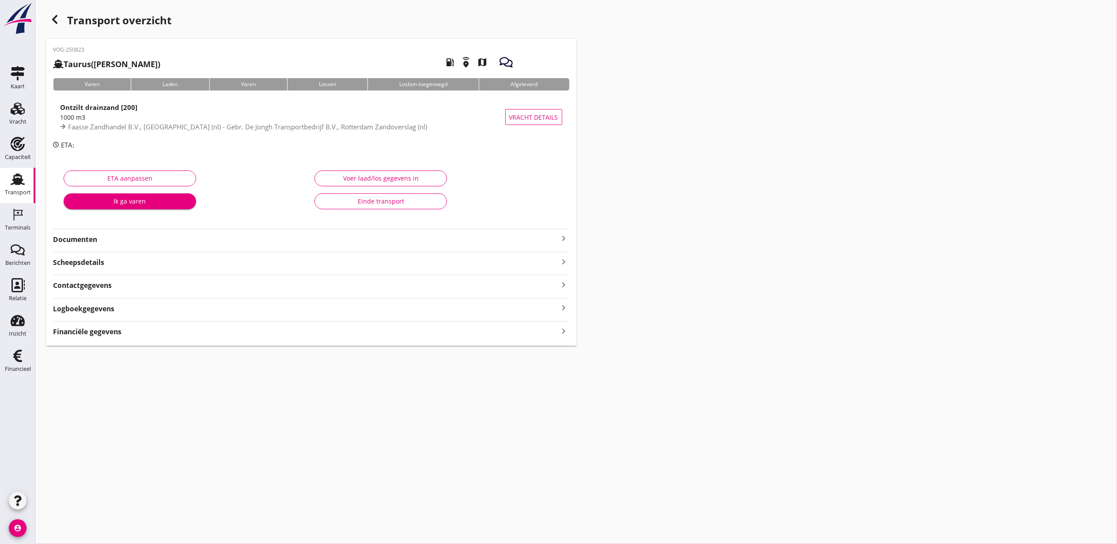
click at [122, 329] on div "Financiële gegevens keyboard_arrow_right" at bounding box center [311, 331] width 516 height 12
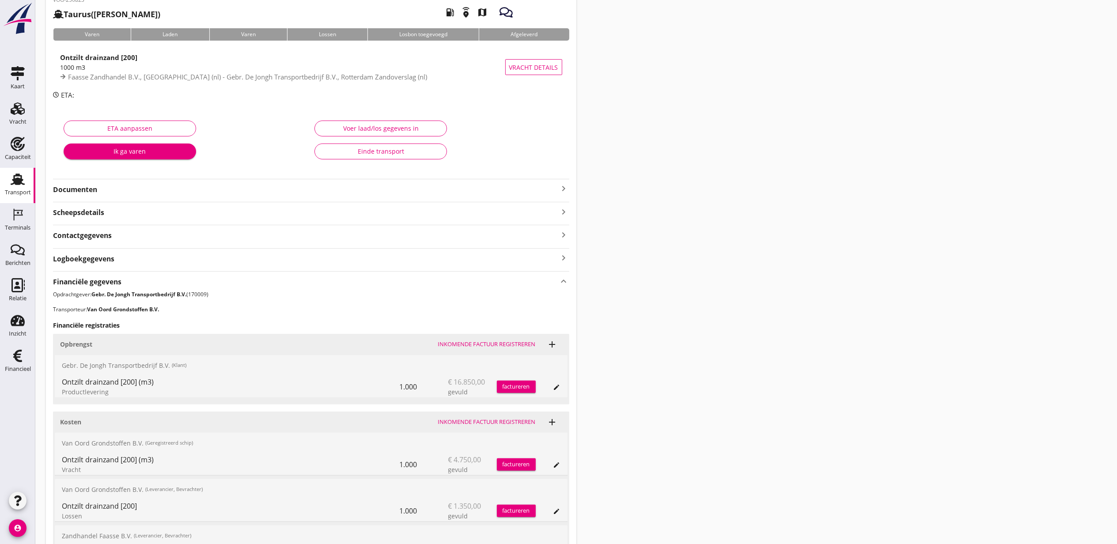
scroll to position [155, 0]
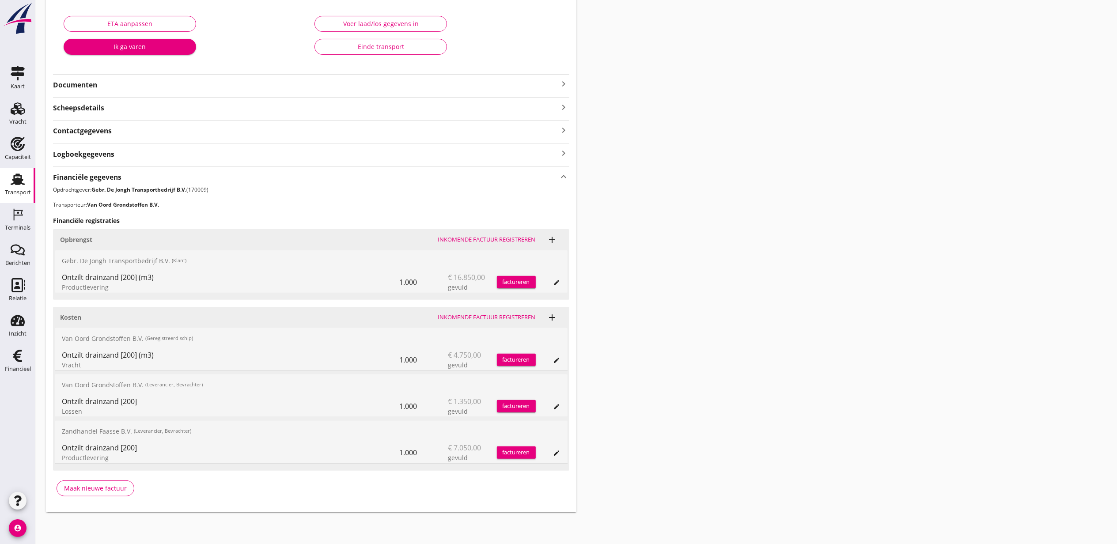
click at [561, 357] on div "edit" at bounding box center [557, 360] width 12 height 7
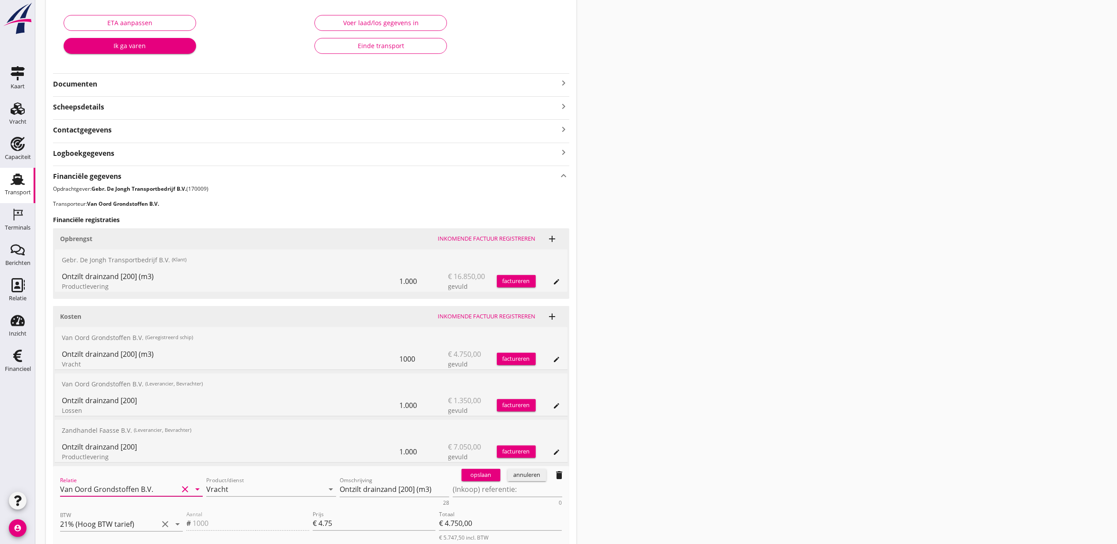
click at [136, 483] on input "Van Oord Grondstoffen B.V." at bounding box center [119, 489] width 118 height 14
click at [139, 512] on div "Van Oord Grondstoffen B.V." at bounding box center [131, 507] width 129 height 11
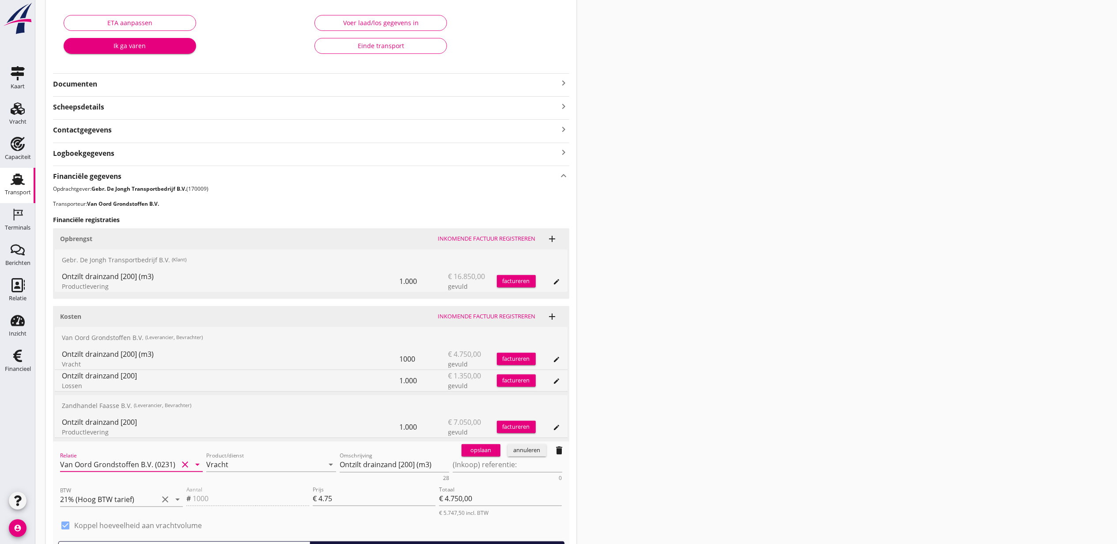
click at [478, 459] on div "opslaan annuleren delete" at bounding box center [513, 451] width 111 height 18
click at [483, 455] on div "opslaan" at bounding box center [481, 450] width 32 height 9
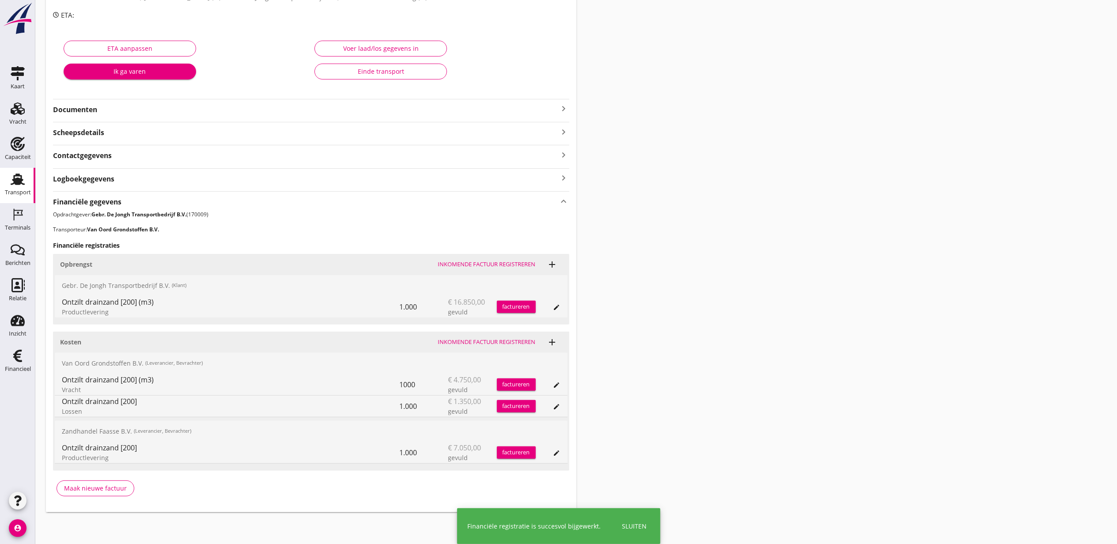
scroll to position [131, 0]
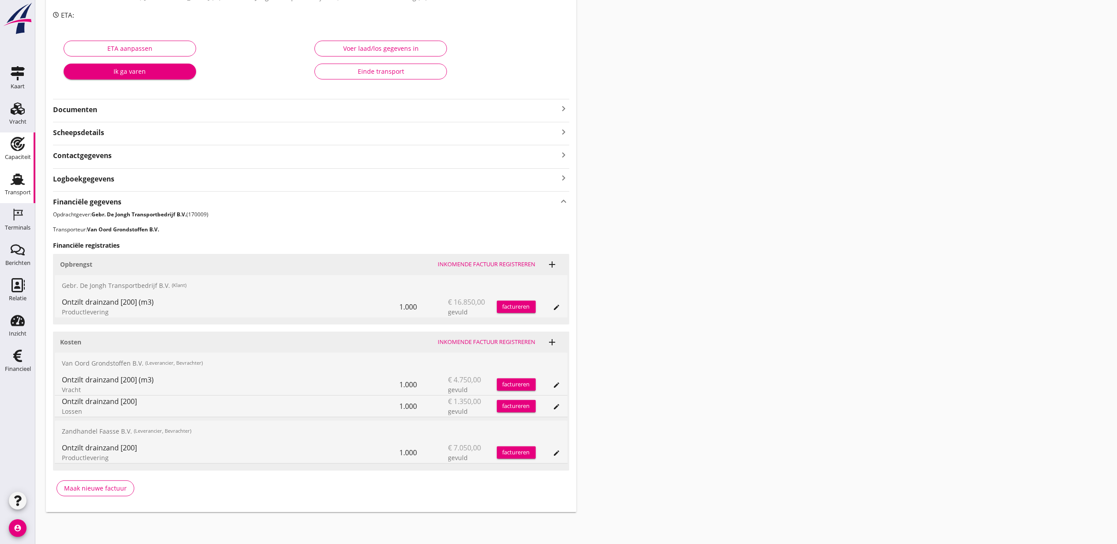
click at [16, 143] on use at bounding box center [18, 144] width 14 height 14
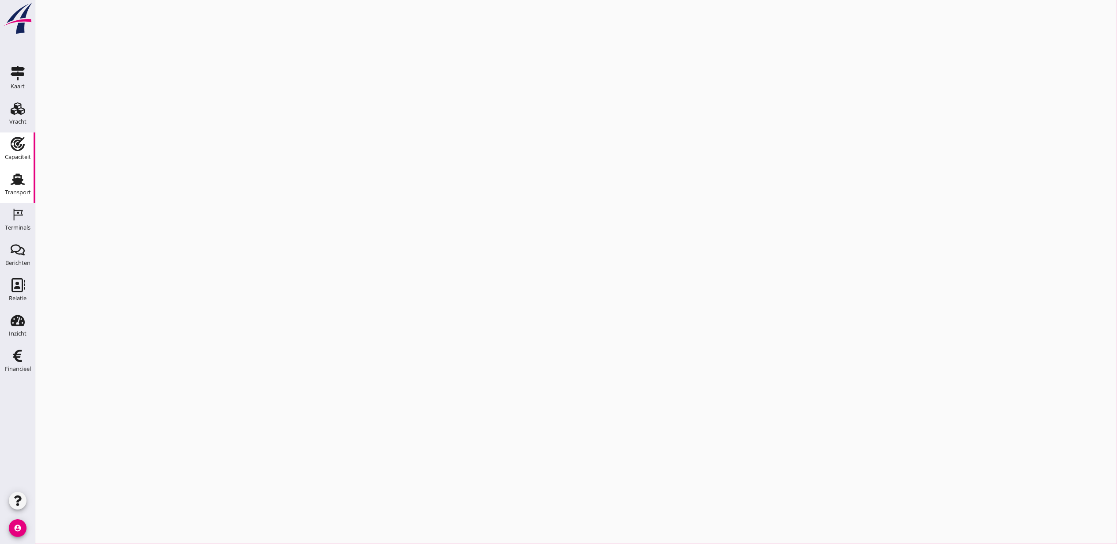
click at [16, 182] on use at bounding box center [18, 179] width 14 height 11
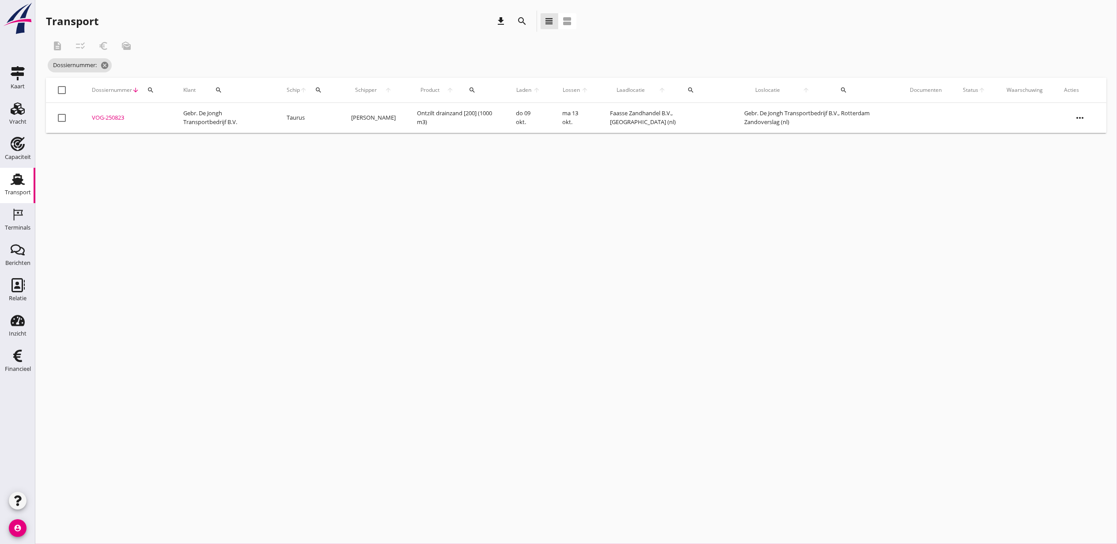
click at [326, 93] on button "search" at bounding box center [319, 90] width 16 height 16
click at [354, 118] on input "Zoek op (scheeps)naam" at bounding box center [368, 116] width 92 height 14
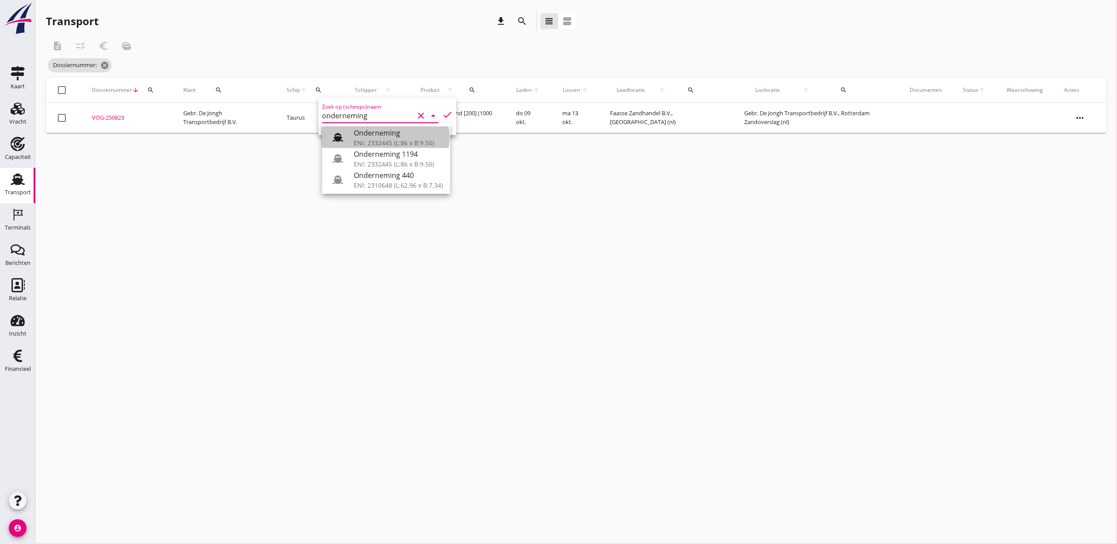
click at [376, 138] on div "Onderneming" at bounding box center [398, 133] width 89 height 11
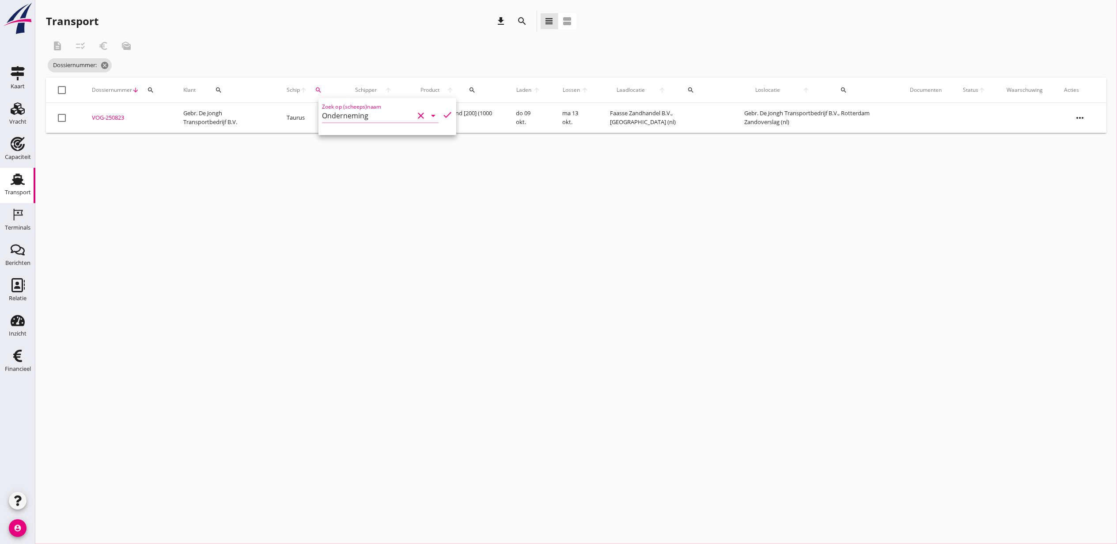
click at [442, 114] on icon "check" at bounding box center [447, 115] width 11 height 11
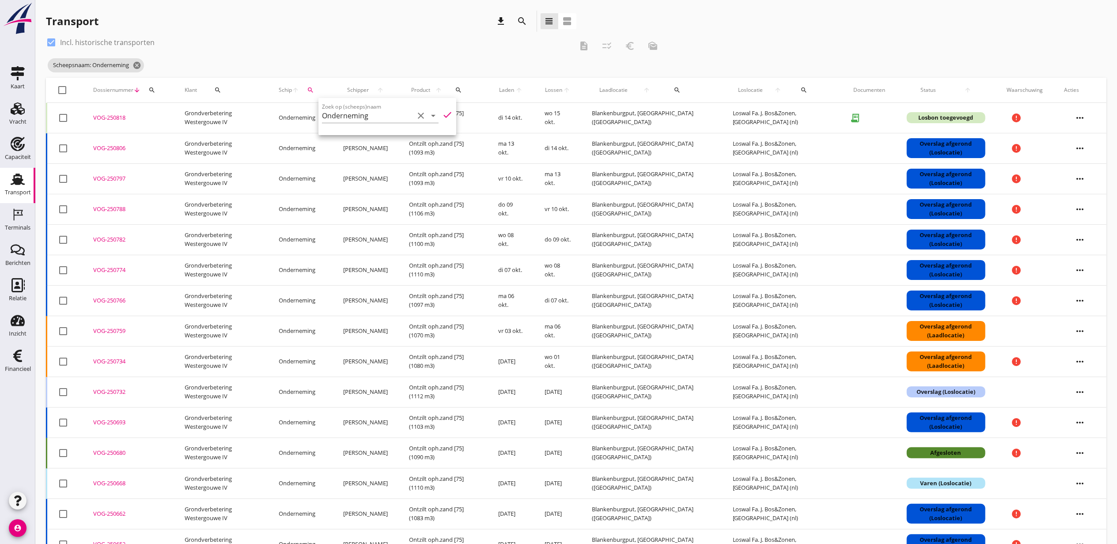
click at [442, 114] on icon "check" at bounding box center [447, 115] width 11 height 11
click at [253, 40] on div "check_box Incl. historische transporten" at bounding box center [309, 42] width 527 height 14
click at [62, 179] on div at bounding box center [63, 178] width 15 height 15
click at [608, 46] on icon "checklist_rtl" at bounding box center [607, 46] width 11 height 11
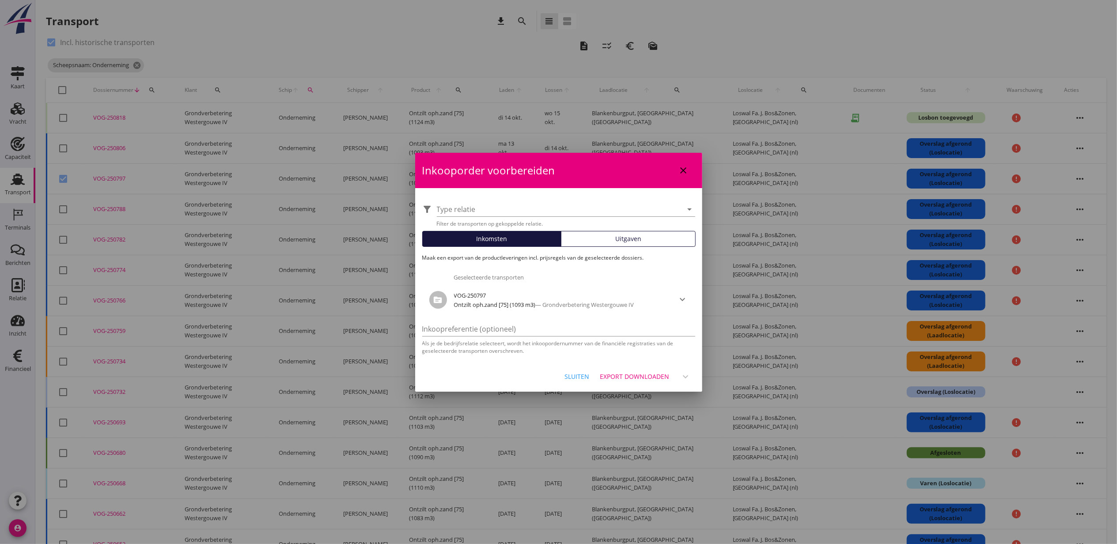
click at [609, 237] on div "Uitgaven" at bounding box center [628, 238] width 127 height 9
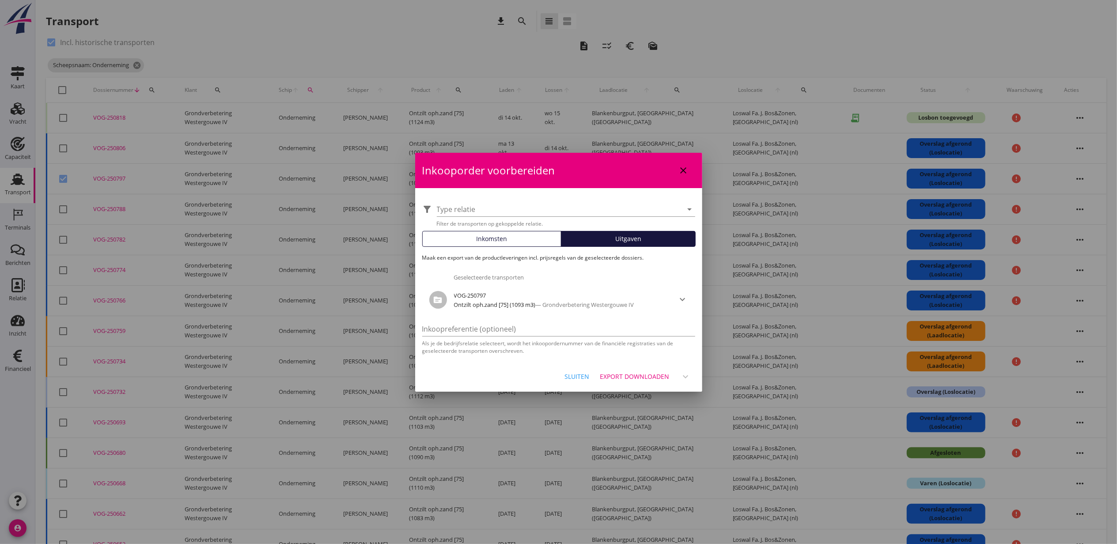
click at [650, 375] on div "Export downloaden" at bounding box center [634, 376] width 69 height 9
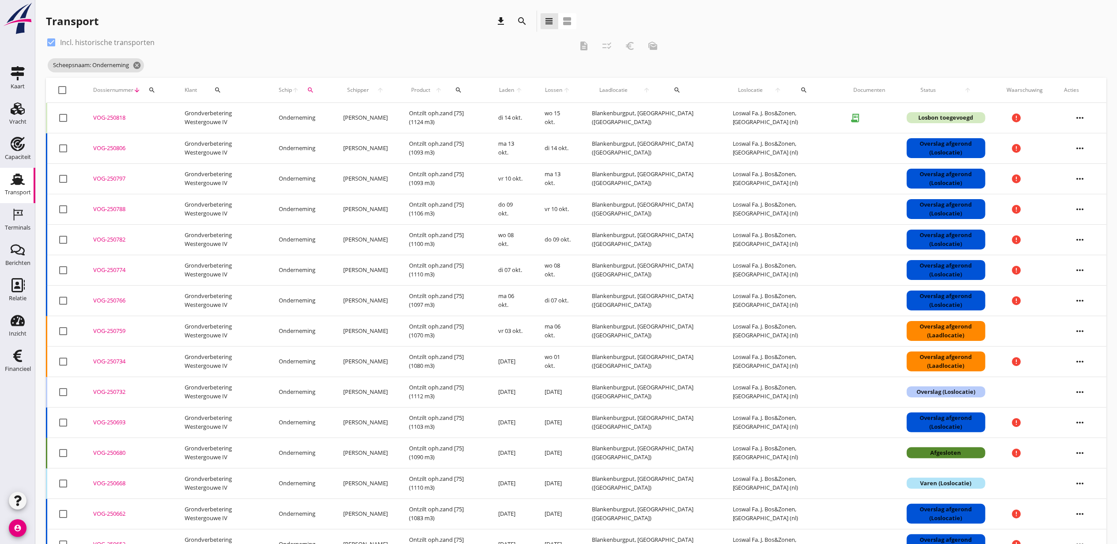
click at [150, 90] on icon "search" at bounding box center [151, 90] width 7 height 7
click at [162, 114] on input "Zoeken op dossiernummer..." at bounding box center [193, 116] width 92 height 14
paste input "VOG-250775"
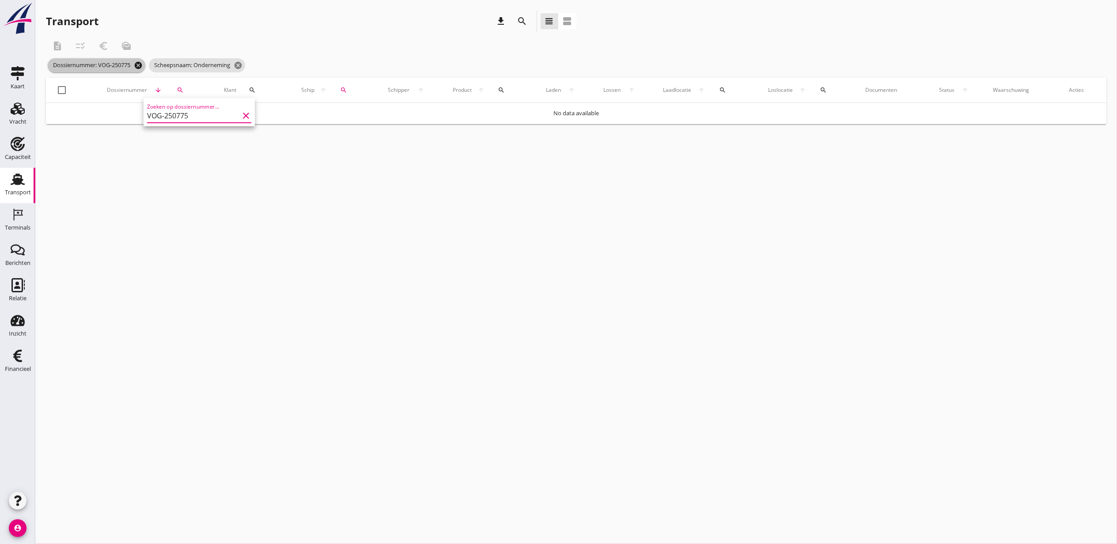
click at [140, 64] on icon "cancel" at bounding box center [138, 65] width 9 height 9
click at [140, 64] on icon "cancel" at bounding box center [137, 65] width 9 height 9
click at [174, 71] on div at bounding box center [576, 74] width 1061 height 28
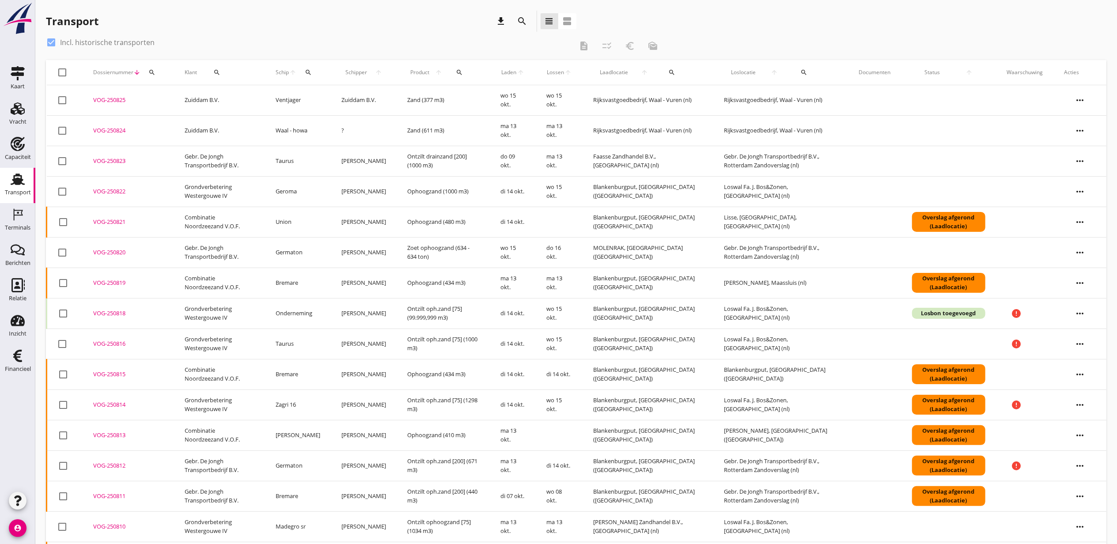
click at [151, 75] on icon "search" at bounding box center [151, 72] width 7 height 7
click at [167, 99] on input "Zoeken op dossiernummer..." at bounding box center [193, 98] width 92 height 14
paste input "VOG-250775"
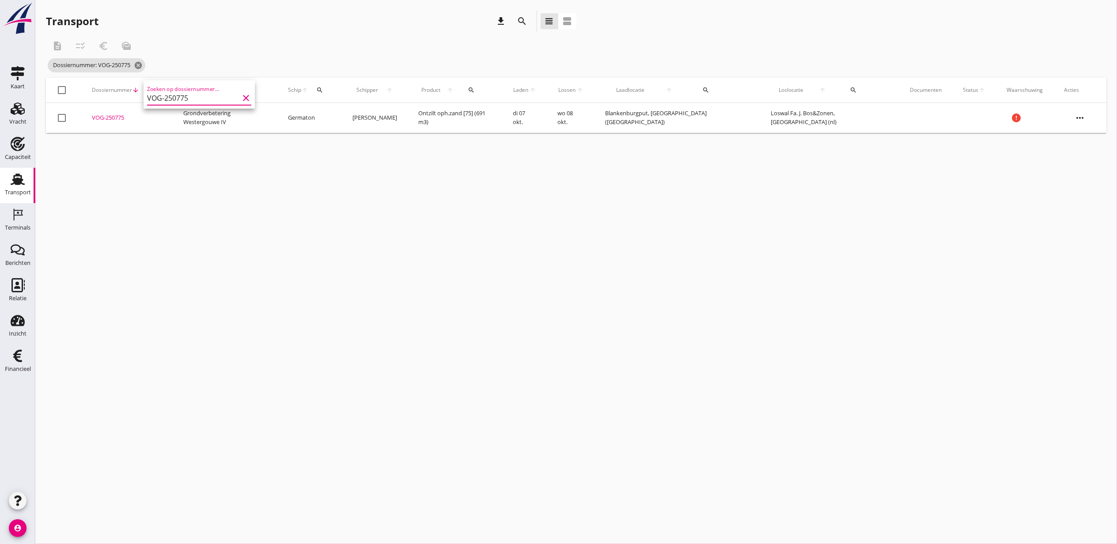
click at [61, 120] on div at bounding box center [61, 117] width 15 height 15
click at [1078, 118] on icon "more_horiz" at bounding box center [1080, 118] width 25 height 25
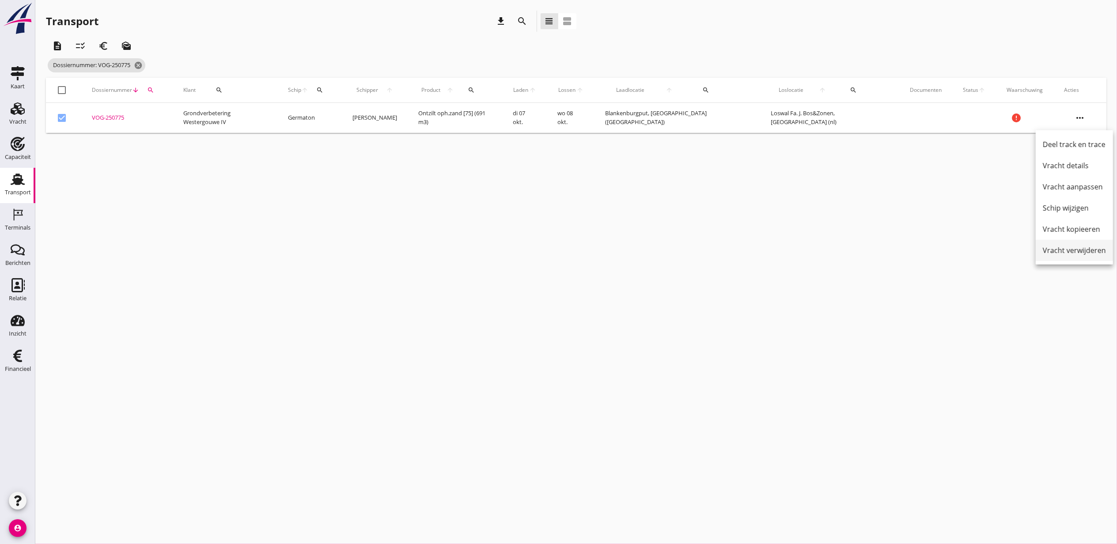
click at [1090, 252] on div "Vracht verwijderen" at bounding box center [1074, 250] width 63 height 11
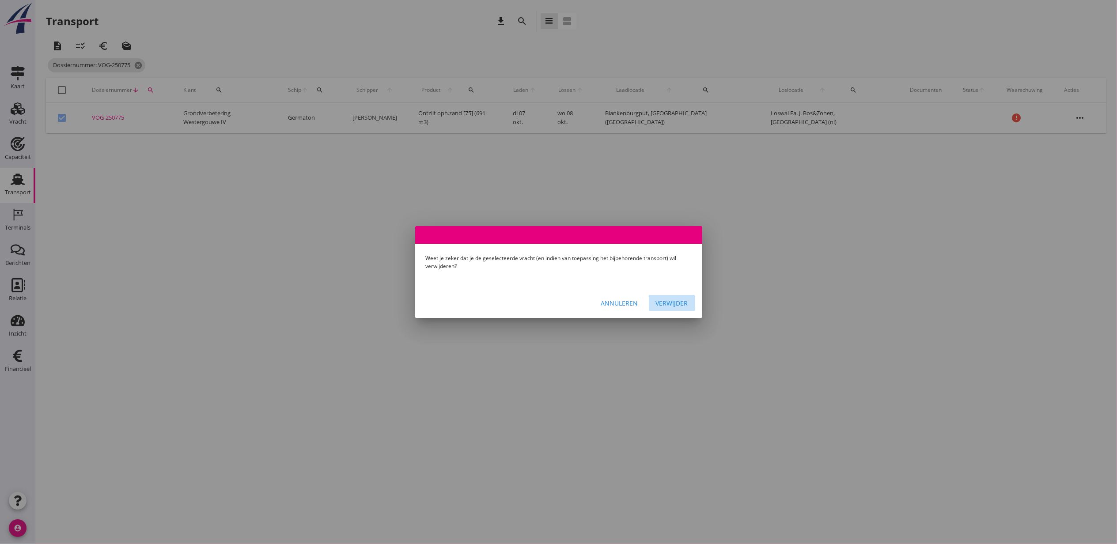
click at [678, 303] on div "Verwijder" at bounding box center [672, 303] width 32 height 9
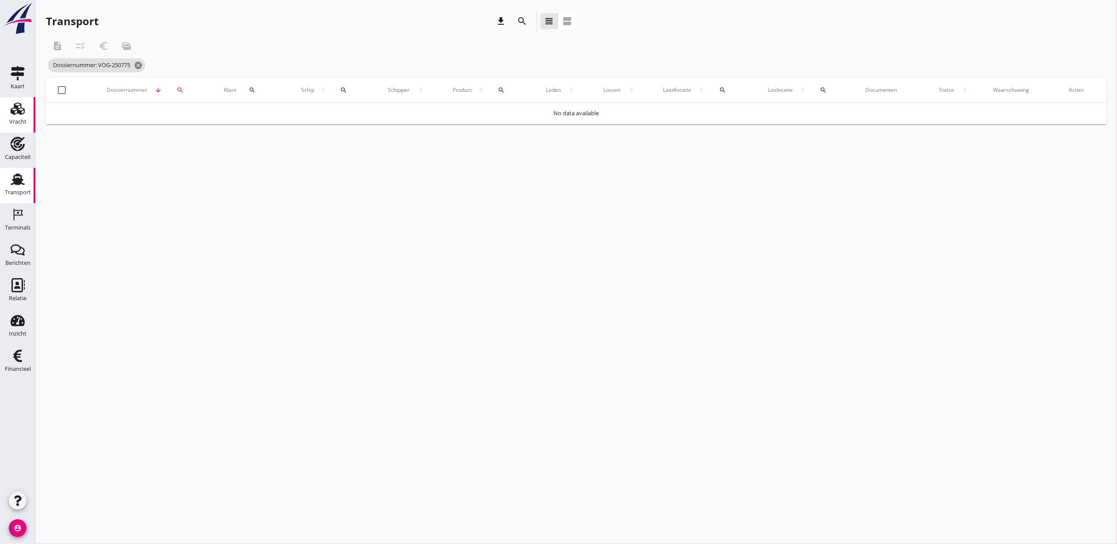
click at [22, 116] on div "Vracht" at bounding box center [17, 122] width 17 height 12
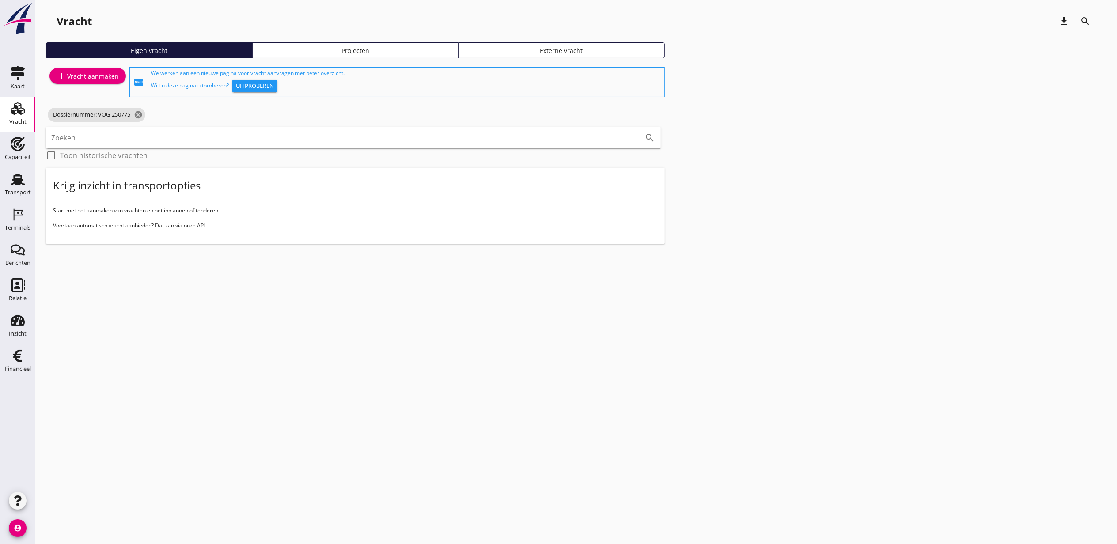
click at [19, 181] on use at bounding box center [18, 179] width 14 height 11
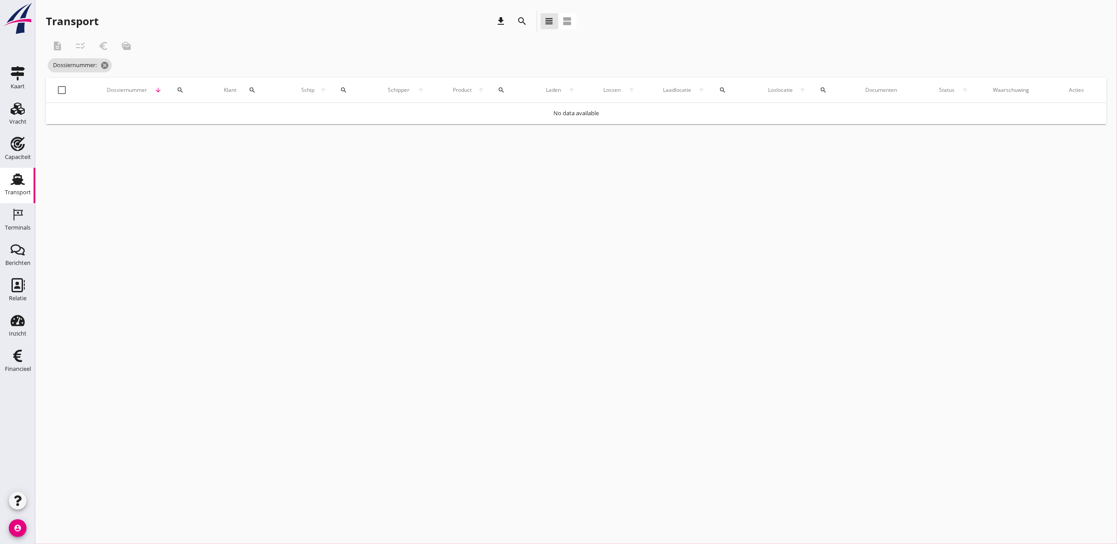
click at [527, 23] on icon "search" at bounding box center [522, 21] width 11 height 11
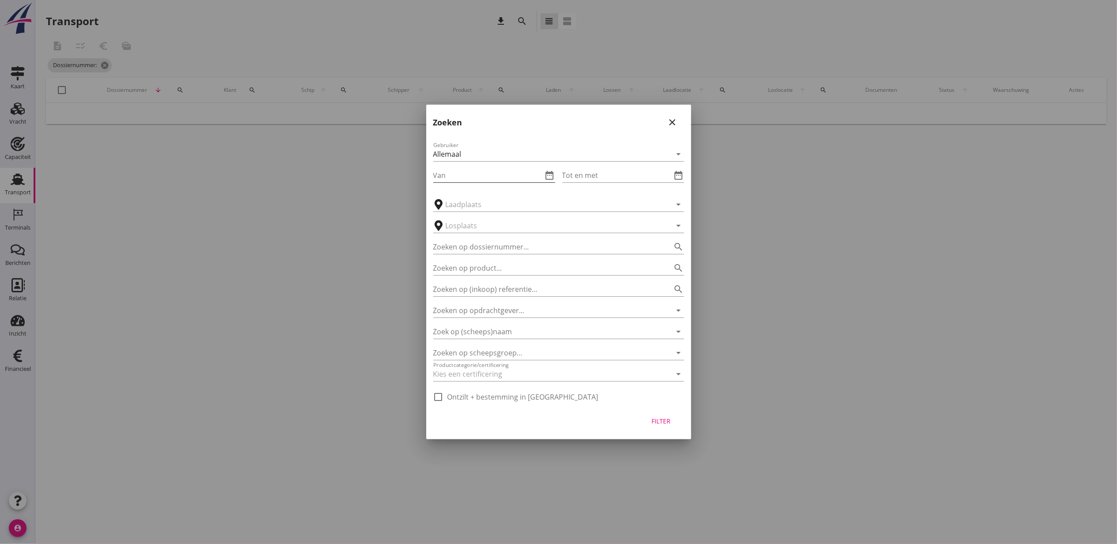
click at [550, 169] on div "Van date_range" at bounding box center [494, 175] width 122 height 14
click at [550, 171] on icon "date_range" at bounding box center [550, 175] width 11 height 11
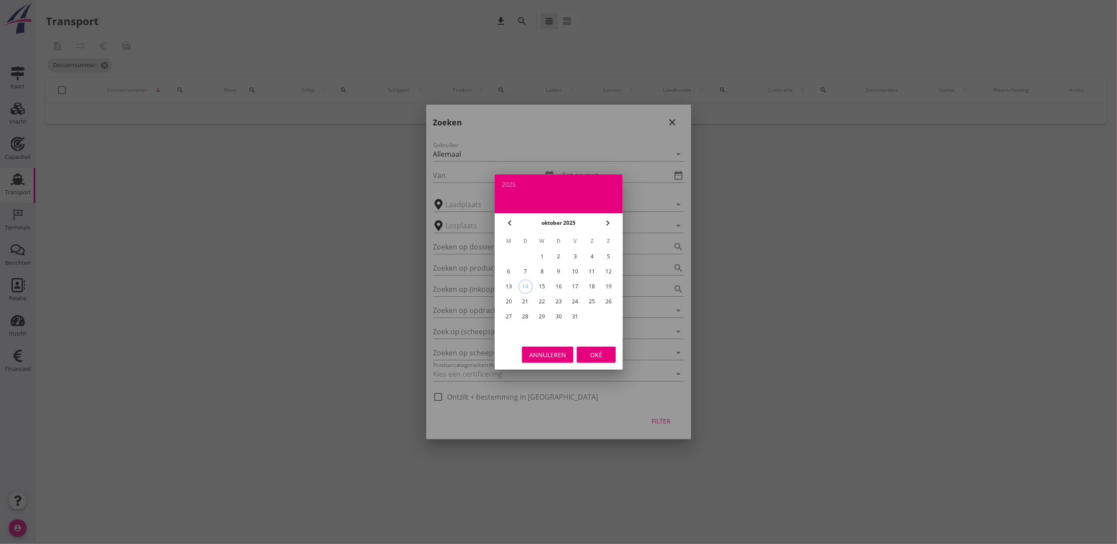
click at [610, 257] on div "5" at bounding box center [609, 257] width 14 height 14
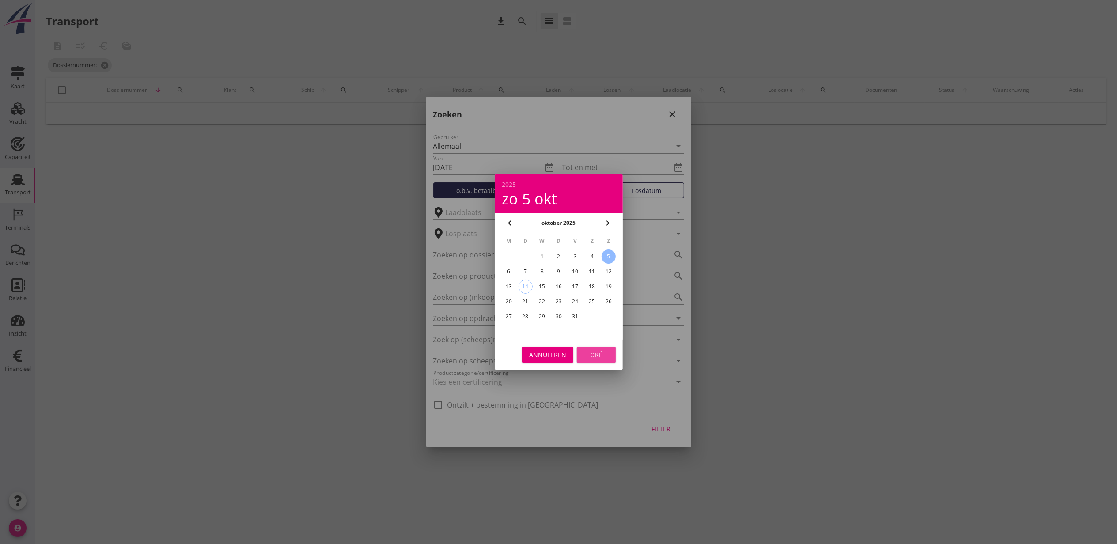
click at [609, 352] on button "Oké" at bounding box center [596, 355] width 39 height 16
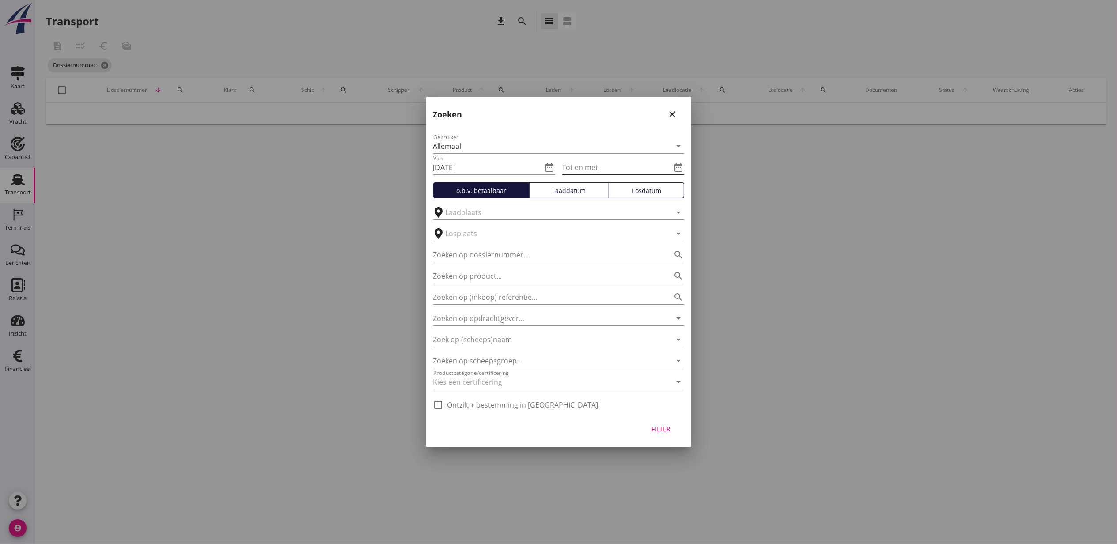
click at [676, 166] on icon "date_range" at bounding box center [679, 167] width 11 height 11
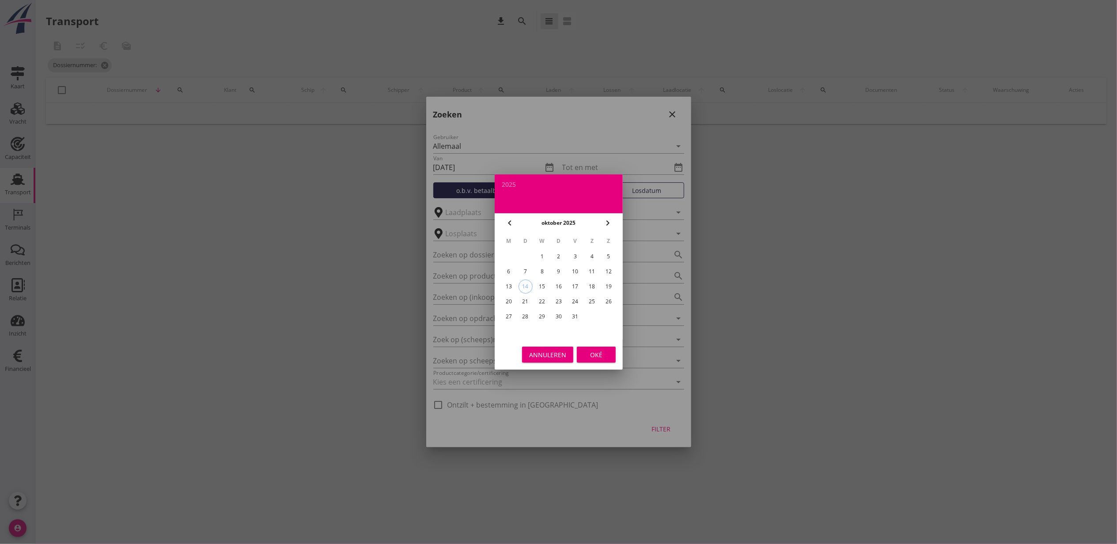
click at [609, 274] on div "12" at bounding box center [609, 272] width 14 height 14
click at [584, 359] on button "Oké" at bounding box center [596, 355] width 39 height 16
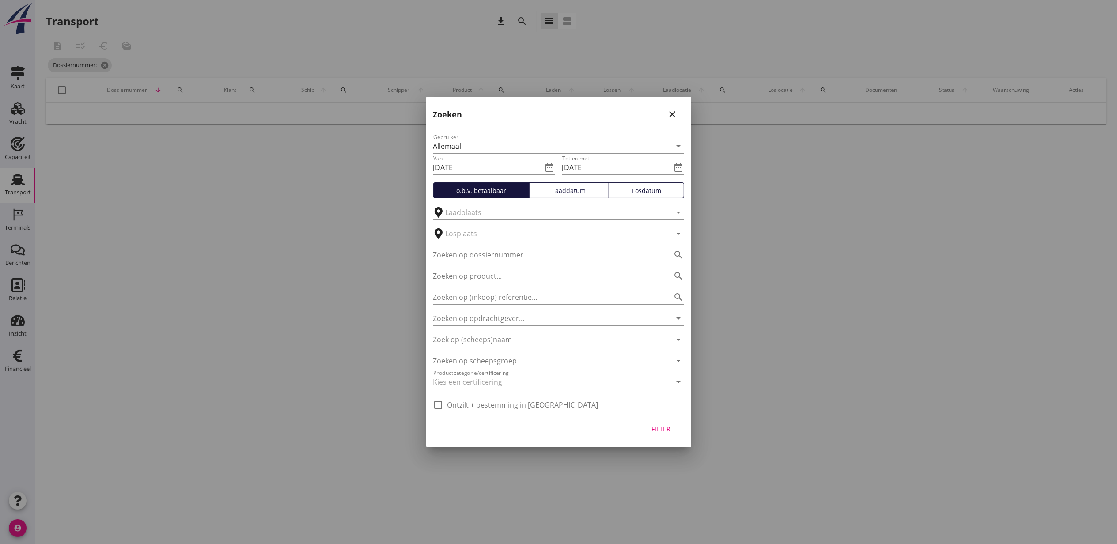
click at [559, 191] on div "Laaddatum" at bounding box center [569, 190] width 72 height 9
click at [669, 428] on div "Filter" at bounding box center [661, 429] width 25 height 9
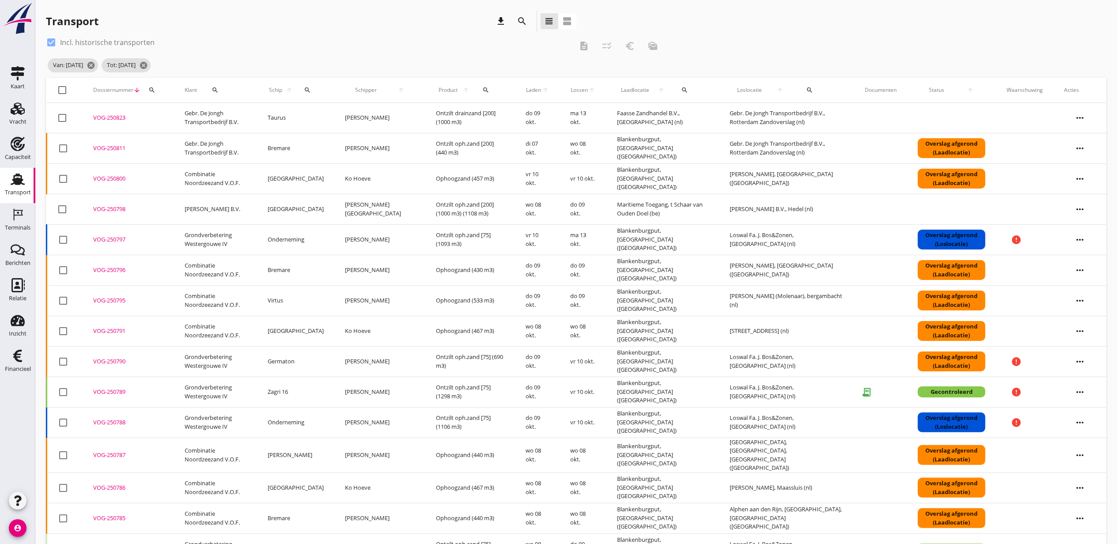
click at [526, 93] on span "Laden" at bounding box center [534, 90] width 16 height 8
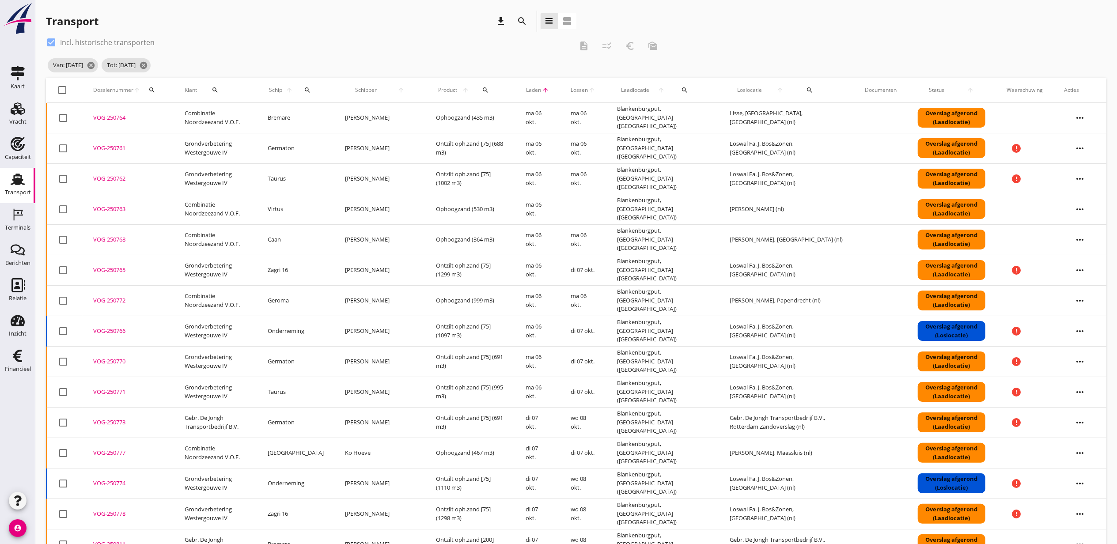
click at [105, 177] on div "VOG-250762" at bounding box center [128, 178] width 70 height 9
click at [149, 91] on icon "search" at bounding box center [151, 90] width 7 height 7
click at [181, 114] on input "Zoeken op dossiernummer..." at bounding box center [193, 116] width 92 height 14
paste input "VOG-250811"
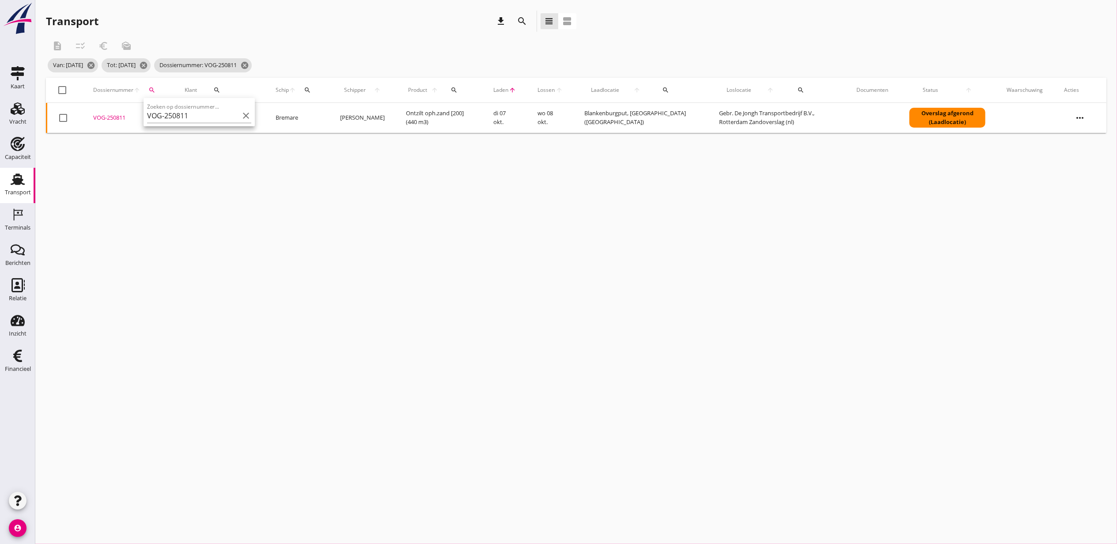
drag, startPoint x: 115, startPoint y: 118, endPoint x: 347, endPoint y: 0, distance: 259.4
click at [115, 118] on div "VOG-250811" at bounding box center [128, 118] width 70 height 9
click at [249, 62] on icon "cancel" at bounding box center [244, 65] width 9 height 9
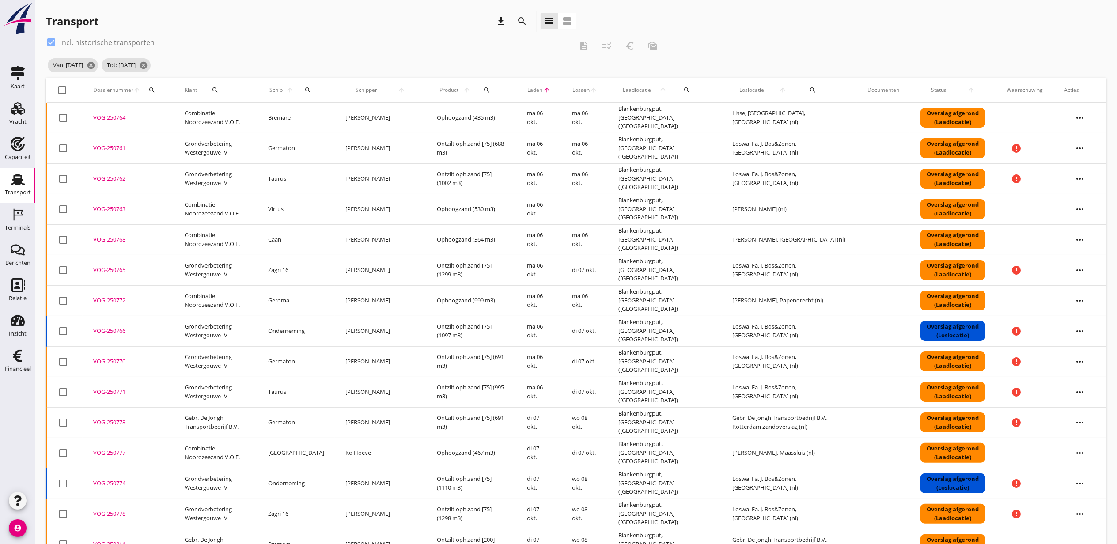
click at [683, 88] on icon "search" at bounding box center [686, 90] width 7 height 7
drag, startPoint x: 686, startPoint y: 106, endPoint x: 691, endPoint y: 110, distance: 6.1
click at [687, 106] on div "arrow_drop_down" at bounding box center [725, 112] width 129 height 19
click at [698, 115] on input "text" at bounding box center [720, 116] width 92 height 14
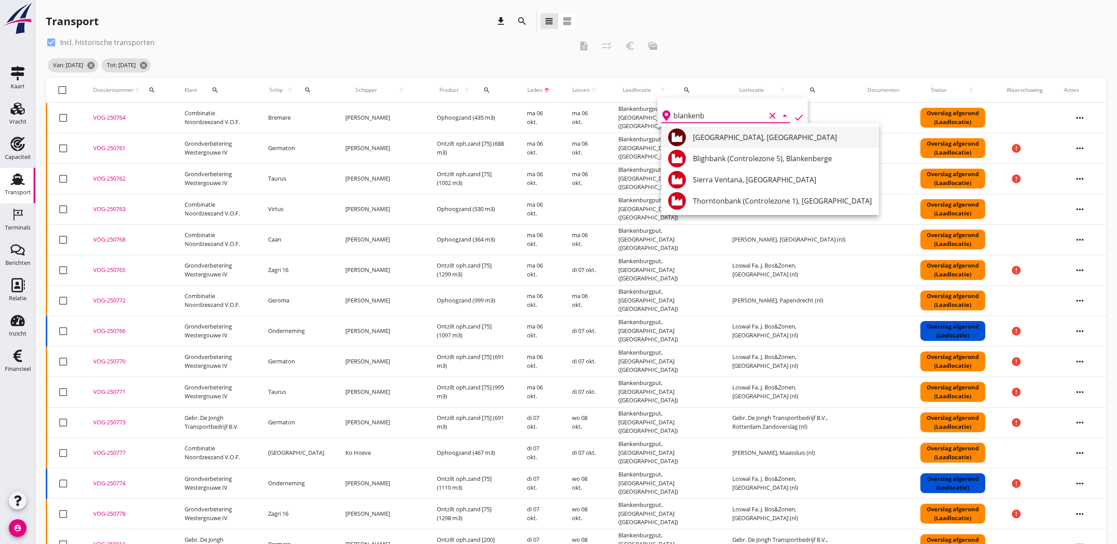
click at [748, 137] on div "[GEOGRAPHIC_DATA], [GEOGRAPHIC_DATA]" at bounding box center [782, 137] width 179 height 11
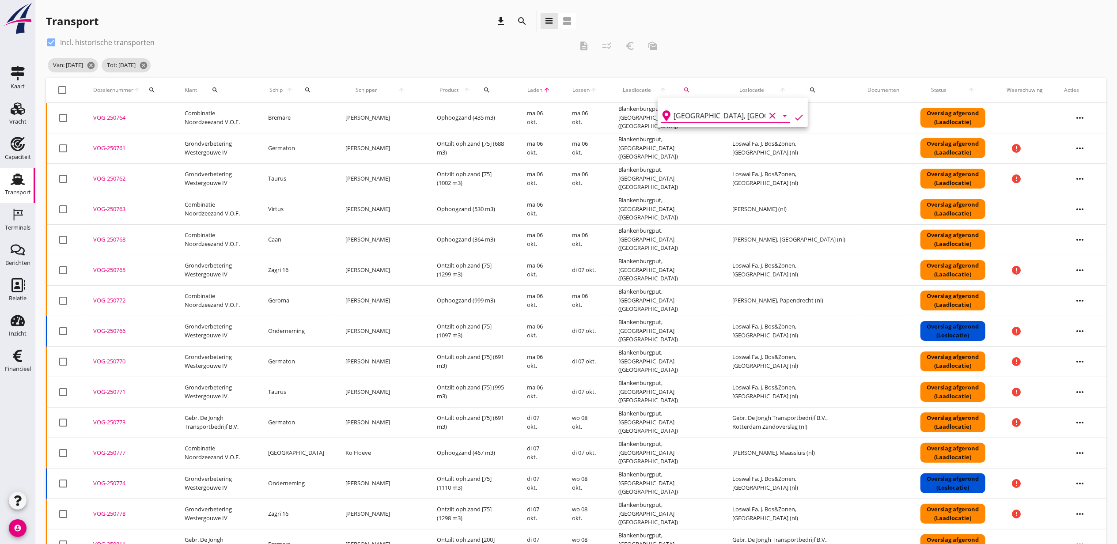
click at [794, 115] on icon "check" at bounding box center [799, 117] width 11 height 11
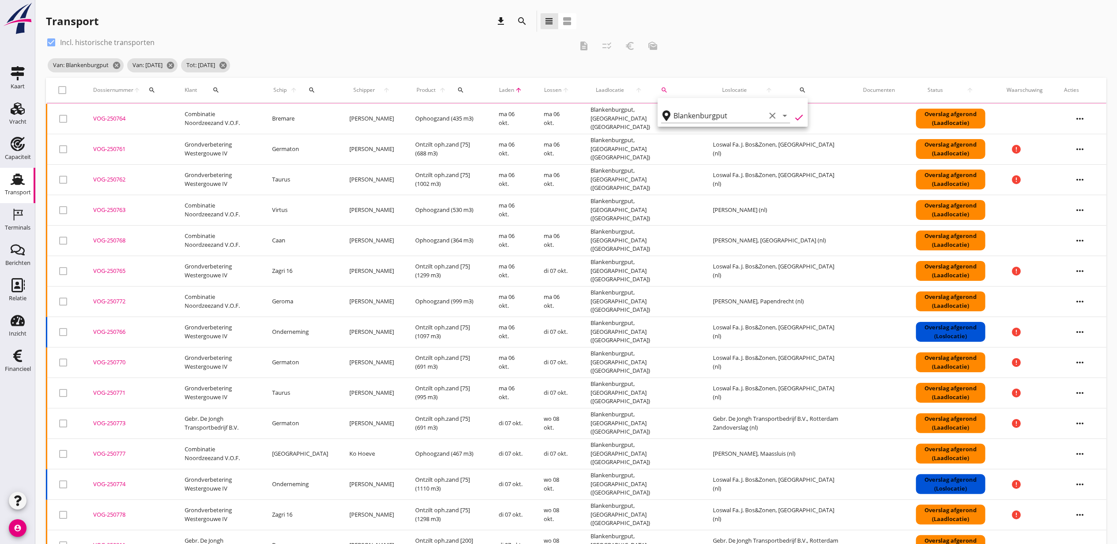
click at [791, 89] on div "search" at bounding box center [802, 90] width 34 height 7
click at [805, 116] on input "text" at bounding box center [831, 116] width 92 height 14
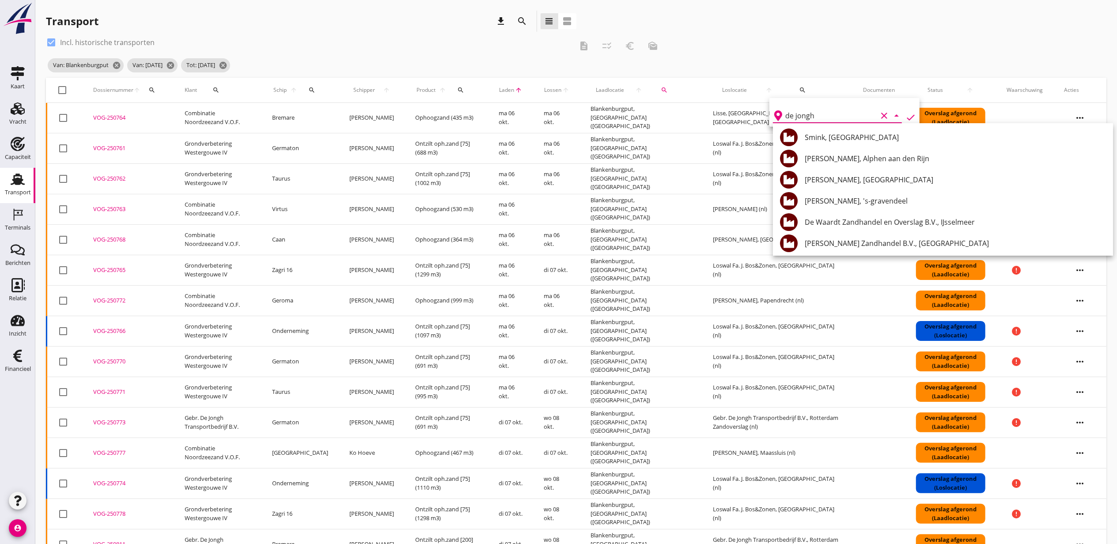
drag, startPoint x: 829, startPoint y: 115, endPoint x: 660, endPoint y: 112, distance: 169.7
click at [660, 112] on div "Deel track en trace Vracht details Vracht aanpassen Schip wijzigen Vracht kopie…" at bounding box center [558, 361] width 1117 height 723
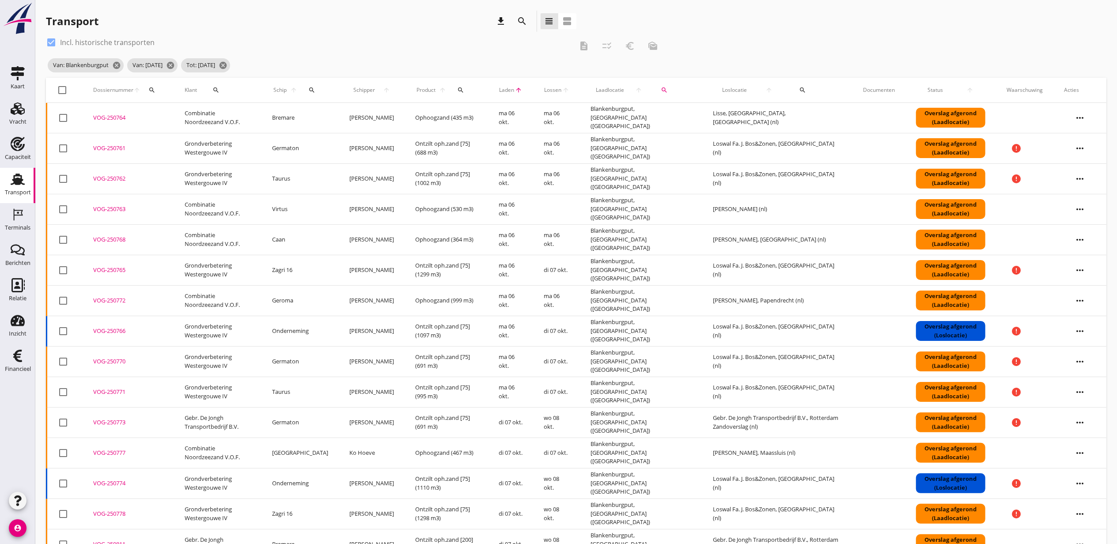
click at [787, 83] on button "search" at bounding box center [802, 90] width 34 height 16
drag, startPoint x: 821, startPoint y: 114, endPoint x: 826, endPoint y: 111, distance: 5.7
click at [822, 114] on input "de jongh" at bounding box center [831, 116] width 92 height 14
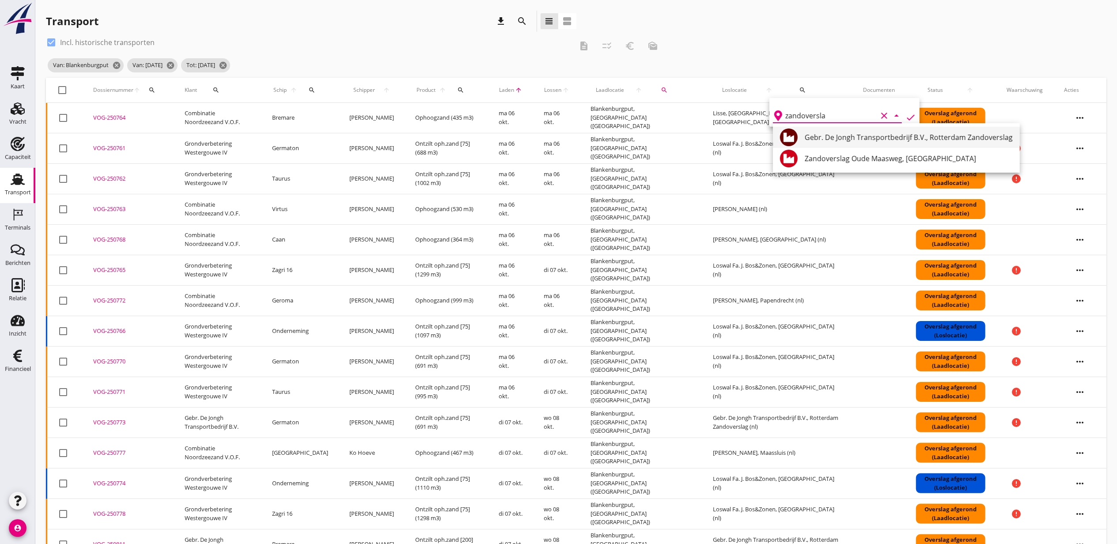
click at [852, 137] on div "Gebr. De Jongh Transportbedrijf B.V., Rotterdam Zandoverslag" at bounding box center [909, 137] width 208 height 11
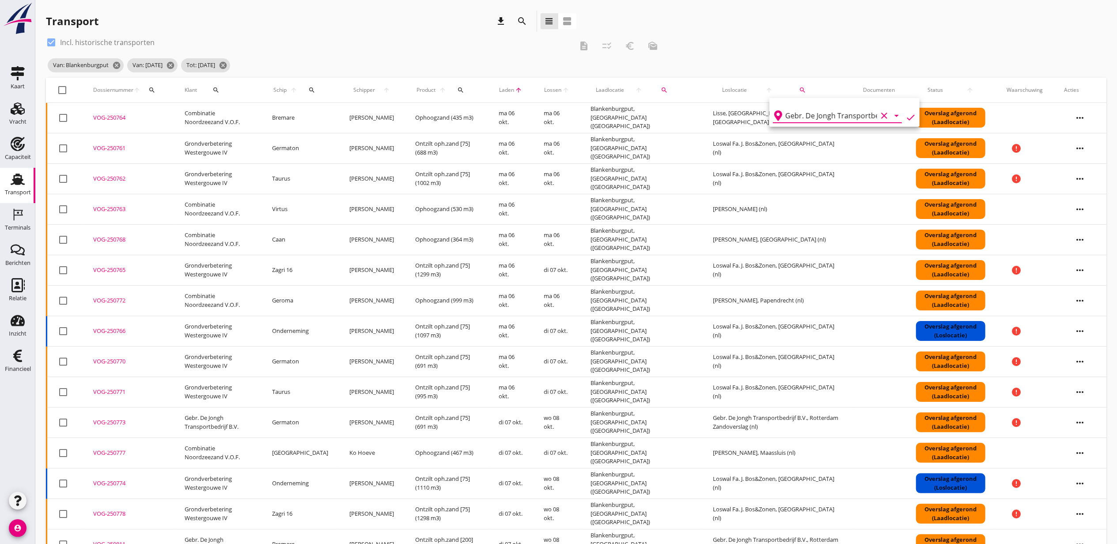
click at [906, 113] on icon "check" at bounding box center [911, 117] width 11 height 11
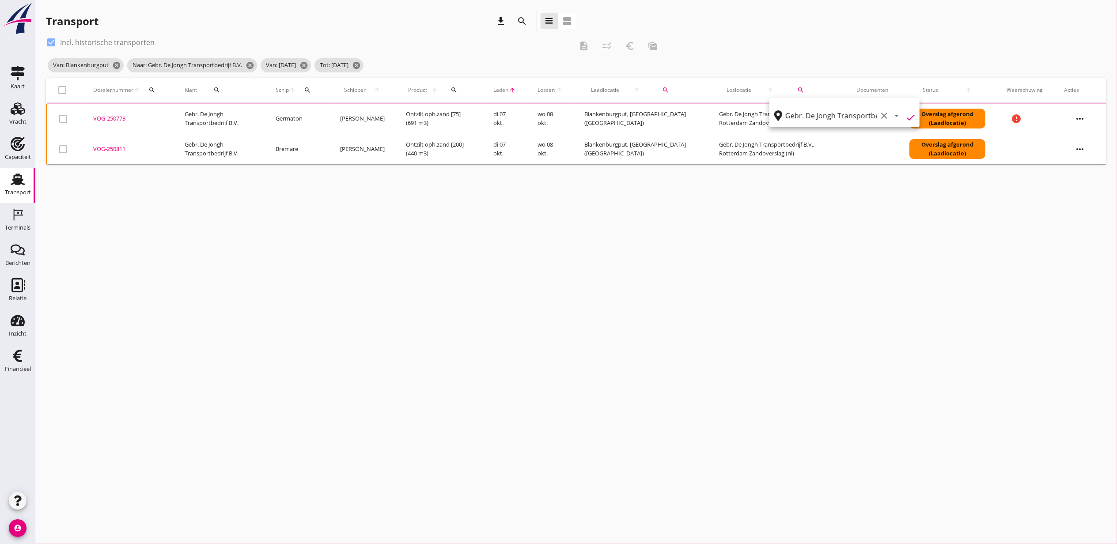
click at [633, 244] on div "cancel You are impersonating another user. Transport download search view_headl…" at bounding box center [576, 272] width 1082 height 544
click at [308, 66] on icon "cancel" at bounding box center [303, 65] width 9 height 9
click at [307, 66] on icon "cancel" at bounding box center [302, 65] width 9 height 9
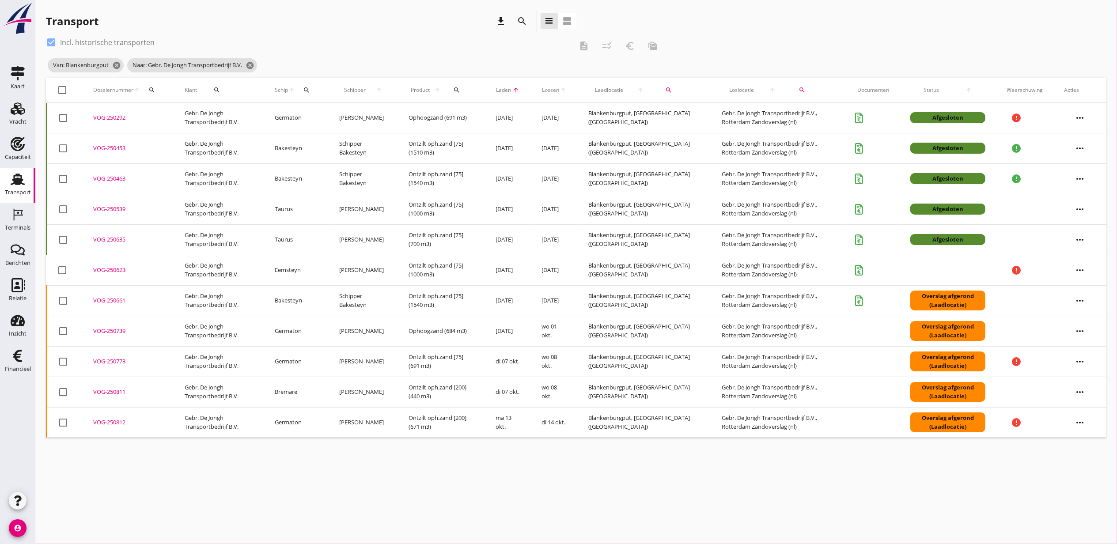
click at [118, 271] on div "VOG-250623" at bounding box center [128, 270] width 70 height 9
drag, startPoint x: 255, startPoint y: 65, endPoint x: 222, endPoint y: 73, distance: 34.4
click at [254, 65] on icon "cancel" at bounding box center [250, 65] width 9 height 9
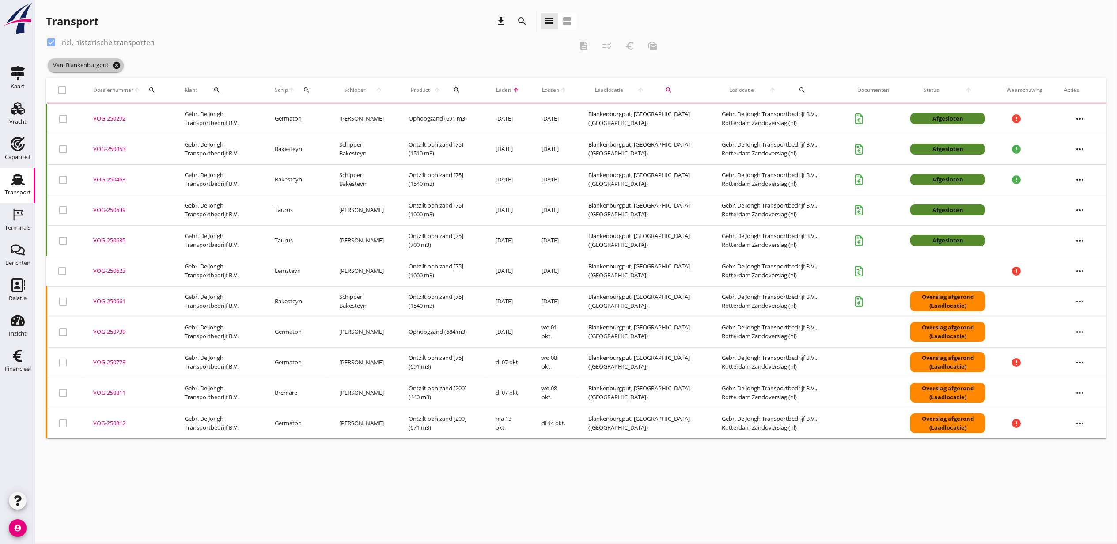
click at [115, 66] on icon "cancel" at bounding box center [116, 65] width 9 height 9
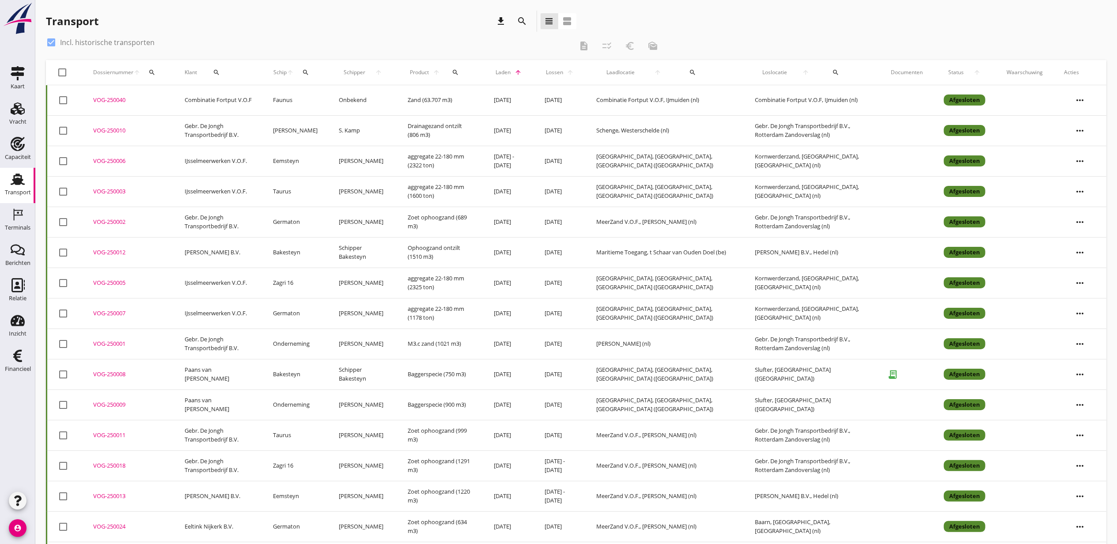
click at [529, 18] on button "search" at bounding box center [523, 21] width 16 height 16
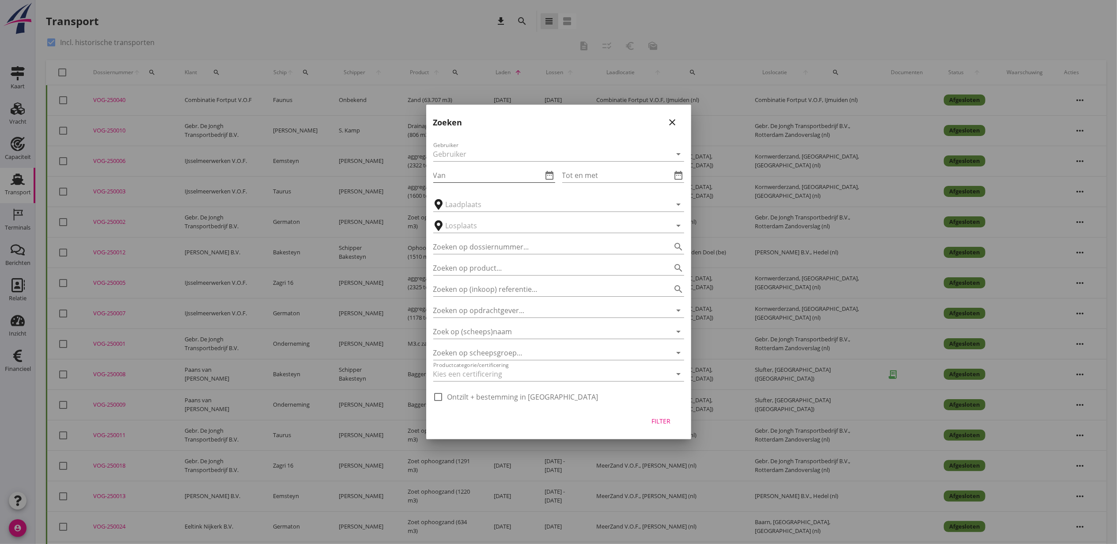
click at [546, 174] on icon "date_range" at bounding box center [550, 175] width 11 height 11
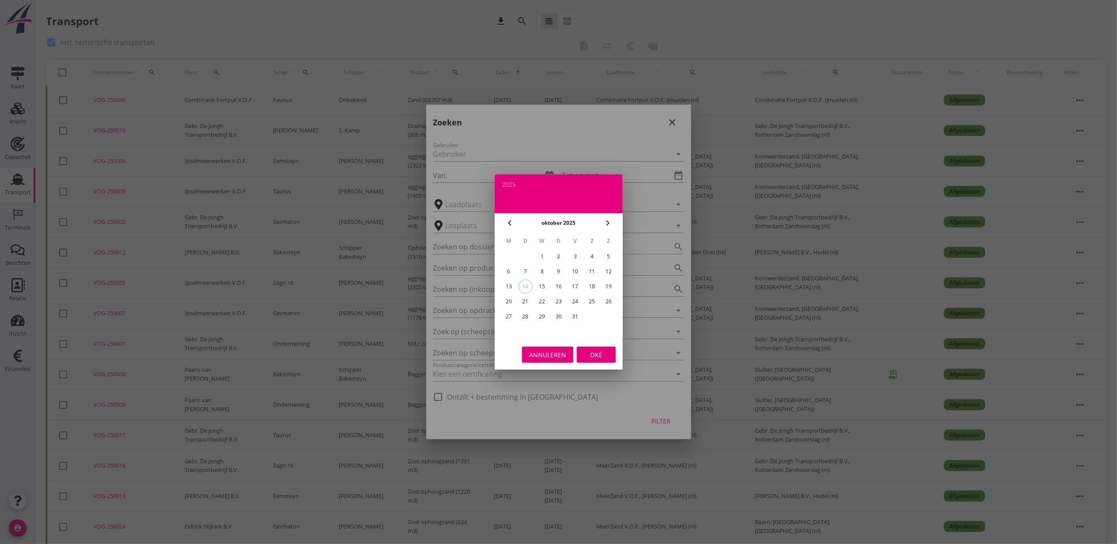
click at [610, 255] on div "5" at bounding box center [609, 257] width 14 height 14
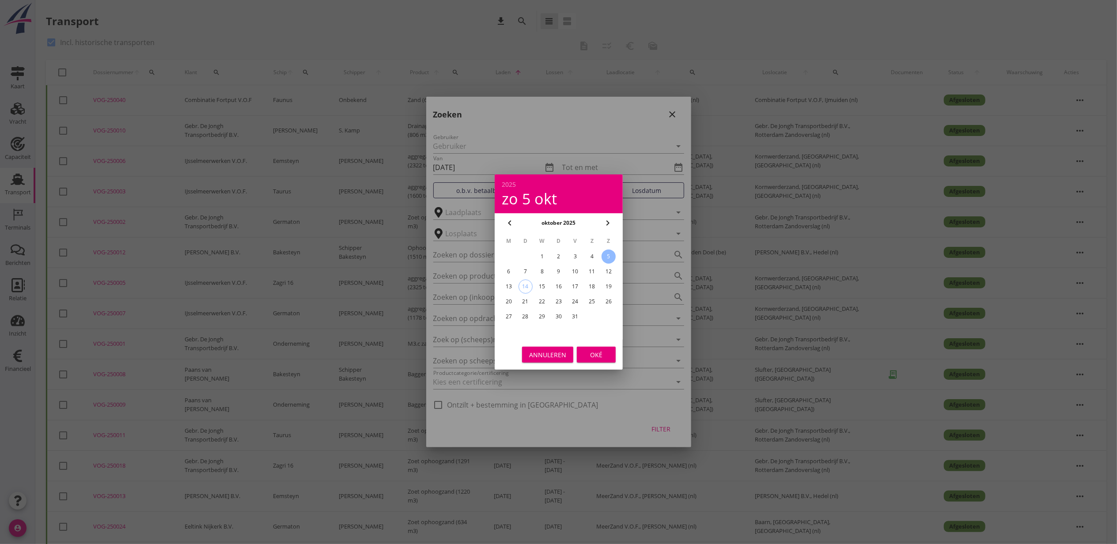
click at [601, 350] on div "Oké" at bounding box center [596, 354] width 25 height 9
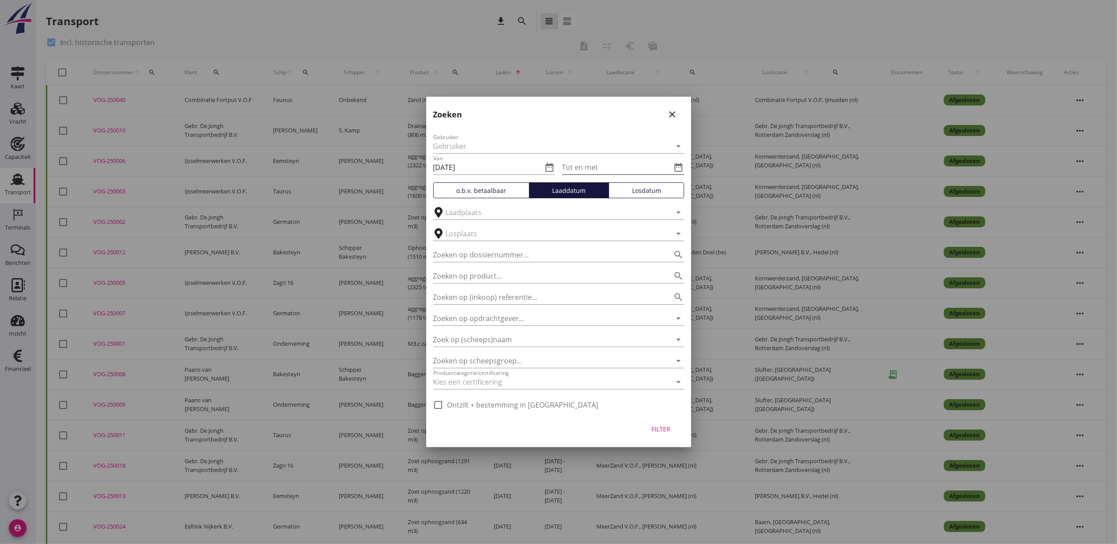
click at [678, 167] on icon "date_range" at bounding box center [679, 167] width 11 height 11
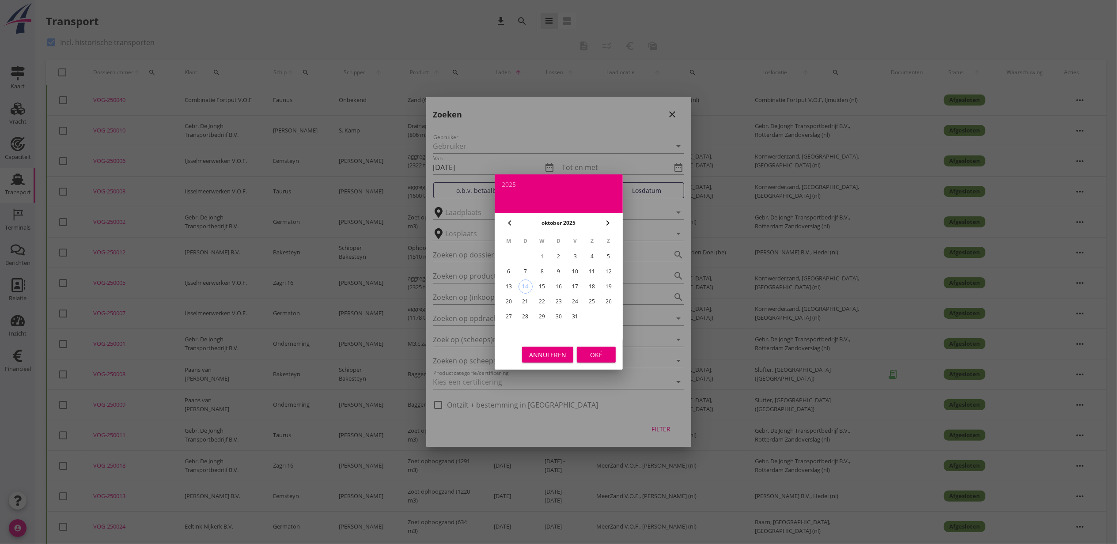
click at [612, 272] on div "12" at bounding box center [609, 272] width 14 height 14
click at [594, 354] on div "Oké" at bounding box center [596, 354] width 25 height 9
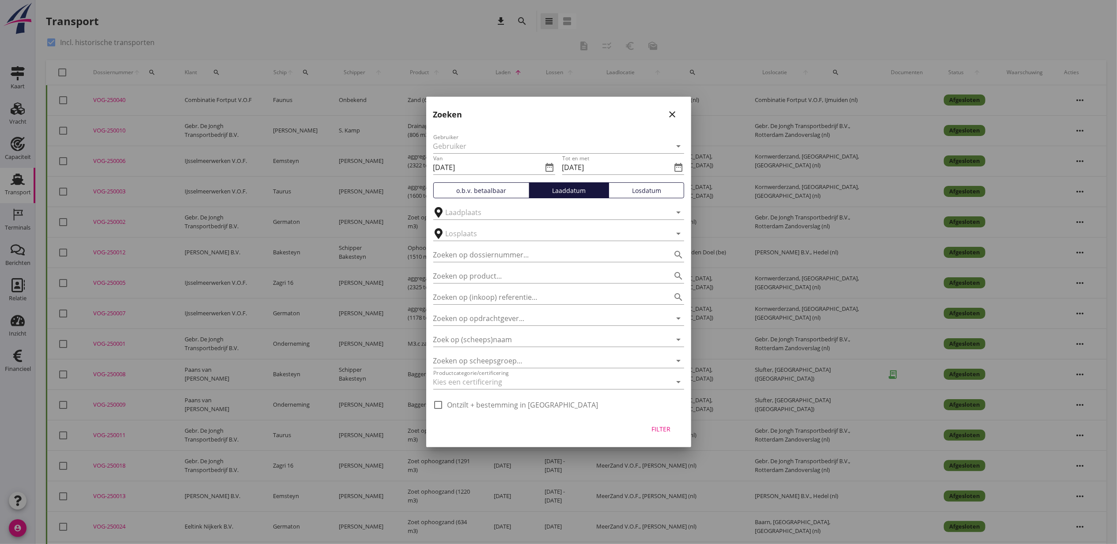
click at [660, 428] on div "Filter" at bounding box center [661, 429] width 25 height 9
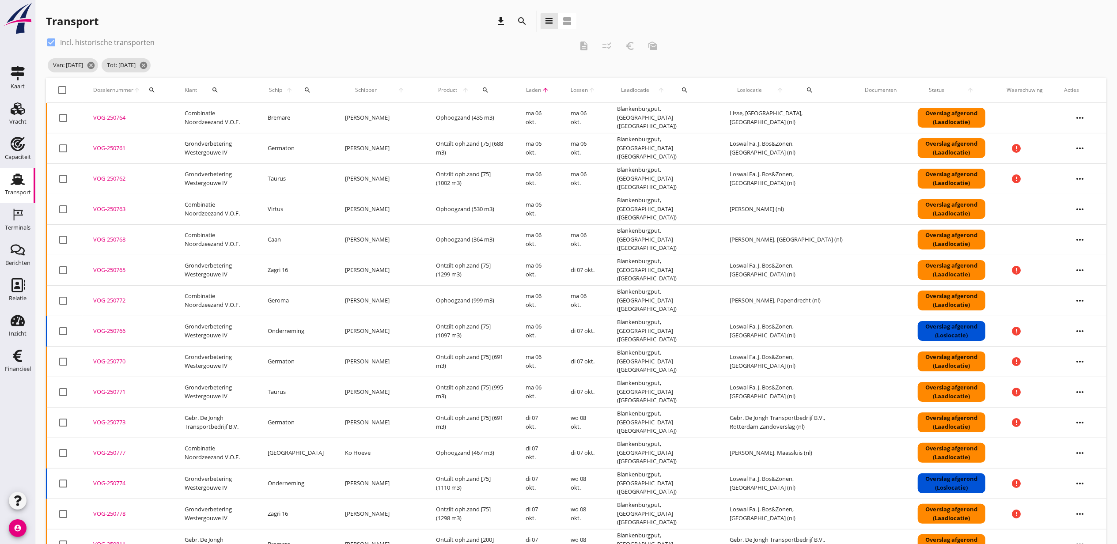
click at [64, 85] on div at bounding box center [62, 90] width 15 height 15
click at [602, 46] on icon "checklist_rtl" at bounding box center [607, 46] width 11 height 11
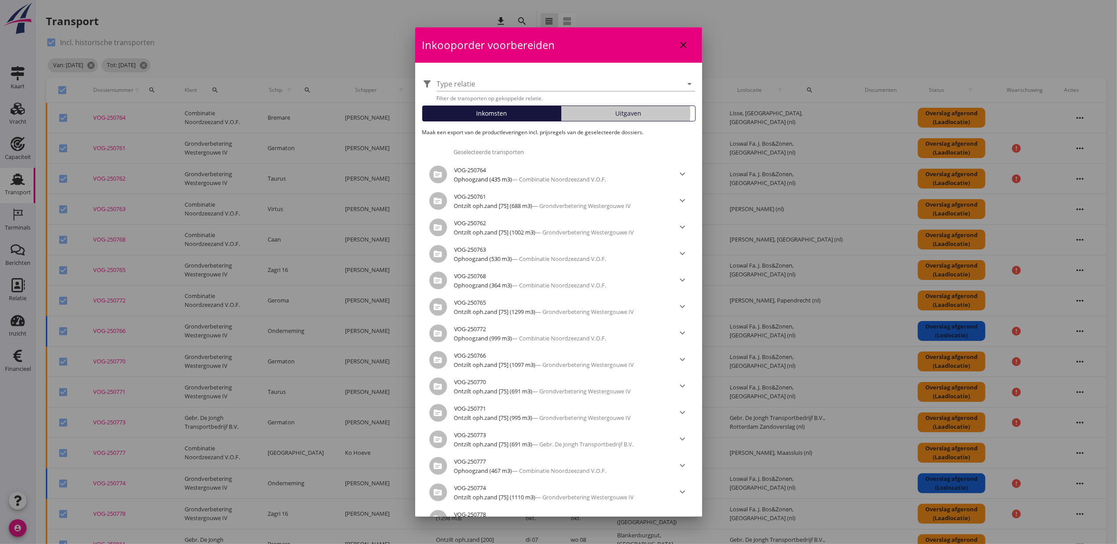
click at [636, 109] on div "Uitgaven" at bounding box center [628, 113] width 127 height 9
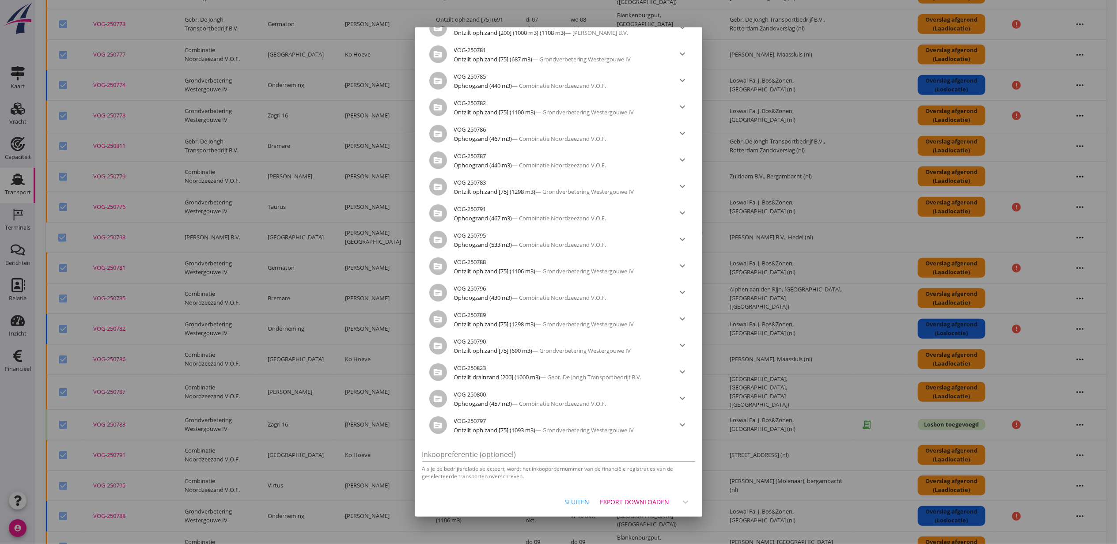
scroll to position [530, 0]
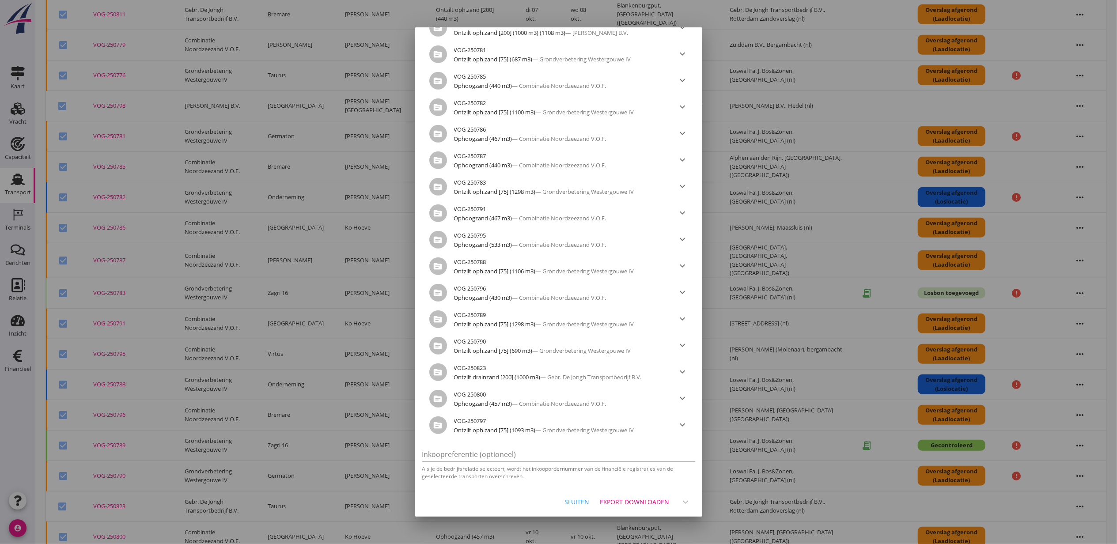
click at [641, 499] on div "Export downloaden" at bounding box center [634, 501] width 69 height 9
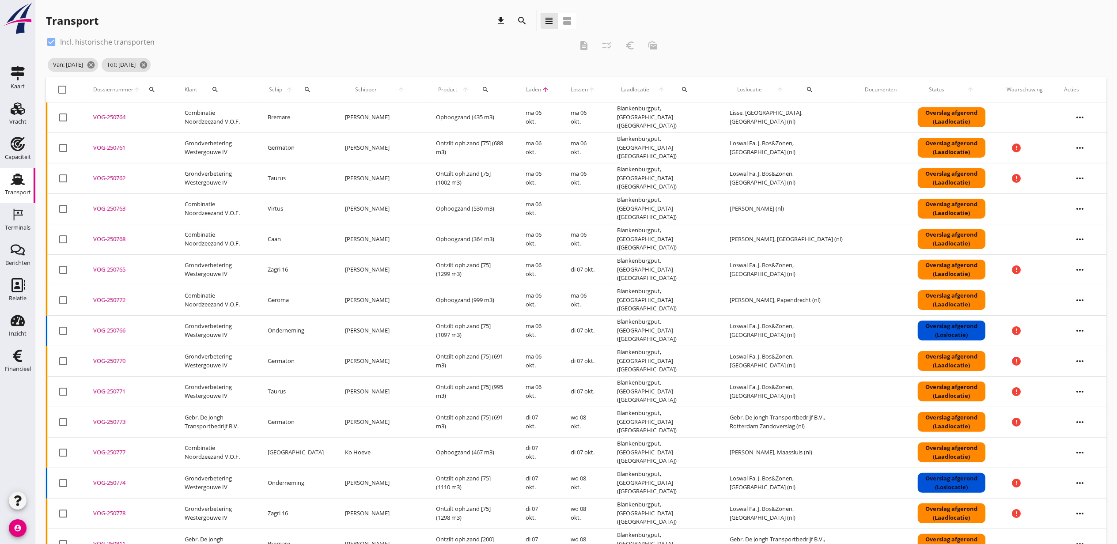
scroll to position [0, 0]
click at [117, 148] on div "VOG-250761" at bounding box center [128, 148] width 70 height 9
click at [125, 177] on div "VOG-250762" at bounding box center [128, 178] width 70 height 9
click at [122, 208] on div "VOG-250763" at bounding box center [128, 209] width 70 height 9
click at [112, 119] on div "VOG-250764" at bounding box center [128, 118] width 70 height 9
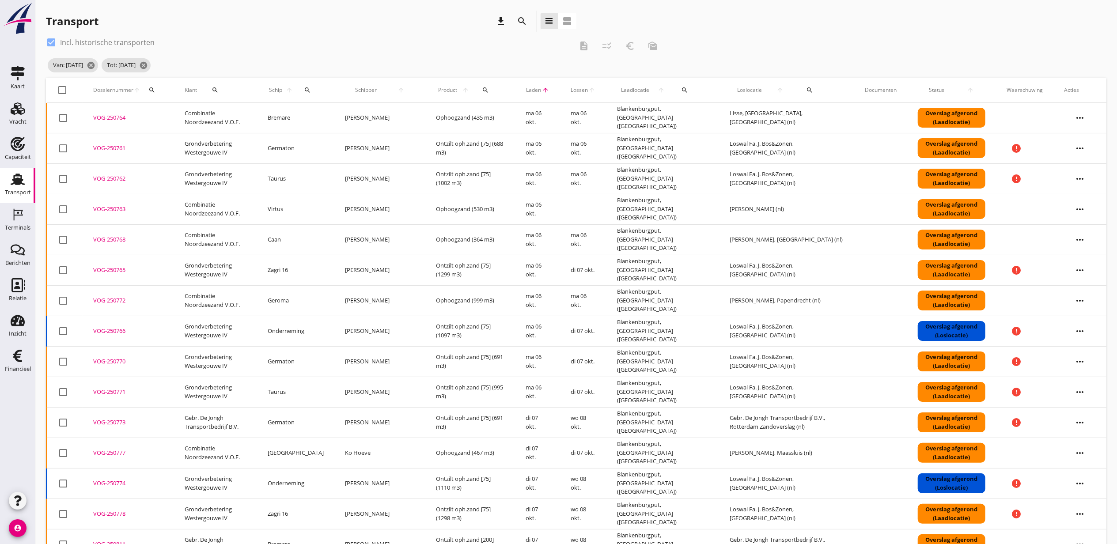
click at [114, 270] on div "VOG-250765" at bounding box center [128, 270] width 70 height 9
click at [713, 45] on div "check_box Incl. historische transporten description checklist_rtl euro_symbol m…" at bounding box center [576, 56] width 1061 height 42
click at [118, 246] on td "VOG-250768 upload_file Drop hier uw bestand om het aan het dossier toe te voegen" at bounding box center [128, 239] width 91 height 30
click at [117, 303] on div "VOG-250772" at bounding box center [128, 300] width 70 height 9
click at [124, 269] on div "VOG-250765" at bounding box center [128, 270] width 70 height 9
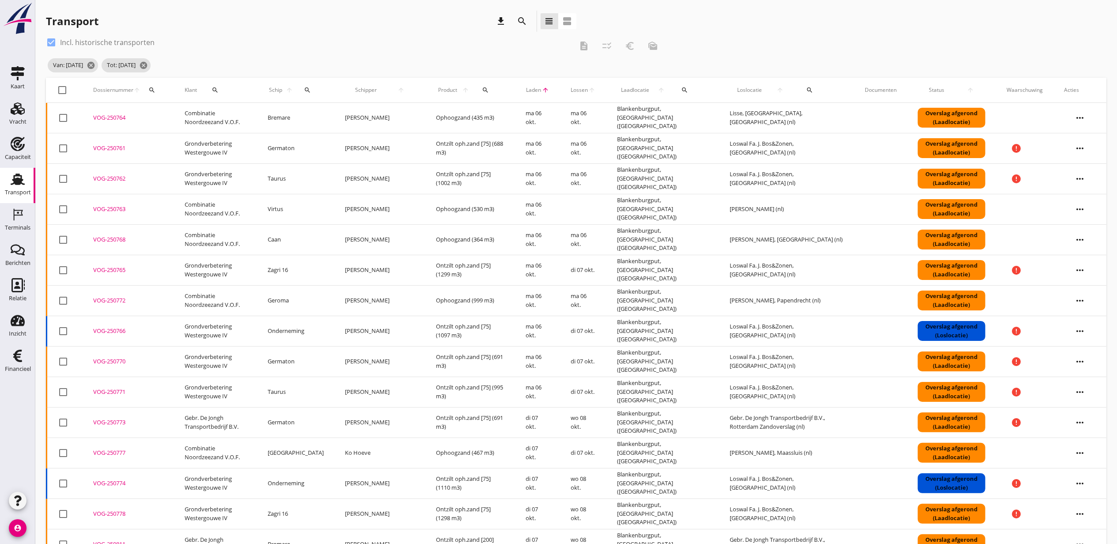
click at [119, 486] on div "VOG-250774" at bounding box center [128, 483] width 70 height 9
click at [120, 363] on div "VOG-250770" at bounding box center [128, 361] width 70 height 9
click at [119, 393] on div "VOG-250771" at bounding box center [128, 392] width 70 height 9
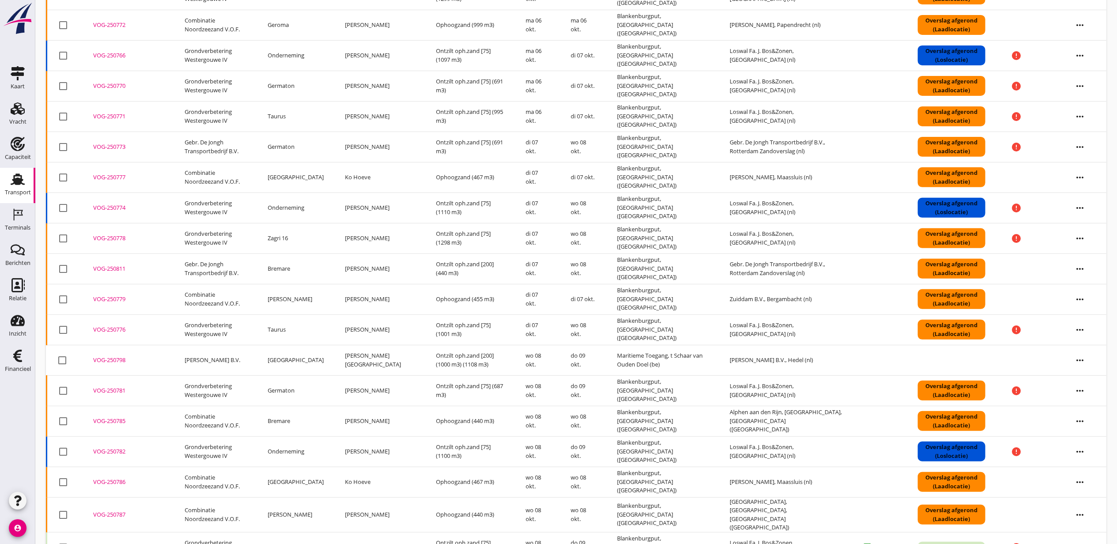
scroll to position [294, 0]
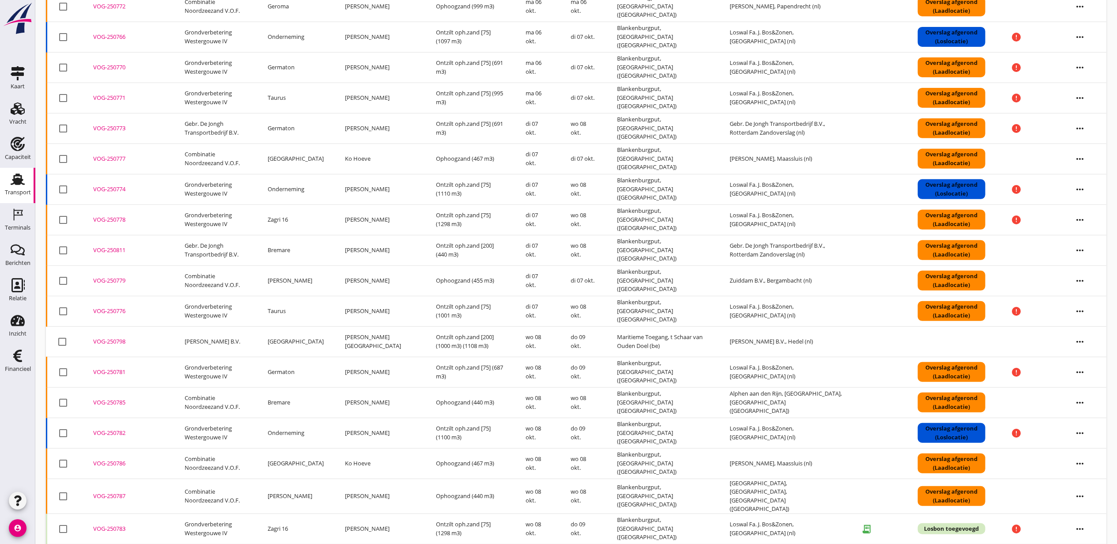
click at [119, 437] on div "VOG-250782" at bounding box center [128, 433] width 70 height 9
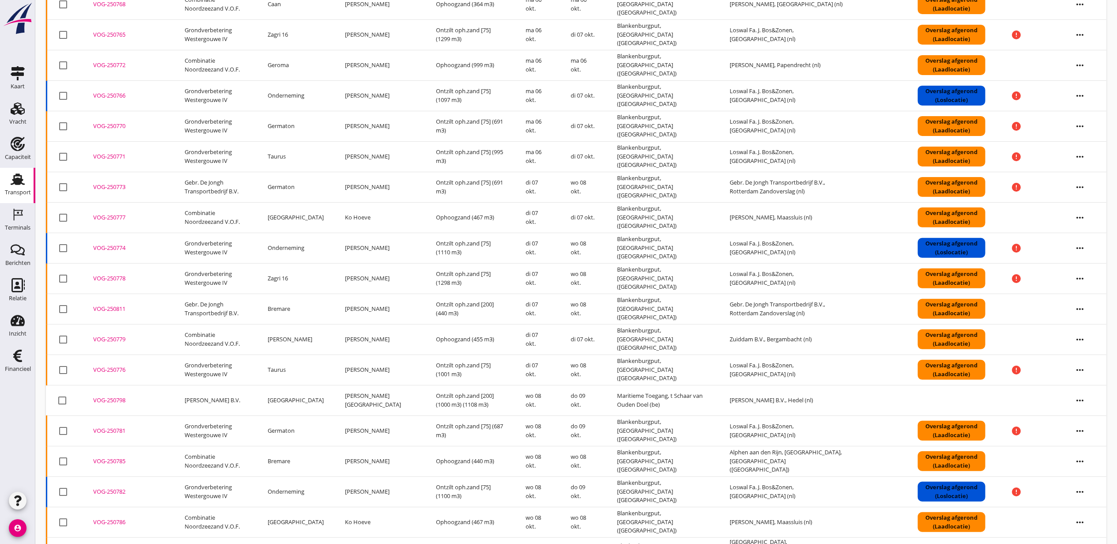
scroll to position [177, 0]
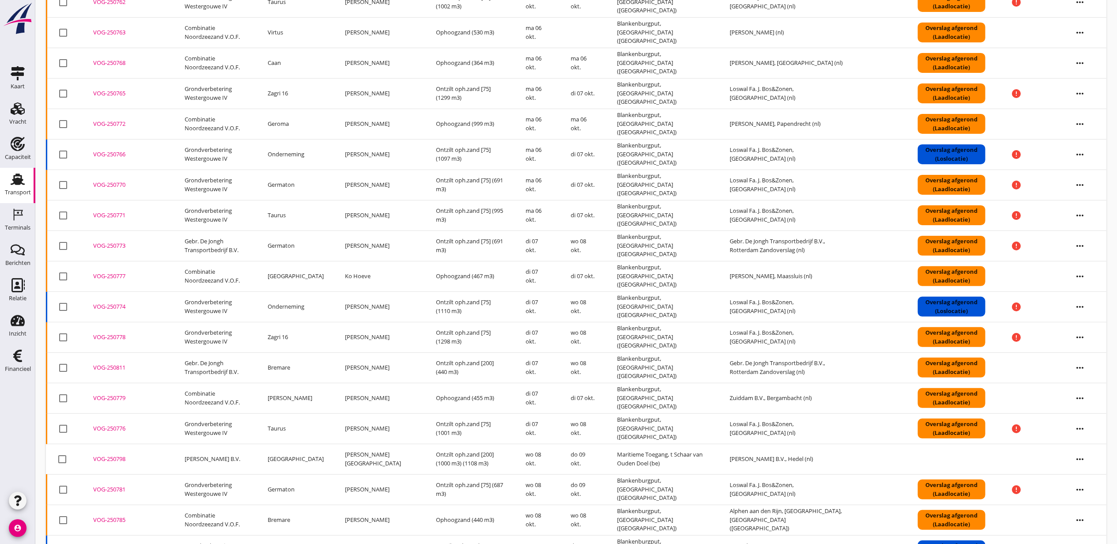
click at [110, 277] on div "VOG-250777" at bounding box center [128, 276] width 70 height 9
click at [124, 248] on div "VOG-250773" at bounding box center [128, 246] width 70 height 9
click at [110, 337] on div "VOG-250778" at bounding box center [128, 337] width 70 height 9
click at [119, 371] on div "VOG-250811" at bounding box center [128, 368] width 70 height 9
click at [119, 396] on div "VOG-250779" at bounding box center [128, 398] width 70 height 9
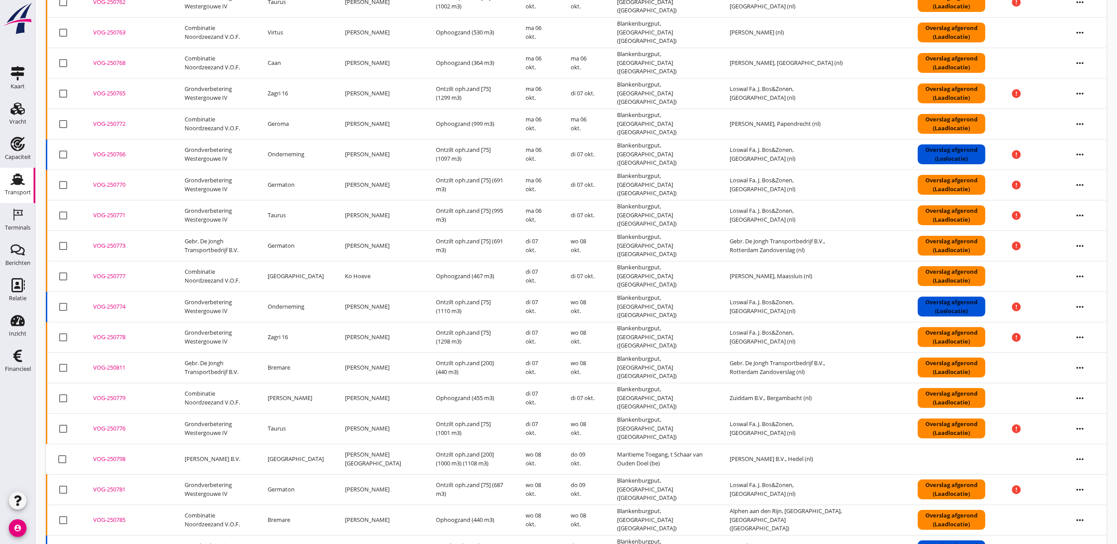
click at [121, 432] on div "VOG-250776" at bounding box center [128, 429] width 70 height 9
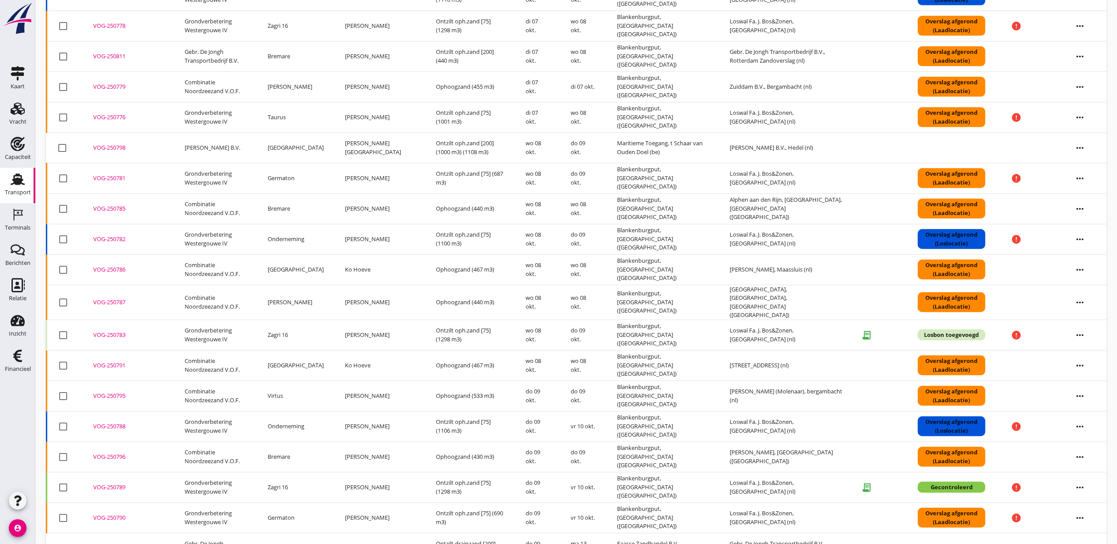
click at [122, 271] on div "VOG-250786" at bounding box center [128, 269] width 70 height 9
click at [118, 181] on div "VOG-250781" at bounding box center [128, 178] width 70 height 9
click at [119, 211] on div "VOG-250785" at bounding box center [128, 209] width 70 height 9
click at [121, 423] on div "VOG-250788" at bounding box center [128, 426] width 70 height 9
click at [122, 302] on div "VOG-250787" at bounding box center [128, 302] width 70 height 9
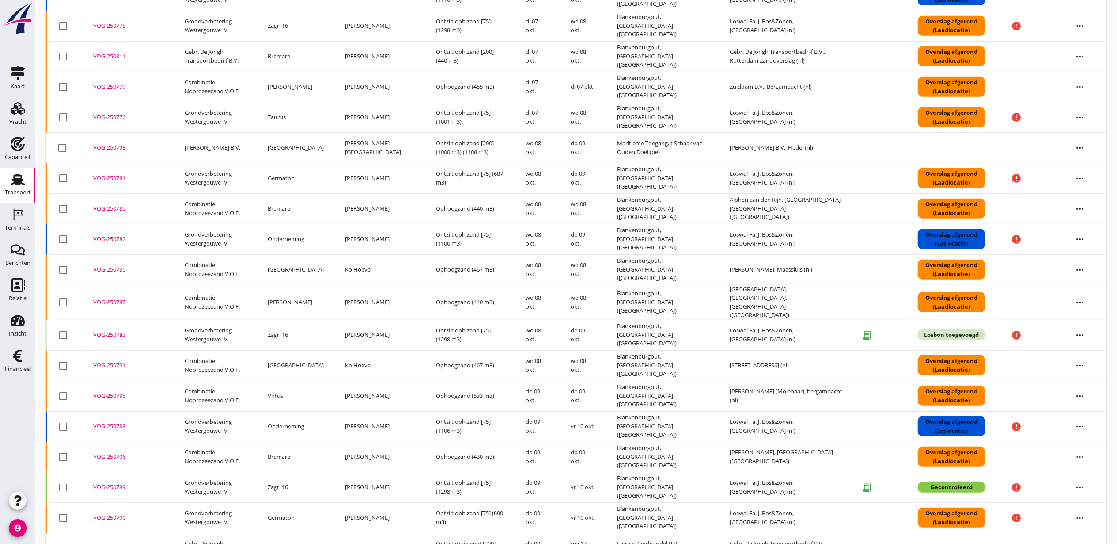
click at [115, 359] on td "VOG-250791 upload_file Drop hier uw bestand om het aan het dossier toe te voegen" at bounding box center [128, 365] width 91 height 30
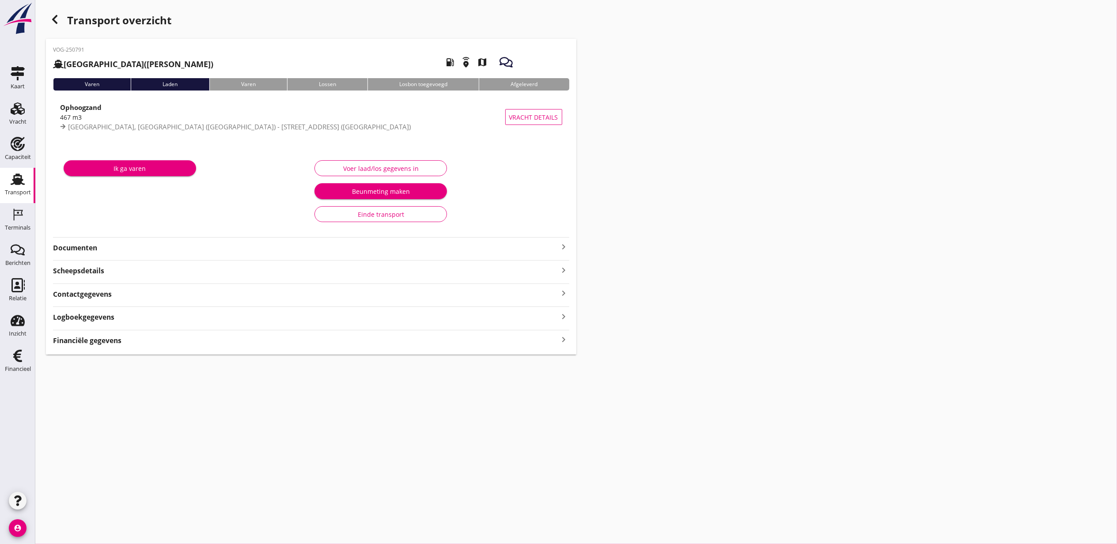
click at [96, 251] on strong "Documenten" at bounding box center [306, 248] width 506 height 10
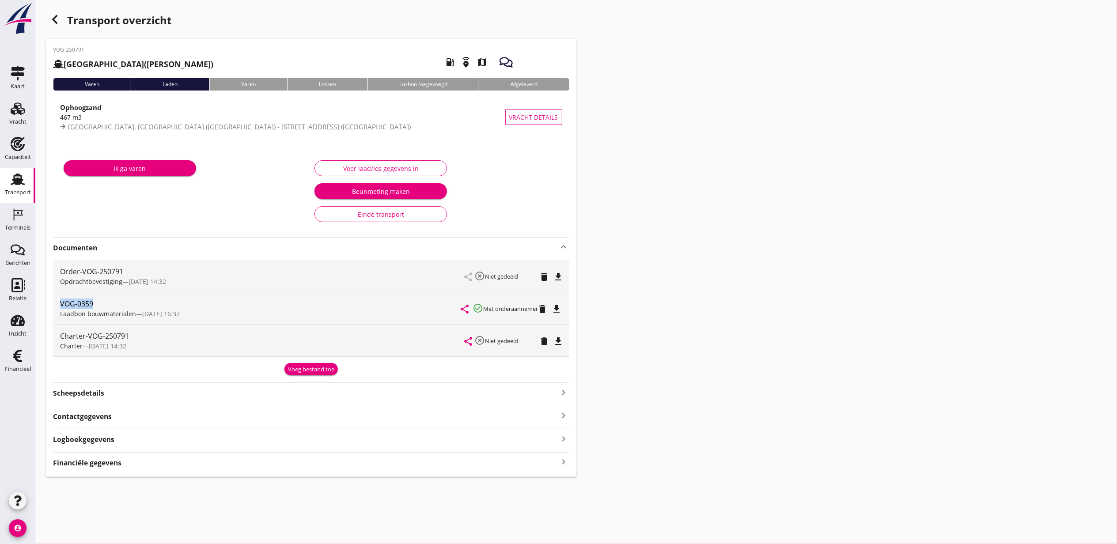
drag, startPoint x: 111, startPoint y: 301, endPoint x: 50, endPoint y: 300, distance: 61.4
click at [50, 300] on div "VOG-250791 Sonora (Ko Hoeve) local_gas_station emergency_share map Varen Laden …" at bounding box center [311, 258] width 531 height 438
copy div "VOG-0359"
click at [63, 19] on div "button" at bounding box center [55, 20] width 18 height 18
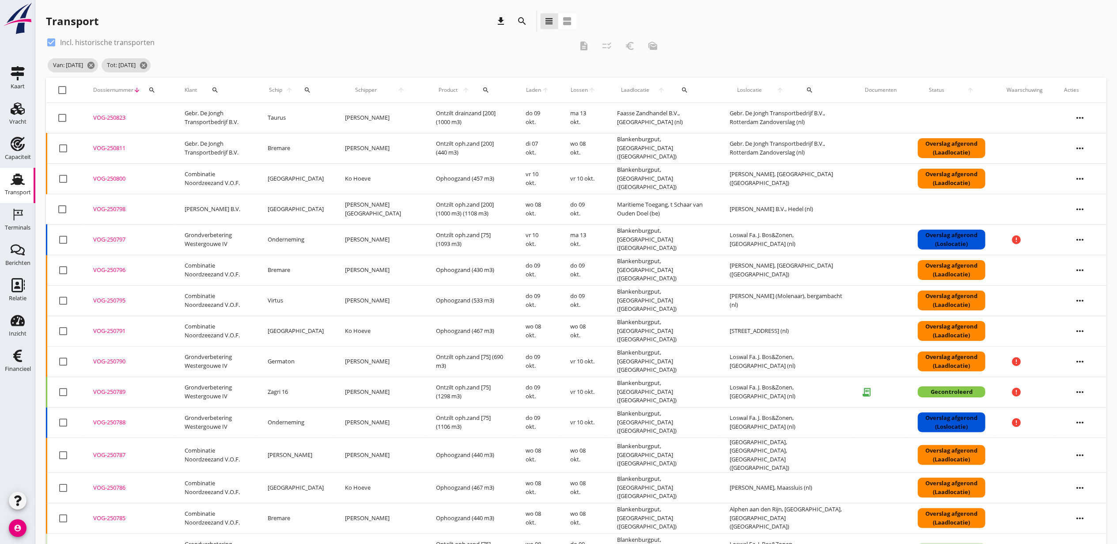
click at [742, 46] on div "check_box Incl. historische transporten description checklist_rtl euro_symbol m…" at bounding box center [576, 56] width 1061 height 42
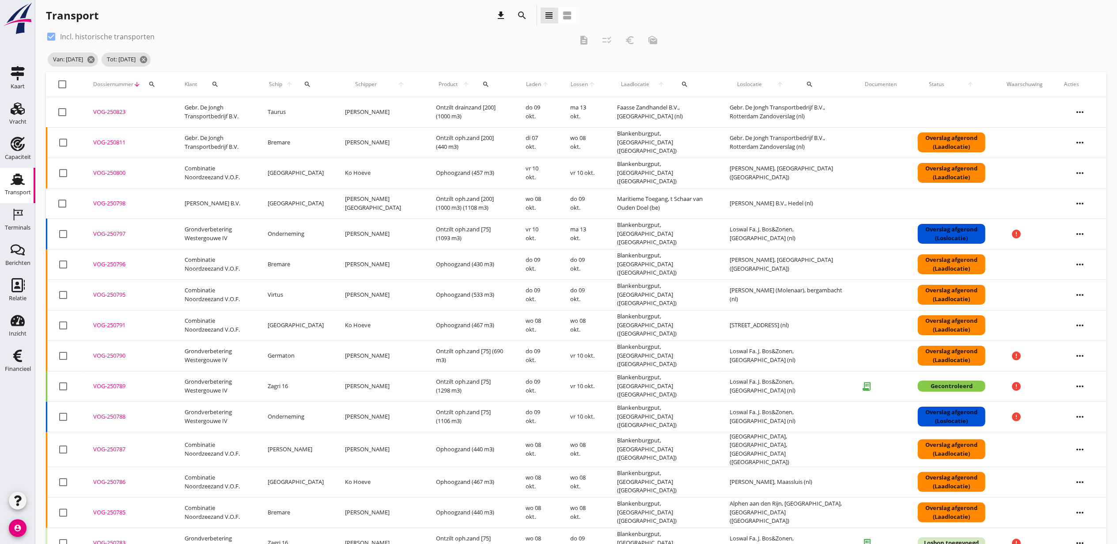
click at [114, 539] on div "VOG-250783" at bounding box center [128, 543] width 70 height 9
click at [775, 48] on div "check_box Incl. historische transporten description checklist_rtl euro_symbol m…" at bounding box center [576, 51] width 1061 height 42
drag, startPoint x: 117, startPoint y: 296, endPoint x: 133, endPoint y: 295, distance: 15.9
click at [116, 296] on div "VOG-250795" at bounding box center [128, 295] width 70 height 9
click at [859, 57] on div "check_box Incl. historische transporten description checklist_rtl euro_symbol m…" at bounding box center [576, 51] width 1061 height 42
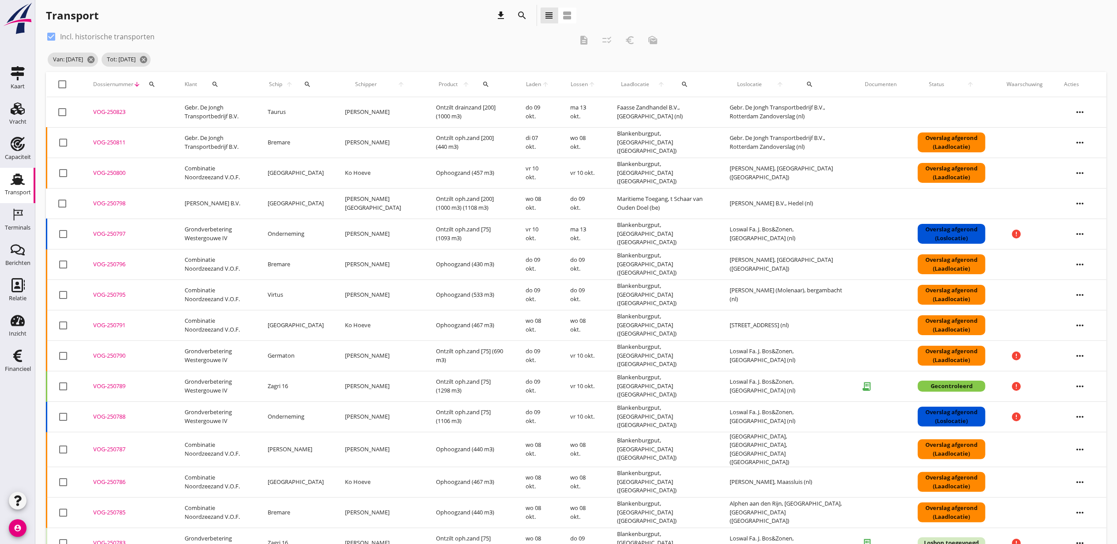
click at [106, 236] on div "VOG-250797" at bounding box center [128, 234] width 70 height 9
click at [934, 57] on div "check_box Incl. historische transporten description checklist_rtl euro_symbol m…" at bounding box center [576, 51] width 1061 height 42
click at [113, 265] on div "VOG-250796" at bounding box center [128, 264] width 70 height 9
click at [838, 46] on div "check_box Incl. historische transporten description checklist_rtl euro_symbol m…" at bounding box center [576, 51] width 1061 height 42
click at [124, 356] on div "VOG-250790" at bounding box center [128, 356] width 70 height 9
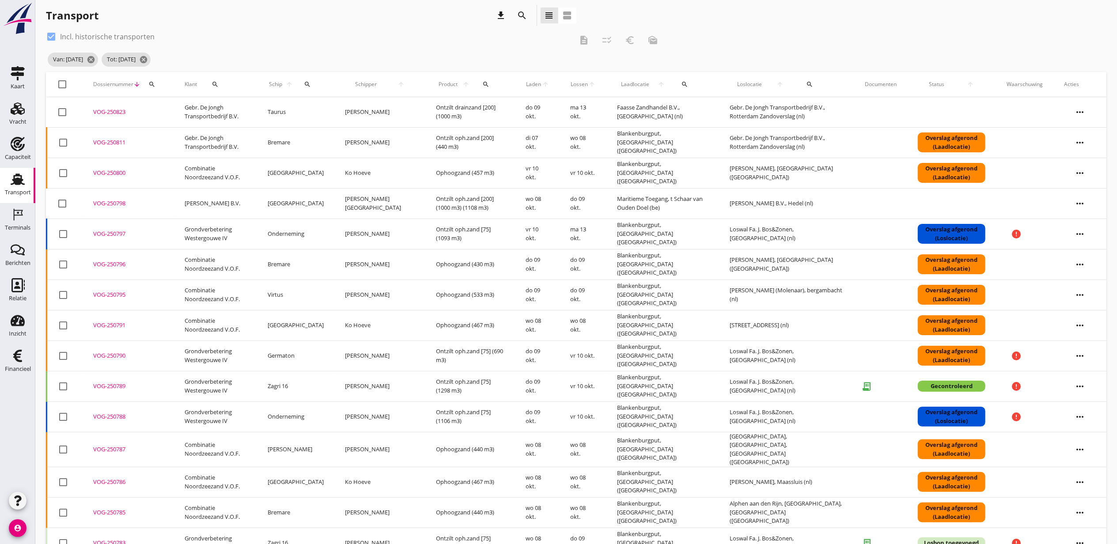
click at [837, 45] on div "check_box Incl. historische transporten description checklist_rtl euro_symbol m…" at bounding box center [576, 51] width 1061 height 42
click at [102, 112] on div "VOG-250823" at bounding box center [128, 112] width 70 height 9
click at [879, 36] on div "check_box Incl. historische transporten description checklist_rtl euro_symbol m…" at bounding box center [576, 51] width 1061 height 42
click at [97, 388] on div "VOG-250789" at bounding box center [128, 386] width 70 height 9
click at [731, 36] on div "check_box Incl. historische transporten description checklist_rtl euro_symbol m…" at bounding box center [576, 51] width 1061 height 42
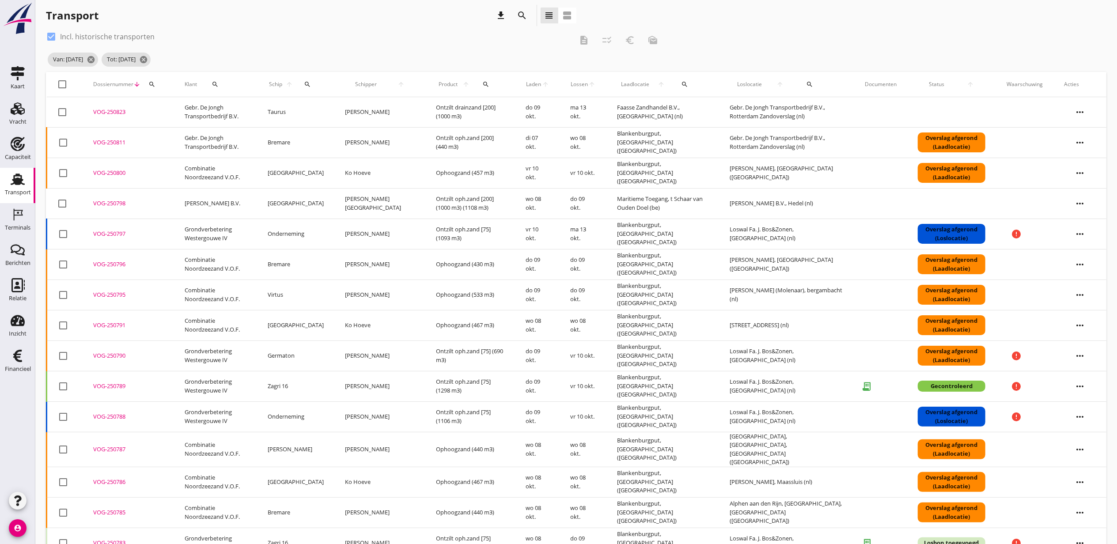
click at [107, 171] on div "VOG-250800" at bounding box center [128, 173] width 70 height 9
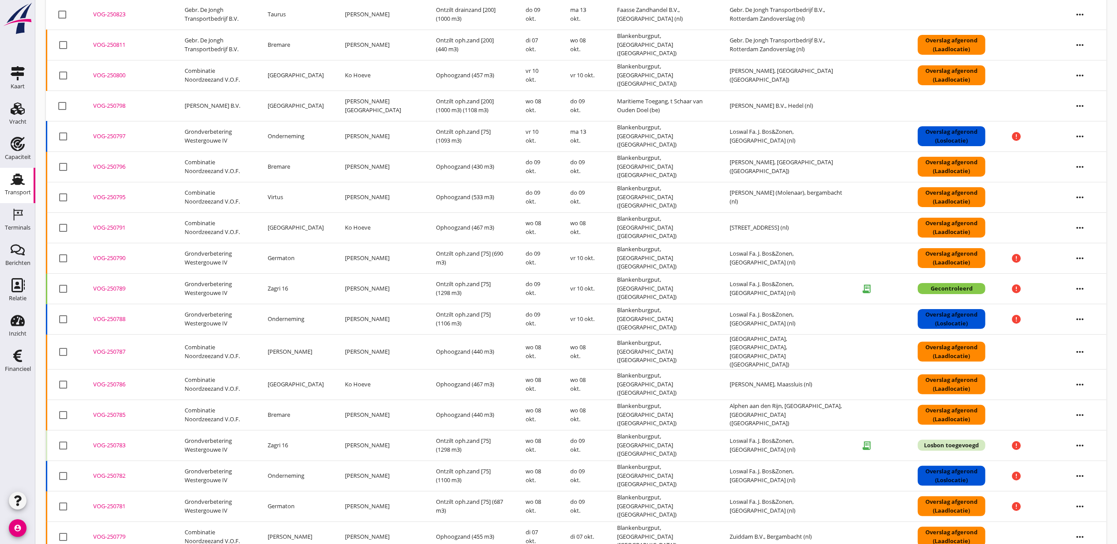
scroll to position [124, 0]
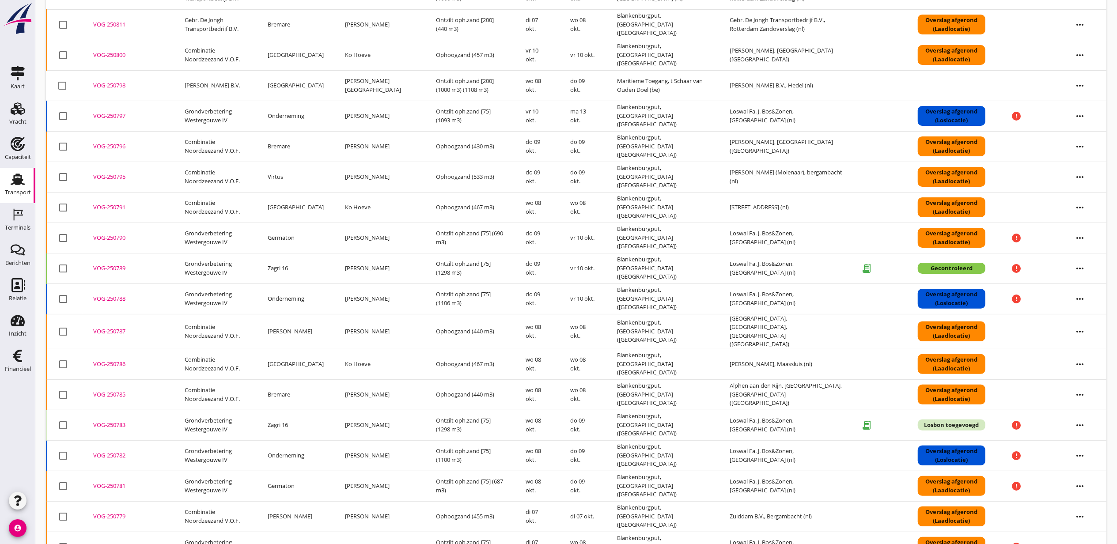
click at [116, 330] on div "VOG-250787" at bounding box center [128, 331] width 70 height 9
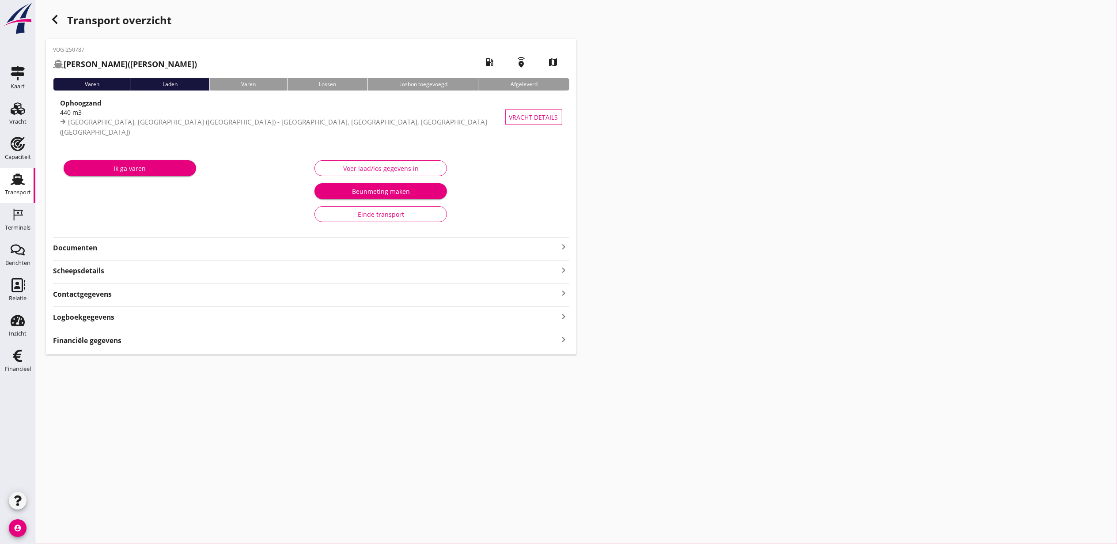
click at [94, 248] on strong "Documenten" at bounding box center [306, 248] width 506 height 10
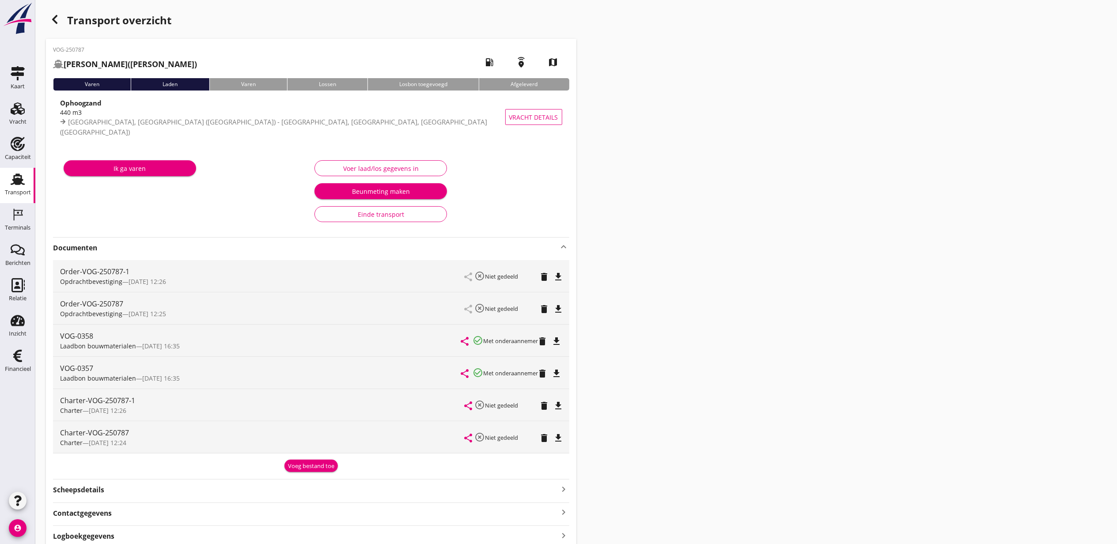
click at [557, 341] on icon "file_download" at bounding box center [557, 341] width 11 height 11
click at [560, 373] on icon "file_download" at bounding box center [557, 373] width 11 height 11
click at [559, 344] on icon "open_in_browser" at bounding box center [557, 341] width 11 height 11
click at [559, 345] on icon "open_in_browser" at bounding box center [557, 341] width 11 height 11
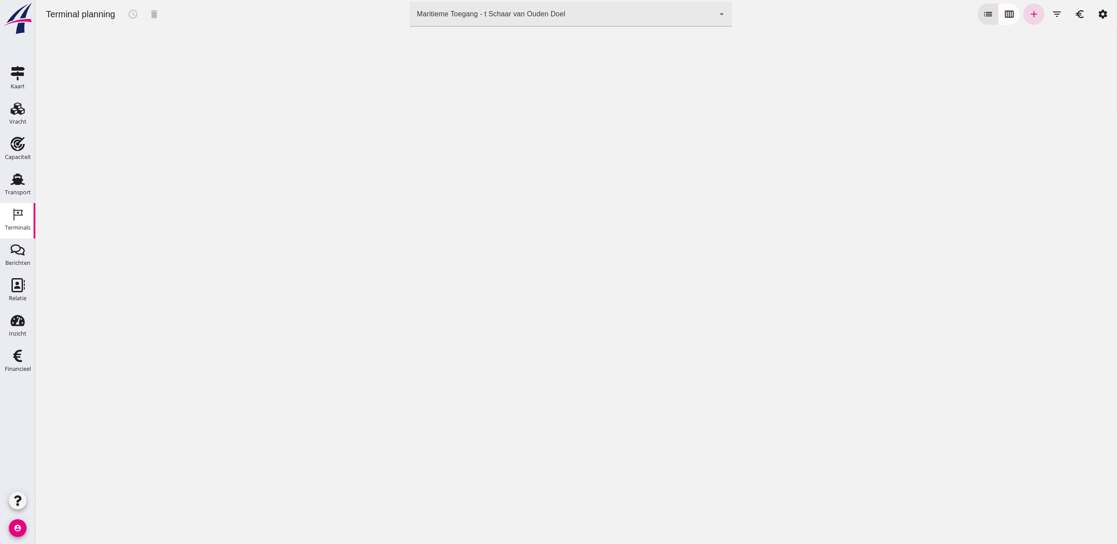
click at [500, 13] on div "Maritieme Toegang - t Schaar van Ouden Doel" at bounding box center [491, 14] width 148 height 11
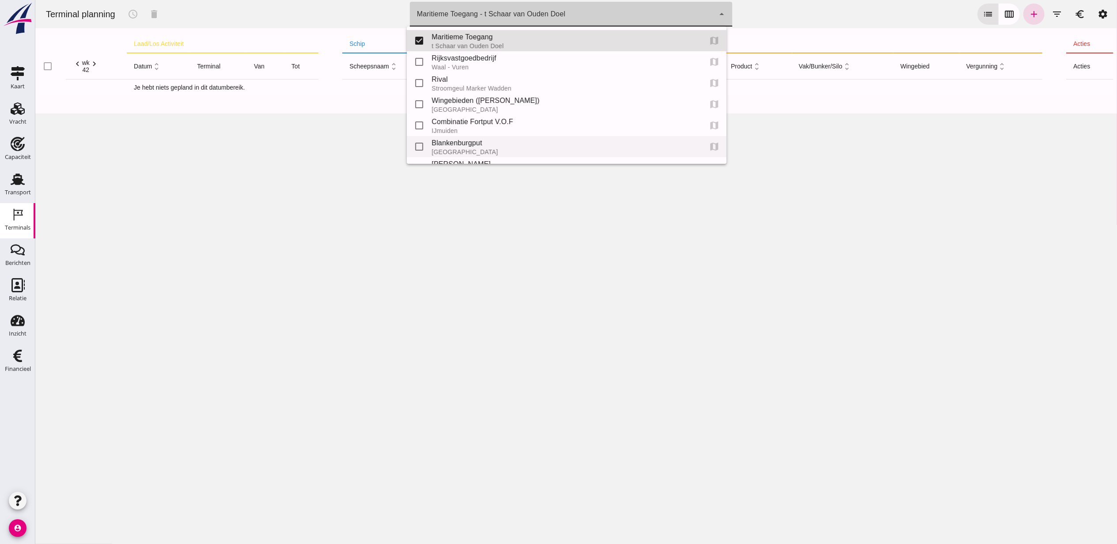
click at [480, 138] on div "Blankenburgput" at bounding box center [562, 143] width 263 height 11
type input "e6c78bfd-e3f1-4bb9-b01e-b37ce3668b52"
checkbox input "false"
checkbox input "true"
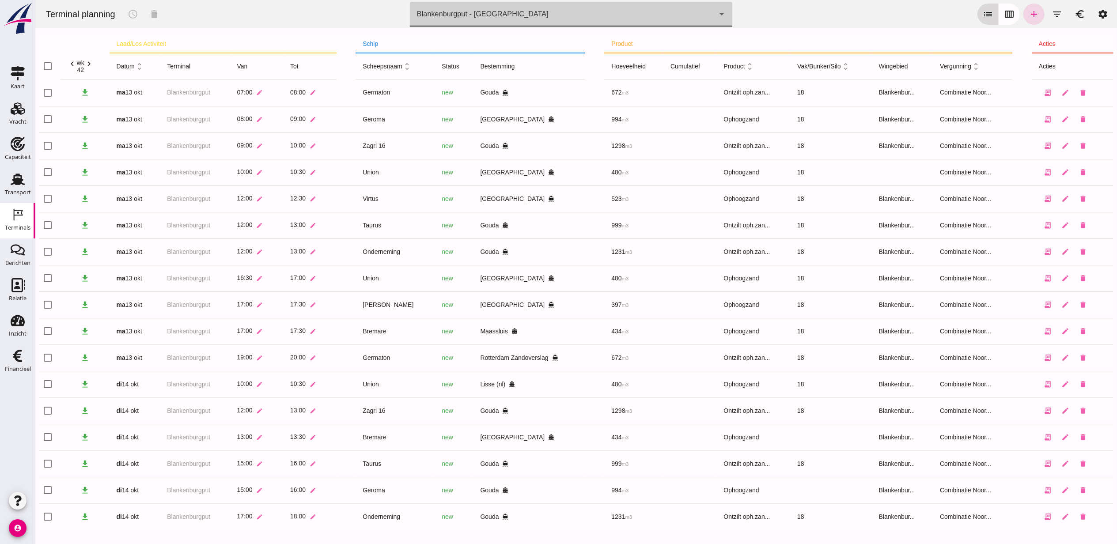
click at [989, 18] on button "list" at bounding box center [987, 14] width 21 height 21
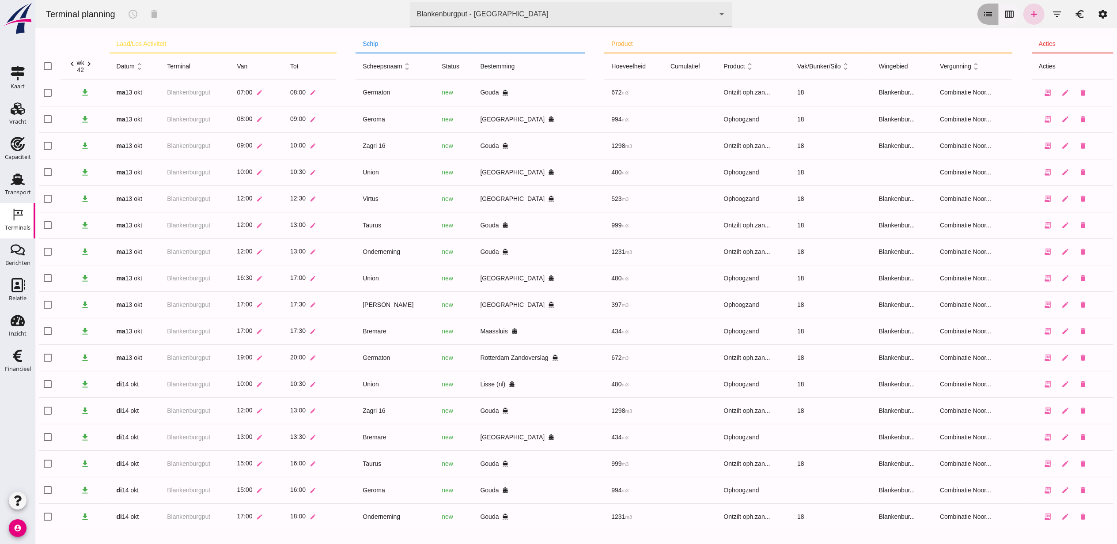
click at [1004, 15] on icon "calendar_view_week" at bounding box center [1009, 14] width 11 height 11
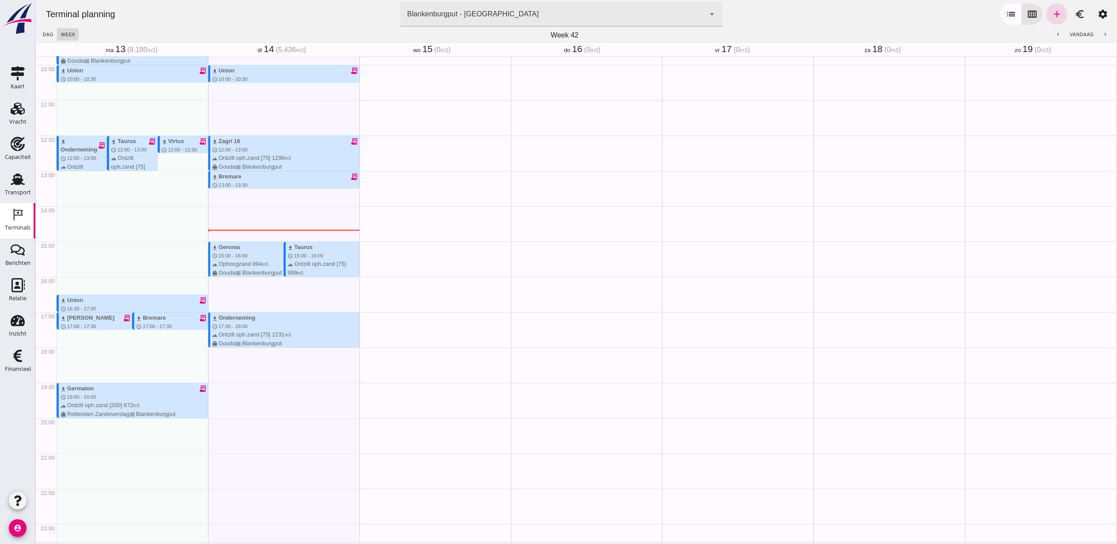
scroll to position [362, 0]
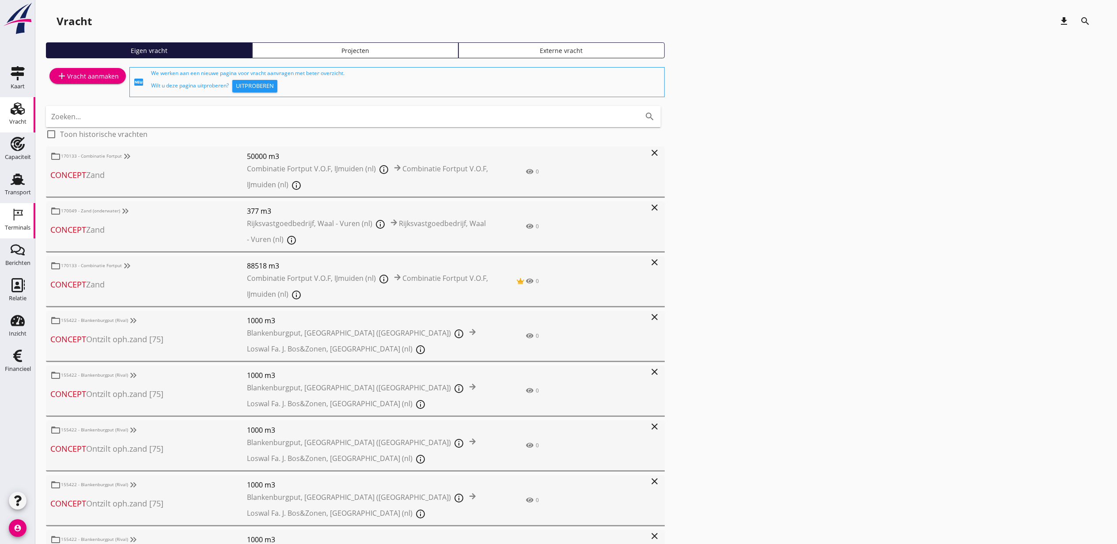
click at [9, 221] on div "Terminals" at bounding box center [17, 215] width 21 height 14
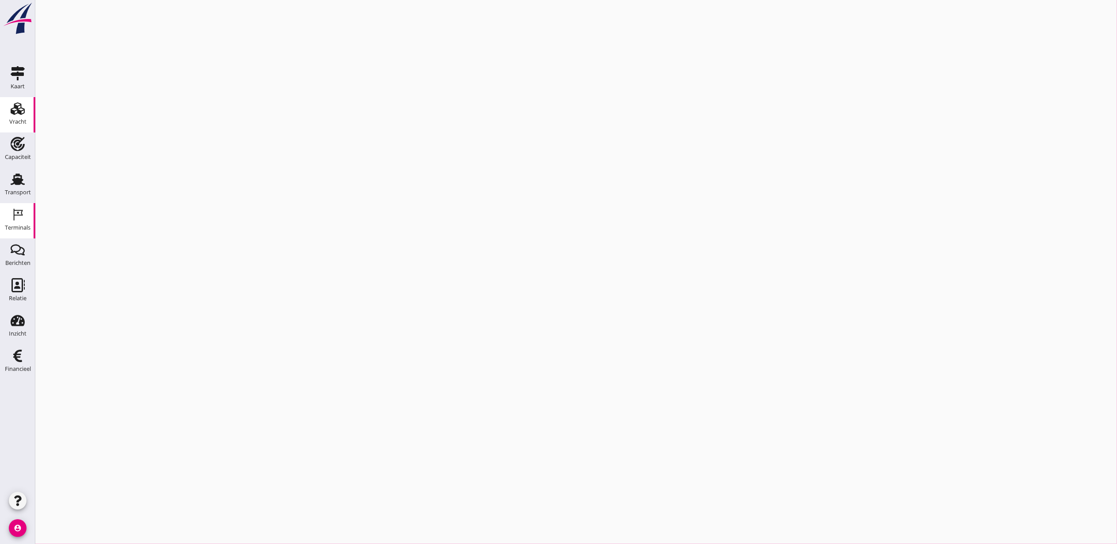
click at [11, 108] on icon "Vracht" at bounding box center [18, 109] width 14 height 14
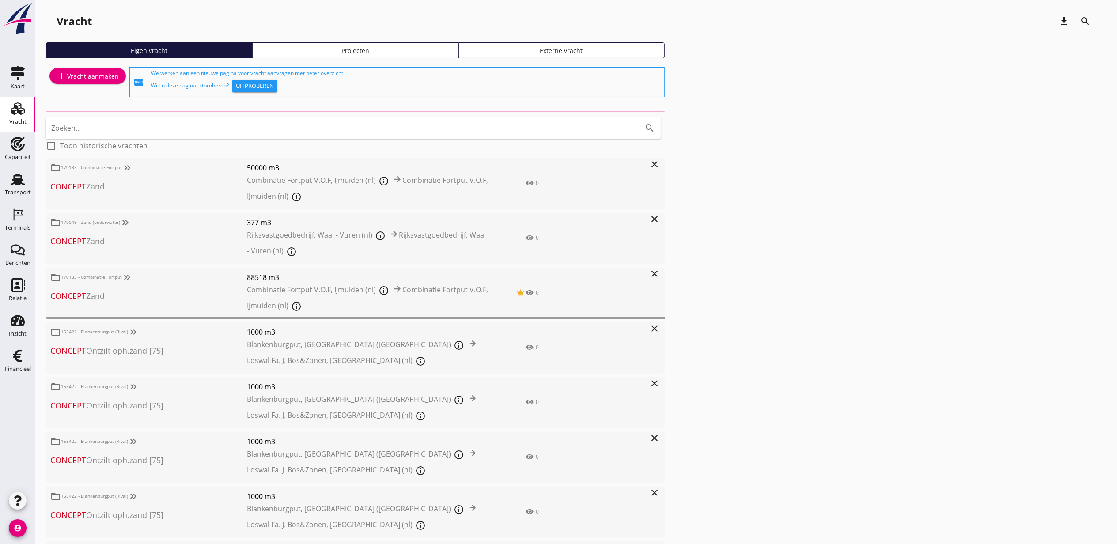
click at [308, 46] on div "Projecten" at bounding box center [355, 50] width 198 height 9
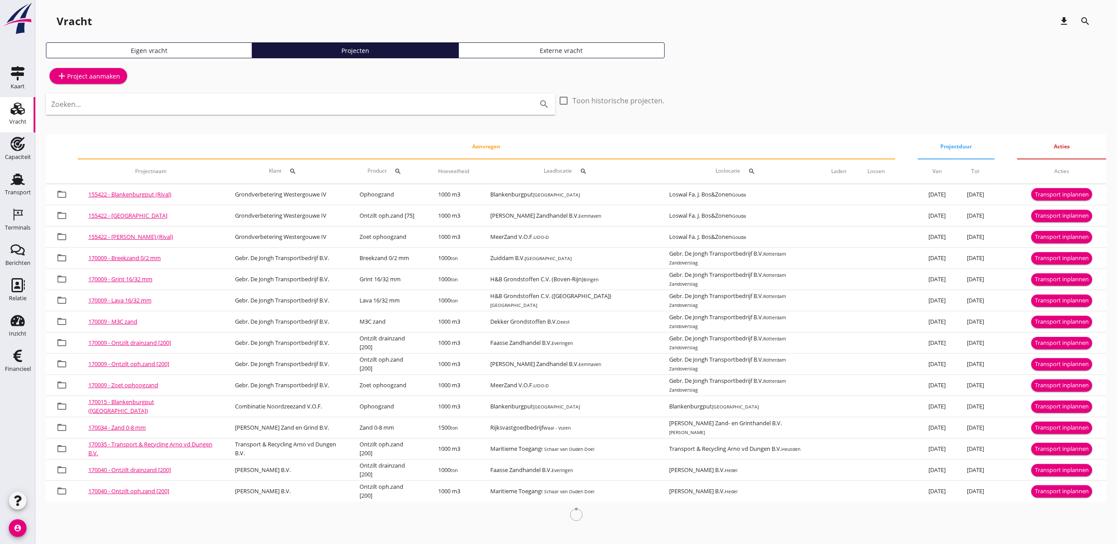
click at [307, 105] on input "Zoeken..." at bounding box center [288, 104] width 474 height 14
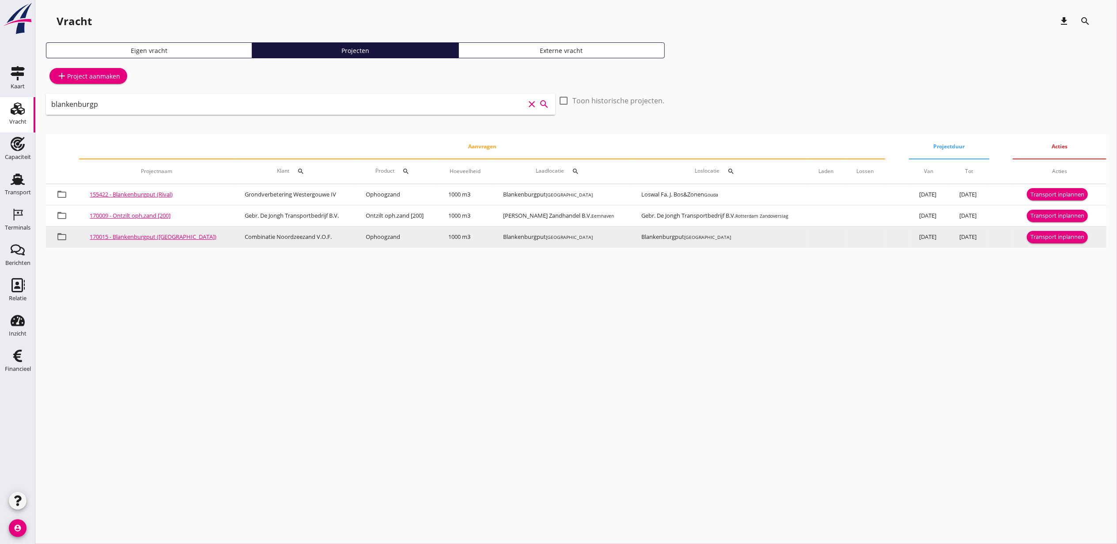
type input "blankenburgp"
click at [1073, 237] on div "Transport inplannen" at bounding box center [1058, 237] width 54 height 9
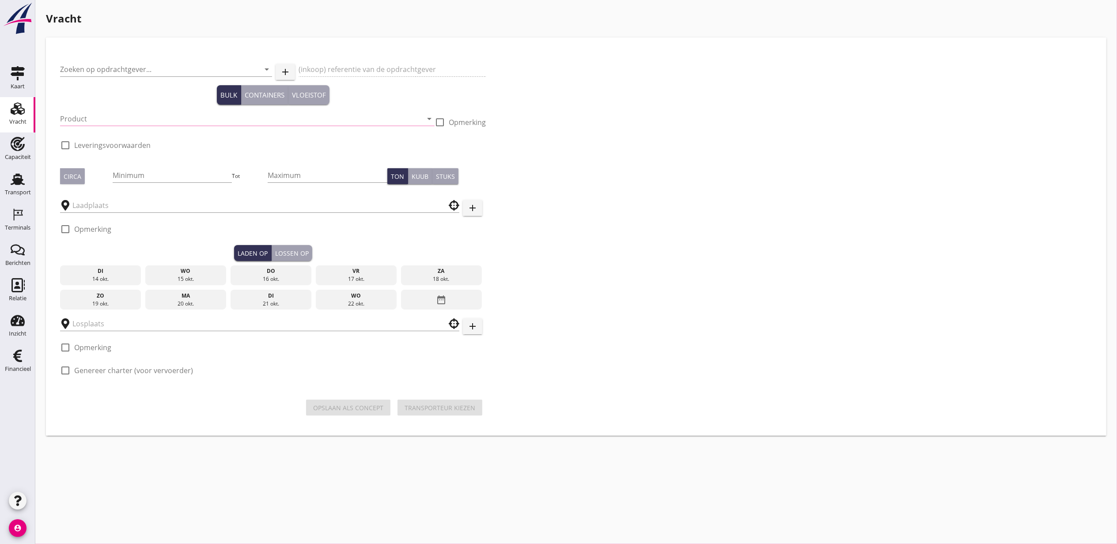
type input "Combinatie Noordzeezand V.O.F."
type input "Ophoogzand (6120)"
type input "1000"
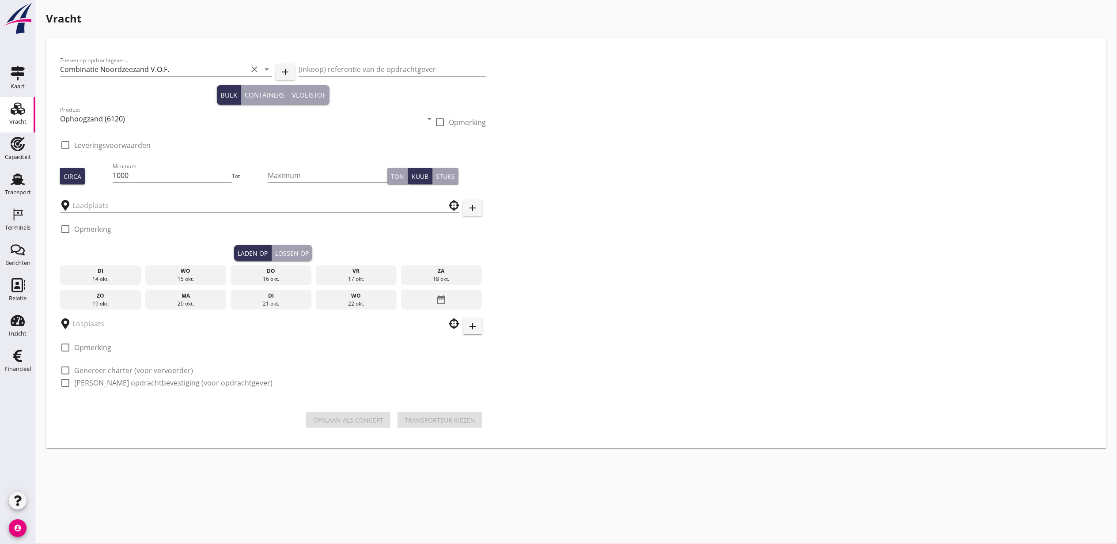
type input "Blankenburgput"
checkbox input "true"
type input "Blankenburgput"
checkbox input "true"
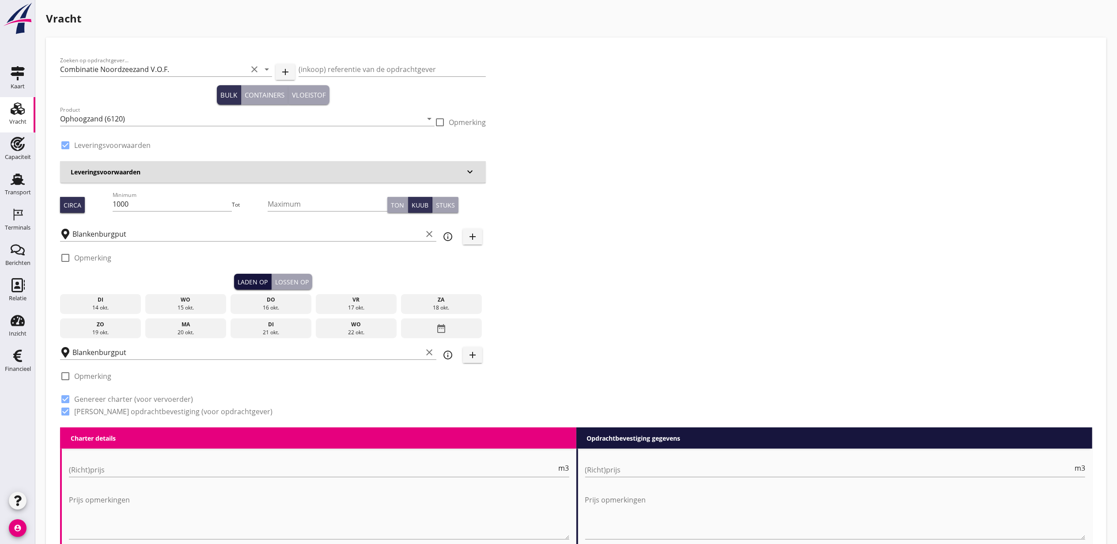
type input "1.15"
radio input "false"
type input "1.15"
radio input "false"
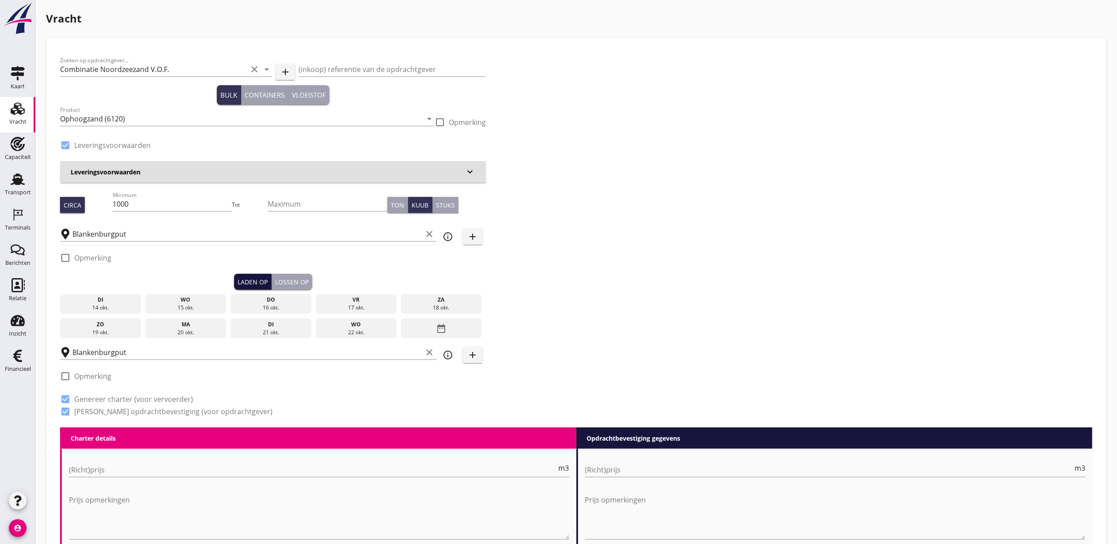
radio input "false"
click at [198, 306] on div "15 okt." at bounding box center [186, 308] width 77 height 8
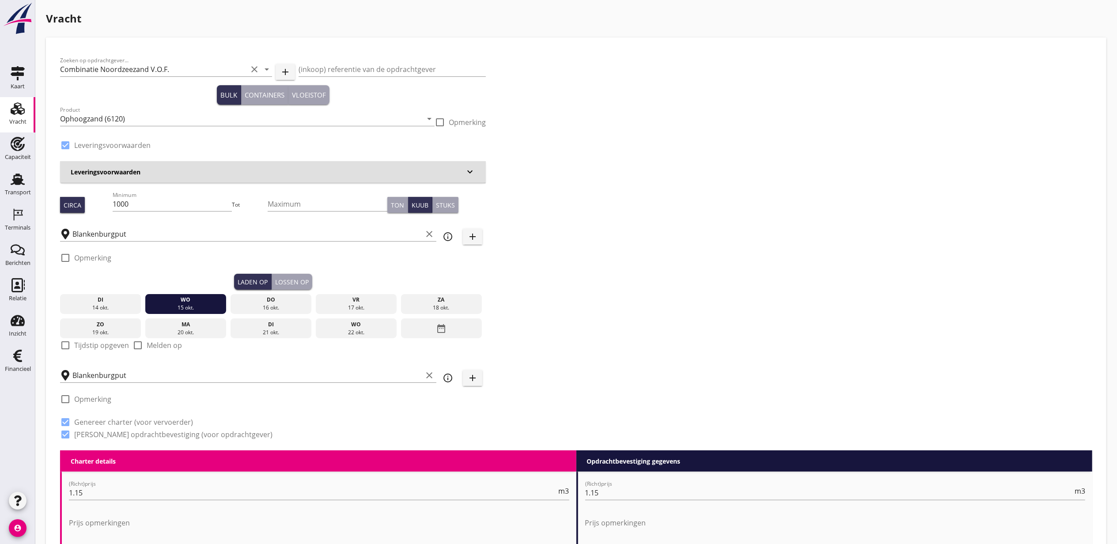
click at [290, 281] on div "Lossen op" at bounding box center [292, 281] width 34 height 9
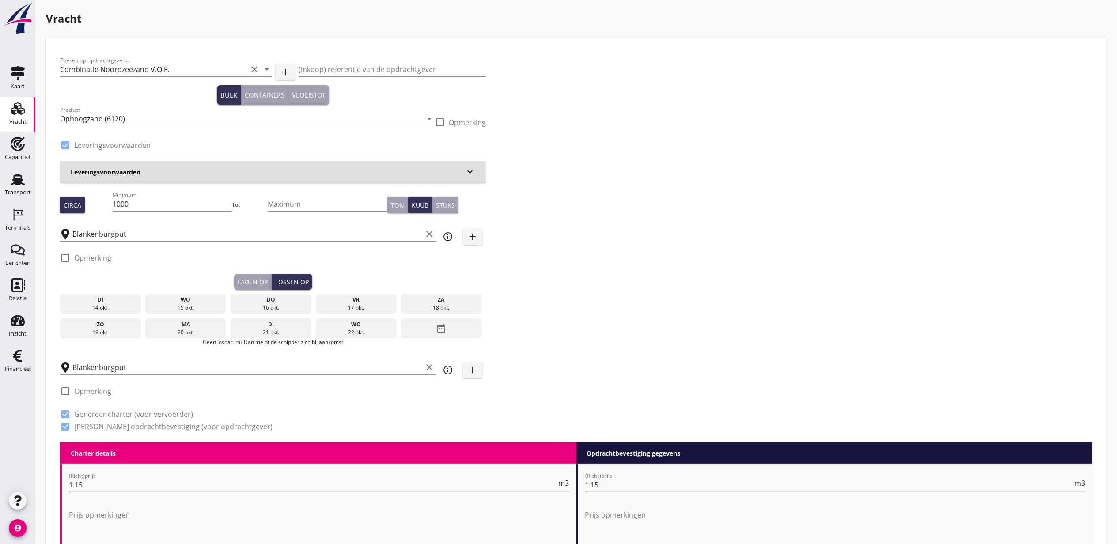
click at [186, 297] on div "wo" at bounding box center [186, 300] width 77 height 8
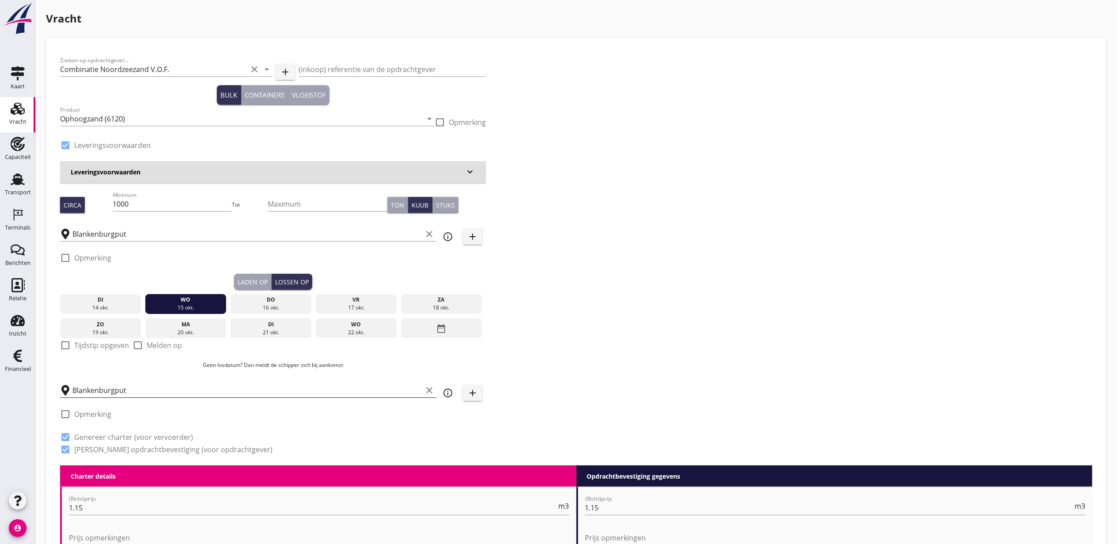
click at [161, 387] on input "Blankenburgput" at bounding box center [247, 390] width 350 height 14
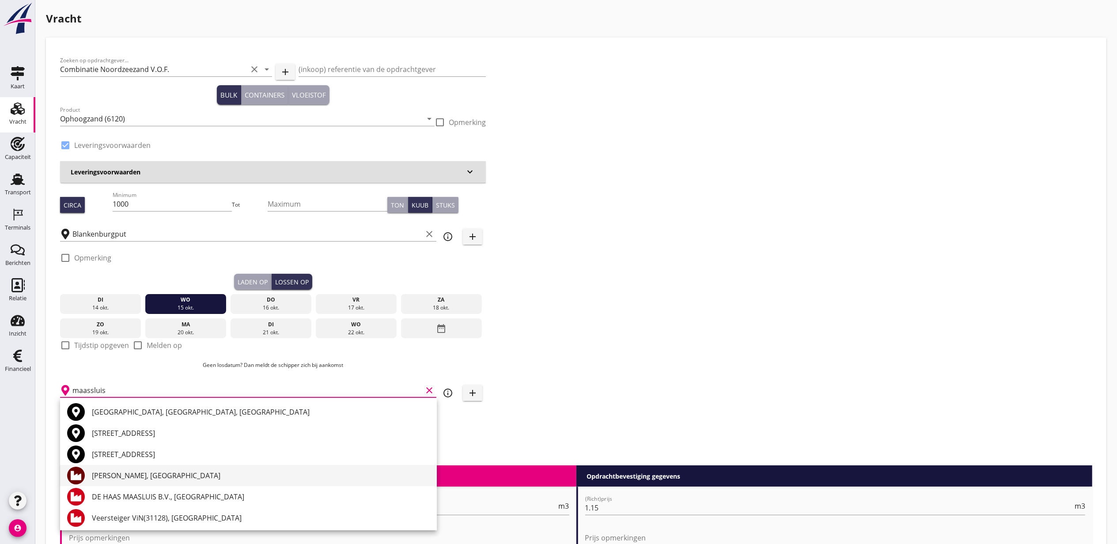
click at [175, 480] on div "[PERSON_NAME], [GEOGRAPHIC_DATA]" at bounding box center [261, 475] width 338 height 11
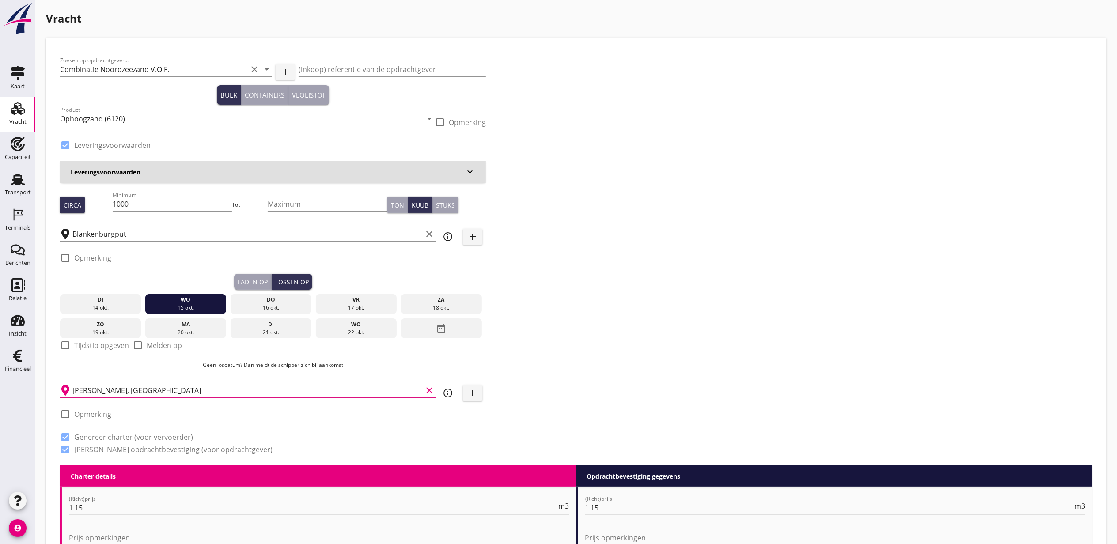
type input "[PERSON_NAME], [GEOGRAPHIC_DATA]"
click at [96, 344] on label "Tijdstip opgeven" at bounding box center [101, 345] width 55 height 9
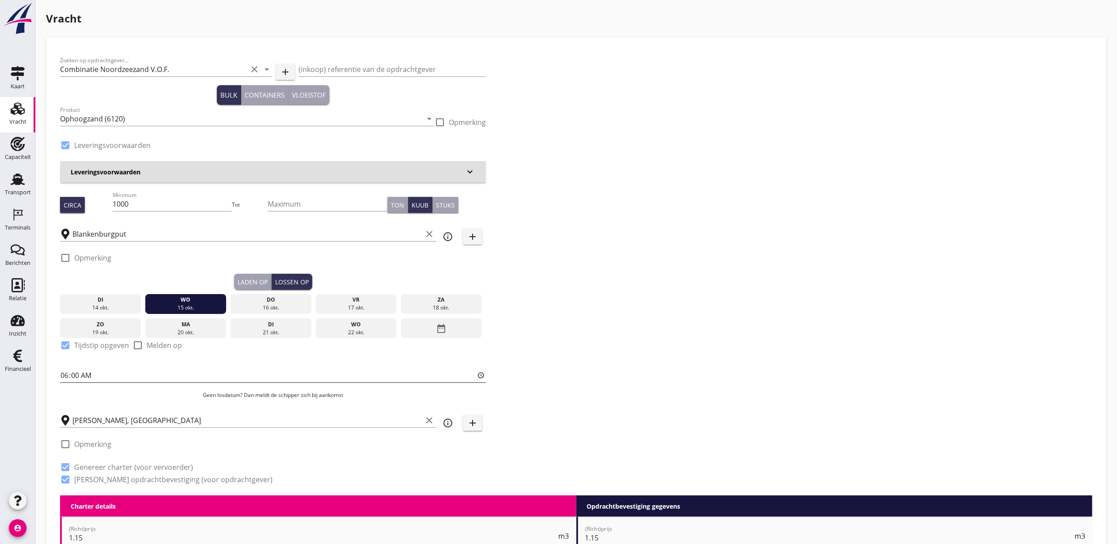
click at [64, 376] on input "06:00" at bounding box center [273, 375] width 426 height 14
click at [250, 284] on div "Laden op" at bounding box center [253, 281] width 30 height 9
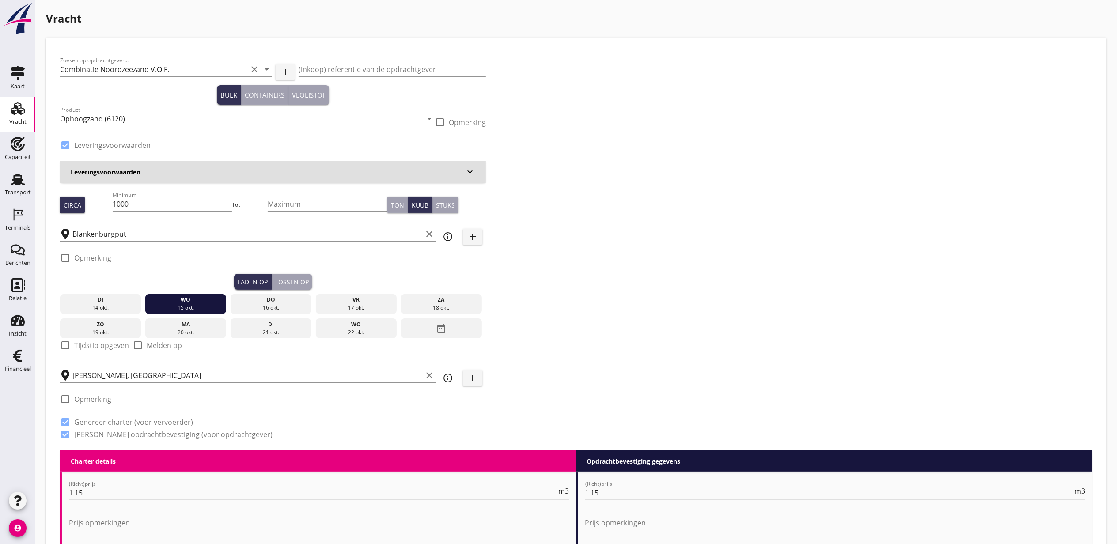
click at [101, 341] on label "Tijdstip opgeven" at bounding box center [101, 345] width 55 height 9
checkbox input "true"
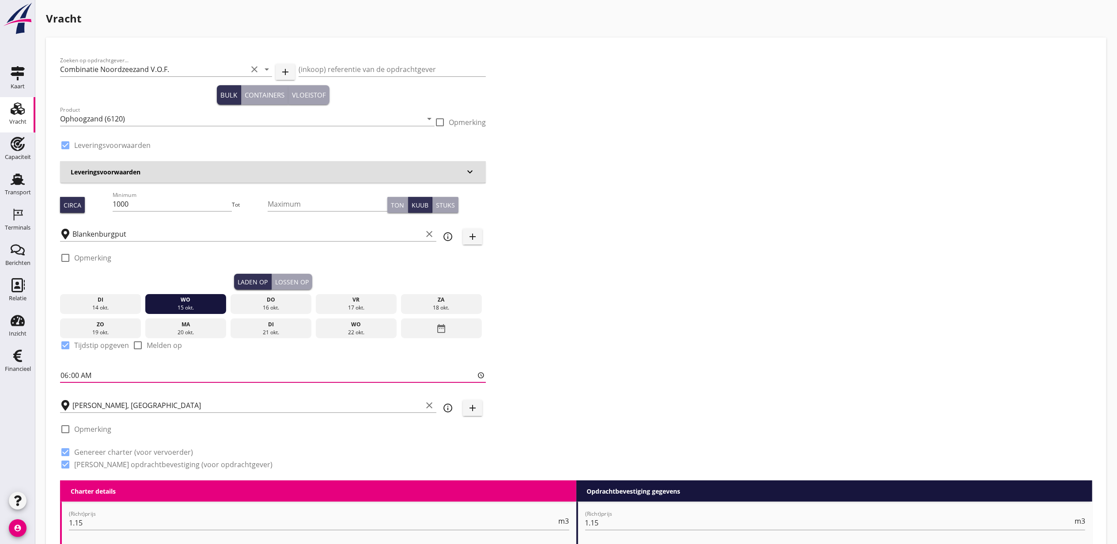
click at [66, 373] on input "06:00" at bounding box center [273, 375] width 426 height 14
type input "10:00"
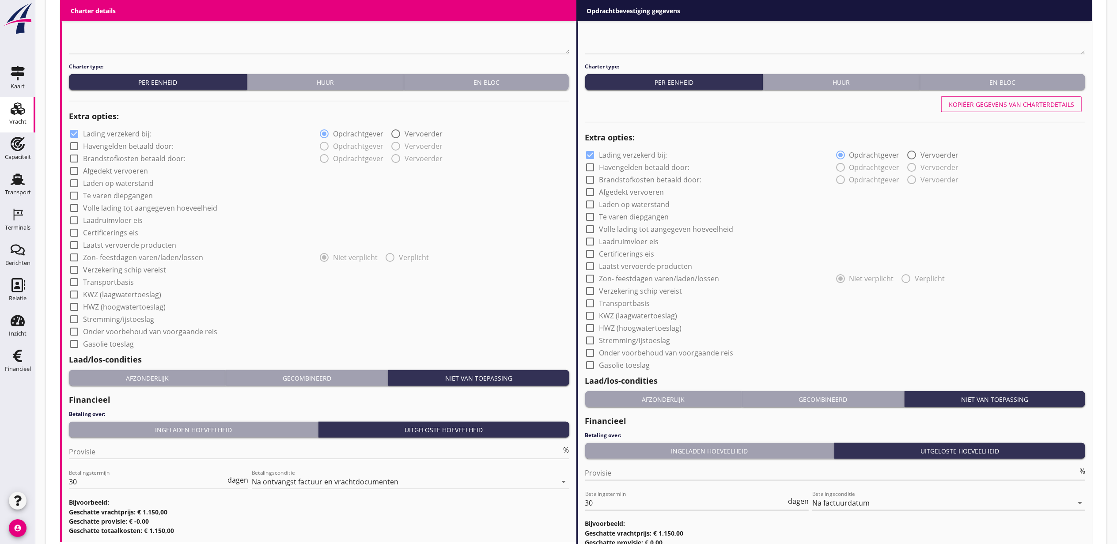
scroll to position [680, 0]
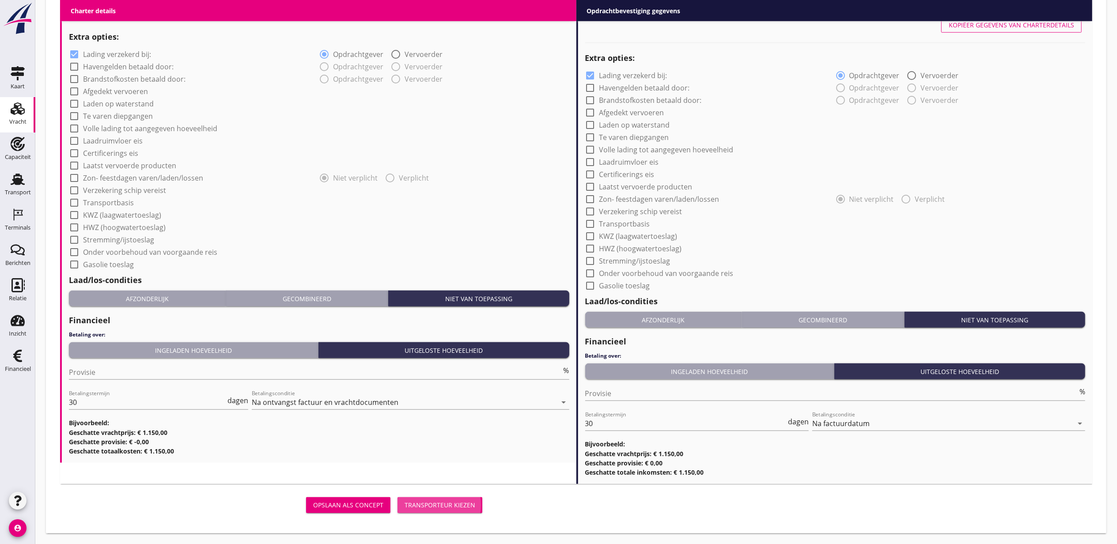
click at [456, 500] on div "Transporteur kiezen" at bounding box center [440, 504] width 71 height 9
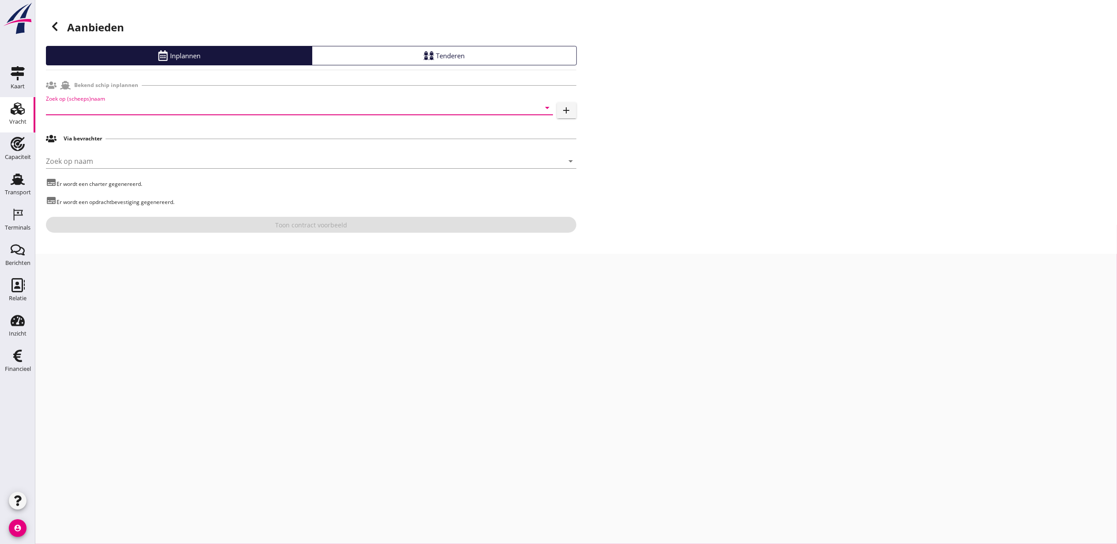
click at [115, 108] on input "Zoek op (scheeps)naam" at bounding box center [287, 108] width 482 height 14
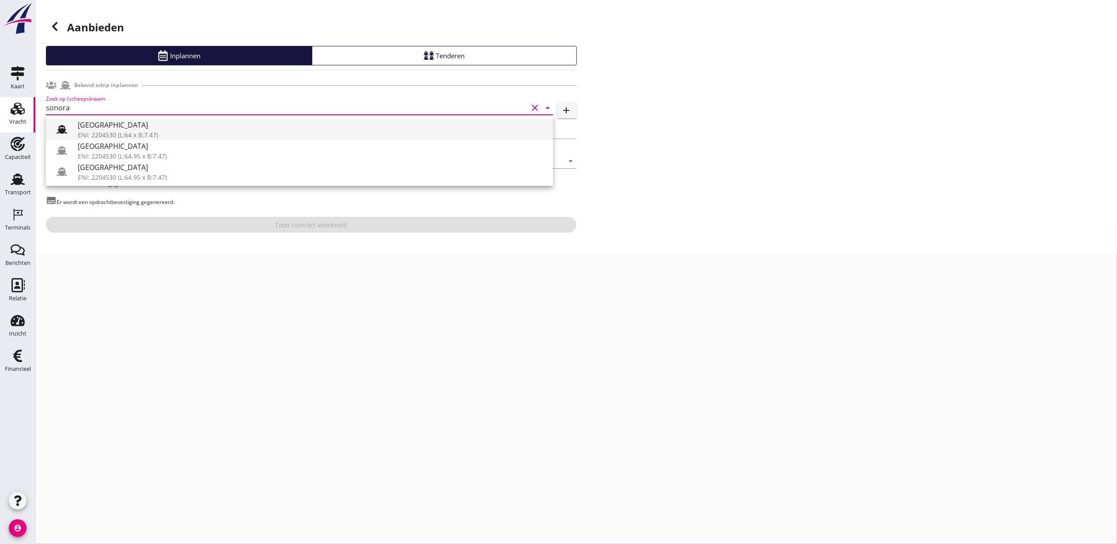
click at [126, 124] on div "[GEOGRAPHIC_DATA]" at bounding box center [312, 125] width 468 height 11
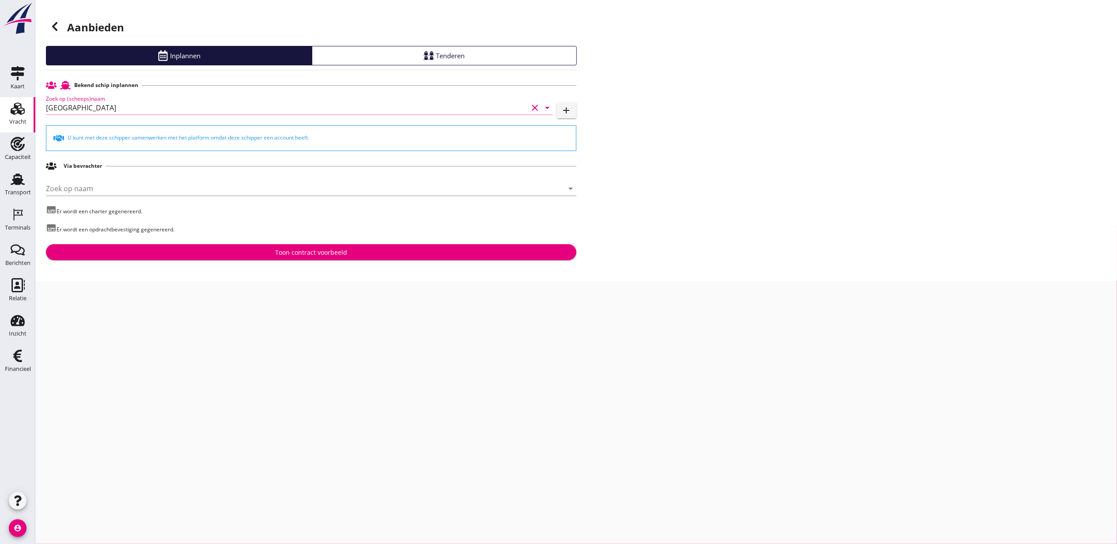
type input "[GEOGRAPHIC_DATA]"
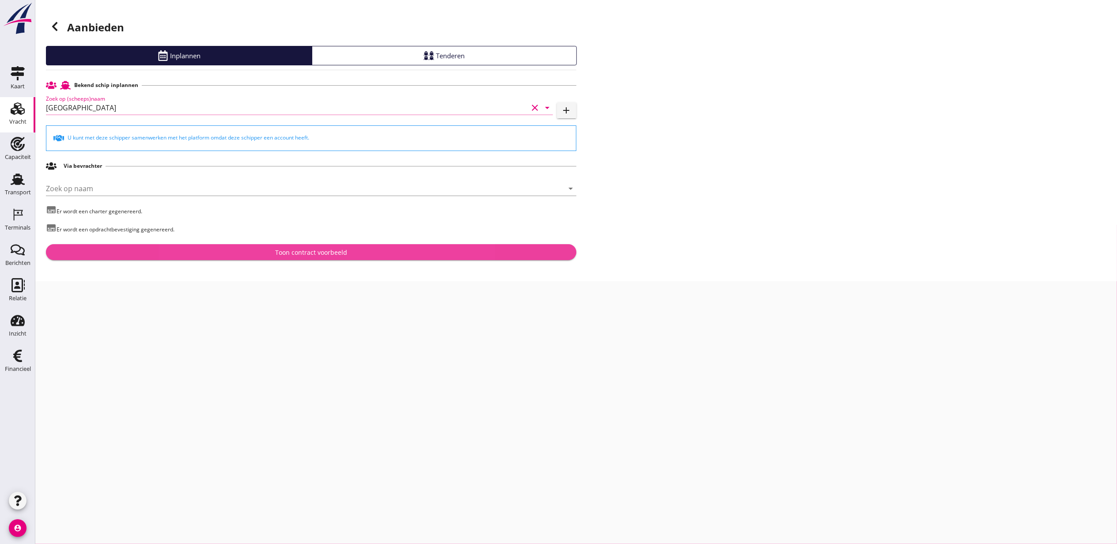
click at [371, 255] on div "Toon contract voorbeeld" at bounding box center [311, 252] width 516 height 9
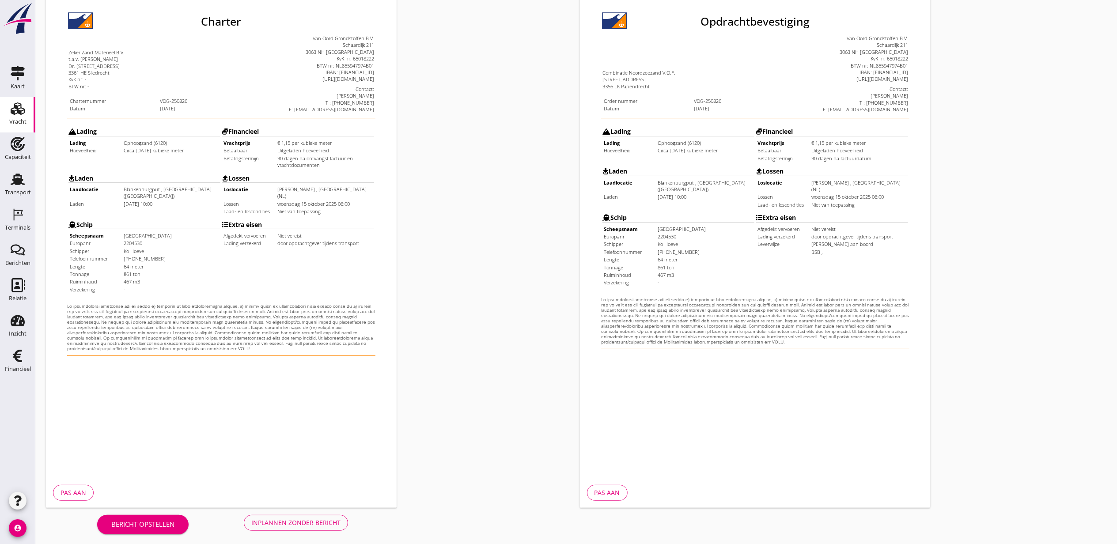
scroll to position [110, 0]
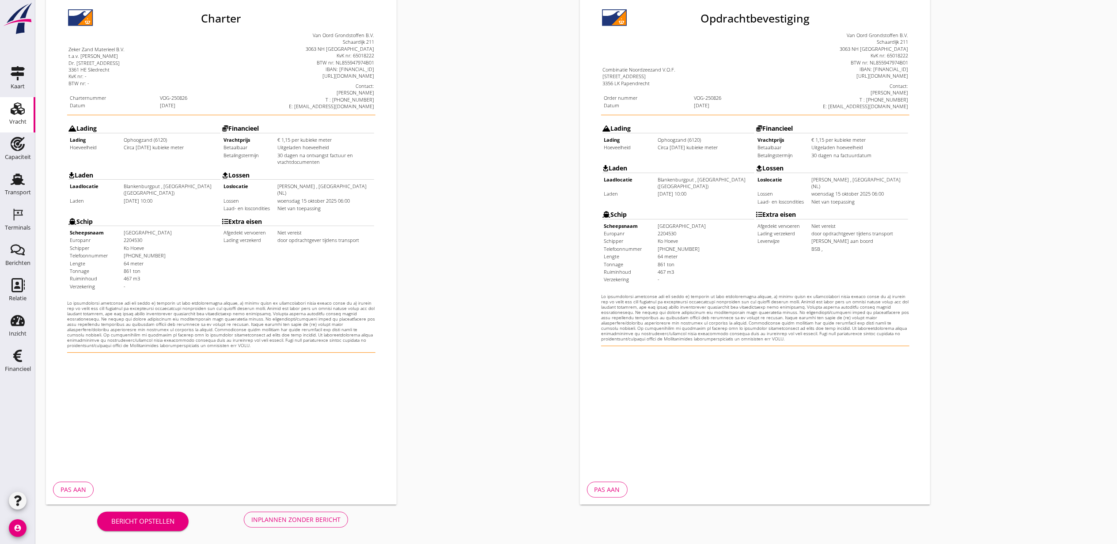
click at [335, 527] on div "Bericht opstellen Inplannen zonder bericht" at bounding box center [222, 519] width 353 height 29
click at [332, 523] on div "Inplannen zonder bericht" at bounding box center [295, 519] width 89 height 9
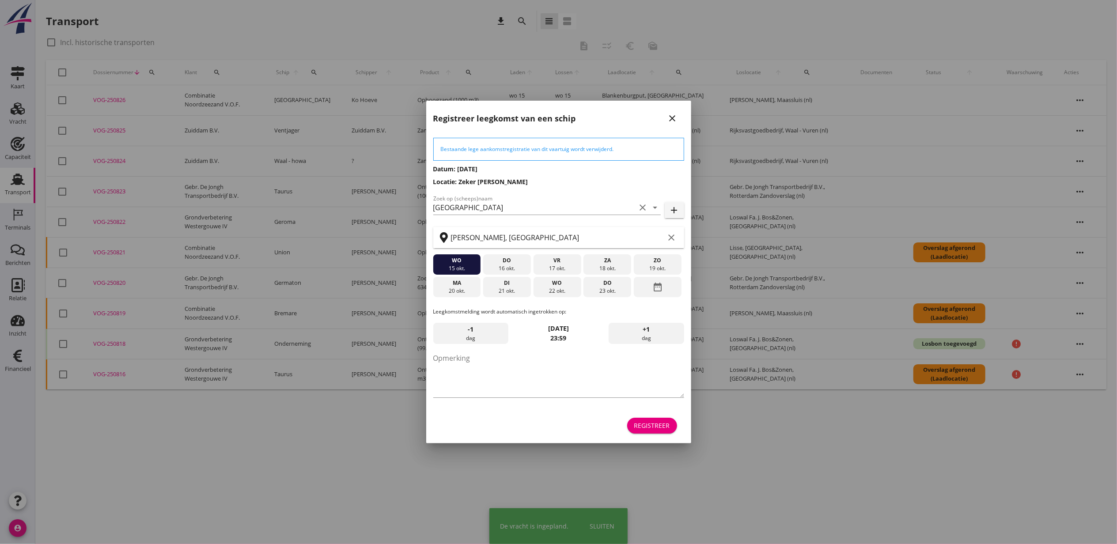
click at [22, 116] on div at bounding box center [558, 272] width 1117 height 544
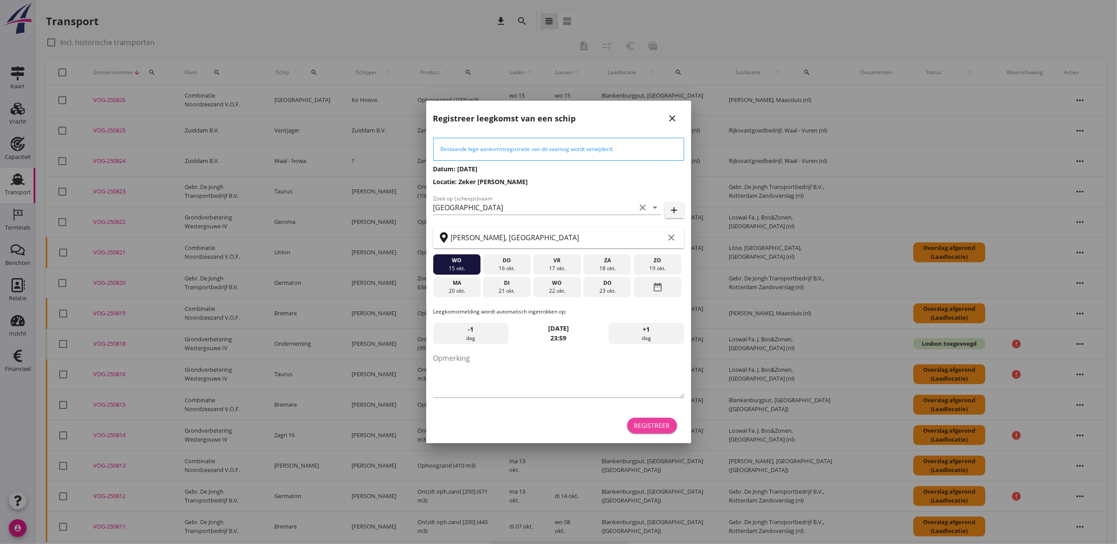
click at [661, 427] on div "Registreer" at bounding box center [652, 425] width 36 height 9
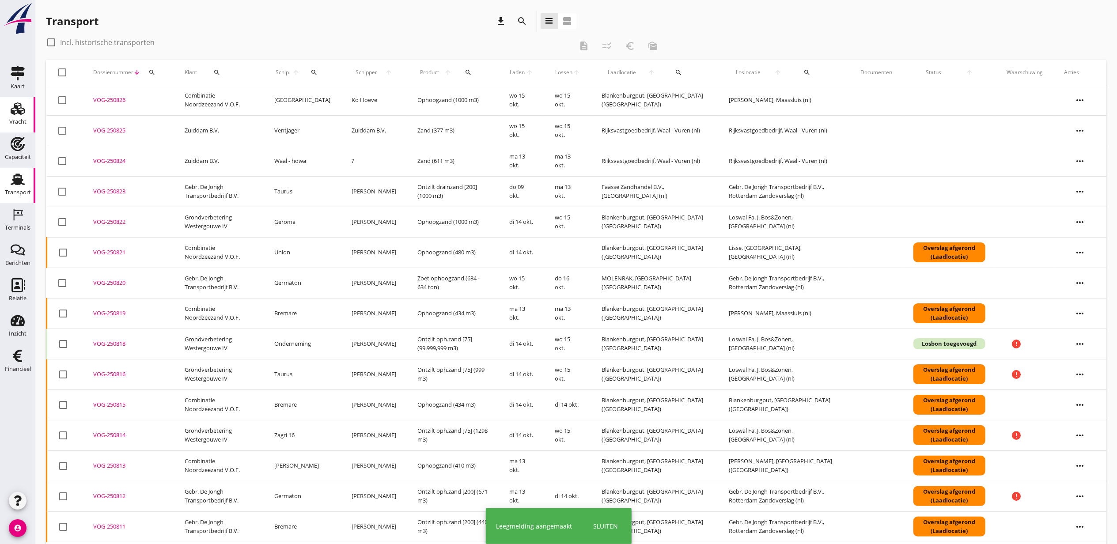
click at [15, 114] on use at bounding box center [18, 108] width 14 height 12
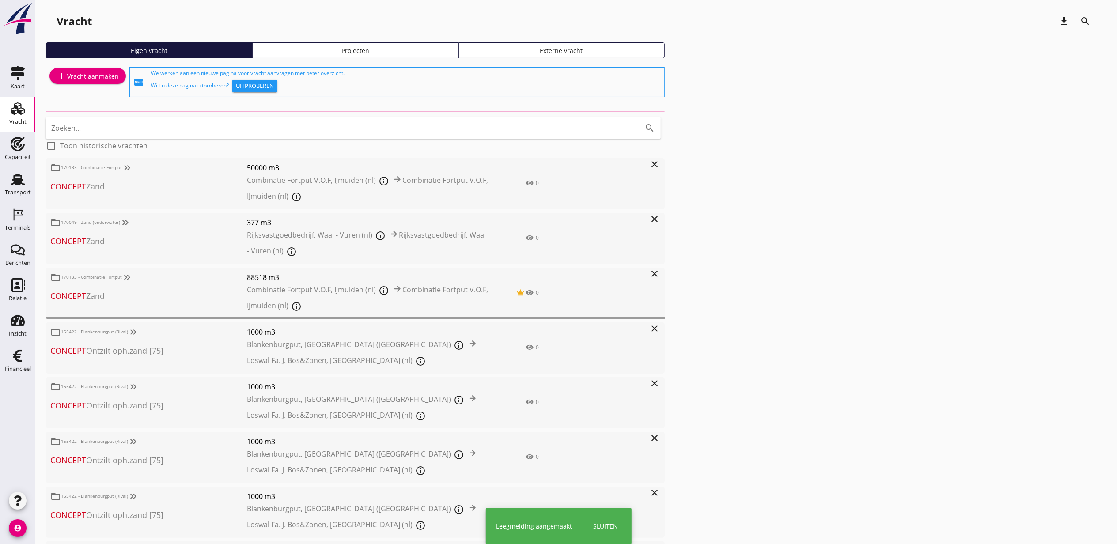
click at [363, 54] on div "Projecten" at bounding box center [355, 50] width 198 height 9
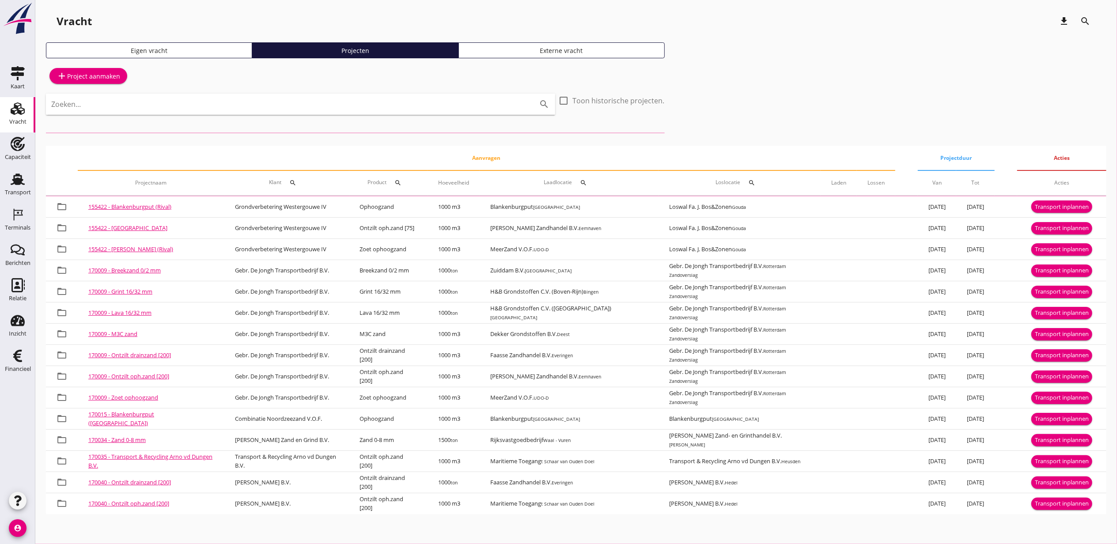
click at [315, 106] on input "Zoeken..." at bounding box center [288, 104] width 474 height 14
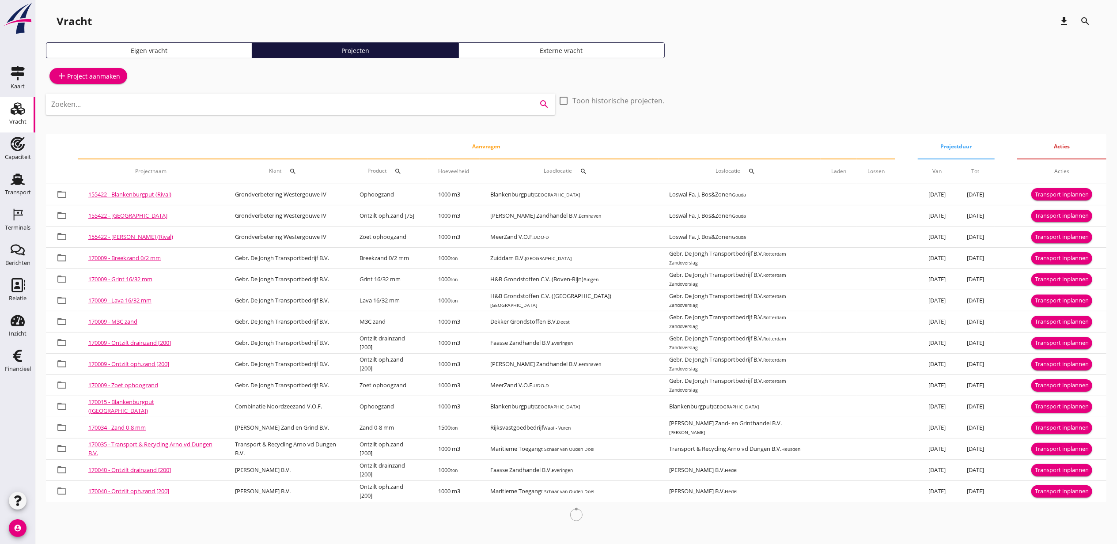
paste input "blankenburgp"
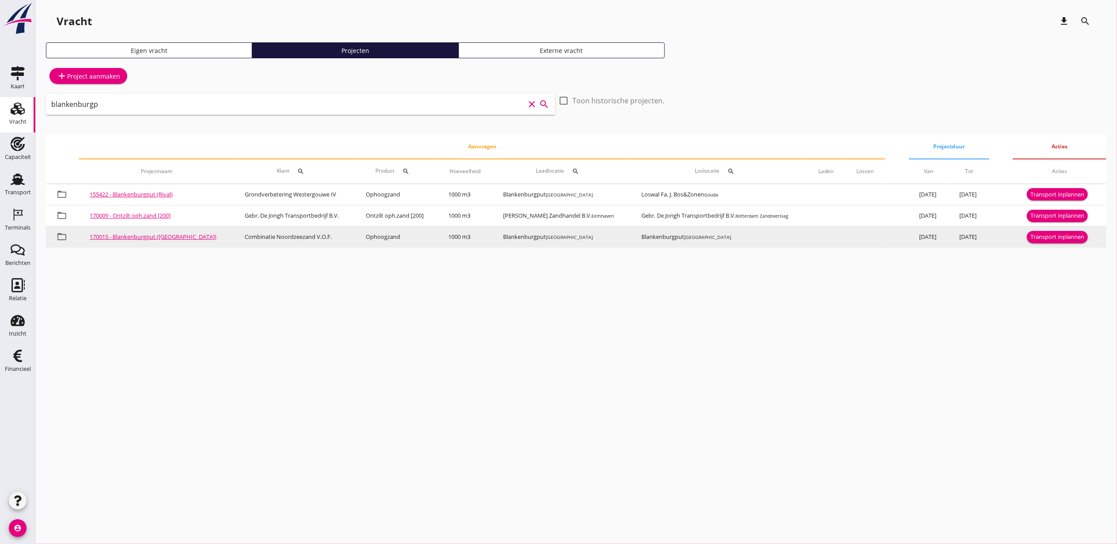
type input "blankenburgp"
click at [1049, 238] on div "Transport inplannen" at bounding box center [1058, 237] width 54 height 9
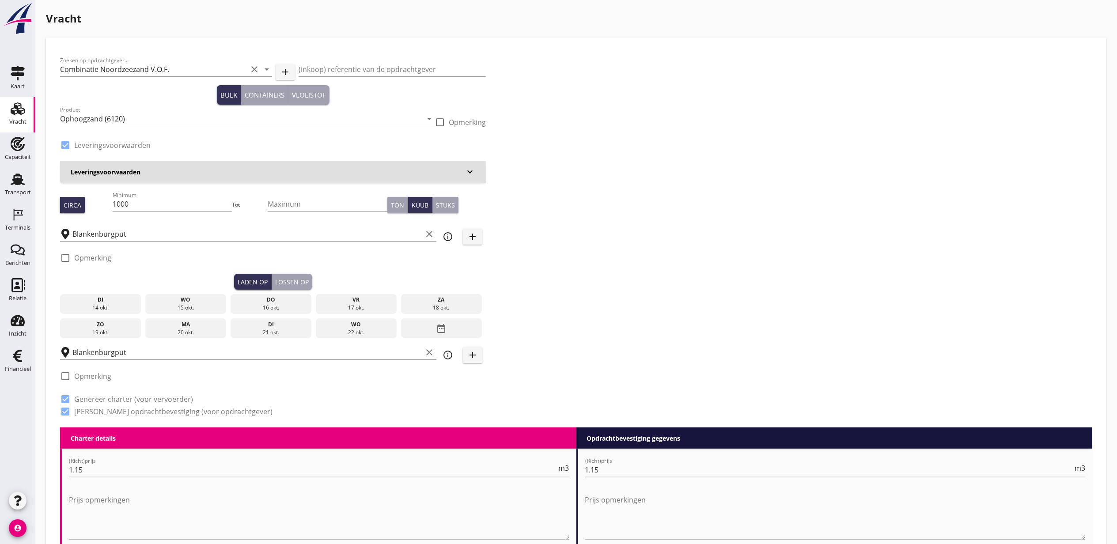
click at [185, 305] on div "15 okt." at bounding box center [186, 308] width 77 height 8
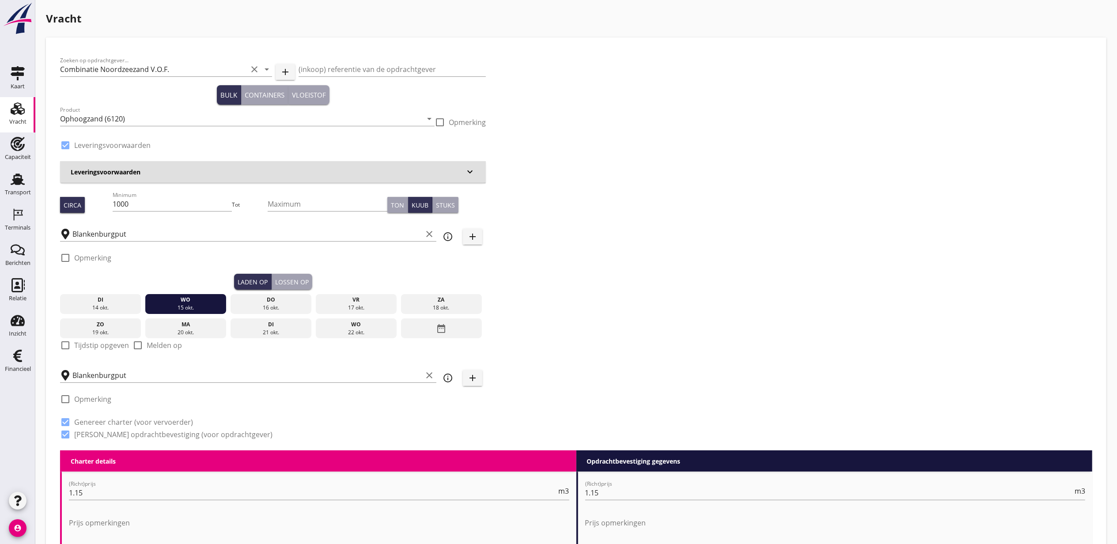
click at [306, 281] on div "Lossen op" at bounding box center [292, 281] width 34 height 9
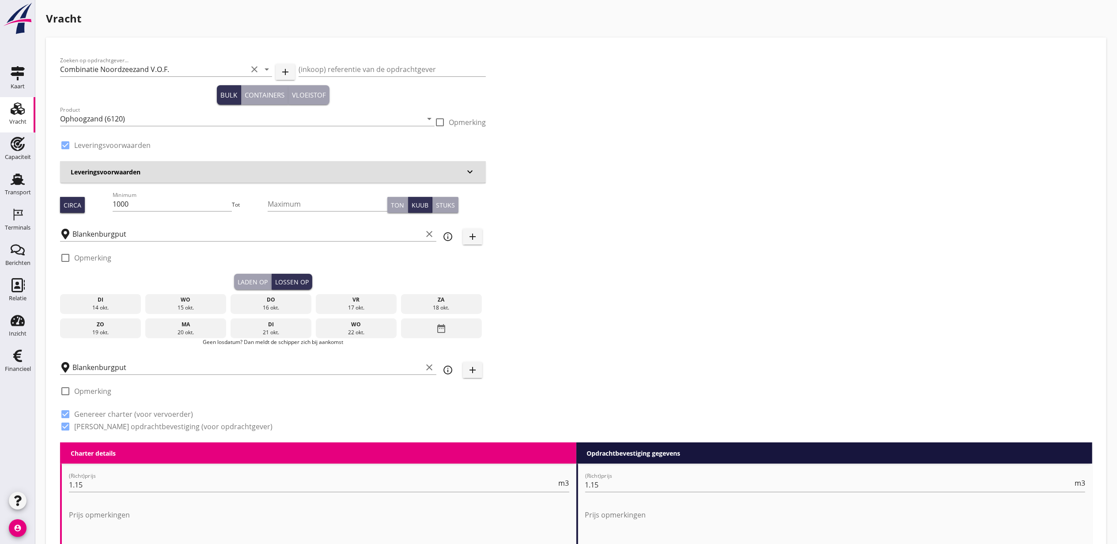
click at [186, 308] on div "15 okt." at bounding box center [186, 308] width 77 height 8
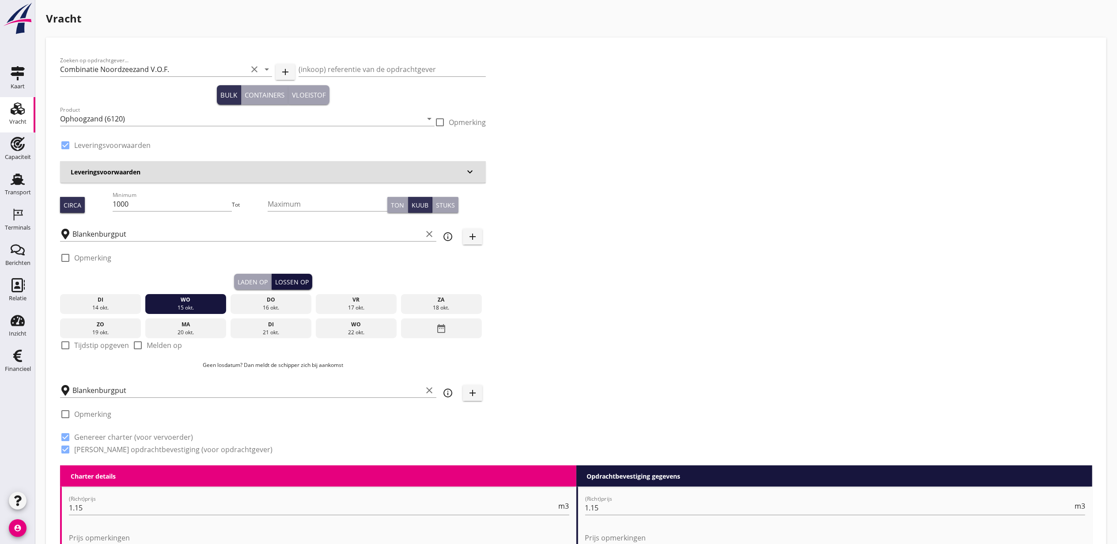
click at [272, 282] on button "Lossen op" at bounding box center [292, 282] width 41 height 16
click at [252, 285] on div "Laden op" at bounding box center [253, 281] width 30 height 9
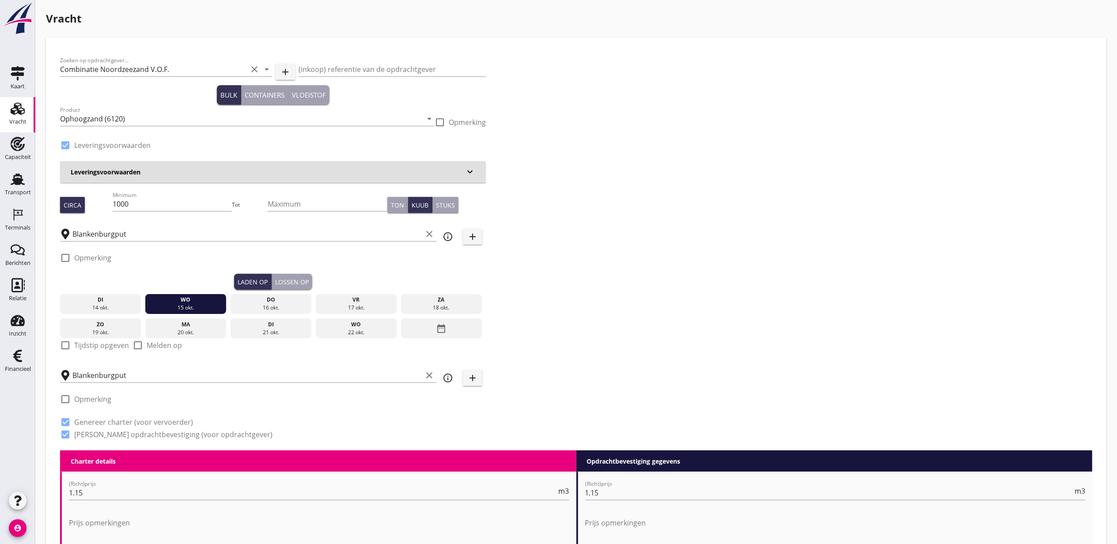
click at [110, 341] on label "Tijdstip opgeven" at bounding box center [101, 345] width 55 height 9
checkbox input "true"
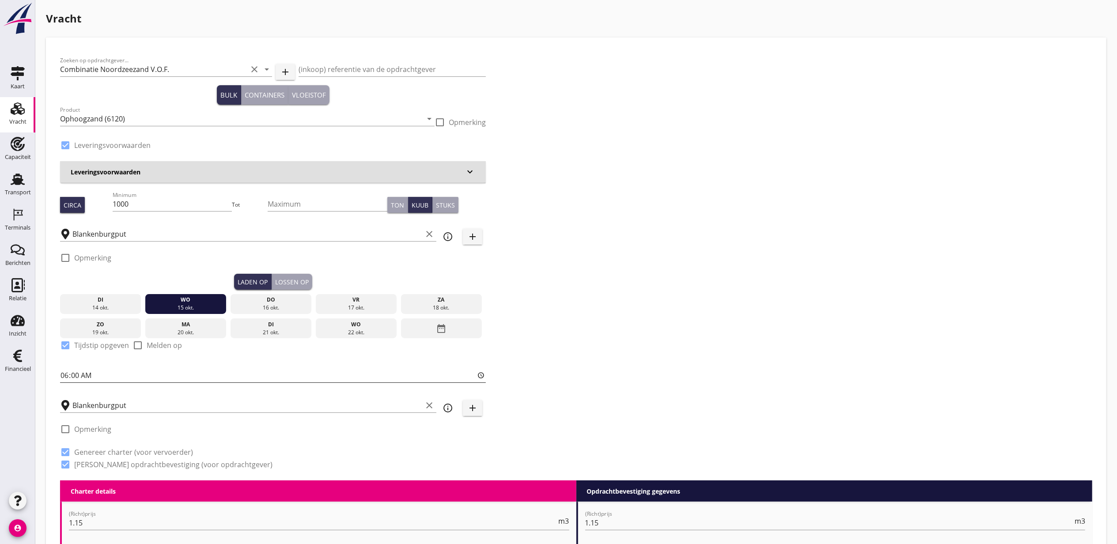
click at [66, 377] on input "06:00" at bounding box center [273, 375] width 426 height 14
type input "11:00"
click at [307, 281] on div "Lossen op" at bounding box center [292, 281] width 34 height 9
checkbox input "false"
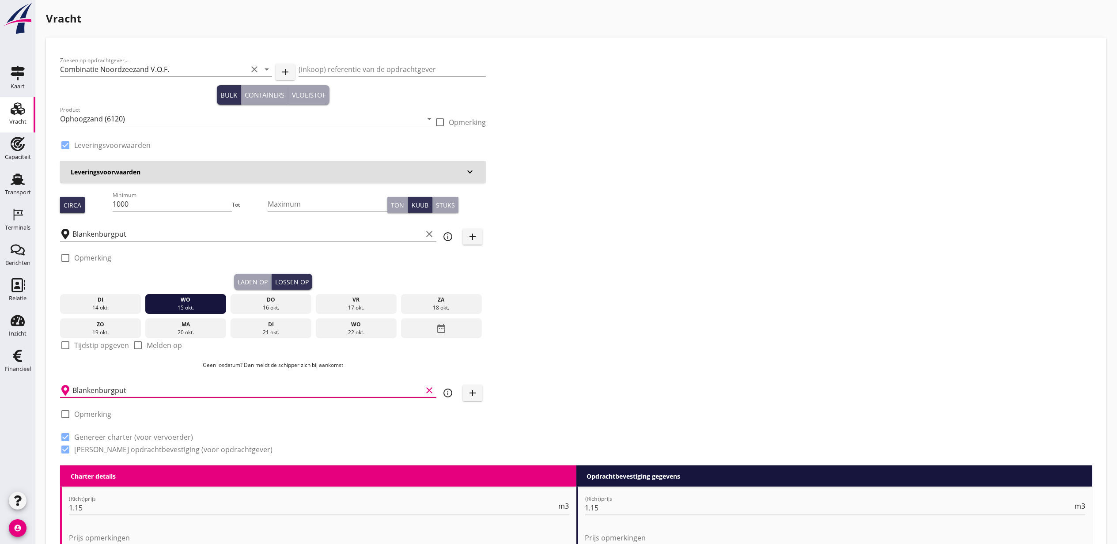
click at [108, 389] on input "Blankenburgput" at bounding box center [247, 390] width 350 height 14
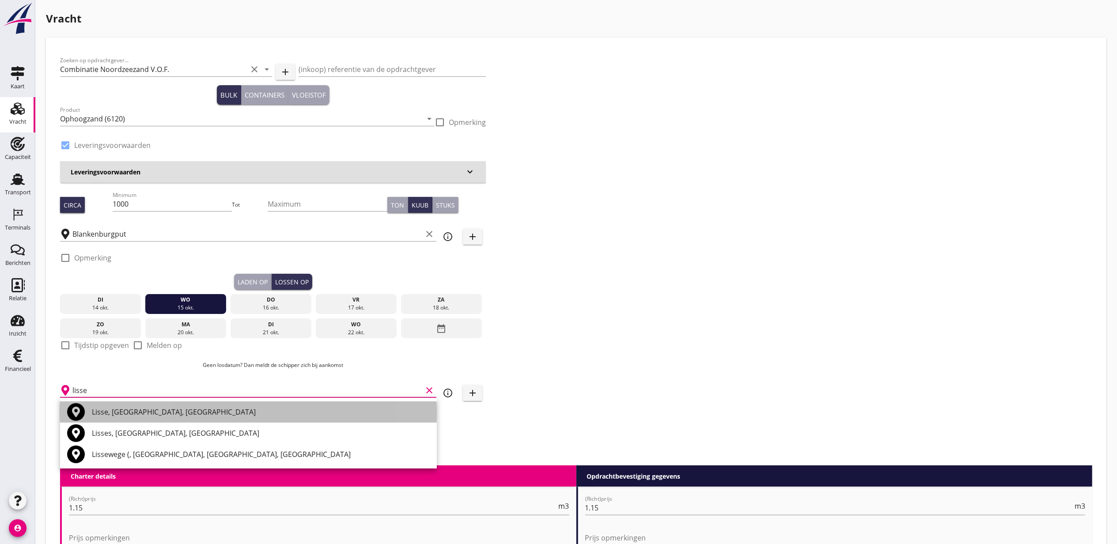
click at [176, 416] on div "Lisse, South Holland, Netherlands" at bounding box center [261, 412] width 338 height 11
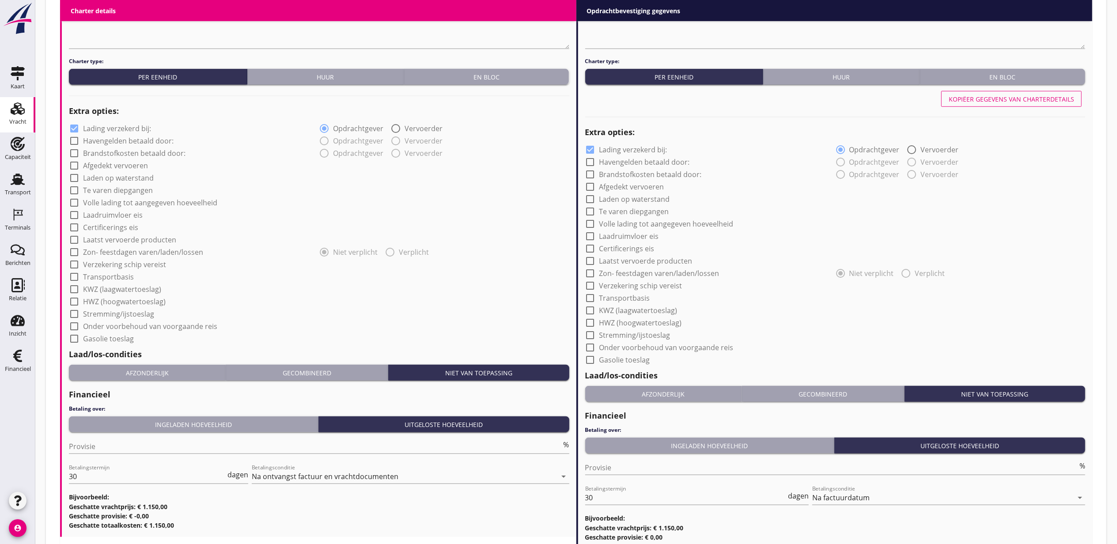
scroll to position [665, 0]
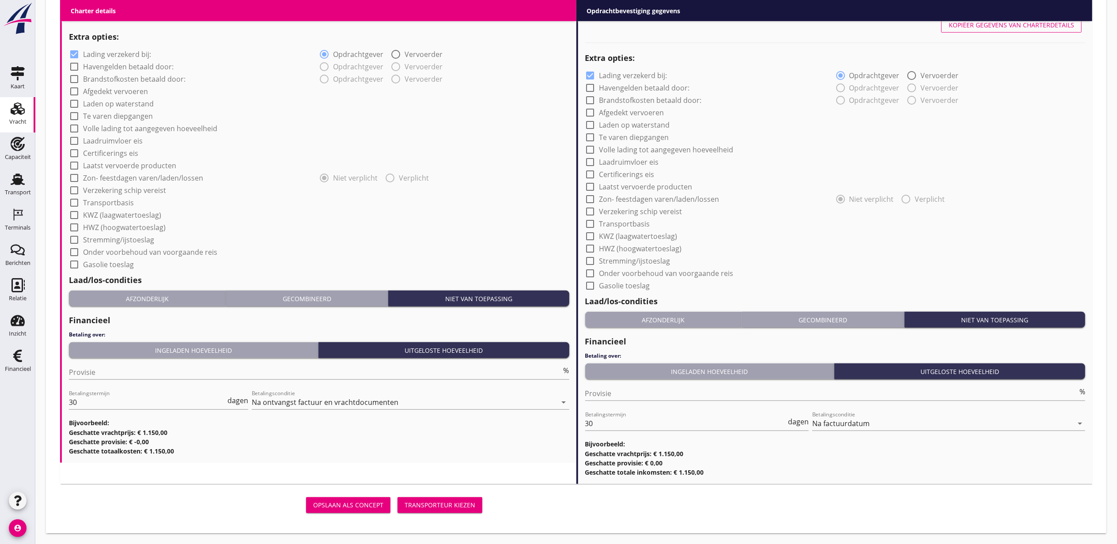
type input "Lisse, South Holland, Netherlands"
click at [461, 502] on div "Transporteur kiezen" at bounding box center [440, 504] width 71 height 9
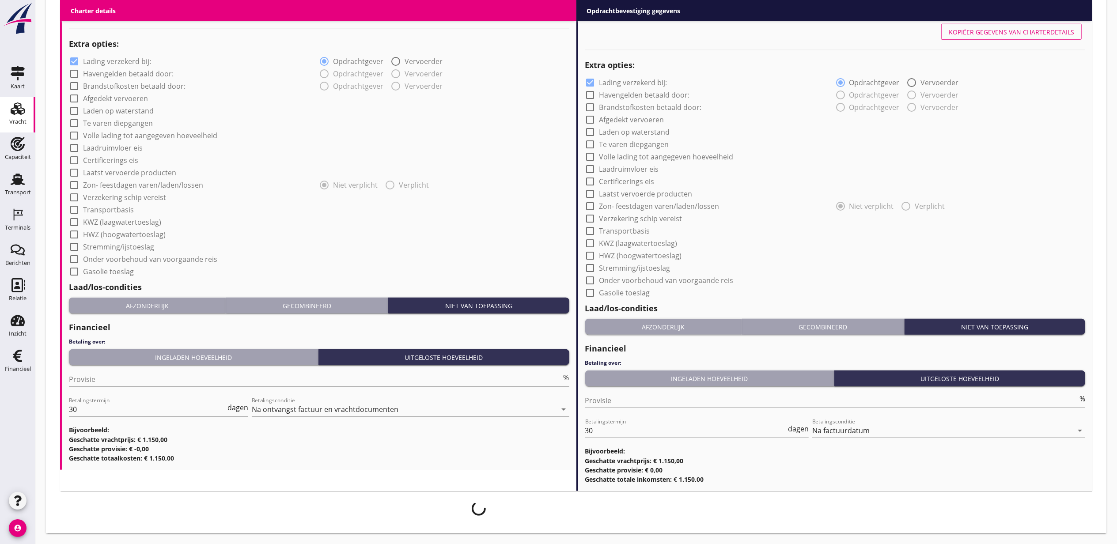
scroll to position [658, 0]
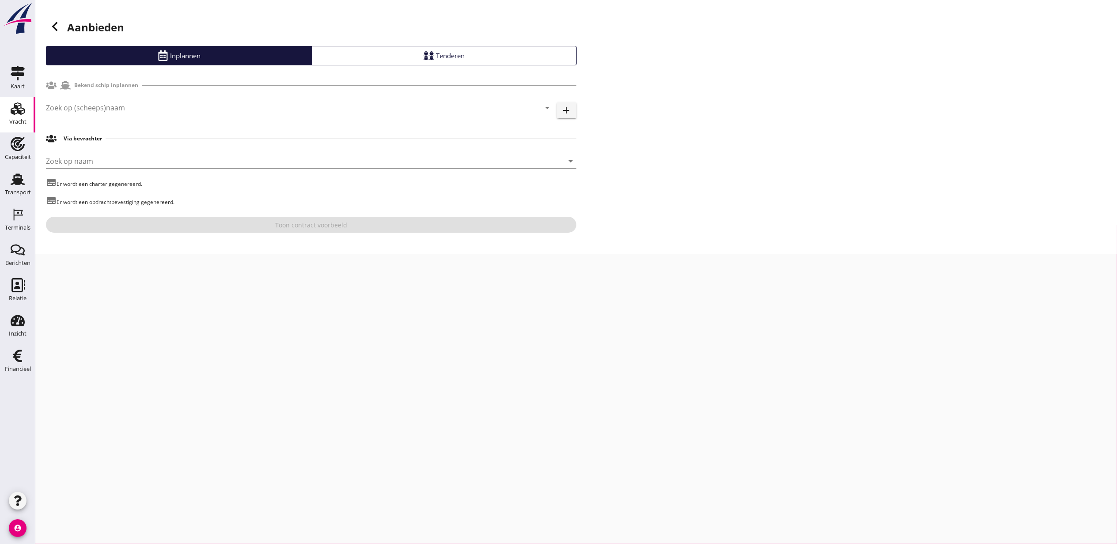
click at [126, 111] on input "Zoek op (scheeps)naam" at bounding box center [287, 108] width 482 height 14
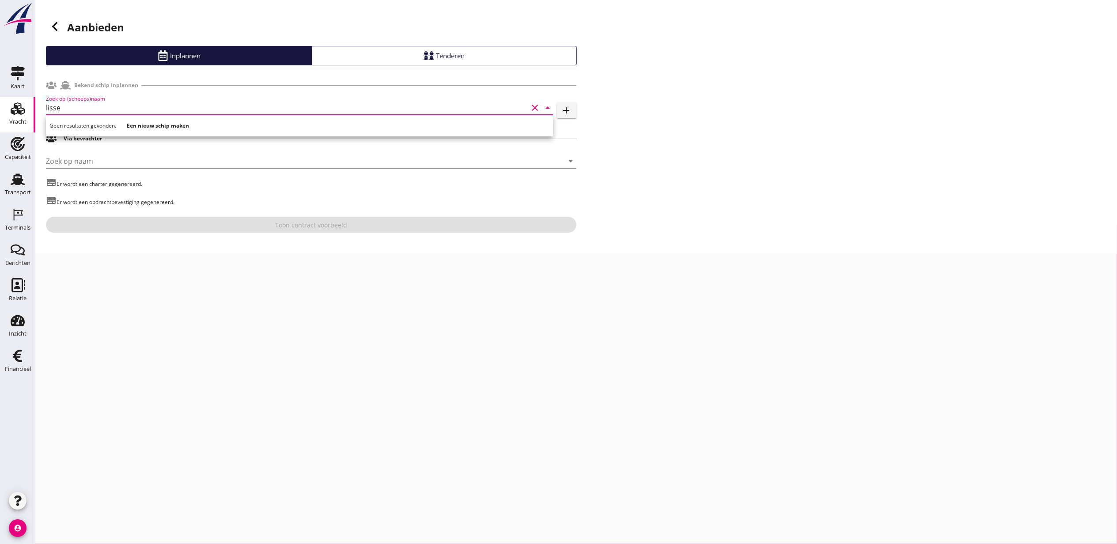
drag, startPoint x: 62, startPoint y: 105, endPoint x: 6, endPoint y: 103, distance: 56.1
click at [9, 104] on div "Kaart Kaart Vracht Vracht Capaciteit Capaciteit Transport Transport Terminals T…" at bounding box center [558, 272] width 1117 height 544
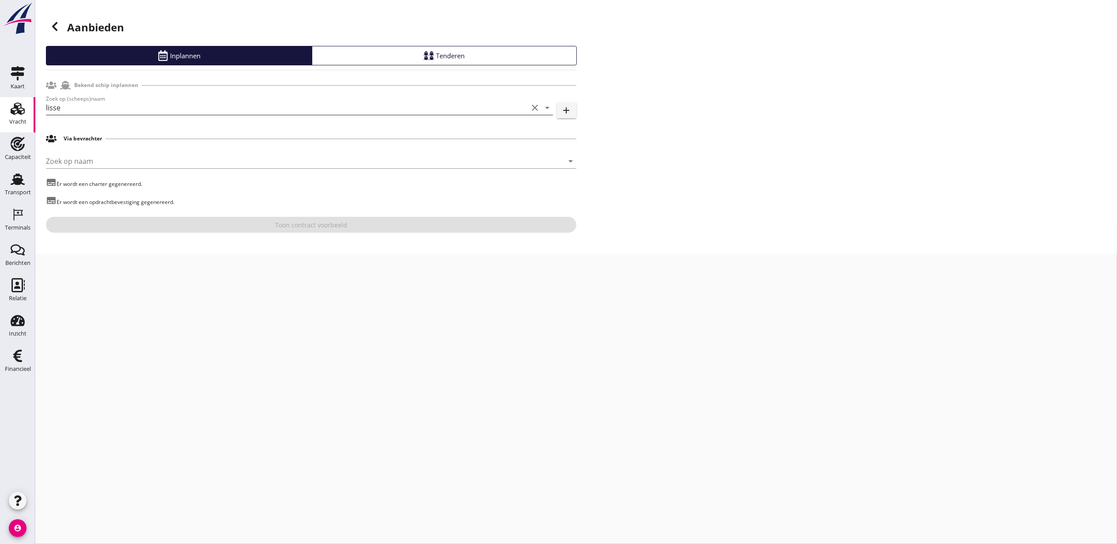
click at [52, 108] on input "lisse" at bounding box center [287, 108] width 482 height 14
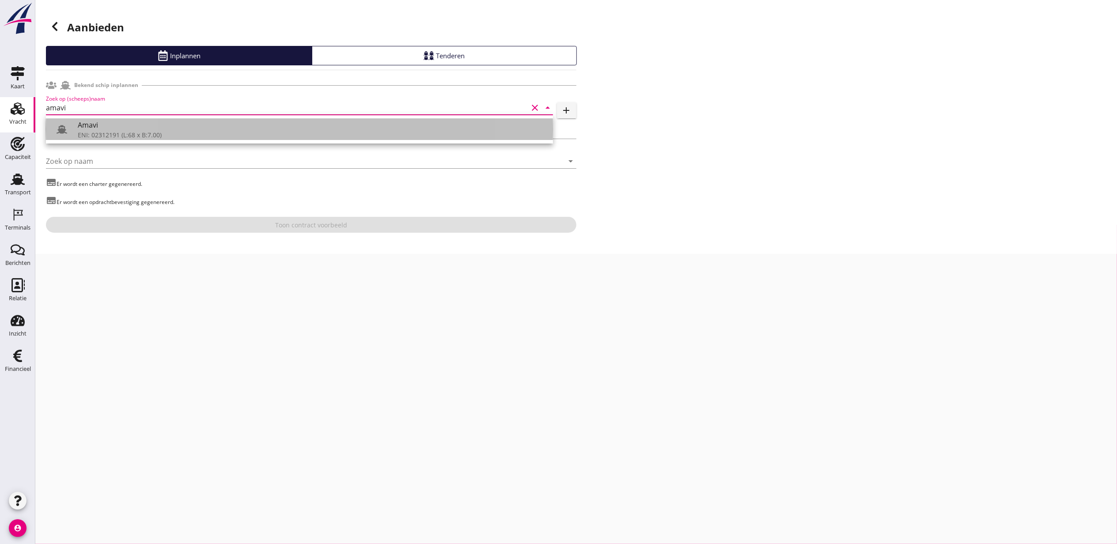
click at [117, 130] on div "Amavi" at bounding box center [312, 125] width 468 height 11
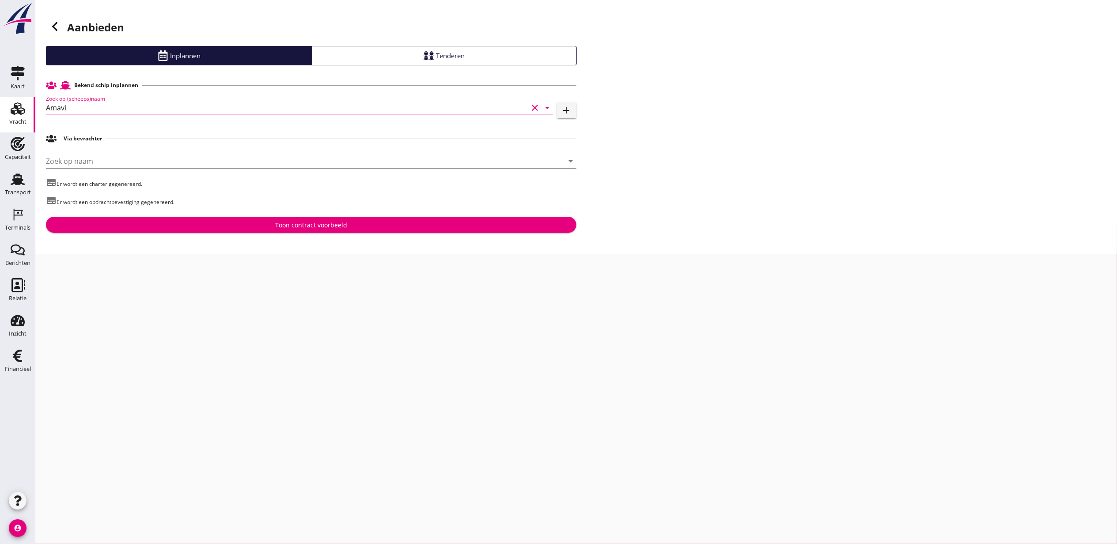
type input "Amavi"
click at [325, 224] on div "Toon contract voorbeeld" at bounding box center [311, 224] width 72 height 9
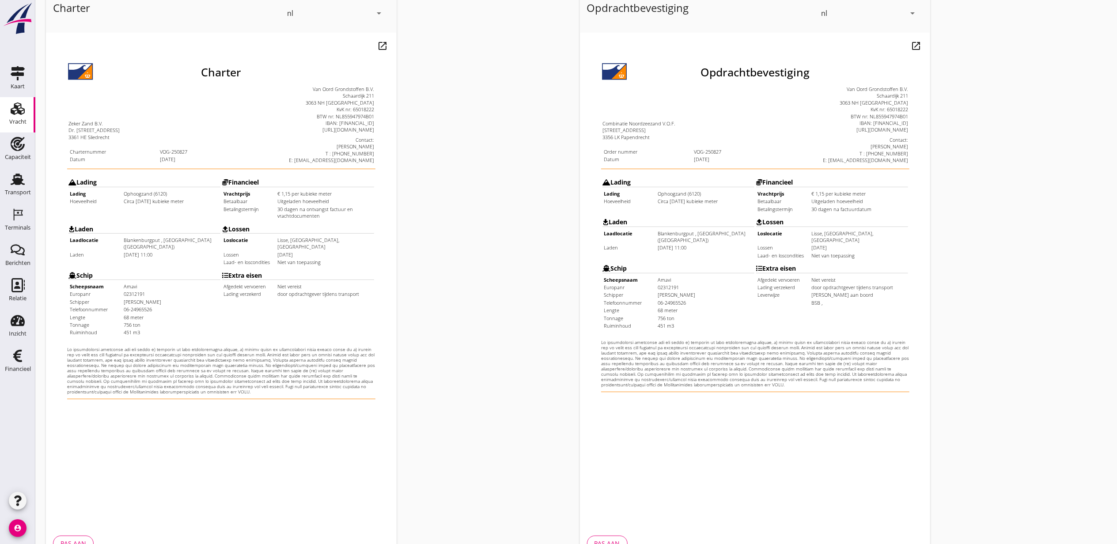
scroll to position [110, 0]
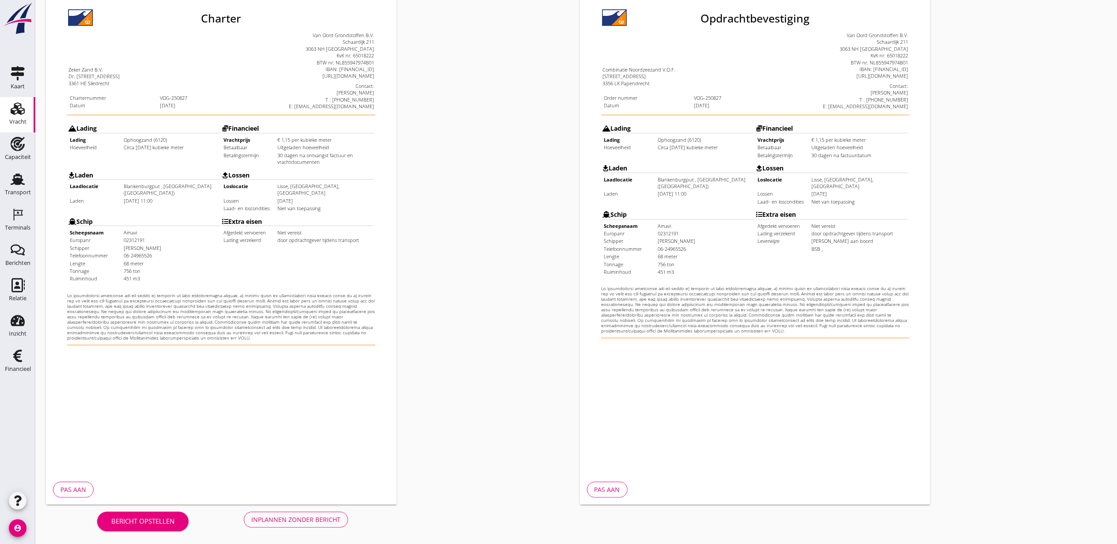
click at [321, 514] on button "Inplannen zonder bericht" at bounding box center [296, 520] width 104 height 16
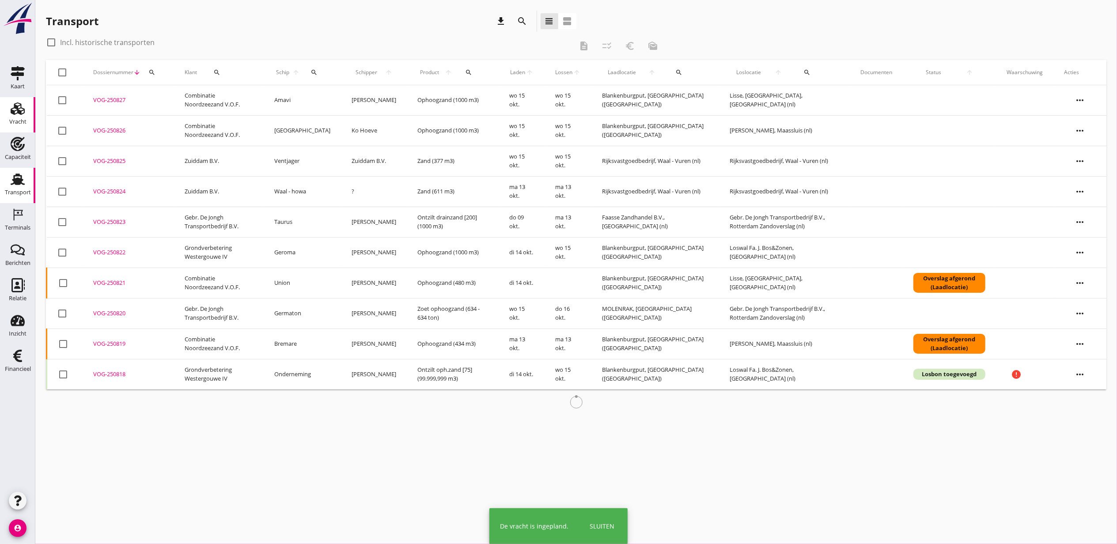
click at [14, 112] on use at bounding box center [18, 108] width 14 height 12
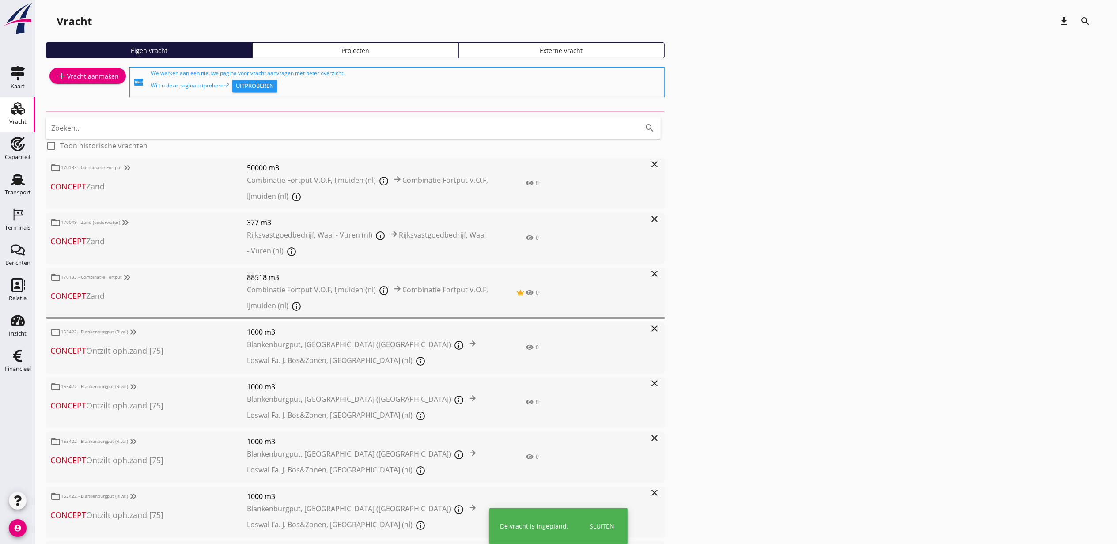
click at [402, 52] on div "Projecten" at bounding box center [355, 50] width 198 height 9
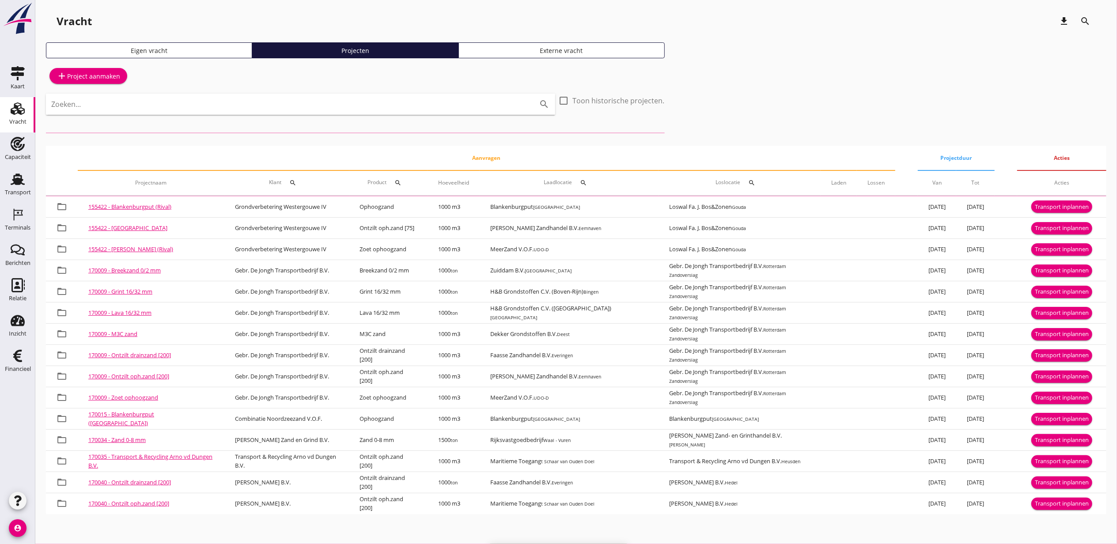
click at [161, 106] on input "Zoeken..." at bounding box center [288, 104] width 474 height 14
paste input "blankenburgp"
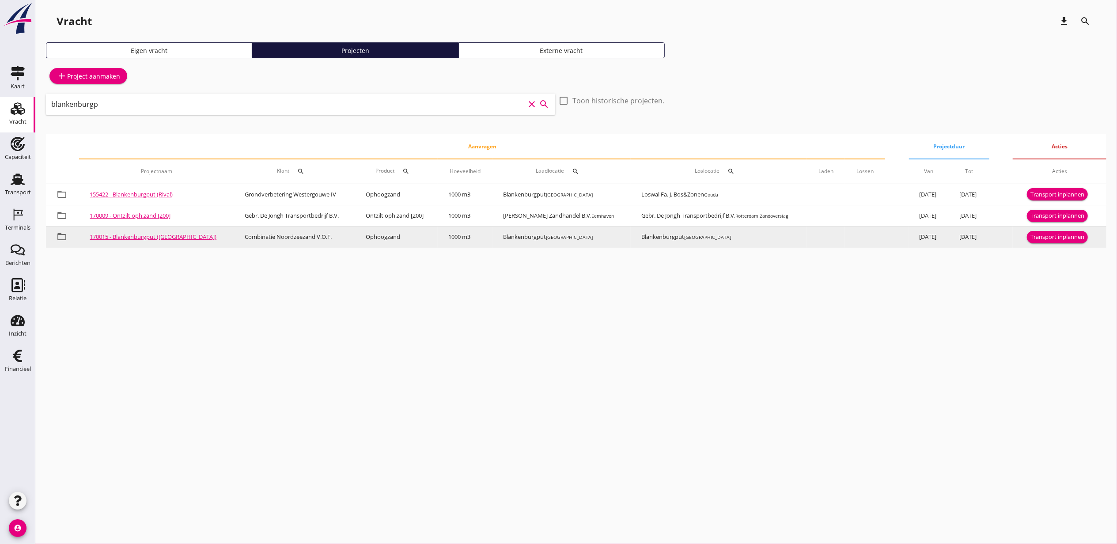
type input "blankenburgp"
click at [1045, 237] on div "Transport inplannen" at bounding box center [1058, 237] width 54 height 9
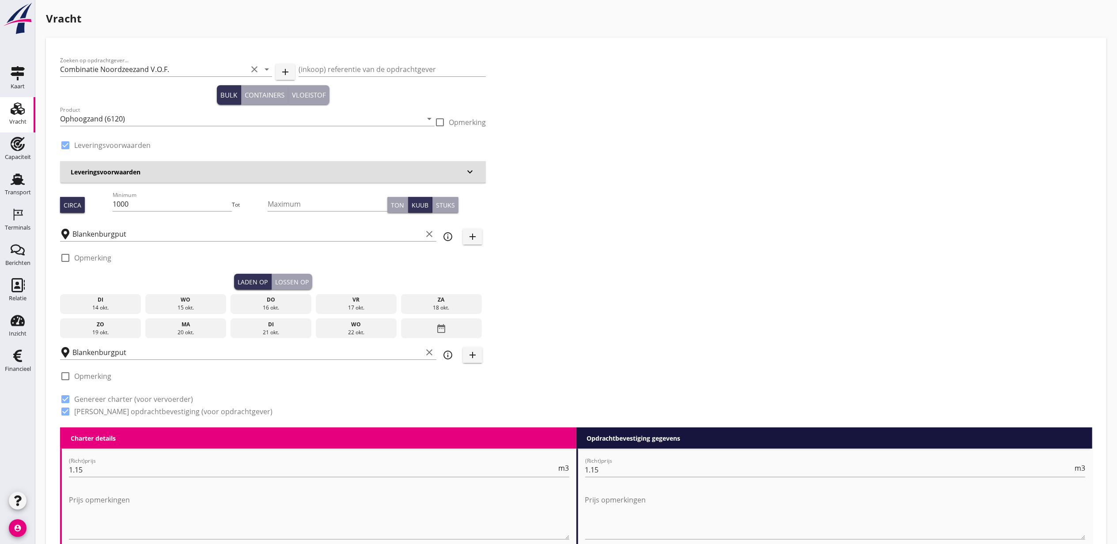
click at [205, 305] on div "15 okt." at bounding box center [186, 308] width 77 height 8
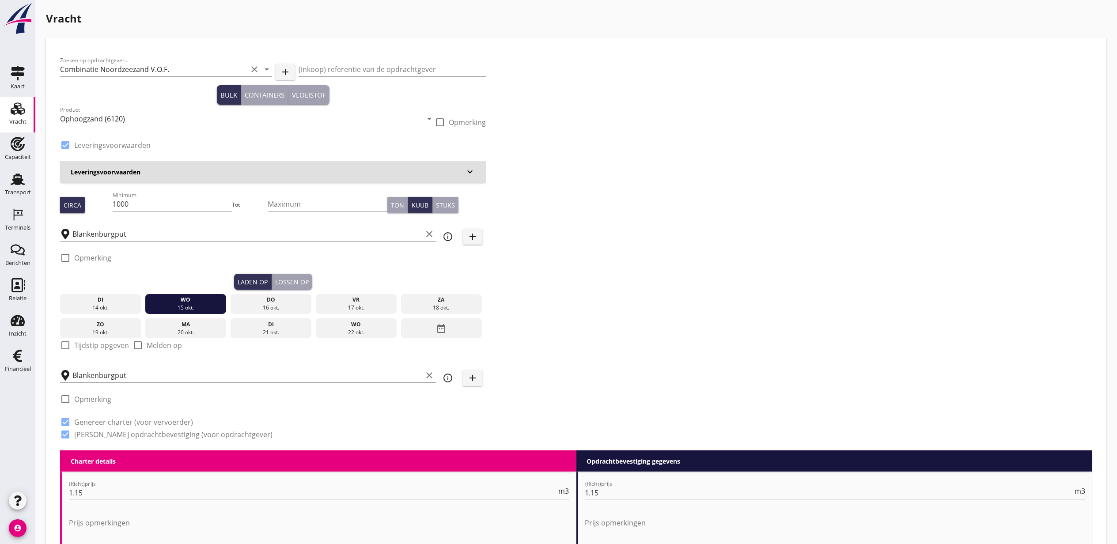
click at [89, 348] on label "Tijdstip opgeven" at bounding box center [101, 345] width 55 height 9
checkbox input "true"
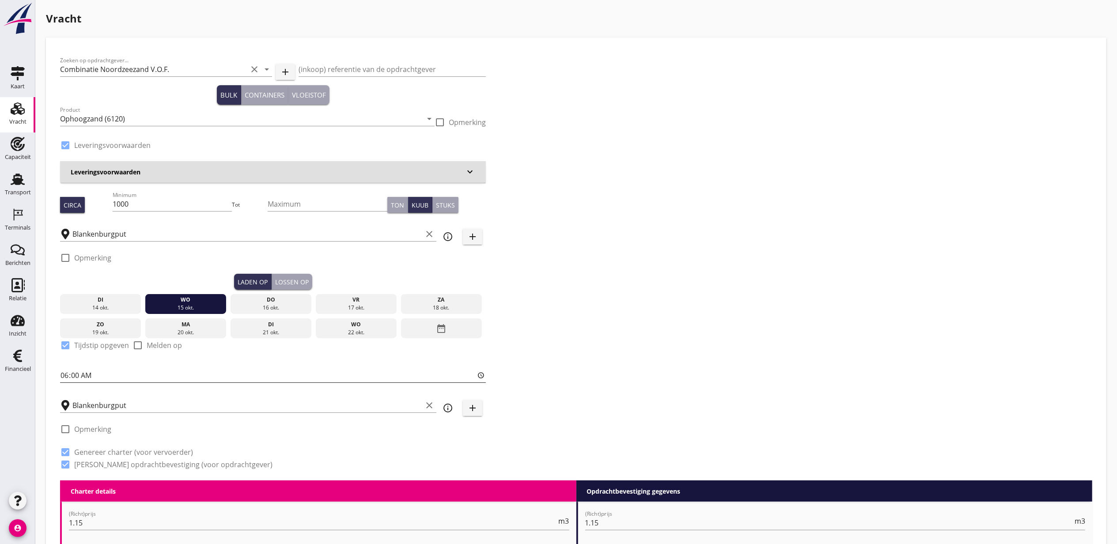
click at [82, 372] on input "06:00" at bounding box center [273, 375] width 426 height 14
type input "12:00"
click at [300, 281] on div "Lossen op" at bounding box center [292, 281] width 34 height 9
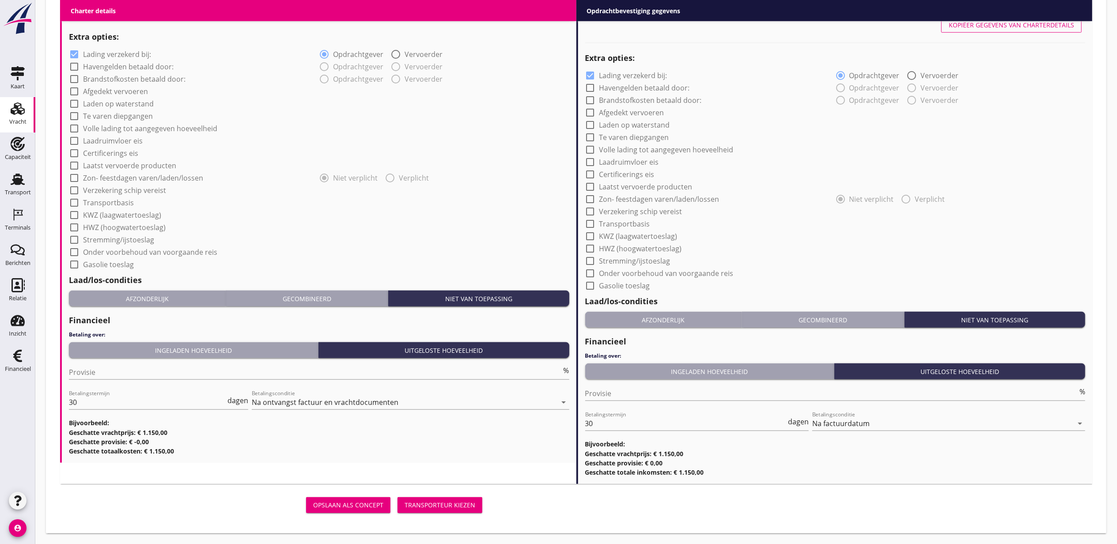
click at [461, 505] on div "Transporteur kiezen" at bounding box center [440, 504] width 71 height 9
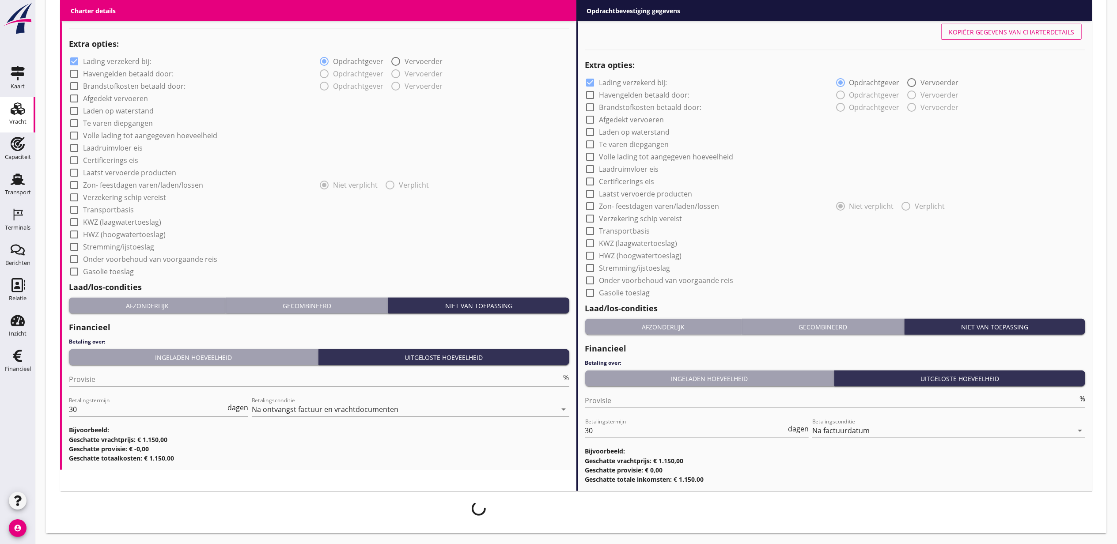
scroll to position [635, 0]
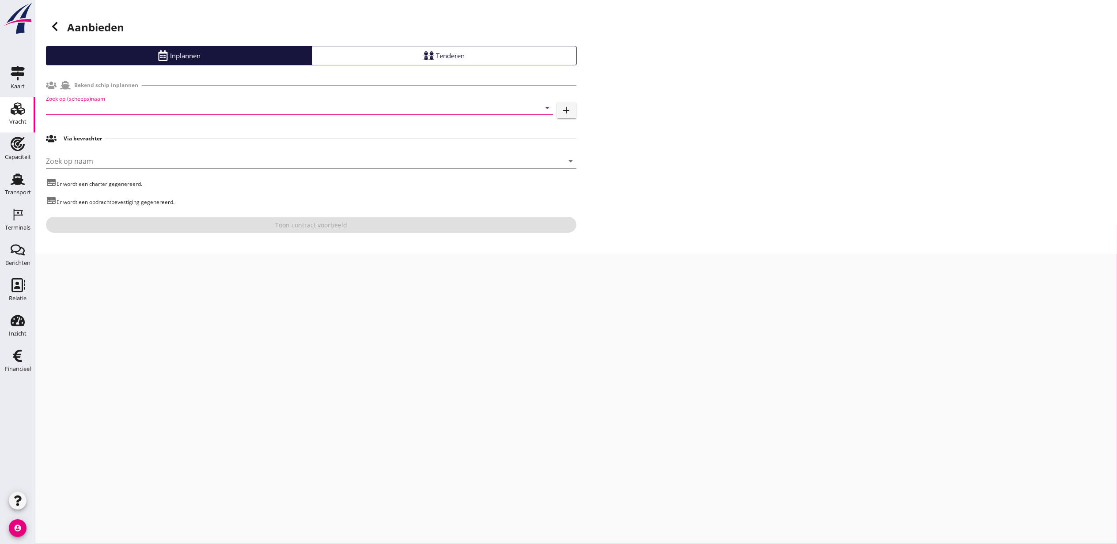
click at [155, 107] on input "Zoek op (scheeps)naam" at bounding box center [287, 108] width 482 height 14
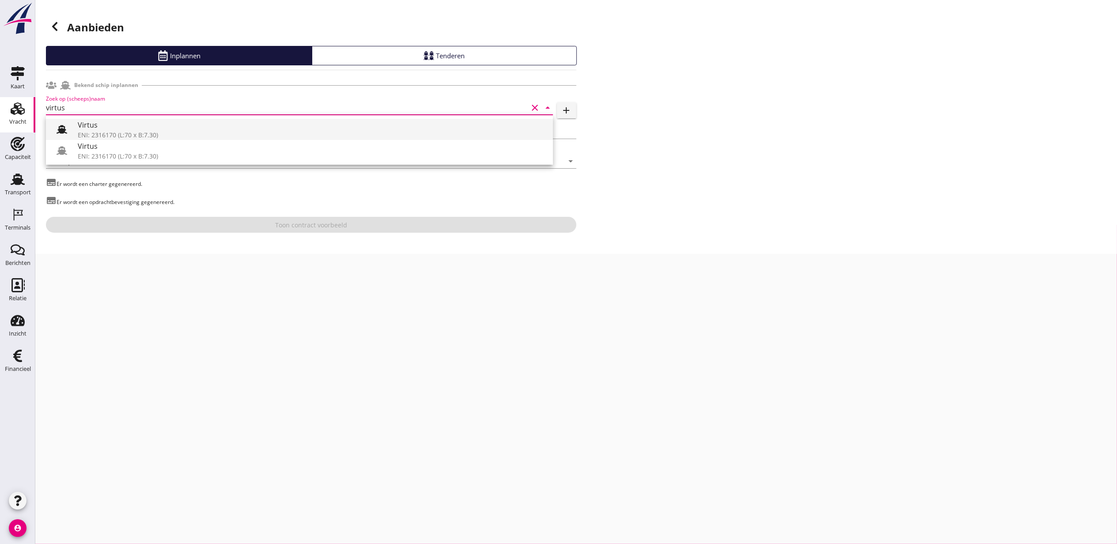
click at [181, 125] on div "Virtus" at bounding box center [312, 125] width 468 height 11
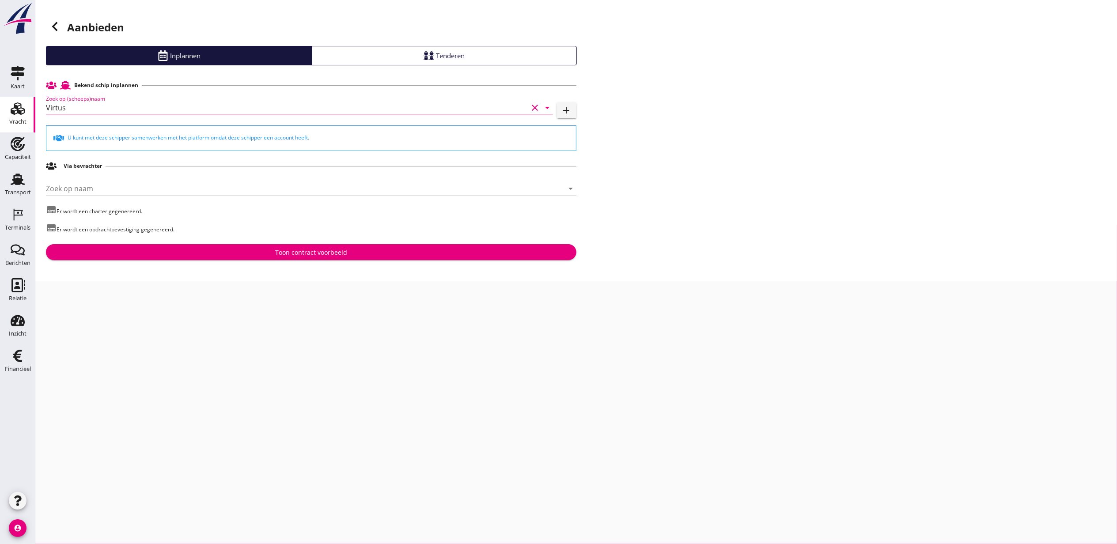
type input "Virtus"
click at [328, 256] on div "Toon contract voorbeeld" at bounding box center [311, 252] width 72 height 9
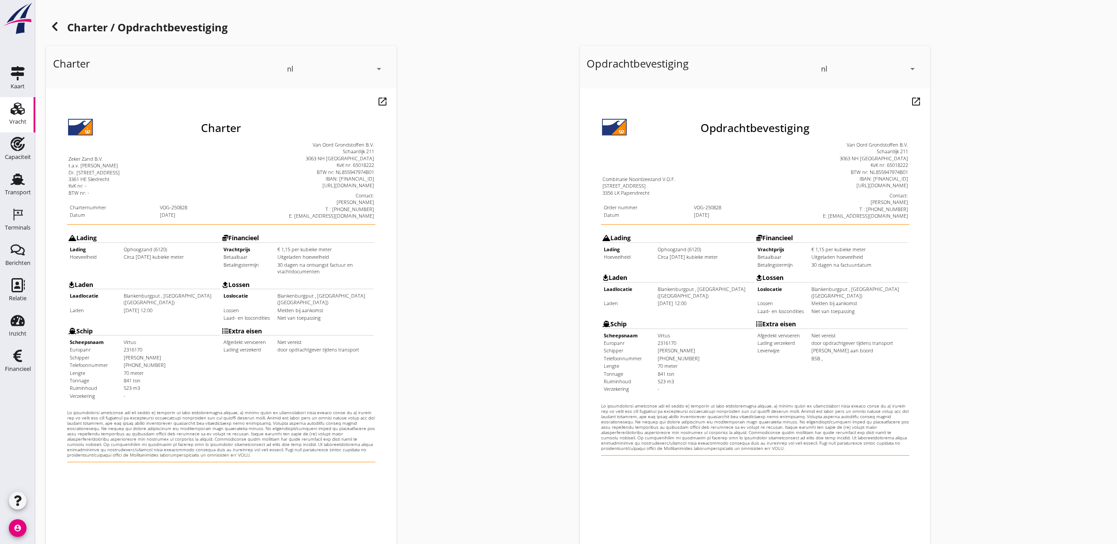
scroll to position [110, 0]
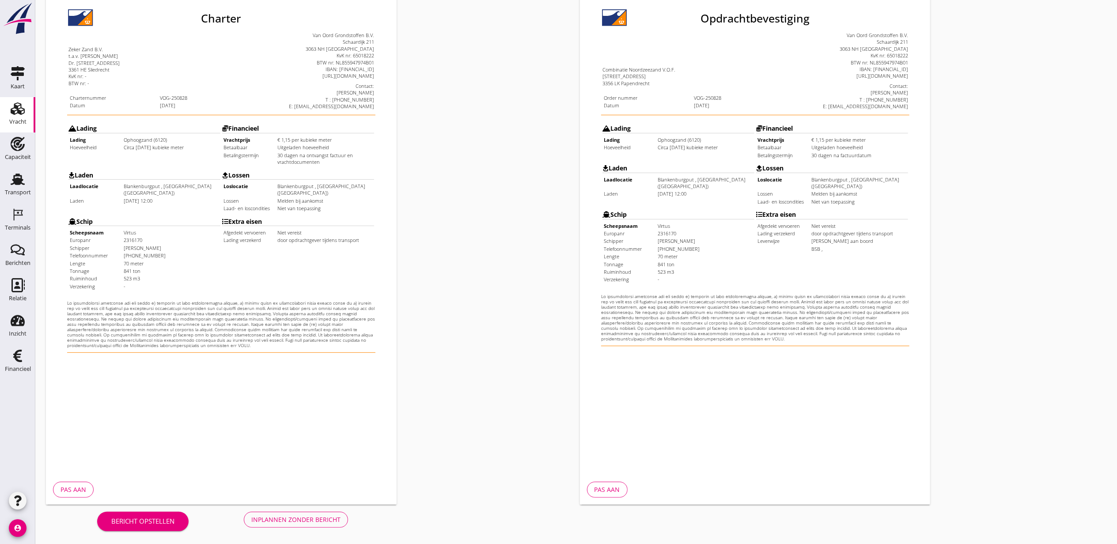
click at [324, 523] on div "Inplannen zonder bericht" at bounding box center [295, 519] width 89 height 9
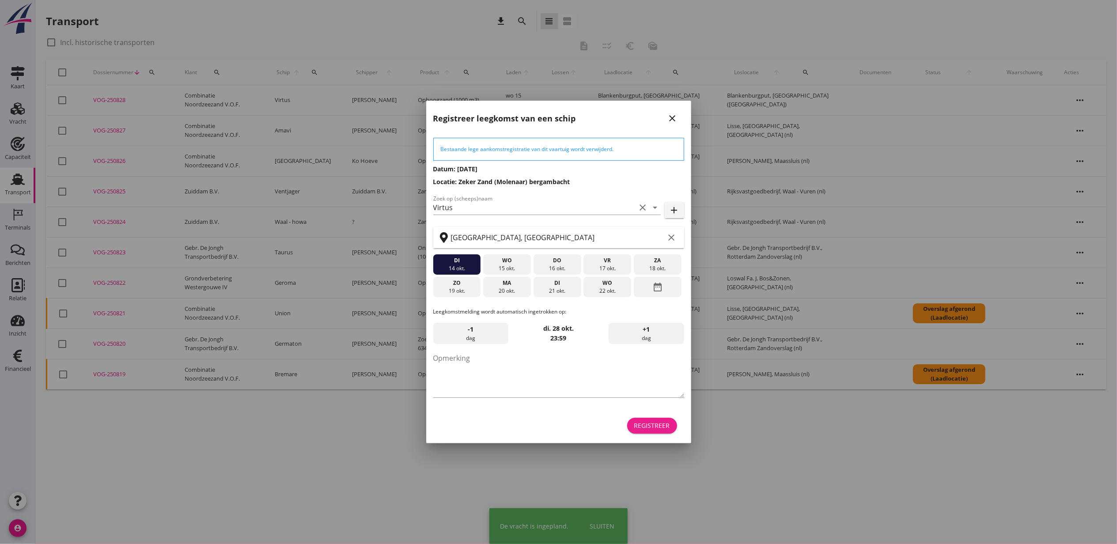
click at [660, 425] on div "Registreer" at bounding box center [652, 425] width 36 height 9
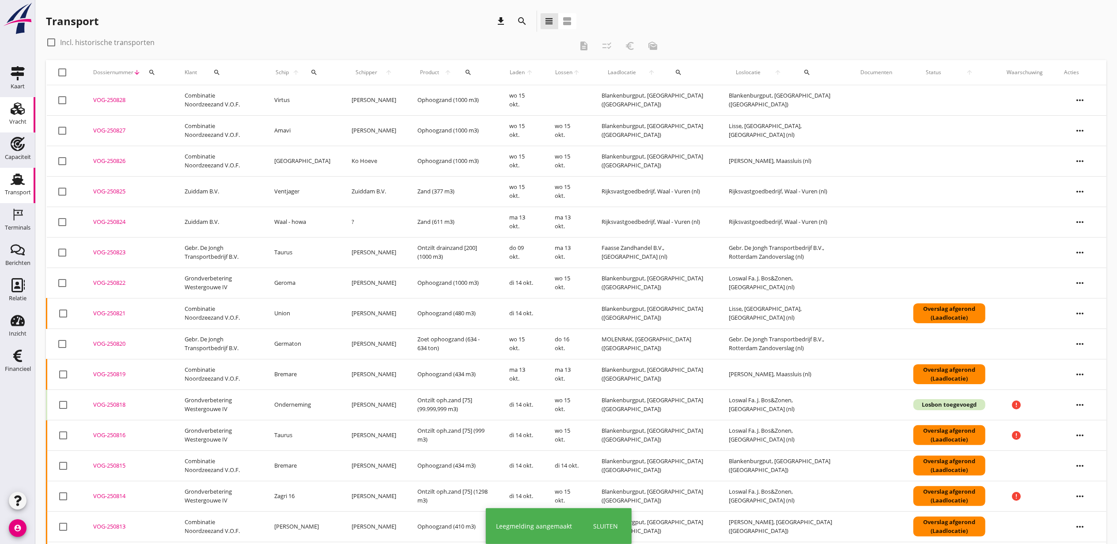
click at [6, 118] on link "Vracht Vracht" at bounding box center [17, 114] width 35 height 35
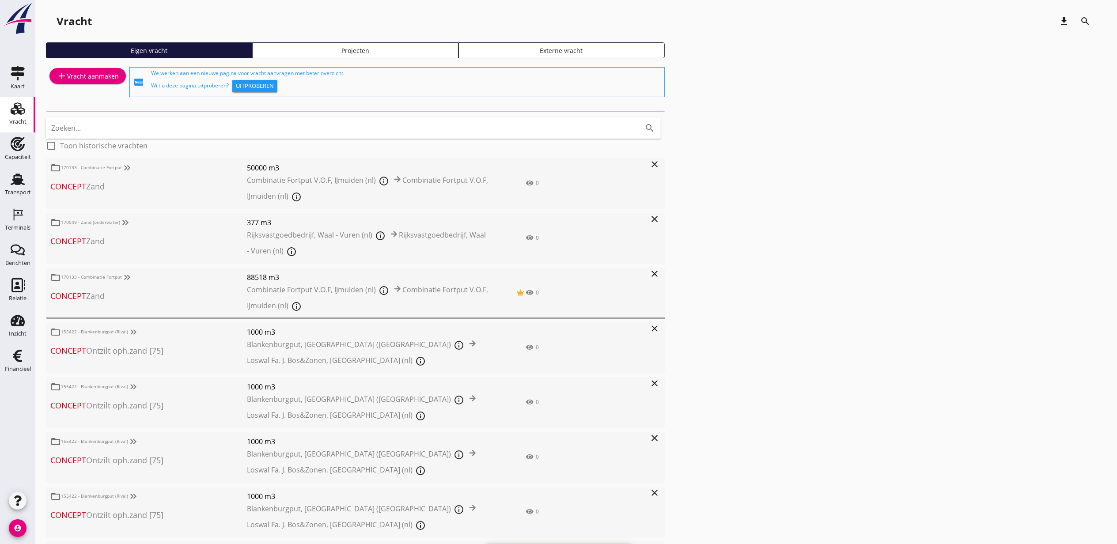
click at [421, 48] on div "Projecten" at bounding box center [355, 50] width 198 height 9
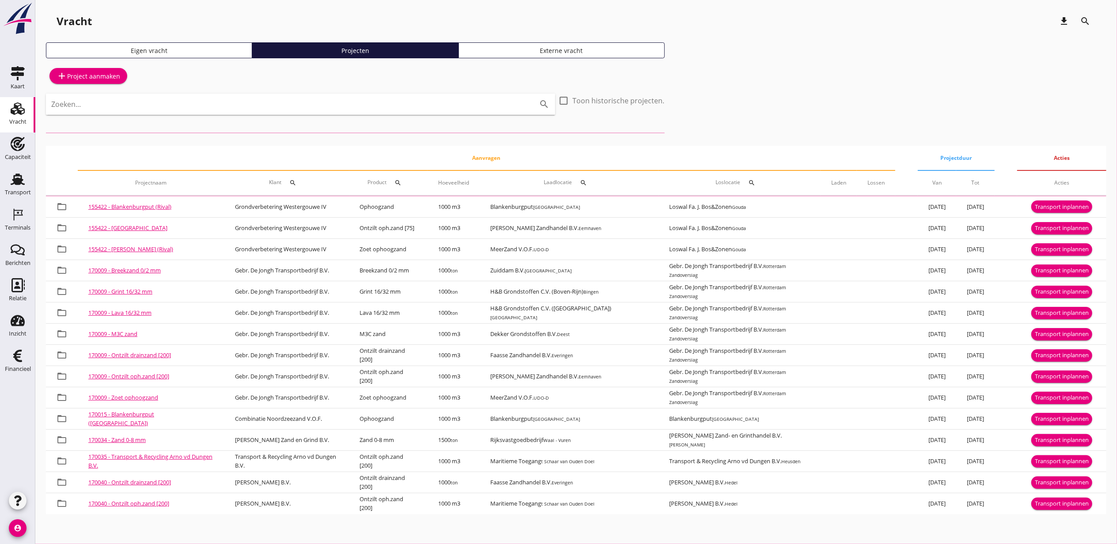
click at [204, 106] on div "Zoeken... search" at bounding box center [300, 104] width 509 height 21
click at [204, 106] on input "Zoeken..." at bounding box center [288, 104] width 474 height 14
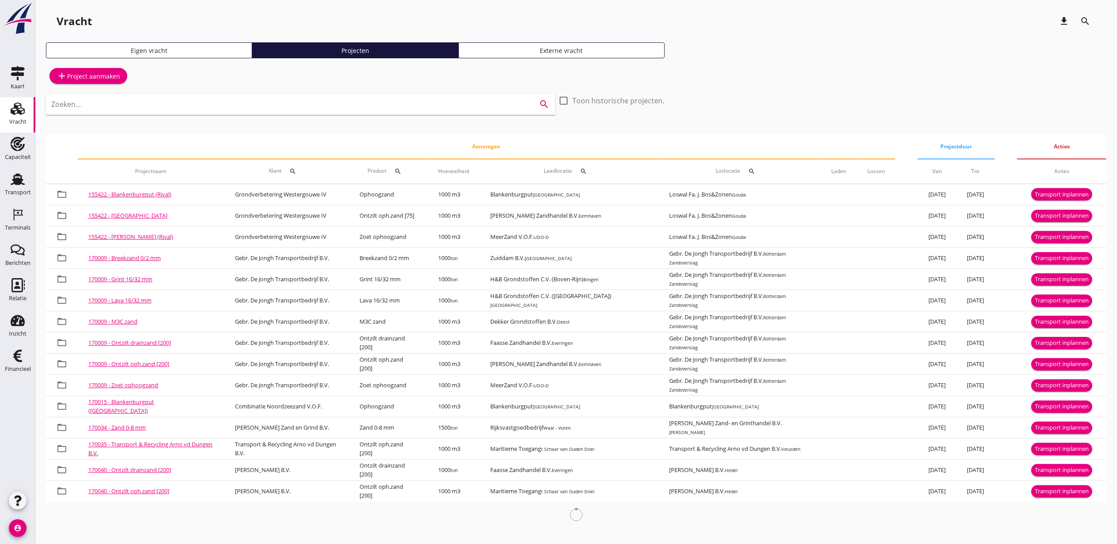
paste input "blankenburgp"
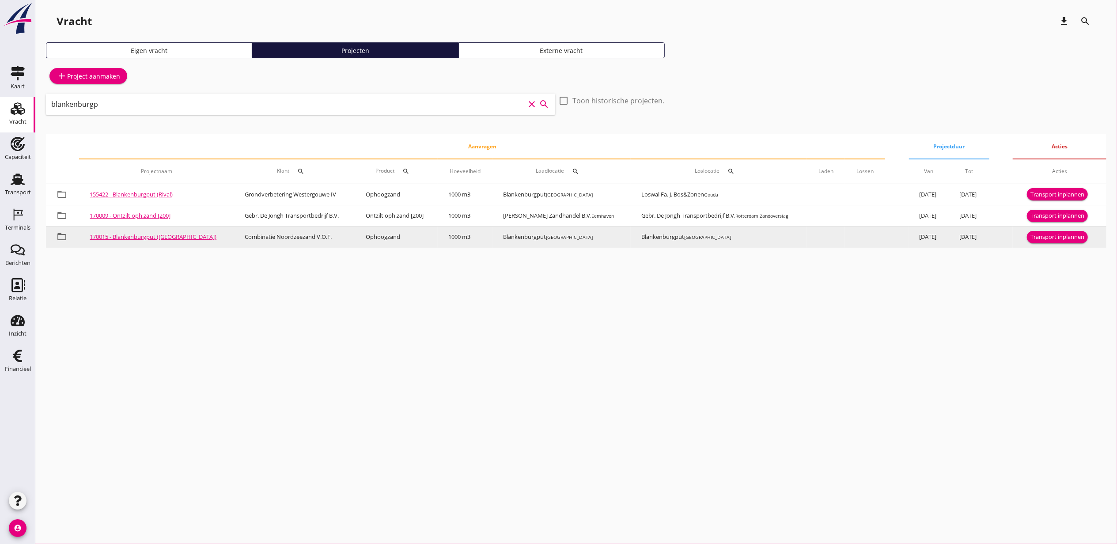
type input "blankenburgp"
click at [1042, 234] on div "Transport inplannen" at bounding box center [1058, 237] width 54 height 9
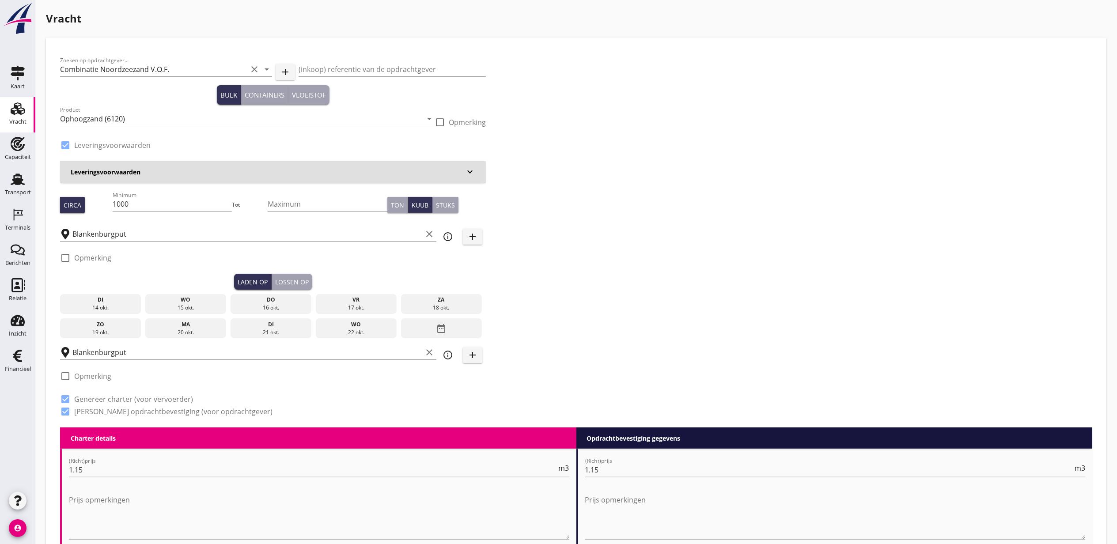
click at [203, 305] on div "15 okt." at bounding box center [186, 308] width 77 height 8
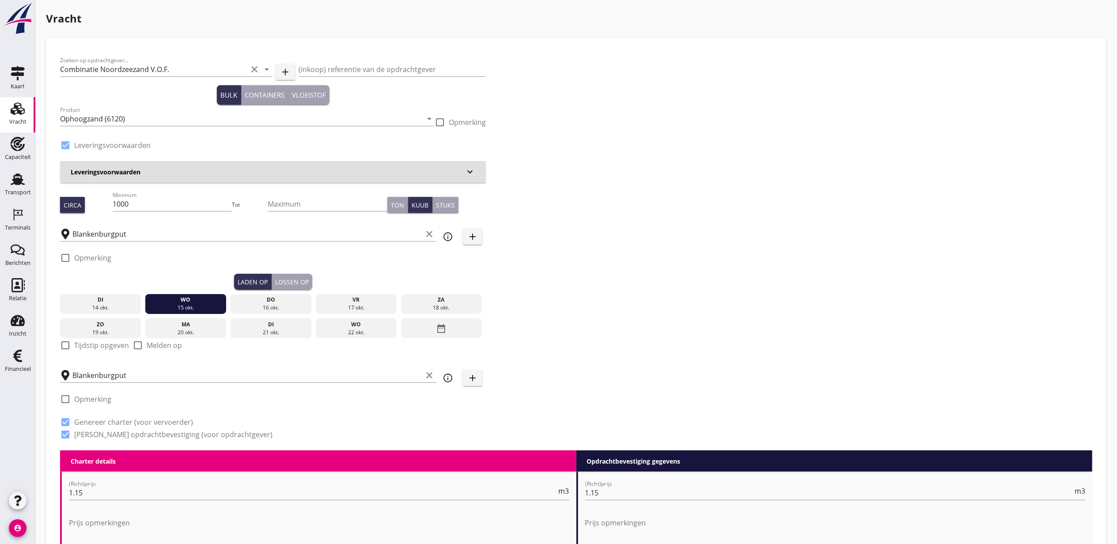
click at [80, 352] on div "check_box_outline_blank Tijdstip opgeven" at bounding box center [94, 350] width 69 height 21
click at [78, 347] on label "Tijdstip opgeven" at bounding box center [101, 345] width 55 height 9
checkbox input "true"
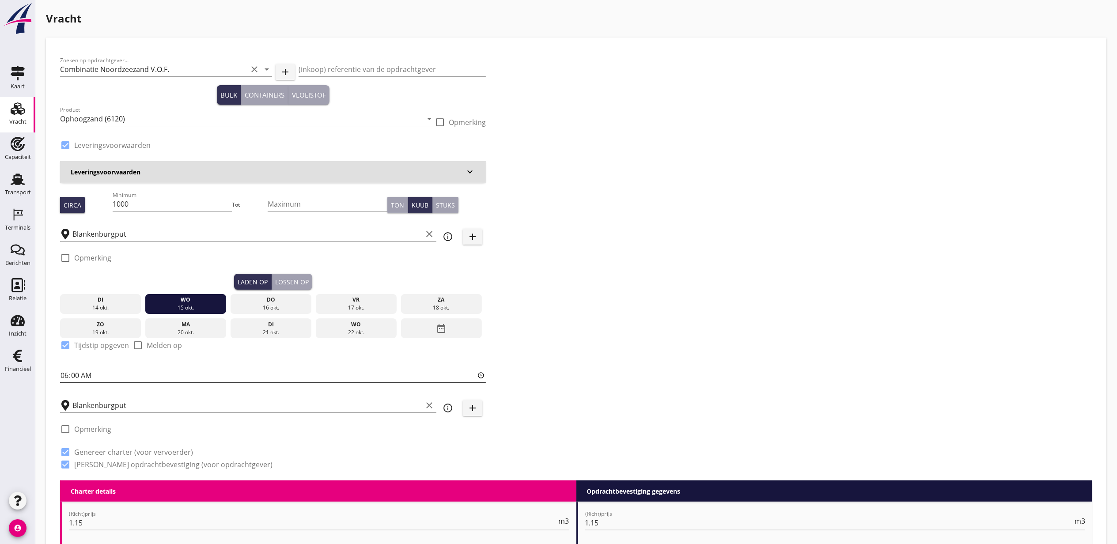
click at [69, 375] on input "06:00" at bounding box center [273, 375] width 426 height 14
type input "17:00"
click at [286, 290] on div "di 14 okt. wo 15 okt. do 16 okt. vr 17 okt. za 18 okt. zo 19 okt. ma 20 okt. di…" at bounding box center [273, 314] width 426 height 49
click at [287, 287] on button "Lossen op" at bounding box center [292, 282] width 41 height 16
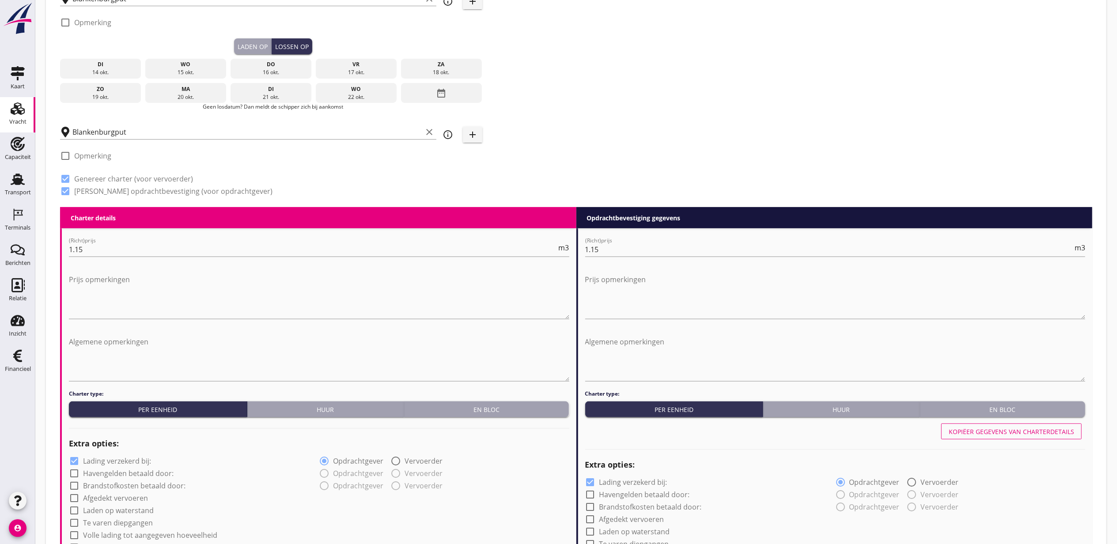
click at [197, 69] on div "15 okt." at bounding box center [186, 72] width 77 height 8
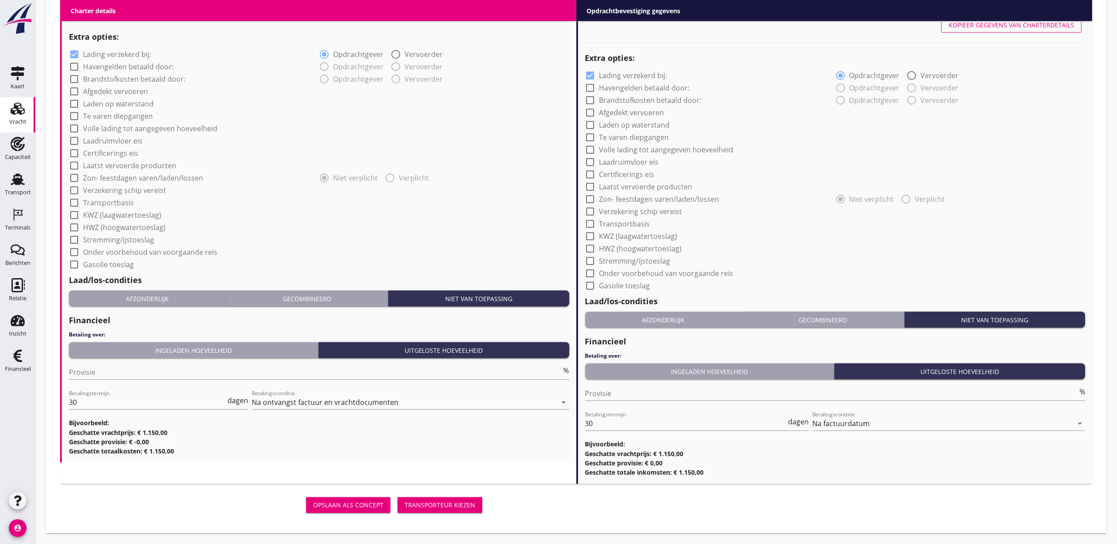
click at [451, 511] on button "Transporteur kiezen" at bounding box center [440, 505] width 85 height 16
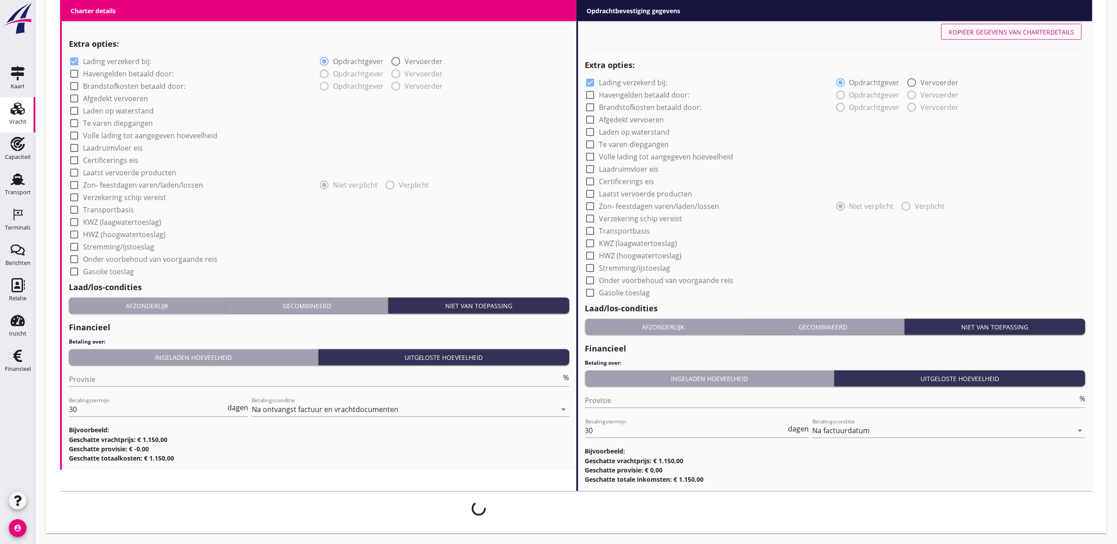
scroll to position [658, 0]
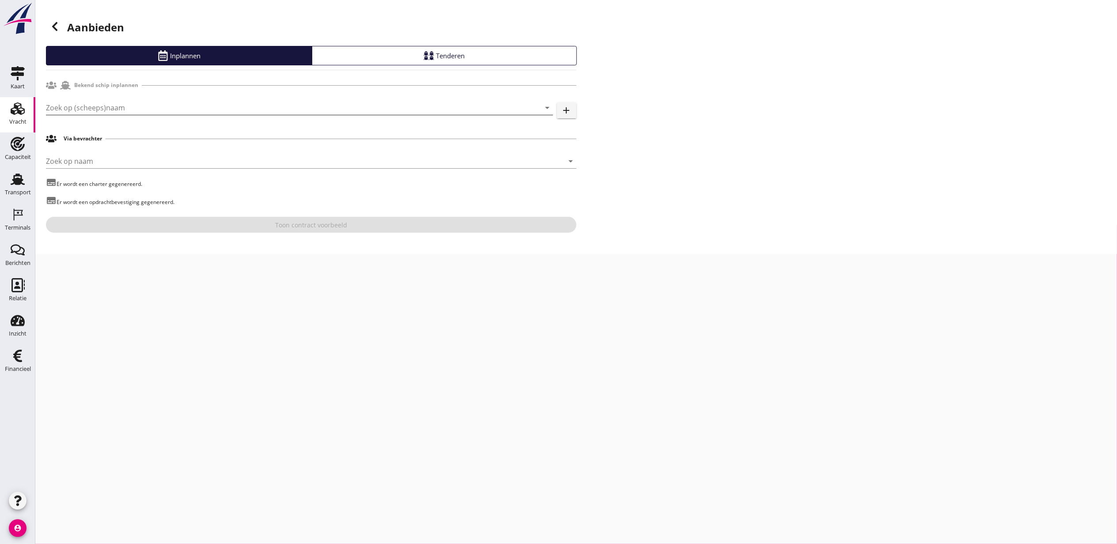
click at [98, 112] on input "Zoek op (scheeps)naam" at bounding box center [287, 108] width 482 height 14
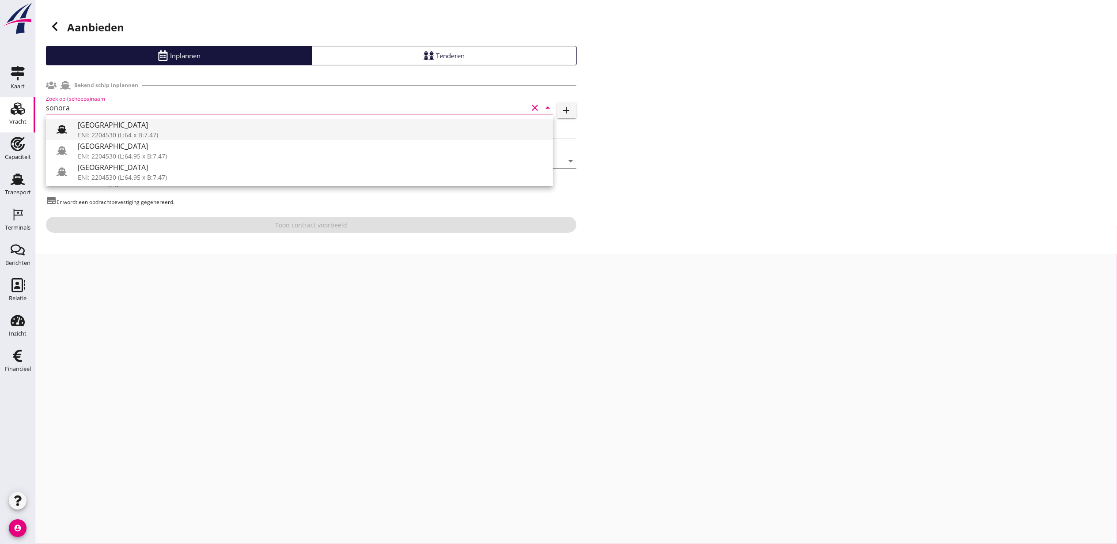
click at [108, 128] on div "[GEOGRAPHIC_DATA]" at bounding box center [312, 125] width 468 height 11
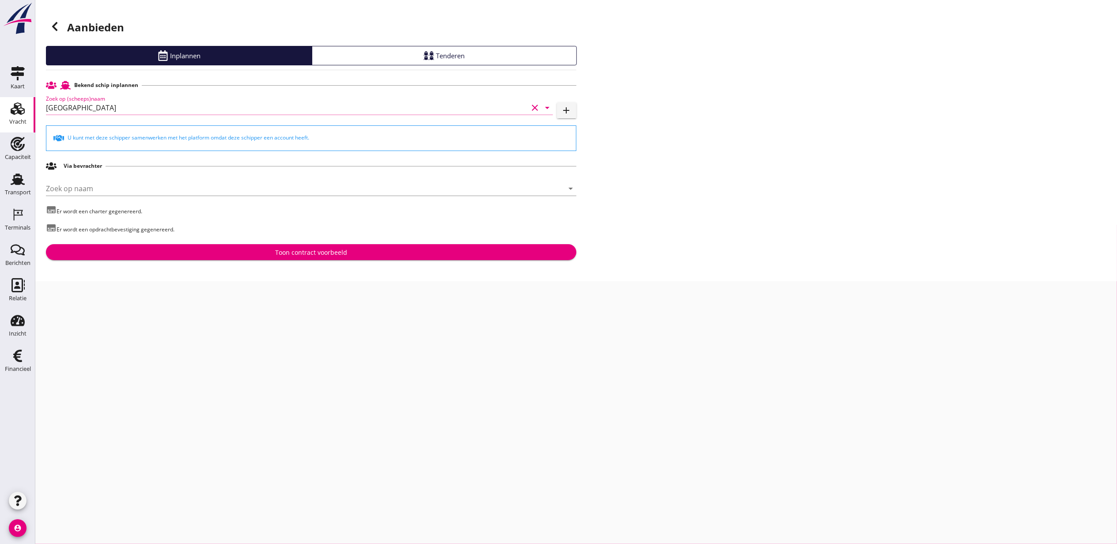
type input "[GEOGRAPHIC_DATA]"
click at [315, 252] on div "Toon contract voorbeeld" at bounding box center [311, 252] width 72 height 9
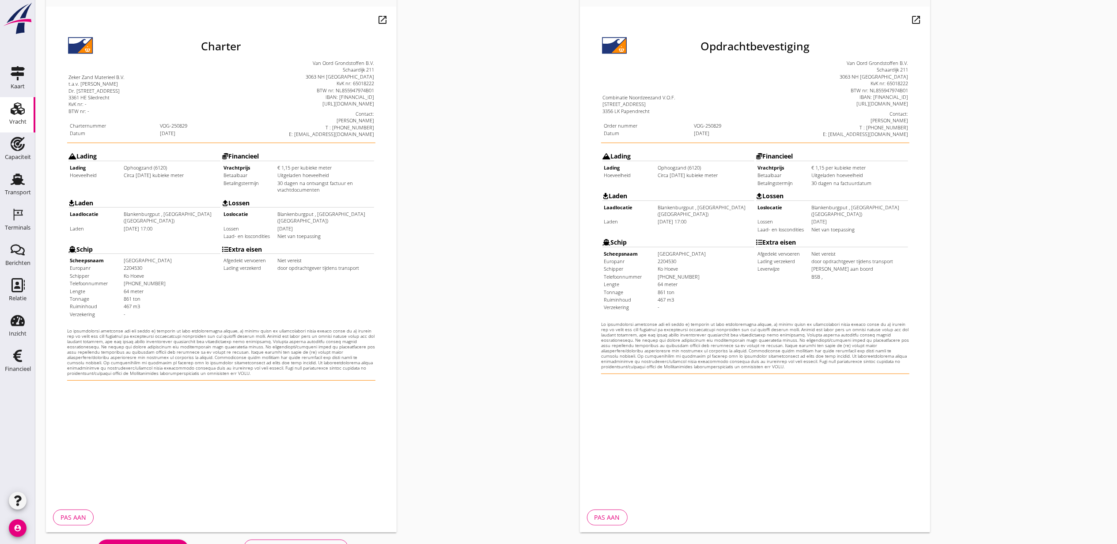
scroll to position [110, 0]
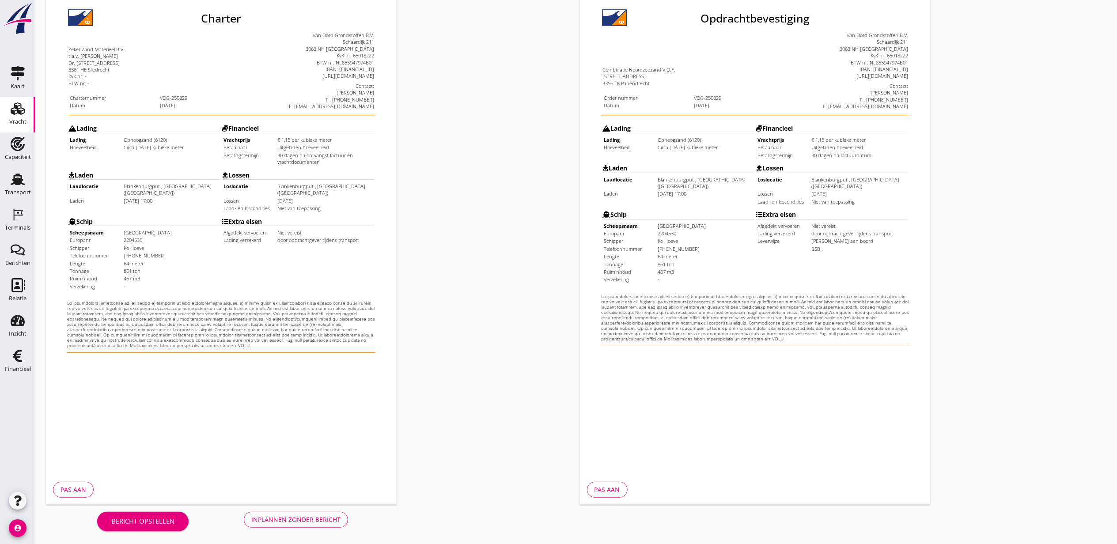
click at [338, 513] on button "Inplannen zonder bericht" at bounding box center [296, 520] width 104 height 16
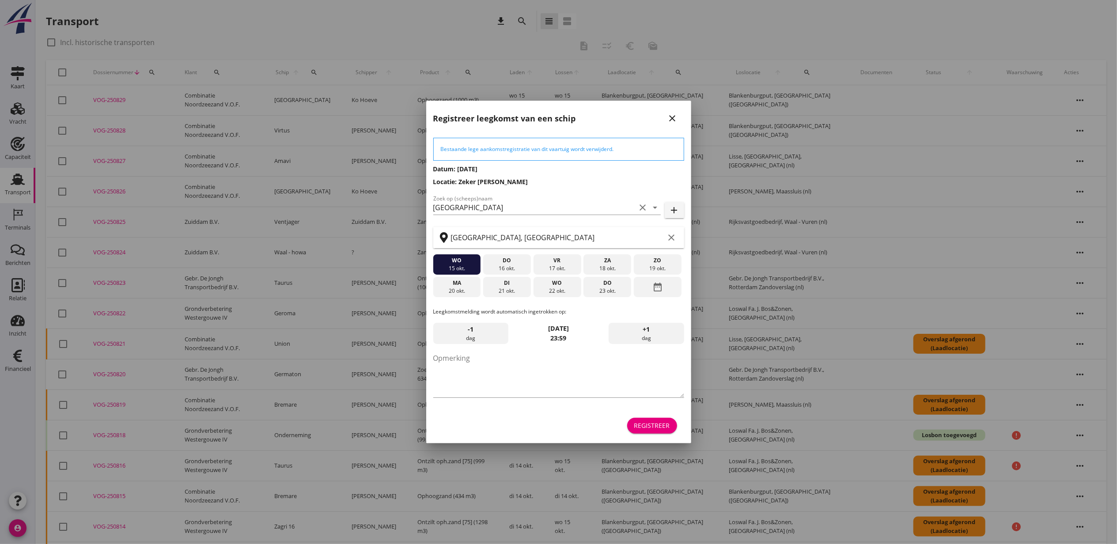
click at [662, 419] on button "Registreer" at bounding box center [652, 426] width 50 height 16
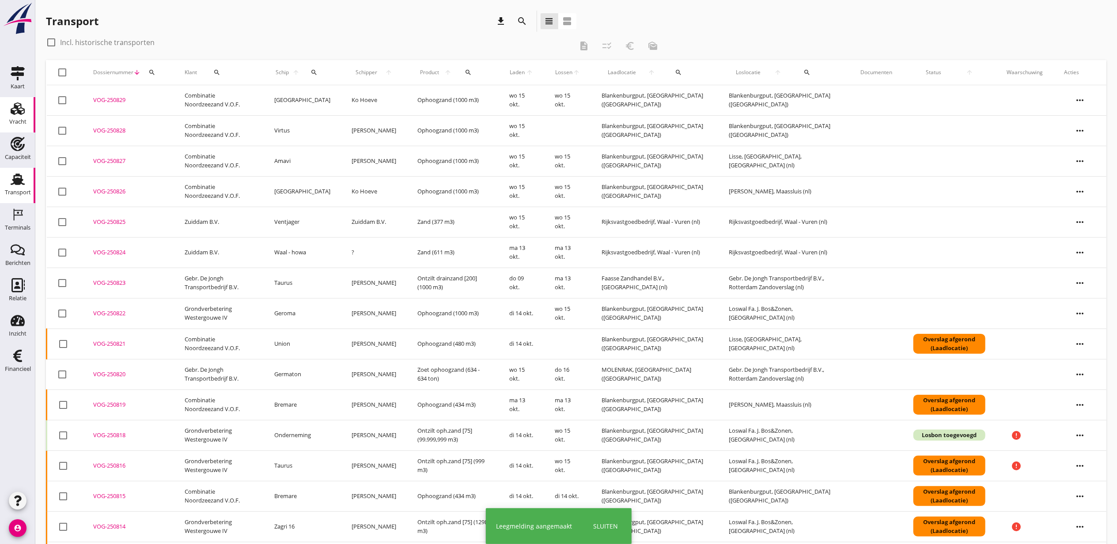
click at [17, 113] on use at bounding box center [18, 108] width 14 height 12
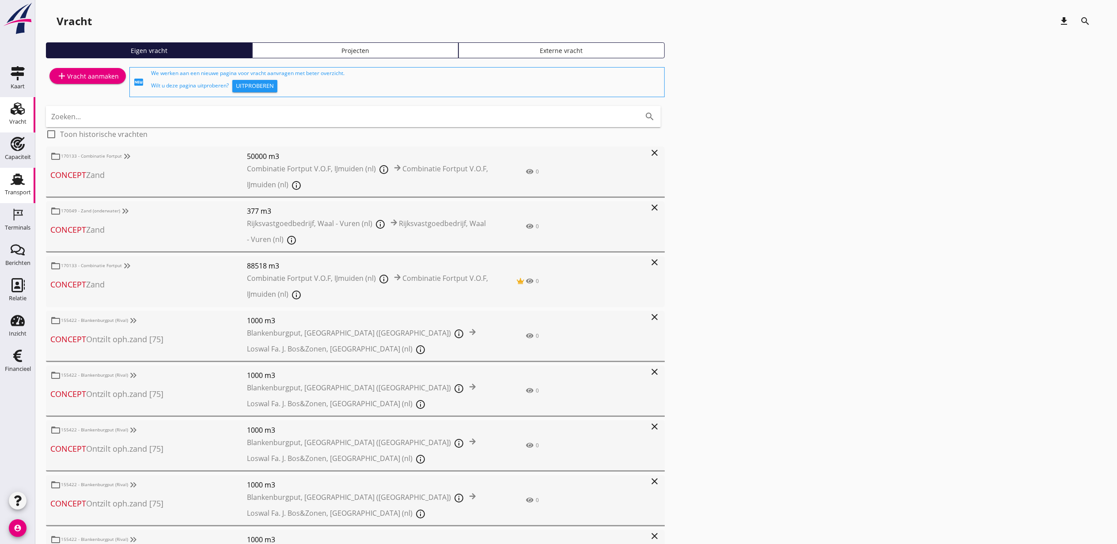
click at [16, 191] on div "Transport" at bounding box center [18, 193] width 26 height 6
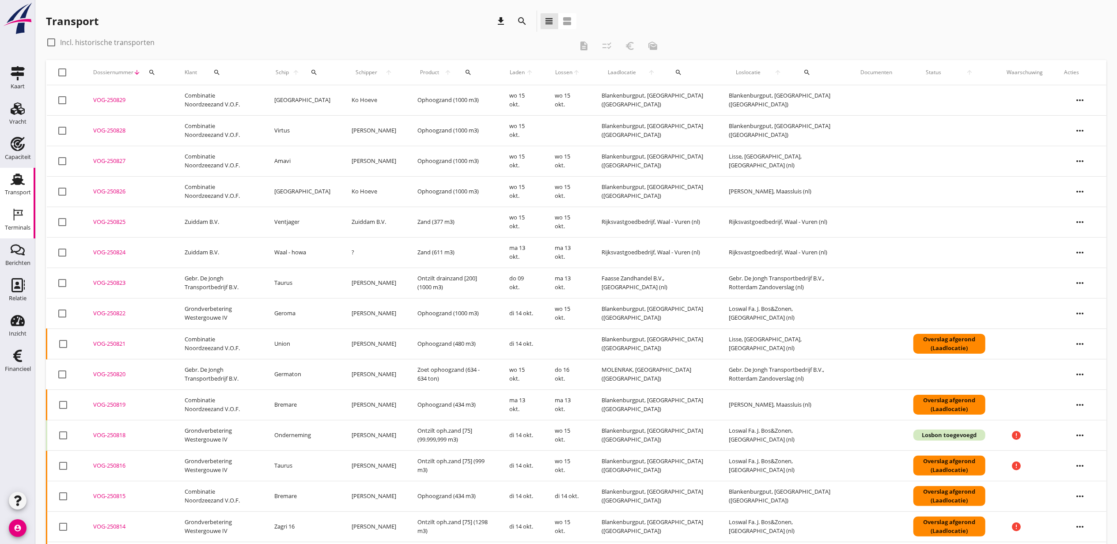
click at [11, 220] on icon "Terminals" at bounding box center [18, 215] width 14 height 14
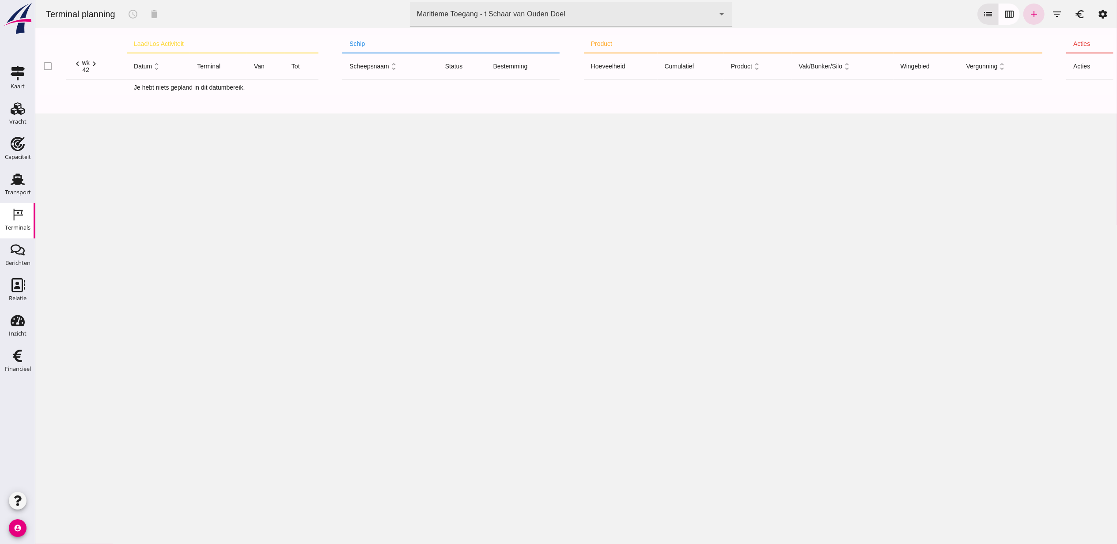
type input "e6c78bfd-e3f1-4bb9-b01e-b37ce3668b52"
click at [499, 17] on div "Blankenburgput - Rotterdam" at bounding box center [483, 14] width 132 height 11
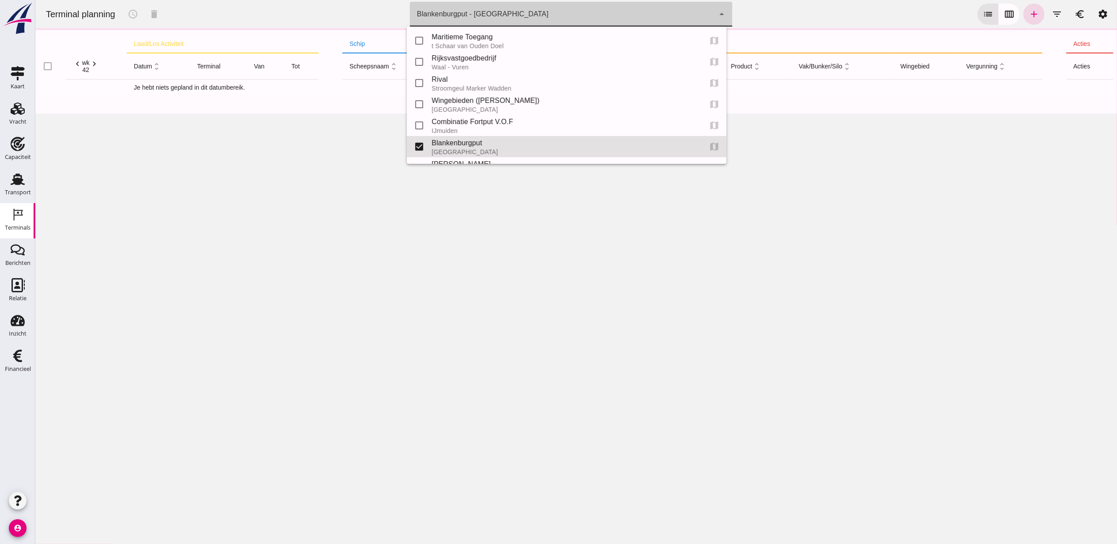
scroll to position [39, 0]
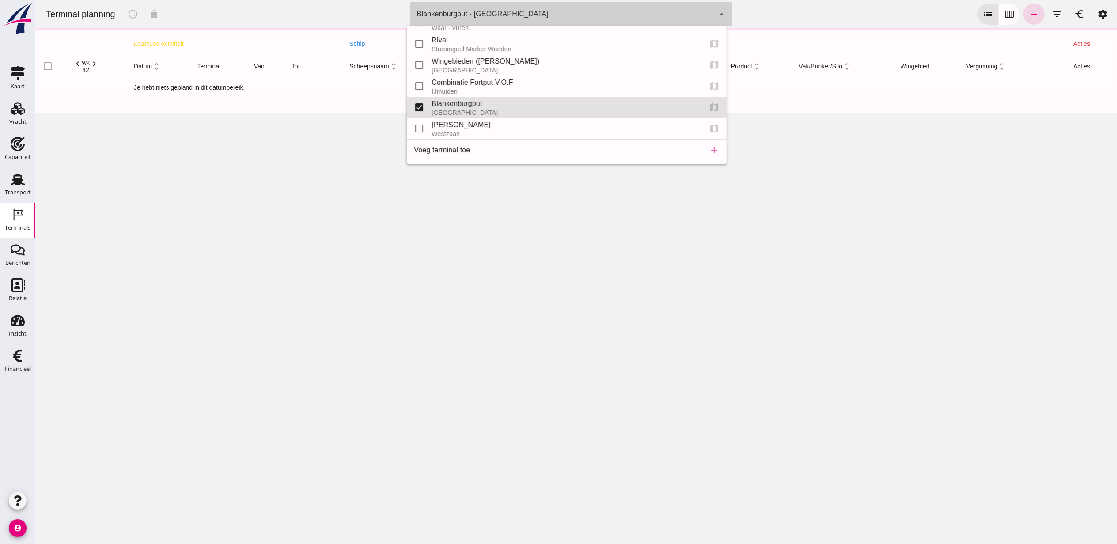
click at [511, 8] on div "Blankenburgput - Rotterdam e6c78bfd-e3f1-4bb9-b01e-b37ce3668b52" at bounding box center [561, 14] width 305 height 25
click at [1004, 14] on icon "calendar_view_week" at bounding box center [1009, 14] width 11 height 11
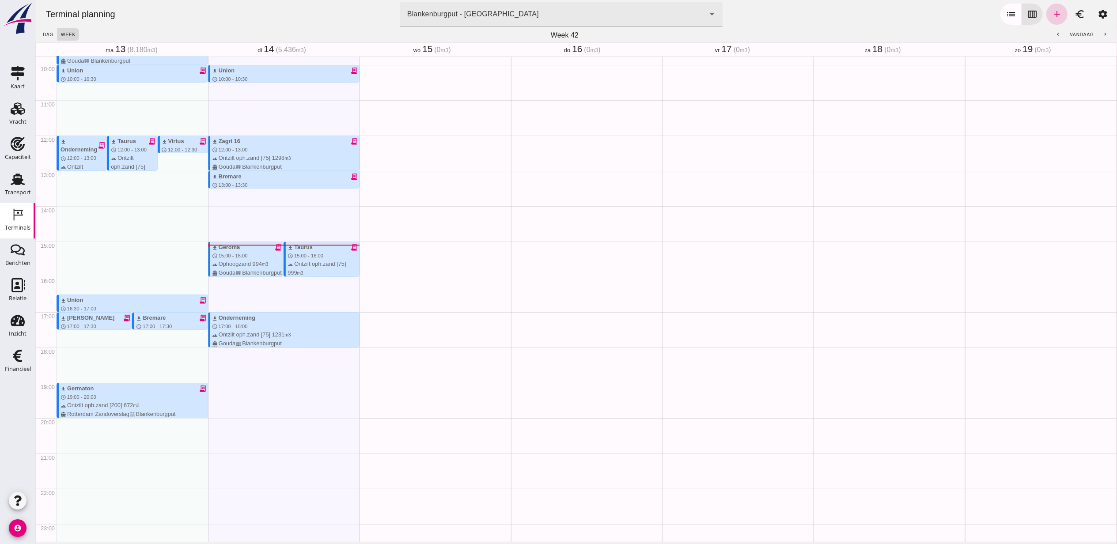
scroll to position [362, 0]
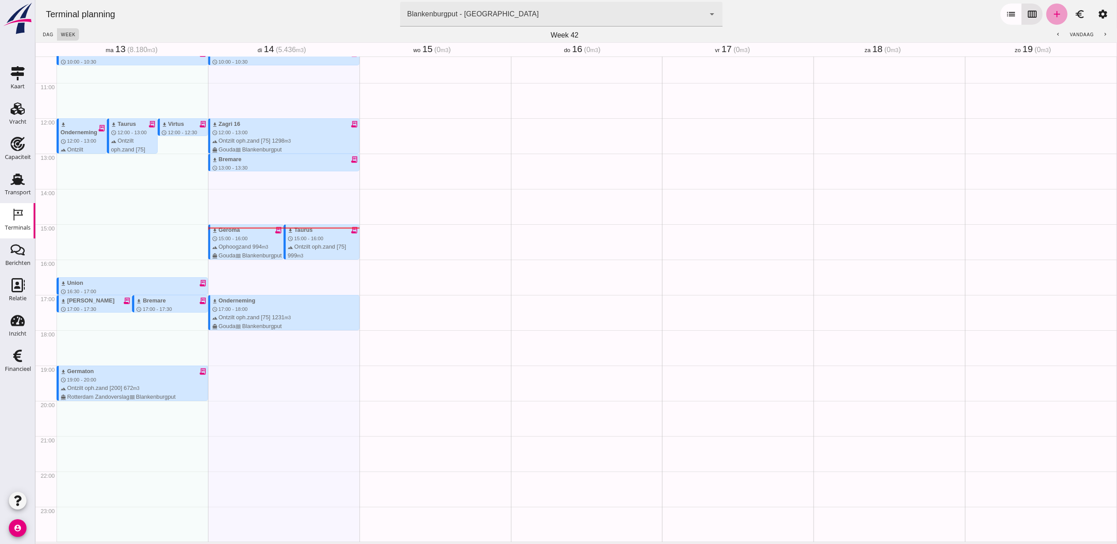
click at [1052, 15] on icon "add" at bounding box center [1056, 14] width 11 height 11
type input "Combinatie Noordzeezand V.O.F."
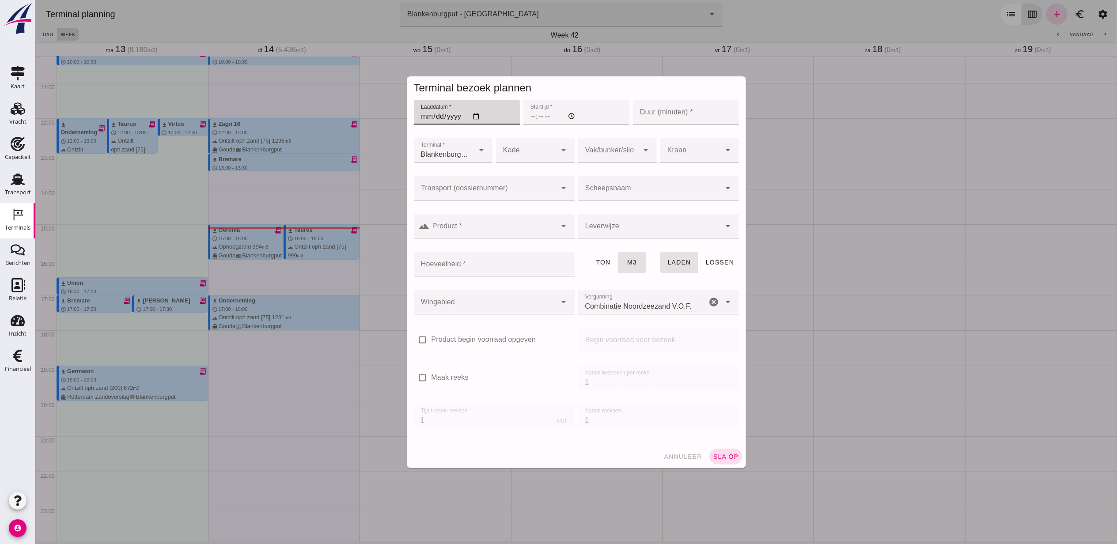
click at [477, 116] on input "Laaddatum *" at bounding box center [466, 112] width 106 height 25
click at [472, 113] on input "Laaddatum *" at bounding box center [466, 112] width 106 height 25
type input "2025-10-15"
click at [535, 115] on input "Starttijd *" at bounding box center [576, 112] width 106 height 25
type input "10:00"
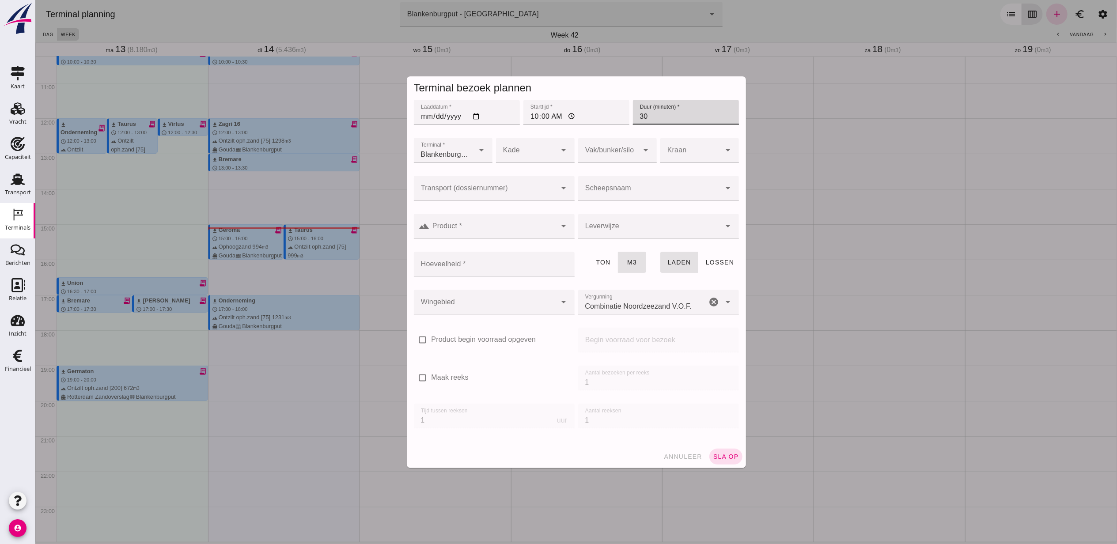
type input "30"
click at [512, 176] on div at bounding box center [484, 188] width 143 height 25
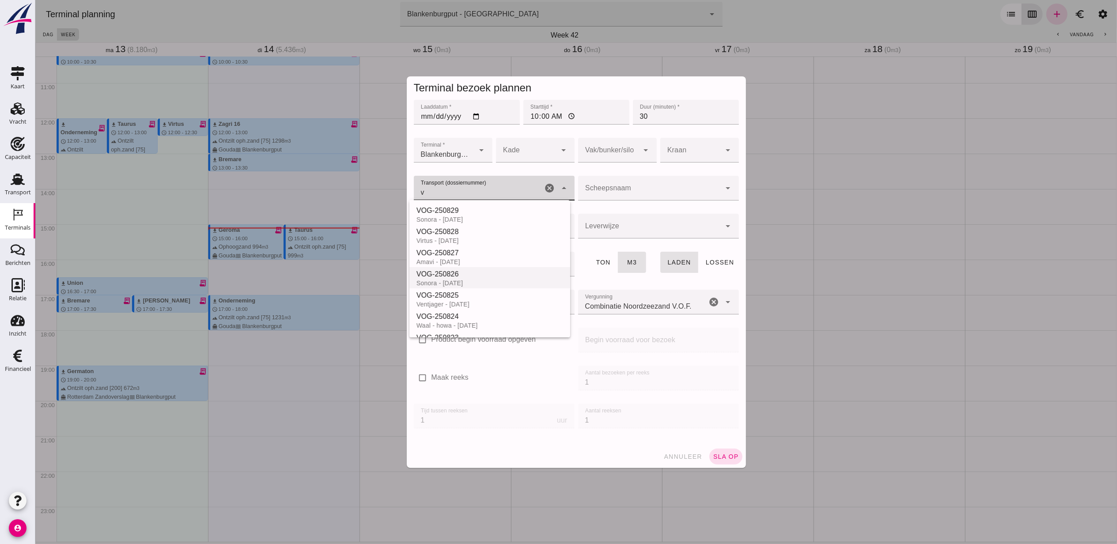
click at [491, 281] on div "Sonora - 15-10-2025" at bounding box center [489, 283] width 147 height 7
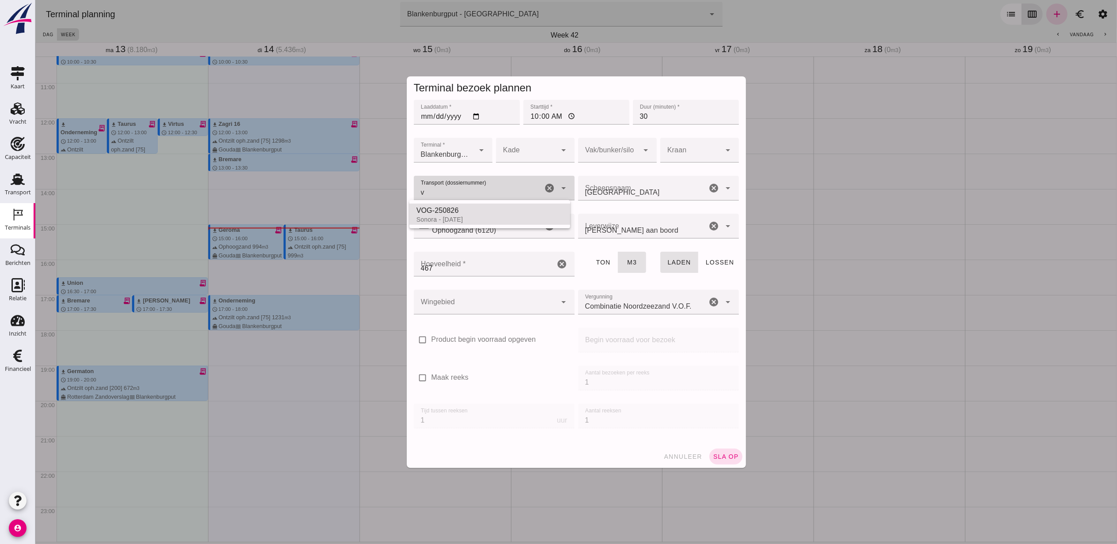
type input "VOG-250826"
type input "franco_on_board"
type input "467"
type input "VOG-250826"
click at [594, 146] on div at bounding box center [608, 150] width 61 height 25
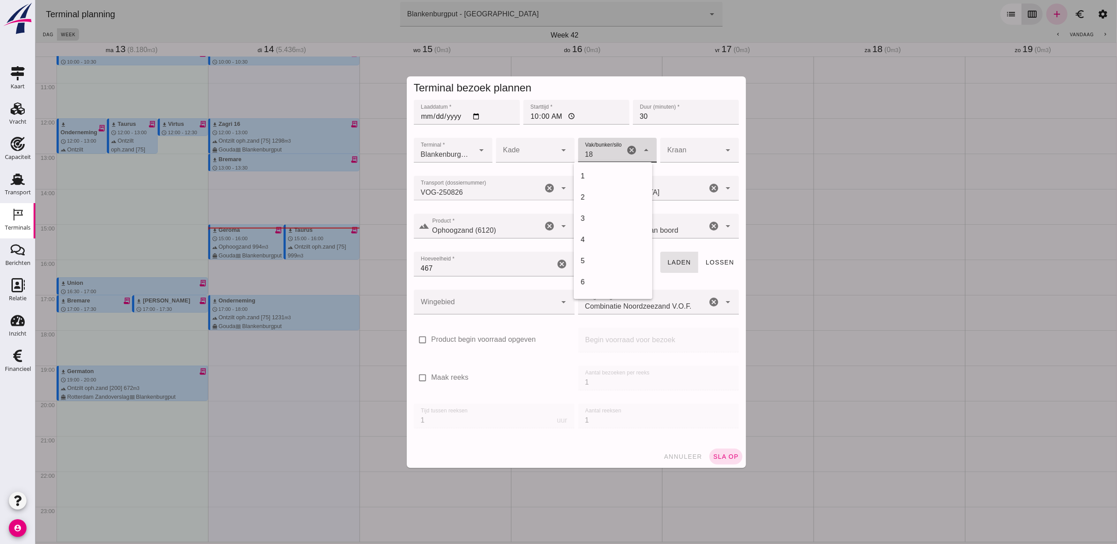
scroll to position [360, 0]
click at [616, 169] on div "18" at bounding box center [612, 176] width 79 height 21
type input "366"
click at [514, 306] on div at bounding box center [484, 302] width 143 height 25
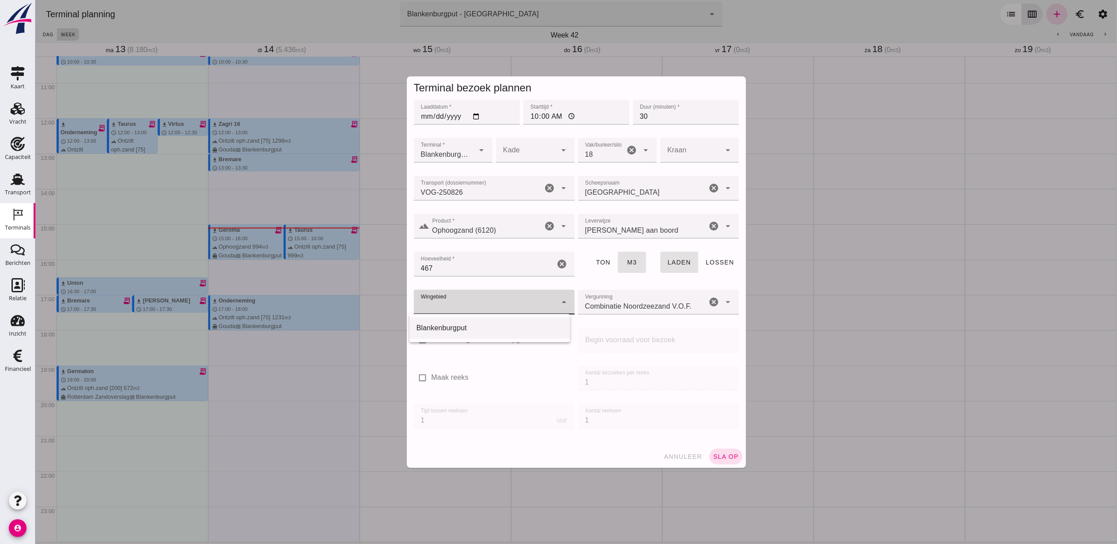
click at [482, 327] on div "Blankenburgput" at bounding box center [489, 328] width 147 height 11
type input "333"
click at [734, 458] on button "sla op" at bounding box center [725, 457] width 33 height 16
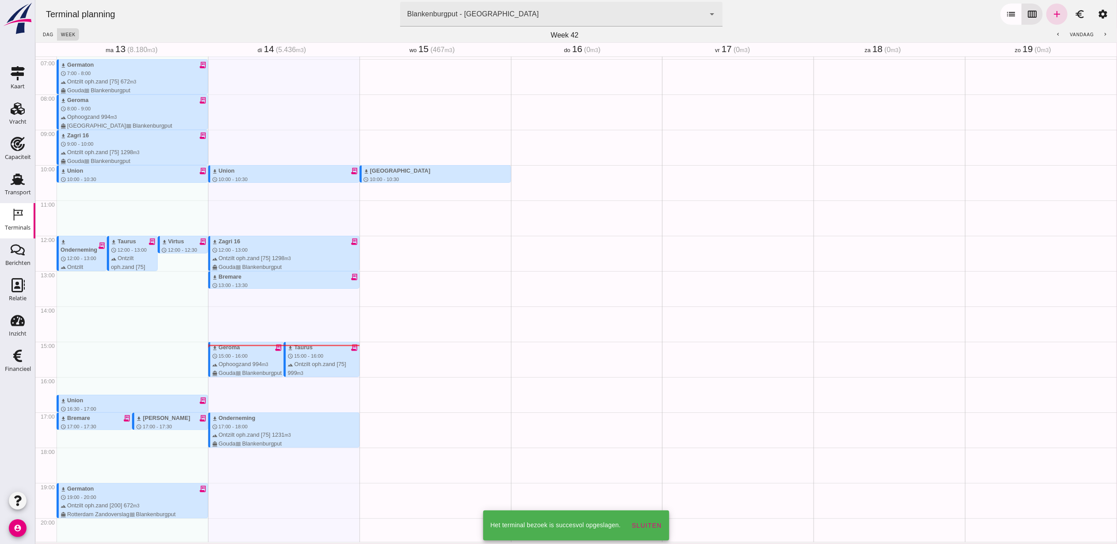
scroll to position [244, 0]
click at [1046, 14] on link "add" at bounding box center [1056, 14] width 21 height 21
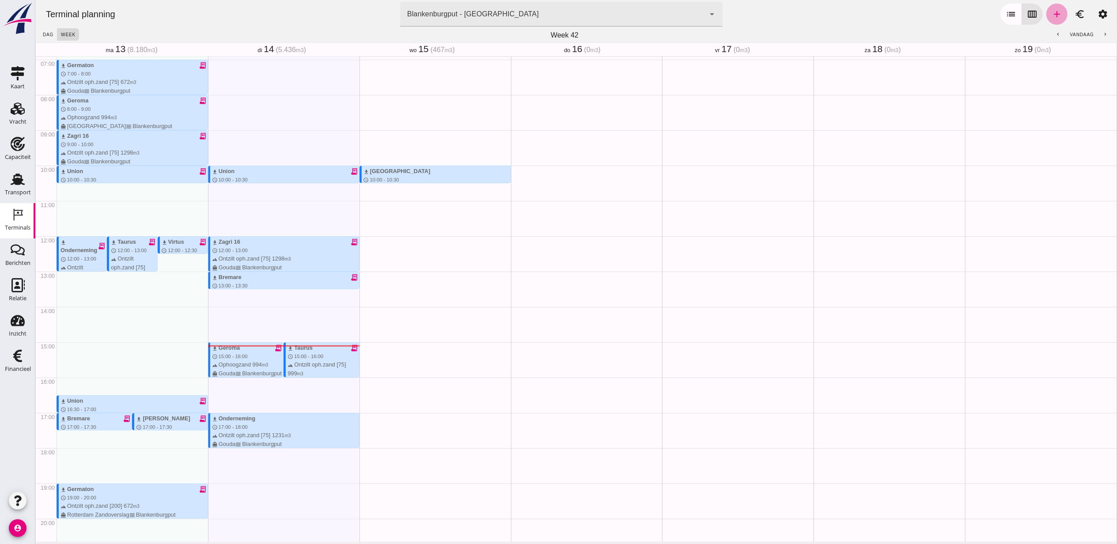
type input "Combinatie Noordzeezand V.O.F."
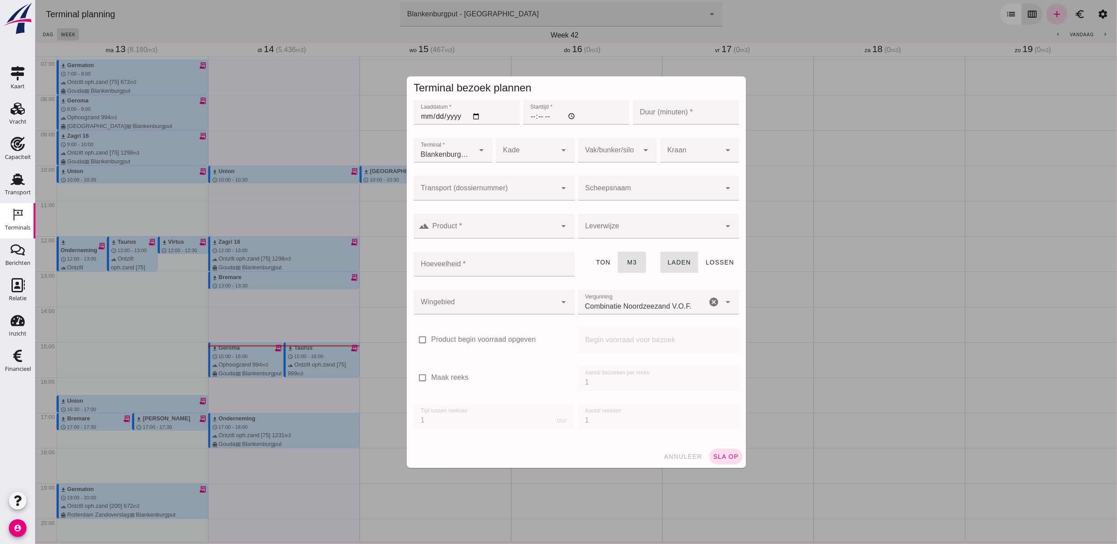
click at [476, 114] on input "Laaddatum *" at bounding box center [466, 112] width 106 height 25
type input "2025-10-15"
click at [529, 117] on input "Starttijd *" at bounding box center [576, 112] width 106 height 25
type input "11:00"
type input "30"
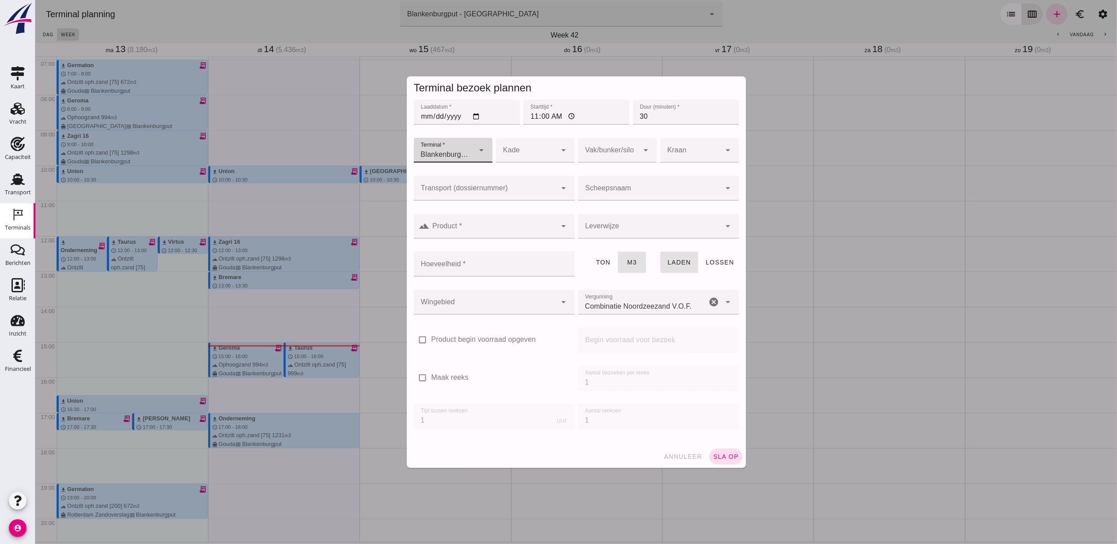
click at [523, 179] on div at bounding box center [484, 188] width 143 height 25
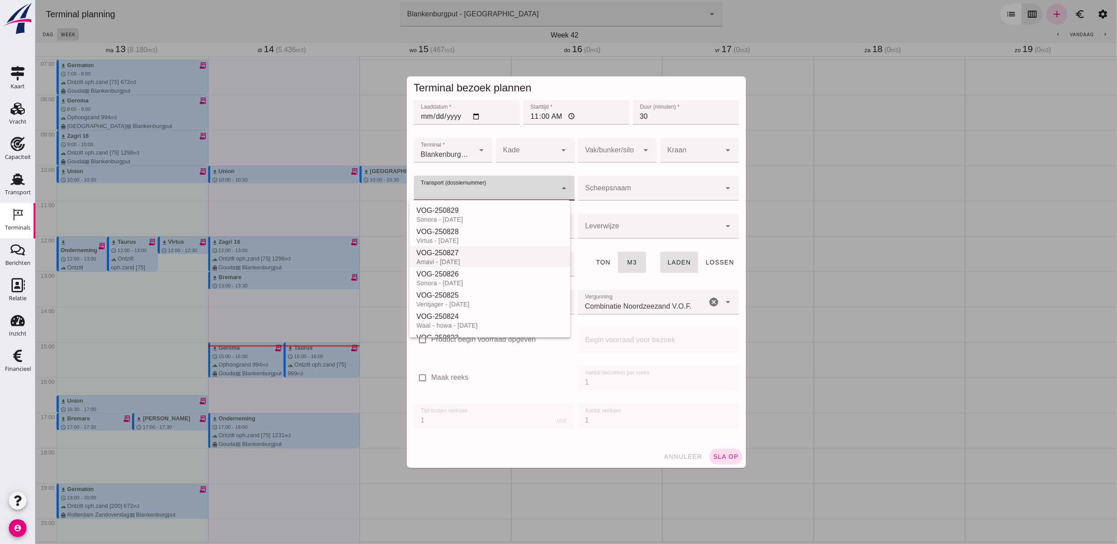
click at [509, 254] on div "VOG-250827" at bounding box center [489, 253] width 147 height 11
type input "VOG-250827"
type input "franco_on_board"
type input "451"
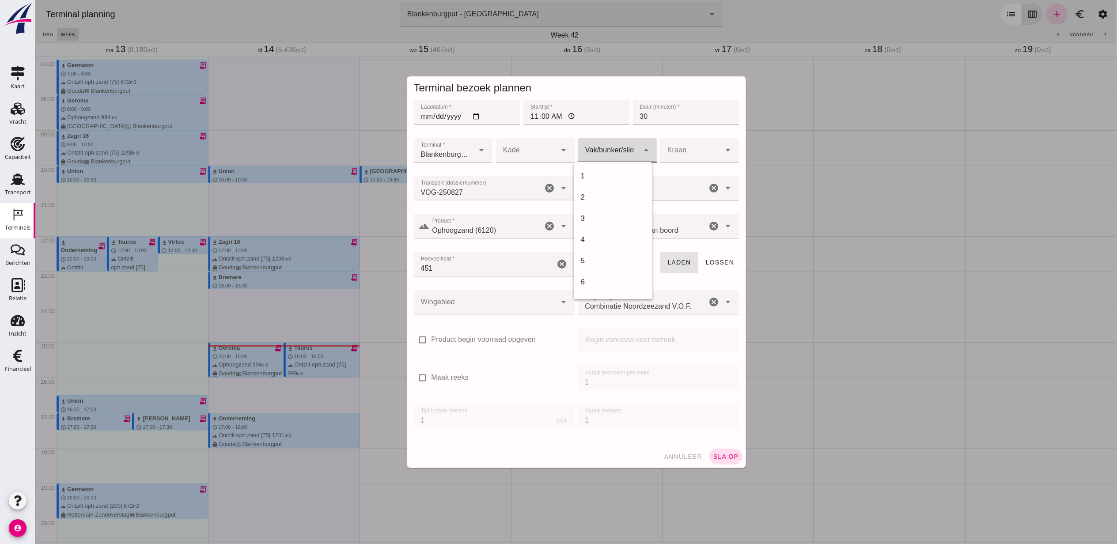
click at [591, 154] on div at bounding box center [608, 150] width 61 height 25
click at [614, 174] on div "18" at bounding box center [612, 176] width 64 height 11
type input "366"
click at [500, 285] on div at bounding box center [494, 283] width 147 height 6
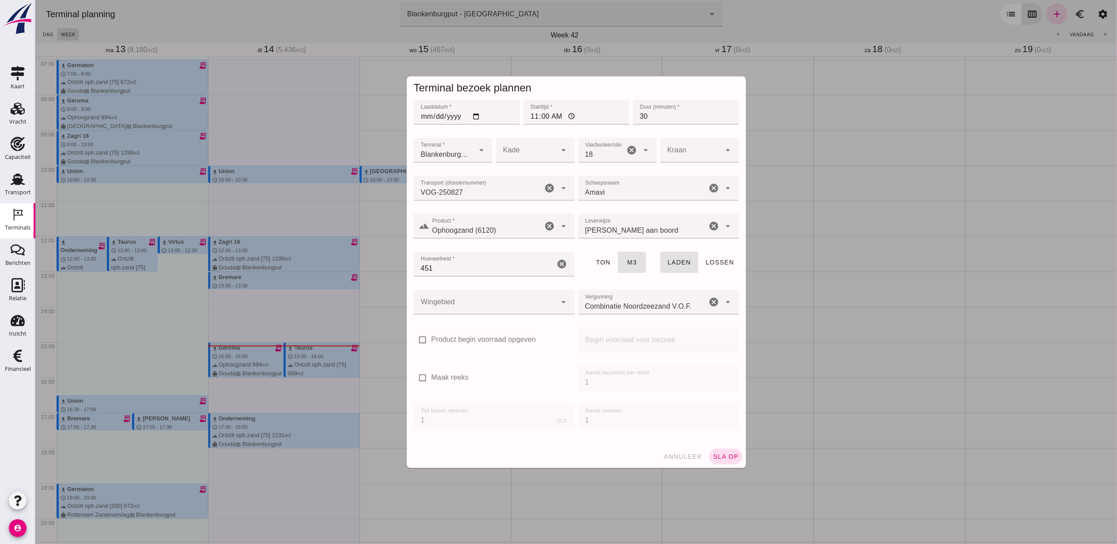
click at [504, 292] on div at bounding box center [484, 302] width 143 height 25
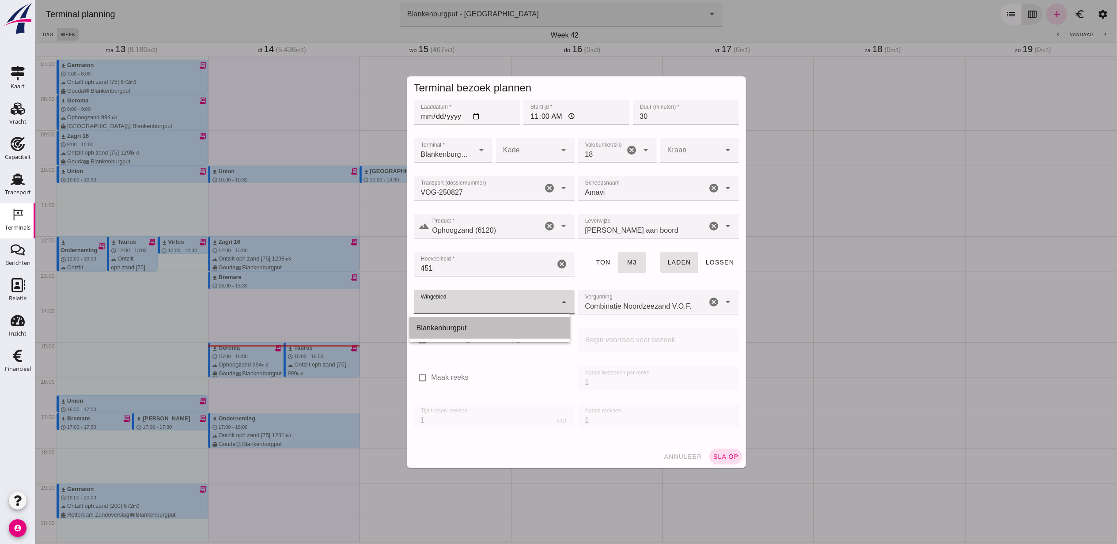
click at [480, 329] on div "Blankenburgput" at bounding box center [489, 328] width 147 height 11
type input "333"
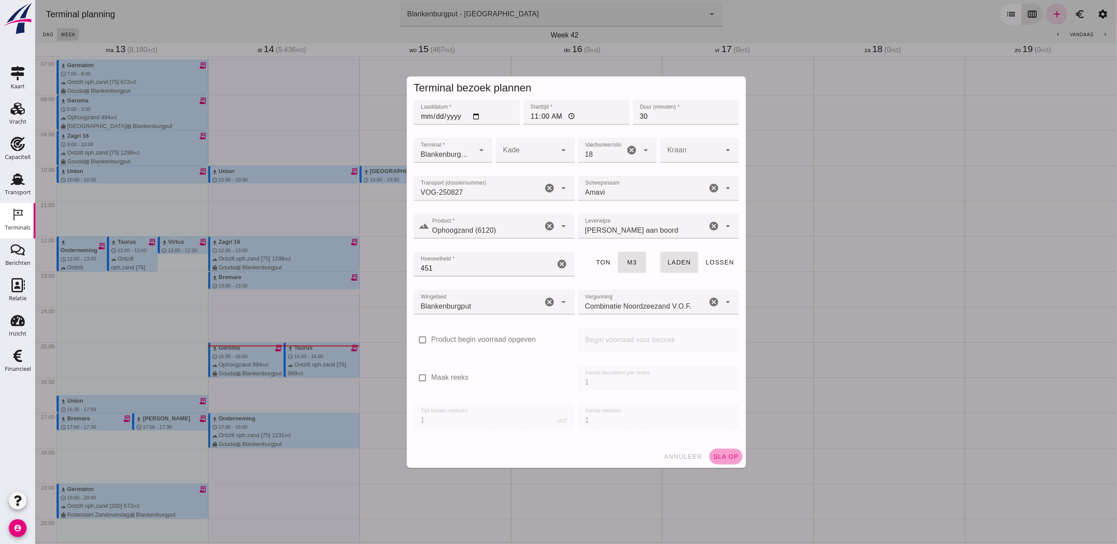
click at [729, 458] on span "sla op" at bounding box center [726, 456] width 26 height 7
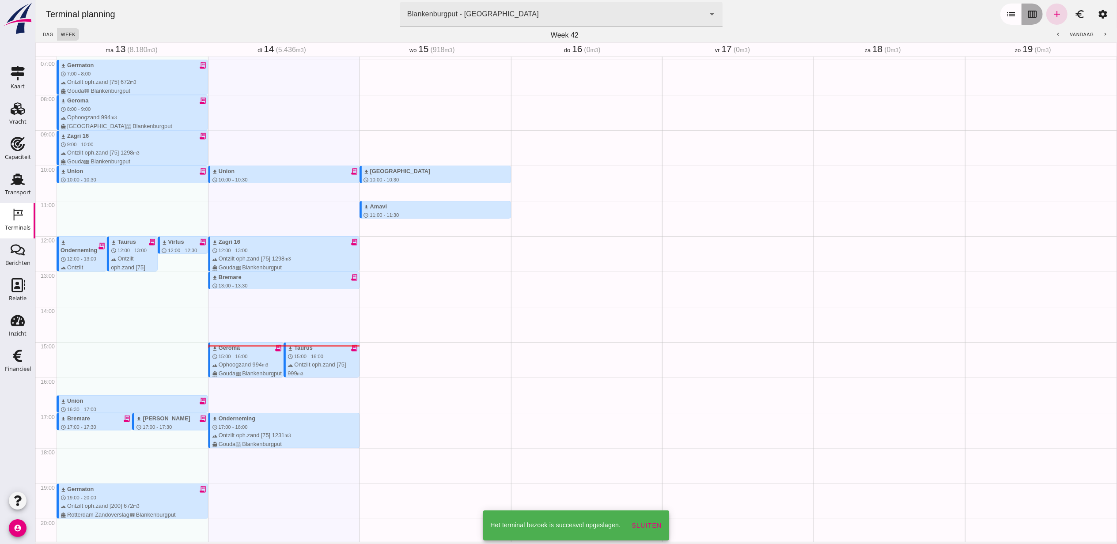
click at [1027, 16] on icon "calendar_view_week" at bounding box center [1032, 14] width 11 height 11
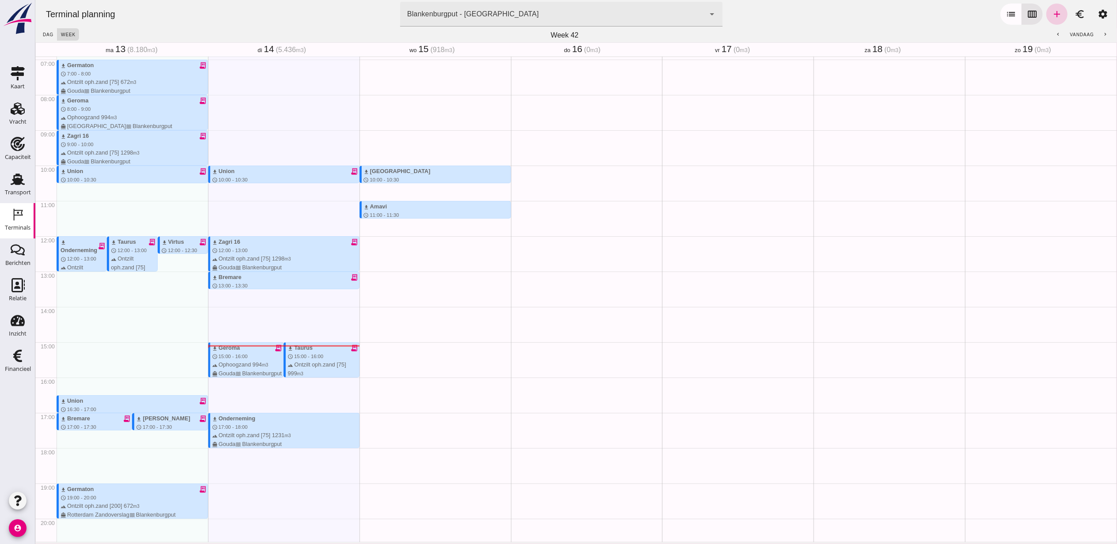
click at [1051, 13] on icon "add" at bounding box center [1056, 14] width 11 height 11
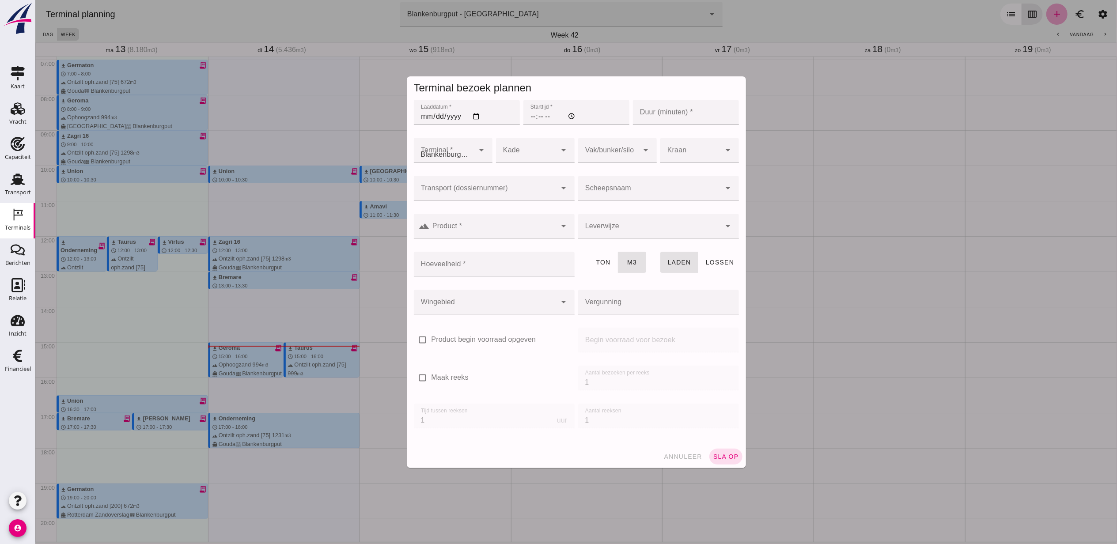
type input "Combinatie Noordzeezand V.O.F."
click at [475, 118] on input "Laaddatum *" at bounding box center [466, 112] width 106 height 25
type input "2025-10-15"
click at [521, 114] on div "Starttijd * Starttijd *" at bounding box center [576, 117] width 110 height 38
click at [525, 119] on input "Starttijd *" at bounding box center [576, 112] width 106 height 25
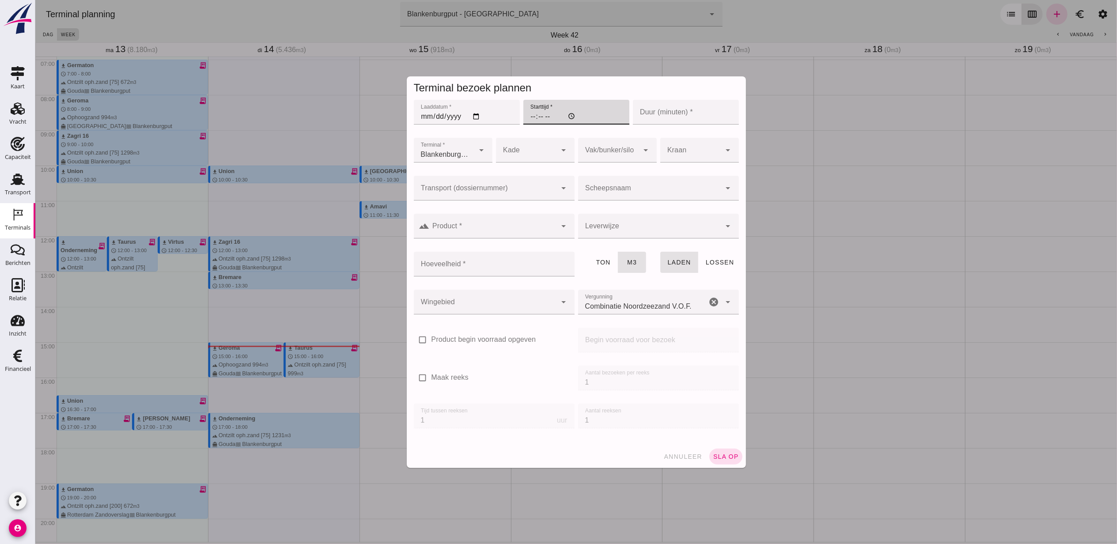
type input "12:00"
type input "30"
click at [526, 180] on div at bounding box center [484, 188] width 143 height 25
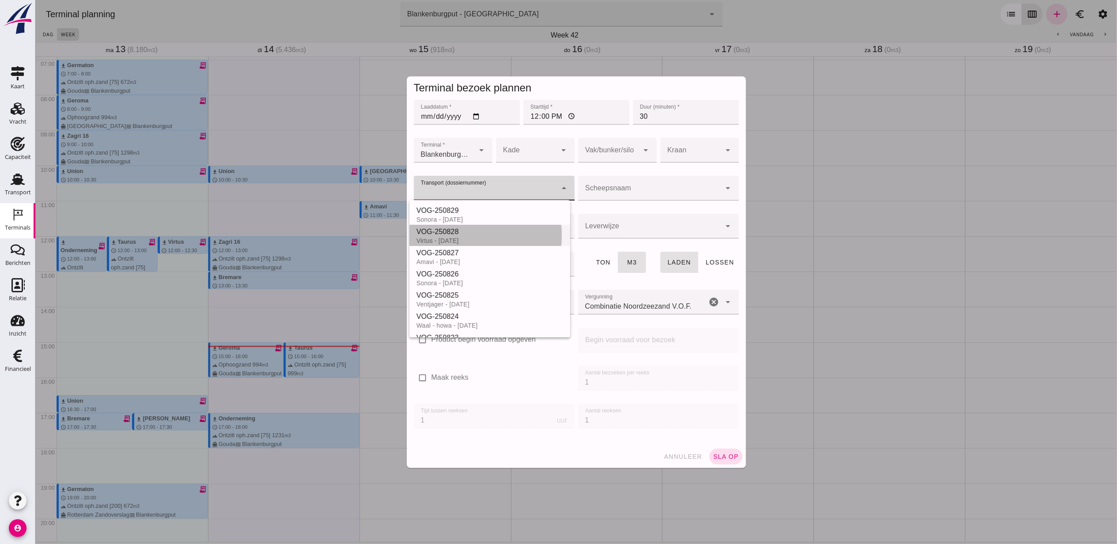
click at [484, 238] on div "Virtus - 15-10-2025" at bounding box center [489, 240] width 147 height 7
type input "VOG-250828"
type input "franco_on_board"
type input "523"
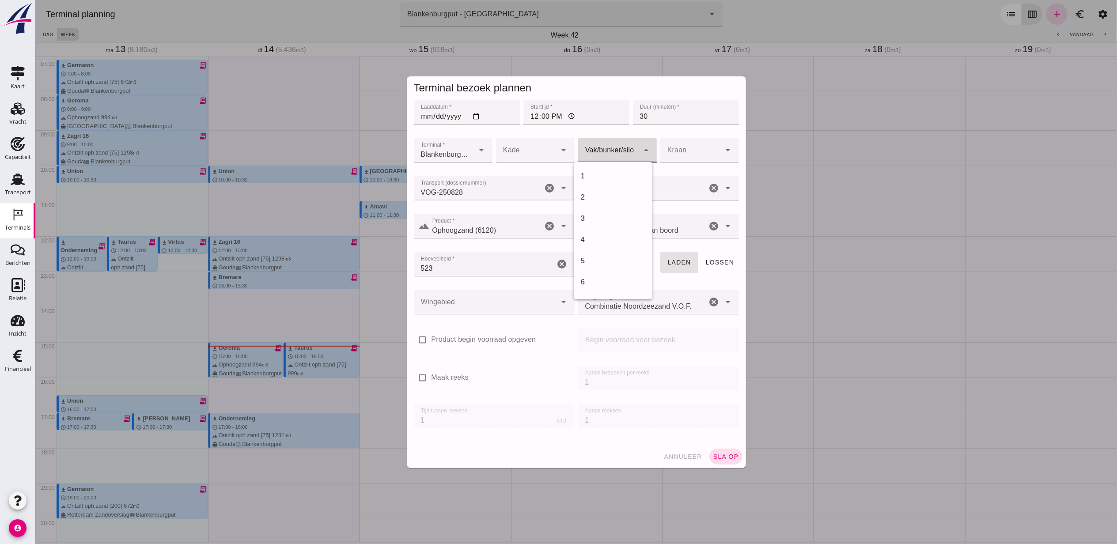
click at [619, 157] on div at bounding box center [608, 150] width 61 height 25
click at [612, 174] on div "18" at bounding box center [612, 176] width 64 height 11
type input "366"
click at [493, 308] on div at bounding box center [484, 302] width 143 height 25
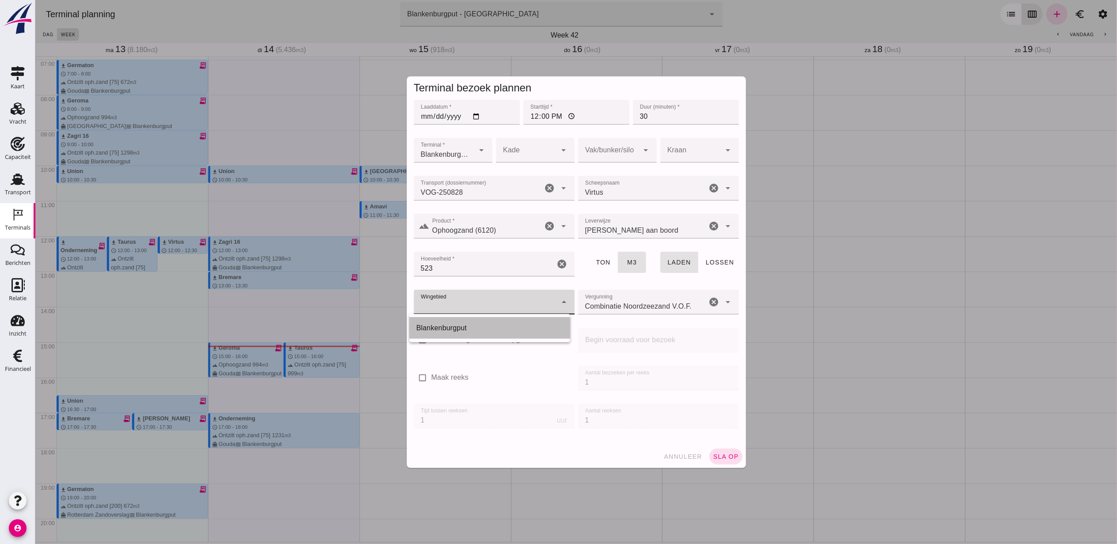
click at [488, 327] on div "Blankenburgput" at bounding box center [489, 328] width 147 height 11
type input "333"
click at [723, 453] on span "sla op" at bounding box center [726, 456] width 26 height 7
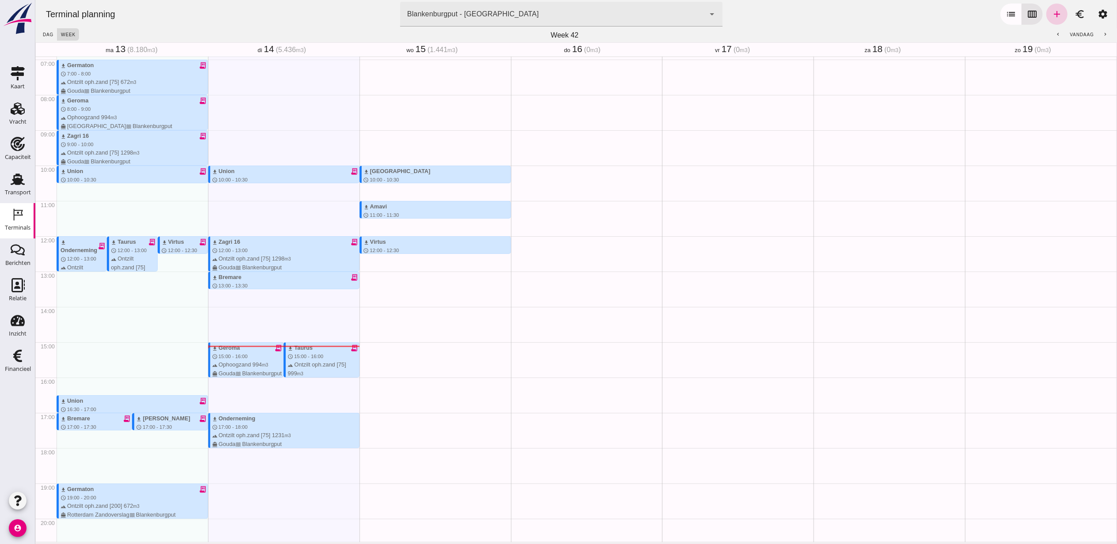
click at [1051, 17] on icon "add" at bounding box center [1056, 14] width 11 height 11
type input "Combinatie Noordzeezand V.O.F."
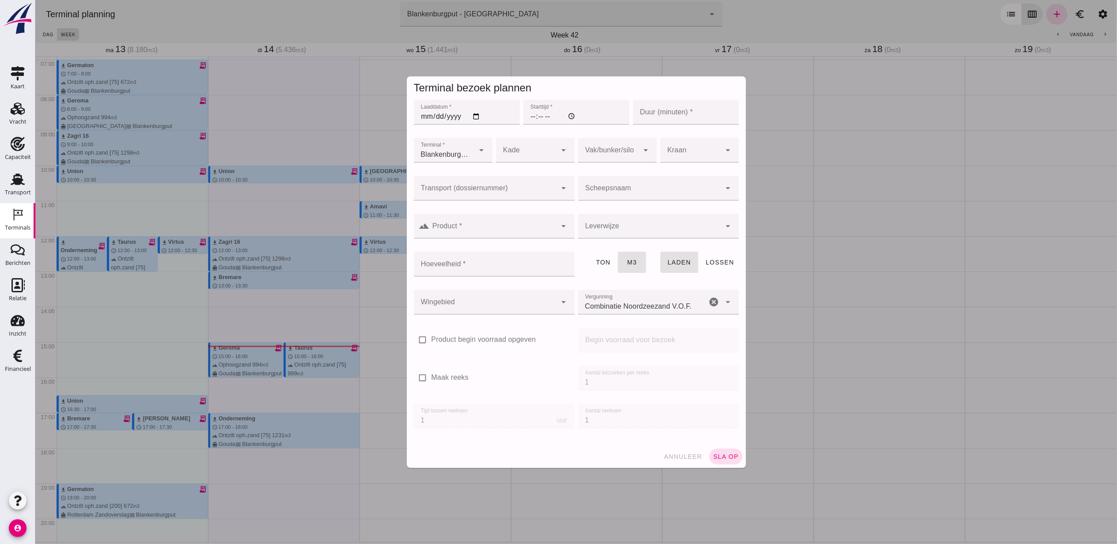
click at [475, 117] on input "Laaddatum *" at bounding box center [466, 112] width 106 height 25
type input "2025-10-15"
click at [526, 118] on input "Starttijd *" at bounding box center [576, 112] width 106 height 25
type input "17:00"
type input "30"
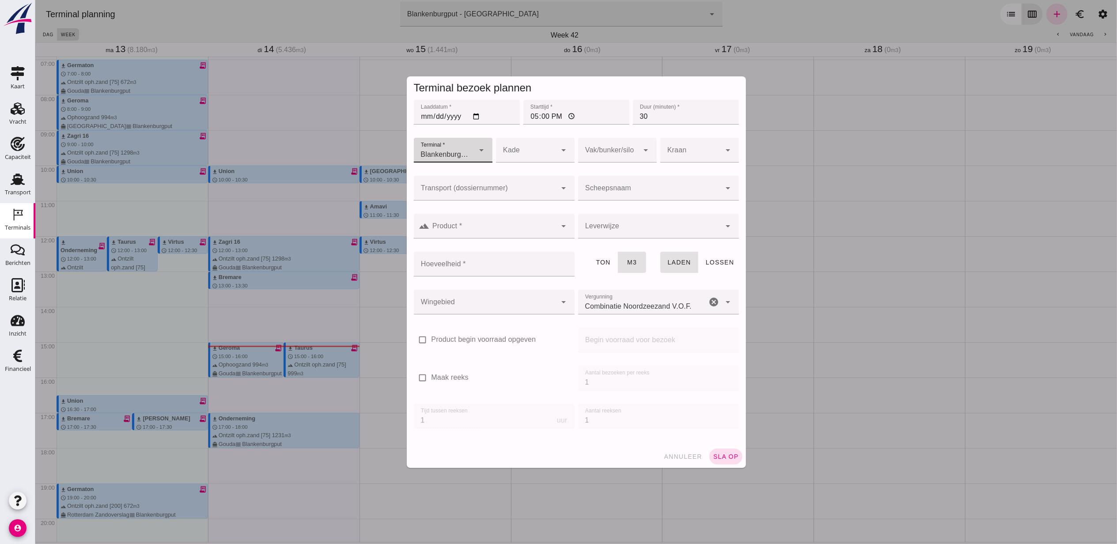
click at [519, 196] on input "Transport (dossiernummer)" at bounding box center [484, 192] width 143 height 11
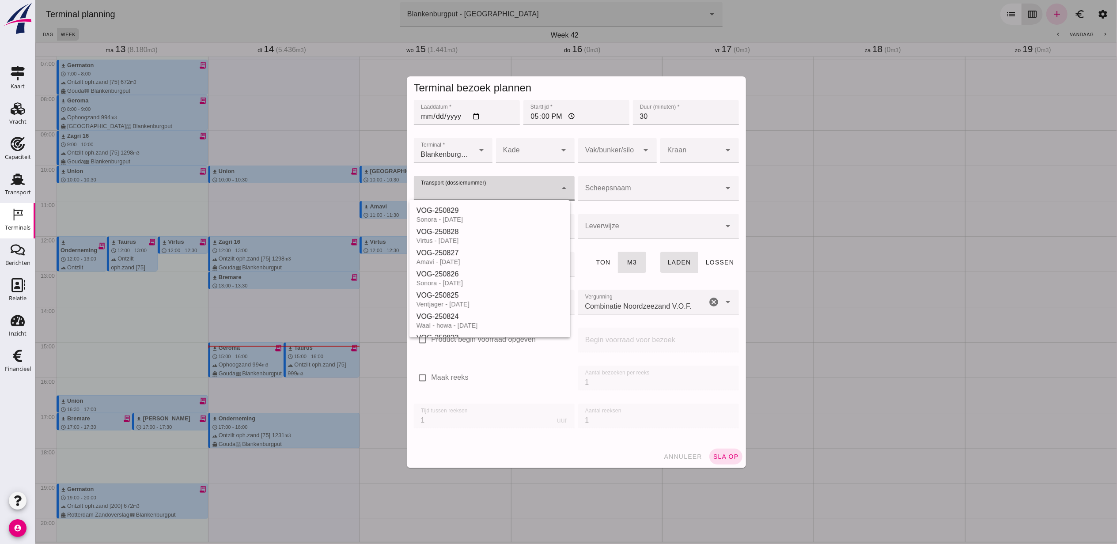
drag, startPoint x: 519, startPoint y: 208, endPoint x: 587, endPoint y: 163, distance: 81.1
click at [520, 208] on div "VOG-250829" at bounding box center [489, 210] width 147 height 11
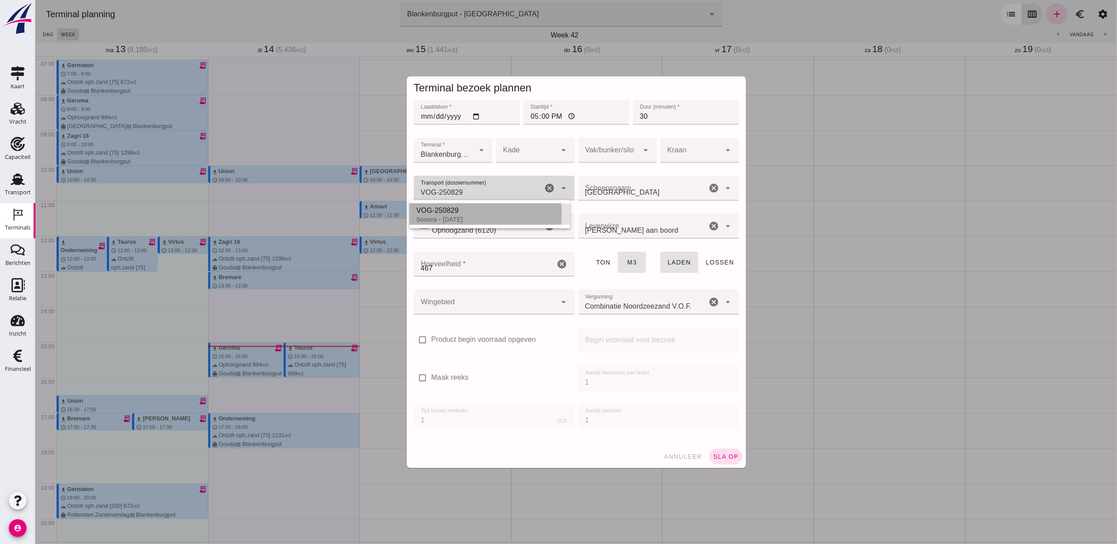
type input "VOG-250829"
type input "franco_on_board"
type input "467"
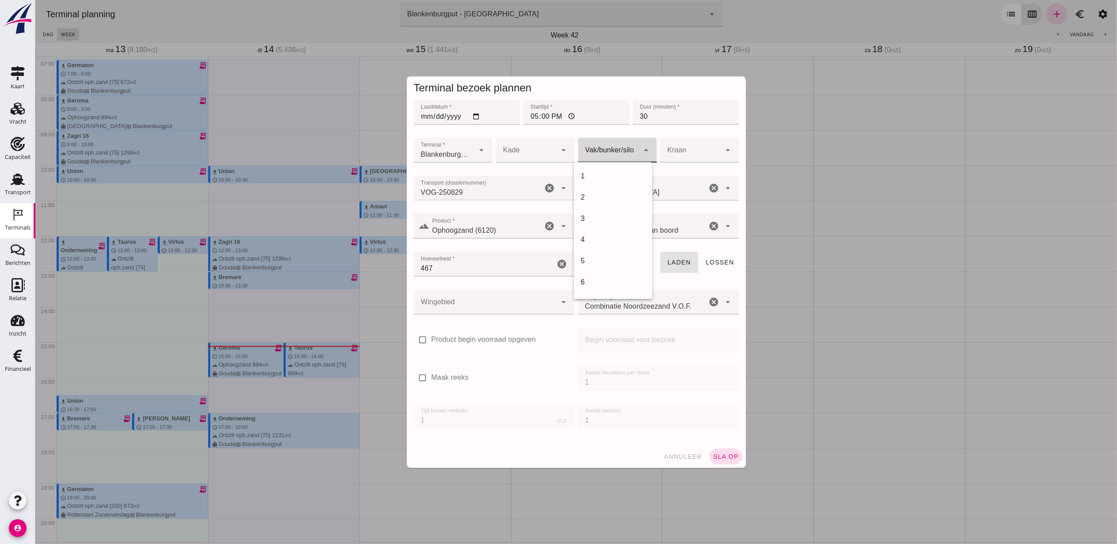
click at [608, 143] on div at bounding box center [608, 150] width 61 height 25
click at [593, 179] on div "18" at bounding box center [612, 176] width 64 height 11
type input "366"
click at [503, 294] on div at bounding box center [484, 302] width 143 height 25
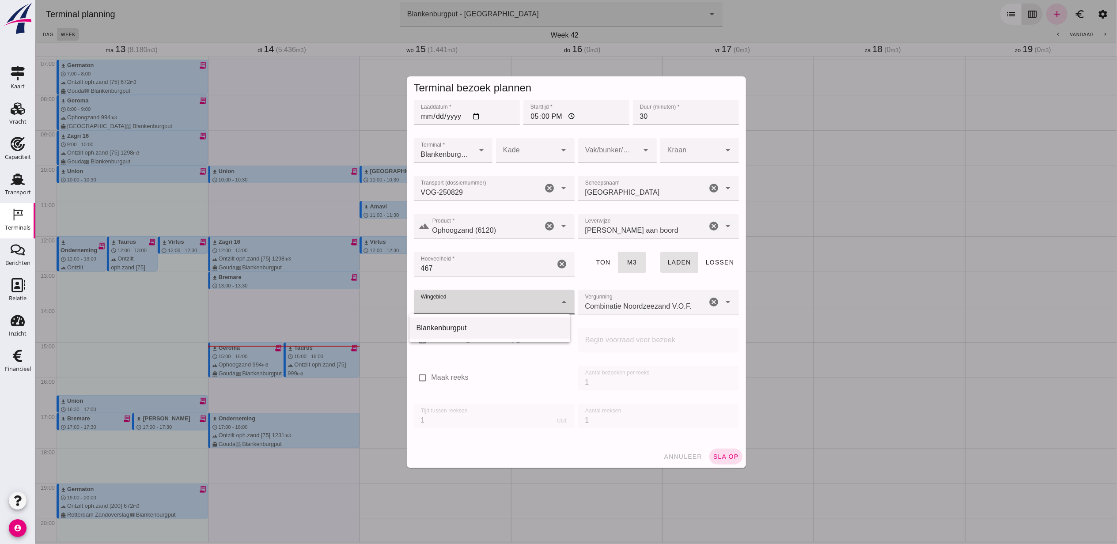
click at [489, 326] on div "Blankenburgput" at bounding box center [489, 328] width 147 height 11
type input "333"
click at [719, 464] on button "sla op" at bounding box center [725, 457] width 33 height 16
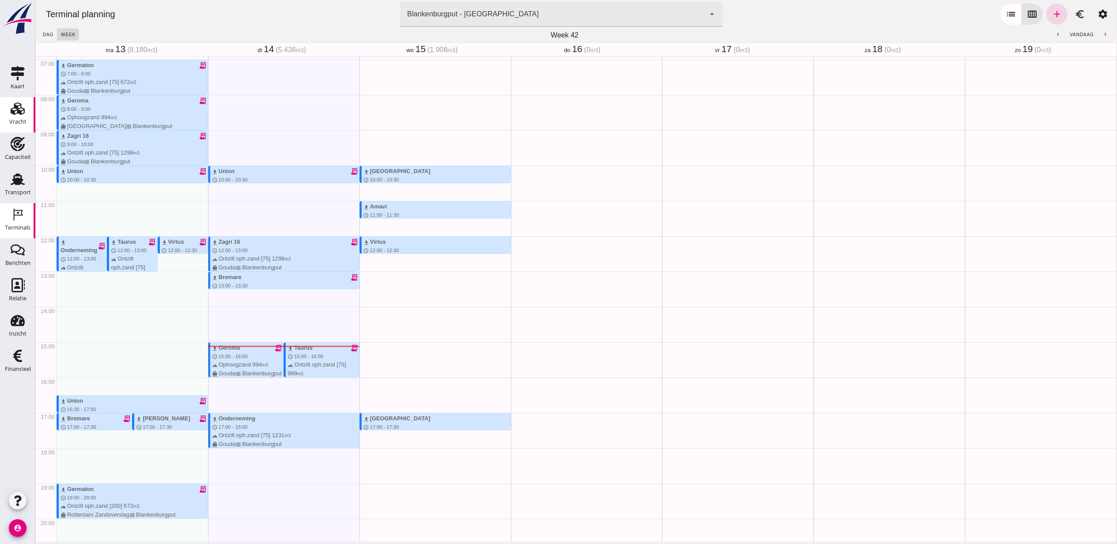
click at [12, 113] on use at bounding box center [18, 108] width 14 height 12
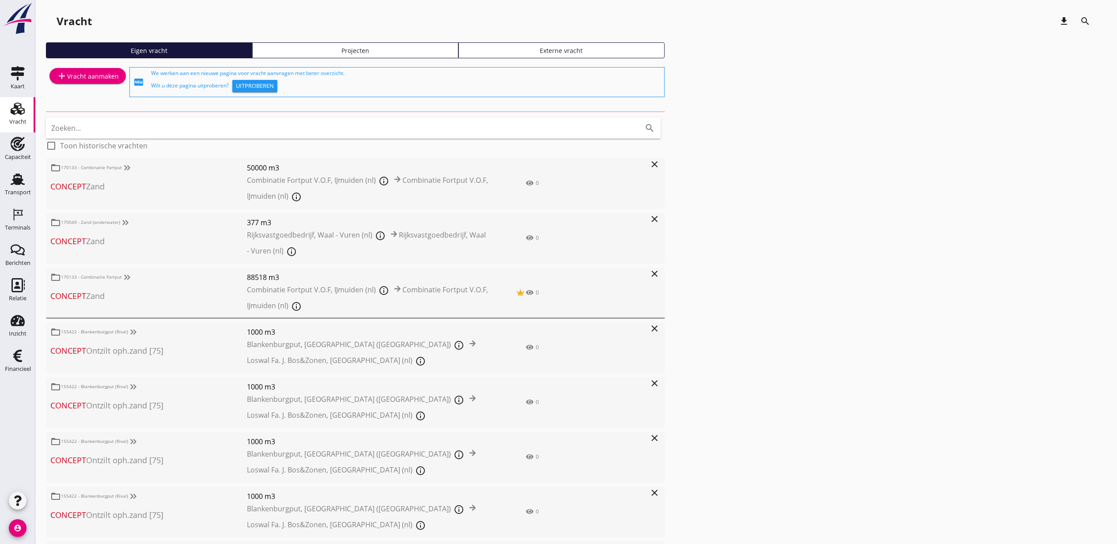
click at [394, 46] on div "Projecten" at bounding box center [355, 50] width 198 height 9
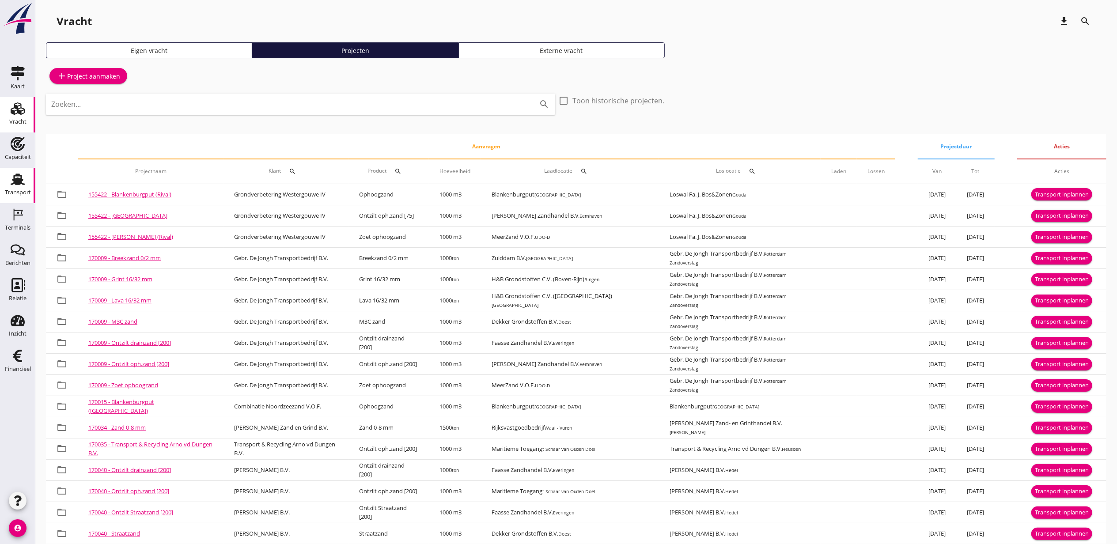
click at [19, 175] on use at bounding box center [18, 179] width 14 height 11
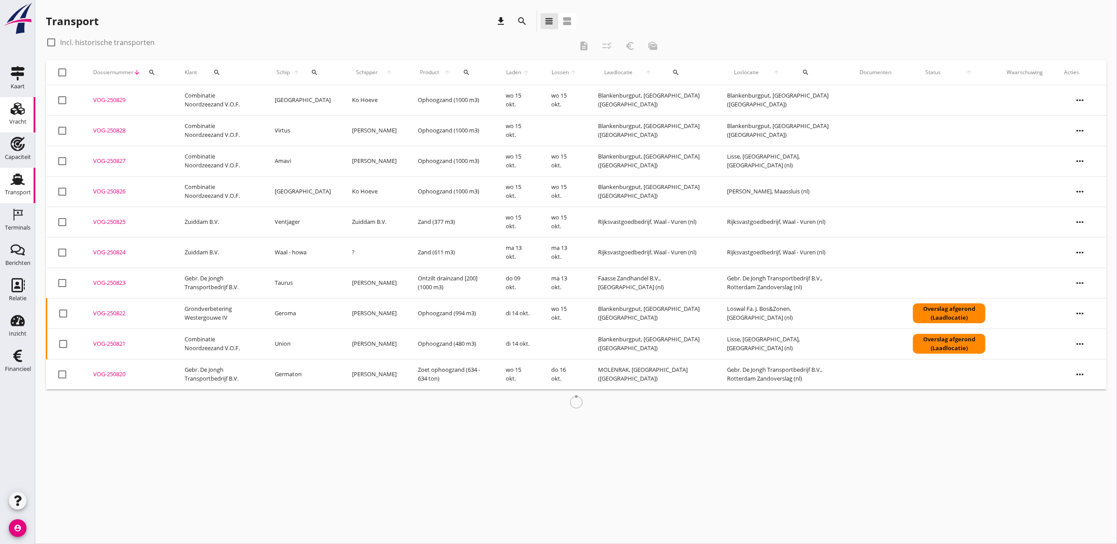
click at [13, 110] on use at bounding box center [18, 108] width 14 height 12
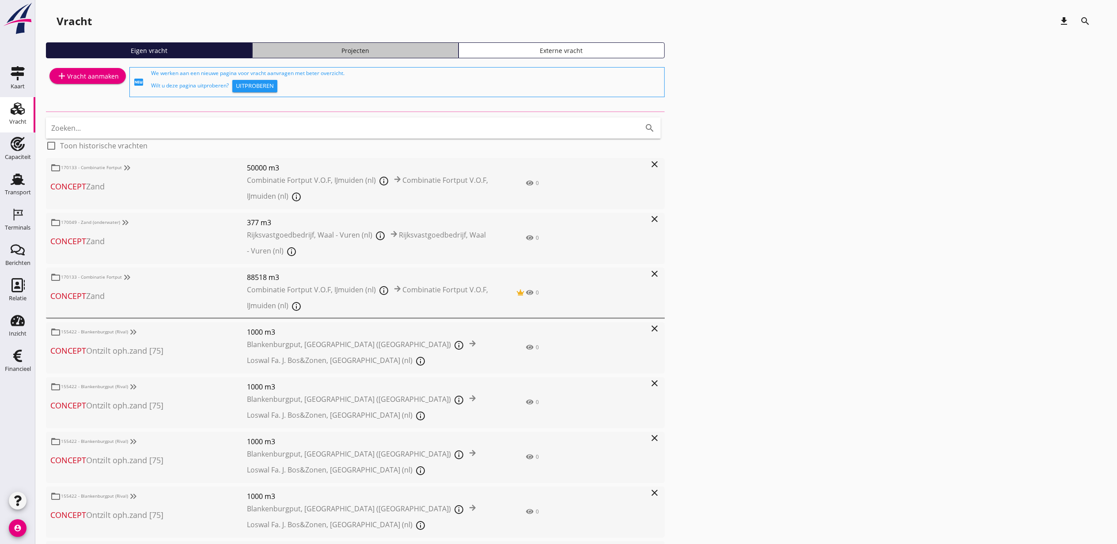
click at [417, 48] on div "Projecten" at bounding box center [355, 50] width 198 height 9
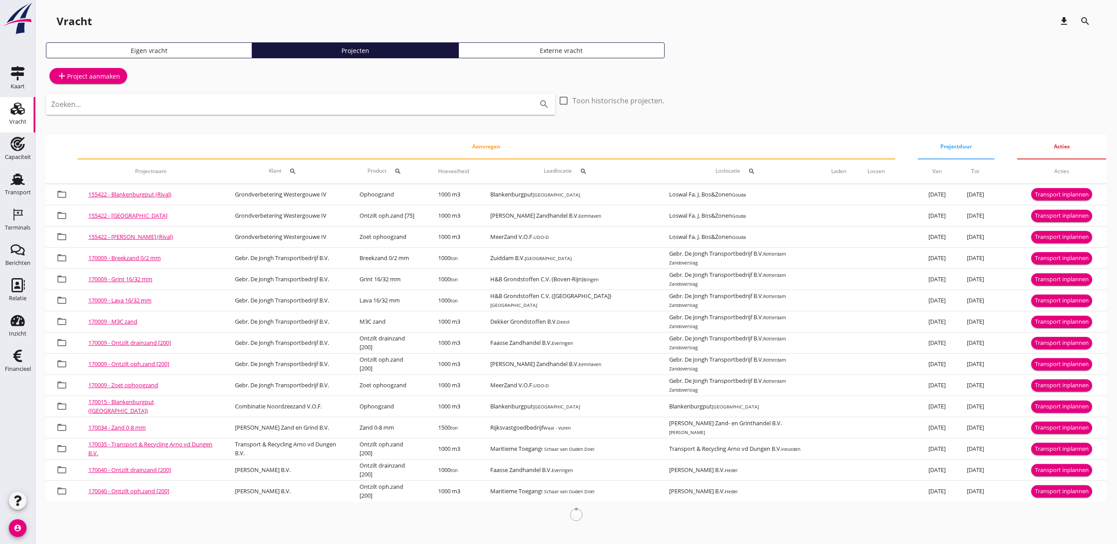
click at [348, 113] on div "Zoeken... search" at bounding box center [300, 104] width 509 height 21
type input "r"
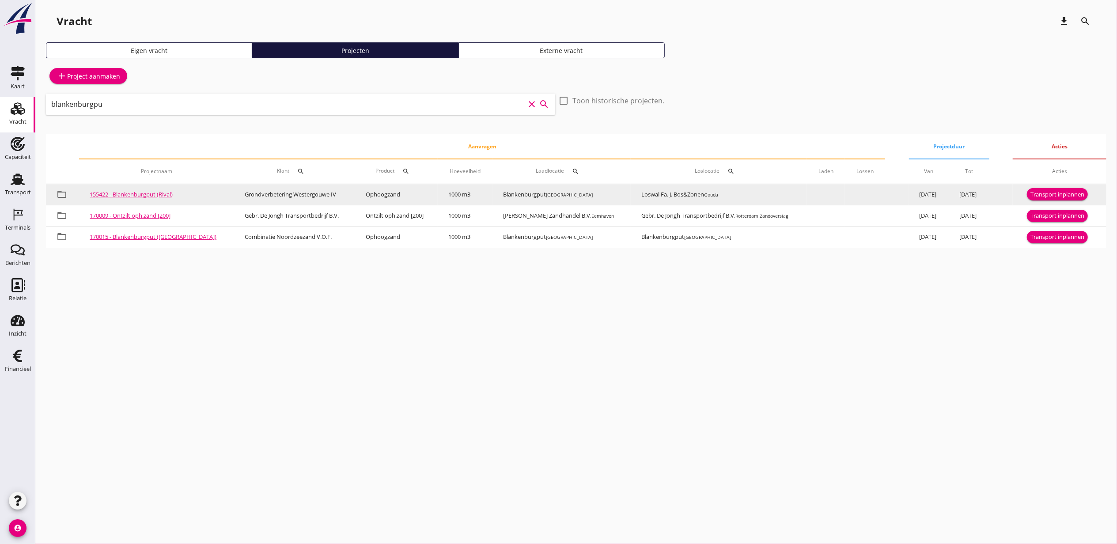
type input "blankenburgpu"
click at [1050, 194] on div "Transport inplannen" at bounding box center [1058, 194] width 54 height 9
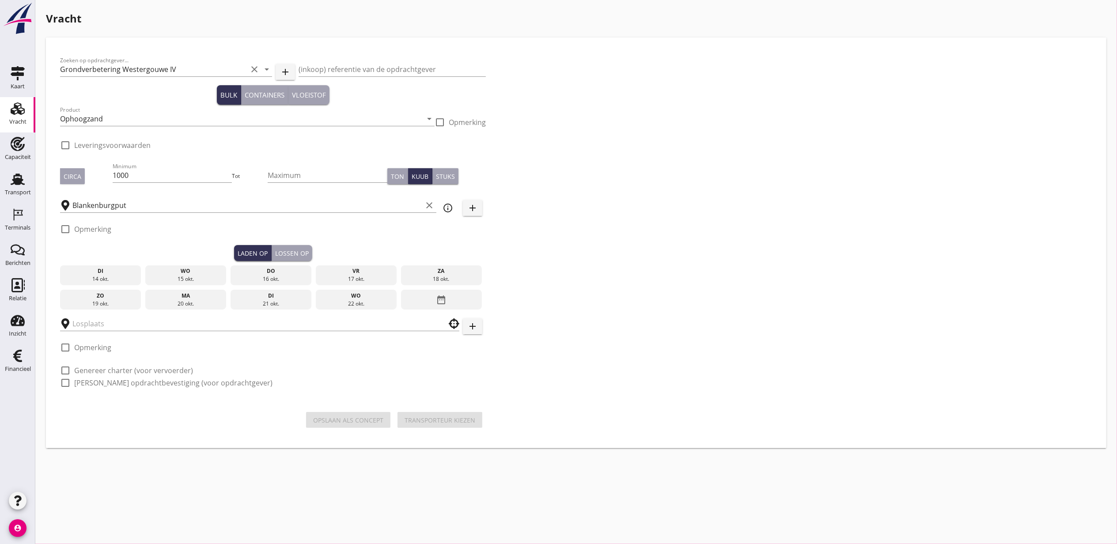
checkbox input "true"
type input "Loswal Fa. J. Bos&Zonen"
checkbox input "true"
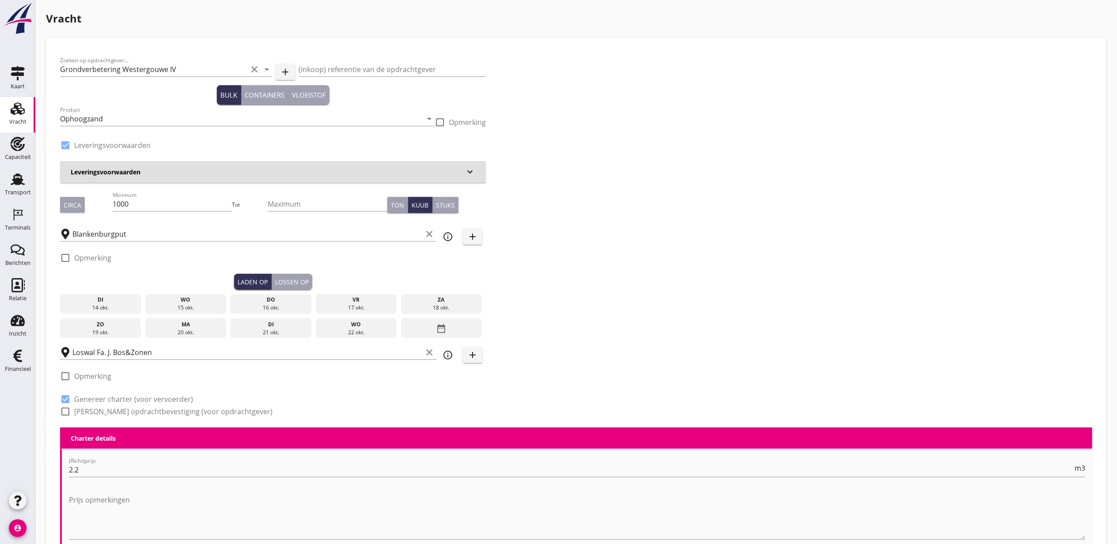
click at [192, 303] on div "wo" at bounding box center [186, 300] width 77 height 8
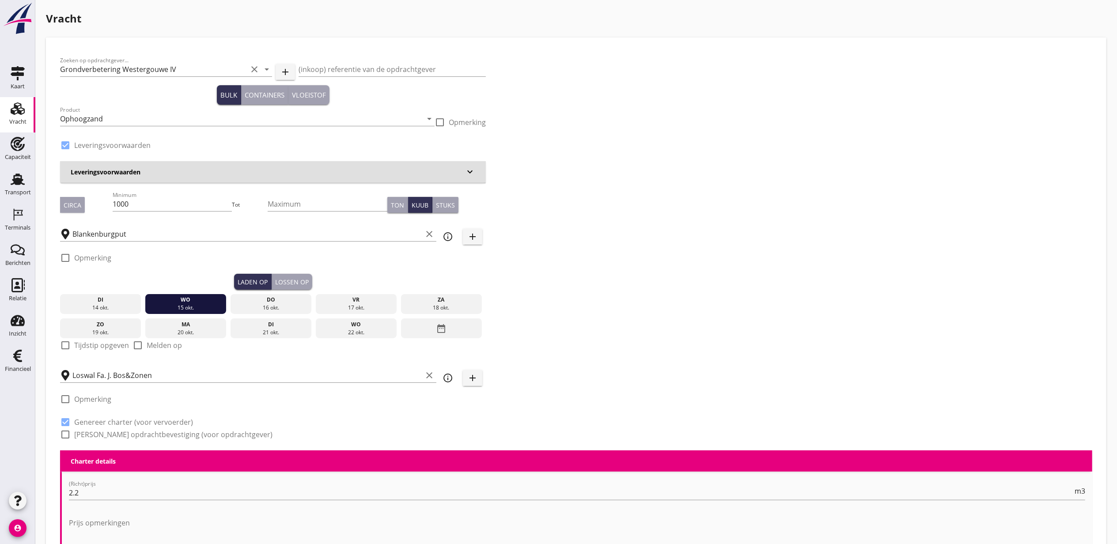
click at [80, 348] on label "Tijdstip opgeven" at bounding box center [101, 345] width 55 height 9
checkbox input "true"
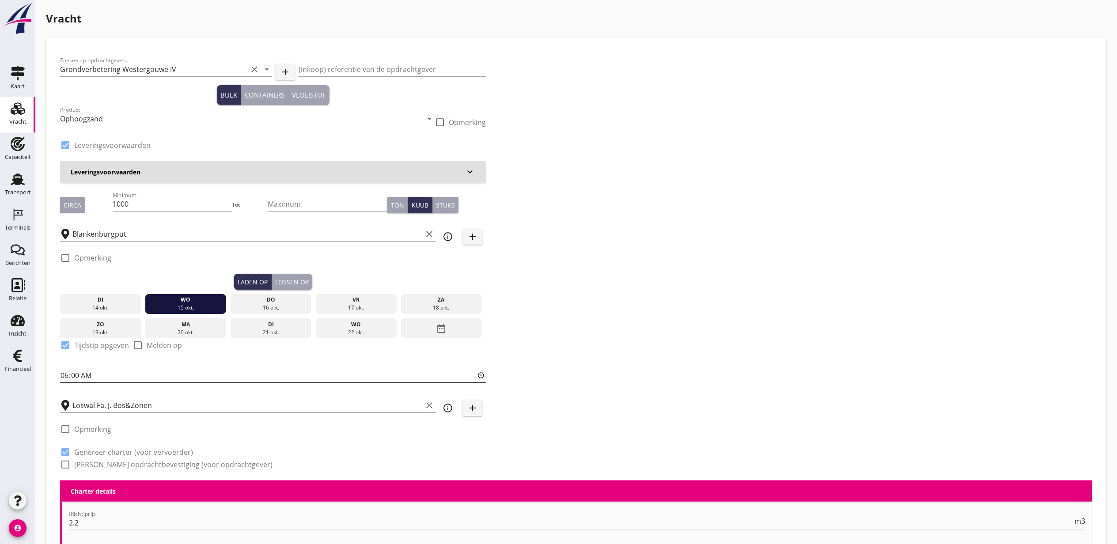
click at [65, 380] on input "06:00" at bounding box center [273, 375] width 426 height 14
type input "13:00"
click at [299, 279] on div "Lossen op" at bounding box center [292, 281] width 34 height 9
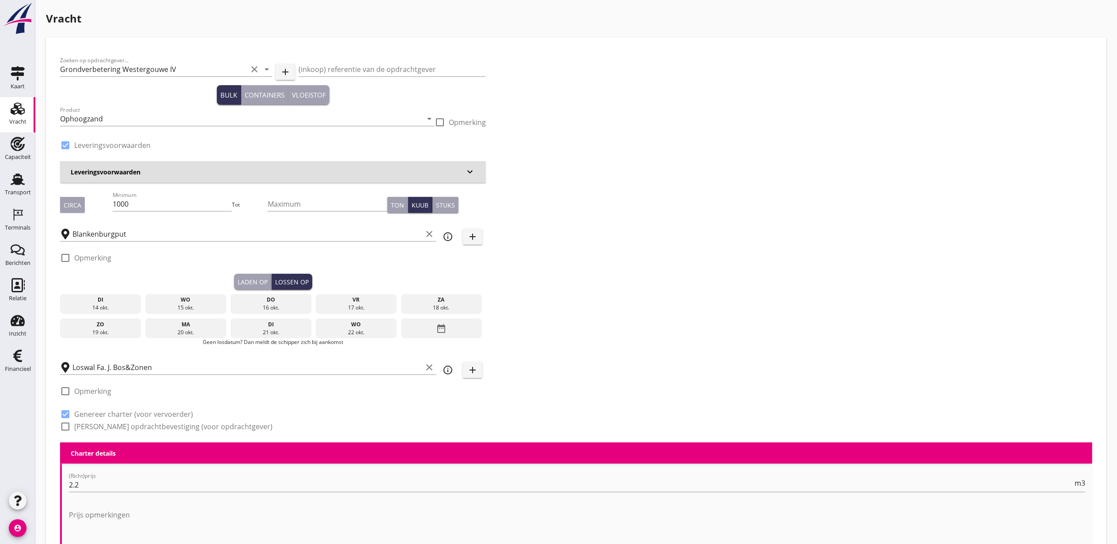
click at [255, 303] on div "do" at bounding box center [271, 300] width 77 height 8
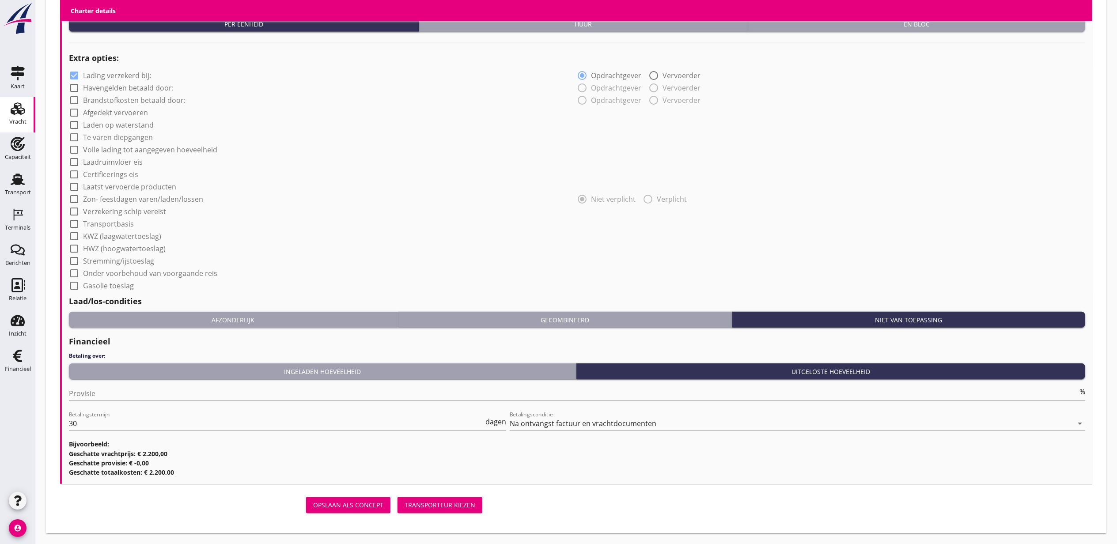
click at [449, 502] on div "Transporteur kiezen" at bounding box center [440, 504] width 71 height 9
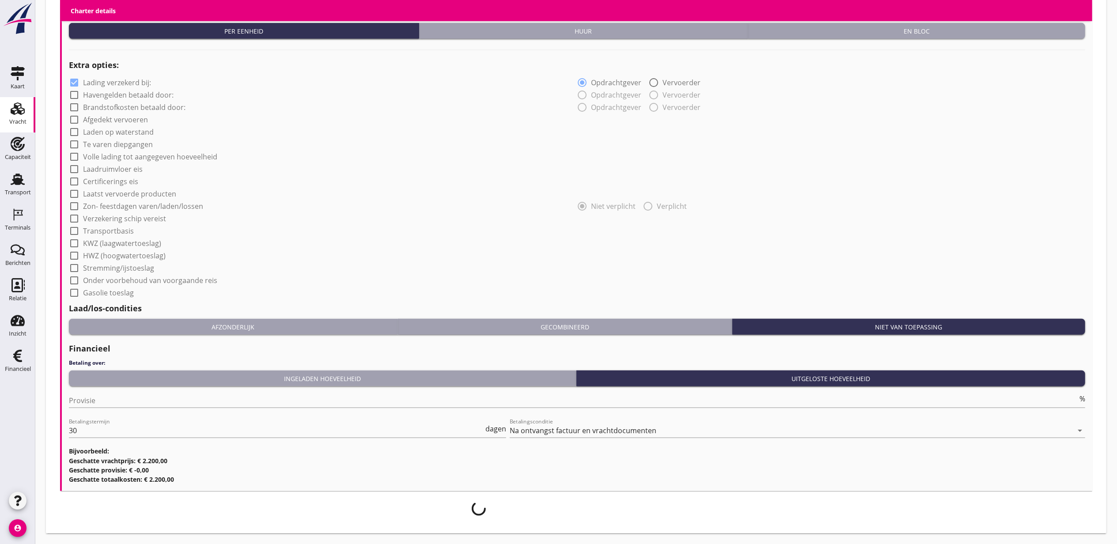
scroll to position [637, 0]
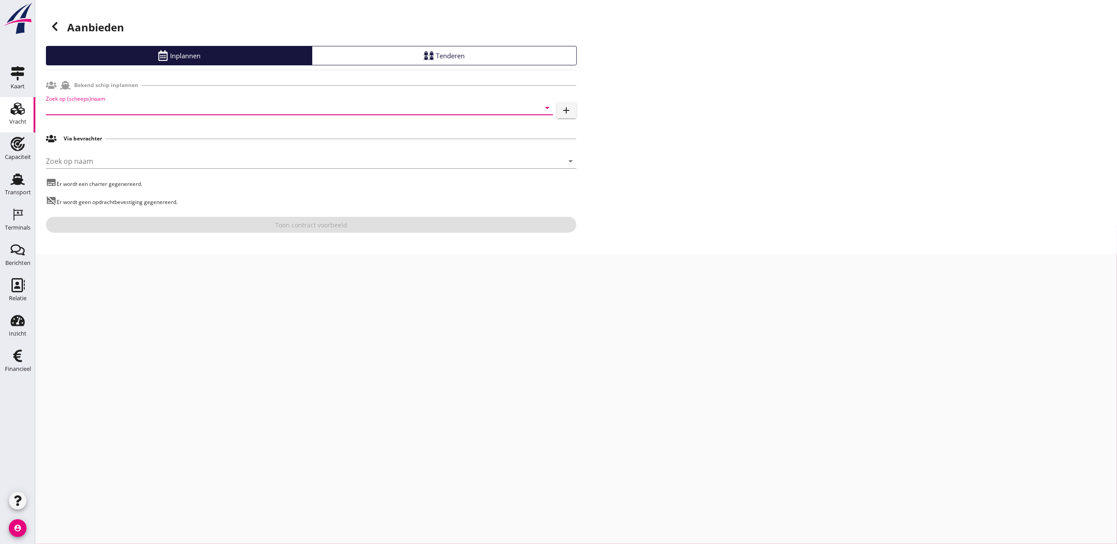
click at [98, 106] on input "Zoek op (scheeps)naam" at bounding box center [287, 108] width 482 height 14
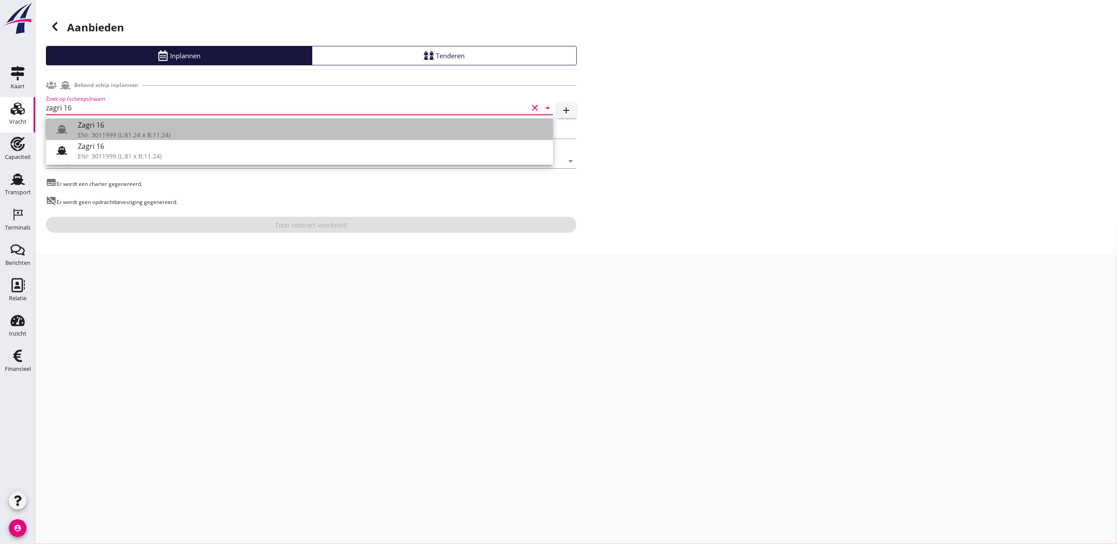
click at [108, 120] on div "Zagri 16" at bounding box center [312, 125] width 468 height 11
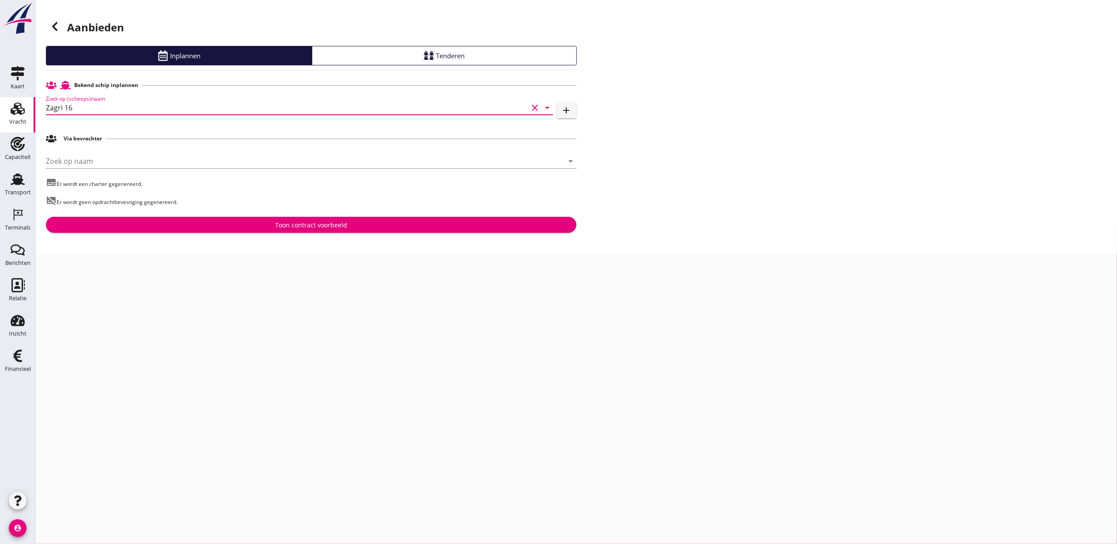
drag, startPoint x: 109, startPoint y: 103, endPoint x: 0, endPoint y: 99, distance: 108.8
click at [0, 99] on html "Voer een zoekterm in om bevrachters te zoeken. Delta 1601 ENI: 2332657 (L:86 x …" at bounding box center [558, 272] width 1117 height 544
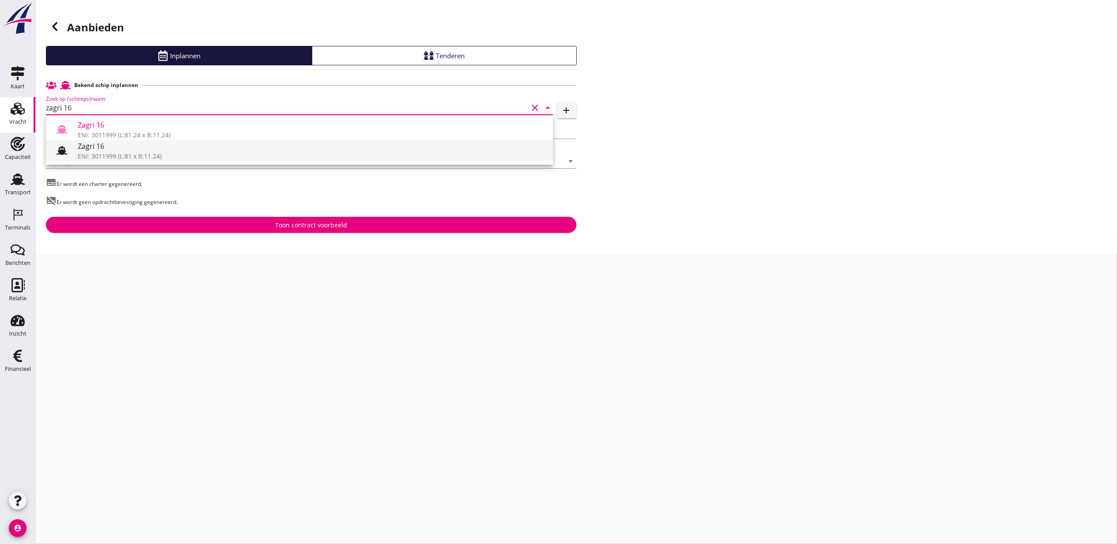
click at [162, 150] on div "Zagri 16" at bounding box center [312, 146] width 468 height 11
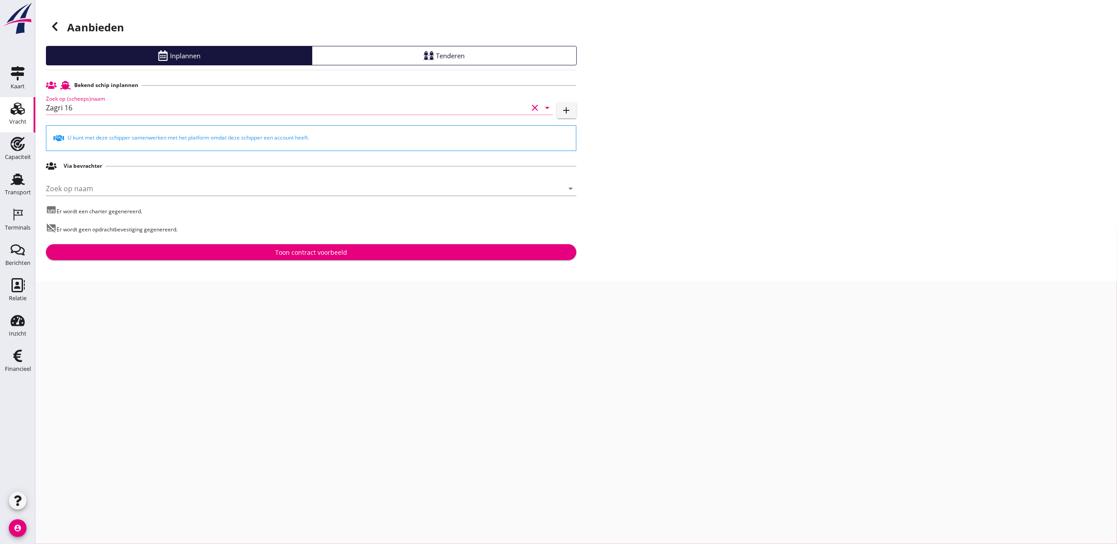
type input "Zagri 16"
click at [327, 246] on button "Toon contract voorbeeld" at bounding box center [311, 252] width 531 height 16
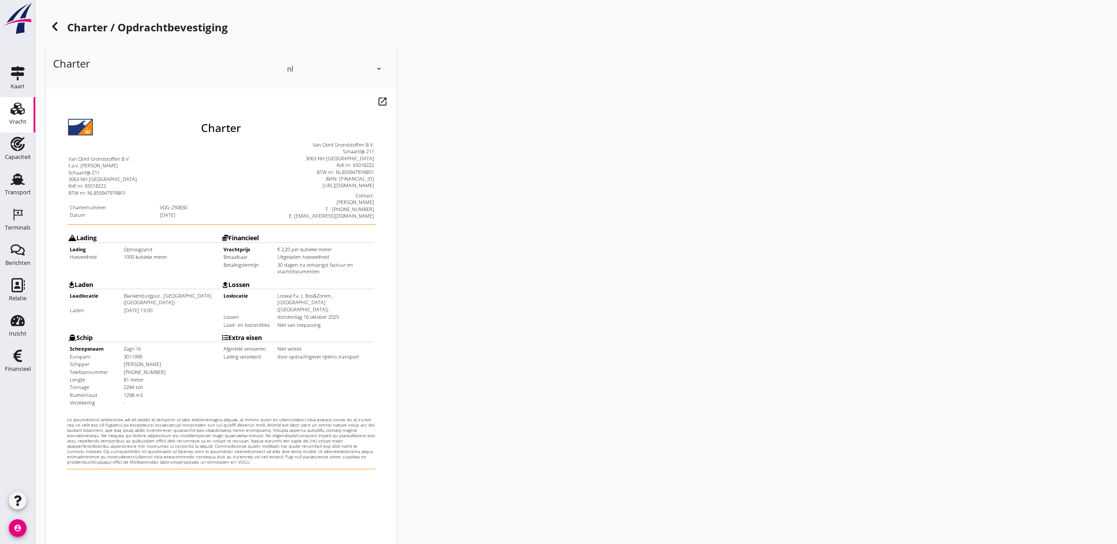
scroll to position [110, 0]
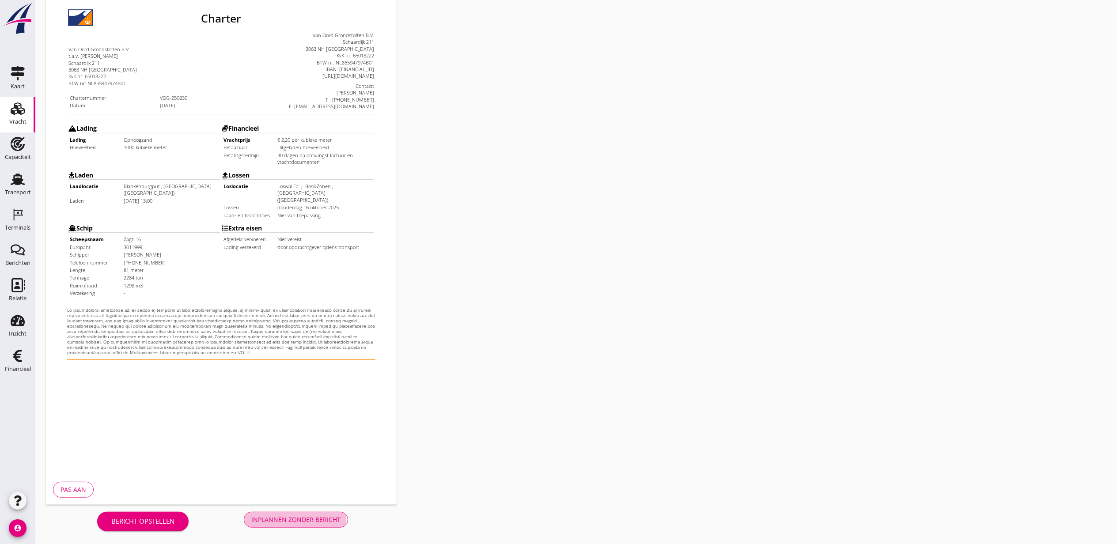
click at [296, 522] on div "Inplannen zonder bericht" at bounding box center [295, 519] width 89 height 9
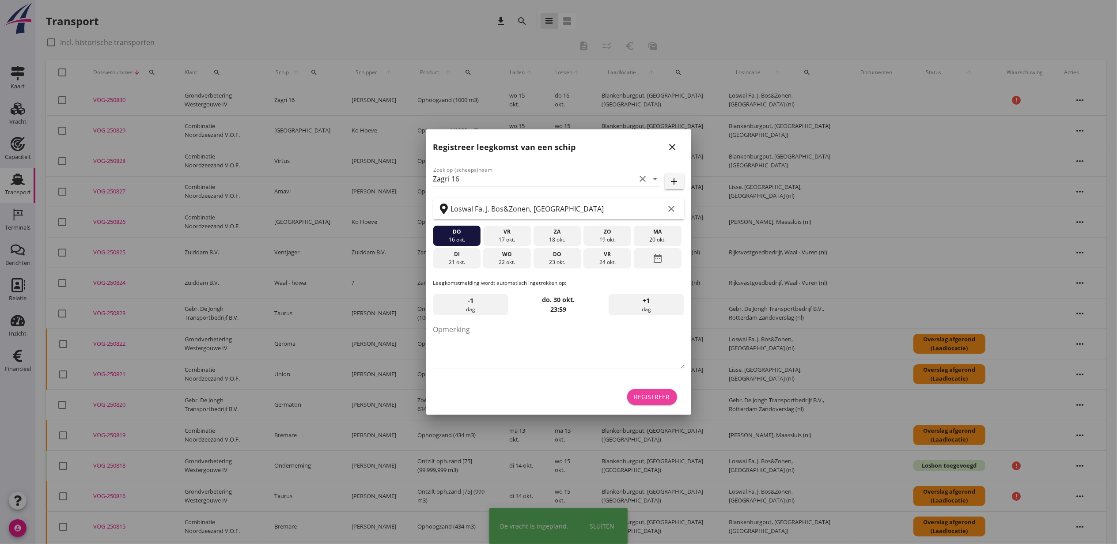
click at [655, 398] on div "Registreer" at bounding box center [652, 396] width 36 height 9
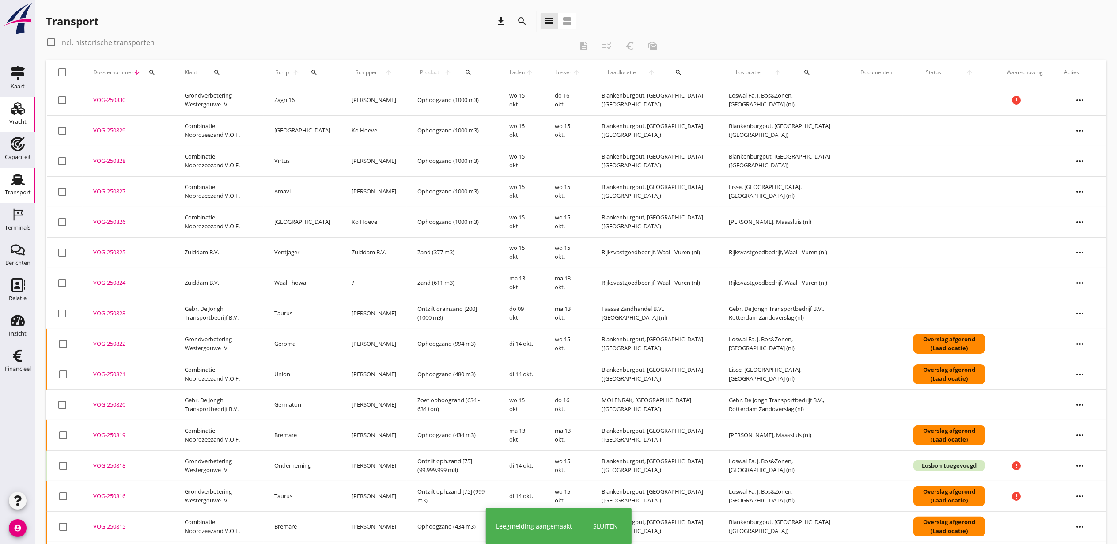
click at [11, 111] on use at bounding box center [18, 108] width 14 height 12
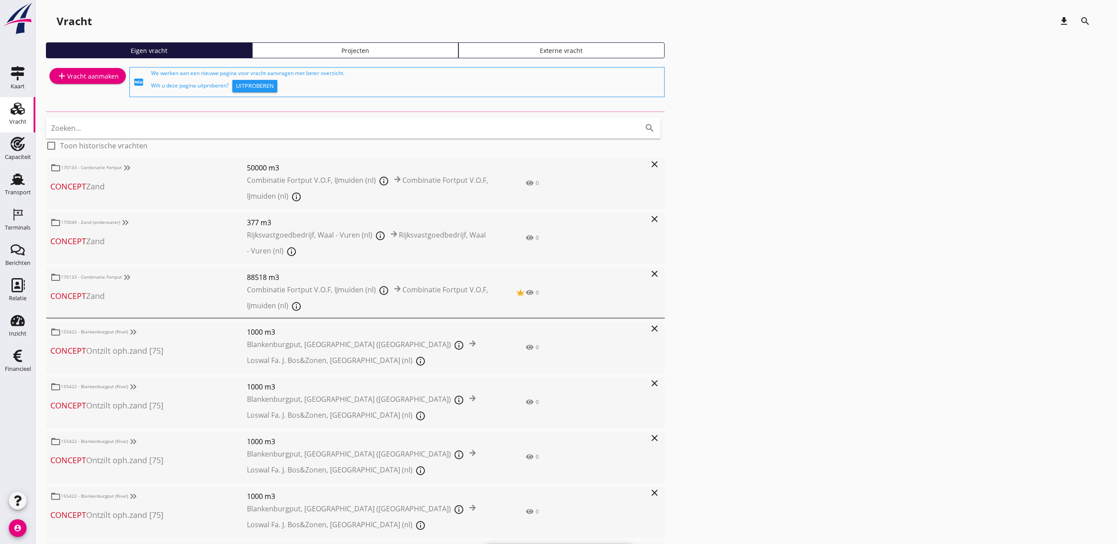
click at [435, 51] on div "Projecten" at bounding box center [355, 50] width 198 height 9
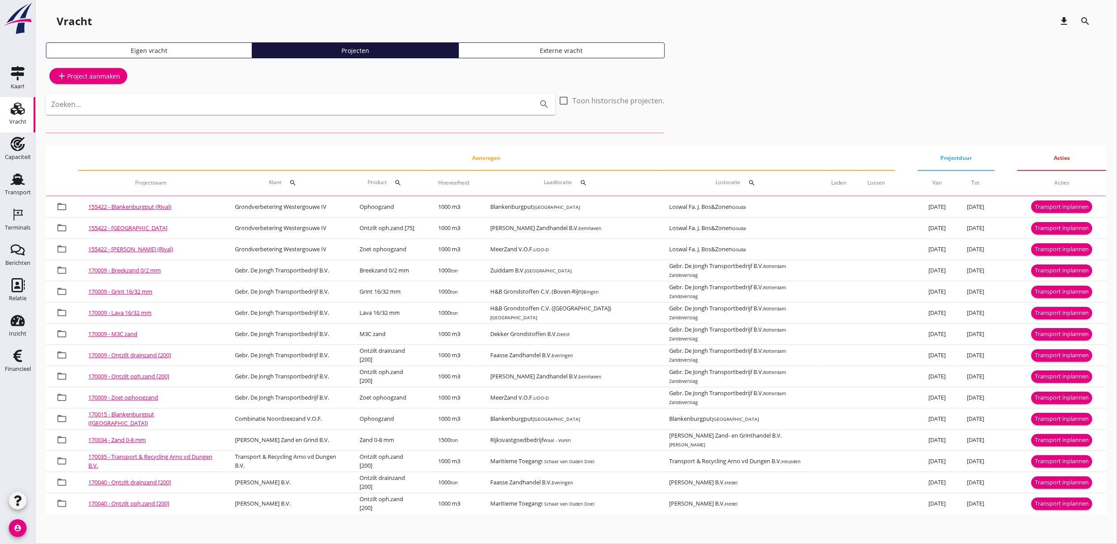
click at [345, 111] on div "Zoeken... search" at bounding box center [300, 104] width 509 height 21
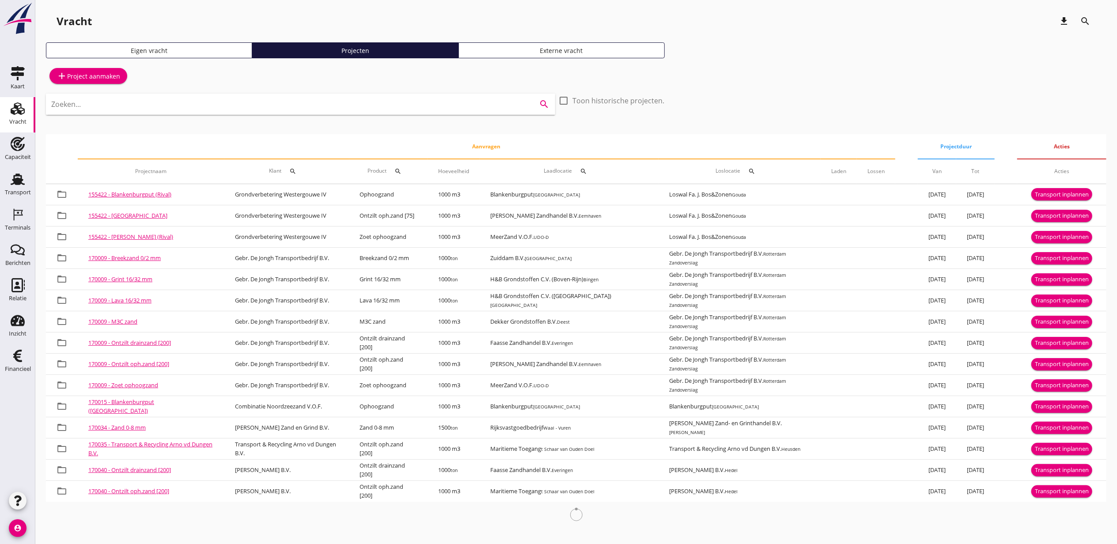
paste input "blankenburgpu"
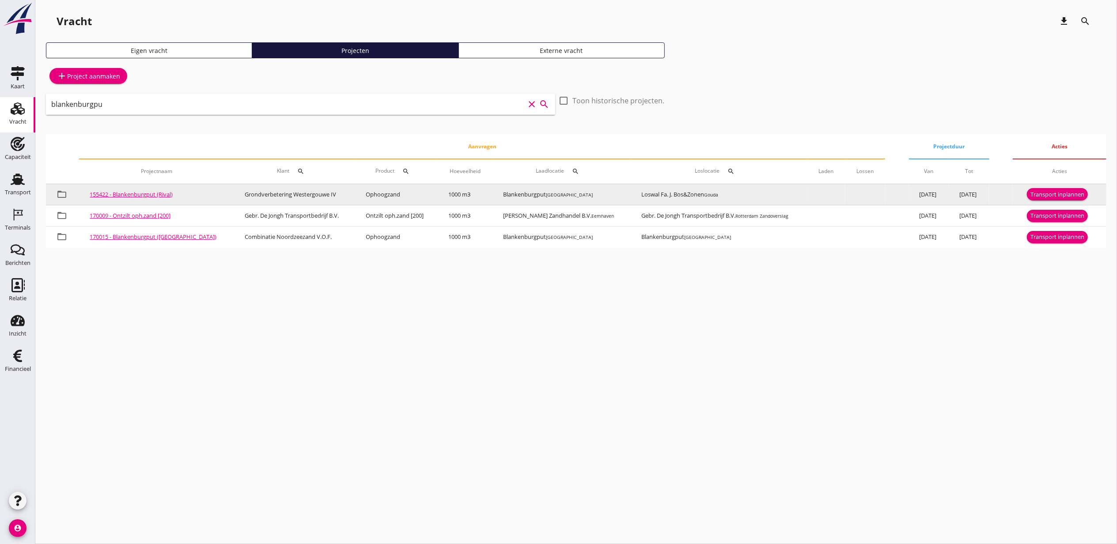
type input "blankenburgpu"
click at [1056, 193] on div "Transport inplannen" at bounding box center [1058, 194] width 54 height 9
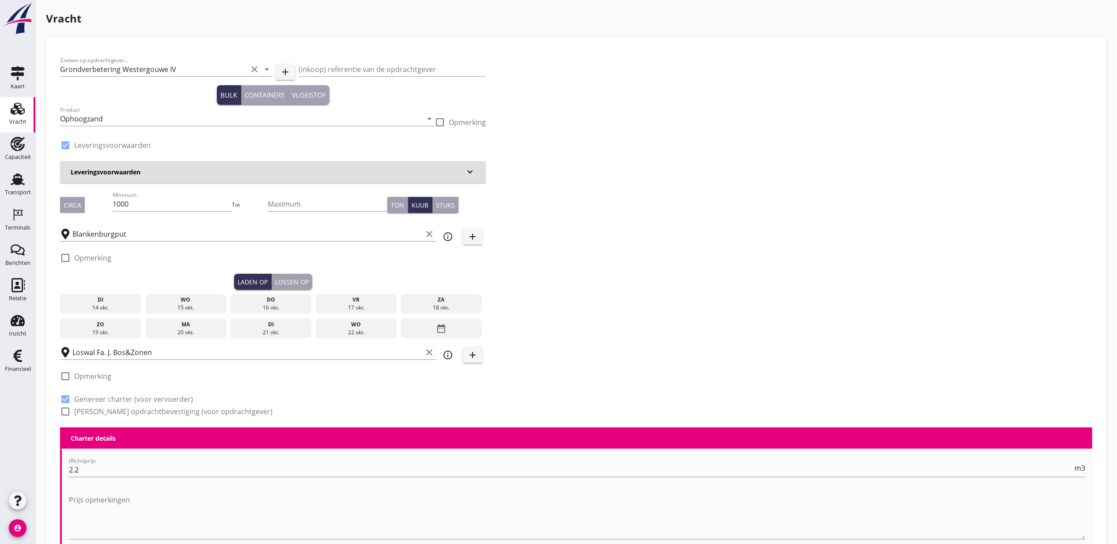
click at [212, 304] on div "15 okt." at bounding box center [186, 308] width 77 height 8
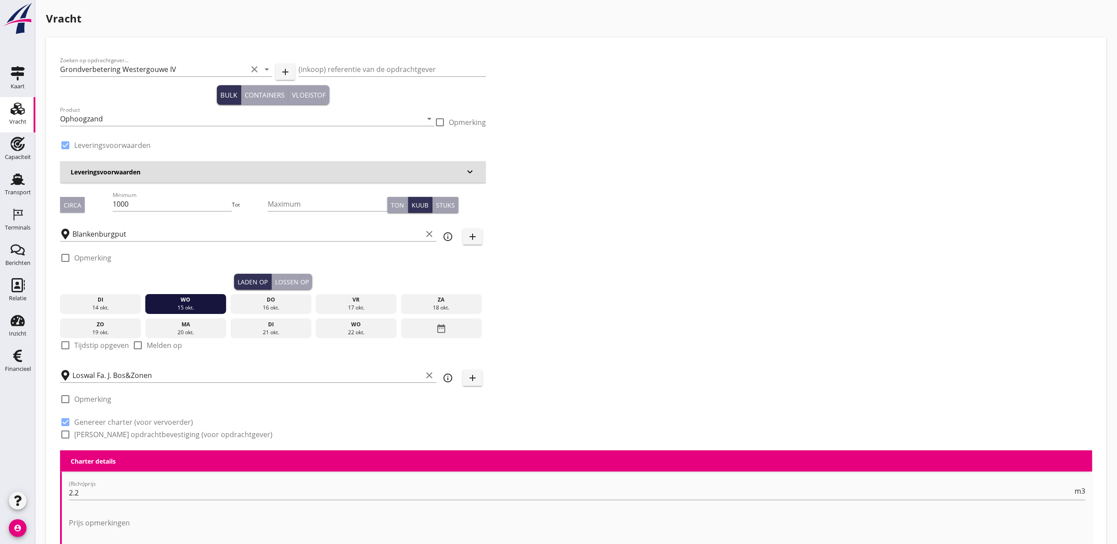
click at [117, 346] on label "Tijdstip opgeven" at bounding box center [101, 345] width 55 height 9
checkbox input "true"
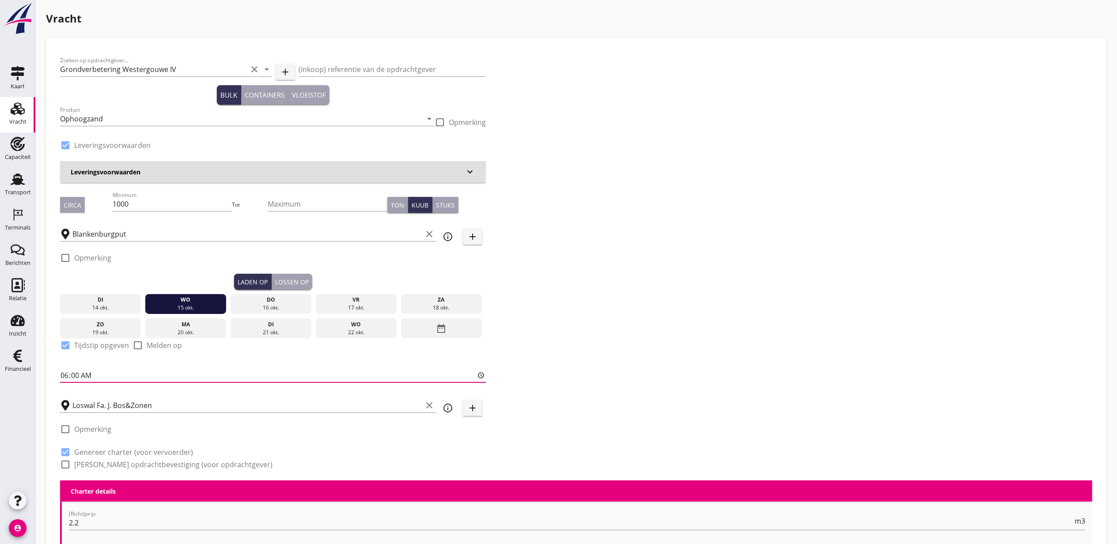
click at [66, 376] on input "06:00" at bounding box center [273, 375] width 426 height 14
type input "15:00"
click at [291, 278] on div "Lossen op" at bounding box center [292, 281] width 34 height 9
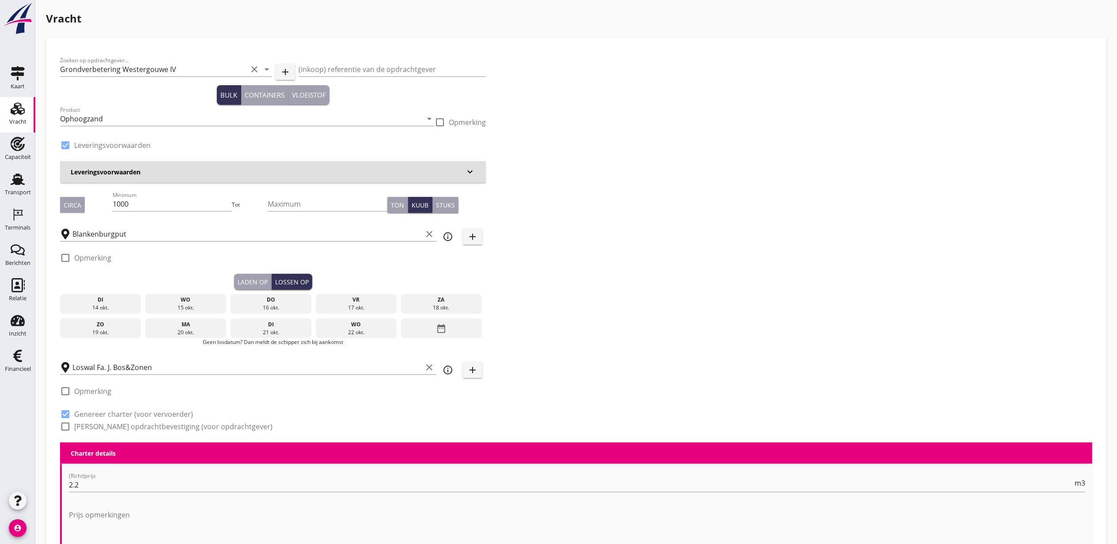
click at [275, 301] on div "do" at bounding box center [271, 300] width 77 height 8
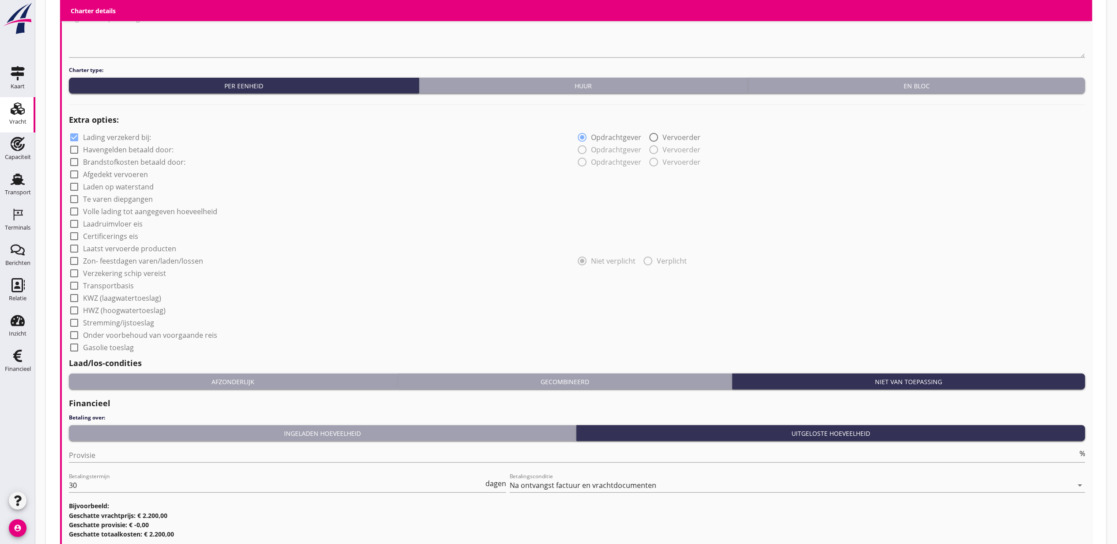
scroll to position [644, 0]
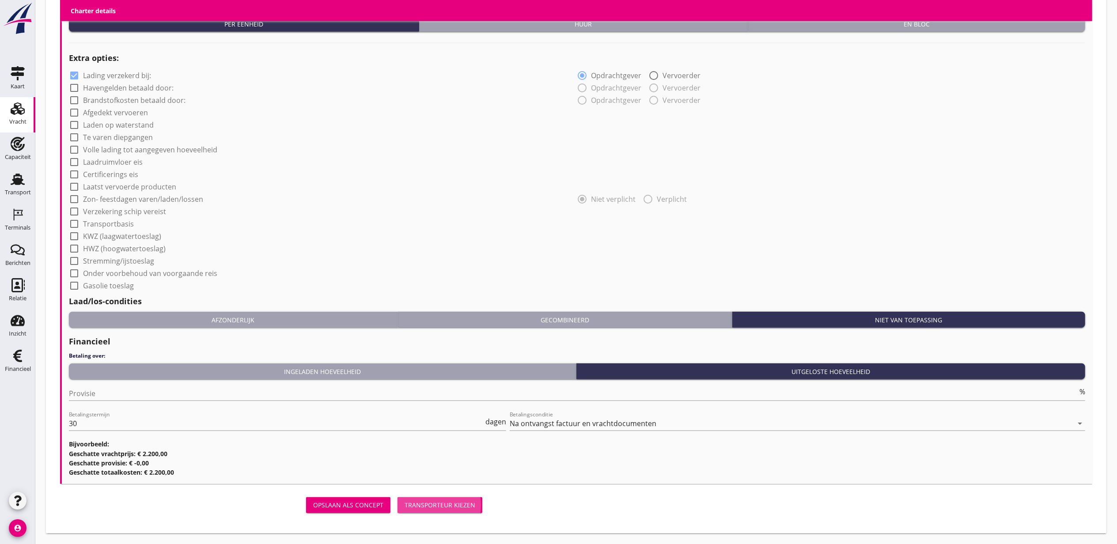
click at [459, 503] on div "Transporteur kiezen" at bounding box center [440, 504] width 71 height 9
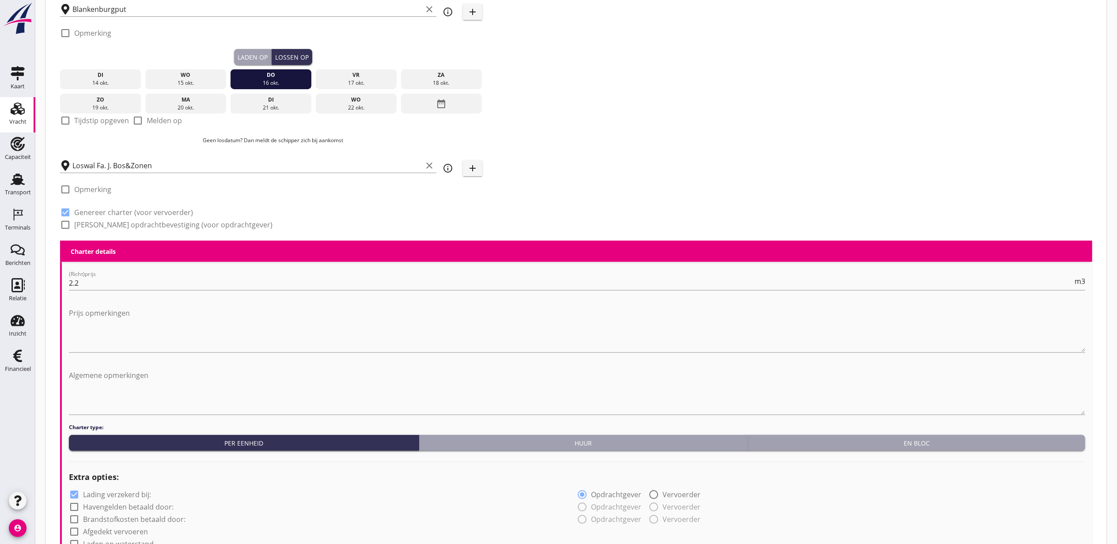
scroll to position [0, 0]
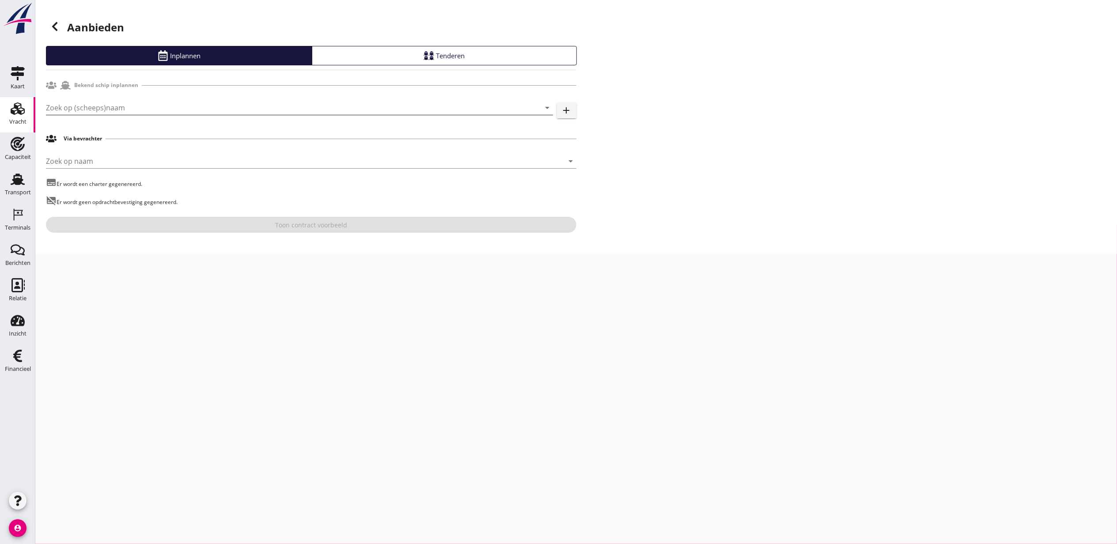
click at [124, 108] on input "Zoek op (scheeps)naam" at bounding box center [287, 108] width 482 height 14
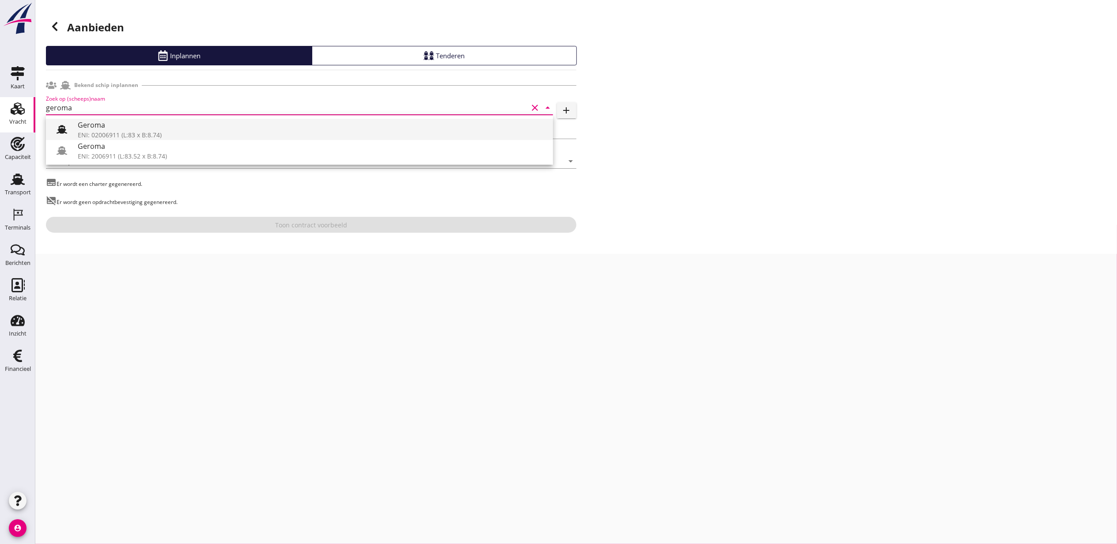
click at [148, 124] on div "Geroma" at bounding box center [312, 125] width 468 height 11
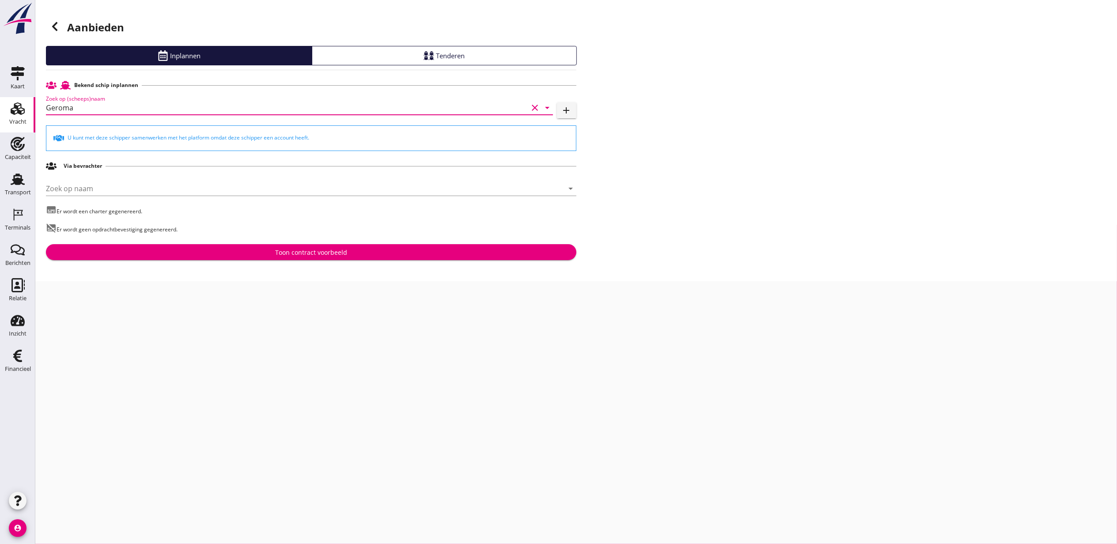
type input "Geroma"
click at [352, 252] on div "Toon contract voorbeeld" at bounding box center [311, 252] width 516 height 9
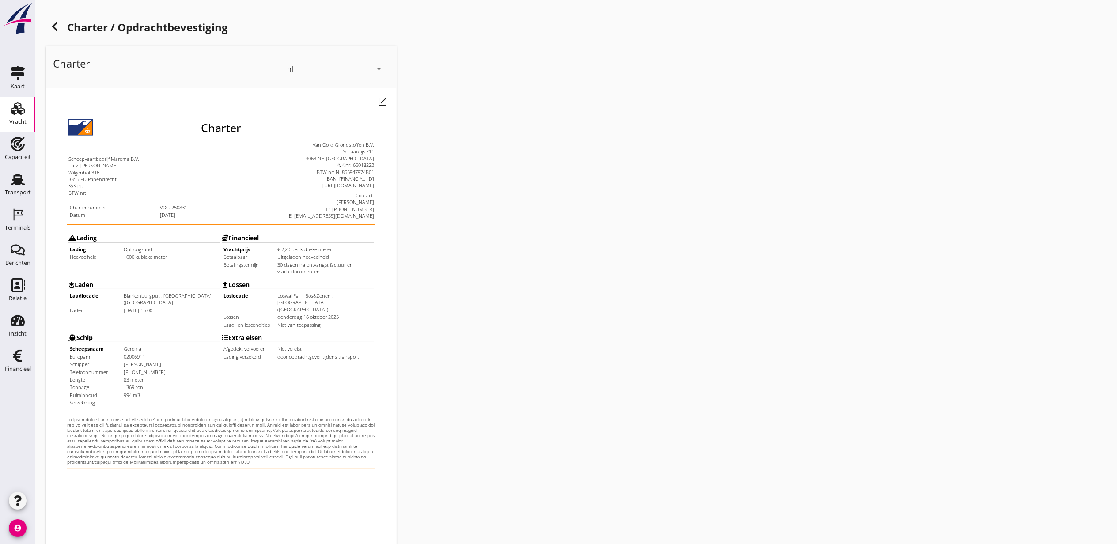
scroll to position [110, 0]
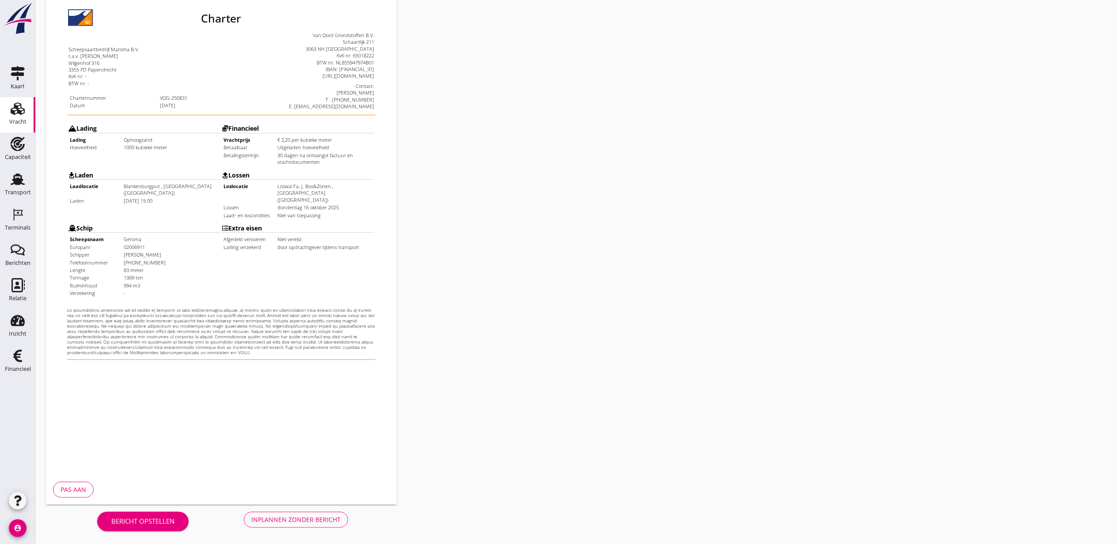
click at [292, 526] on button "Inplannen zonder bericht" at bounding box center [296, 520] width 104 height 16
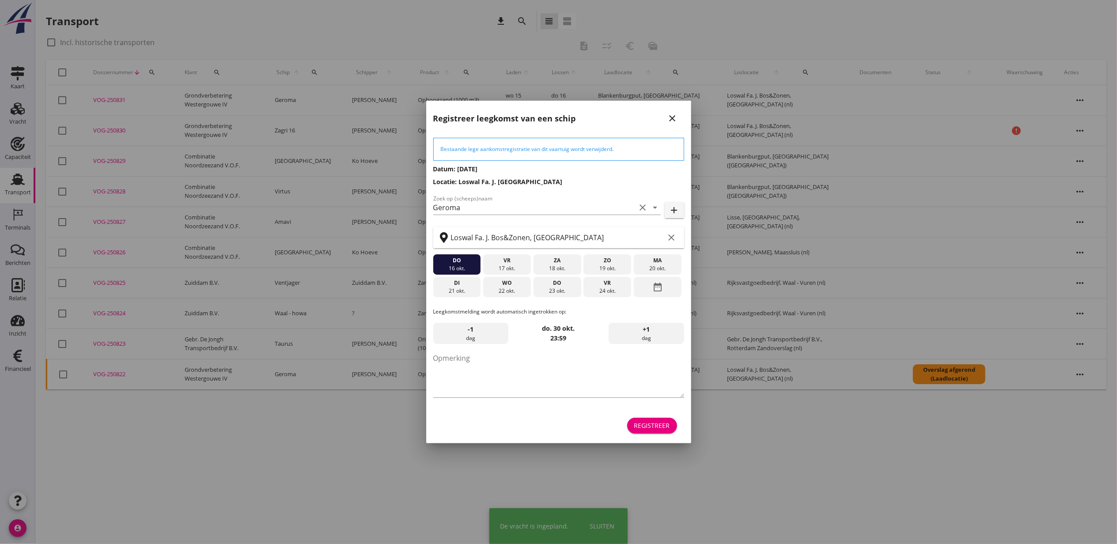
click at [663, 435] on div "Bestaande lege aankomstregistratie van dit vaartuig wordt verwijderd. Datum: 15…" at bounding box center [558, 286] width 265 height 314
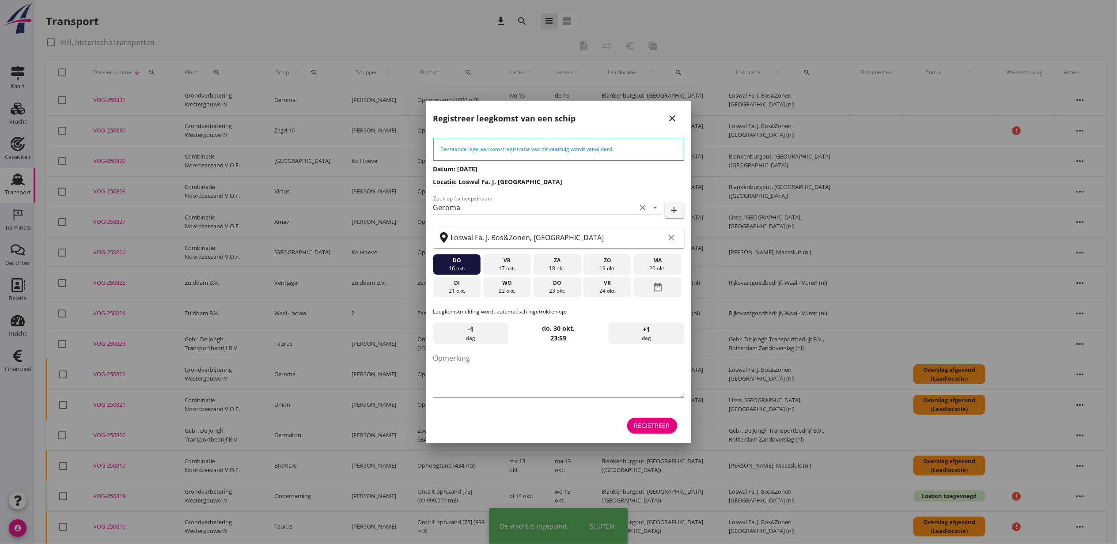
click at [663, 423] on div "Registreer" at bounding box center [652, 425] width 36 height 9
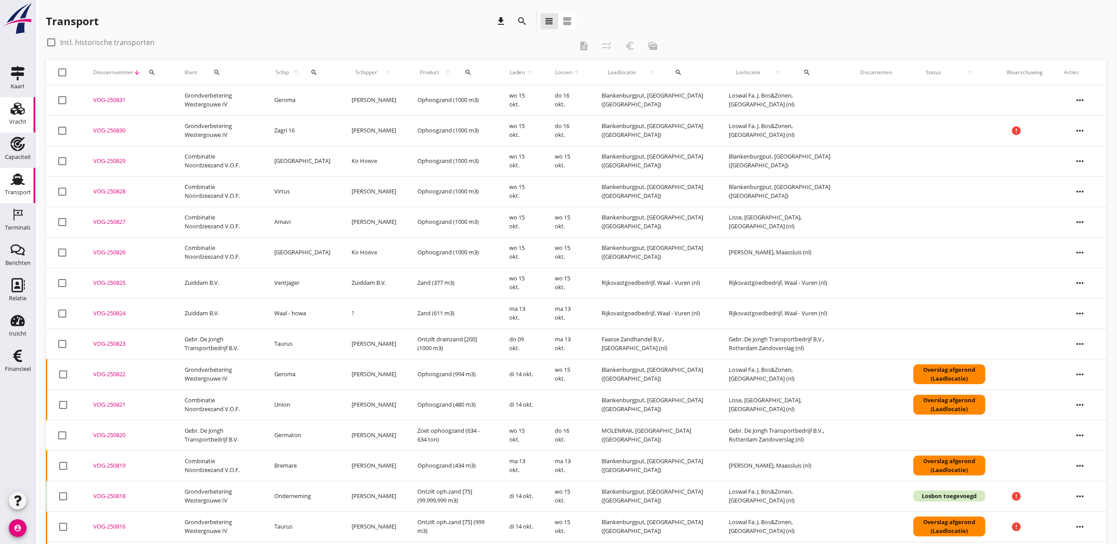
click at [16, 114] on icon "Vracht" at bounding box center [18, 109] width 14 height 14
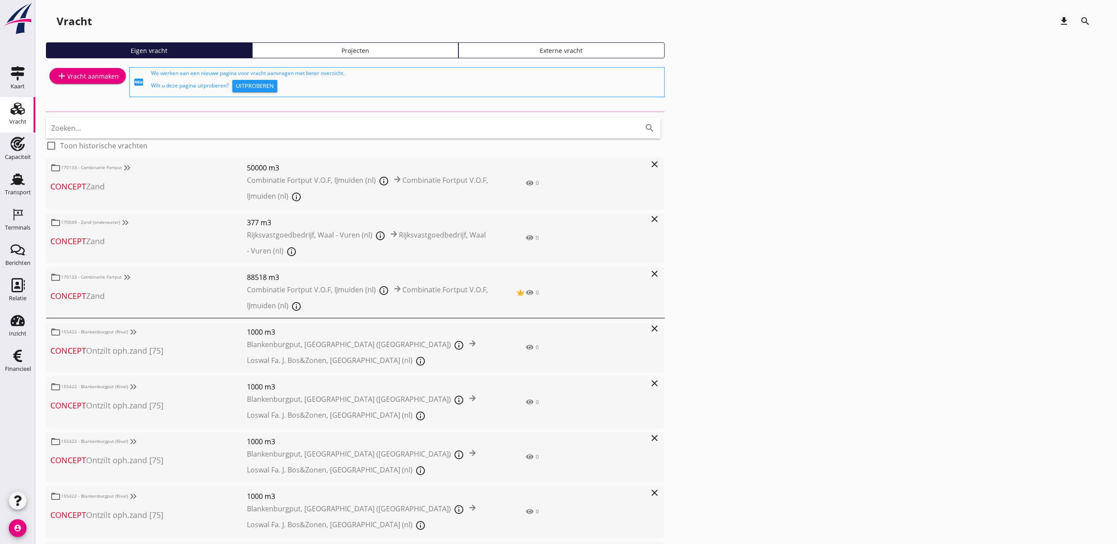
click at [426, 50] on div "Projecten" at bounding box center [355, 50] width 198 height 9
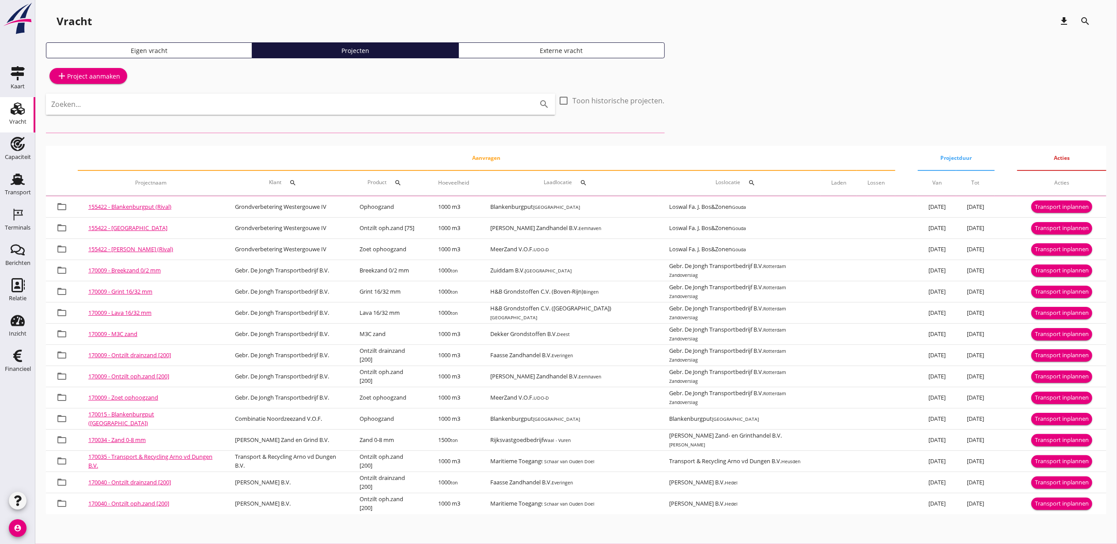
click at [375, 105] on input "Zoeken..." at bounding box center [288, 104] width 474 height 14
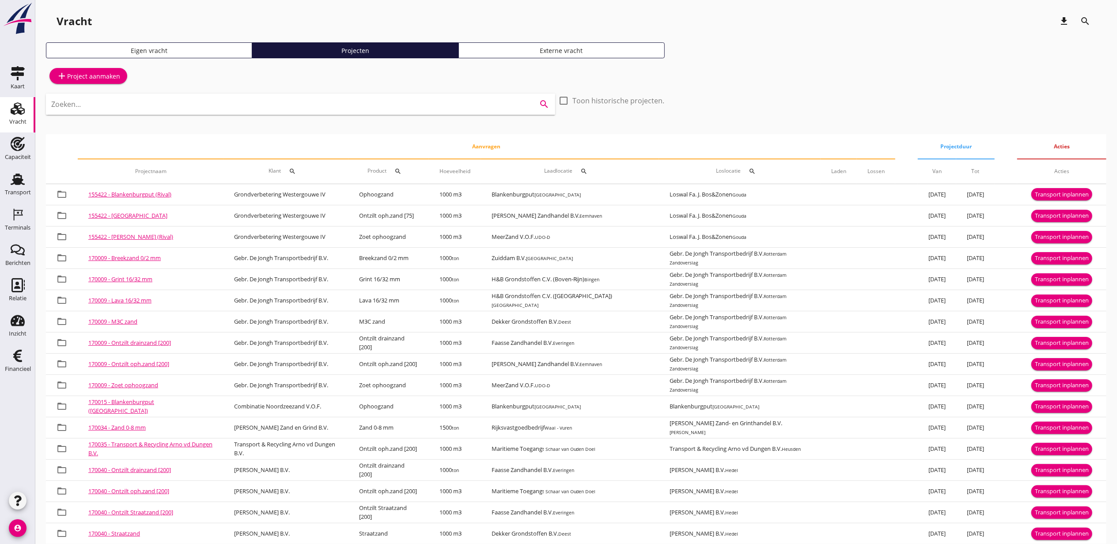
paste input "blankenburgpu"
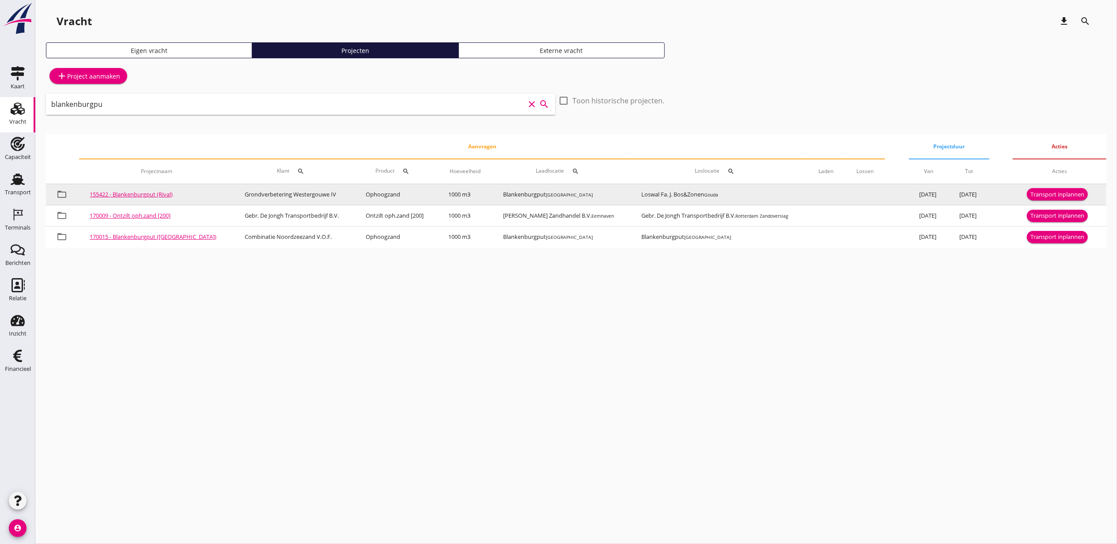
type input "blankenburgpu"
click at [1039, 197] on div "Transport inplannen" at bounding box center [1058, 194] width 54 height 9
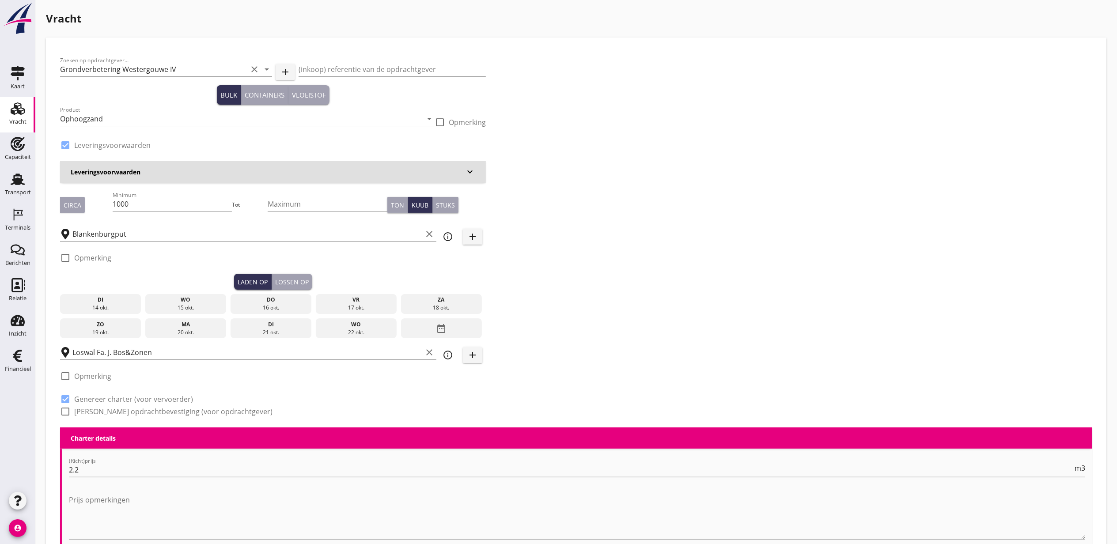
click at [191, 304] on div "15 okt." at bounding box center [186, 308] width 77 height 8
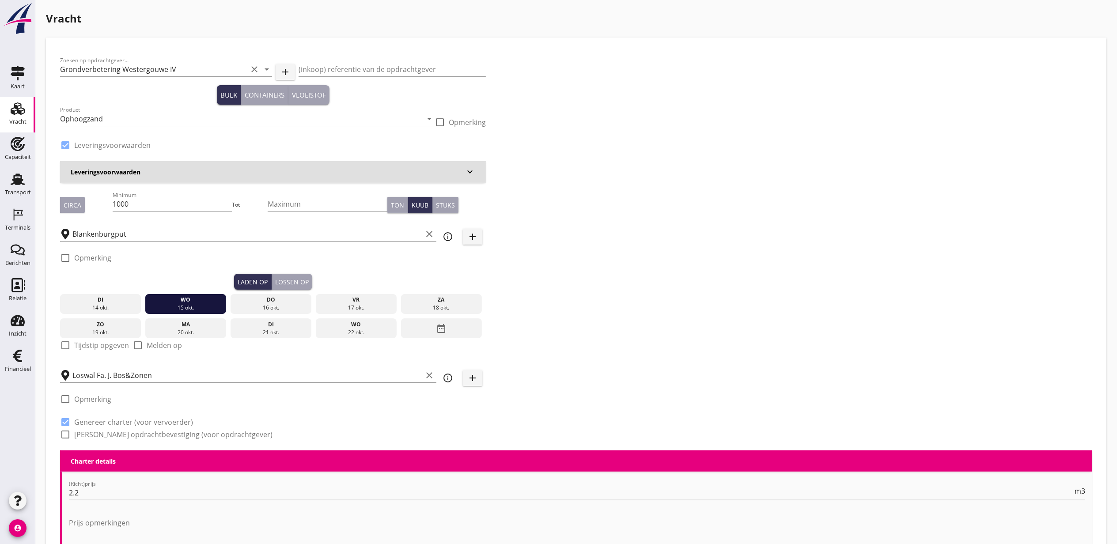
click at [96, 347] on label "Tijdstip opgeven" at bounding box center [101, 345] width 55 height 9
checkbox input "true"
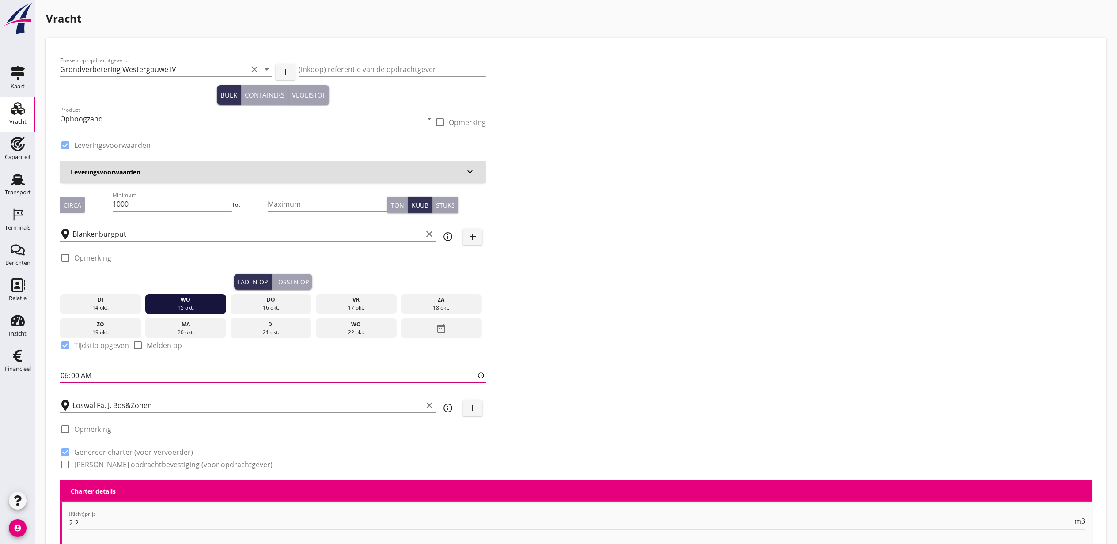
click at [66, 377] on input "06:00" at bounding box center [273, 375] width 426 height 14
type input "15:00"
click at [301, 283] on div "Lossen op" at bounding box center [292, 281] width 34 height 9
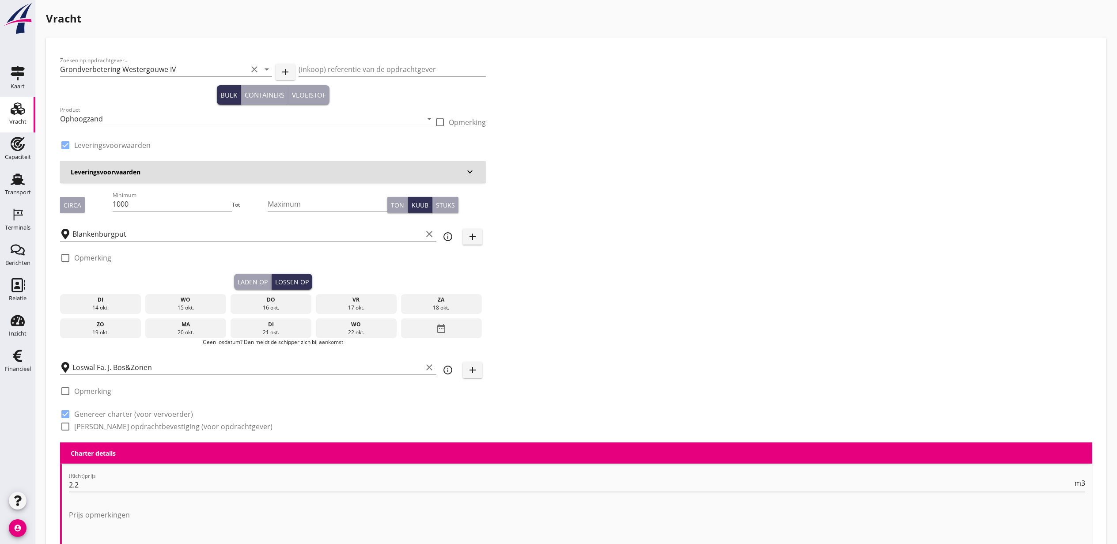
scroll to position [0, 0]
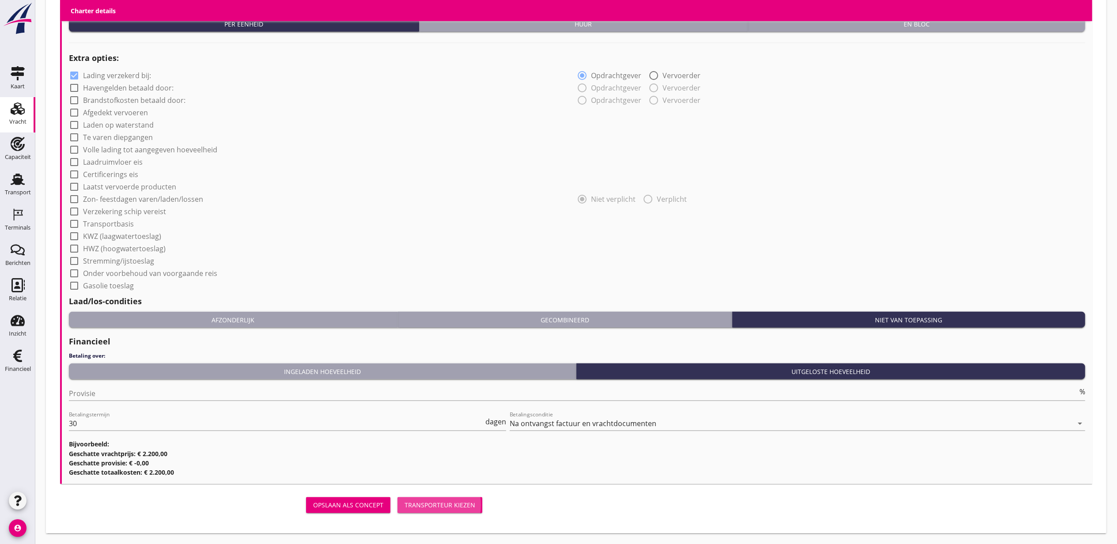
click at [450, 502] on div "Transporteur kiezen" at bounding box center [440, 504] width 71 height 9
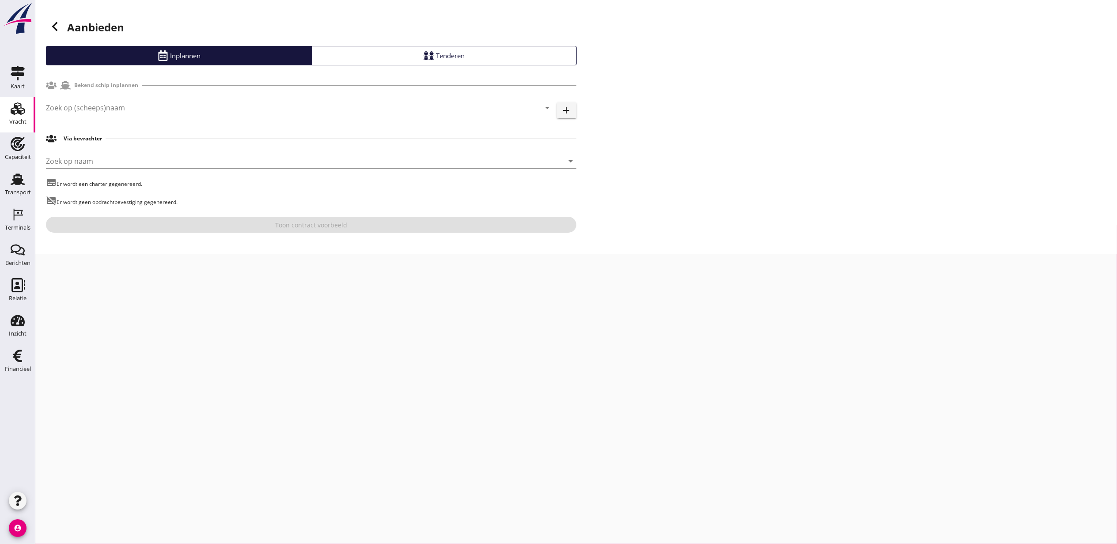
click at [172, 108] on input "Zoek op (scheeps)naam" at bounding box center [287, 108] width 482 height 14
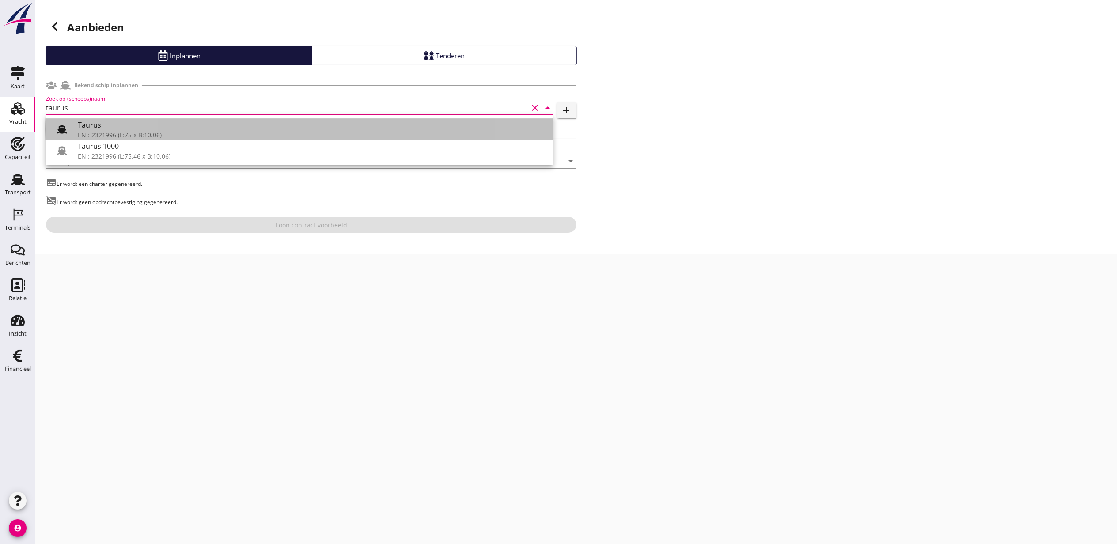
click at [131, 121] on div "Taurus" at bounding box center [312, 125] width 468 height 11
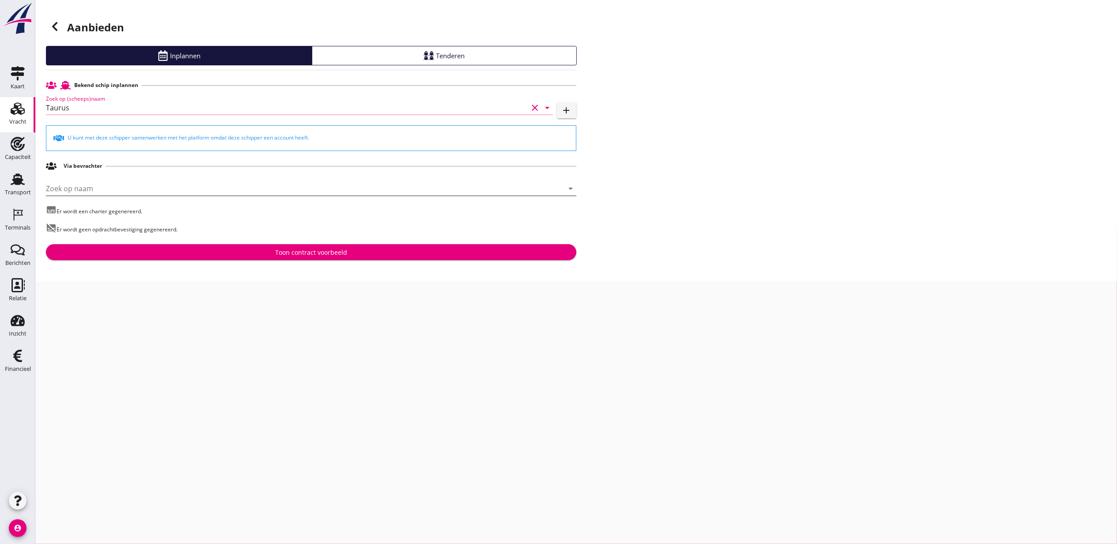
type input "Taurus"
click at [159, 186] on input "Zoek op naam" at bounding box center [299, 189] width 506 height 14
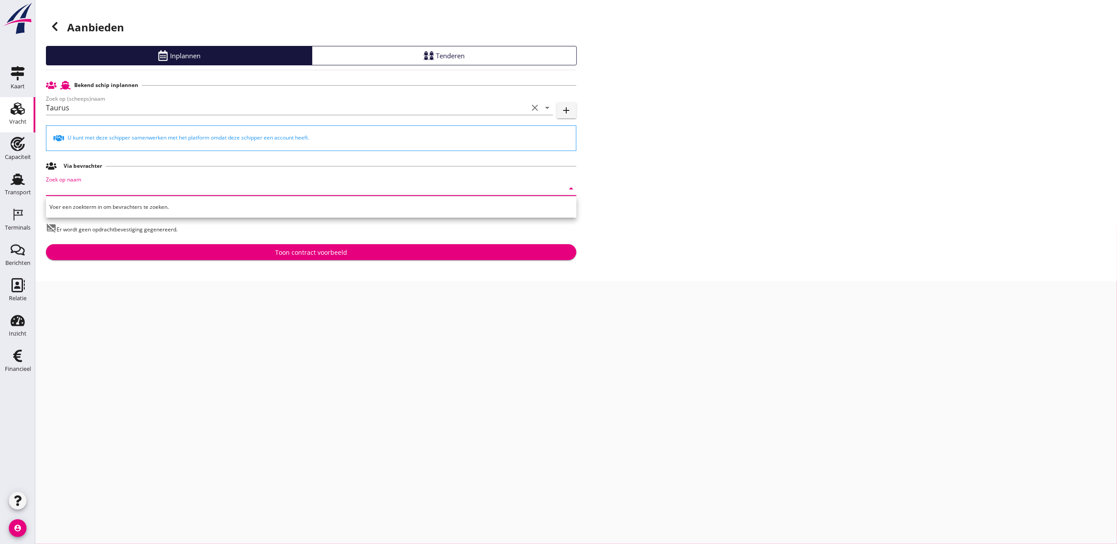
click at [354, 251] on div "Toon contract voorbeeld" at bounding box center [311, 252] width 516 height 9
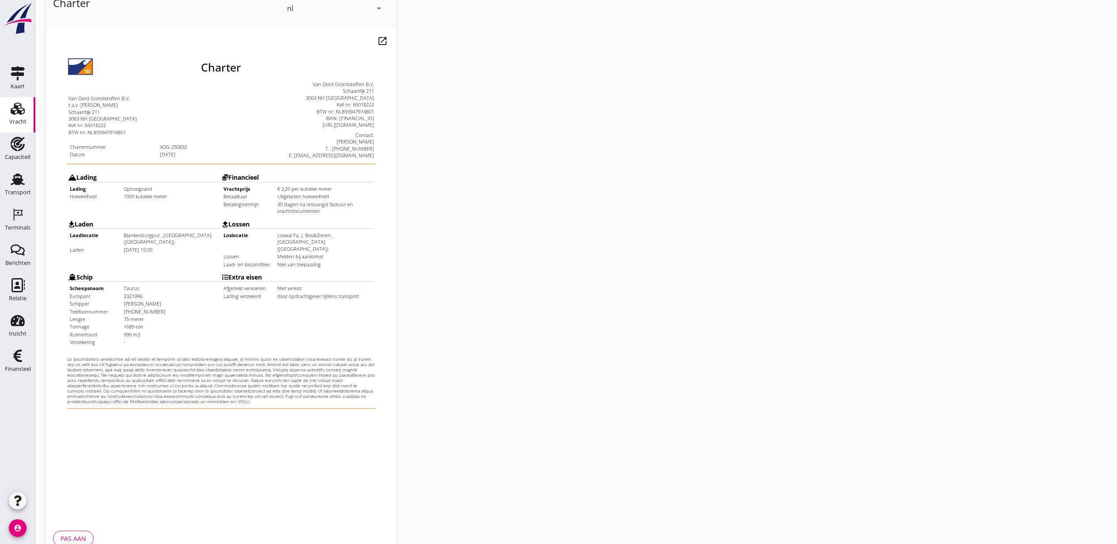
scroll to position [110, 0]
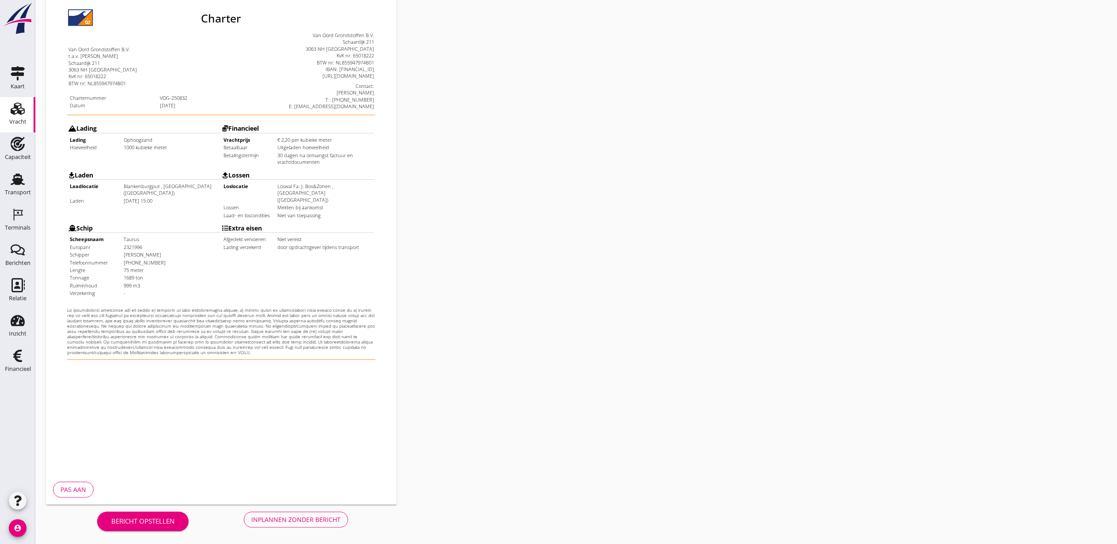
click at [265, 512] on button "Inplannen zonder bericht" at bounding box center [296, 520] width 104 height 16
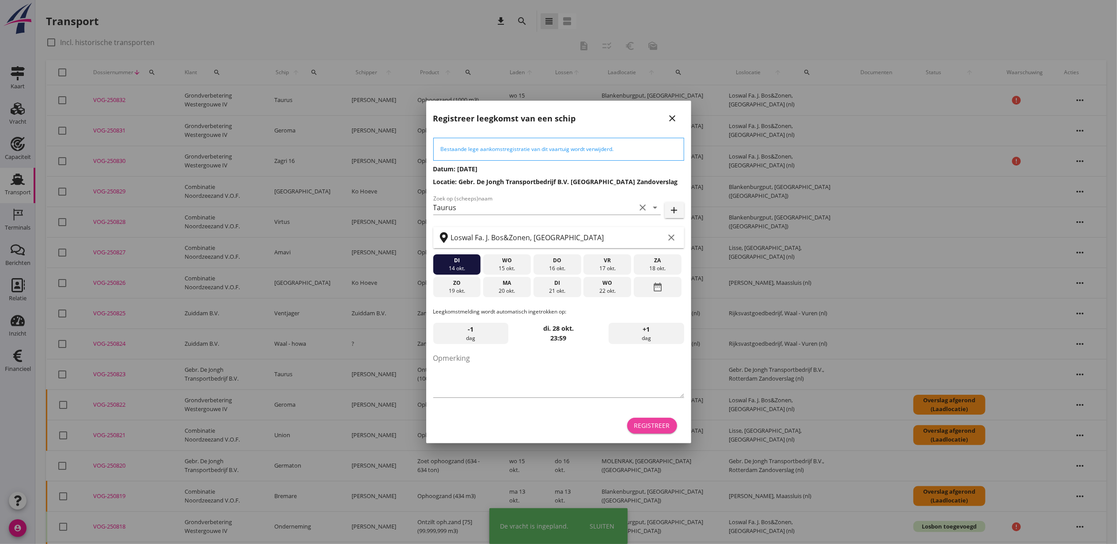
click at [654, 421] on div "Registreer" at bounding box center [652, 425] width 36 height 9
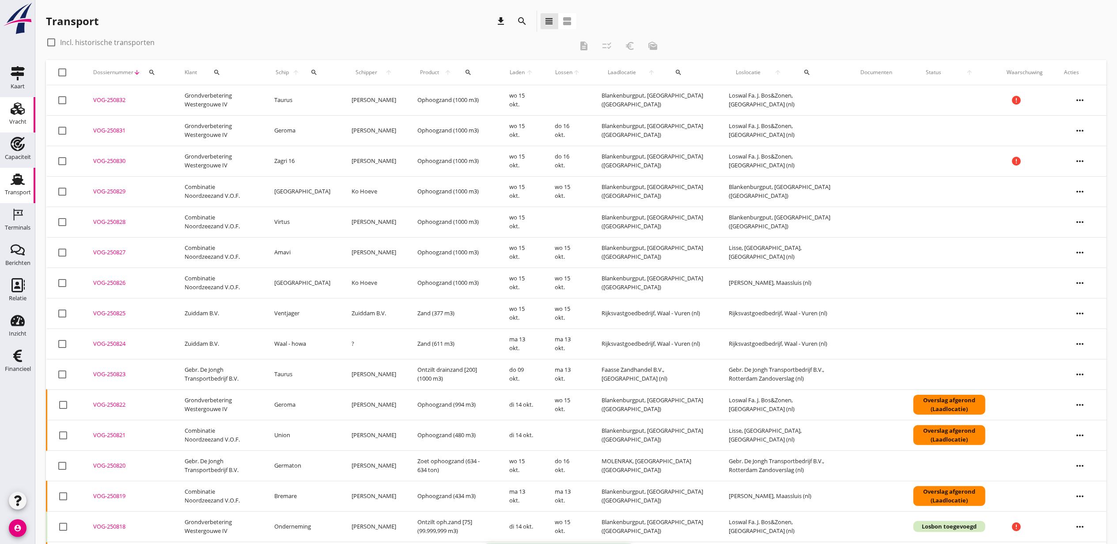
click at [17, 112] on icon "Vracht" at bounding box center [18, 109] width 14 height 14
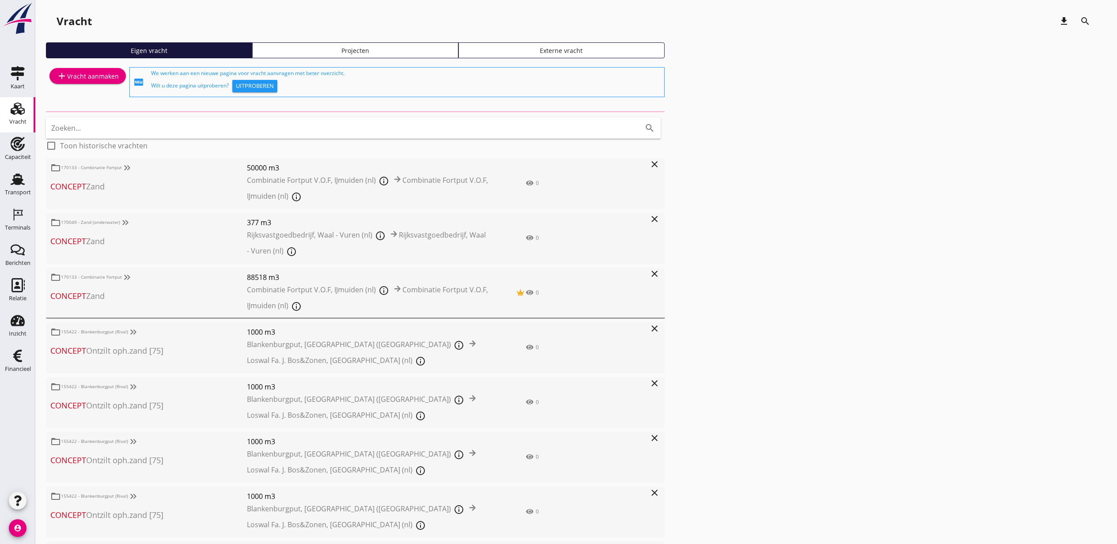
click at [425, 52] on div "Projecten" at bounding box center [355, 50] width 198 height 9
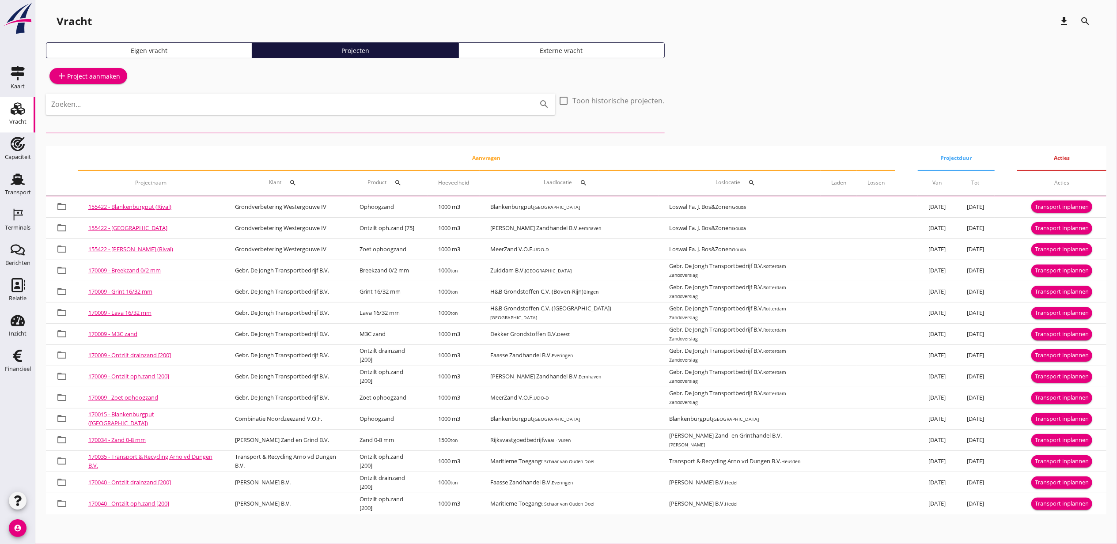
click at [292, 100] on input "Zoeken..." at bounding box center [288, 104] width 474 height 14
paste input "blankenburgpu"
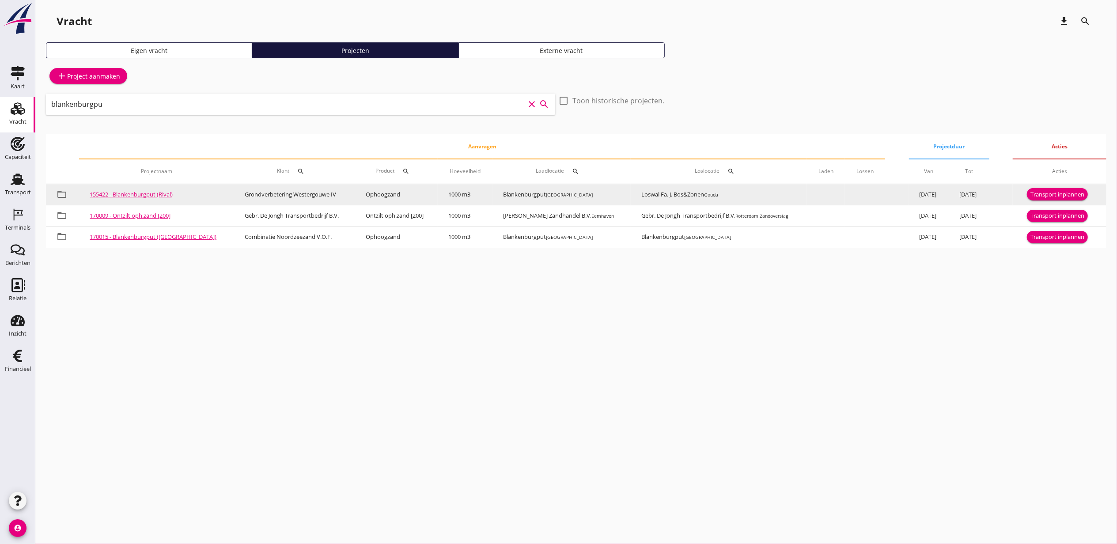
type input "blankenburgpu"
click at [1057, 193] on div "Transport inplannen" at bounding box center [1058, 194] width 54 height 9
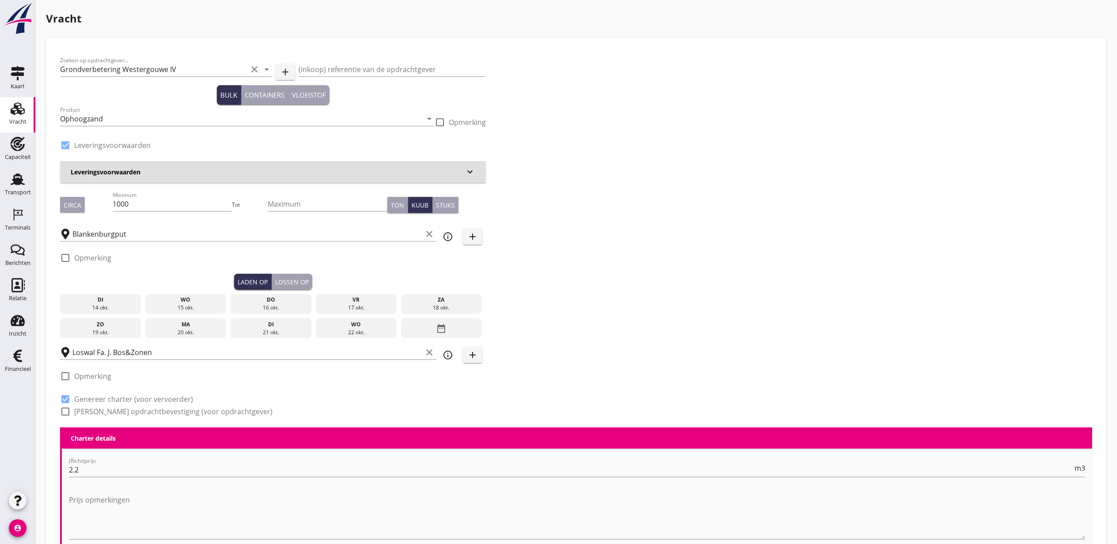
click at [196, 304] on div "15 okt." at bounding box center [186, 308] width 77 height 8
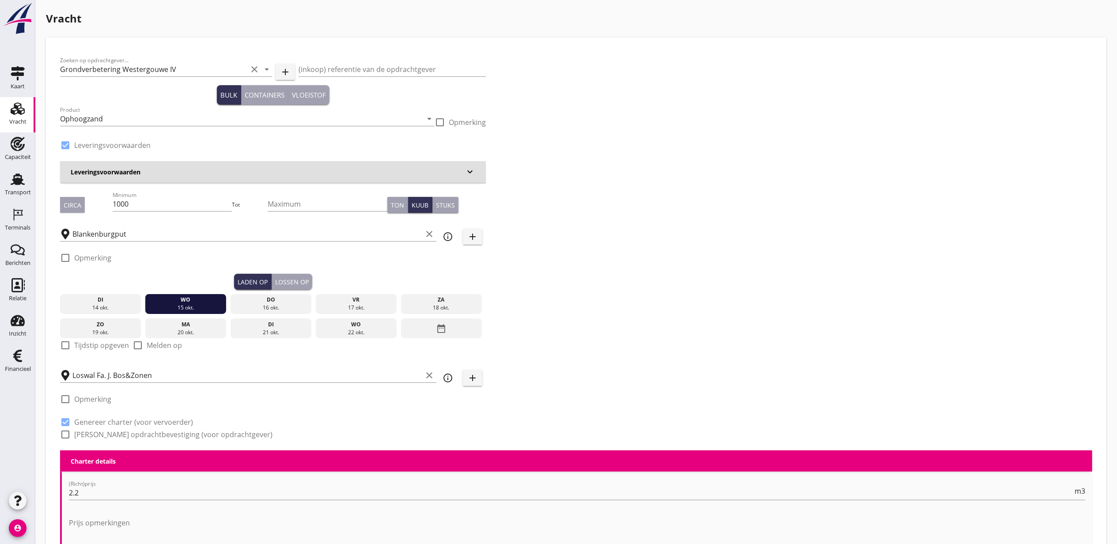
click at [90, 348] on label "Tijdstip opgeven" at bounding box center [101, 345] width 55 height 9
checkbox input "true"
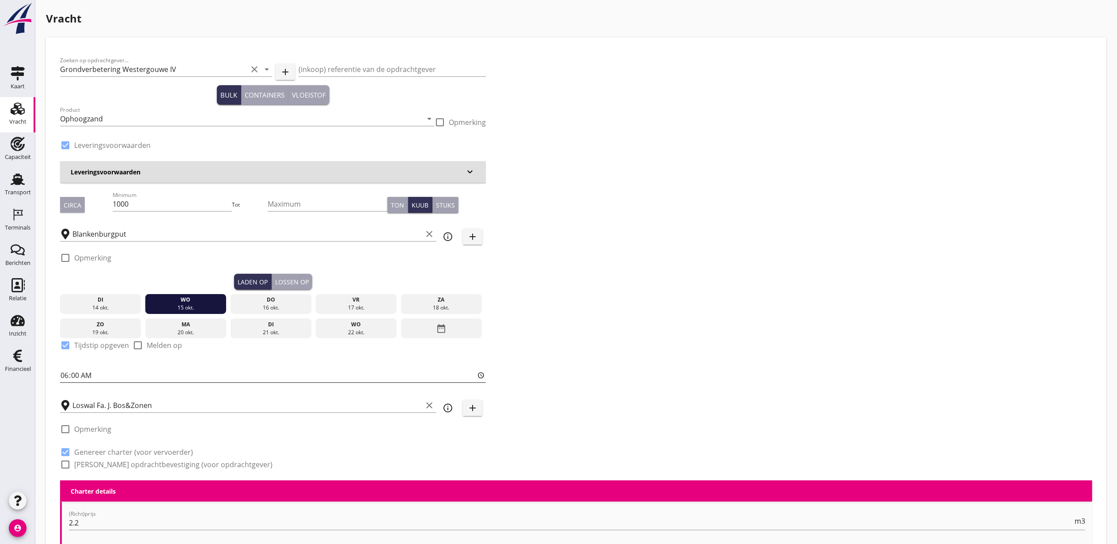
click at [67, 375] on input "06:00" at bounding box center [273, 375] width 426 height 14
type input "17:00"
click at [296, 281] on div "Lossen op" at bounding box center [292, 281] width 34 height 9
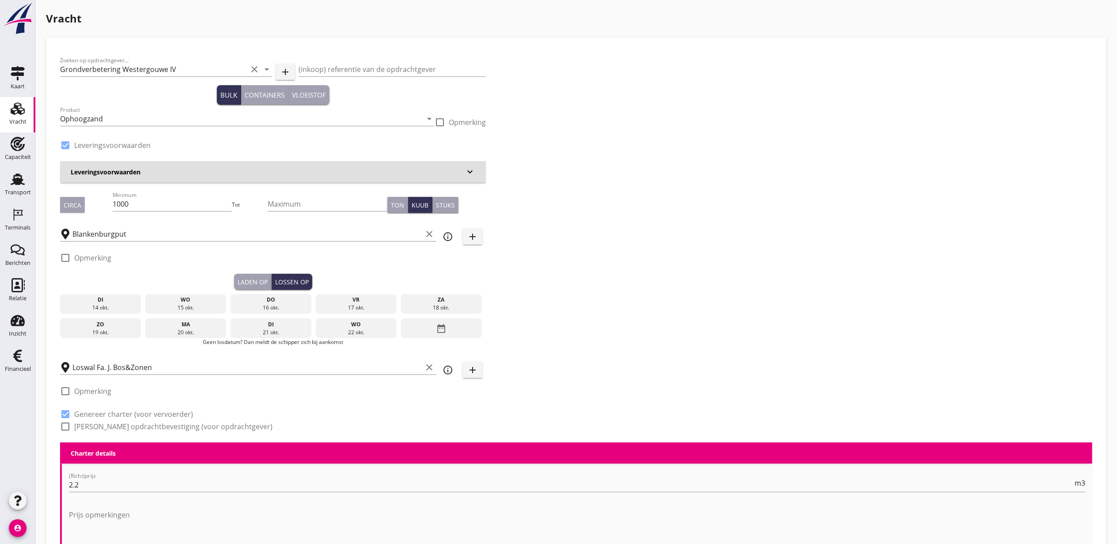
drag, startPoint x: 265, startPoint y: 308, endPoint x: 306, endPoint y: 324, distance: 43.6
click at [266, 307] on div "16 okt." at bounding box center [271, 308] width 77 height 8
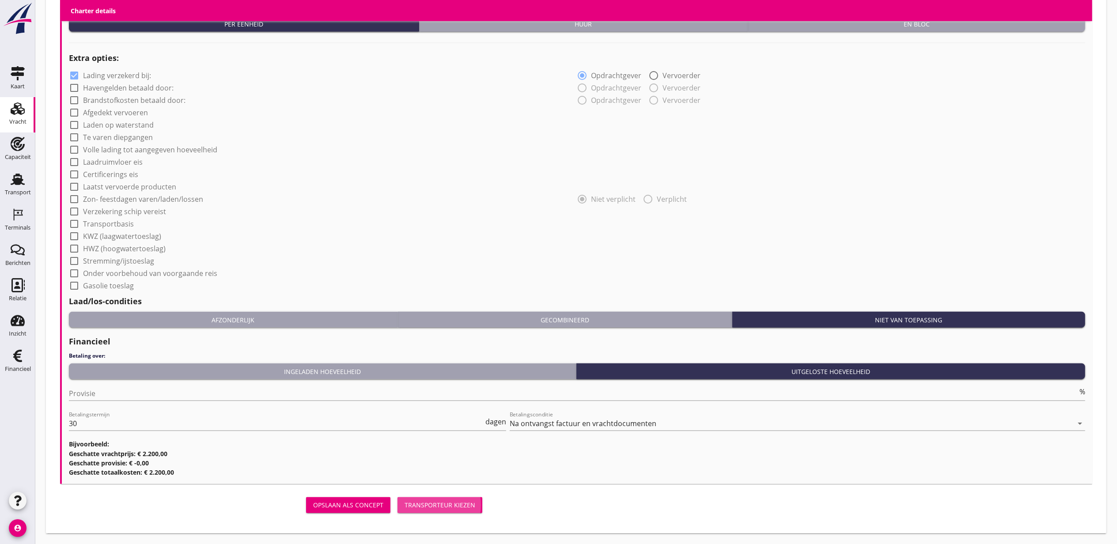
click at [453, 511] on button "Transporteur kiezen" at bounding box center [440, 505] width 85 height 16
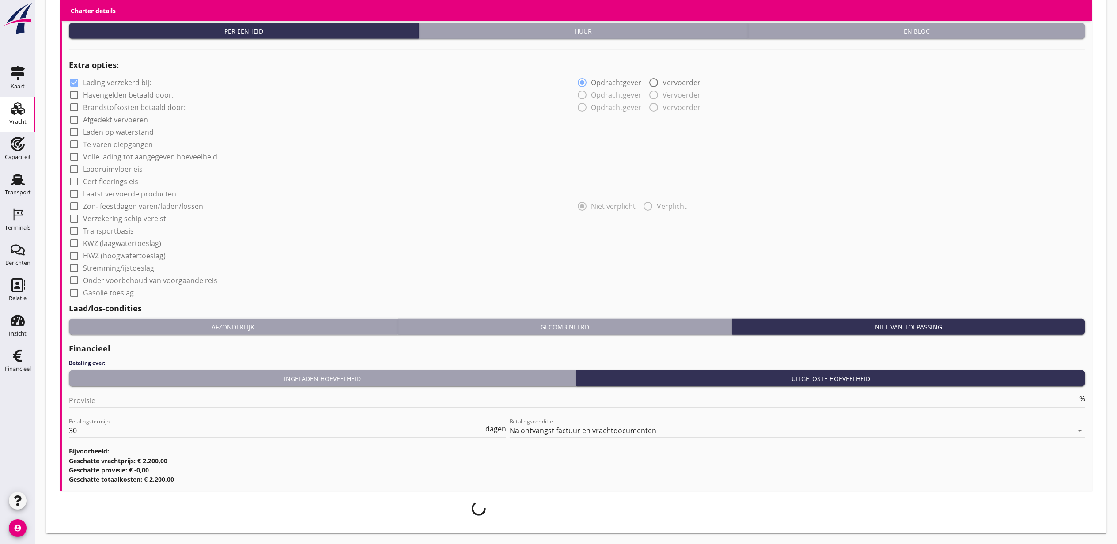
scroll to position [637, 0]
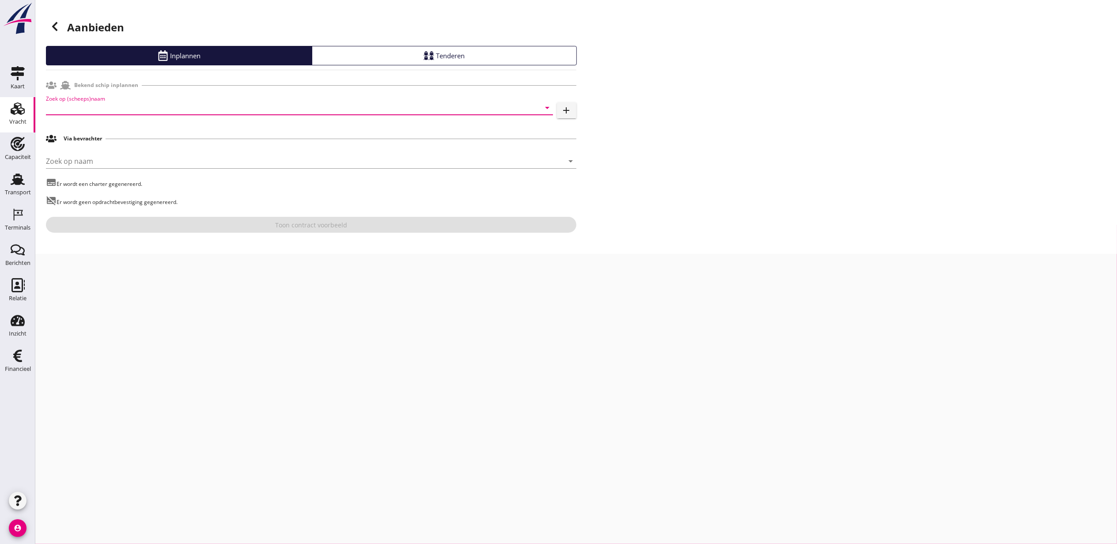
click at [130, 101] on input "Zoek op (scheeps)naam" at bounding box center [287, 108] width 482 height 14
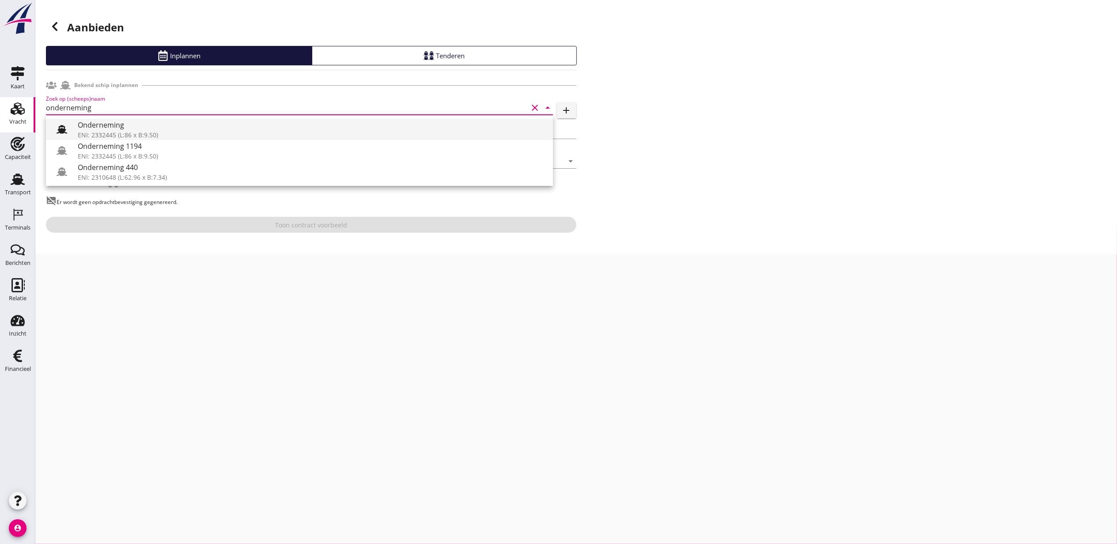
click at [117, 133] on div "ENI: 2332445 (L:86 x B:9.50)" at bounding box center [312, 134] width 468 height 9
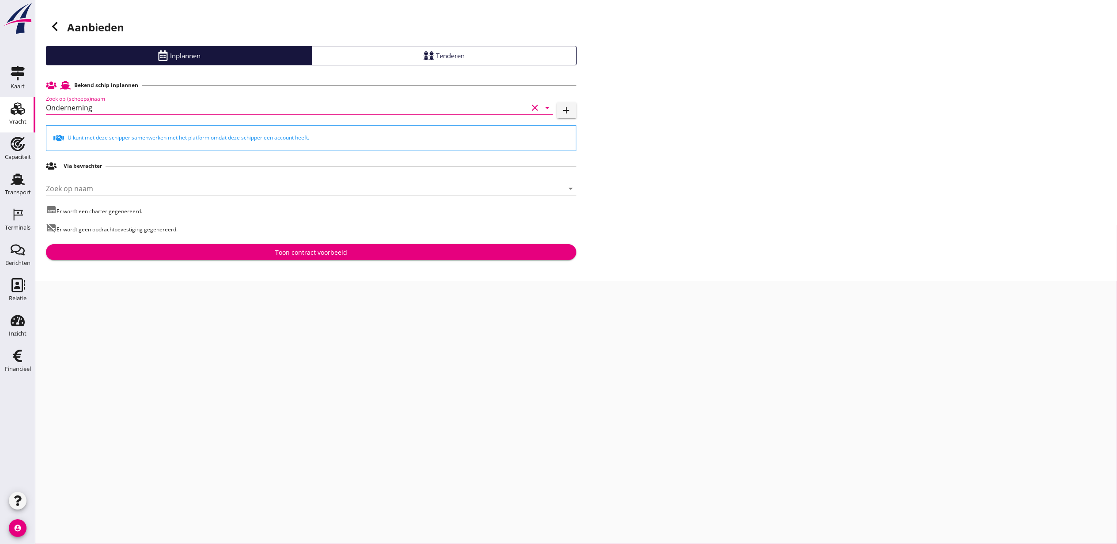
type input "Onderneming"
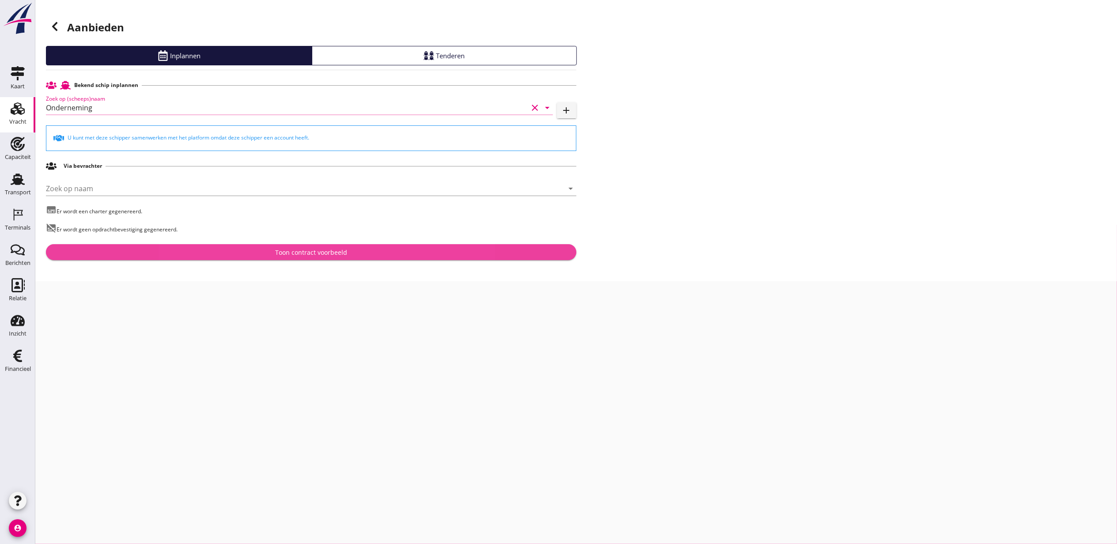
click at [363, 246] on button "Toon contract voorbeeld" at bounding box center [311, 252] width 531 height 16
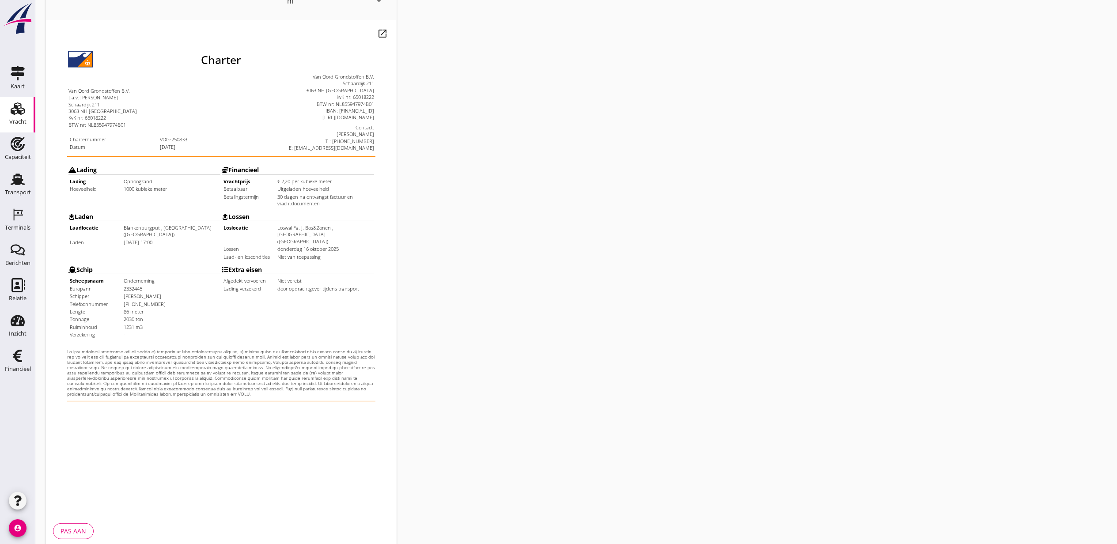
scroll to position [110, 0]
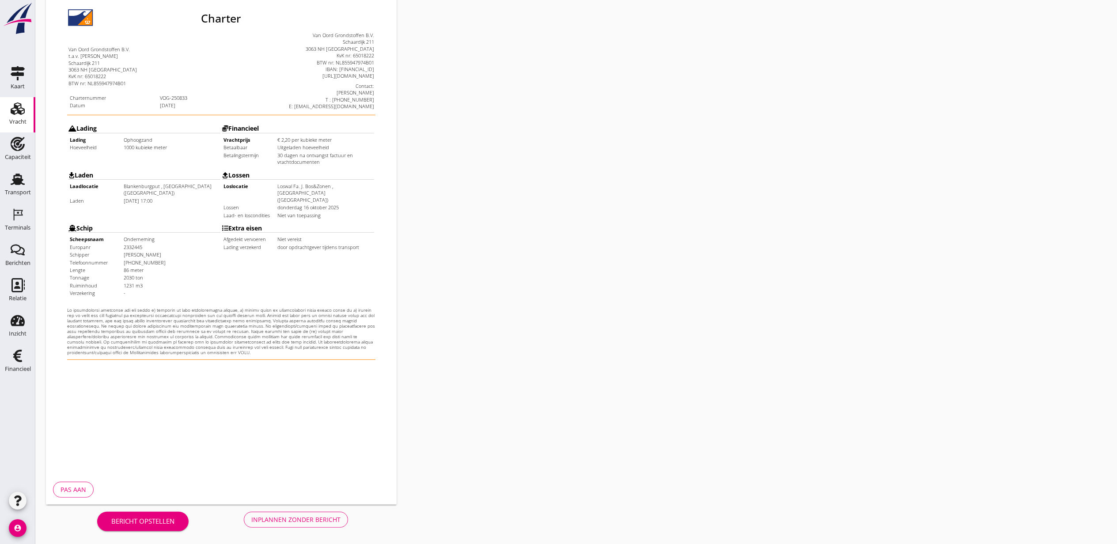
click at [304, 516] on div "Inplannen zonder bericht" at bounding box center [295, 519] width 89 height 9
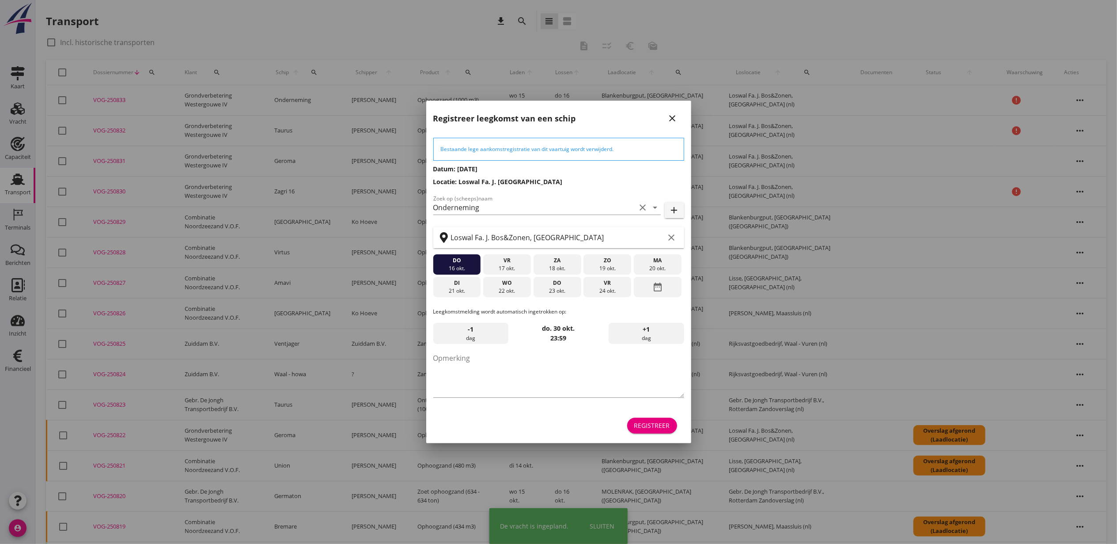
click at [652, 428] on div "Registreer" at bounding box center [652, 425] width 36 height 9
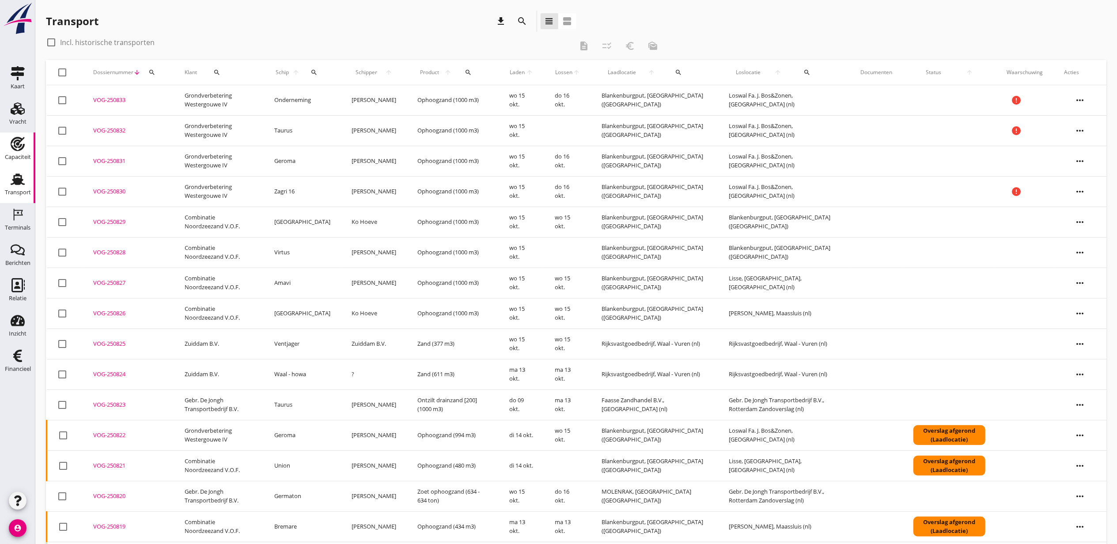
click at [16, 114] on icon "Vracht" at bounding box center [18, 109] width 14 height 14
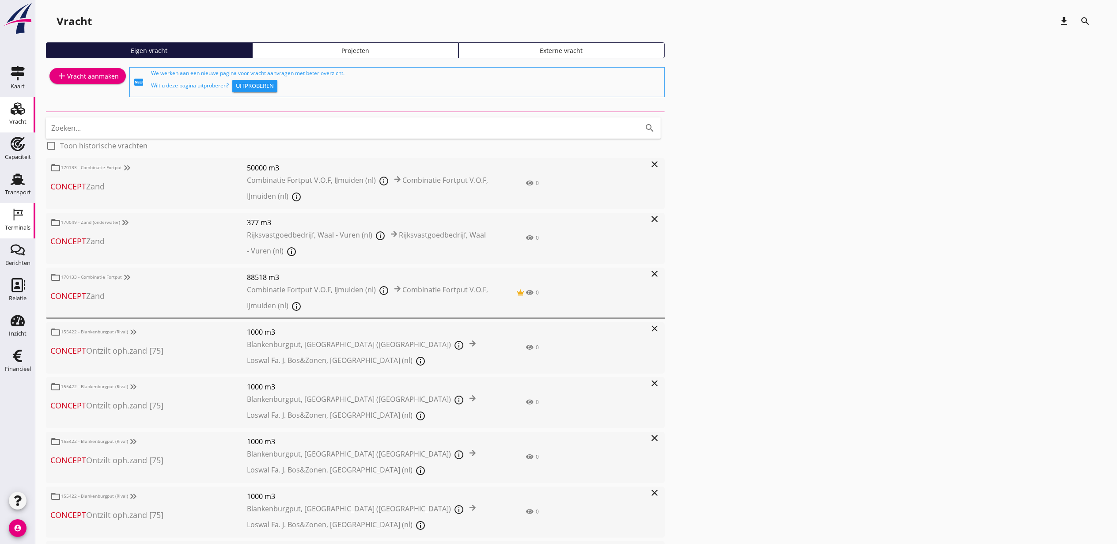
drag, startPoint x: 13, startPoint y: 216, endPoint x: 373, endPoint y: 127, distance: 370.7
click at [14, 216] on use at bounding box center [18, 215] width 9 height 12
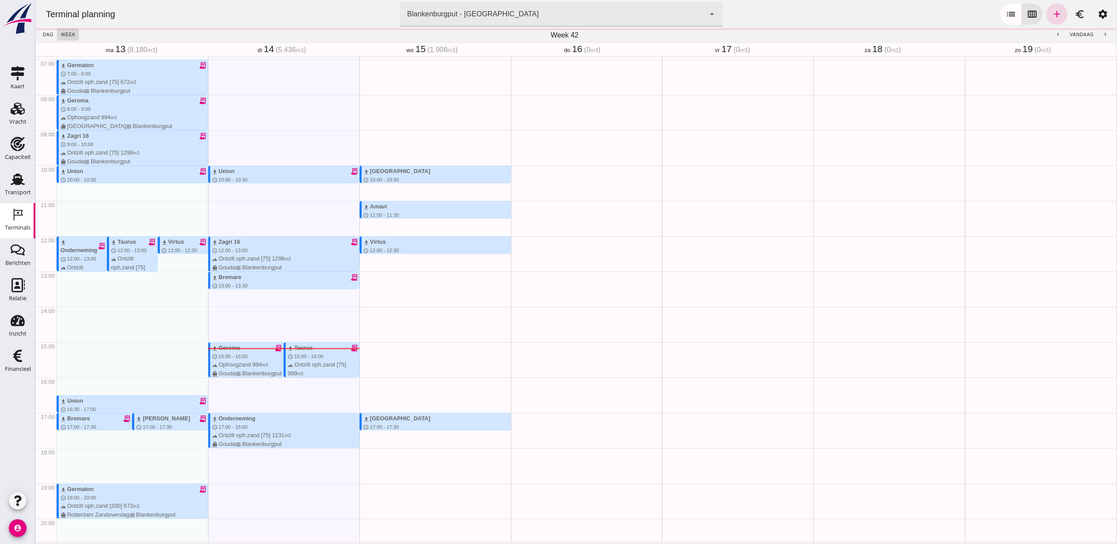
click at [631, 19] on div "Blankenburgput - Rotterdam e6c78bfd-e3f1-4bb9-b01e-b37ce3668b52" at bounding box center [552, 14] width 305 height 25
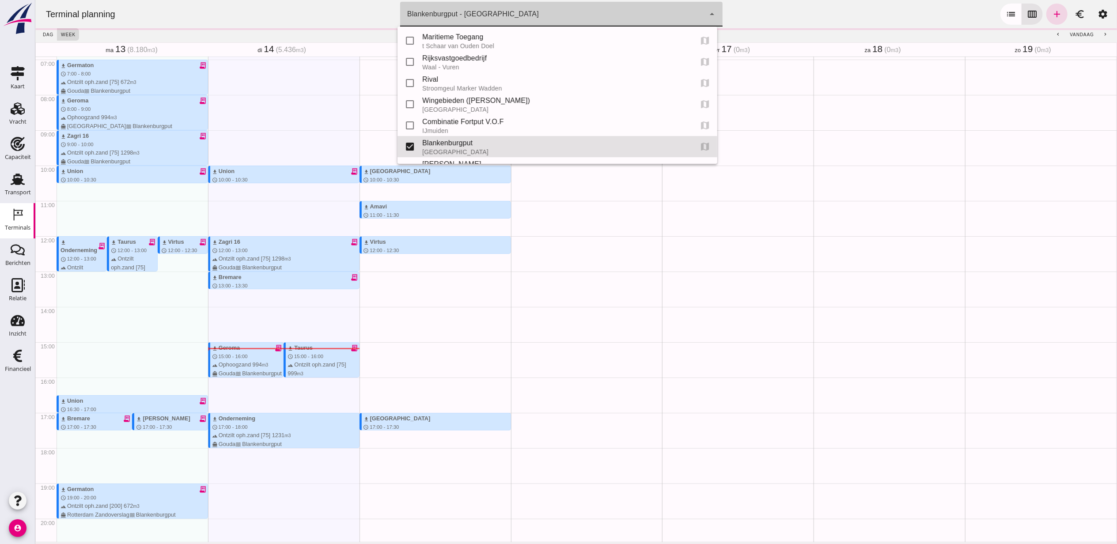
scroll to position [39, 0]
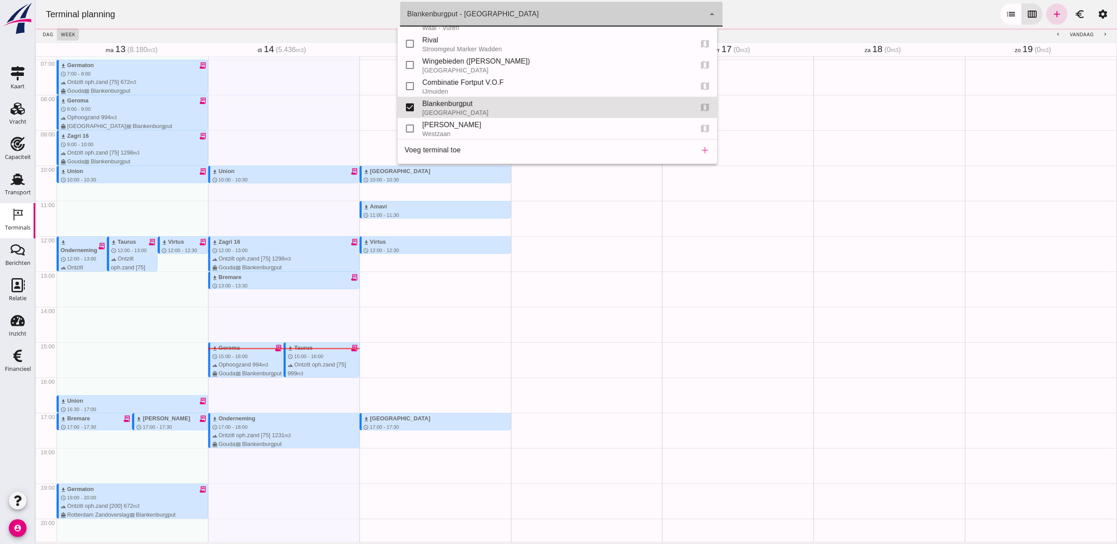
click at [631, 19] on div "Blankenburgput - Rotterdam e6c78bfd-e3f1-4bb9-b01e-b37ce3668b52" at bounding box center [552, 14] width 305 height 25
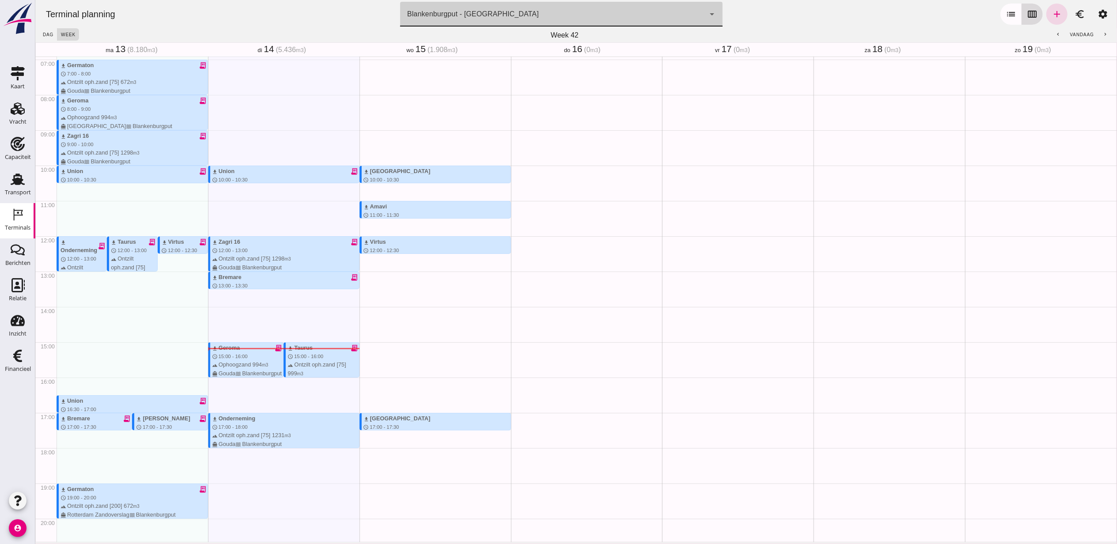
click at [1027, 16] on icon "calendar_view_week" at bounding box center [1032, 14] width 11 height 11
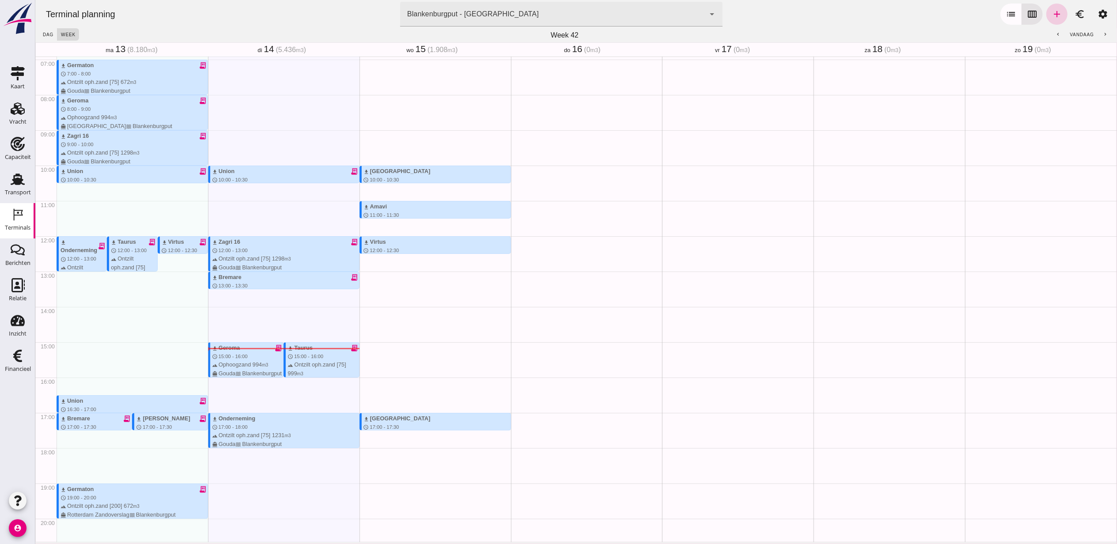
click at [1051, 16] on icon "add" at bounding box center [1056, 14] width 11 height 11
type input "Combinatie Noordzeezand V.O.F."
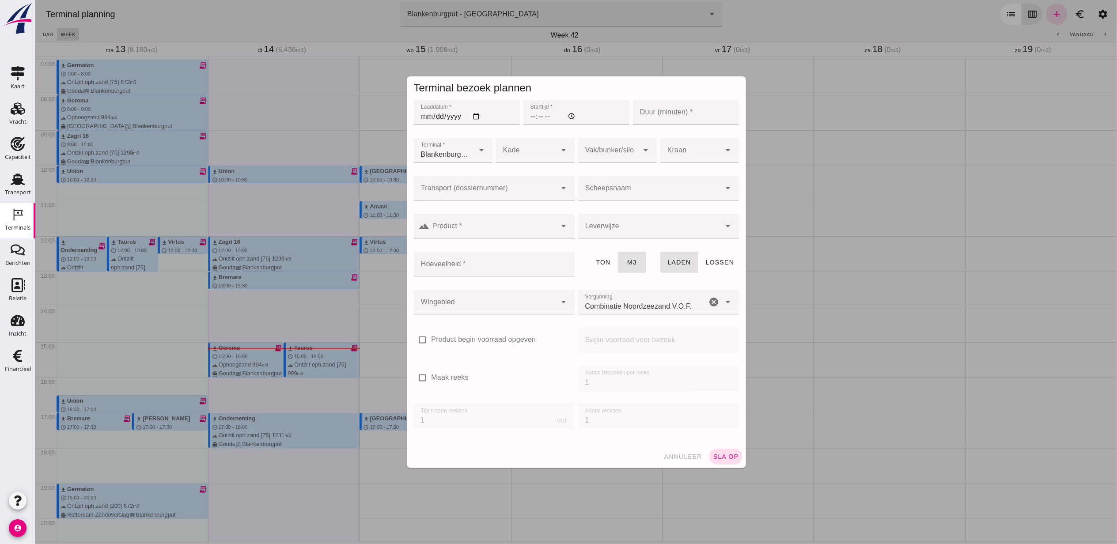
click at [471, 113] on input "Laaddatum *" at bounding box center [466, 112] width 106 height 25
type input "2025-10-15"
click at [530, 121] on input "Starttijd *" at bounding box center [576, 112] width 106 height 25
type input "13:00"
type input "60"
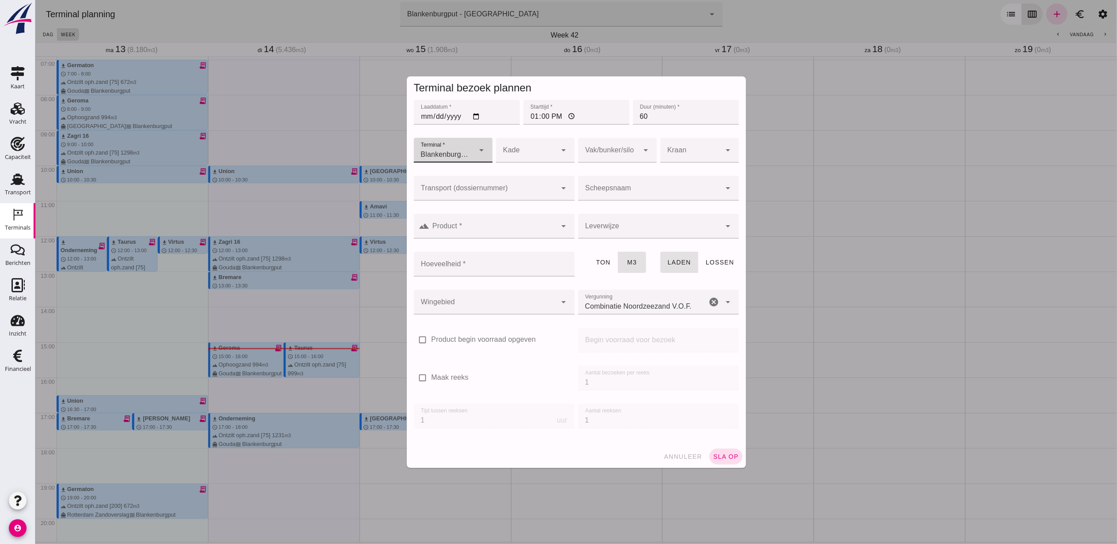
click at [505, 176] on div at bounding box center [484, 188] width 143 height 25
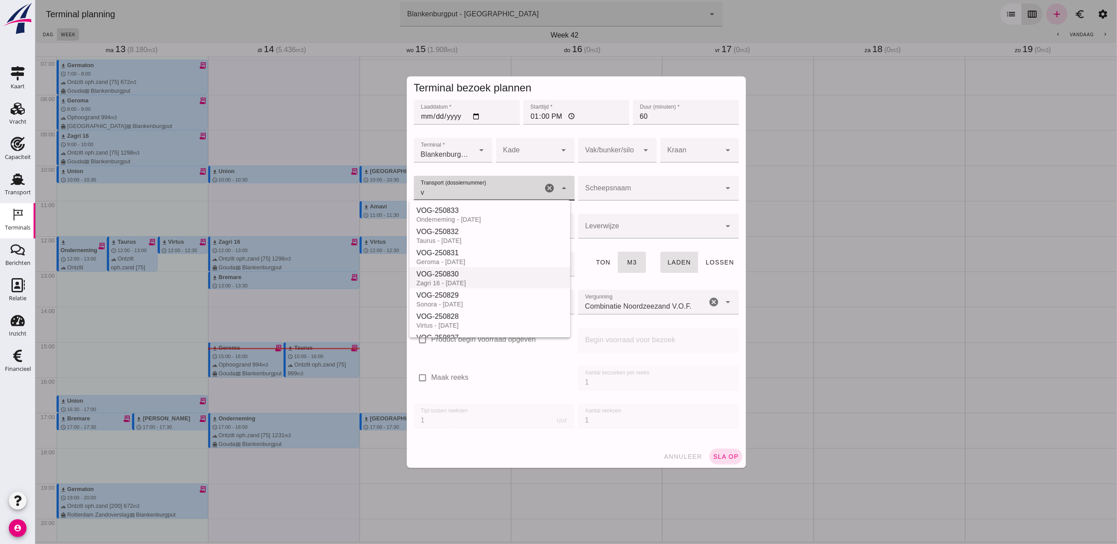
click at [484, 276] on div "VOG-250830" at bounding box center [489, 274] width 147 height 11
type input "VOG-250830"
type input "franco_on_shore"
type input "1298"
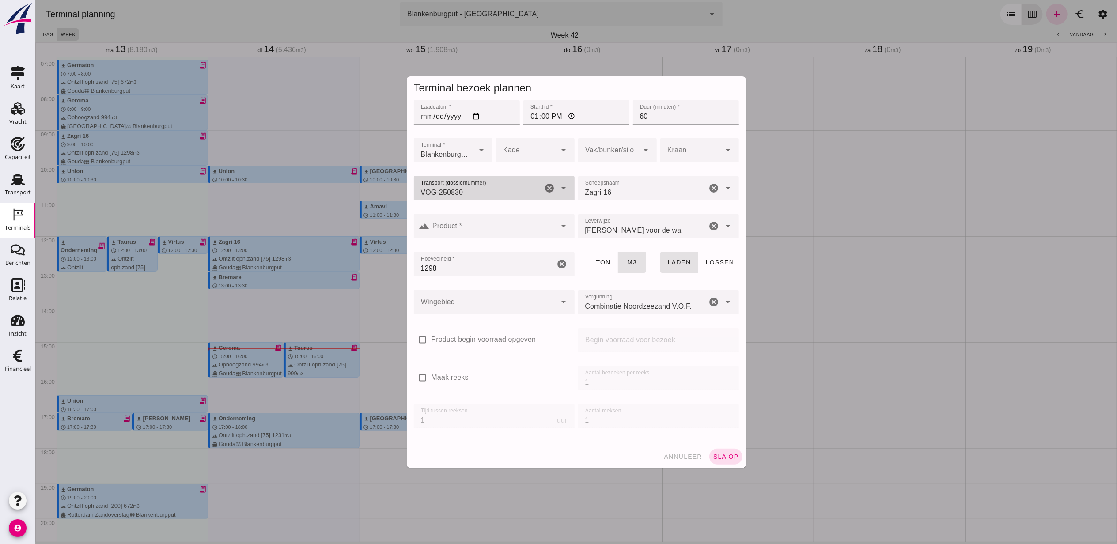
type input "VOG-250830"
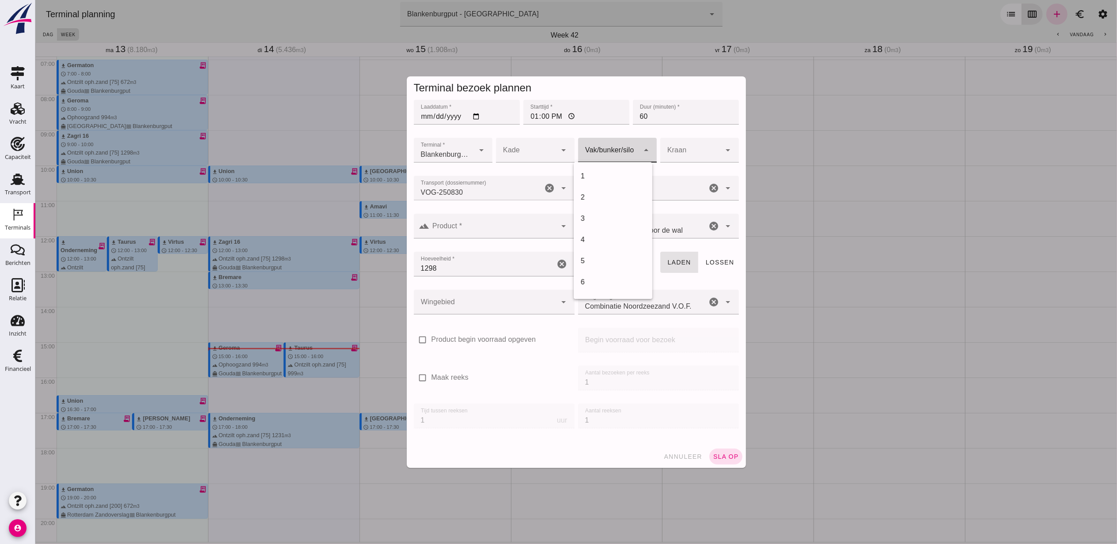
click at [595, 153] on div at bounding box center [608, 150] width 61 height 25
click at [603, 169] on div "18" at bounding box center [612, 176] width 79 height 21
type input "366"
click at [478, 304] on div at bounding box center [484, 302] width 143 height 25
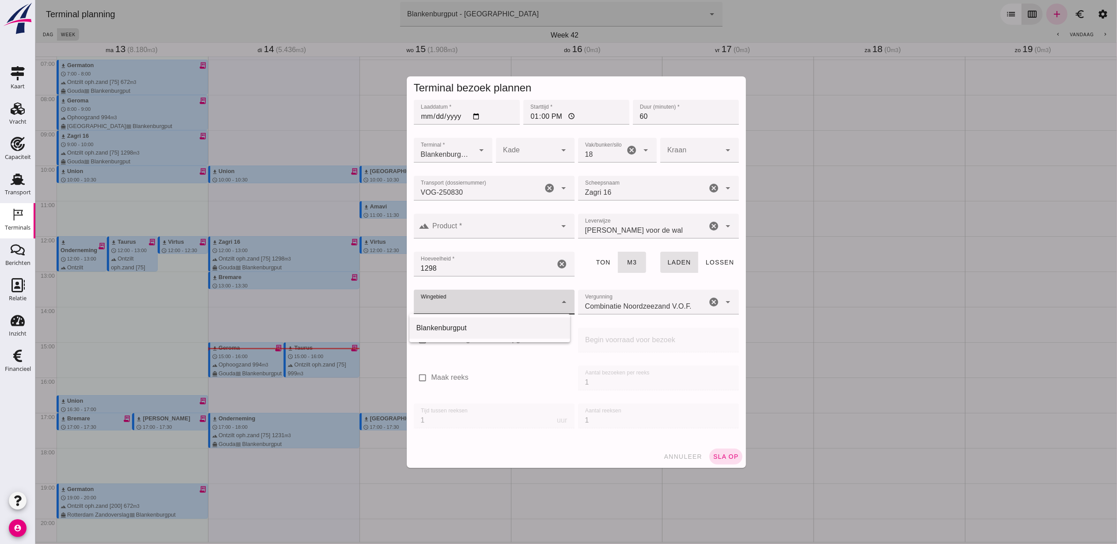
click at [481, 327] on div "Blankenburgput" at bounding box center [489, 328] width 147 height 11
type input "333"
click at [493, 219] on div at bounding box center [492, 226] width 127 height 25
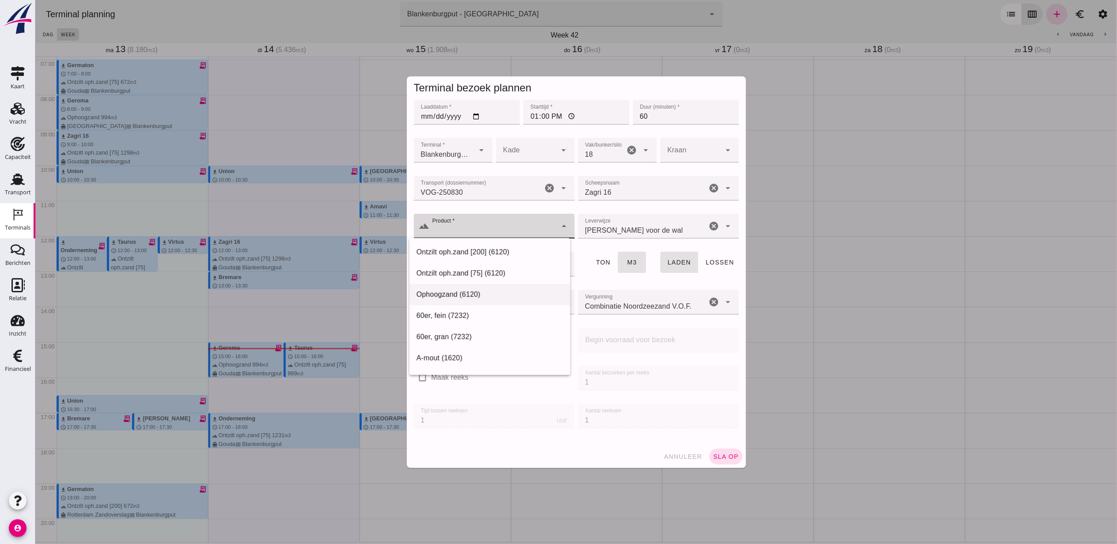
click at [481, 294] on div "Ophoogzand (6120)" at bounding box center [489, 294] width 147 height 11
type input "Ophoogzand (6120)"
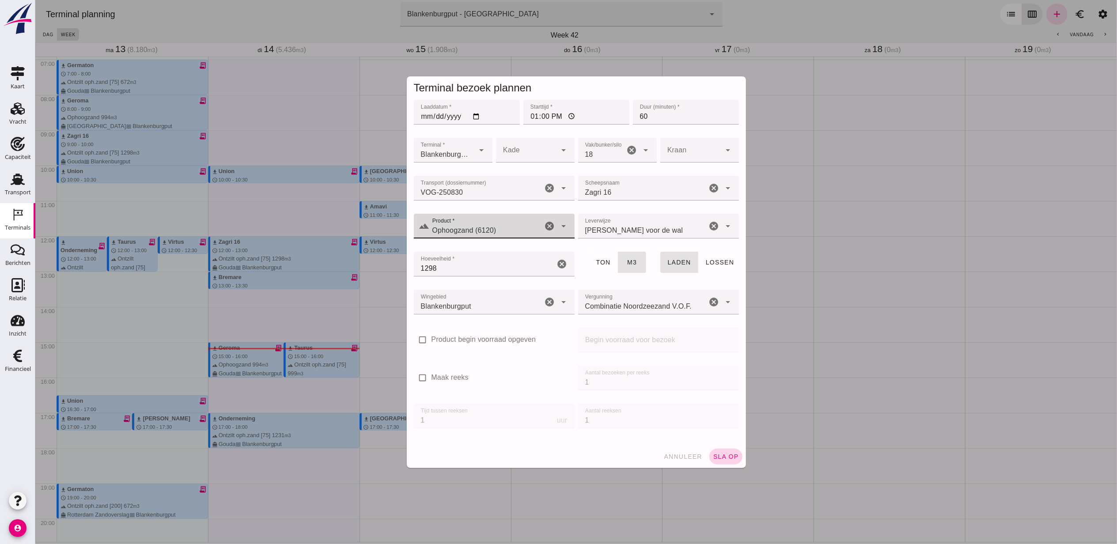
click at [720, 458] on span "sla op" at bounding box center [726, 456] width 26 height 7
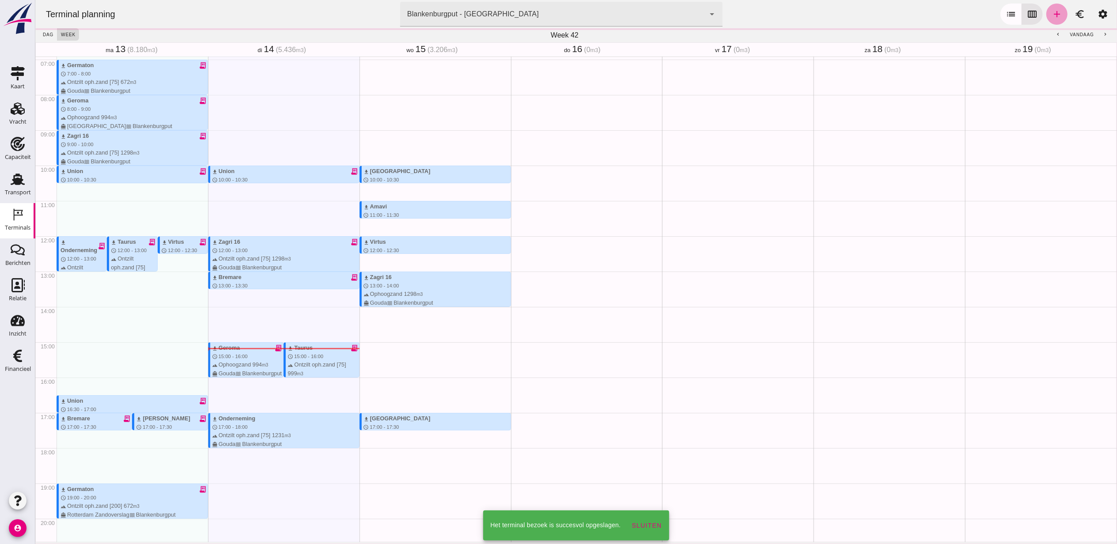
click at [1055, 15] on link "add" at bounding box center [1056, 14] width 21 height 21
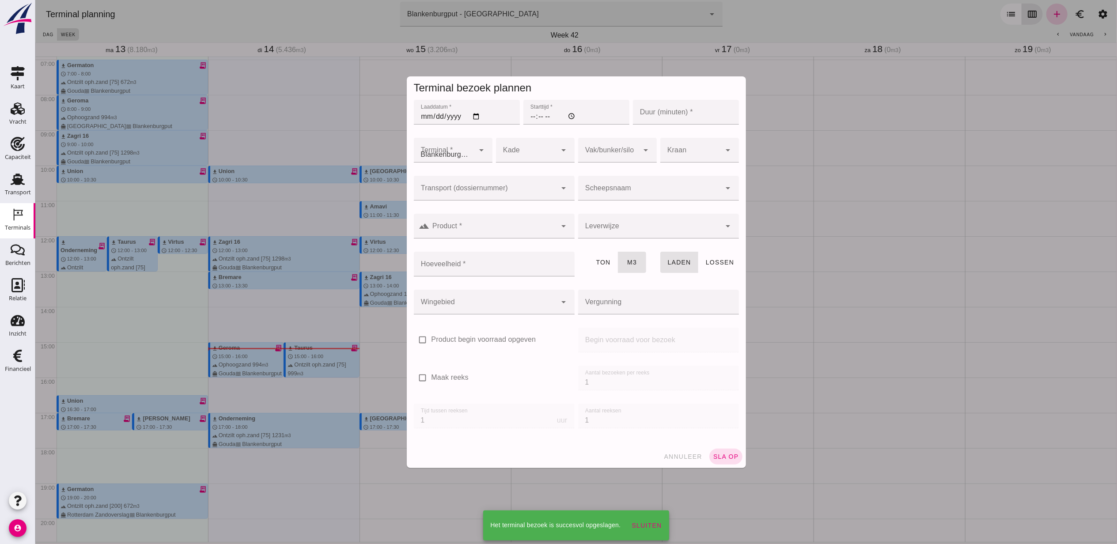
type input "Combinatie Noordzeezand V.O.F."
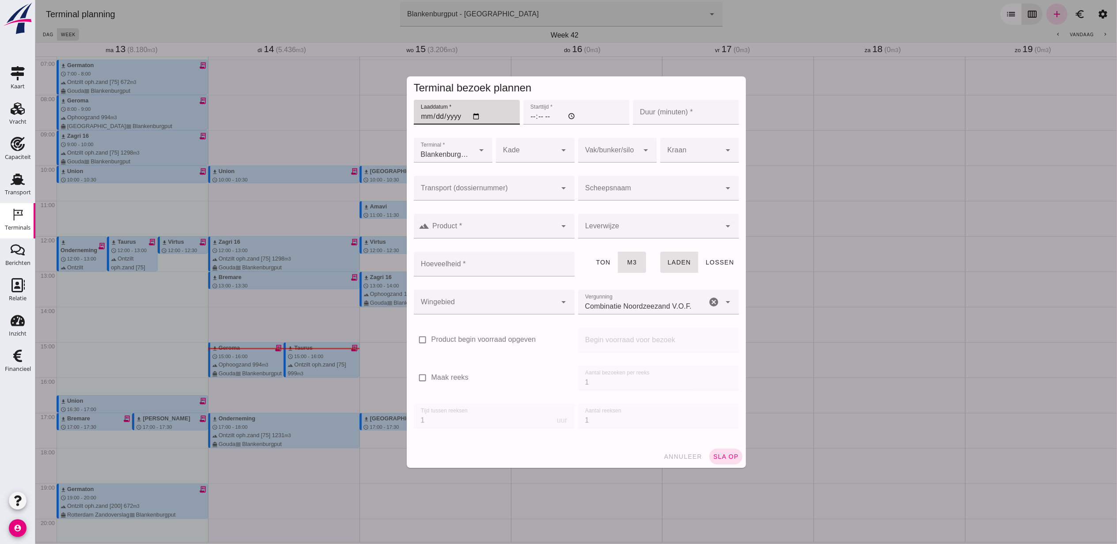
click at [472, 115] on input "Laaddatum *" at bounding box center [466, 112] width 106 height 25
type input "2025-10-15"
click at [524, 115] on input "Starttijd *" at bounding box center [576, 112] width 106 height 25
type input "15:00"
type input "60"
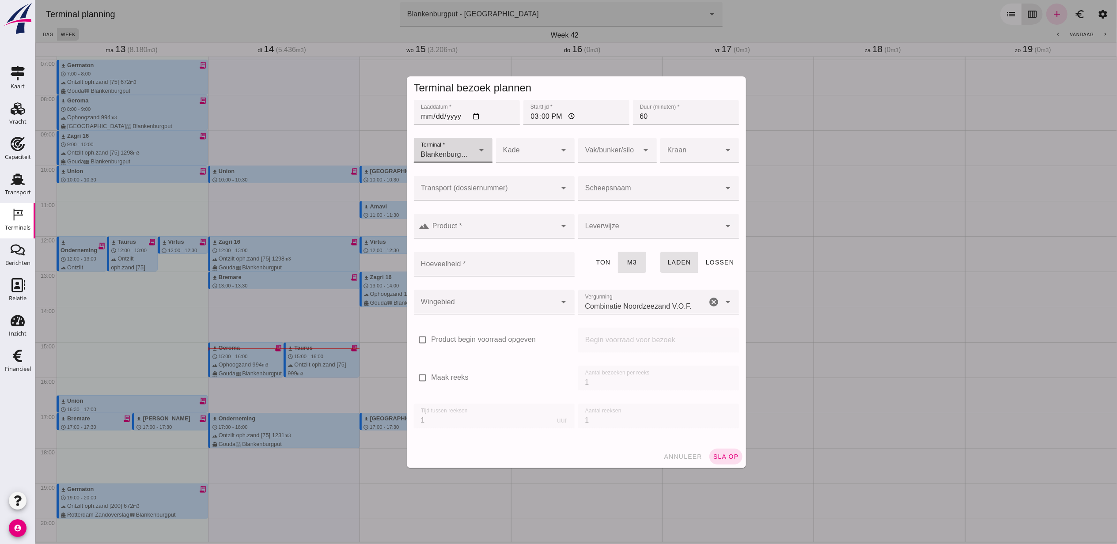
click at [472, 191] on input "Transport (dossiernummer)" at bounding box center [484, 192] width 143 height 11
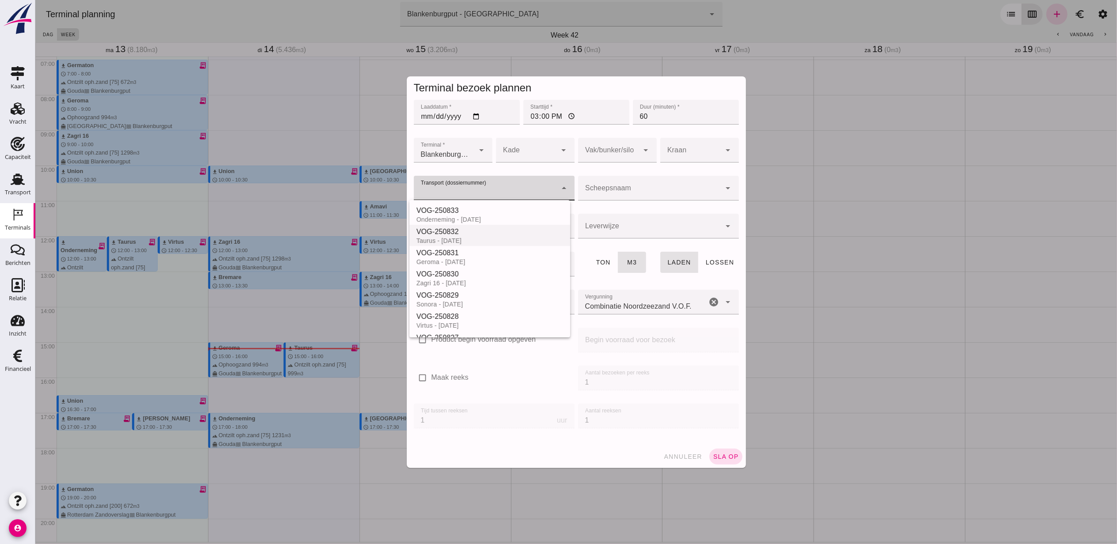
click at [492, 235] on div "VOG-250832" at bounding box center [489, 232] width 147 height 11
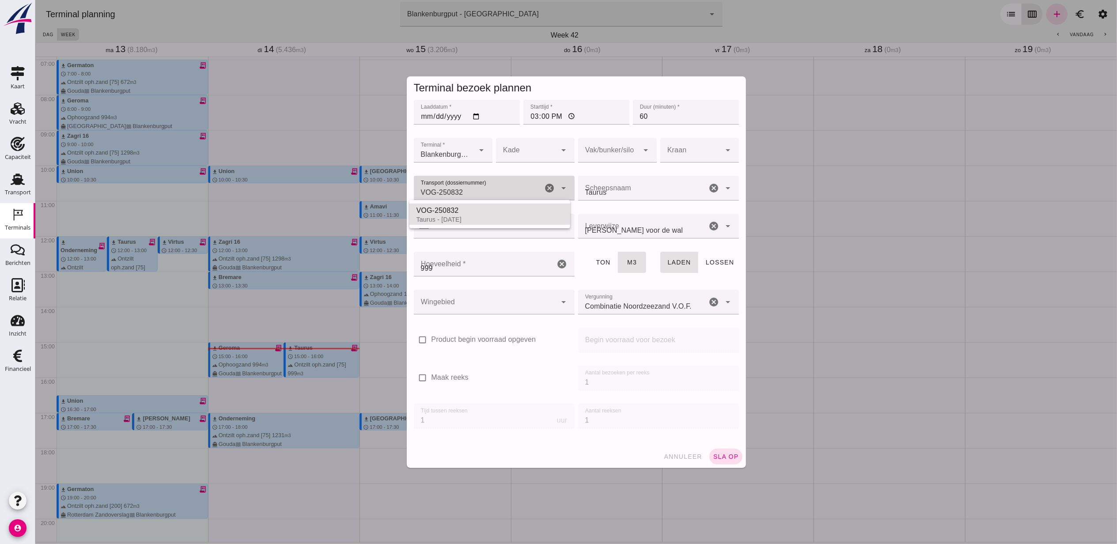
type input "VOG-250832"
type input "franco_on_shore"
type input "999"
type input "Taurus"
click at [598, 184] on div "Taurus Taurus" at bounding box center [642, 188] width 129 height 25
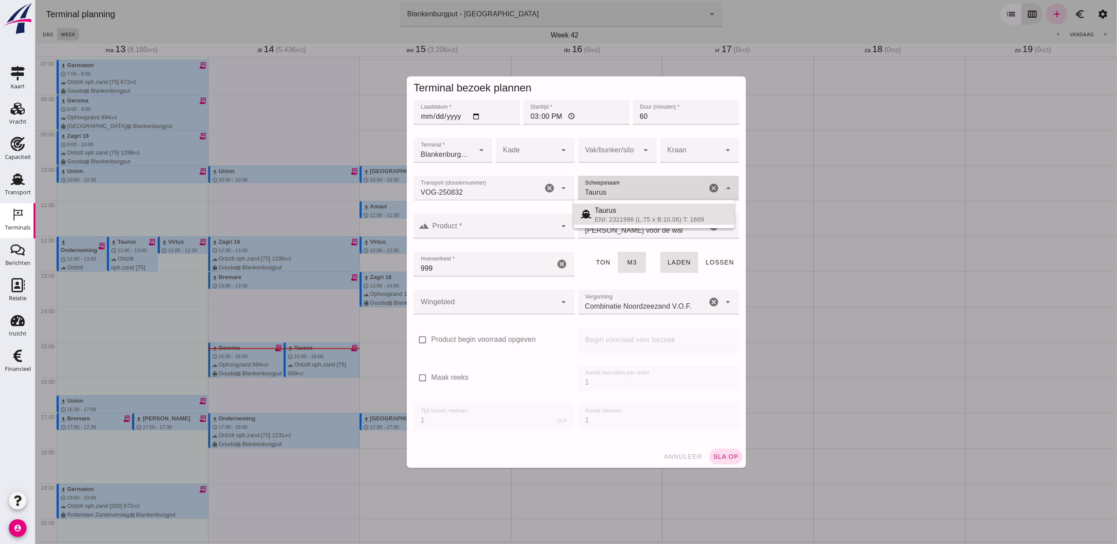
click at [606, 149] on div at bounding box center [608, 150] width 61 height 25
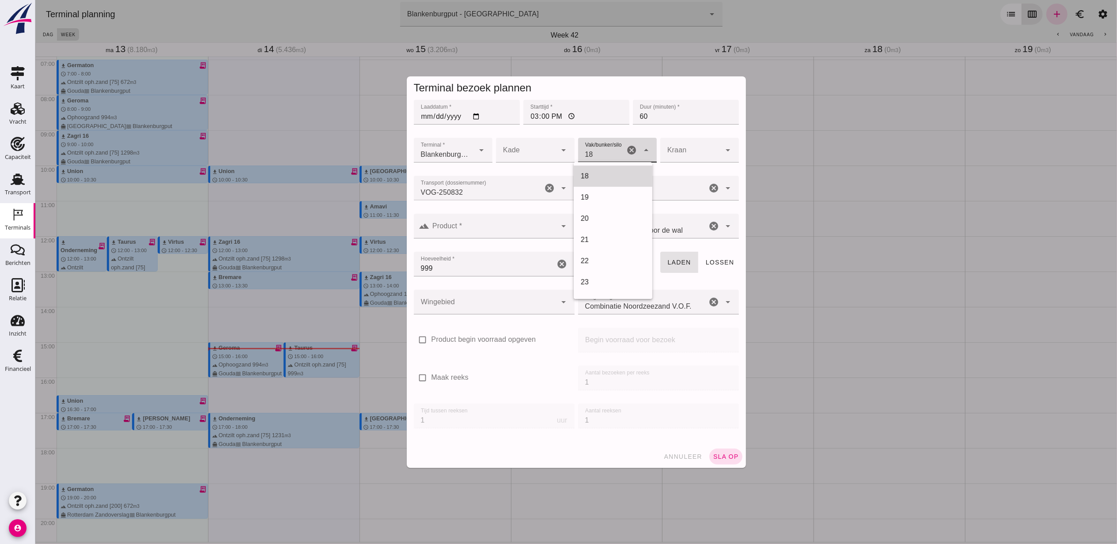
click at [625, 174] on div "18" at bounding box center [612, 176] width 64 height 11
type input "366"
click at [479, 230] on input "Product *" at bounding box center [492, 230] width 127 height 11
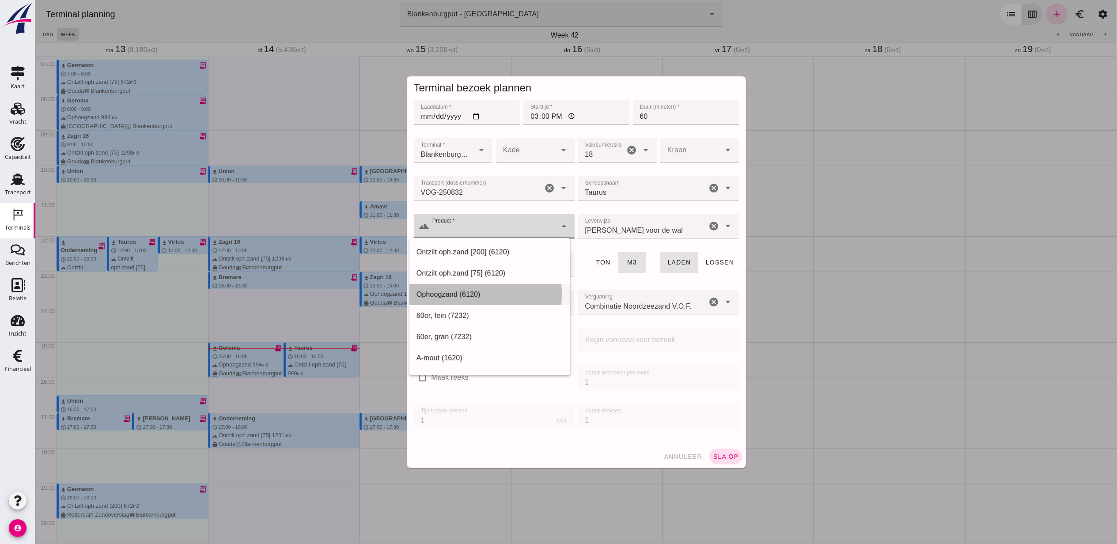
click at [480, 296] on div "Ophoogzand (6120)" at bounding box center [489, 294] width 147 height 11
type input "Ophoogzand (6120)"
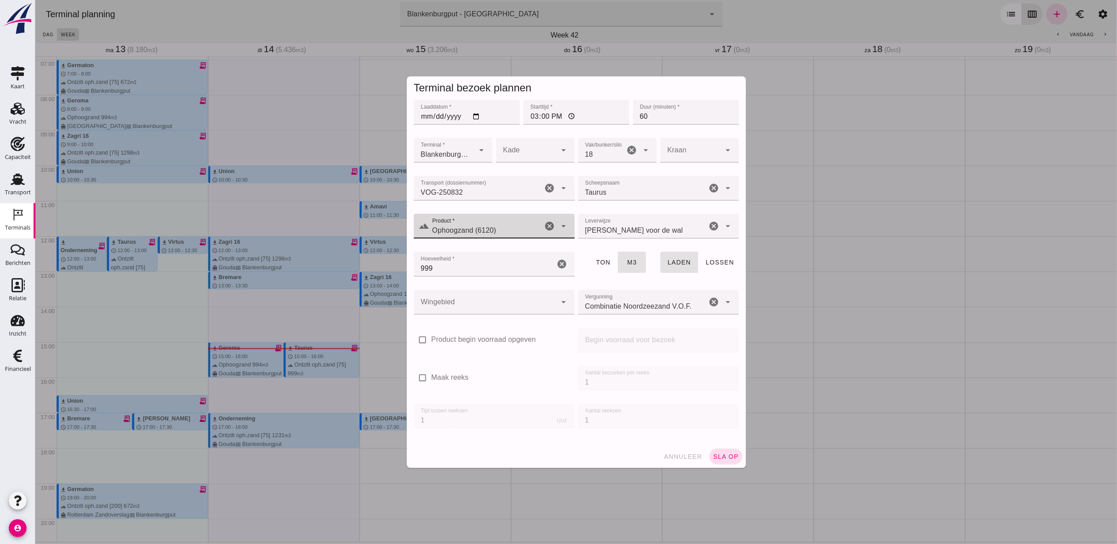
click at [499, 304] on div at bounding box center [484, 302] width 143 height 25
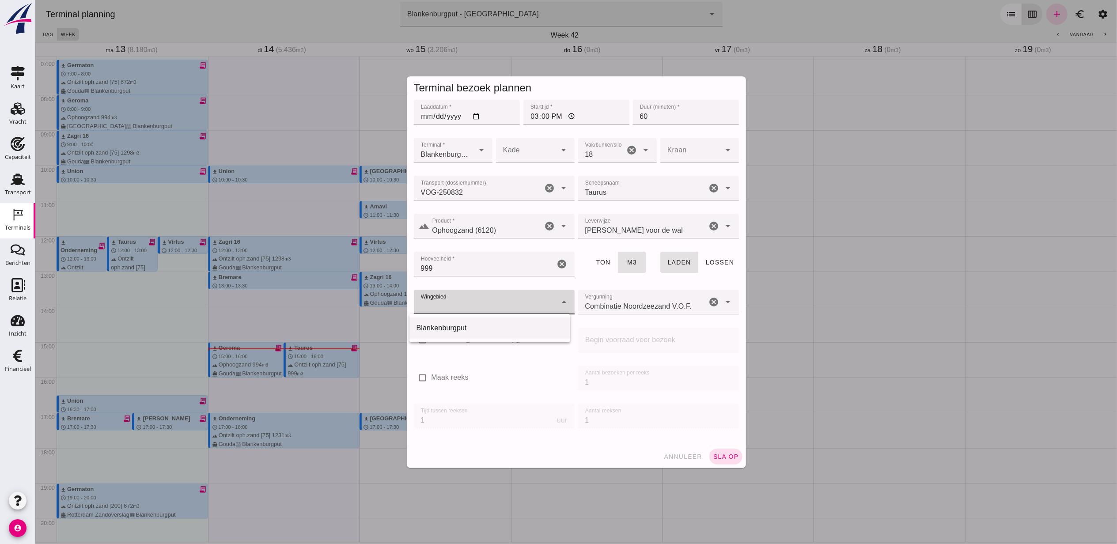
click at [488, 330] on div "Blankenburgput" at bounding box center [489, 328] width 147 height 11
type input "333"
click at [730, 455] on span "sla op" at bounding box center [726, 456] width 26 height 7
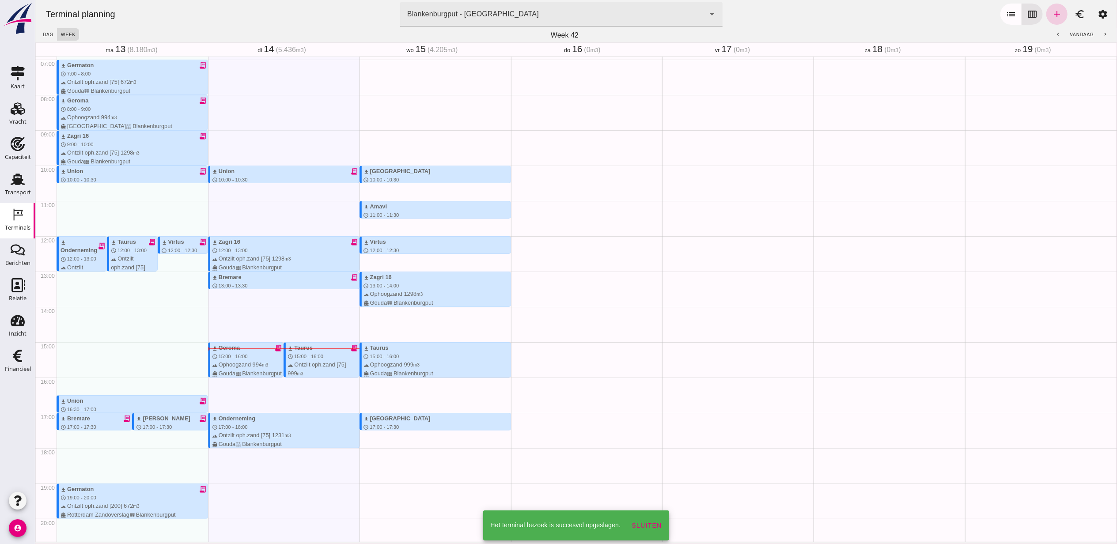
click at [1046, 18] on link "add" at bounding box center [1056, 14] width 21 height 21
type input "Combinatie Noordzeezand V.O.F."
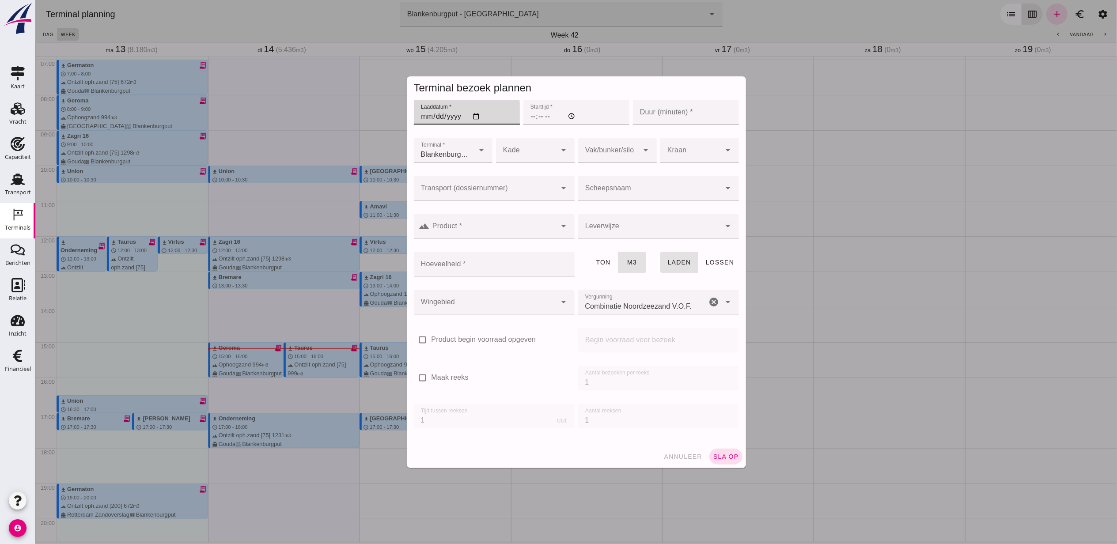
click at [469, 117] on input "Laaddatum *" at bounding box center [466, 112] width 106 height 25
type input "2025-10-15"
click at [528, 118] on input "Starttijd *" at bounding box center [576, 112] width 106 height 25
type input "15:00"
type input "60"
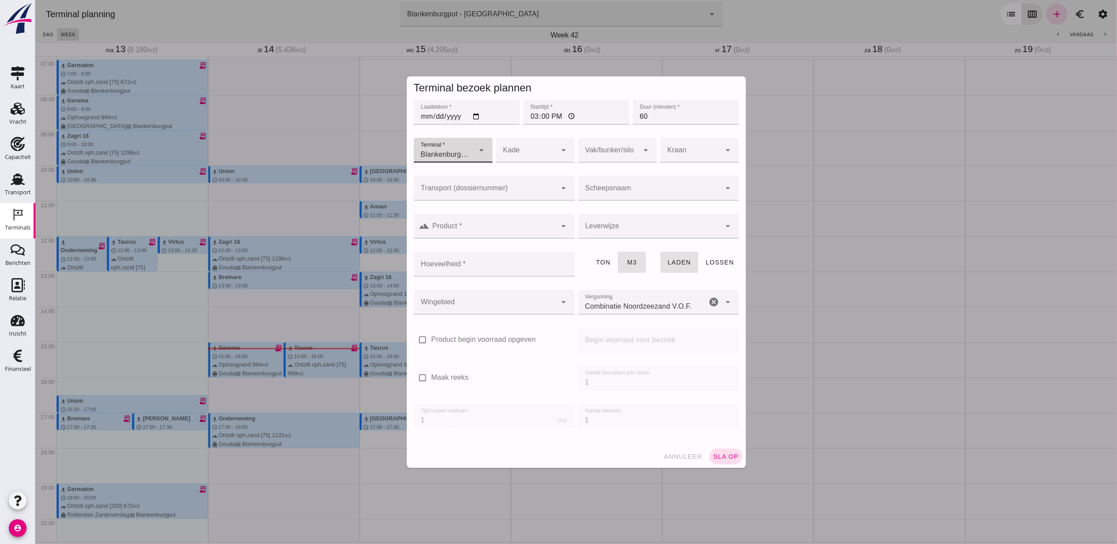
click at [490, 190] on input "Transport (dossiernummer)" at bounding box center [484, 192] width 143 height 11
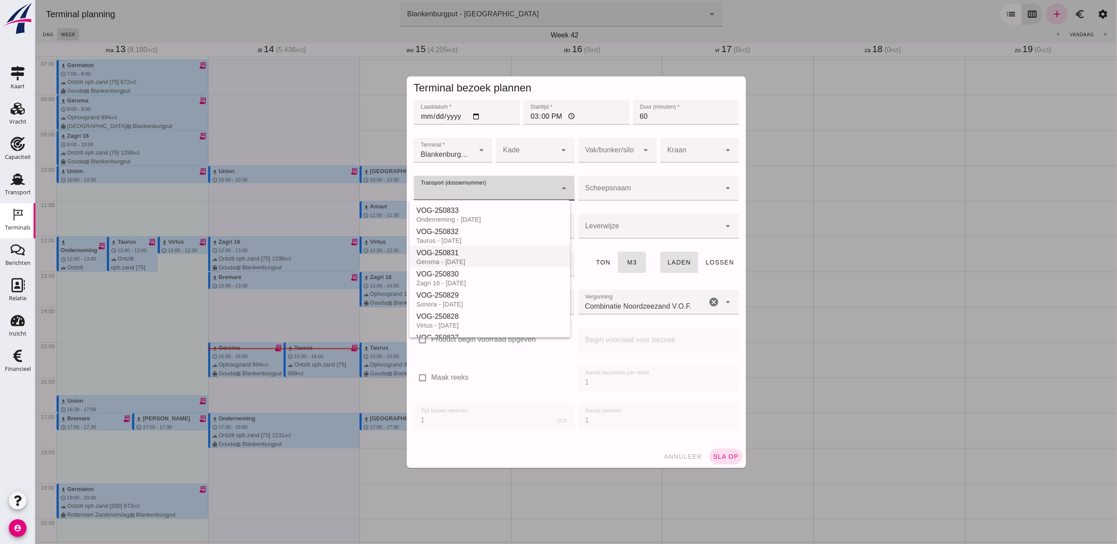
click at [489, 252] on div "VOG-250831" at bounding box center [489, 253] width 147 height 11
type input "VOG-250831"
type input "franco_on_shore"
type input "994"
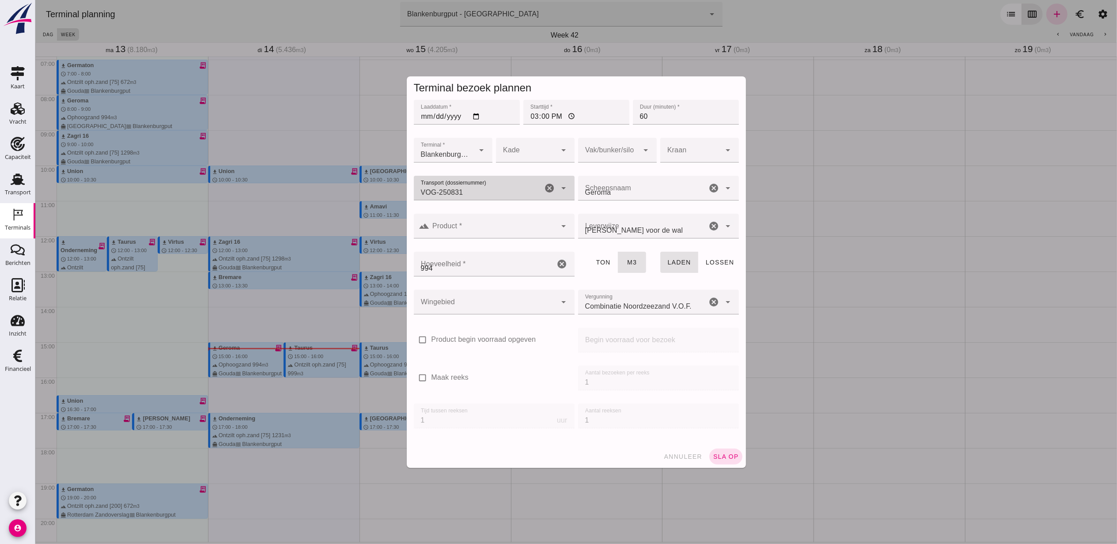
click at [606, 147] on div at bounding box center [608, 150] width 61 height 25
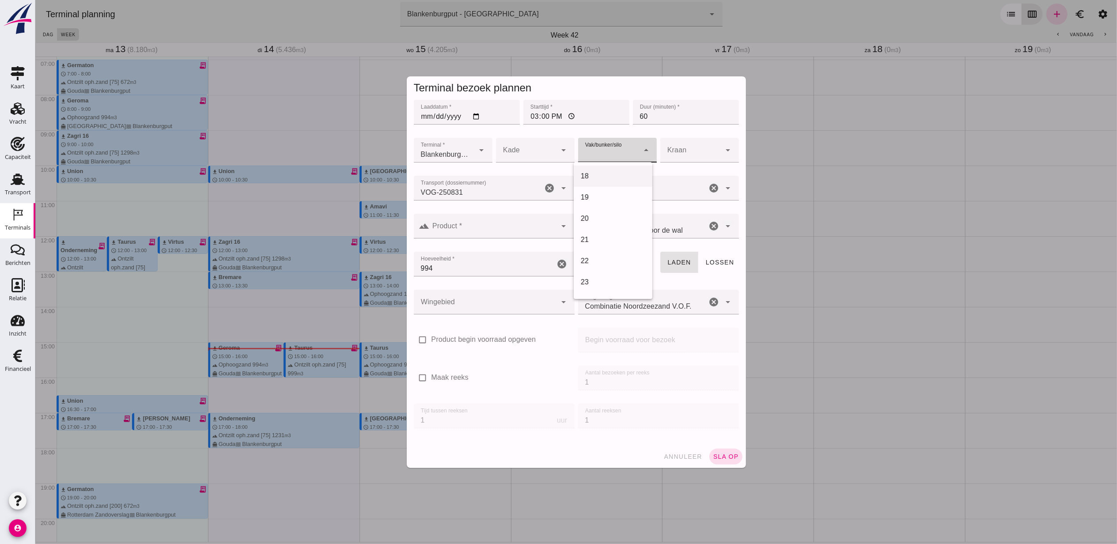
click at [612, 174] on div "18" at bounding box center [612, 176] width 64 height 11
type input "366"
click at [477, 304] on div at bounding box center [484, 302] width 143 height 25
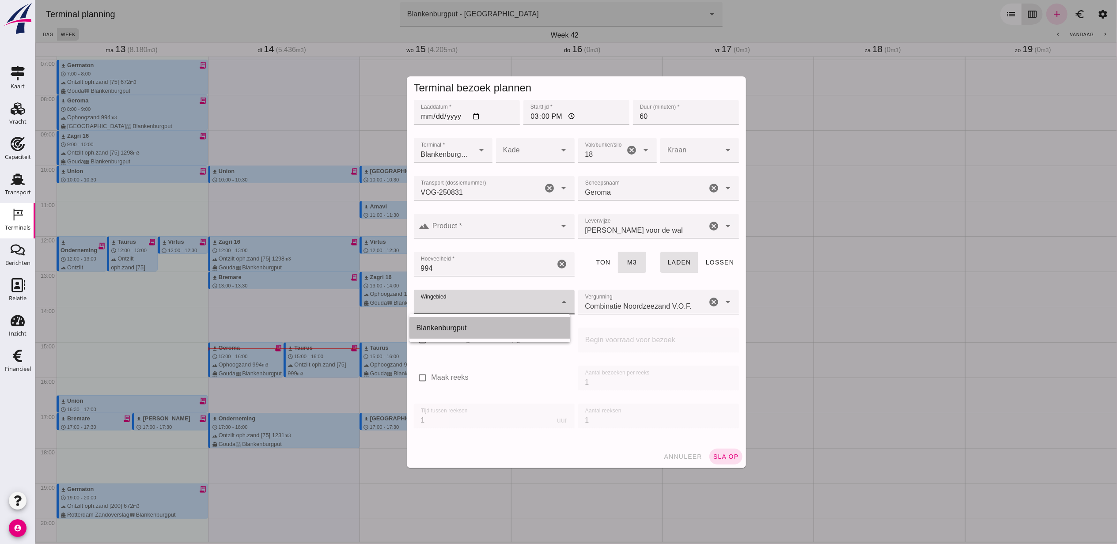
click at [482, 332] on div "Blankenburgput" at bounding box center [489, 328] width 147 height 11
type input "333"
click at [733, 450] on button "sla op" at bounding box center [725, 457] width 33 height 16
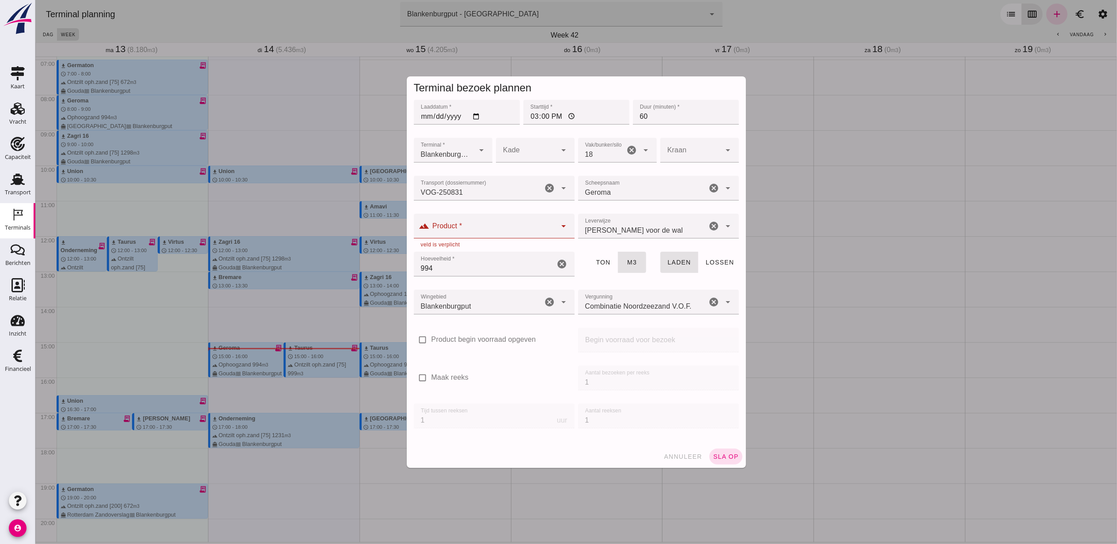
click at [493, 229] on input "Product *" at bounding box center [492, 230] width 127 height 11
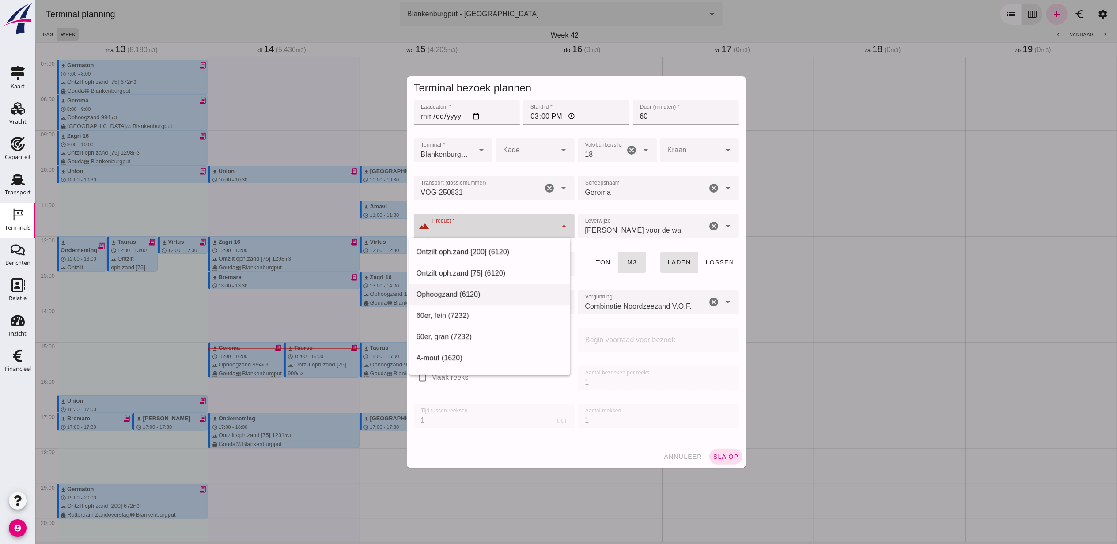
click at [479, 297] on div "Ophoogzand (6120)" at bounding box center [489, 294] width 147 height 11
type input "Ophoogzand (6120)"
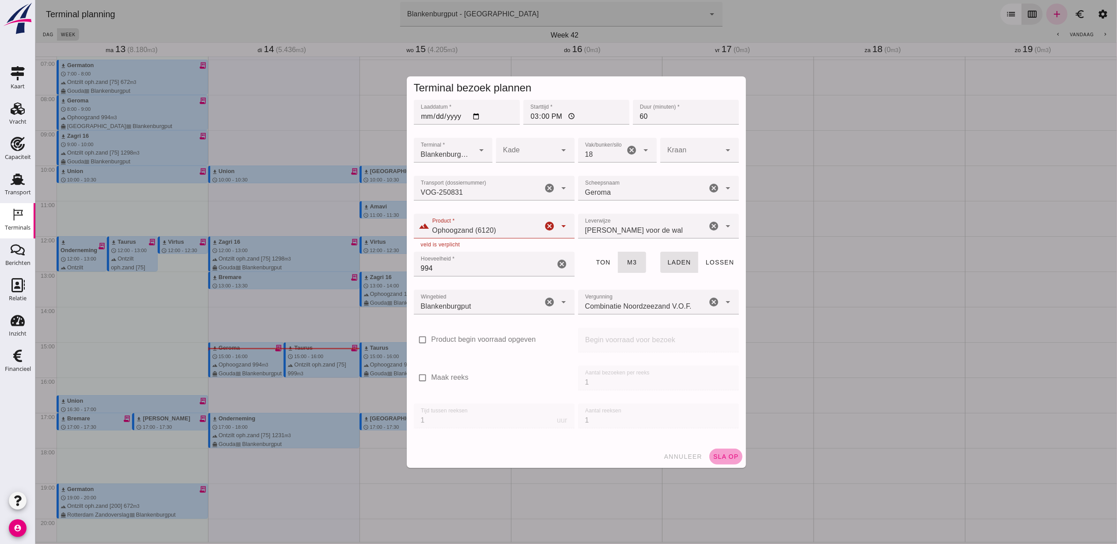
click at [713, 455] on span "sla op" at bounding box center [726, 456] width 26 height 7
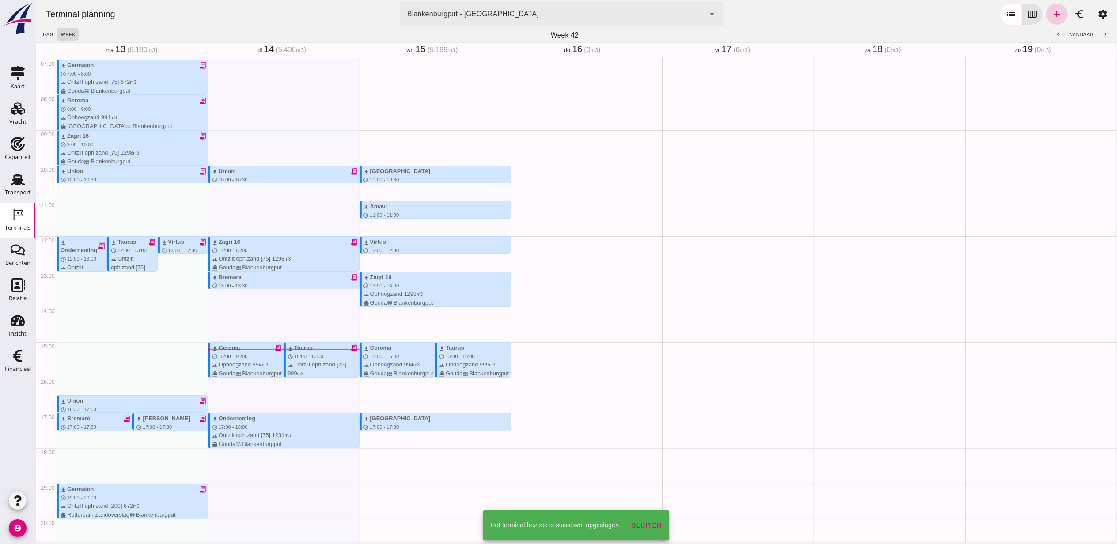
click at [1046, 19] on link "add" at bounding box center [1056, 14] width 21 height 21
type input "Combinatie Noordzeezand V.O.F."
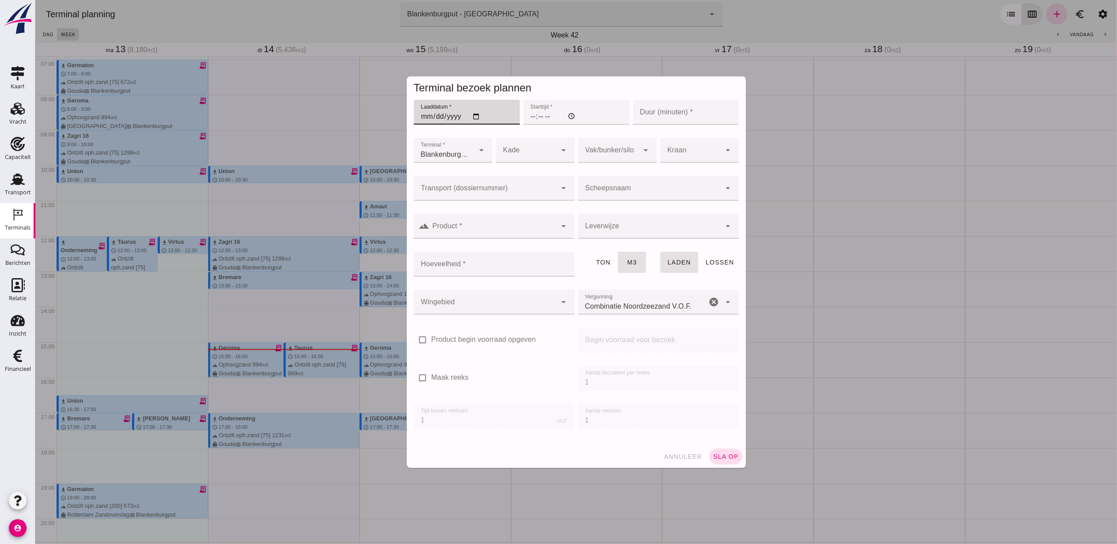
click at [468, 116] on input "Laaddatum *" at bounding box center [466, 112] width 106 height 25
click at [469, 115] on input "Laaddatum *" at bounding box center [466, 112] width 106 height 25
click at [470, 117] on input "2025-10-16" at bounding box center [466, 112] width 106 height 25
type input "2025-10-15"
click at [528, 117] on input "Starttijd *" at bounding box center [576, 112] width 106 height 25
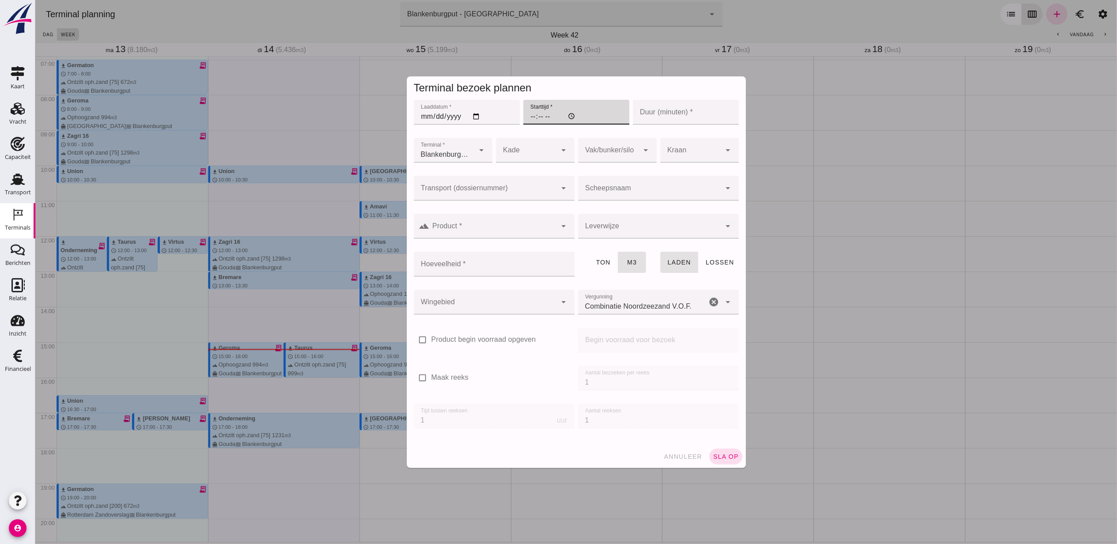
type input "17:00"
type input "60"
click at [510, 191] on input "Transport (dossiernummer)" at bounding box center [484, 192] width 143 height 11
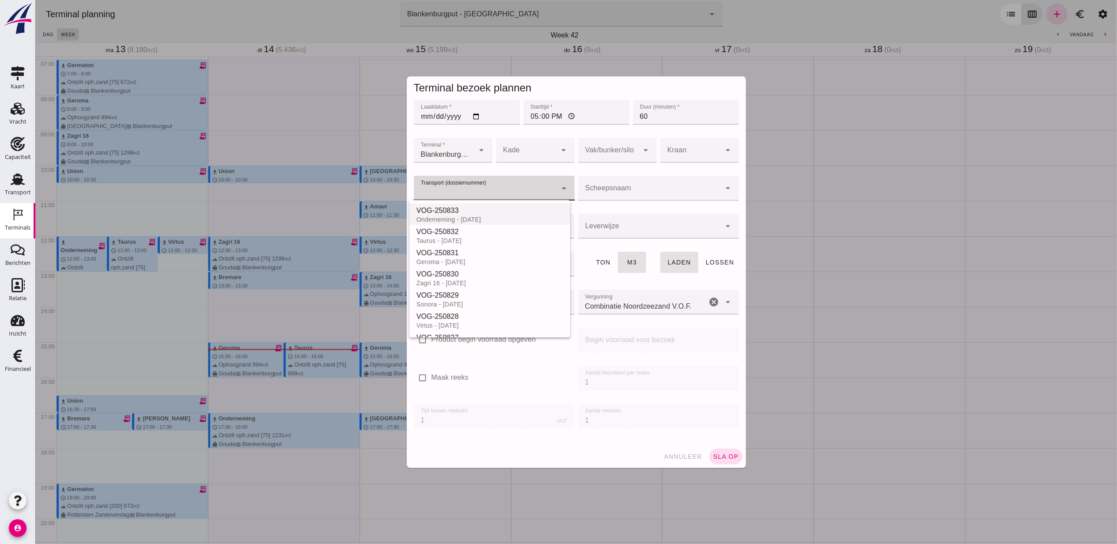
click at [500, 211] on div "VOG-250833" at bounding box center [489, 210] width 147 height 11
type input "VOG-250833"
type input "franco_on_shore"
type input "1231"
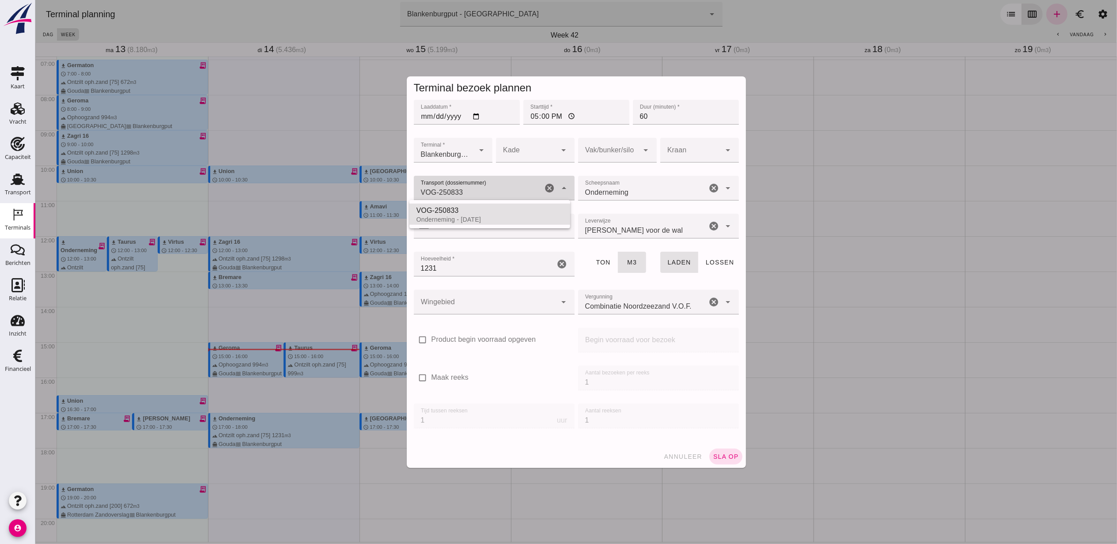
click at [520, 188] on input "VOG-250833" at bounding box center [477, 192] width 129 height 11
click at [548, 186] on icon "cancel" at bounding box center [549, 188] width 11 height 11
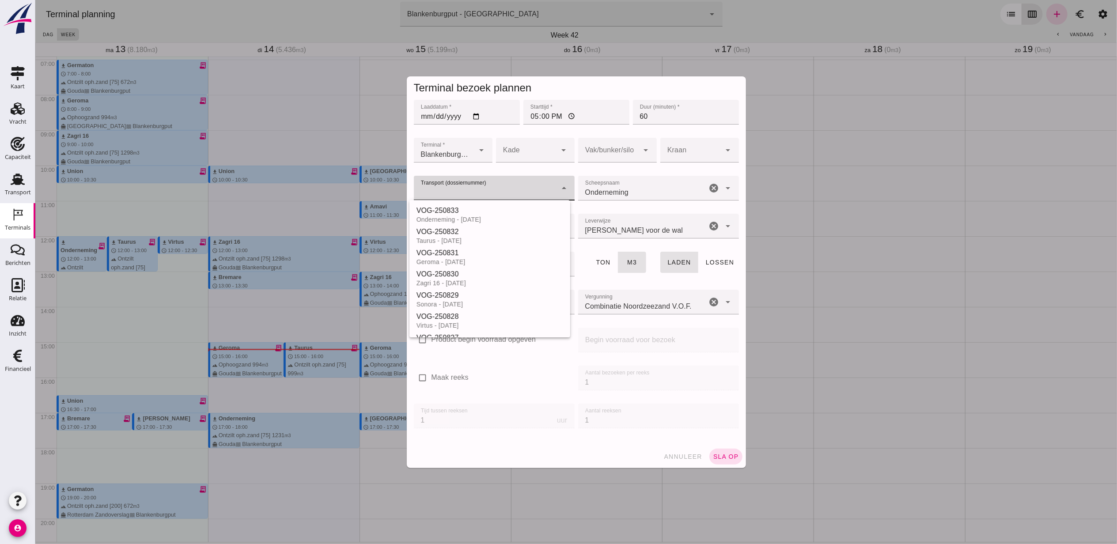
click at [711, 189] on icon "cancel" at bounding box center [714, 188] width 11 height 11
click at [530, 186] on div at bounding box center [484, 188] width 143 height 25
drag, startPoint x: 479, startPoint y: 237, endPoint x: 488, endPoint y: 213, distance: 25.6
click at [488, 213] on div "VOG-250833 Onderneming - 15-10-2025 VOG-250832 Taurus - 15-10-2025 VOG-250831 G…" at bounding box center [489, 268] width 161 height 137
click at [488, 213] on div "VOG-250833" at bounding box center [489, 210] width 147 height 11
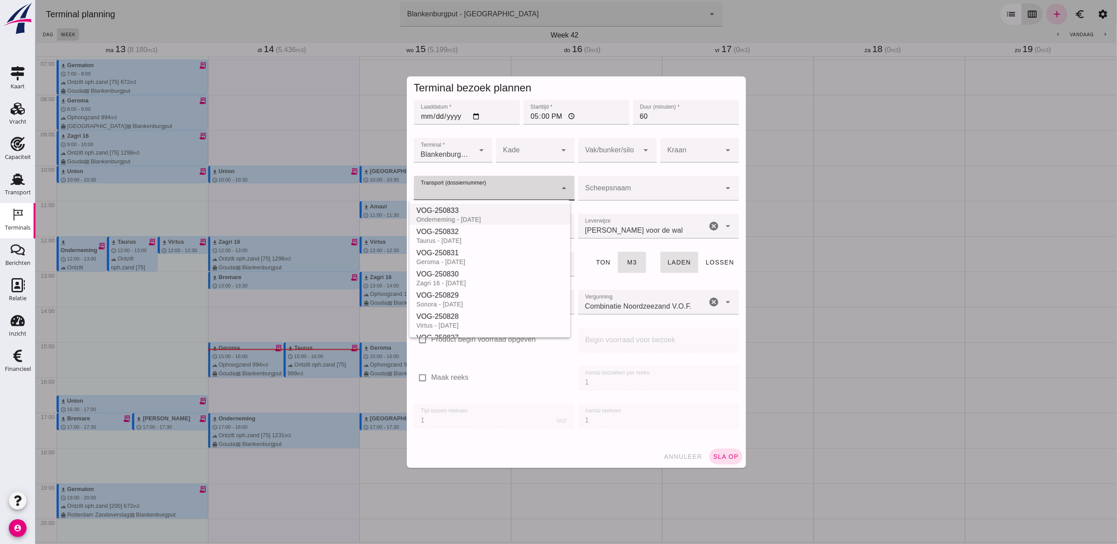
type input "VOG-250833"
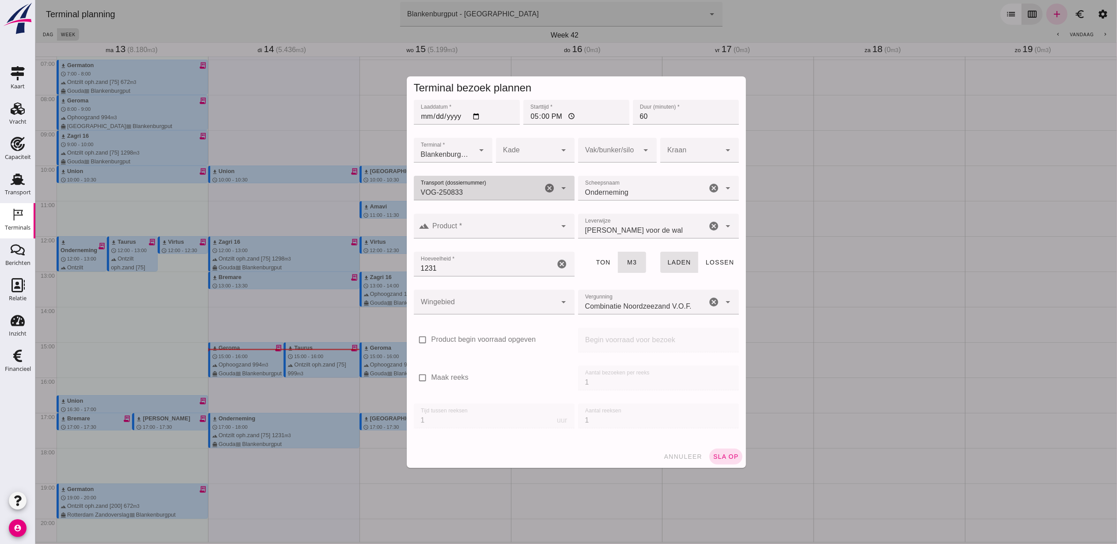
click at [516, 225] on input "Product *" at bounding box center [492, 230] width 127 height 11
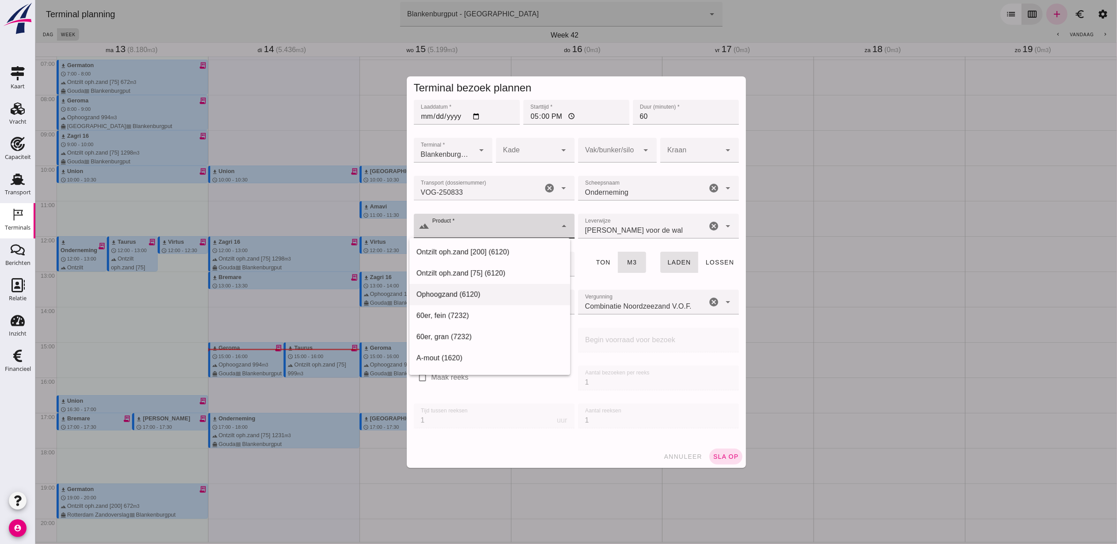
click at [461, 297] on div "Ophoogzand (6120)" at bounding box center [489, 294] width 147 height 11
type input "Ophoogzand (6120)"
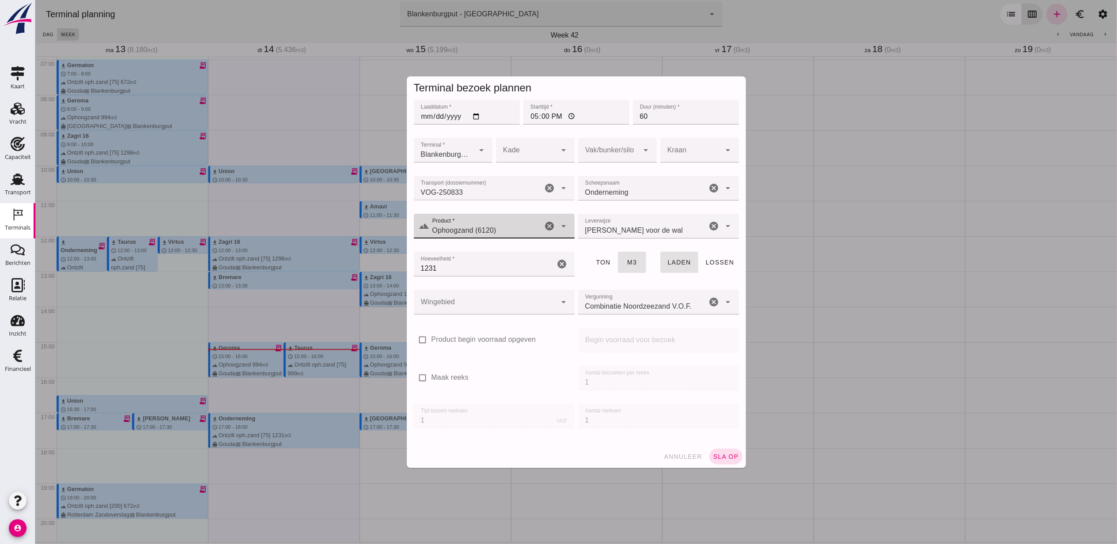
click at [498, 297] on div at bounding box center [484, 302] width 143 height 25
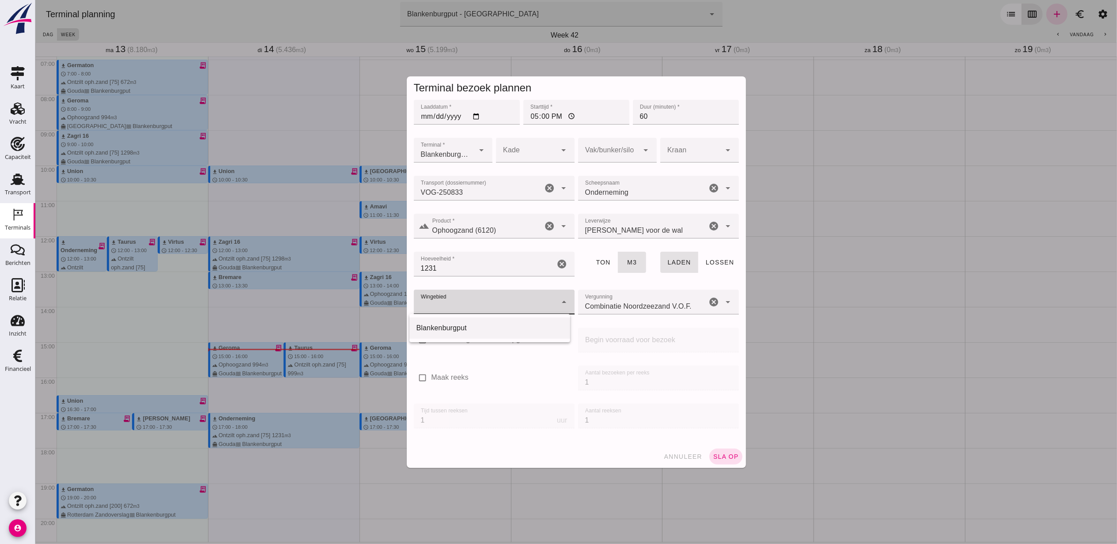
click at [471, 329] on div "Blankenburgput" at bounding box center [489, 328] width 147 height 11
type input "333"
click at [621, 140] on div at bounding box center [608, 150] width 61 height 25
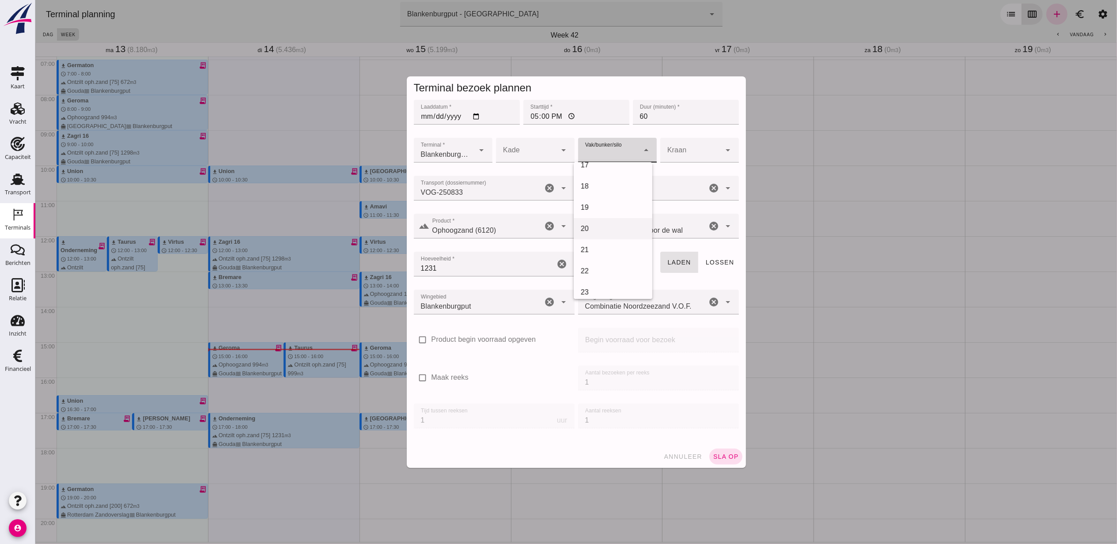
scroll to position [353, 0]
click at [608, 179] on div "18" at bounding box center [612, 183] width 64 height 11
type input "366"
click at [718, 453] on span "sla op" at bounding box center [726, 456] width 26 height 7
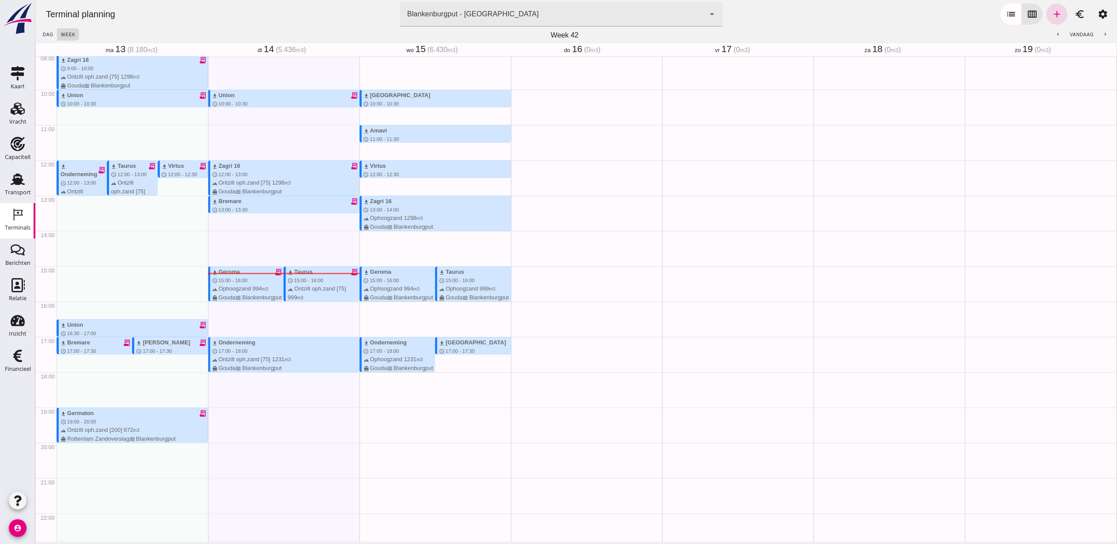
scroll to position [349, 0]
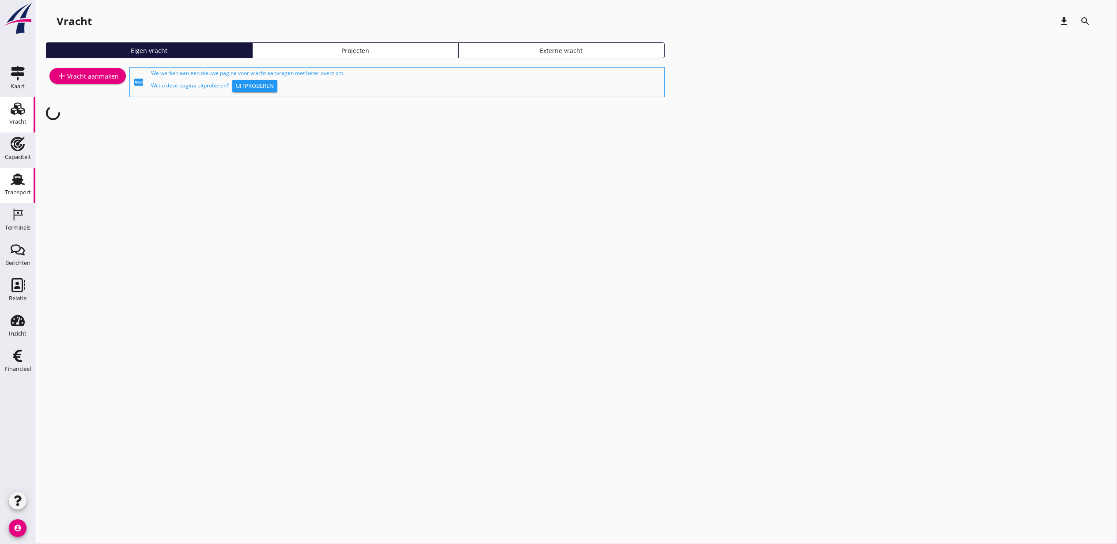
click at [21, 183] on use at bounding box center [18, 179] width 14 height 11
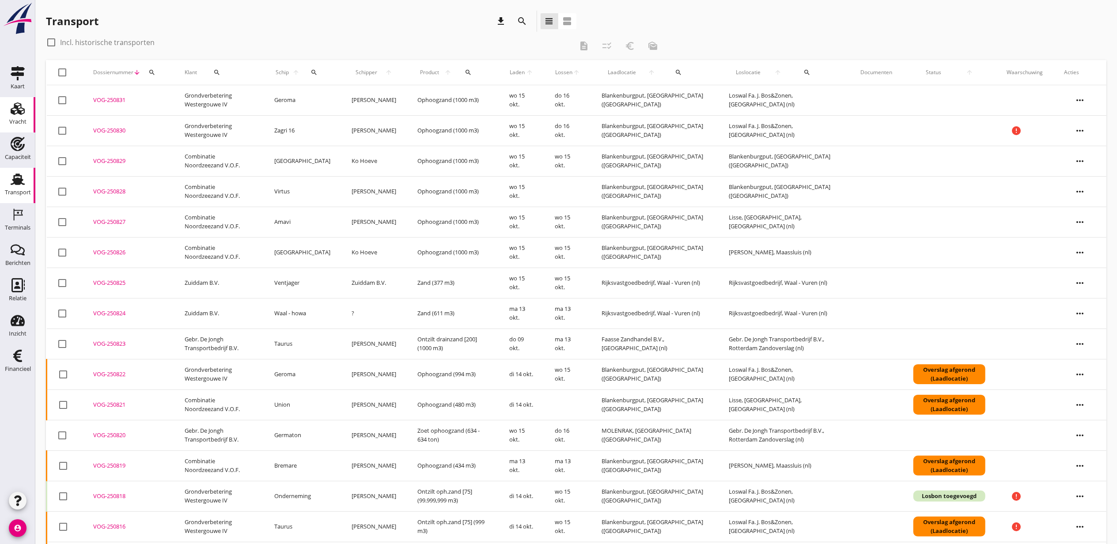
click at [22, 117] on div "Vracht" at bounding box center [17, 122] width 17 height 12
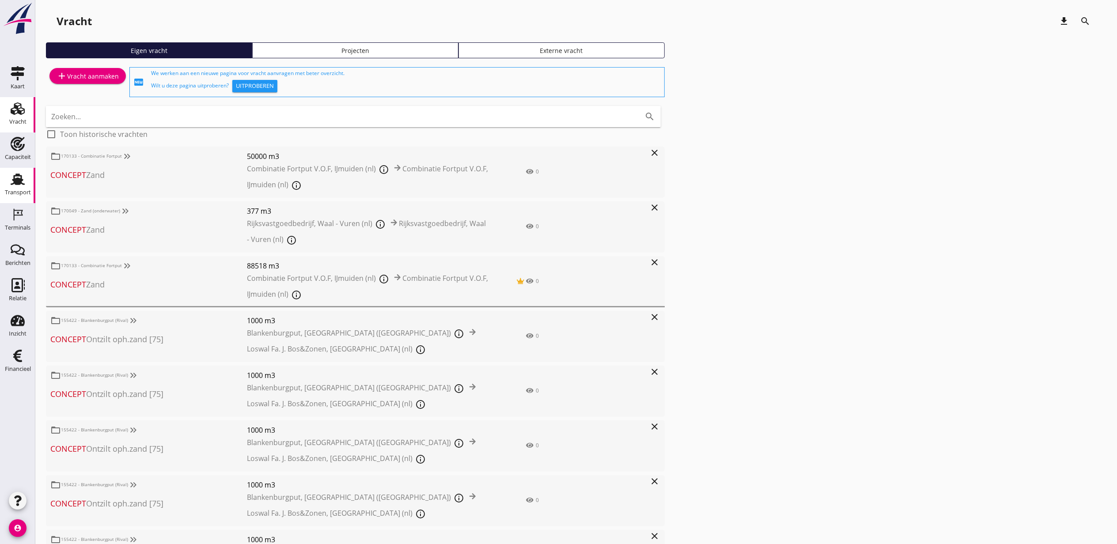
click at [13, 184] on icon "Transport" at bounding box center [18, 179] width 14 height 14
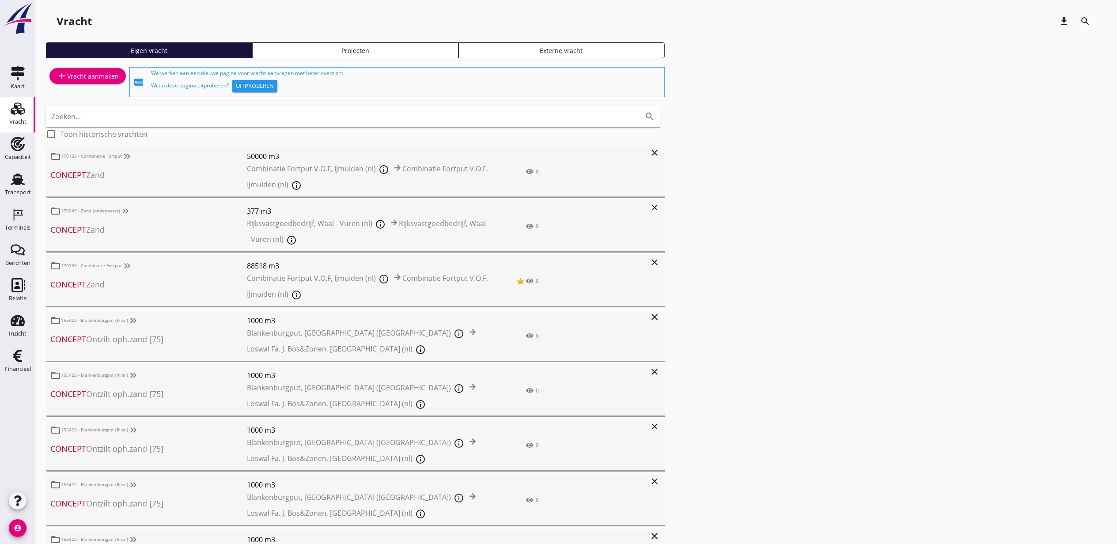
drag, startPoint x: 18, startPoint y: 175, endPoint x: 85, endPoint y: 133, distance: 79.6
click at [18, 175] on use at bounding box center [18, 179] width 14 height 11
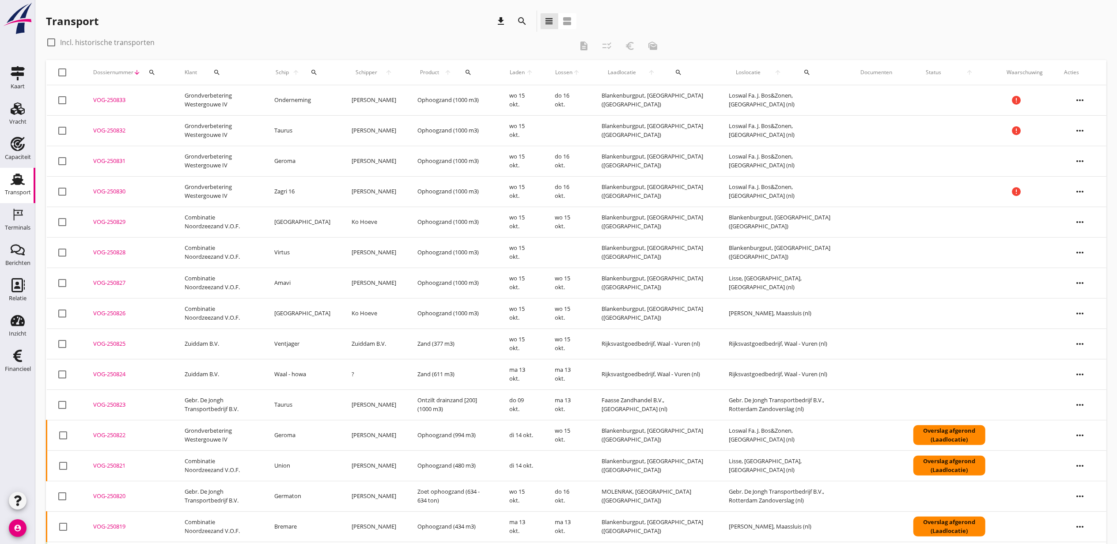
click at [315, 78] on button "search" at bounding box center [313, 72] width 19 height 16
click at [329, 95] on input "Zoek op (scheeps)naam" at bounding box center [356, 98] width 92 height 14
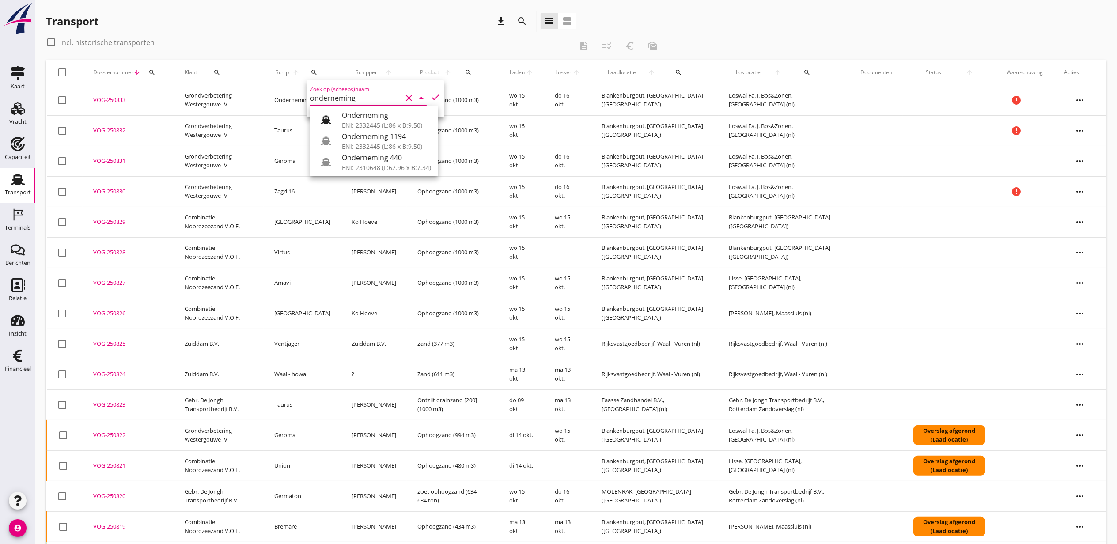
click at [354, 116] on div "Onderneming" at bounding box center [386, 115] width 89 height 11
click at [430, 97] on icon "check" at bounding box center [435, 97] width 11 height 11
type input "Onderneming"
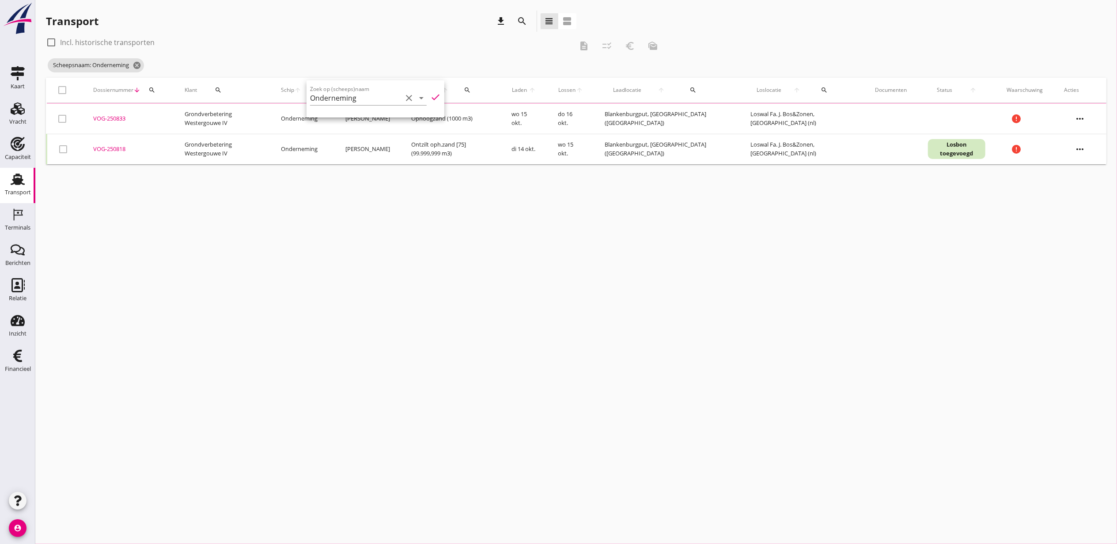
click at [117, 41] on label "Incl. historische transporten" at bounding box center [107, 42] width 95 height 9
checkbox input "true"
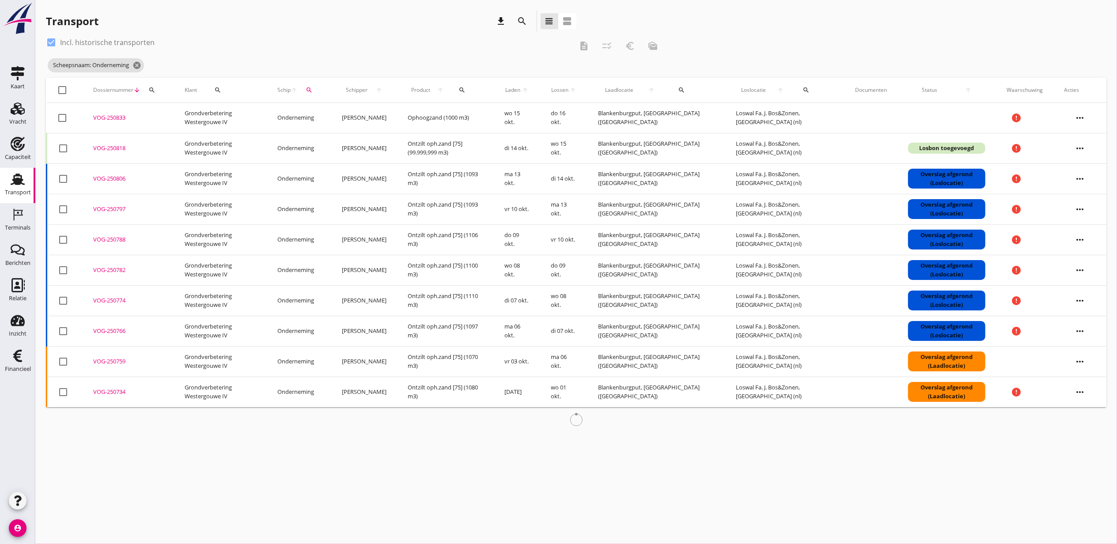
click at [521, 87] on span "Laden" at bounding box center [512, 90] width 16 height 8
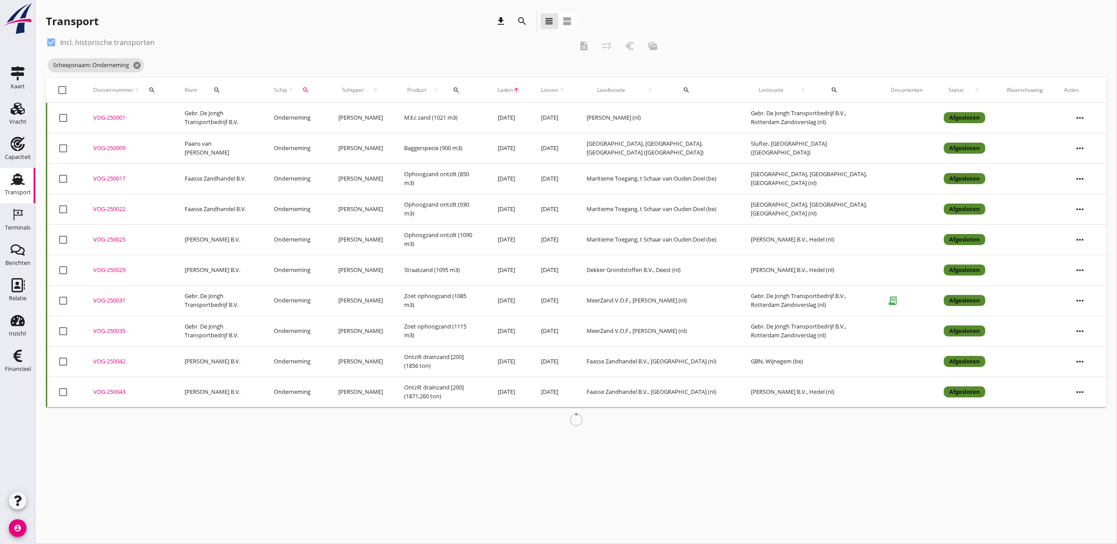
click at [513, 88] on span "Laden" at bounding box center [505, 90] width 15 height 8
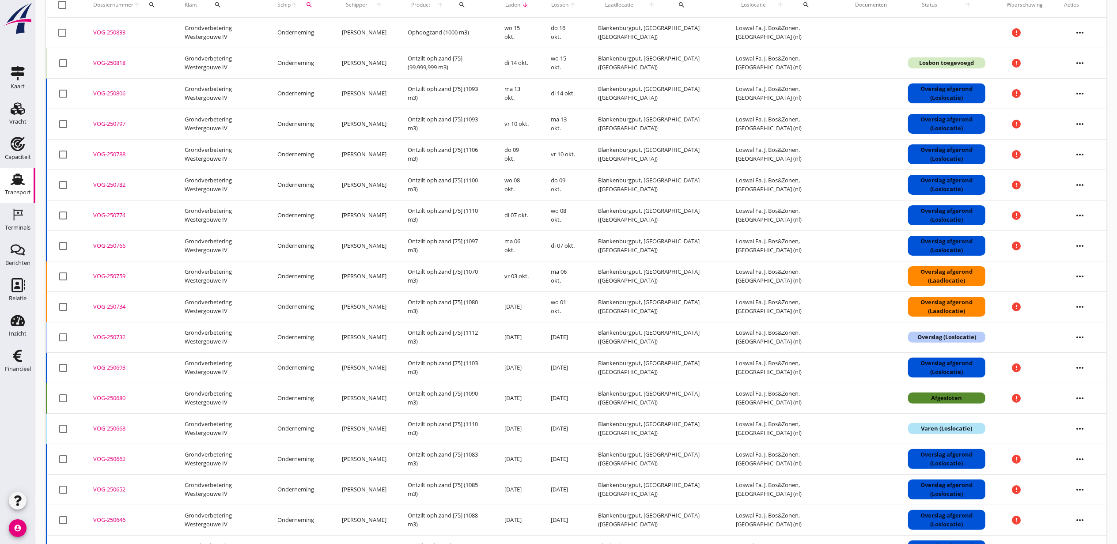
scroll to position [118, 0]
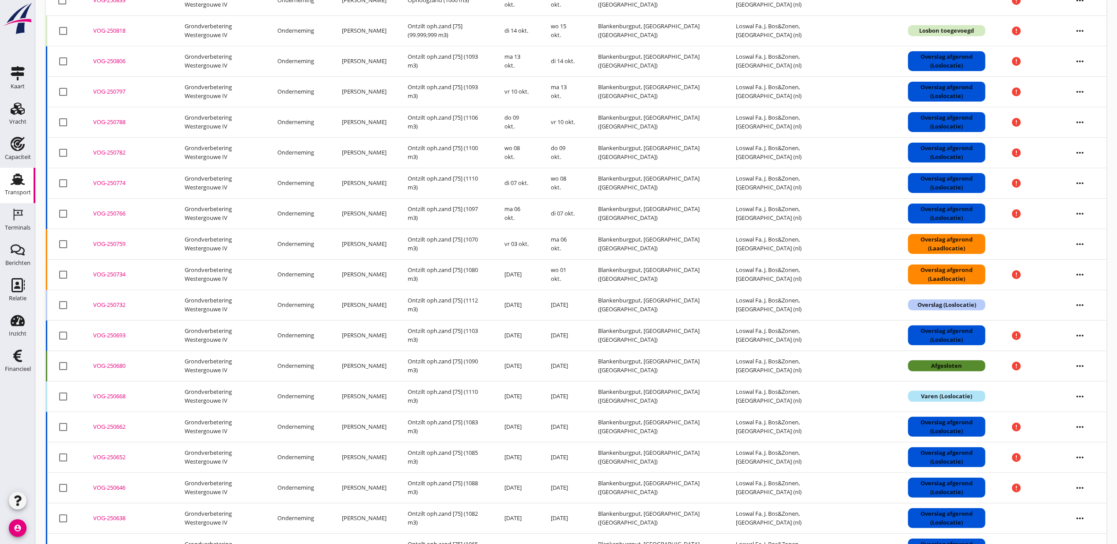
copy div "VOG-250732"
drag, startPoint x: 127, startPoint y: 307, endPoint x: 16, endPoint y: 441, distance: 173.5
click at [16, 441] on div "Kaart Kaart Vracht Vracht Capaciteit Capaciteit Transport Transport Terminals T…" at bounding box center [558, 243] width 1117 height 723
drag, startPoint x: 16, startPoint y: 441, endPoint x: 27, endPoint y: 443, distance: 10.5
click at [8, 449] on div at bounding box center [17, 436] width 35 height 108
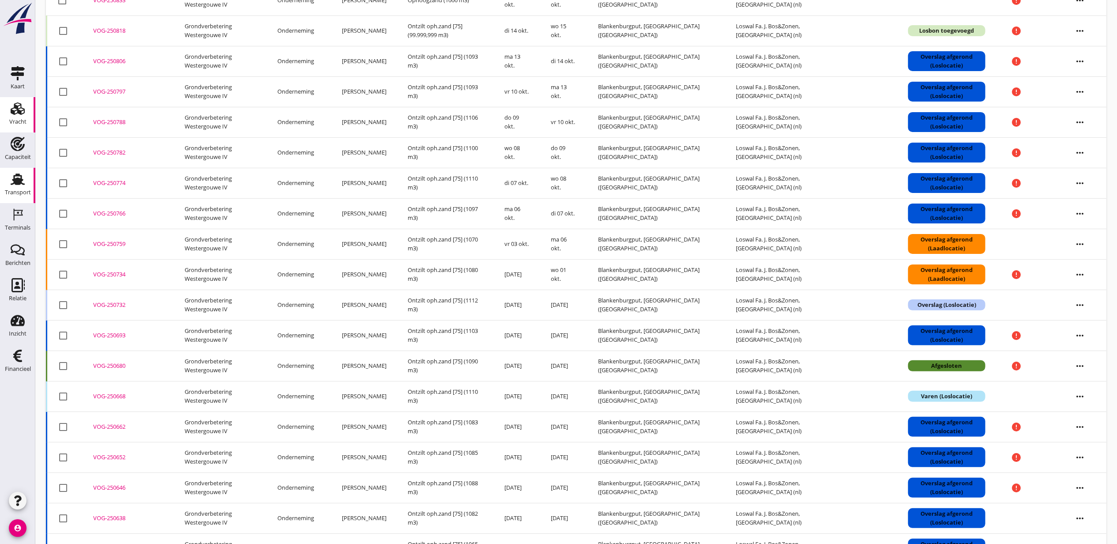
click at [12, 114] on icon "Vracht" at bounding box center [18, 109] width 14 height 14
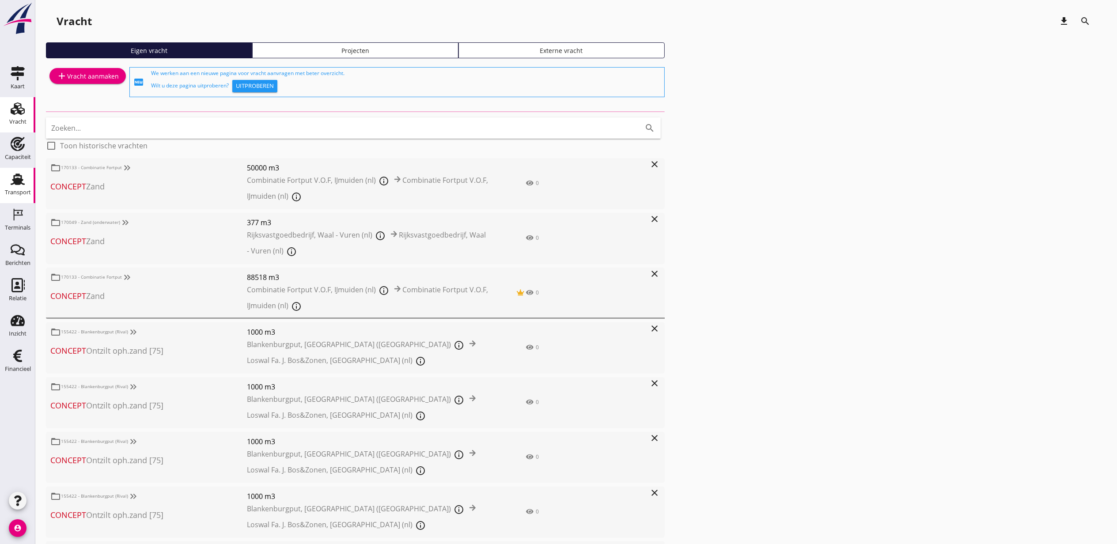
click at [0, 181] on html "Allemaal [PERSON_NAME] [PERSON_NAME] [PERSON_NAME] [PERSON_NAME] van den Dool […" at bounding box center [558, 365] width 1117 height 731
click at [8, 181] on div "Transport" at bounding box center [17, 179] width 21 height 14
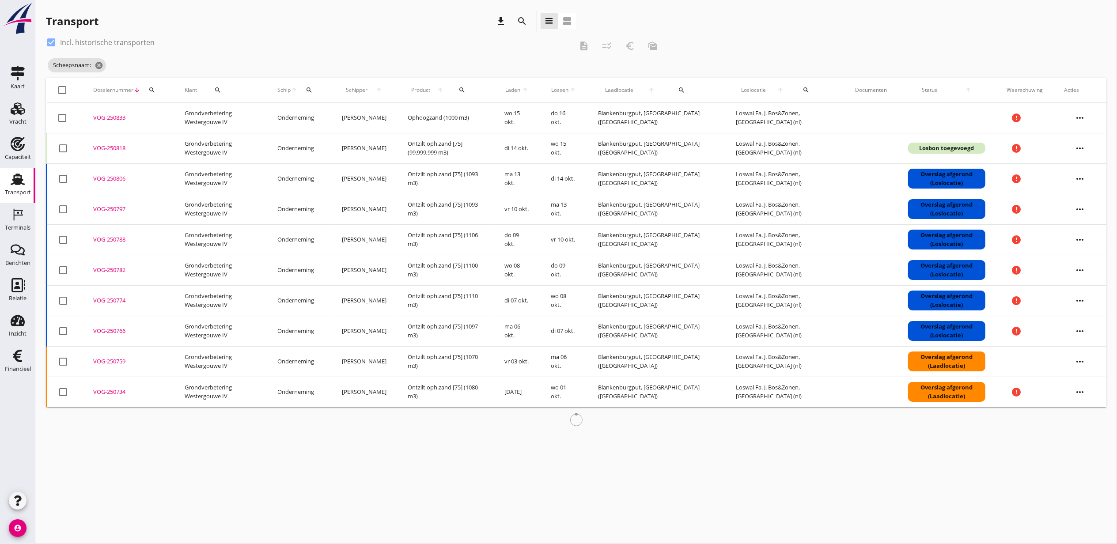
click at [160, 94] on div "Dossiernummer arrow_downward search" at bounding box center [128, 90] width 70 height 21
click at [156, 89] on div "search" at bounding box center [152, 90] width 16 height 7
click at [182, 113] on input "Zoeken op dossiernummer..." at bounding box center [193, 116] width 92 height 14
paste input "VOG-250732"
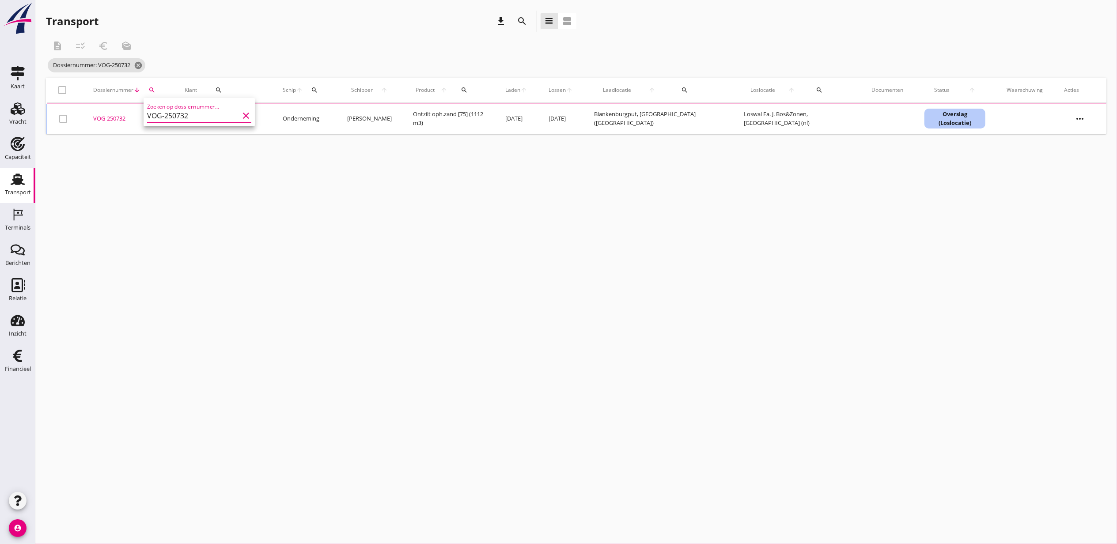
type input "VOG-250732"
click at [102, 118] on div "VOG-250732" at bounding box center [128, 118] width 70 height 9
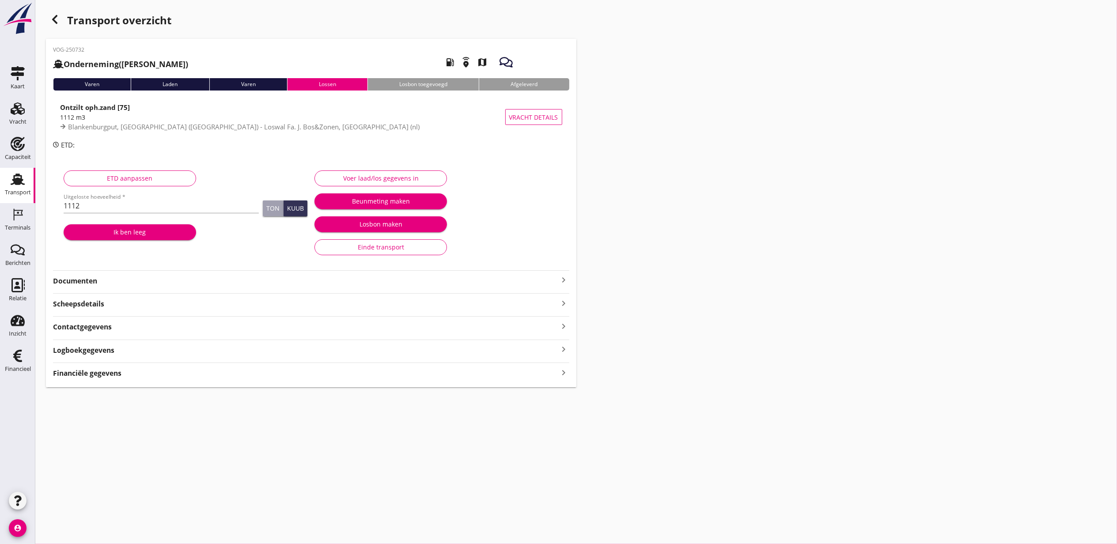
click at [125, 373] on div "Financiële gegevens keyboard_arrow_right" at bounding box center [311, 373] width 516 height 12
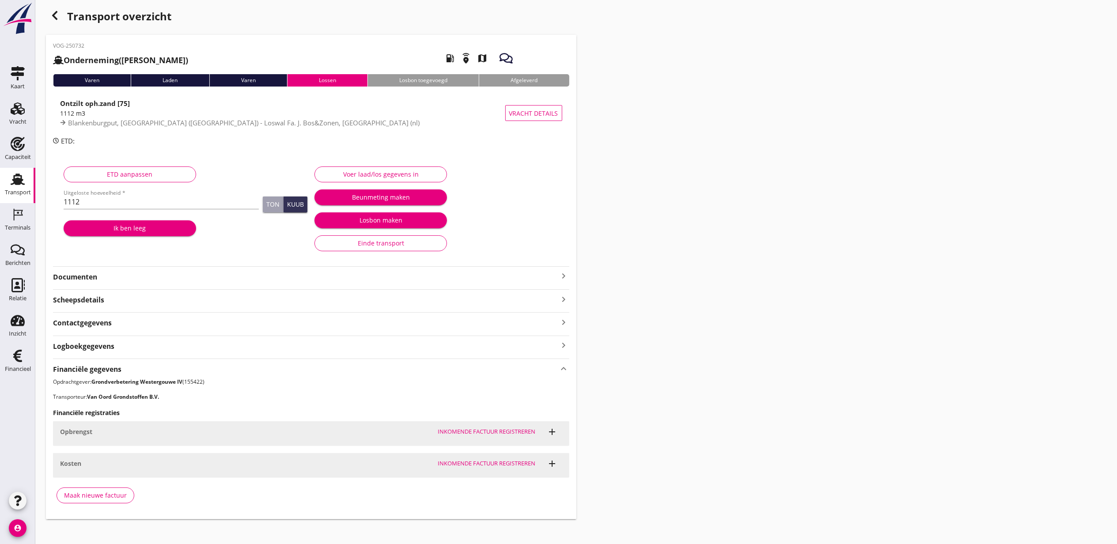
scroll to position [11, 0]
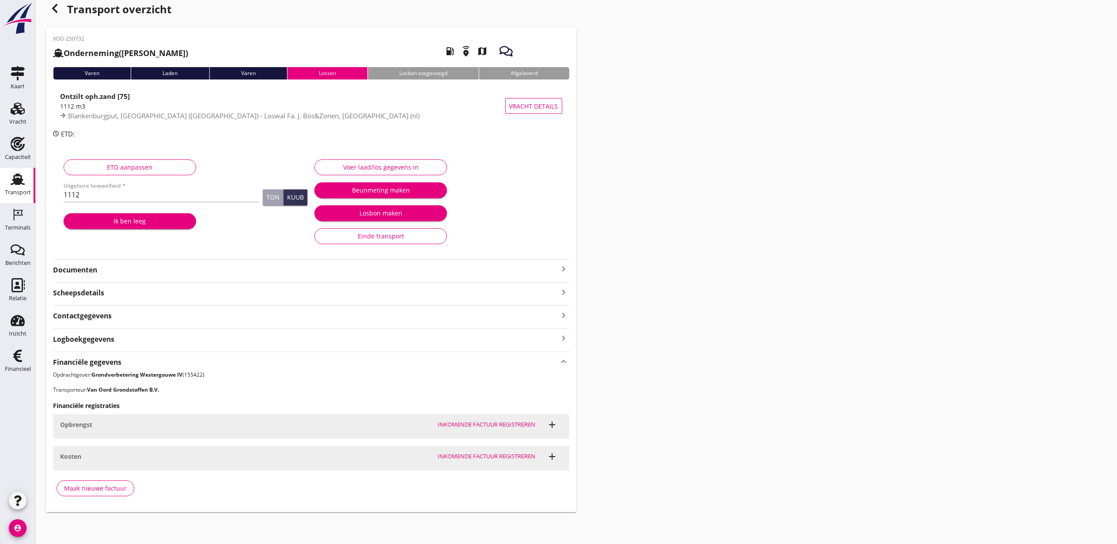
drag, startPoint x: 425, startPoint y: 151, endPoint x: 421, endPoint y: 158, distance: 7.9
click at [425, 151] on div "ETD aanpassen Uitgeloste hoeveelheid * 1112 Ton Kuub Ik ben leeg Voer laad/los …" at bounding box center [311, 201] width 516 height 111
click at [421, 159] on button "Voer laad/los gegevens in" at bounding box center [381, 167] width 133 height 16
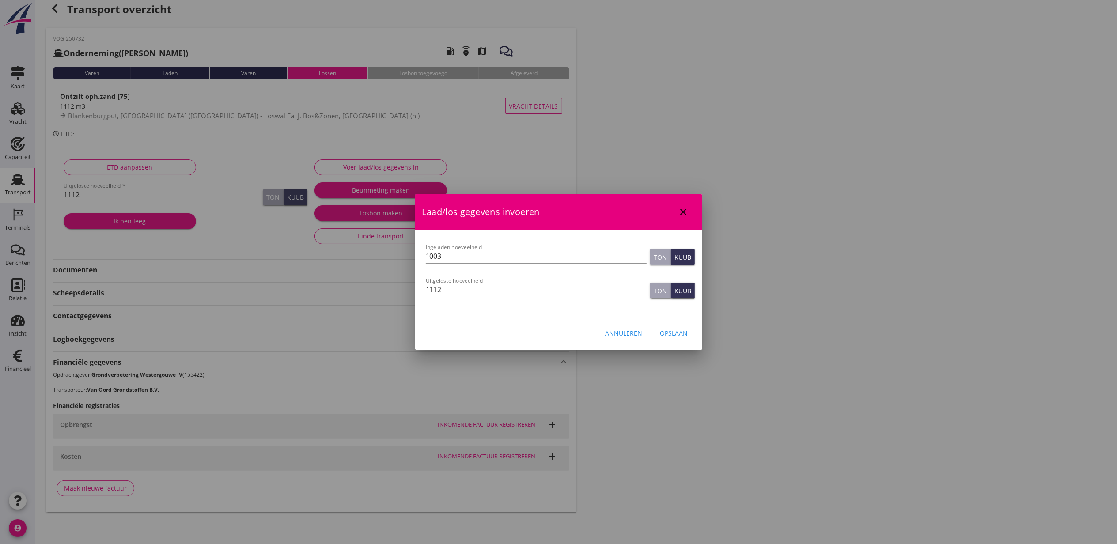
click at [661, 327] on button "Opslaan" at bounding box center [674, 333] width 42 height 16
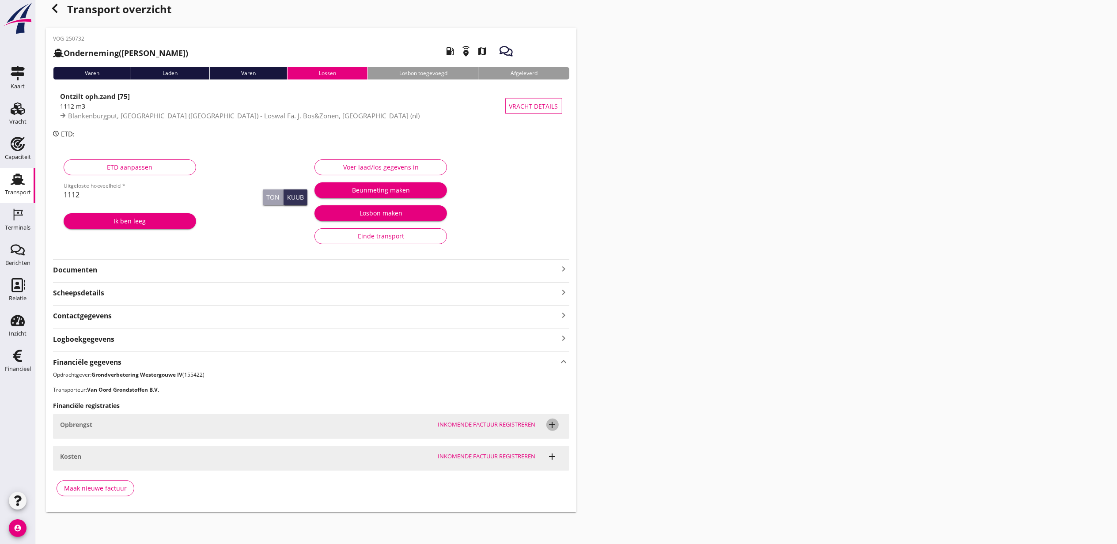
click at [551, 430] on icon "add" at bounding box center [552, 425] width 11 height 11
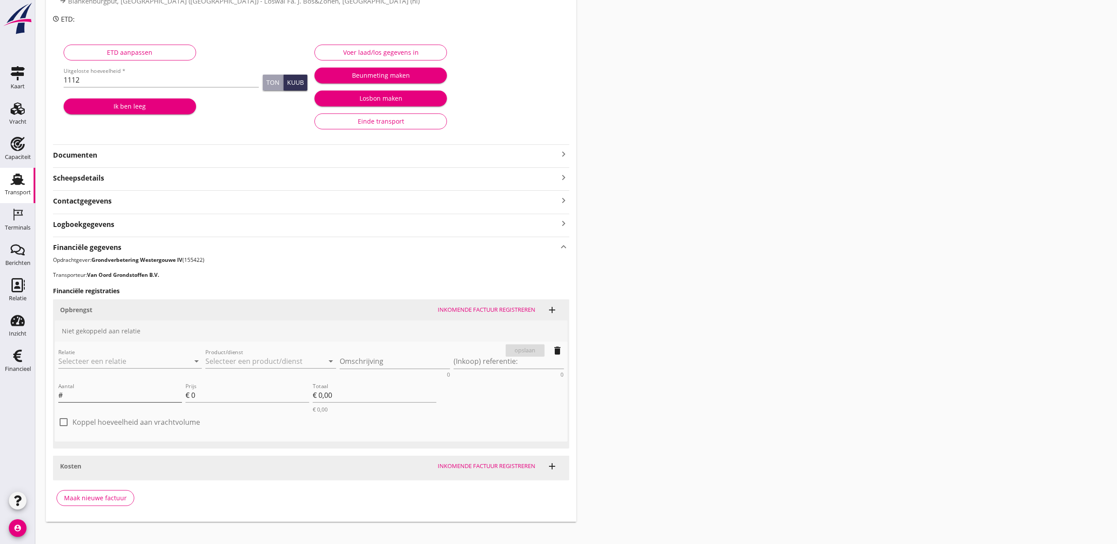
scroll to position [136, 0]
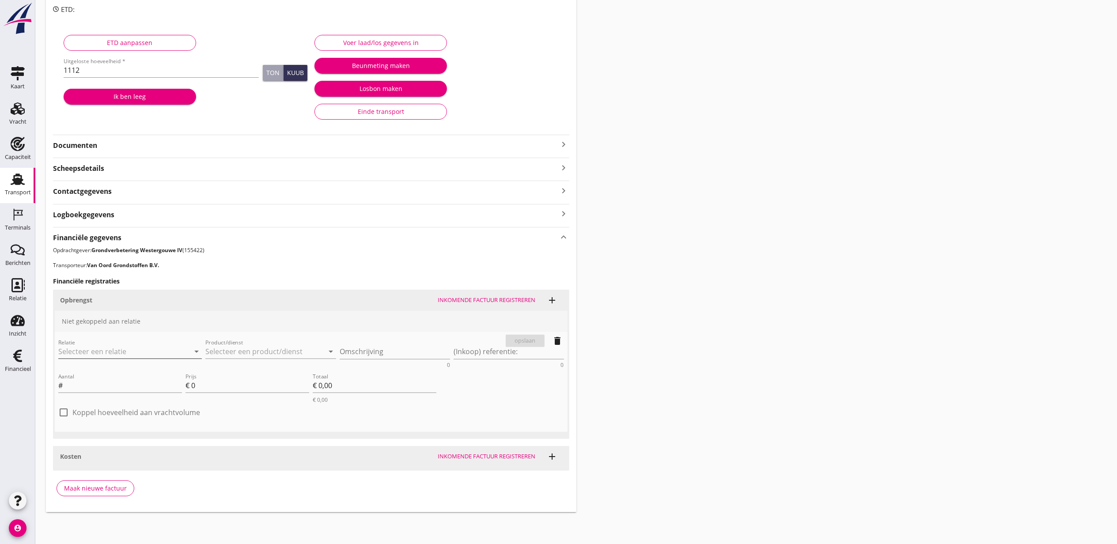
click at [130, 357] on input "Relatie" at bounding box center [117, 352] width 119 height 14
click at [128, 371] on div "Van Oord Grondstoffen B.V." at bounding box center [129, 369] width 129 height 11
type input "Van Oord Grondstoffen B.V. (0231)"
click at [252, 345] on input "Product/dienst" at bounding box center [264, 352] width 119 height 14
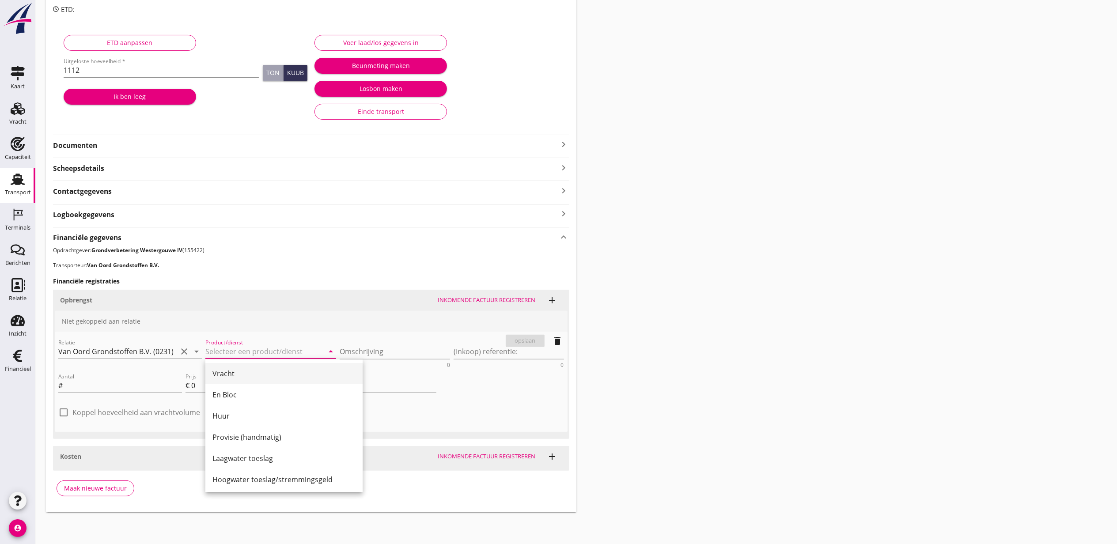
click at [254, 373] on div "Vracht" at bounding box center [283, 373] width 143 height 11
type input "Vracht"
drag, startPoint x: 343, startPoint y: 350, endPoint x: 352, endPoint y: 350, distance: 8.8
click at [349, 350] on textarea "Omschrijving" at bounding box center [395, 352] width 110 height 15
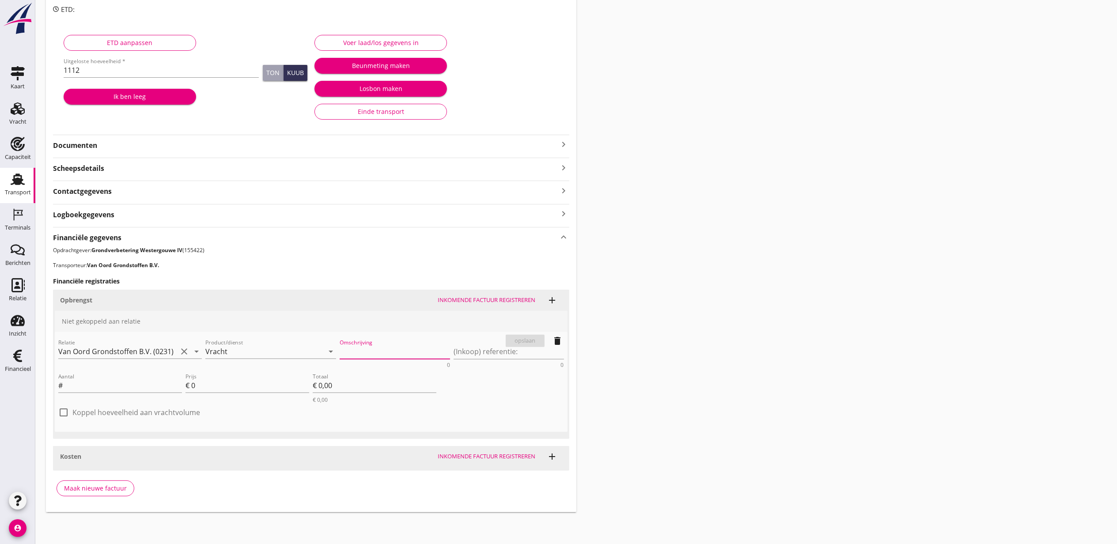
paste textarea "Ontzilt oph.zand [75] (m3)"
type textarea "Ontzilt oph.zand [75] (m3)"
click at [104, 392] on div "Aantal #" at bounding box center [120, 386] width 124 height 14
click at [128, 412] on label "Koppel hoeveelheid aan vrachtvolume" at bounding box center [136, 412] width 128 height 9
checkbox input "true"
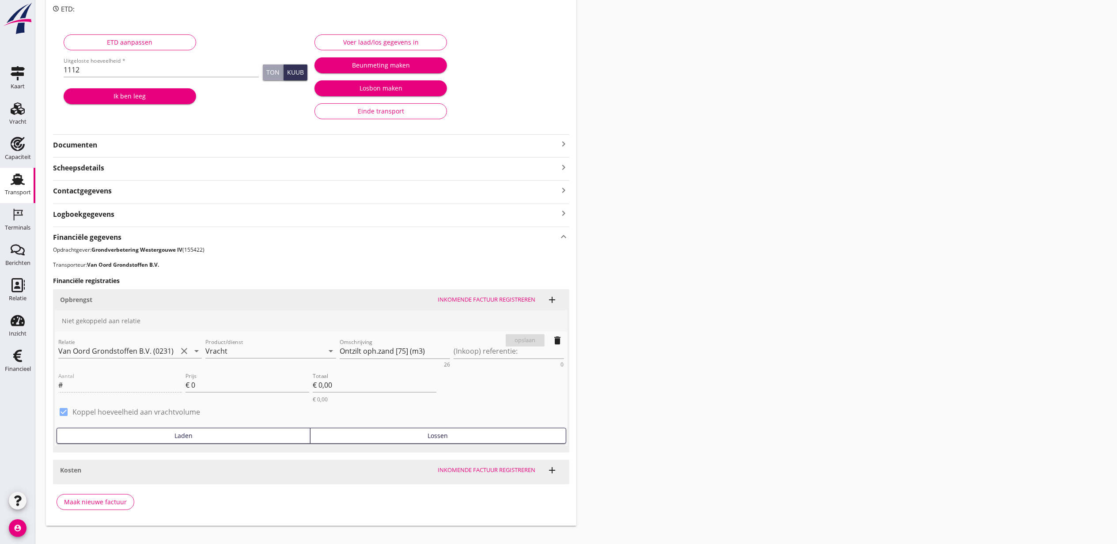
click at [357, 436] on div "Lossen" at bounding box center [438, 435] width 248 height 9
type input "1112"
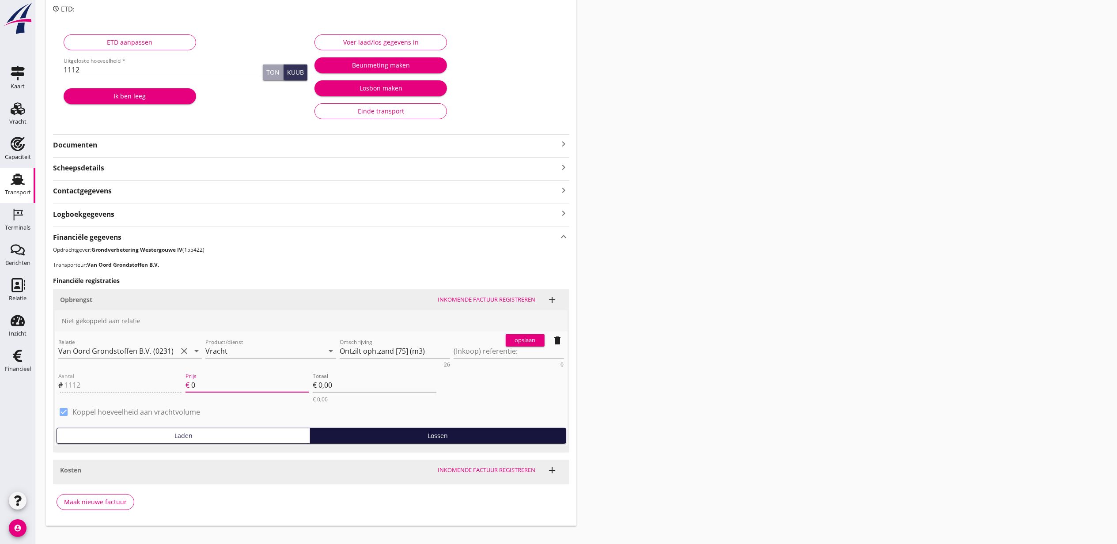
click at [258, 383] on input "0" at bounding box center [250, 385] width 118 height 14
type input "2"
type input "€ 2.224,00"
type input "2.2"
type input "€ 2.446,40"
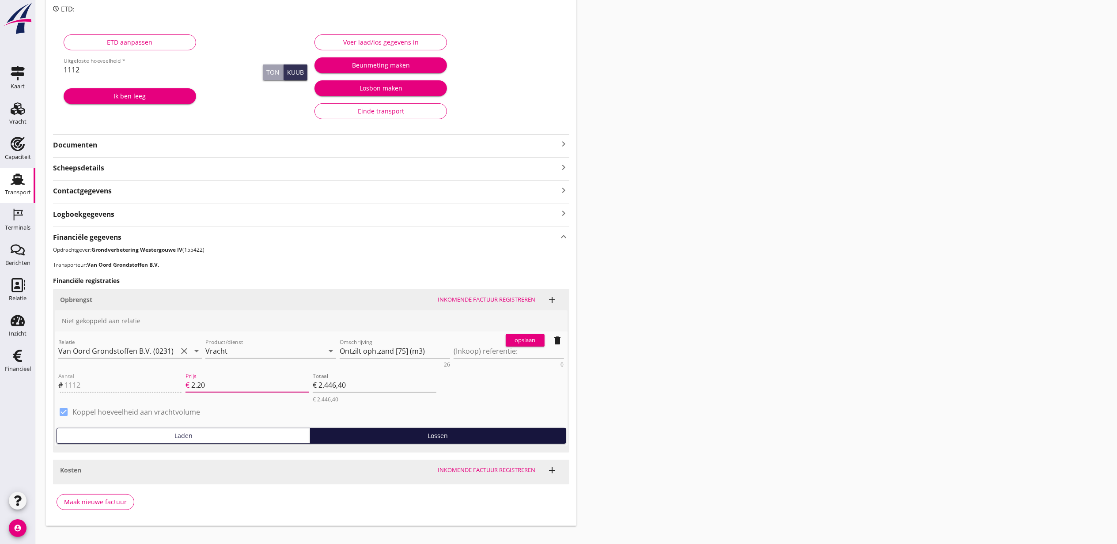
type input "2.20"
click at [537, 340] on div "opslaan" at bounding box center [525, 340] width 32 height 9
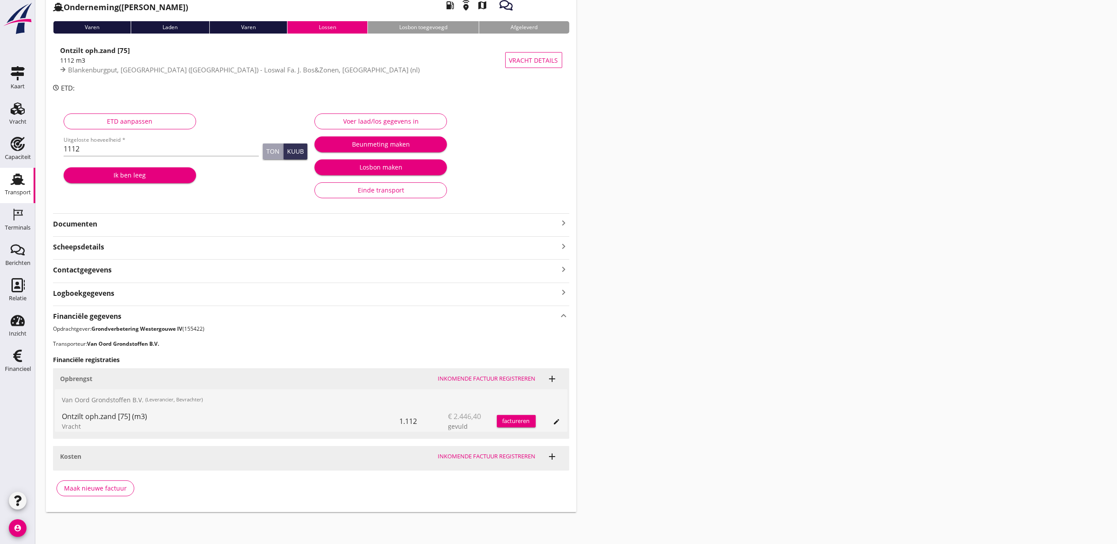
click at [550, 384] on icon "add" at bounding box center [552, 379] width 11 height 11
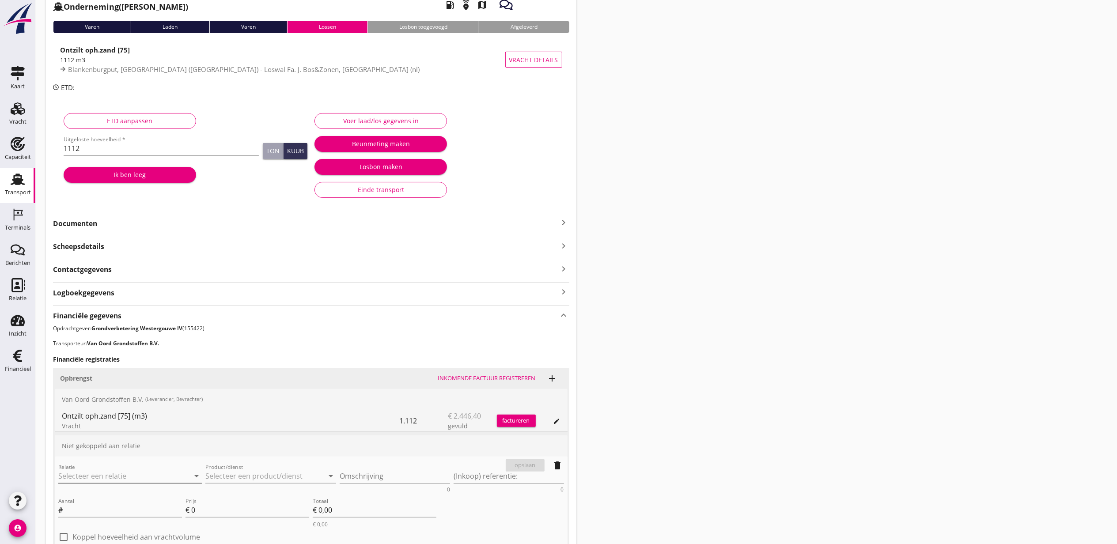
click at [128, 475] on input "Relatie" at bounding box center [117, 476] width 119 height 14
click at [144, 501] on div "0231 (Leverancier, Bevrachter)" at bounding box center [129, 503] width 129 height 9
type input "Van Oord Grondstoffen B.V. (0231)"
click at [243, 474] on input "Product/dienst" at bounding box center [264, 476] width 119 height 14
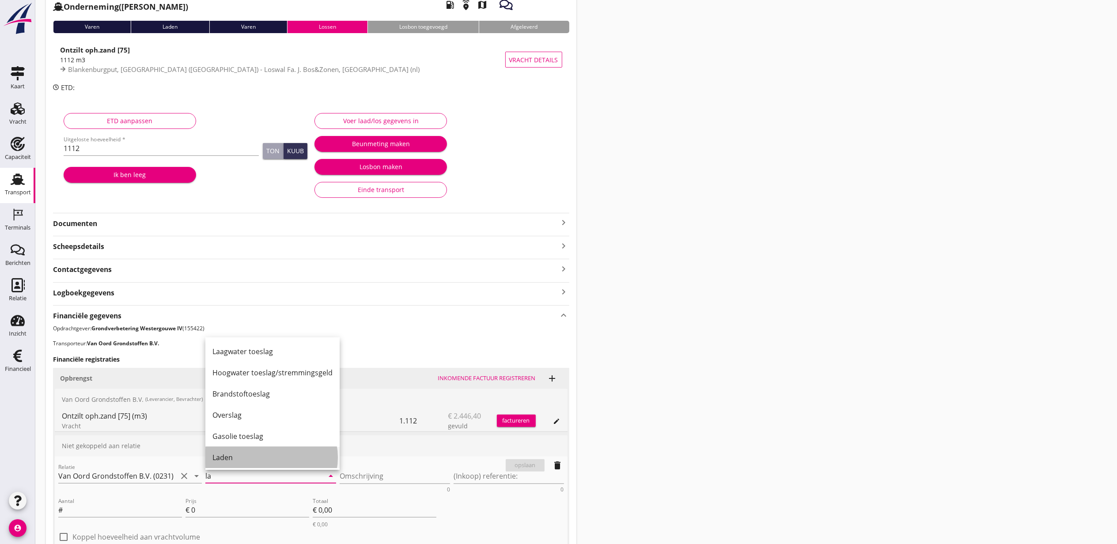
click at [246, 452] on div "Laden" at bounding box center [272, 457] width 120 height 11
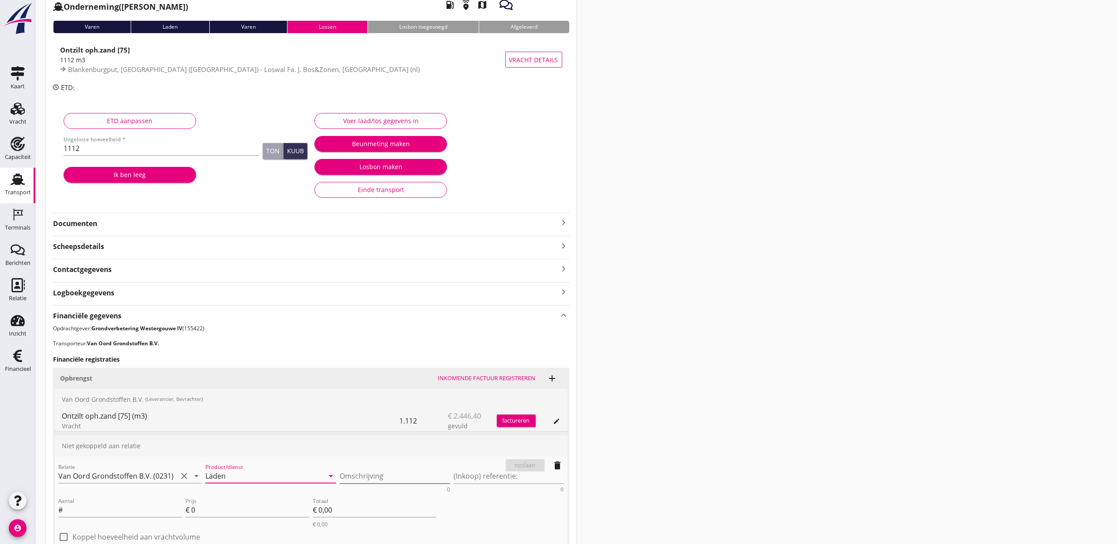
type input "Laden"
click at [370, 473] on textarea "Omschrijving" at bounding box center [395, 476] width 110 height 15
paste textarea "Ontzilt oph.zand [75] (m3)"
type textarea "Ontzilt oph.zand [75] (m3)"
type textarea "Rival"
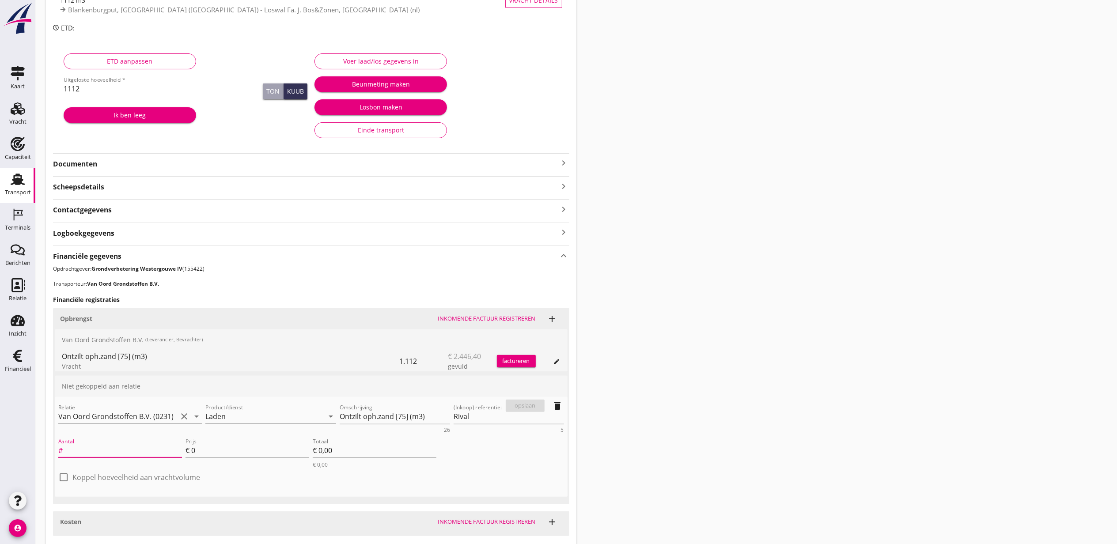
scroll to position [175, 0]
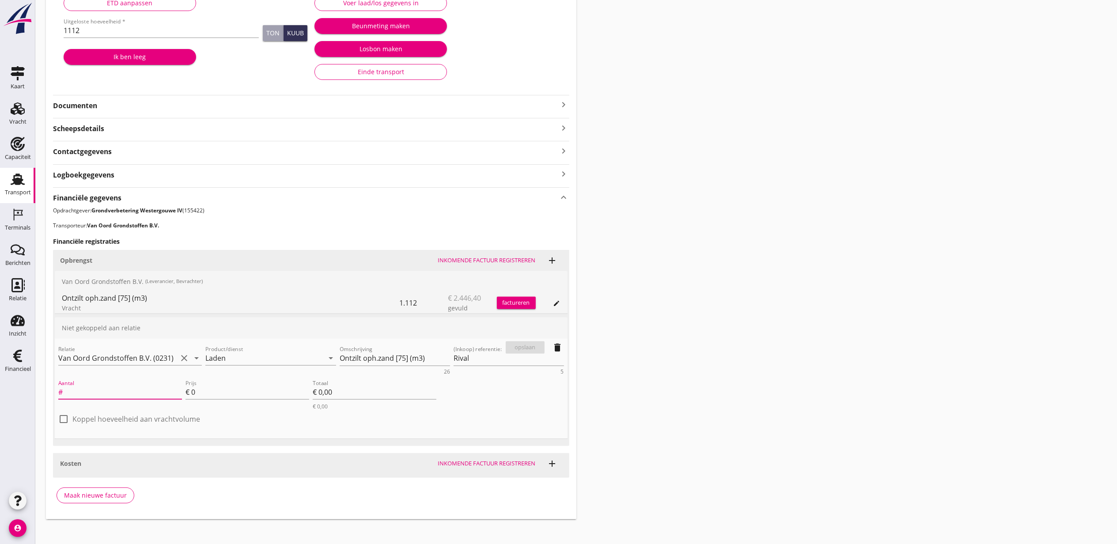
click at [175, 419] on label "Koppel hoeveelheid aan vrachtvolume" at bounding box center [136, 419] width 128 height 9
checkbox input "true"
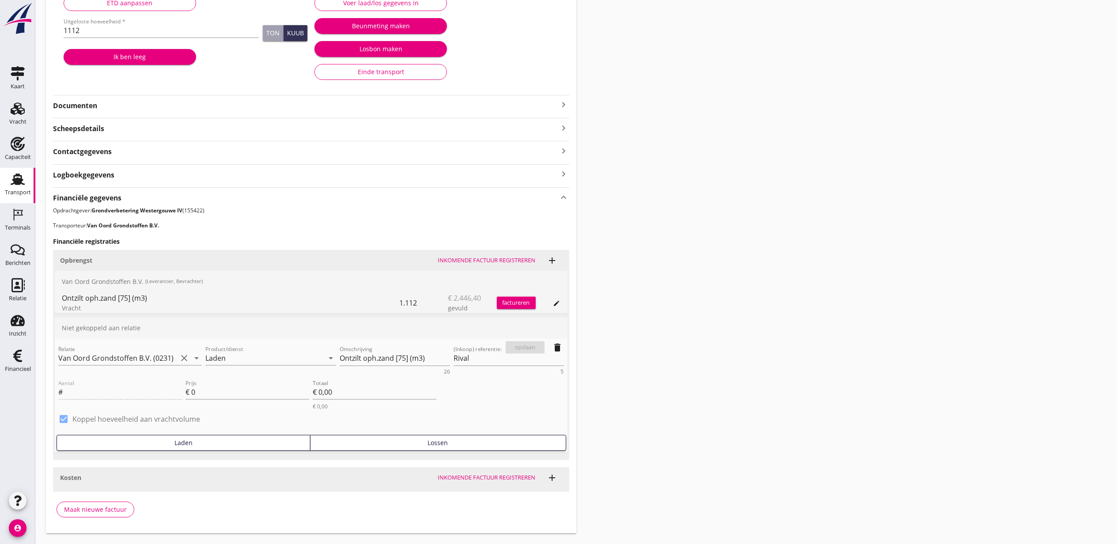
click at [361, 443] on div "Lossen" at bounding box center [438, 442] width 248 height 9
type input "1112"
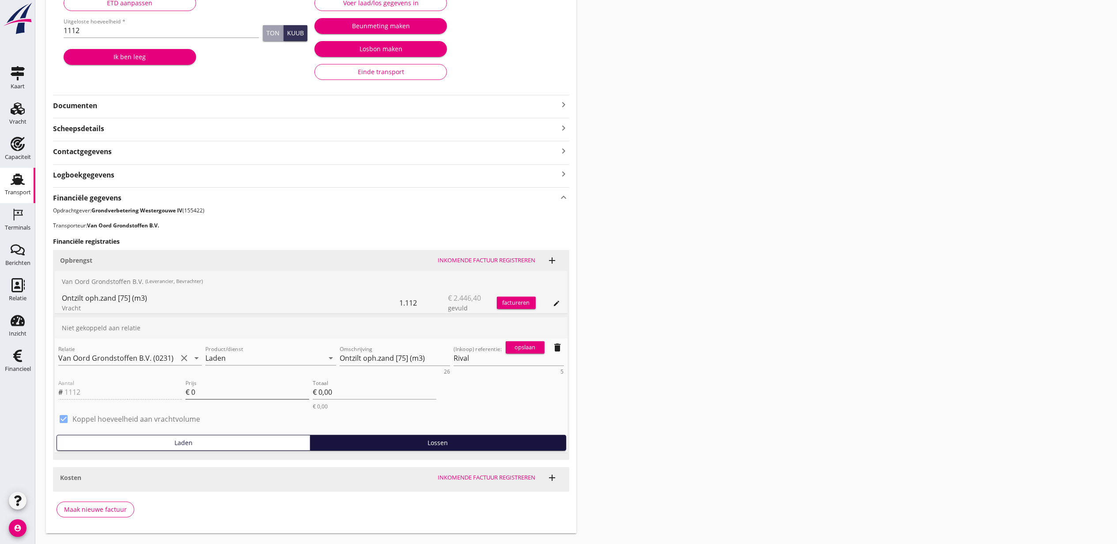
click at [246, 387] on input "0" at bounding box center [250, 392] width 118 height 14
type input "0.9"
type input "€ 1.000,80"
type input "0.9"
click at [509, 353] on button "opslaan" at bounding box center [525, 347] width 39 height 12
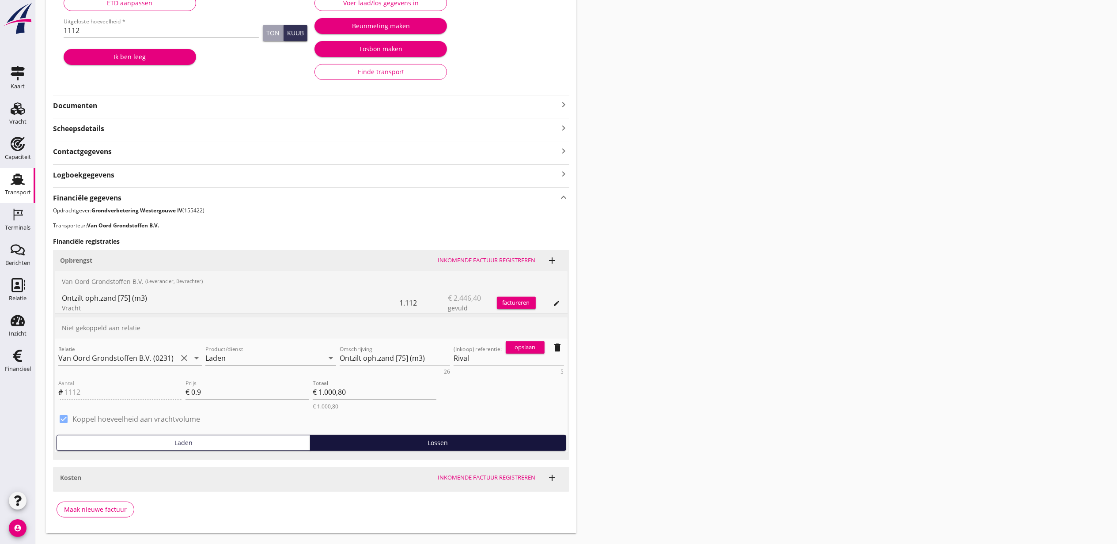
scroll to position [80, 0]
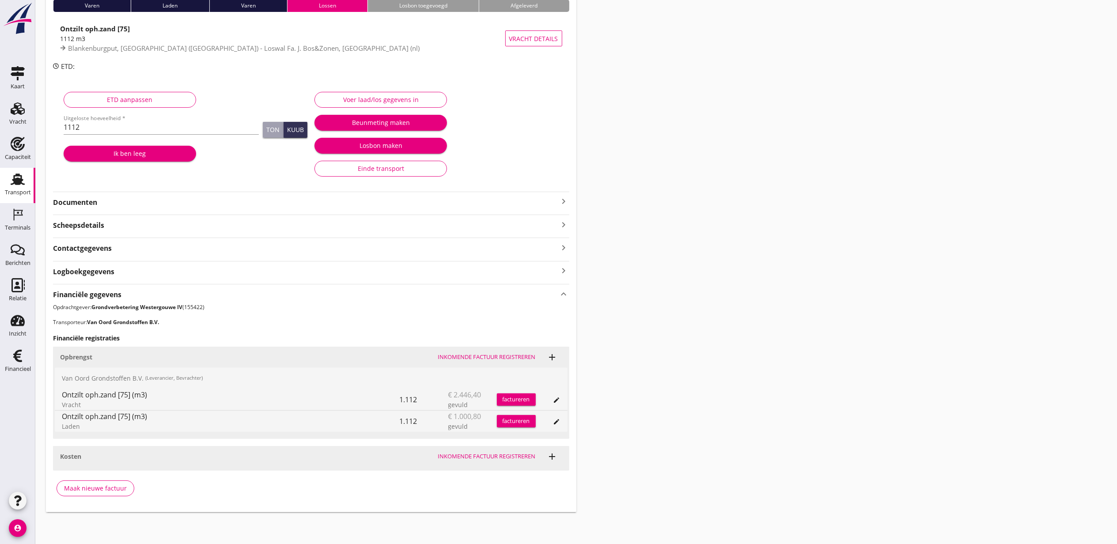
click at [561, 453] on span "add" at bounding box center [552, 457] width 19 height 18
click at [557, 453] on icon "add" at bounding box center [552, 456] width 11 height 11
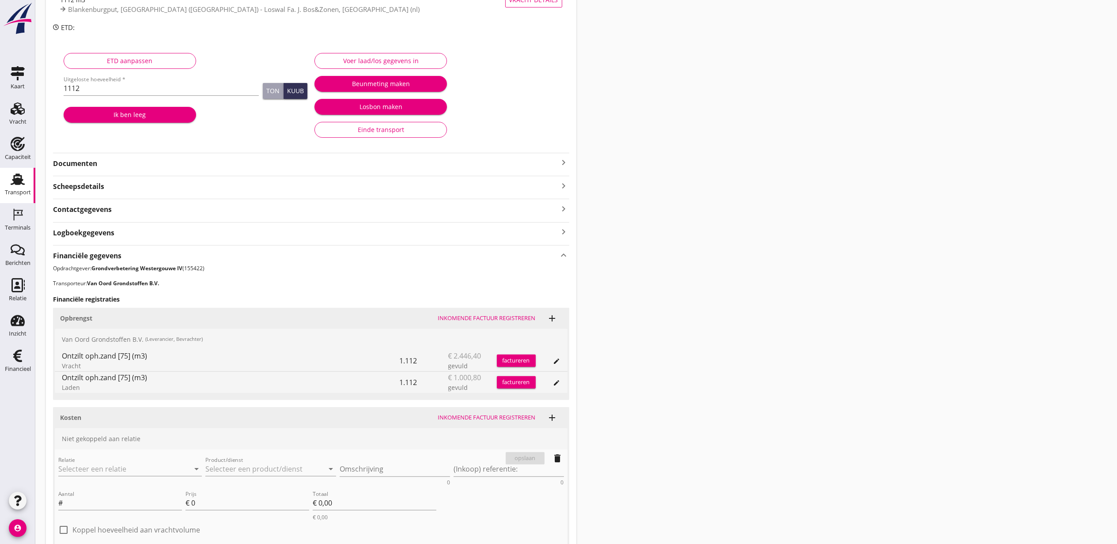
scroll to position [138, 0]
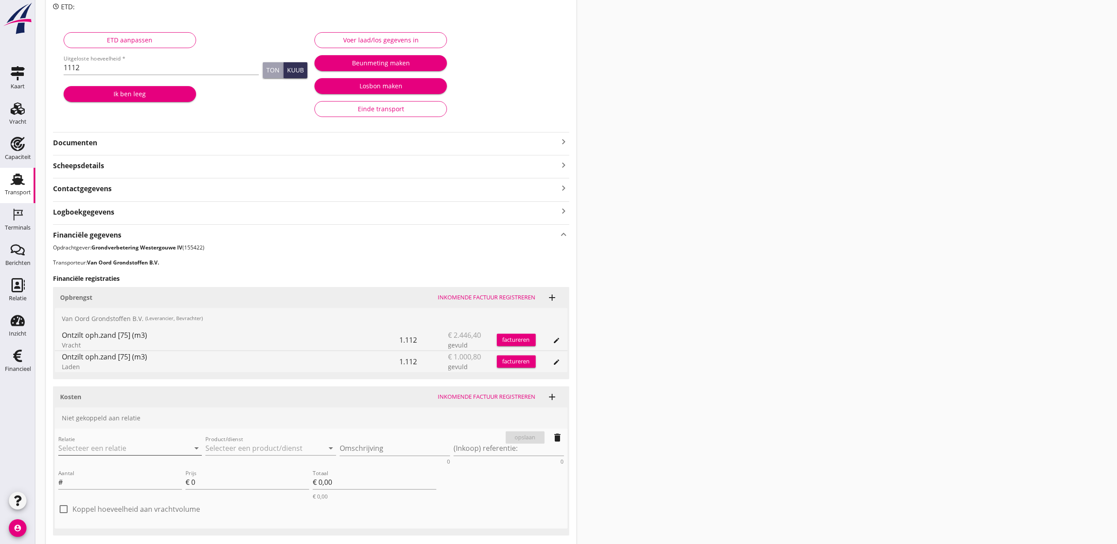
click at [127, 446] on input "Relatie" at bounding box center [117, 448] width 119 height 14
click at [174, 472] on div "50026721 (Geregistreerde terminal, Leverancier)" at bounding box center [136, 475] width 143 height 9
type input "Combinatie Noordzeezand V.O.F. (50026721)"
click at [237, 455] on input "Product/dienst" at bounding box center [264, 448] width 119 height 14
click at [284, 492] on div "Productlevering" at bounding box center [270, 491] width 117 height 11
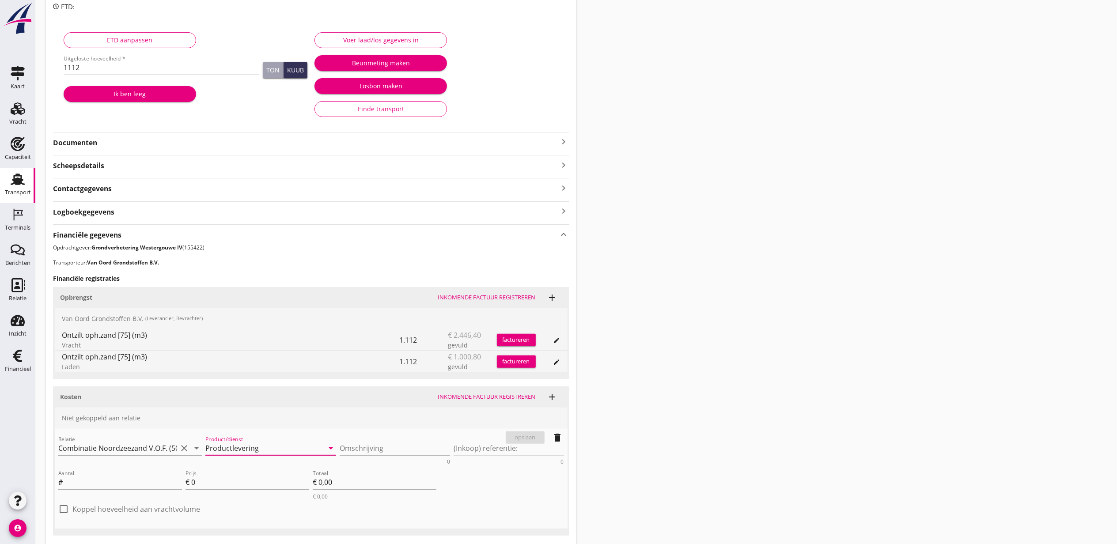
type input "Productlevering"
click at [379, 442] on textarea "Omschrijving" at bounding box center [395, 448] width 110 height 15
paste textarea "Ontzilt oph.zand [75] (m3)"
type textarea "Ontzilt oph.zand [75] (m3)"
click at [133, 478] on input "Aantal" at bounding box center [123, 482] width 118 height 14
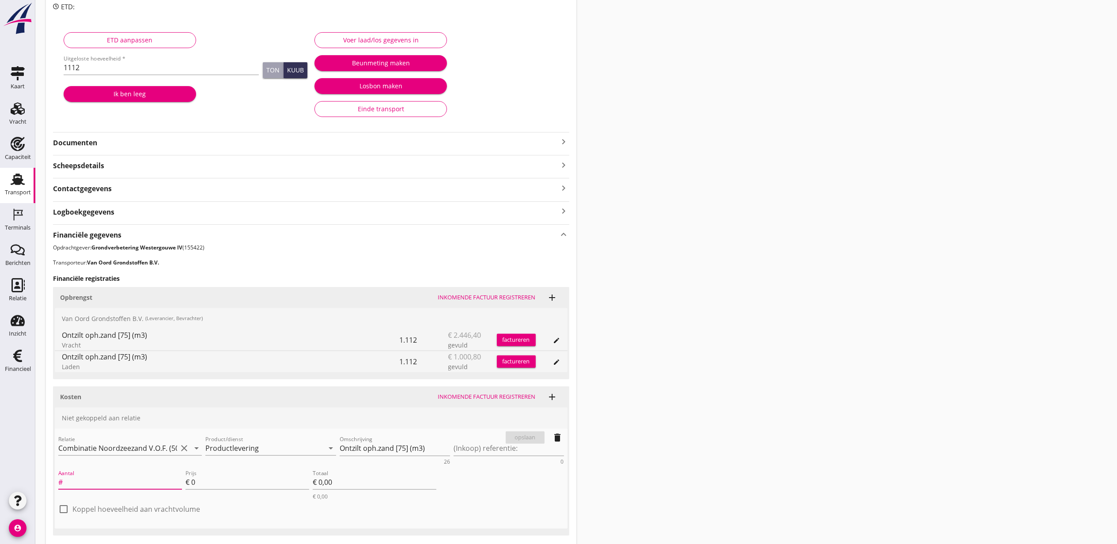
click at [121, 509] on label "Koppel hoeveelheid aan vrachtvolume" at bounding box center [136, 509] width 128 height 9
checkbox input "true"
click at [405, 536] on div "Lossen" at bounding box center [438, 532] width 248 height 9
type input "1112"
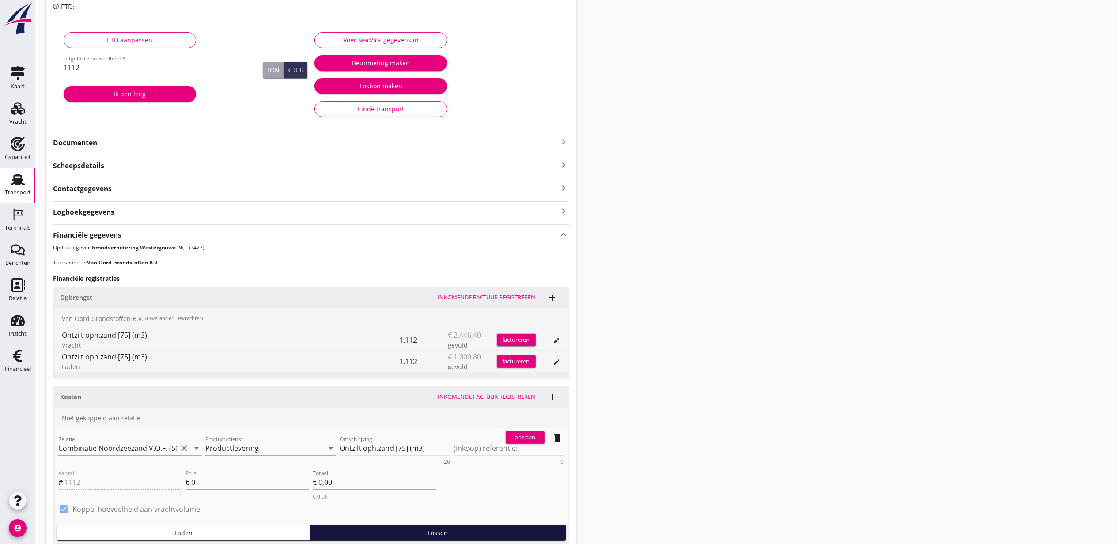
scroll to position [0, 0]
click at [248, 489] on div "Prijs € 0" at bounding box center [248, 482] width 124 height 14
type input "5"
type input "€ 5.560,00"
type input "5.8"
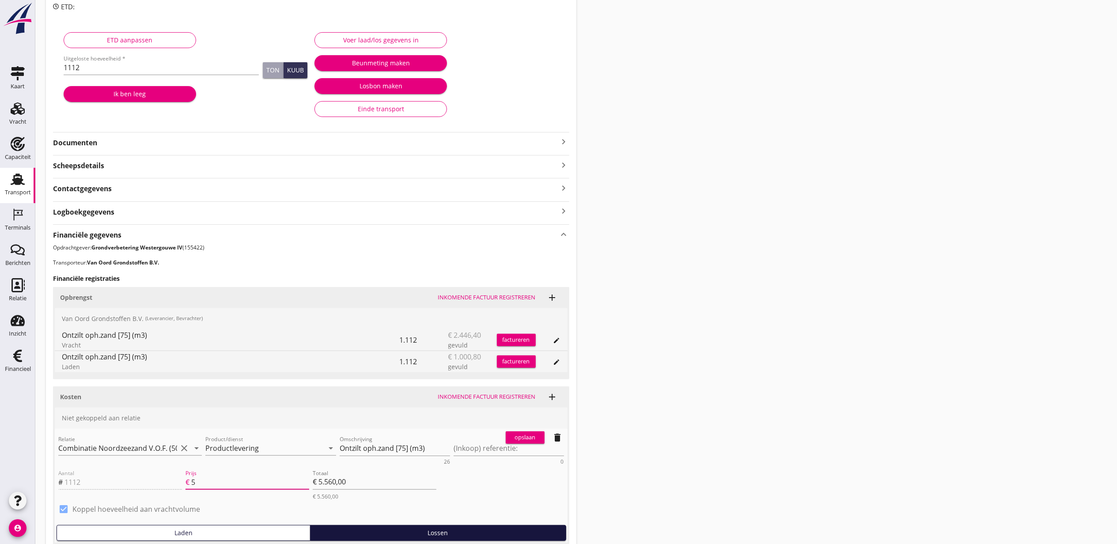
type input "€ 6.449,60"
type input "5.80"
click at [515, 433] on button "opslaan" at bounding box center [525, 438] width 39 height 12
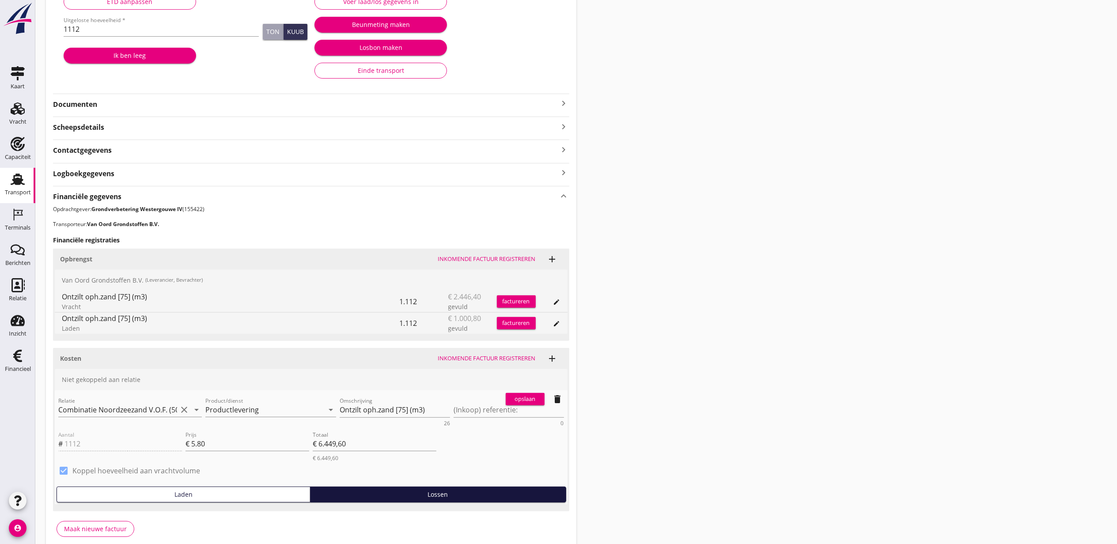
scroll to position [125, 0]
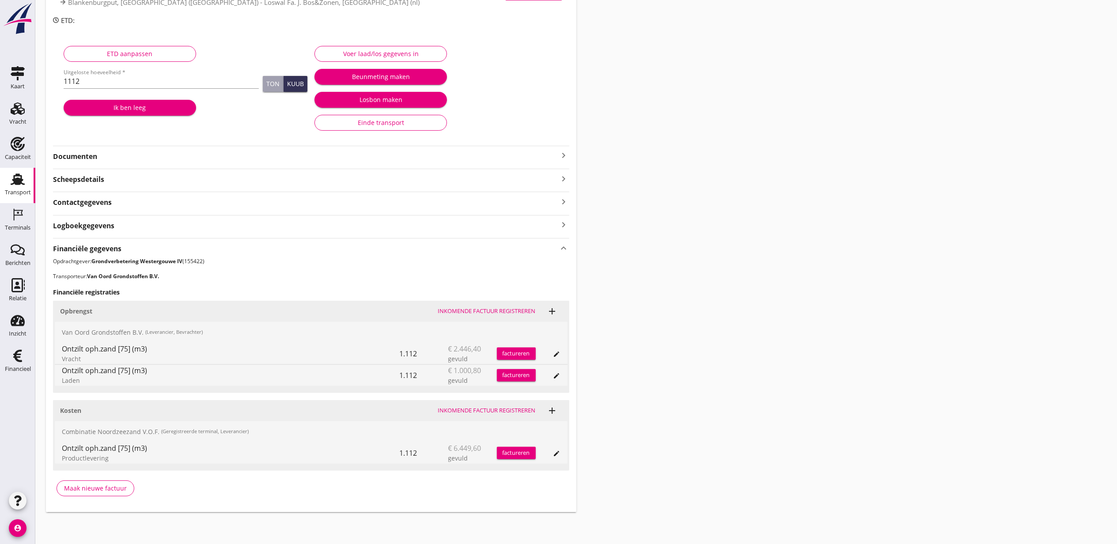
click at [557, 456] on icon "edit" at bounding box center [556, 453] width 7 height 7
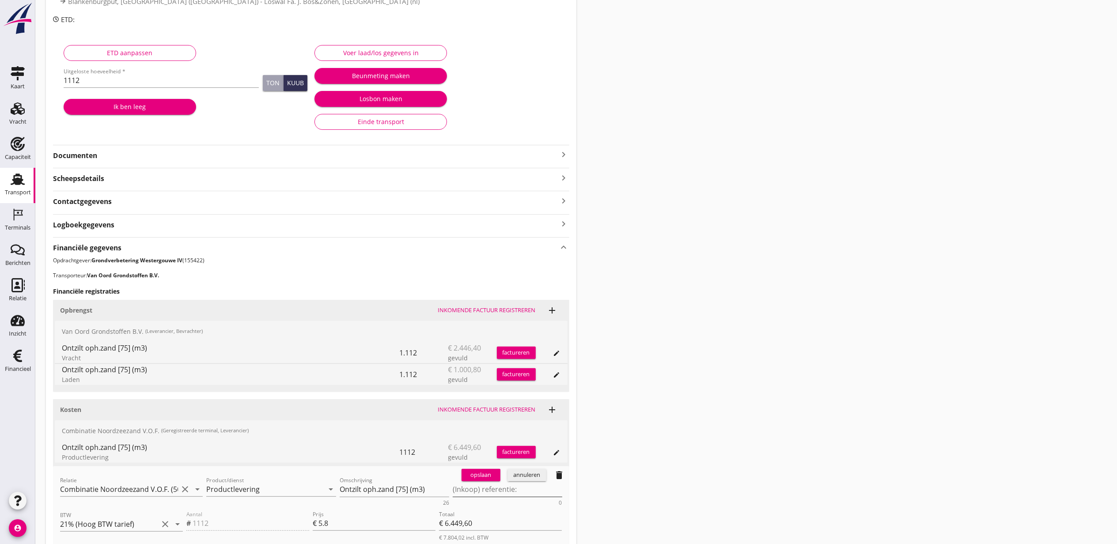
click at [520, 489] on textarea "(Inkoop) referentie:" at bounding box center [508, 489] width 110 height 15
paste textarea "2316006857"
type textarea "2316006857"
click at [469, 474] on div "opslaan" at bounding box center [481, 475] width 32 height 9
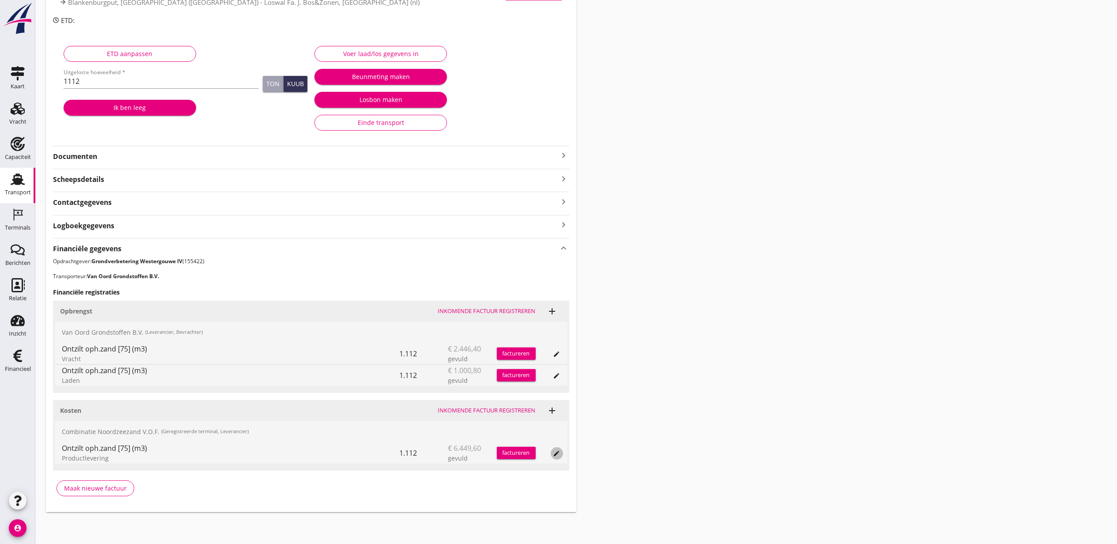
click at [559, 451] on icon "edit" at bounding box center [556, 453] width 7 height 7
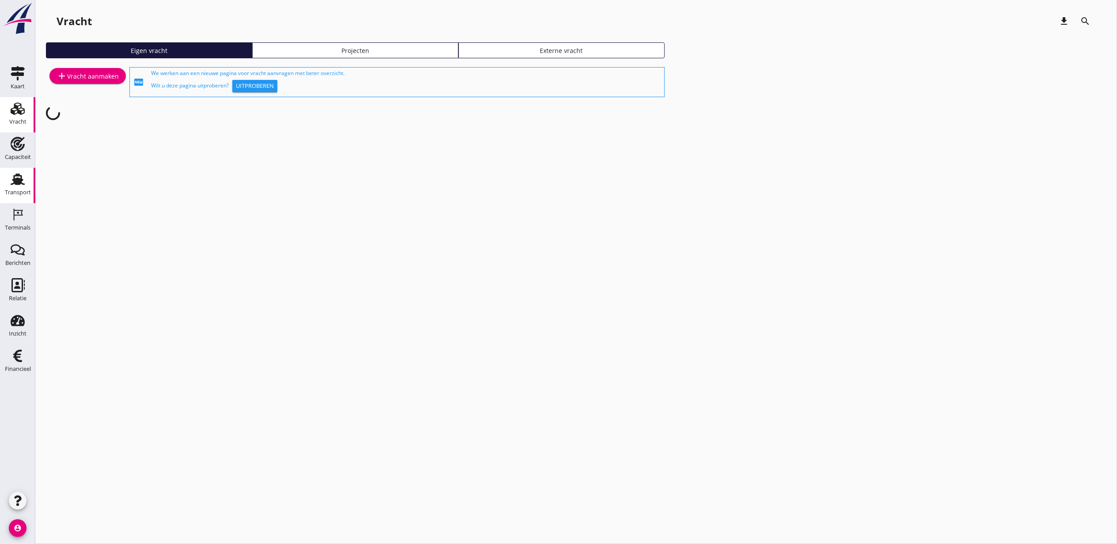
click at [25, 178] on div "Transport" at bounding box center [17, 179] width 21 height 14
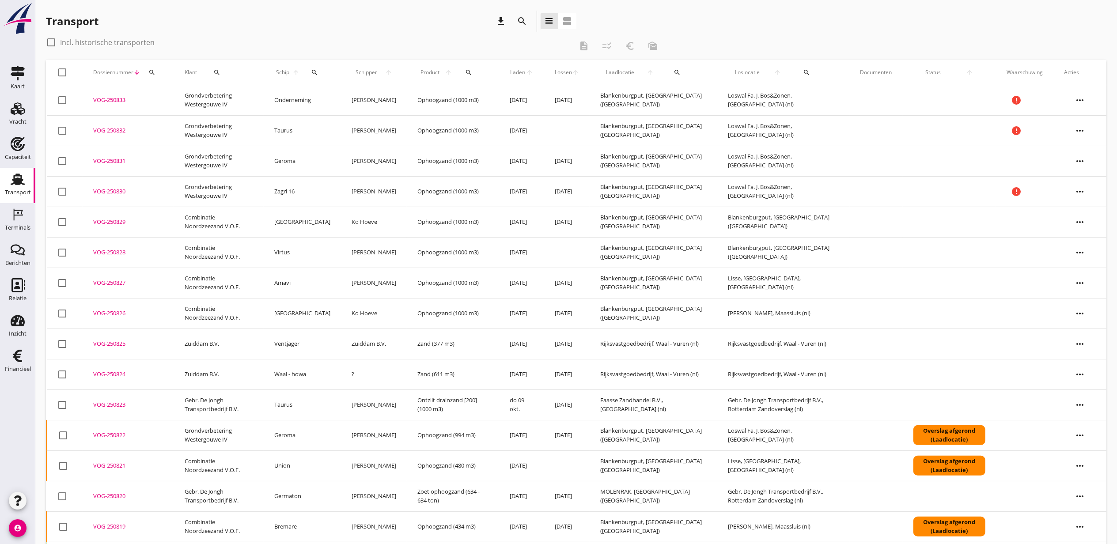
click at [318, 74] on div "search" at bounding box center [314, 72] width 19 height 7
click at [347, 93] on input "Zoek op (scheeps)naam" at bounding box center [356, 98] width 92 height 14
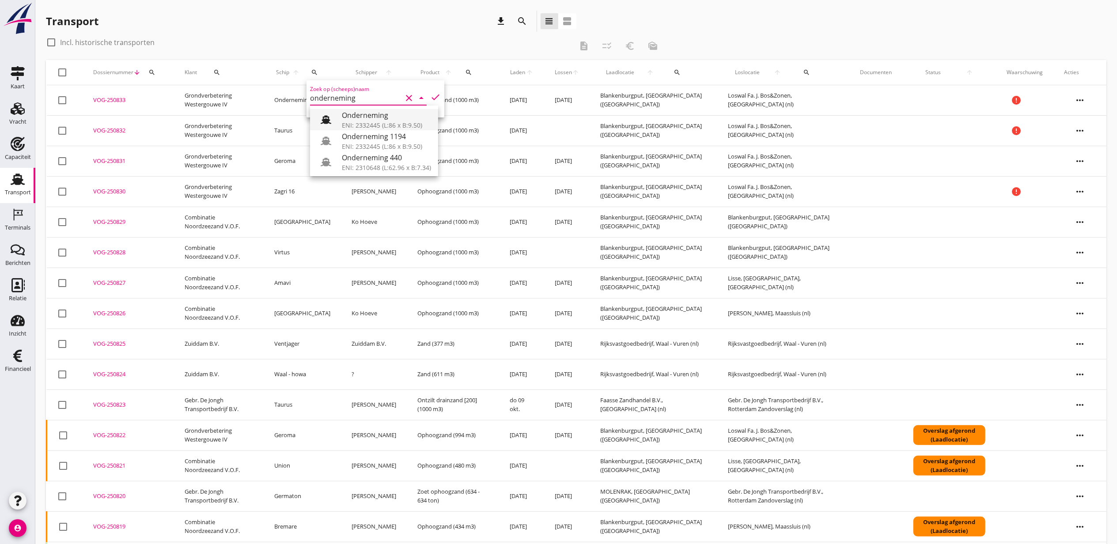
click at [359, 117] on div "Onderneming" at bounding box center [386, 115] width 89 height 11
click at [430, 95] on icon "check" at bounding box center [435, 97] width 11 height 11
type input "Onderneming"
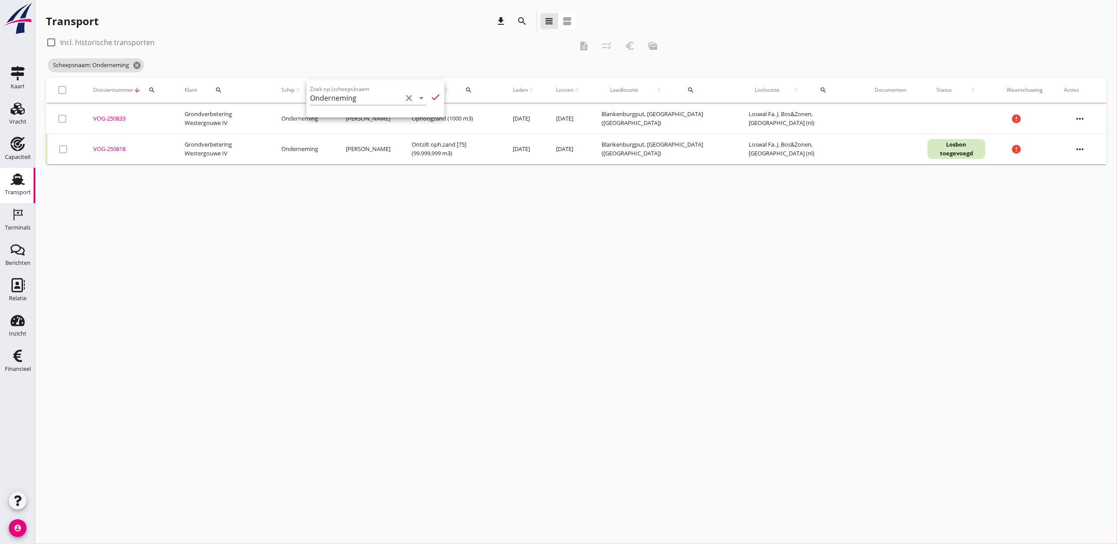
click at [126, 45] on label "Incl. historische transporten" at bounding box center [107, 42] width 95 height 9
checkbox input "true"
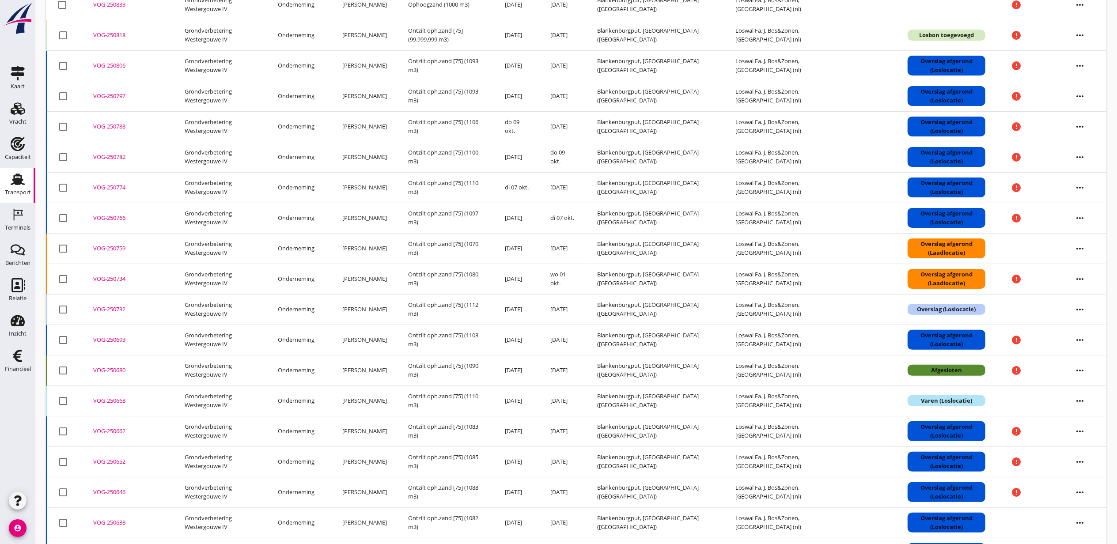
scroll to position [118, 0]
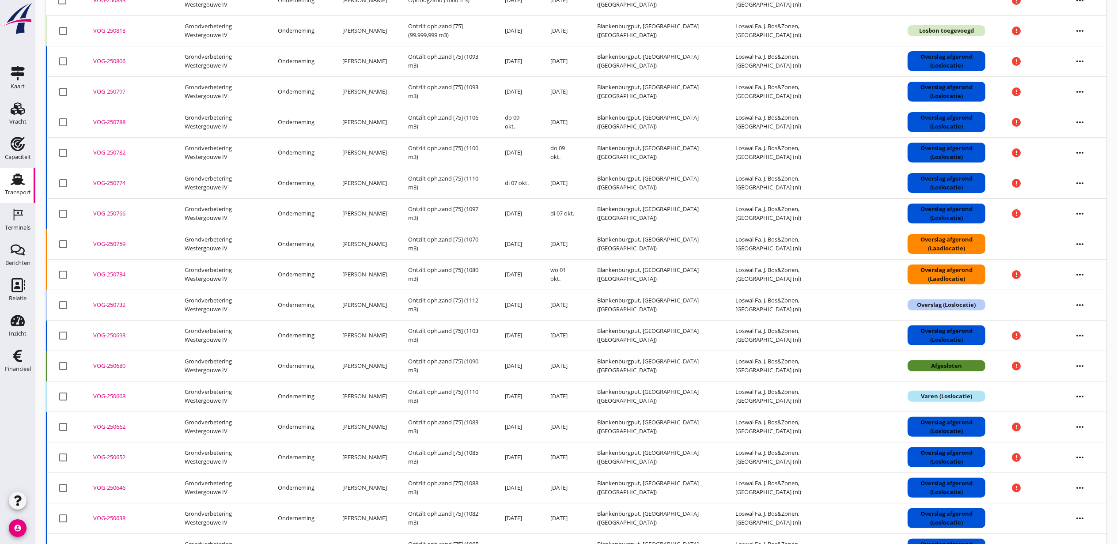
click at [117, 426] on div "VOG-250662" at bounding box center [128, 427] width 70 height 9
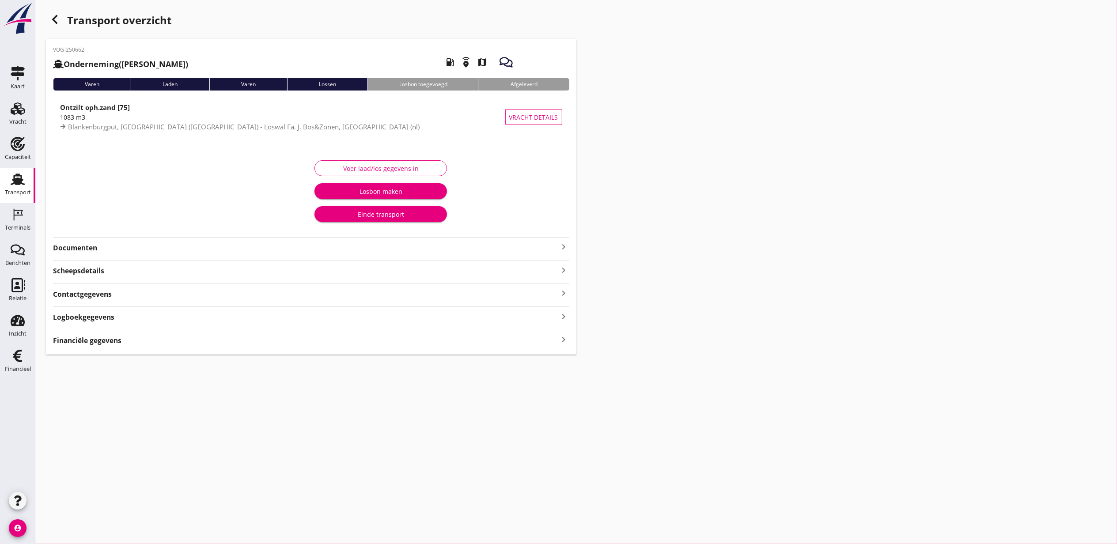
click at [220, 345] on div "Financiële gegevens keyboard_arrow_right" at bounding box center [311, 340] width 516 height 12
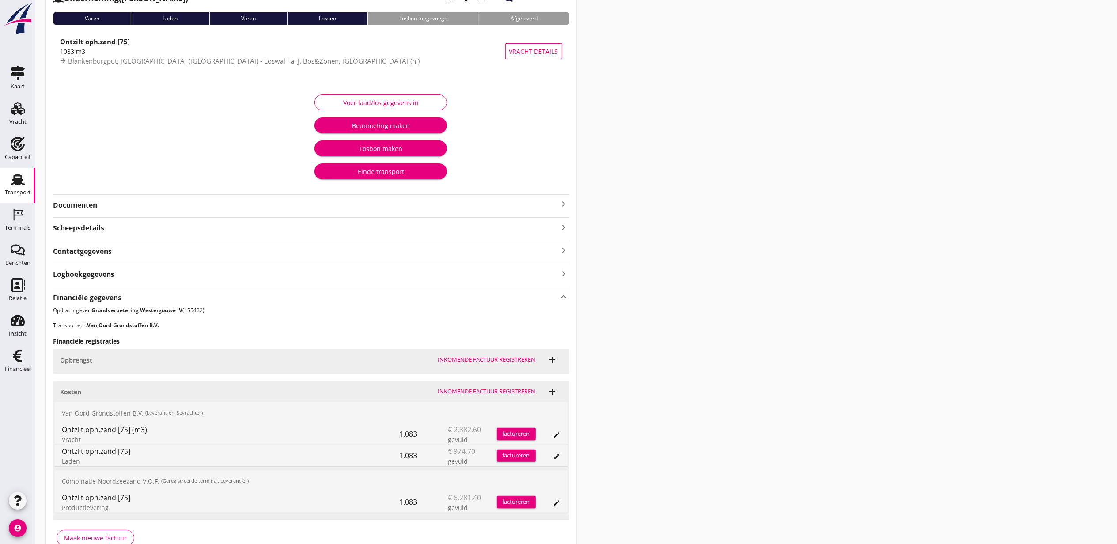
scroll to position [117, 0]
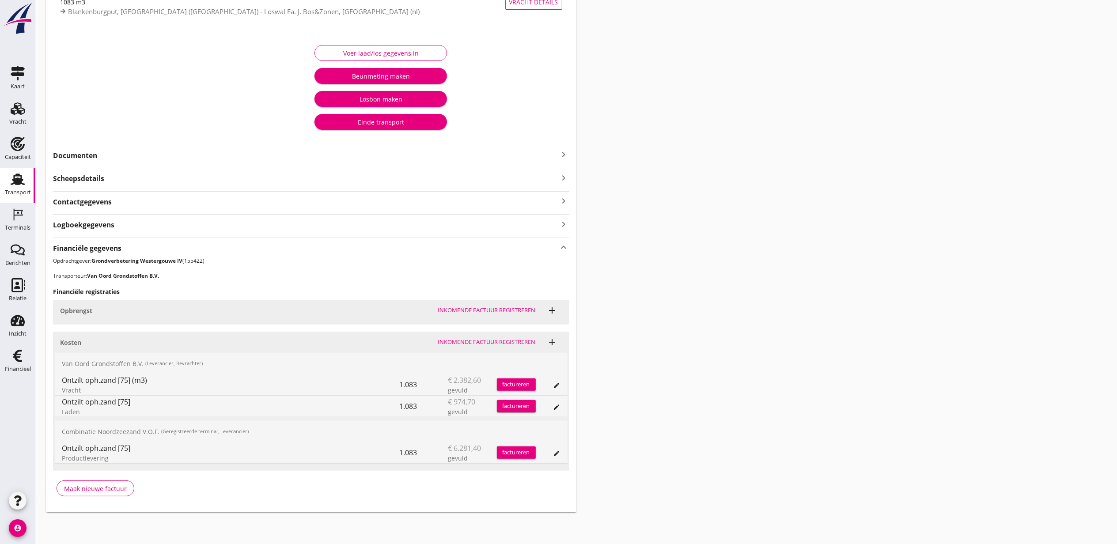
copy div "Ontzilt oph.zand [75] (m3)"
drag, startPoint x: 159, startPoint y: 379, endPoint x: 61, endPoint y: 375, distance: 98.6
click at [61, 375] on div "Ontzilt oph.zand [75] (m3) Vracht 1.083 € 2.382,60 gevuld factureren edit" at bounding box center [311, 384] width 513 height 21
click at [561, 380] on button "edit" at bounding box center [557, 385] width 12 height 12
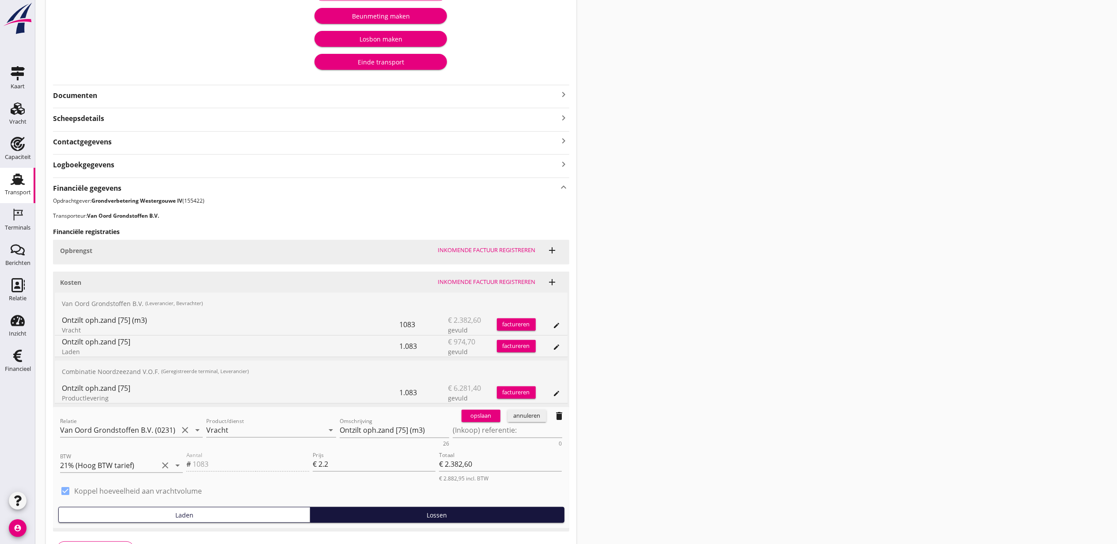
click at [531, 421] on button "annuleren" at bounding box center [527, 416] width 39 height 12
